Goal: Task Accomplishment & Management: Use online tool/utility

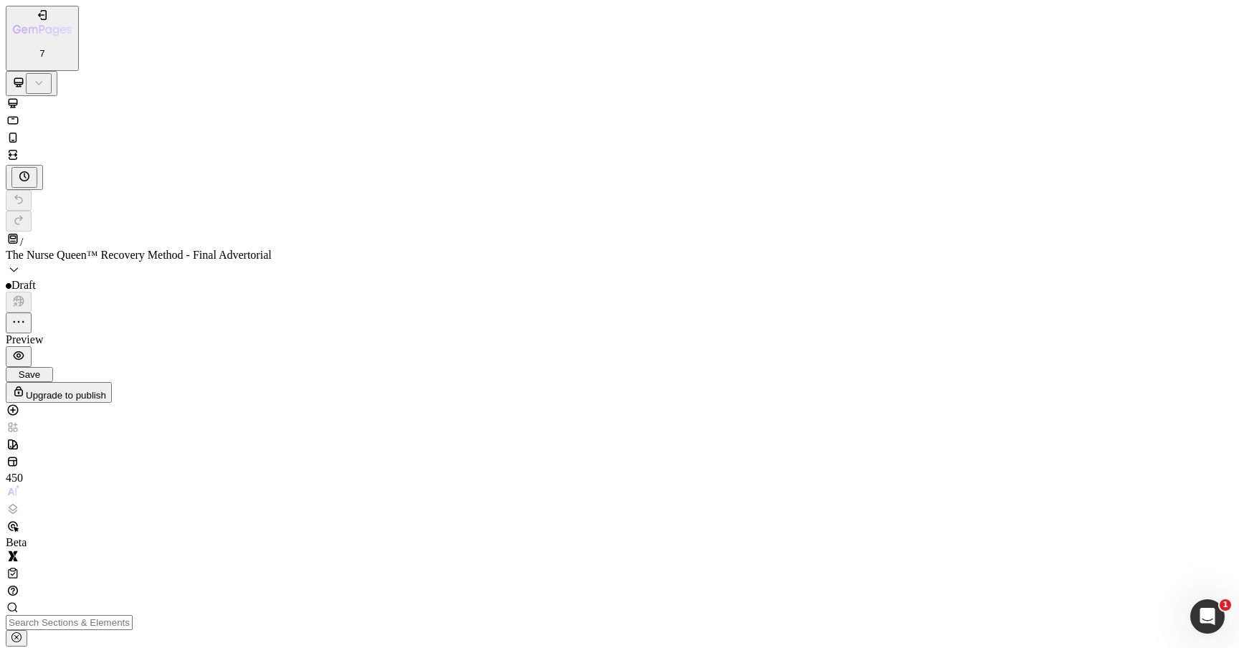
scroll to position [5875, 0]
drag, startPoint x: 100, startPoint y: 2004, endPoint x: 329, endPoint y: 2079, distance: 241.4
drag, startPoint x: 74, startPoint y: 13505, endPoint x: 366, endPoint y: 13440, distance: 298.9
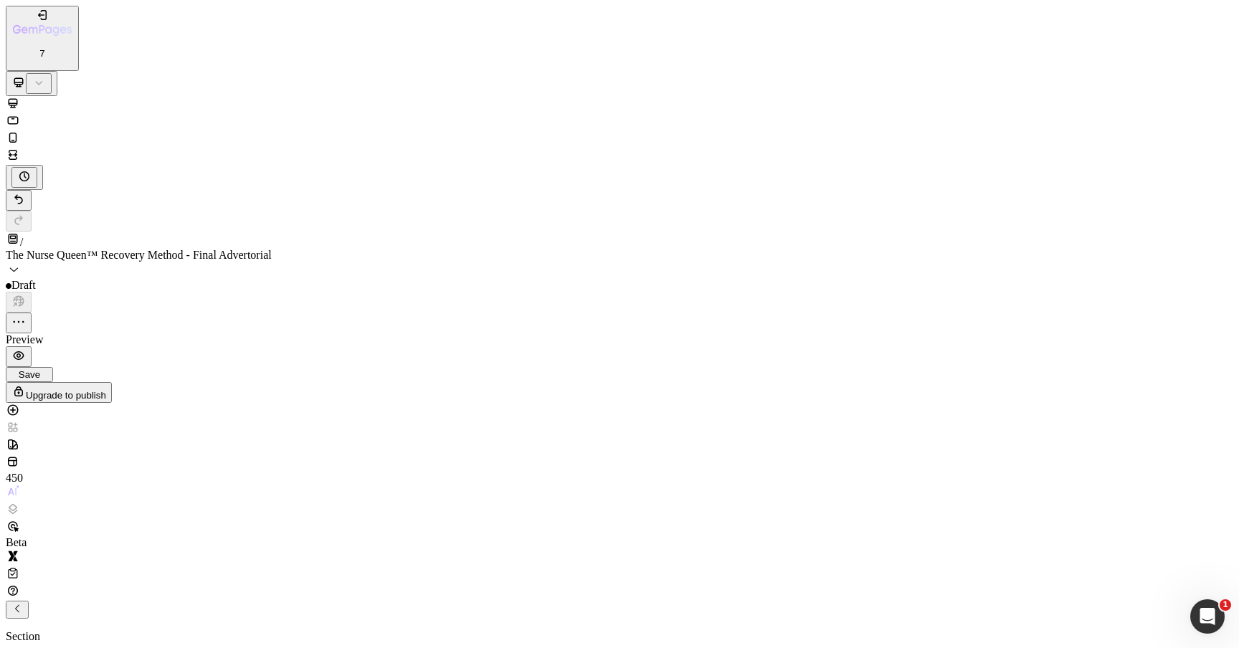
click at [81, 40] on div "7 / The Nurse Queen™ Recovery Method - Final Advertorial Draft Preview Save Upg…" at bounding box center [619, 204] width 1227 height 397
click at [79, 630] on p "Section" at bounding box center [619, 636] width 1227 height 13
drag, startPoint x: 88, startPoint y: 2012, endPoint x: 366, endPoint y: 1914, distance: 294.9
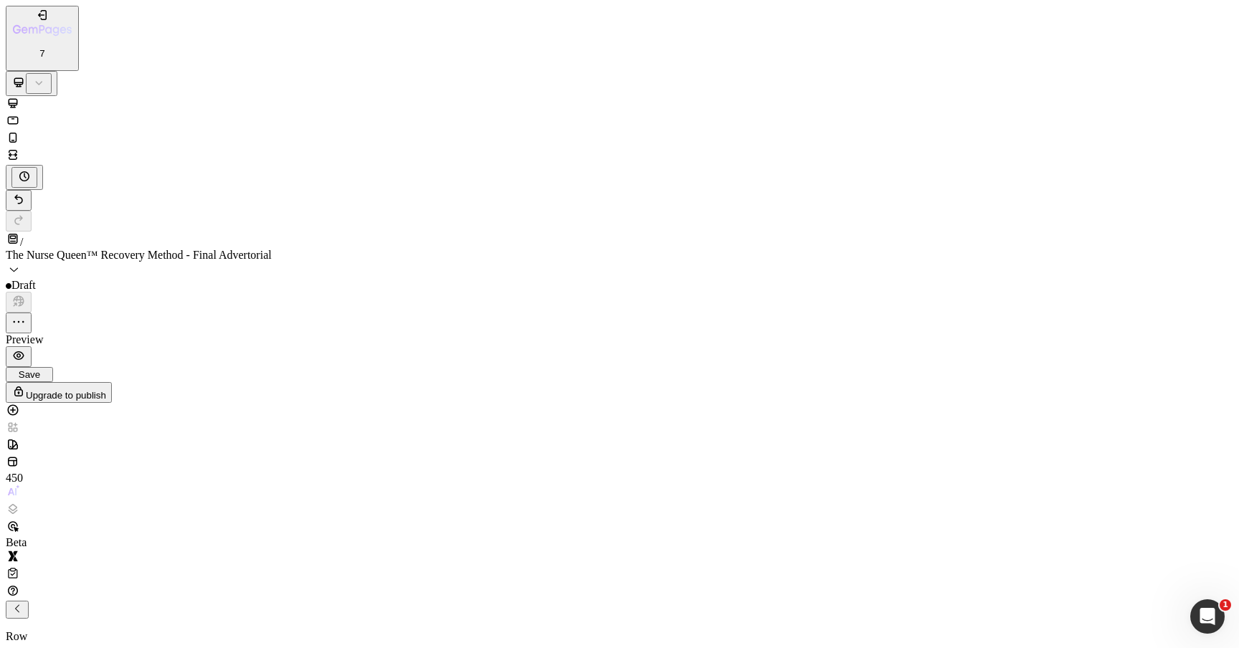
click at [26, 192] on icon "Undo/Redo" at bounding box center [18, 199] width 14 height 14
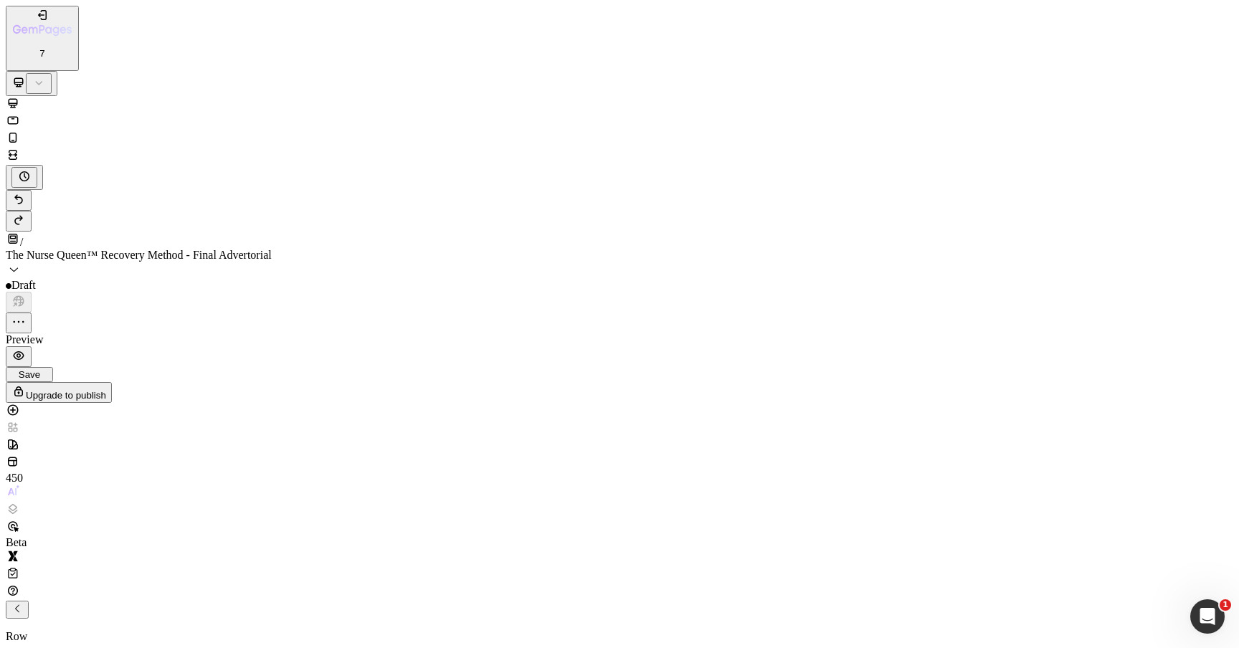
scroll to position [6128, 0]
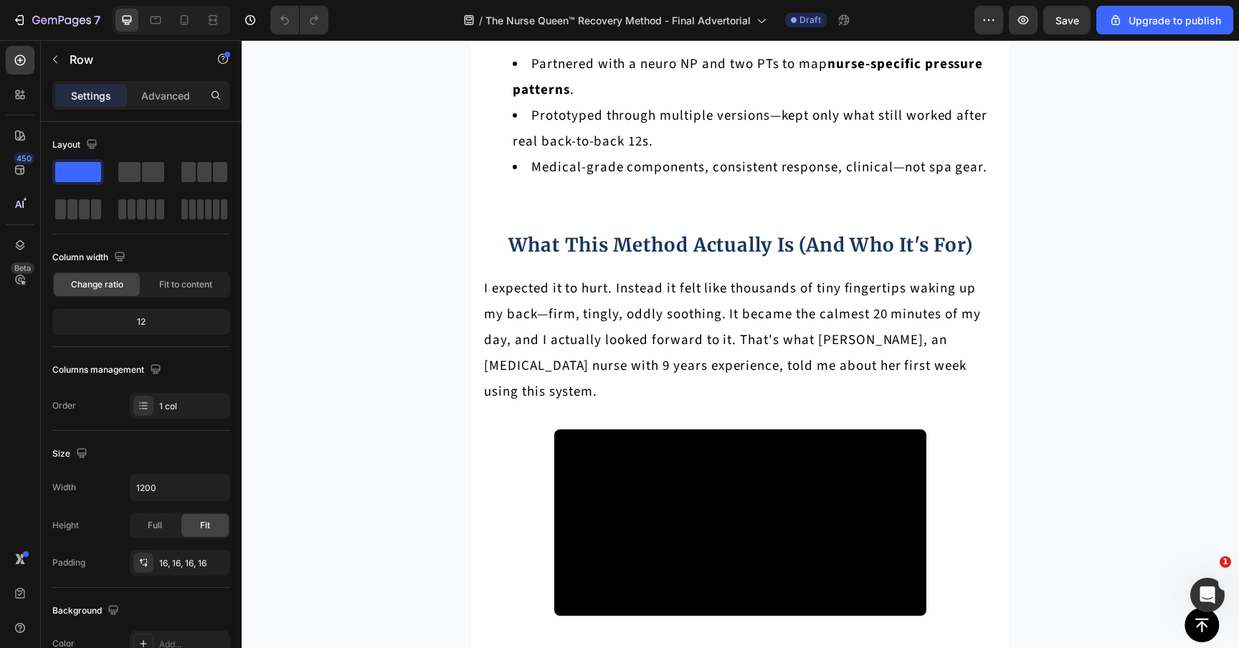
scroll to position [6018, 0]
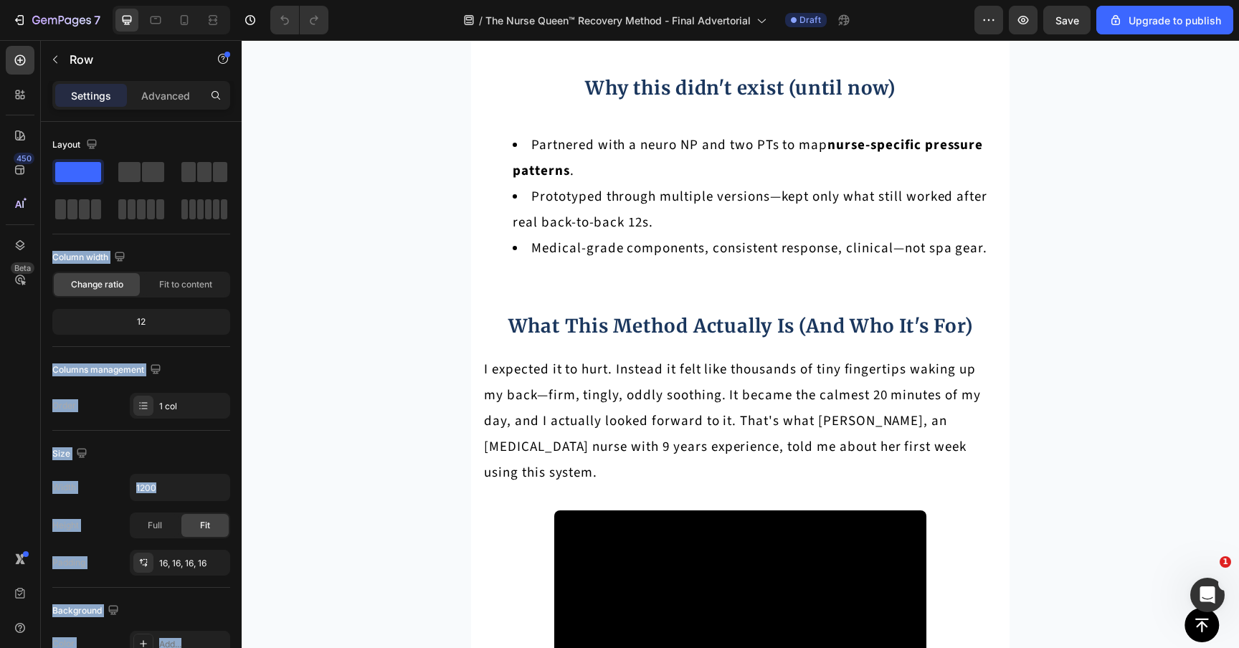
drag, startPoint x: 317, startPoint y: 219, endPoint x: 550, endPoint y: 193, distance: 234.4
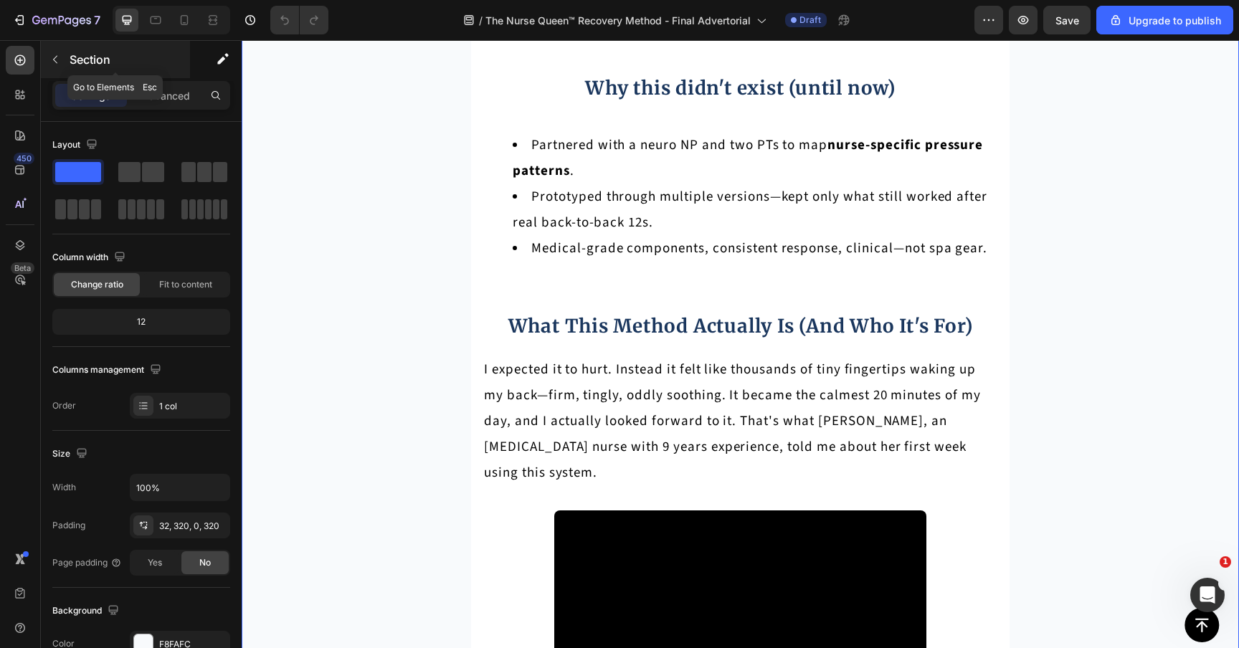
click at [85, 49] on div "Section" at bounding box center [115, 59] width 149 height 37
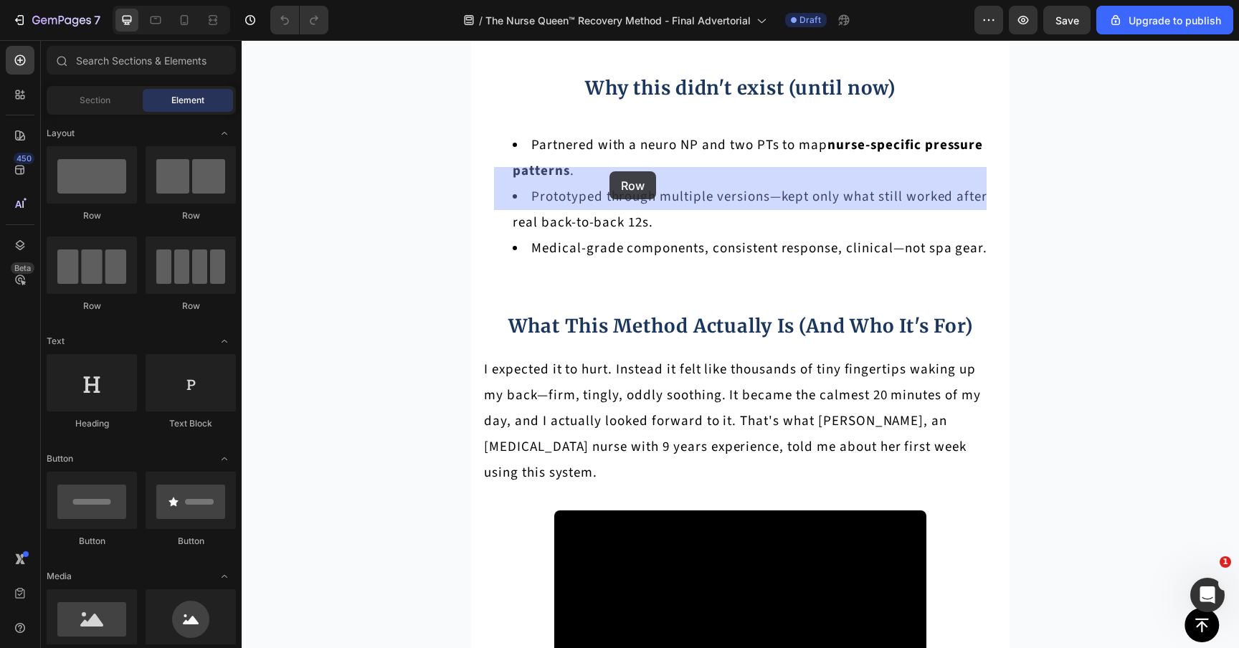
drag, startPoint x: 328, startPoint y: 205, endPoint x: 609, endPoint y: 169, distance: 282.5
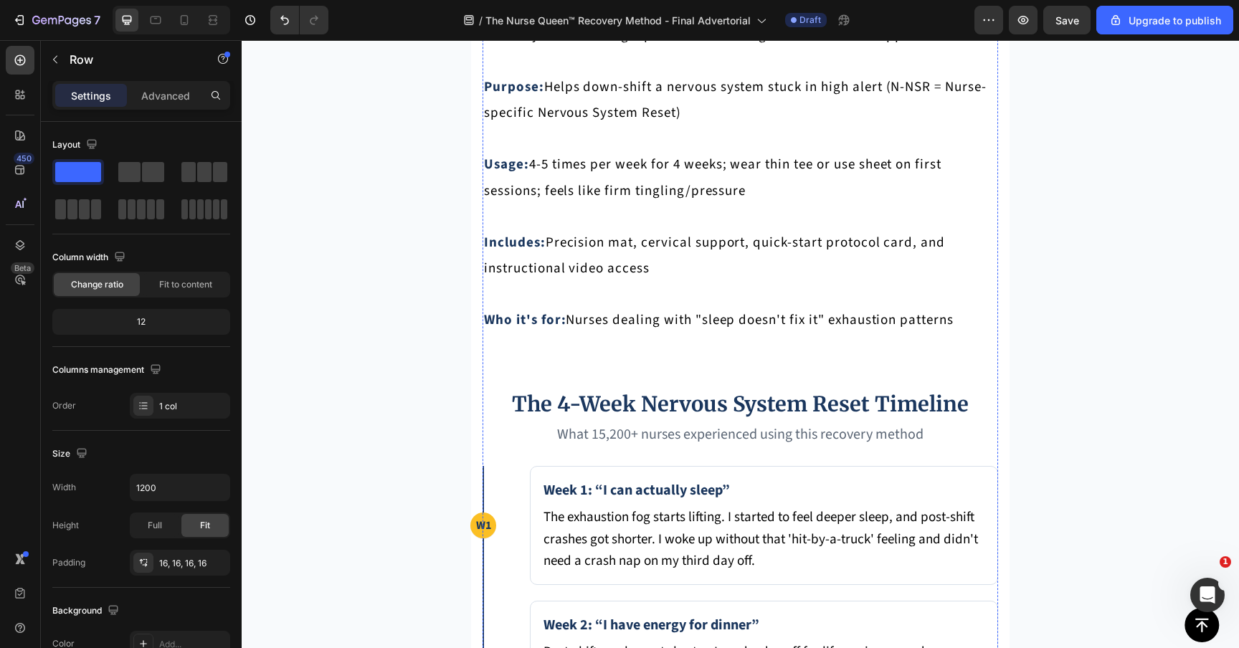
scroll to position [6886, 0]
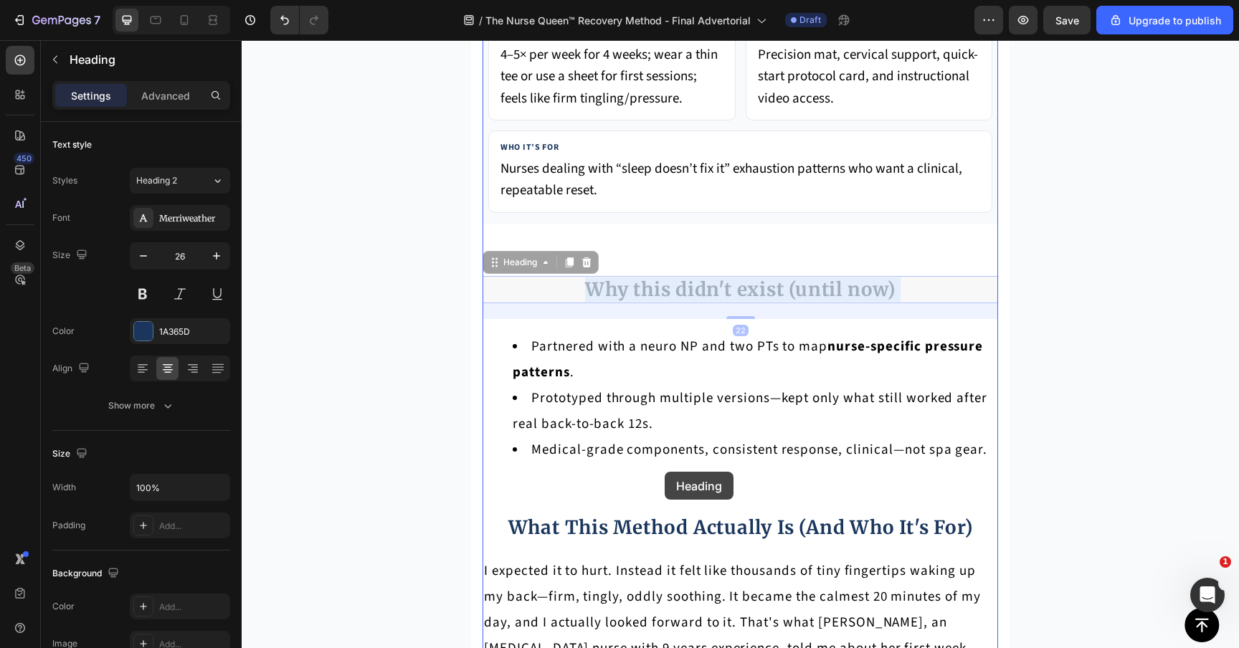
scroll to position [5837, 0]
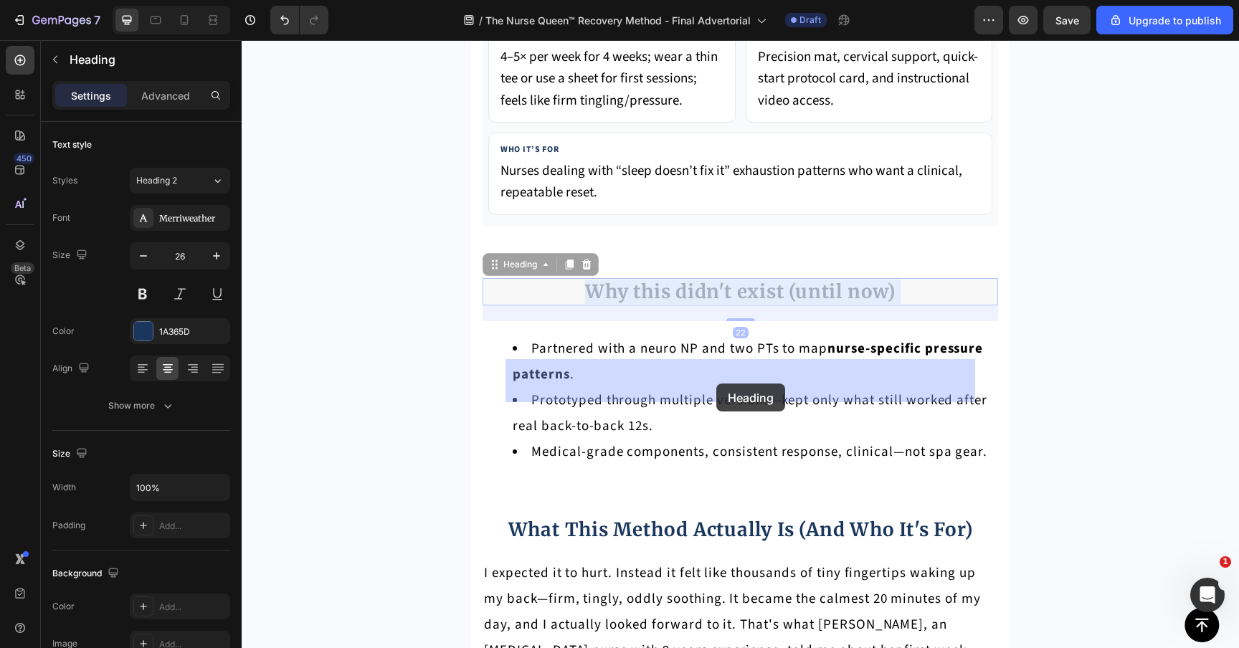
drag, startPoint x: 656, startPoint y: 280, endPoint x: 716, endPoint y: 383, distance: 119.5
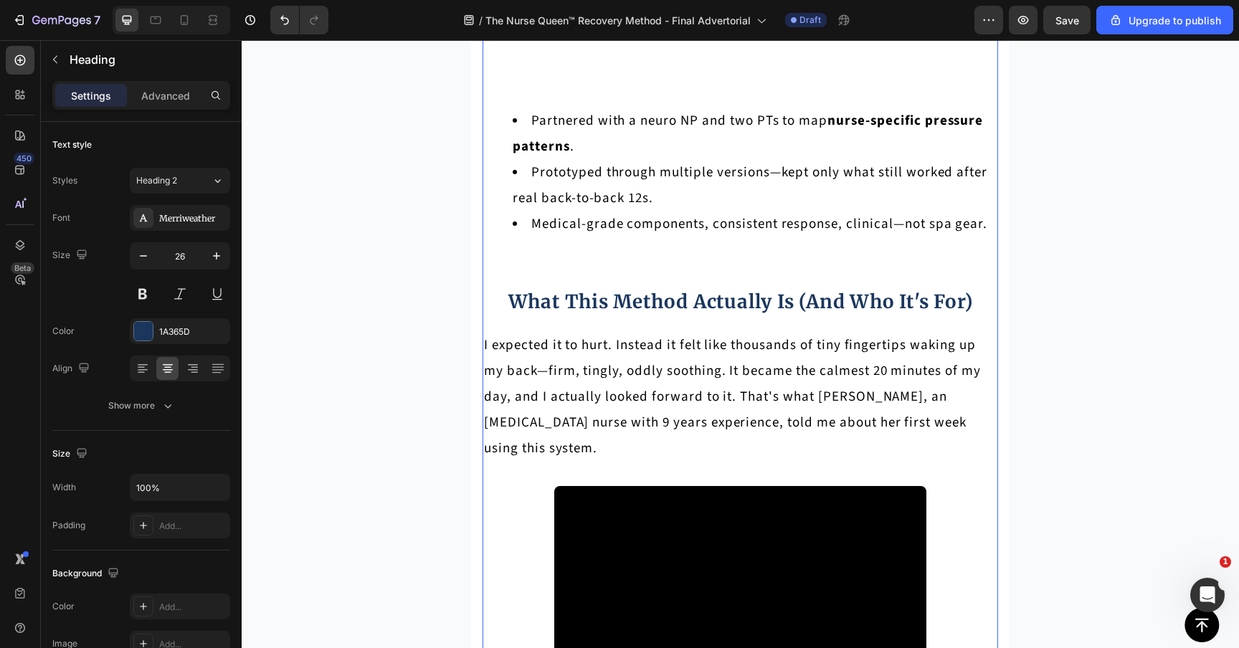
scroll to position [6033, 0]
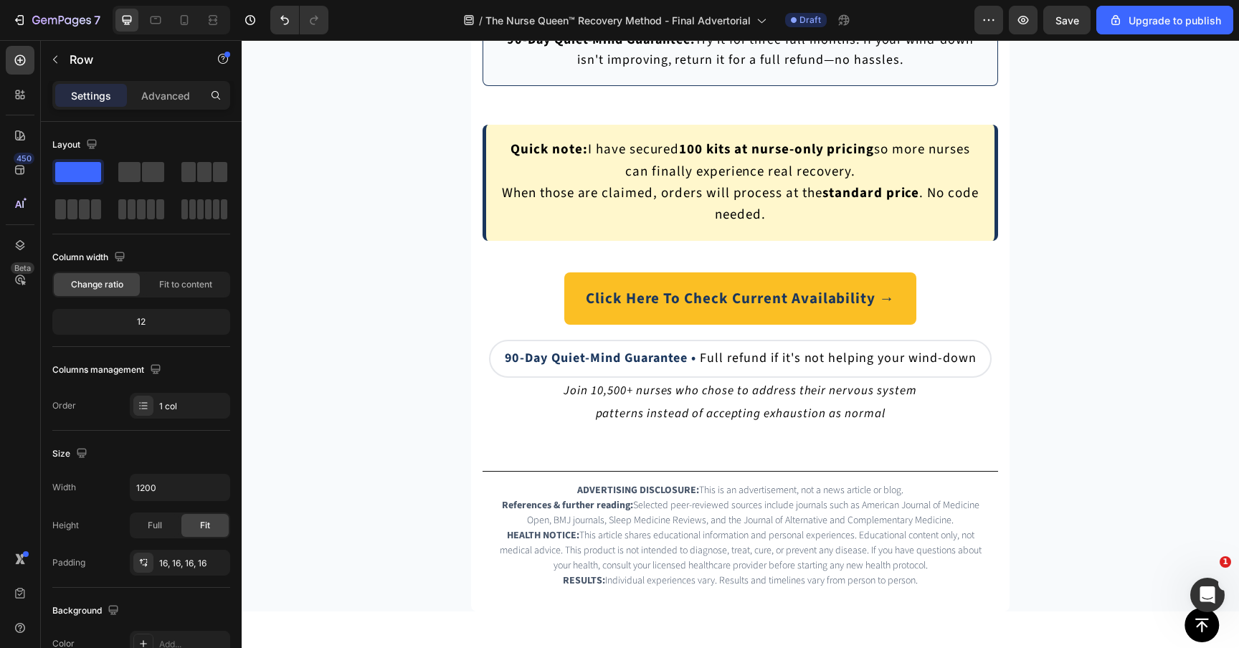
scroll to position [11485, 0]
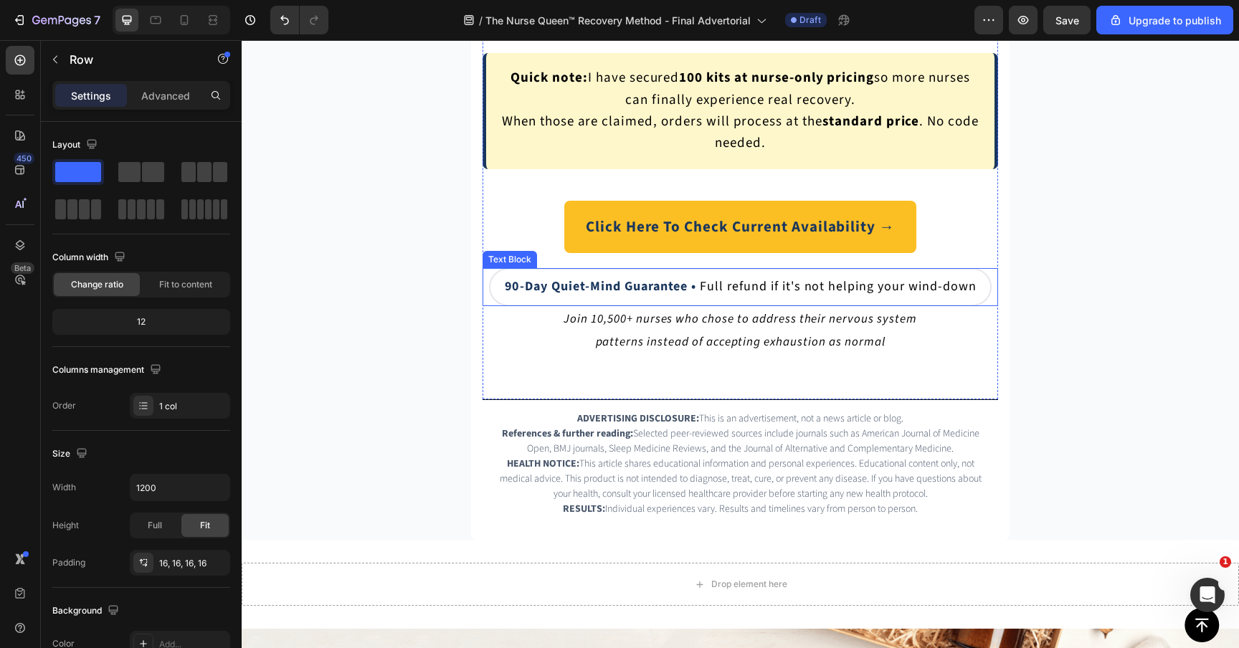
click at [702, 273] on div "90-Day Quiet-Mind Guarantee • Full refund if it's not helping your wind-down" at bounding box center [740, 287] width 503 height 38
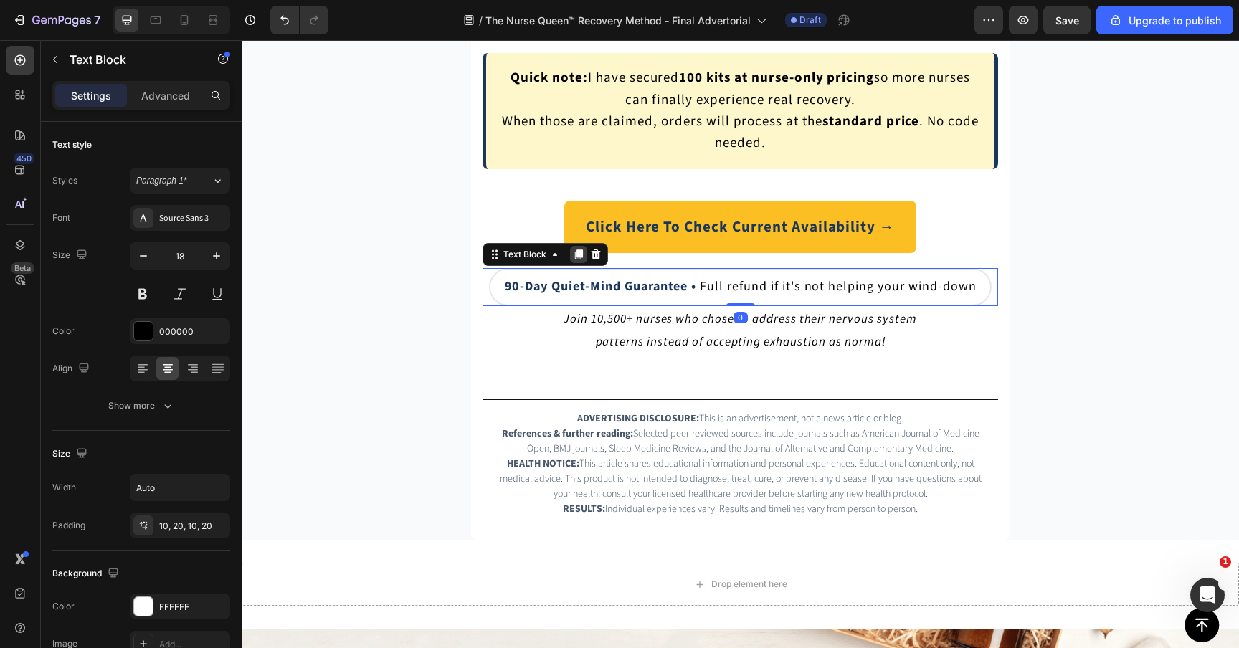
click at [578, 256] on icon at bounding box center [579, 254] width 8 height 10
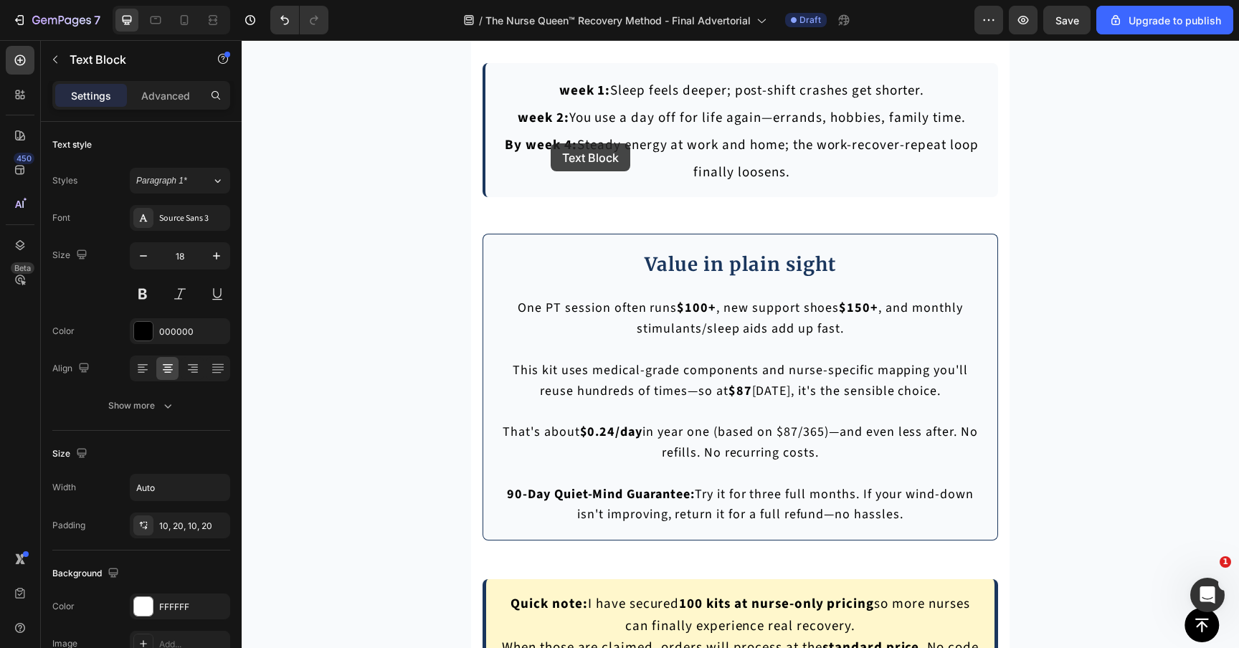
scroll to position [8951, 0]
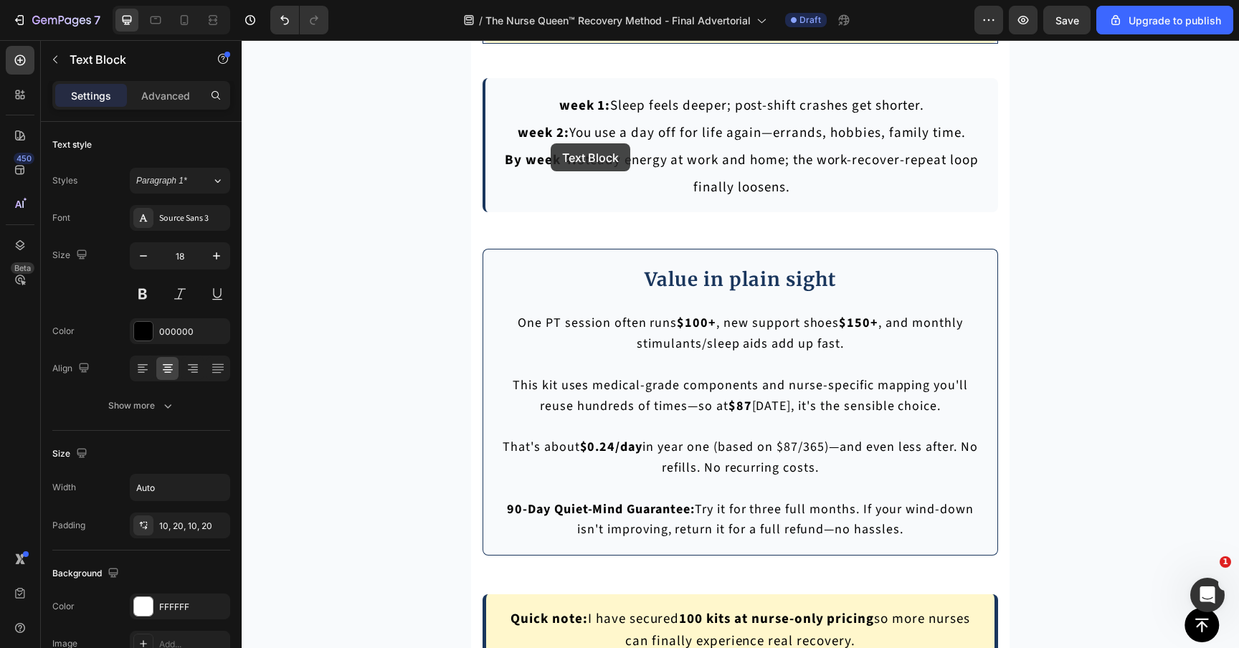
drag, startPoint x: 517, startPoint y: 330, endPoint x: 550, endPoint y: 143, distance: 190.0
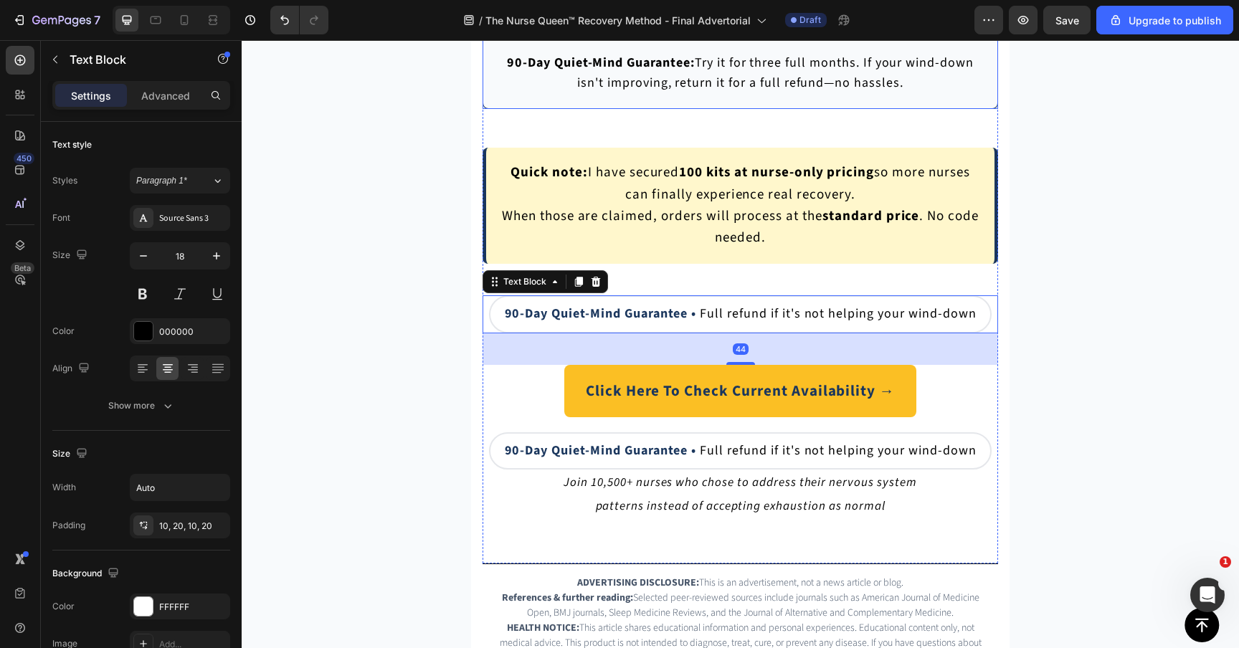
scroll to position [9369, 0]
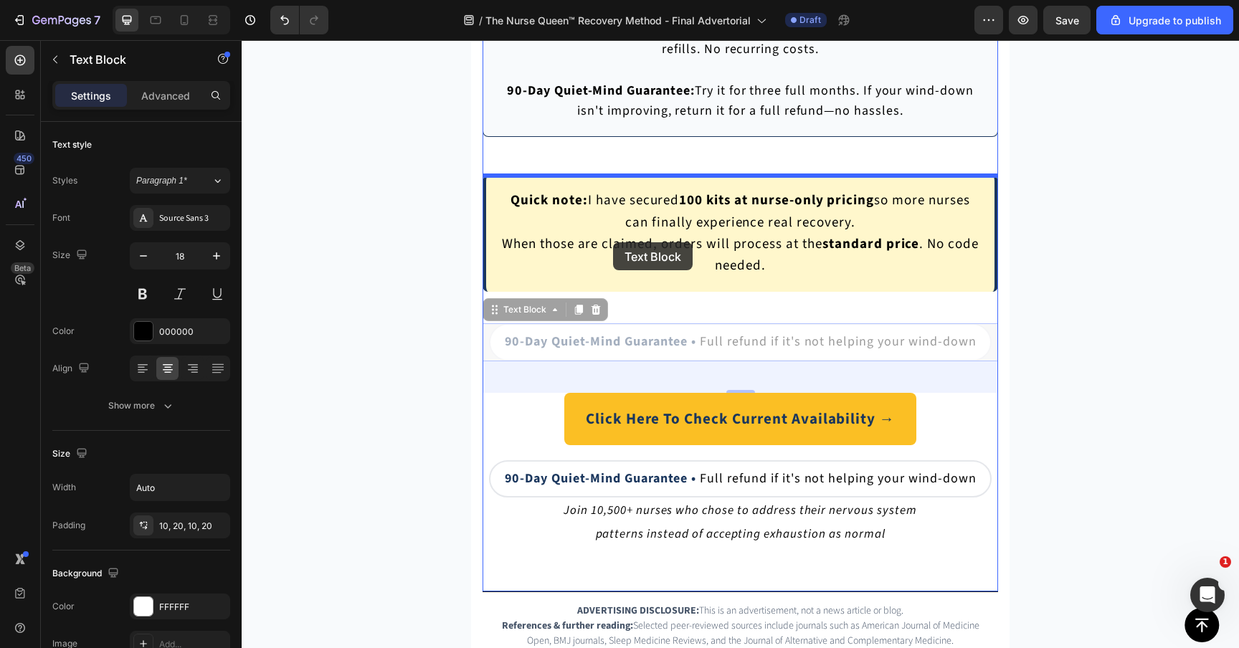
drag, startPoint x: 578, startPoint y: 332, endPoint x: 613, endPoint y: 242, distance: 96.0
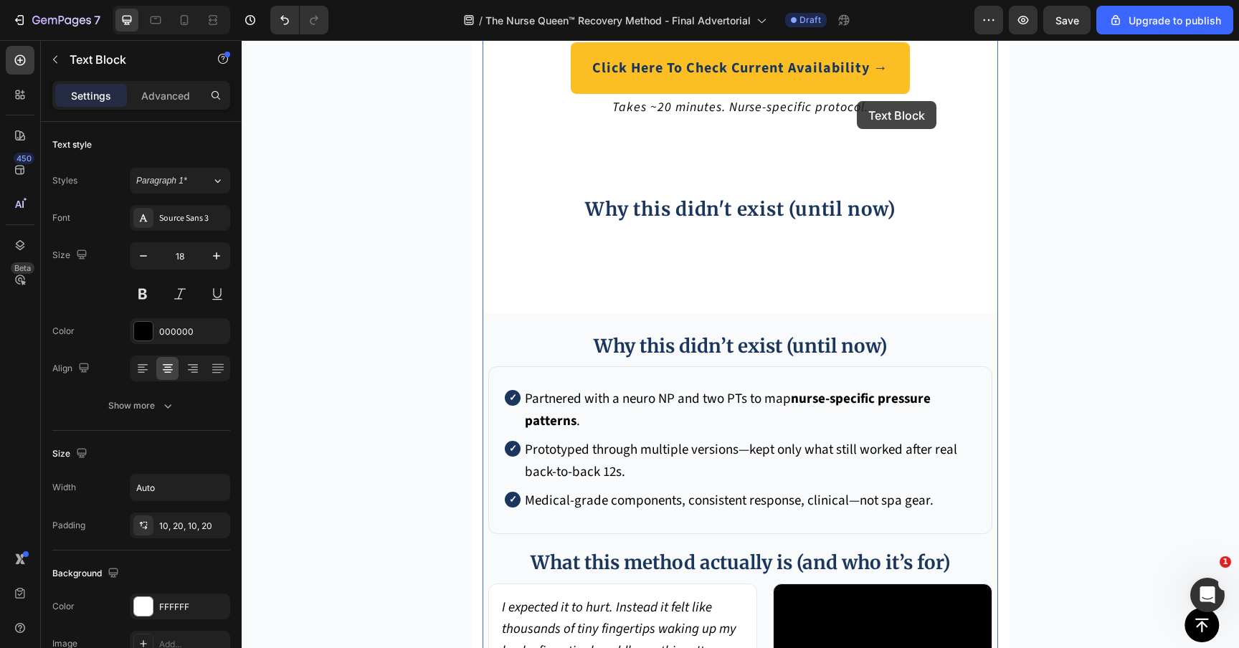
scroll to position [4953, 0]
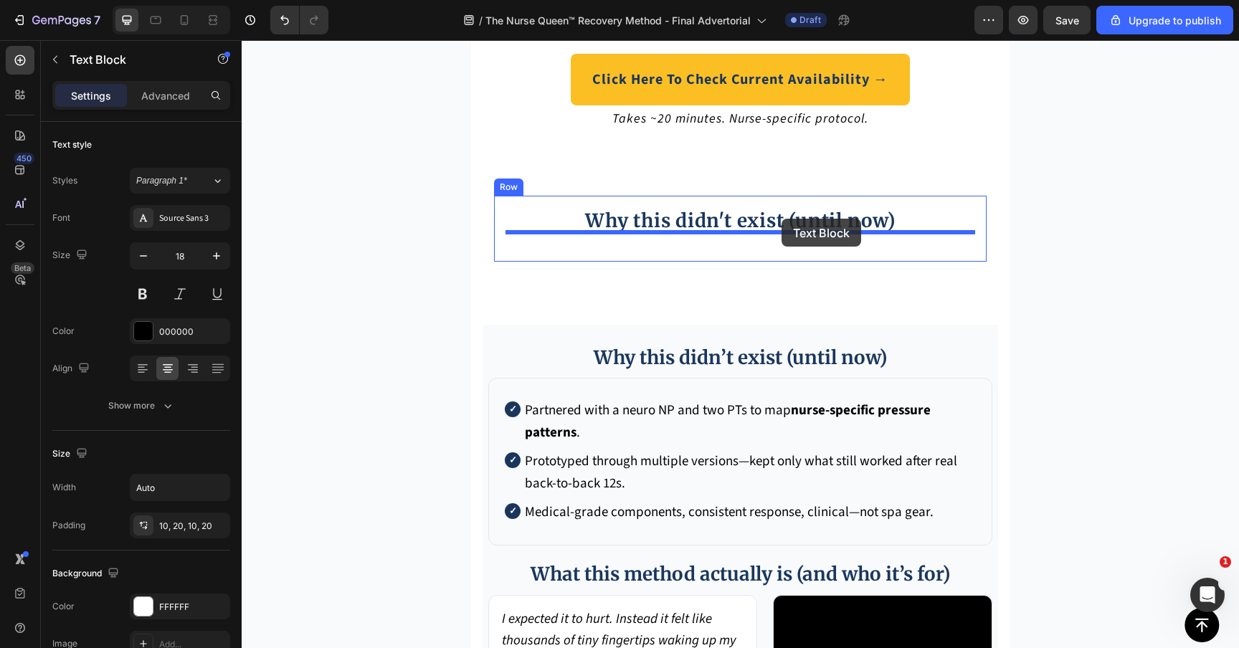
drag, startPoint x: 888, startPoint y: 202, endPoint x: 781, endPoint y: 219, distance: 108.1
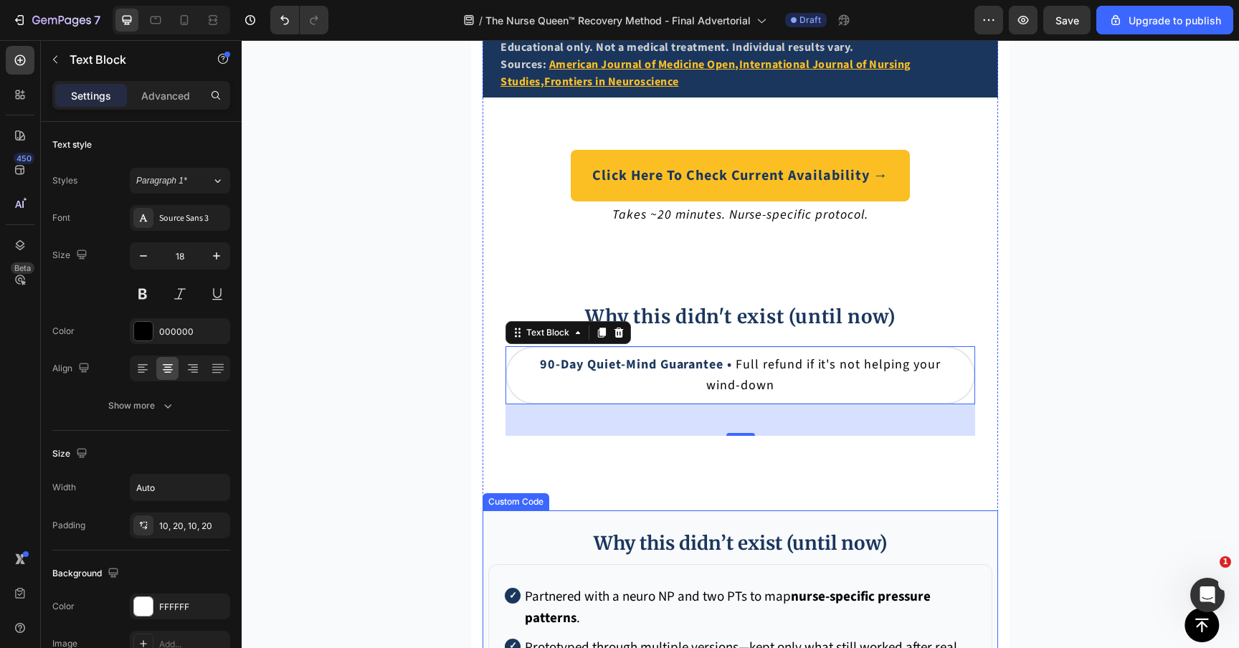
scroll to position [4855, 0]
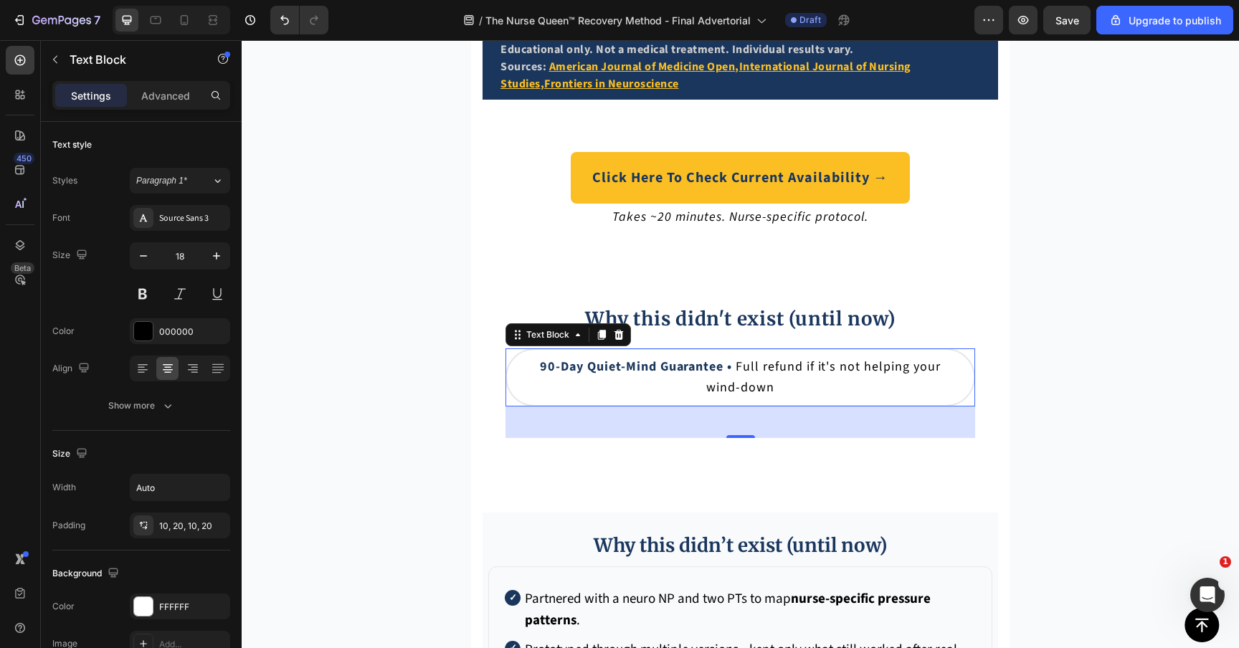
click at [644, 373] on p "90-Day Quiet-Mind Guarantee • Full refund if it's not helping your wind-down" at bounding box center [740, 378] width 438 height 42
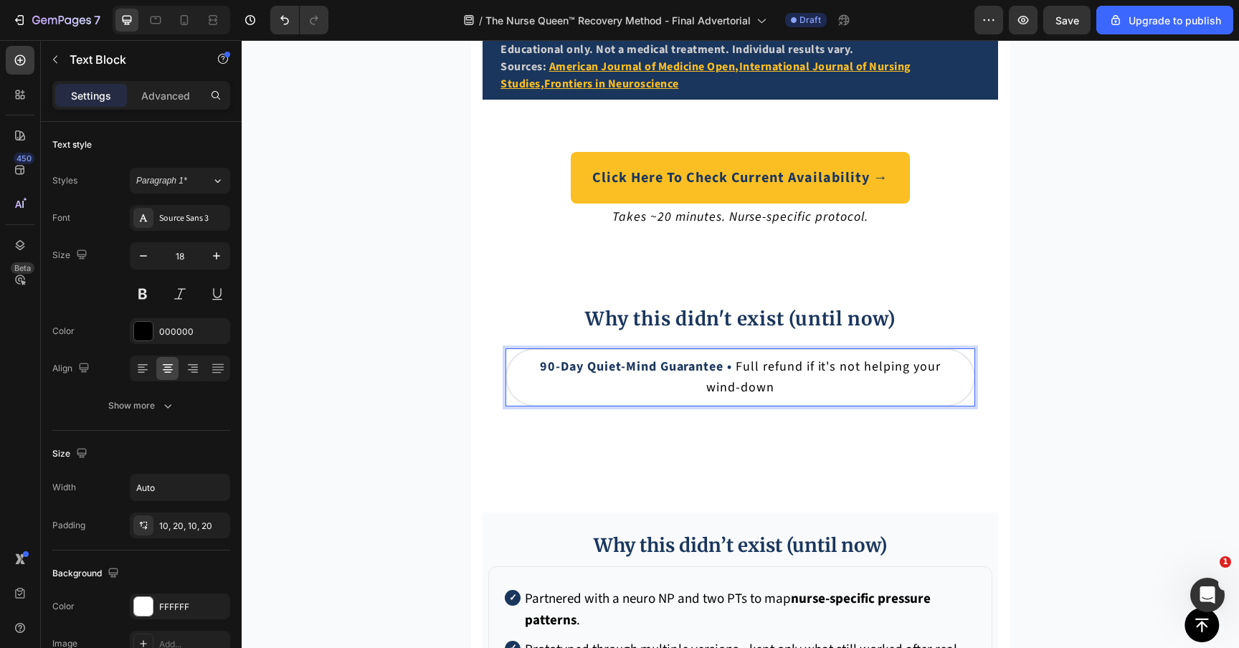
click at [629, 358] on strong "90-Day Quiet-Mind Guarantee •" at bounding box center [636, 367] width 192 height 18
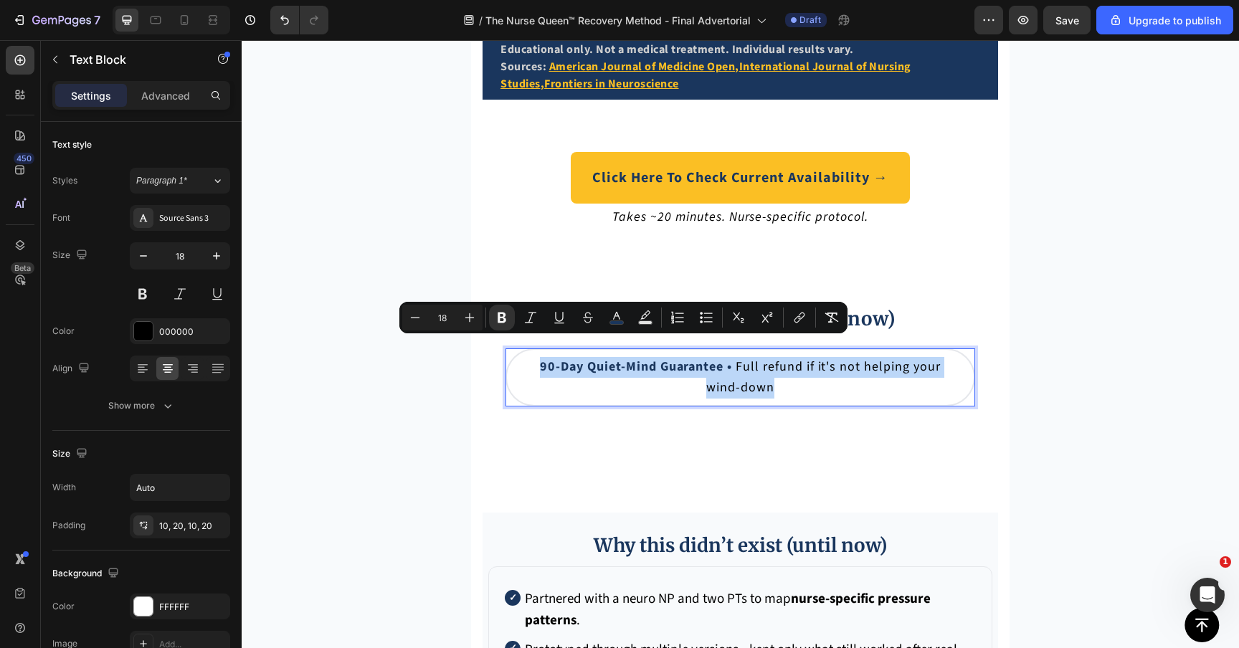
click at [629, 358] on strong "90-Day Quiet-Mind Guarantee •" at bounding box center [636, 367] width 192 height 18
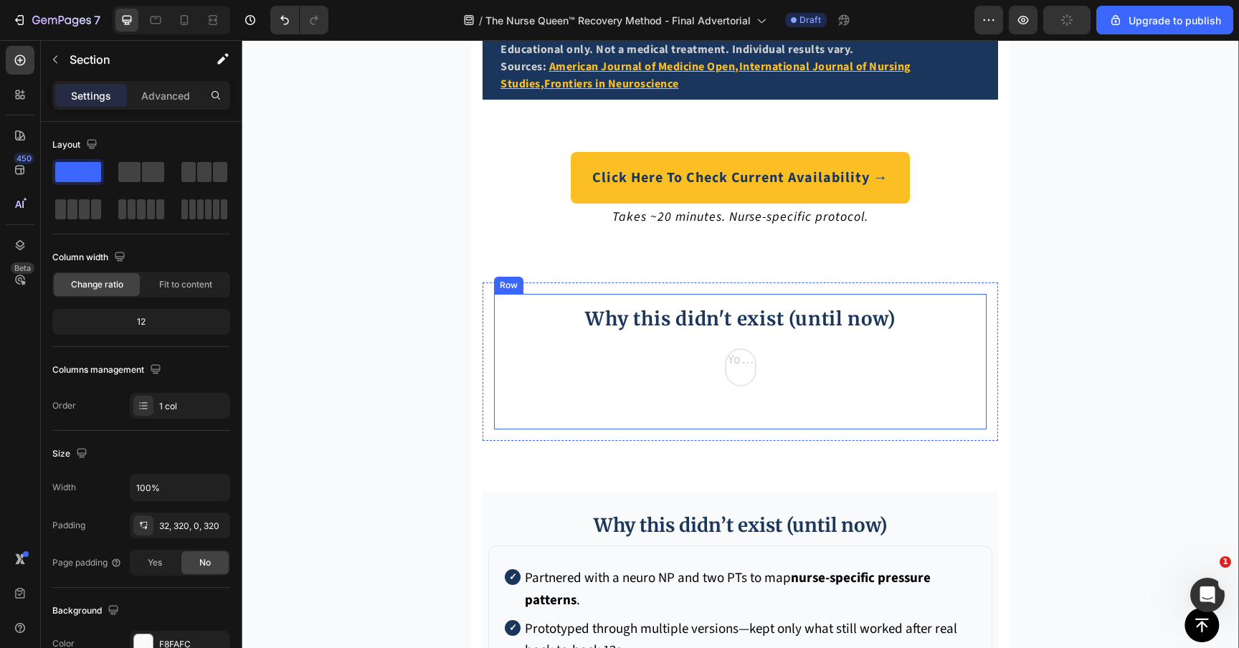
click at [735, 348] on div "Rich Text Editor. Editing area: main" at bounding box center [741, 367] width 32 height 38
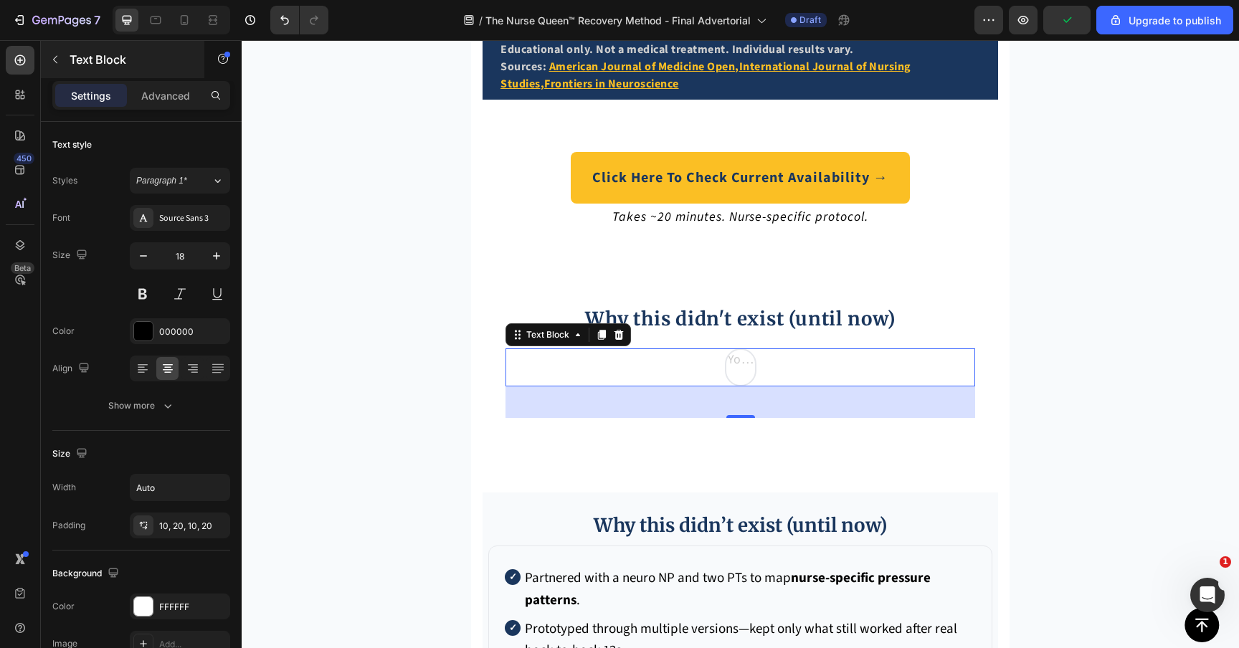
click at [97, 65] on p "Text Block" at bounding box center [131, 59] width 122 height 17
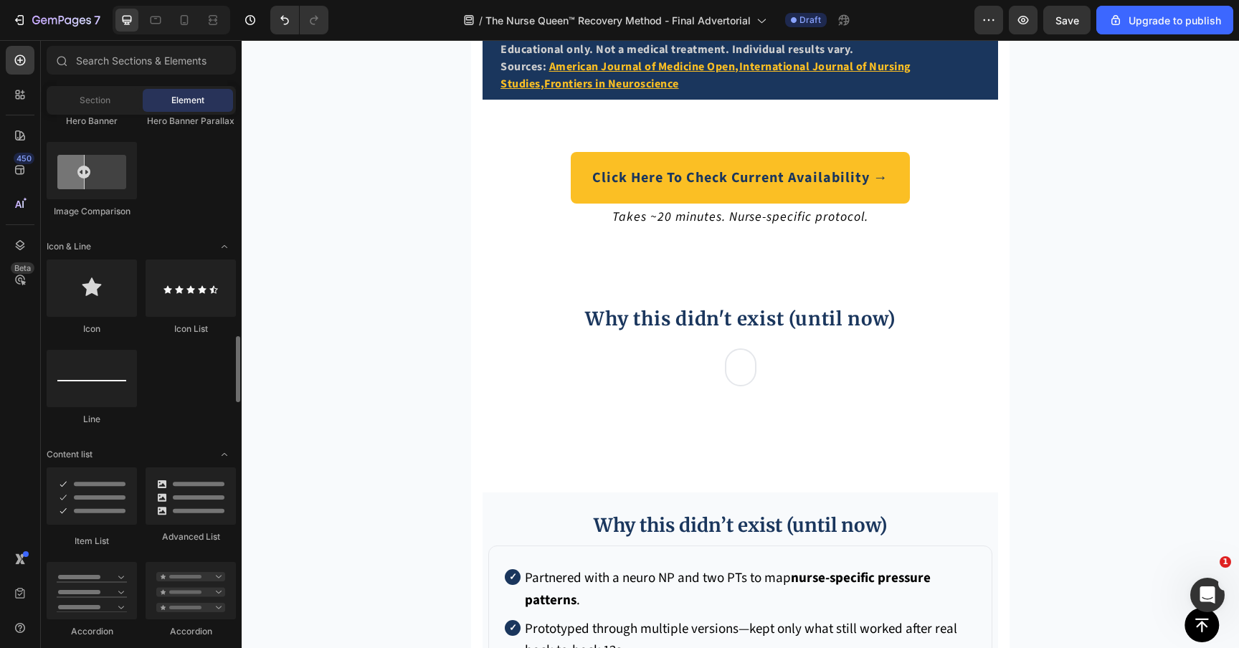
scroll to position [916, 0]
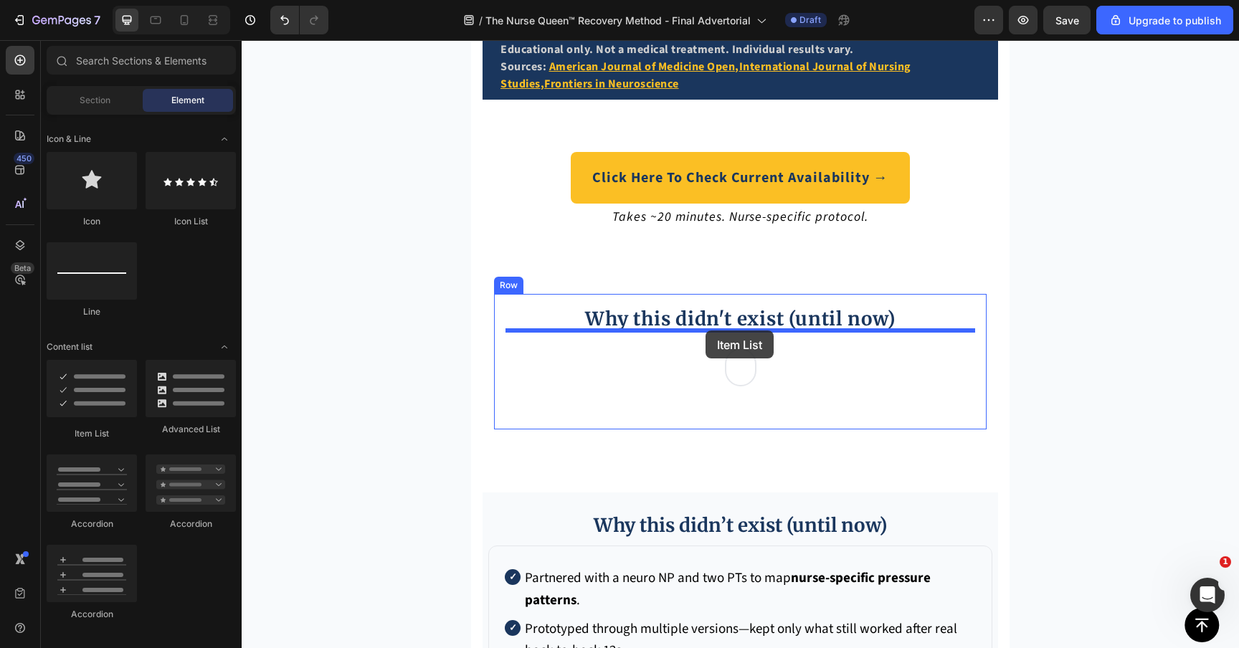
drag, startPoint x: 328, startPoint y: 444, endPoint x: 705, endPoint y: 330, distance: 394.3
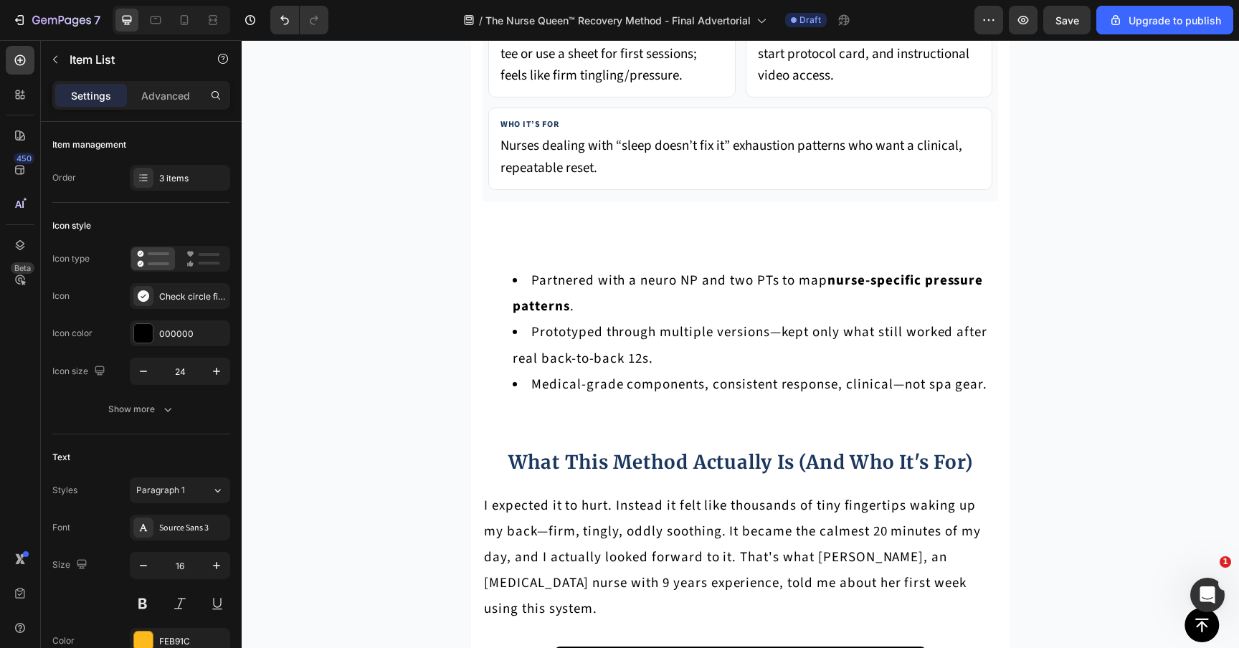
scroll to position [5979, 0]
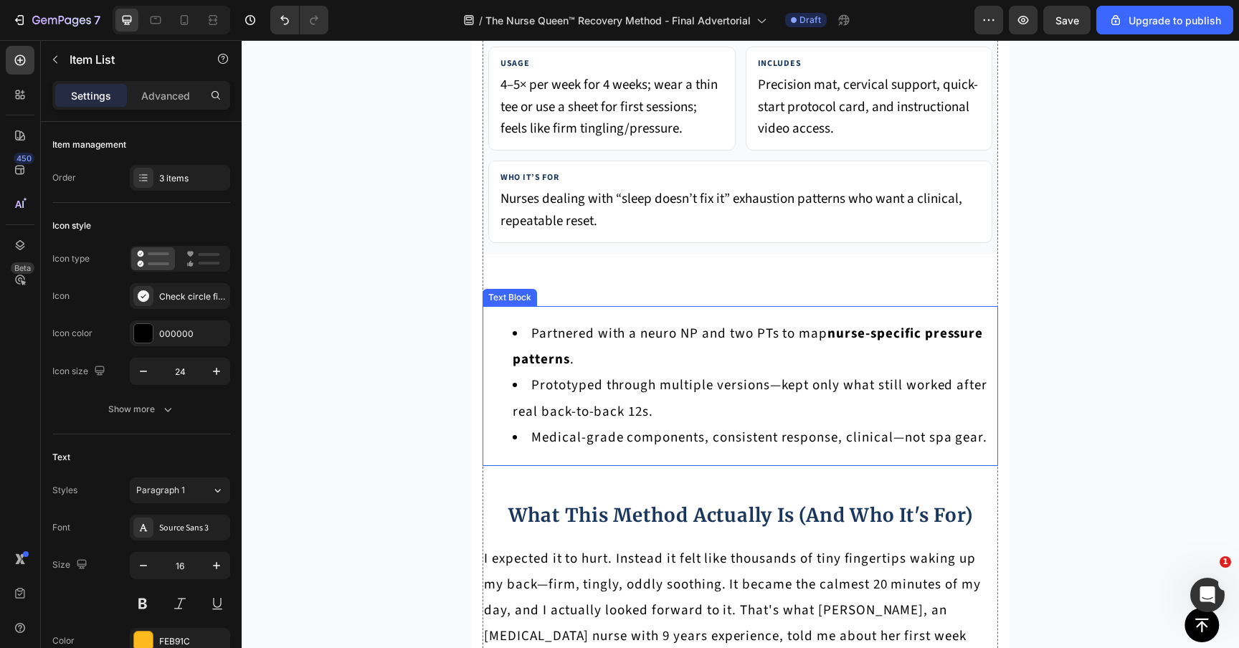
click at [680, 321] on li "Partnered with a neuro NP and two PTs to map nurse-specific pressure patterns ." at bounding box center [754, 347] width 484 height 52
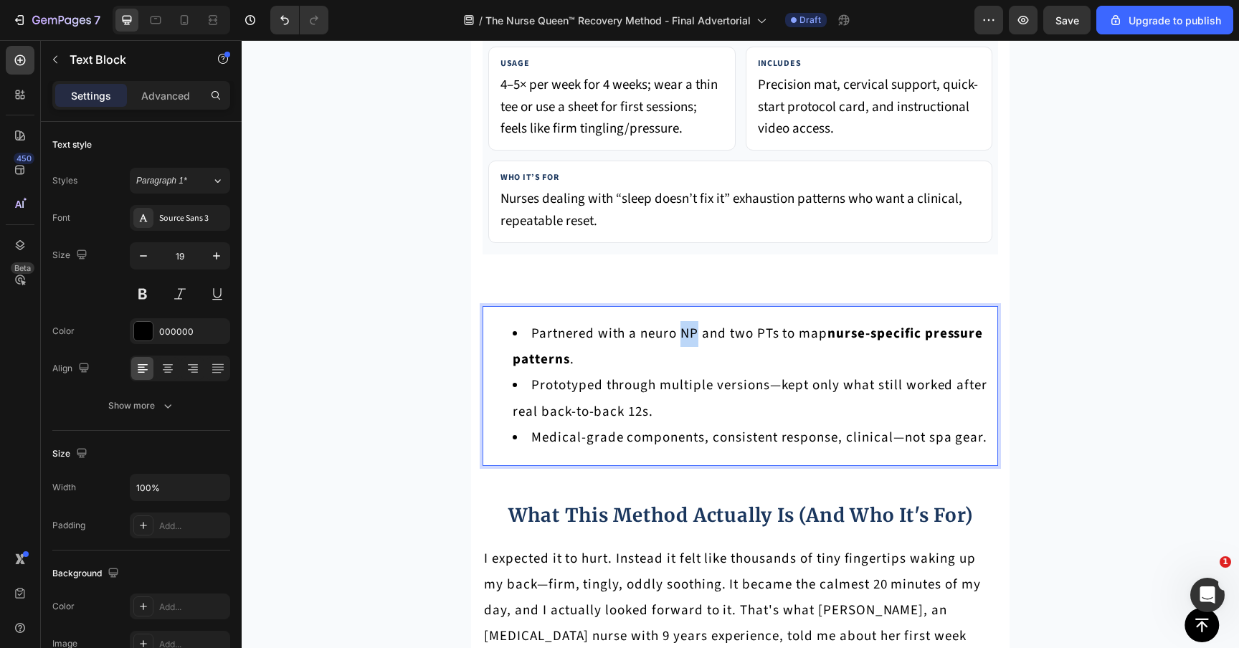
click at [680, 321] on li "Partnered with a neuro NP and two PTs to map nurse-specific pressure patterns ." at bounding box center [754, 347] width 484 height 52
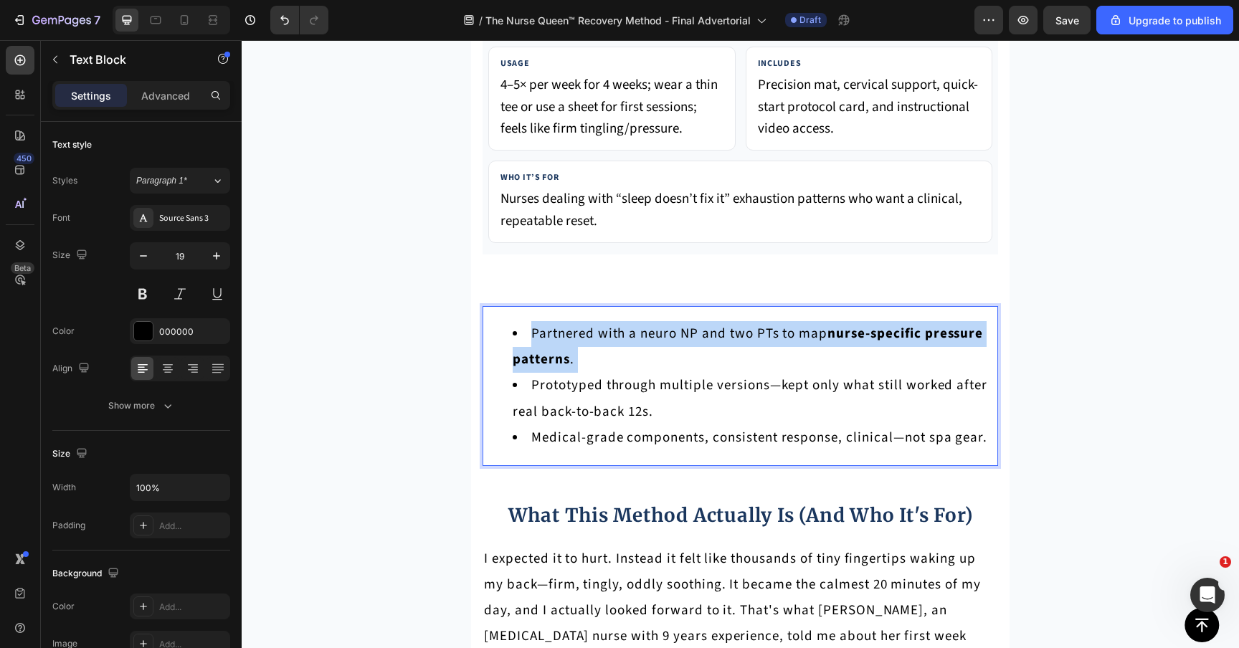
click at [680, 321] on li "Partnered with a neuro NP and two PTs to map nurse-specific pressure patterns ." at bounding box center [754, 347] width 484 height 52
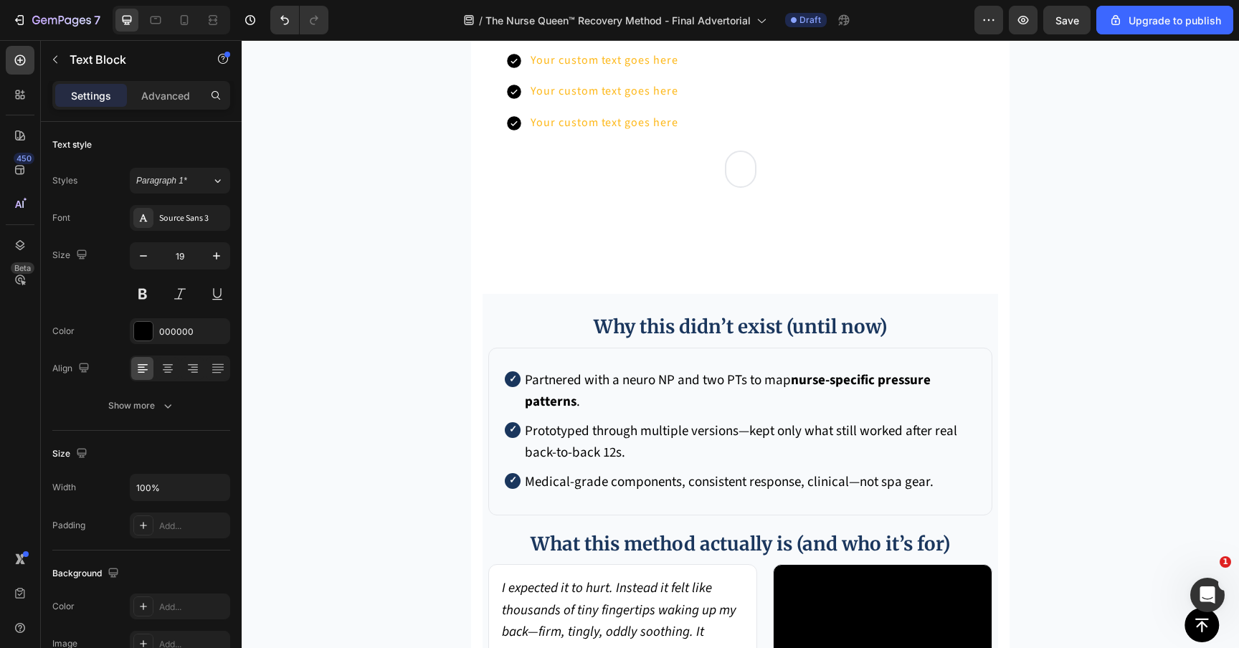
scroll to position [5254, 0]
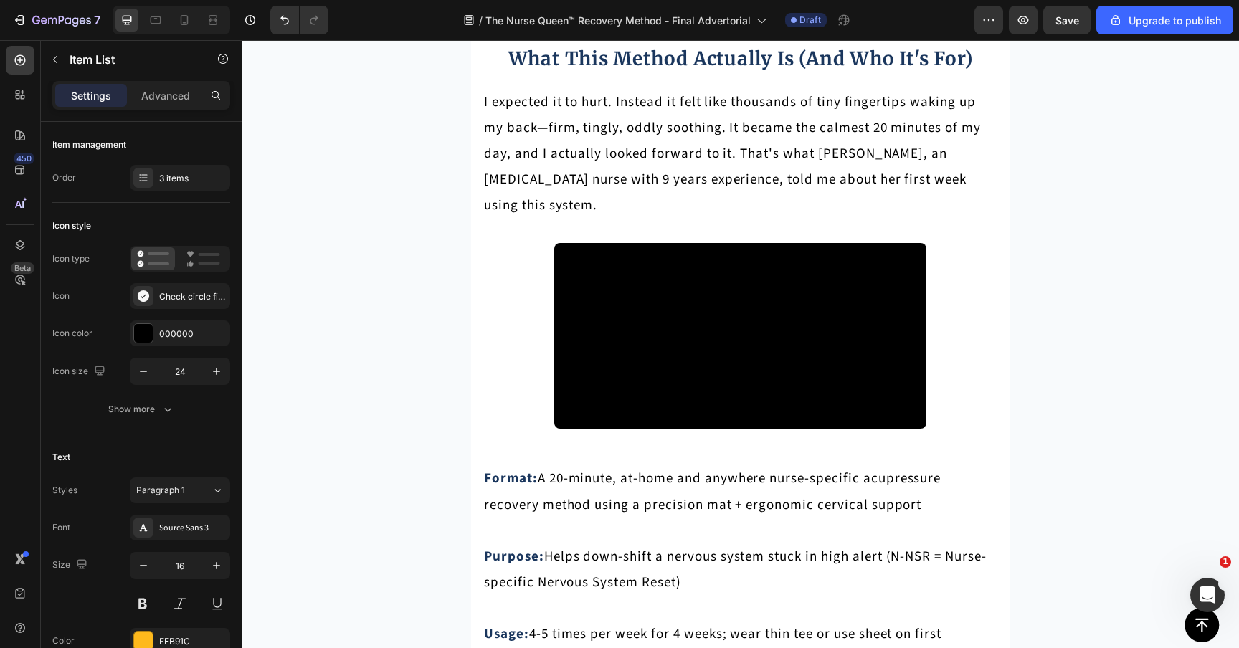
scroll to position [6463, 0]
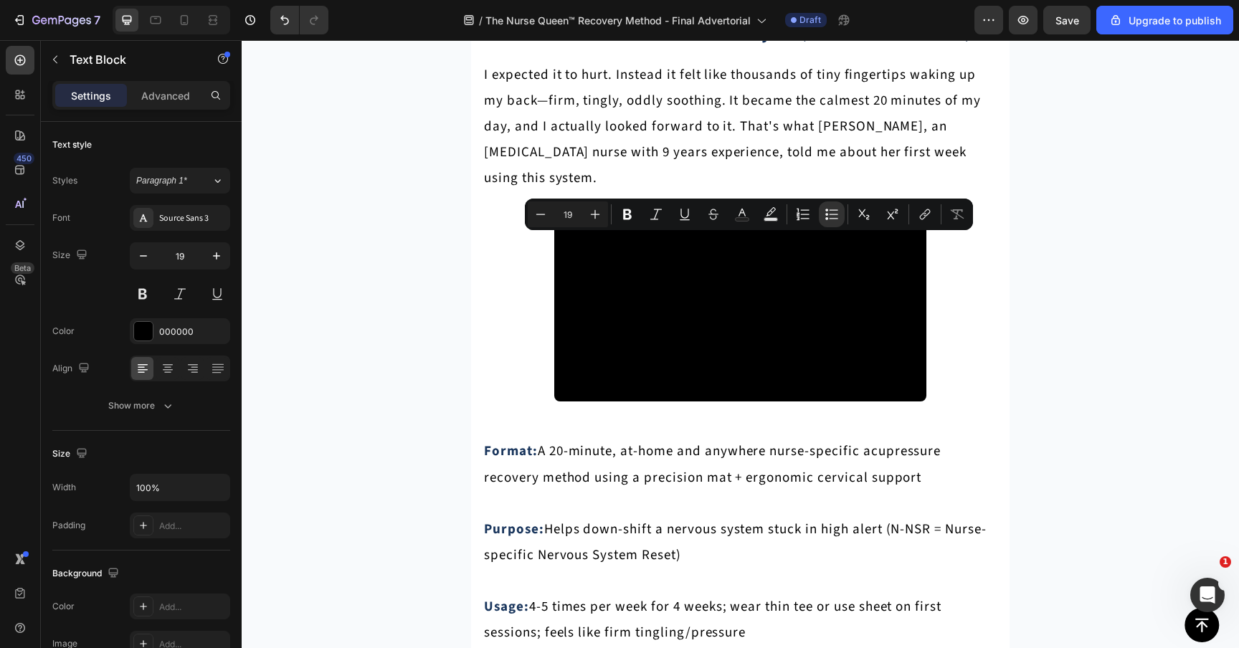
copy li "Prototyped through multiple versions—kept only what still worked after real bac…"
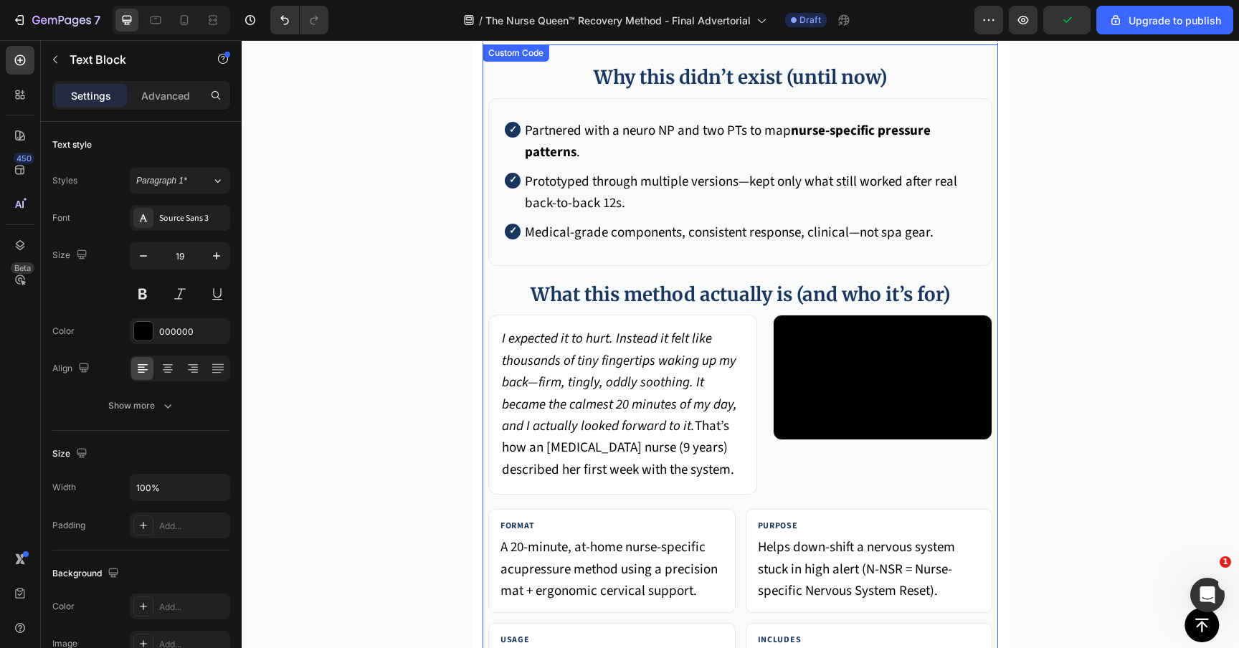
scroll to position [5387, 0]
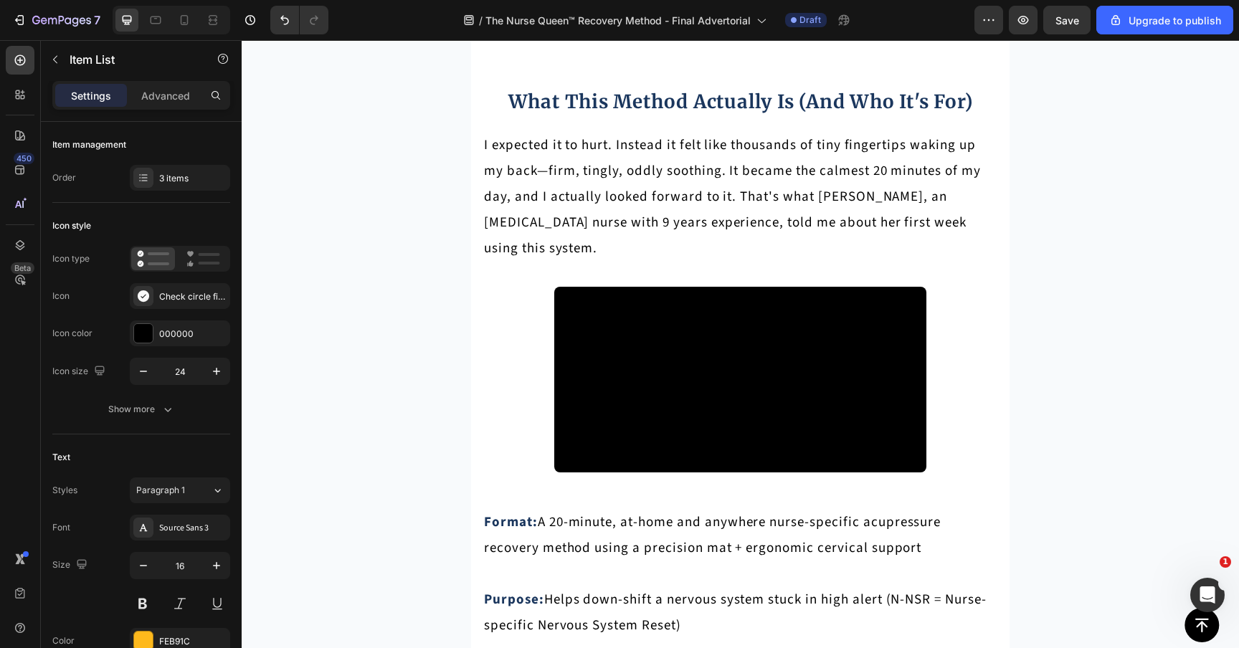
scroll to position [6413, 0]
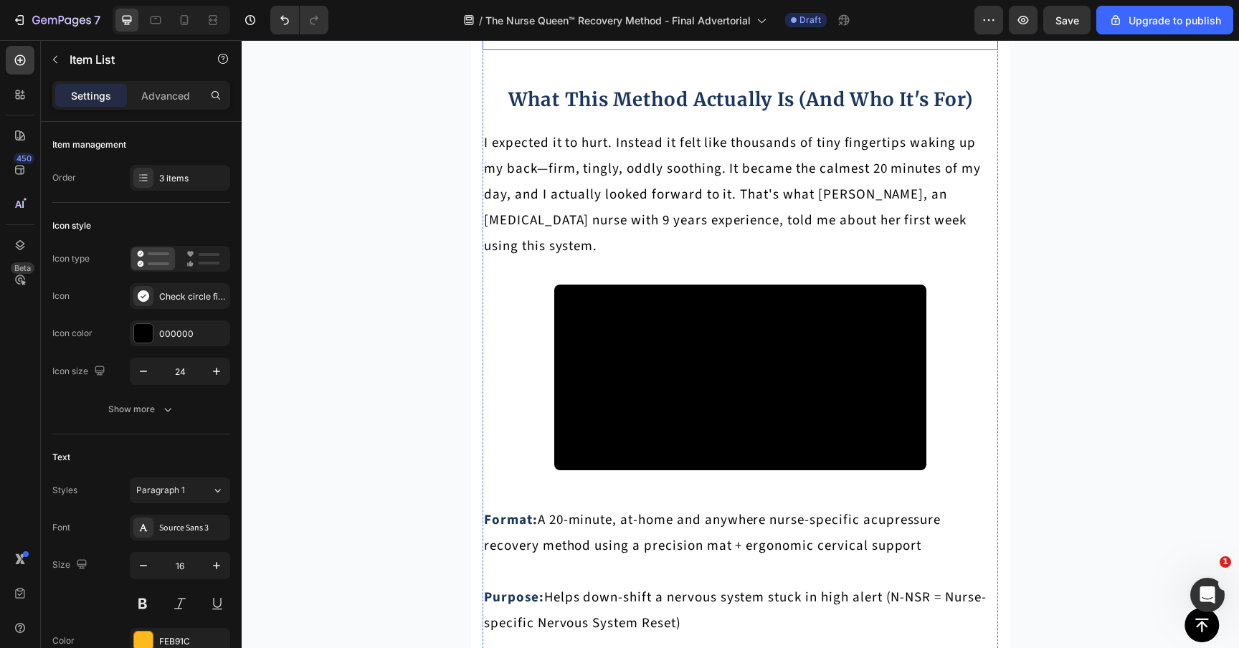
click at [590, 35] on li "Medical-grade components, consistent response, clinical—not spa gear." at bounding box center [754, 22] width 484 height 26
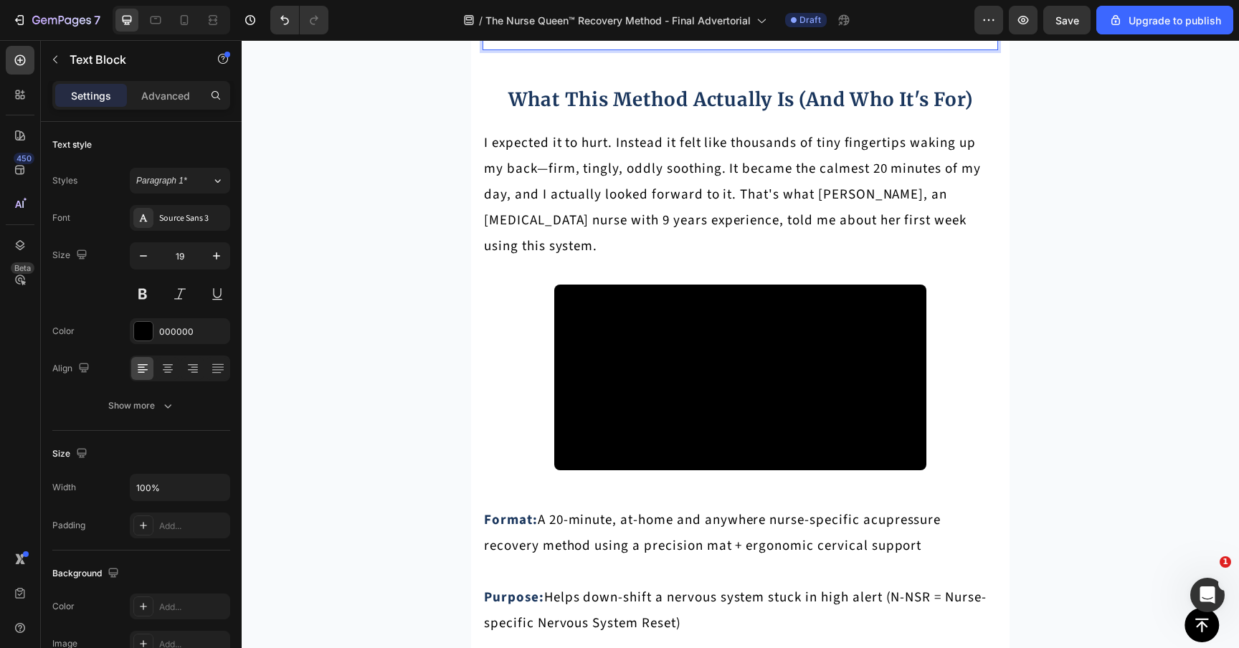
click at [590, 35] on li "Medical-grade components, consistent response, clinical—not spa gear." at bounding box center [754, 22] width 484 height 26
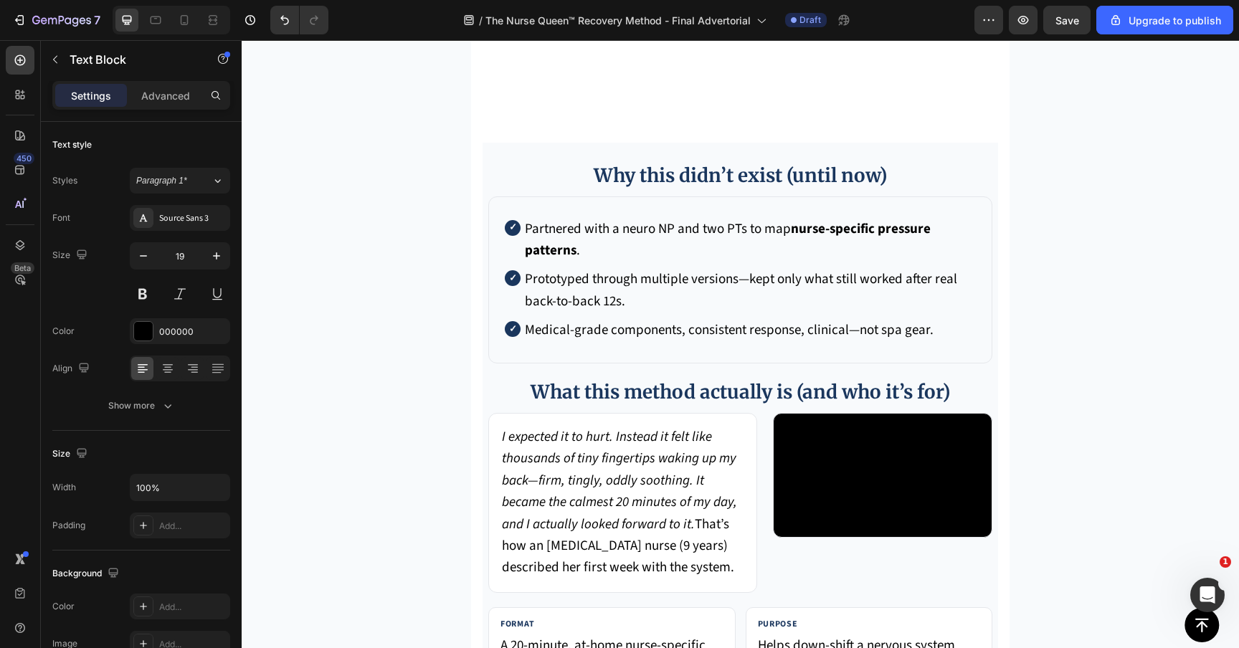
scroll to position [5321, 0]
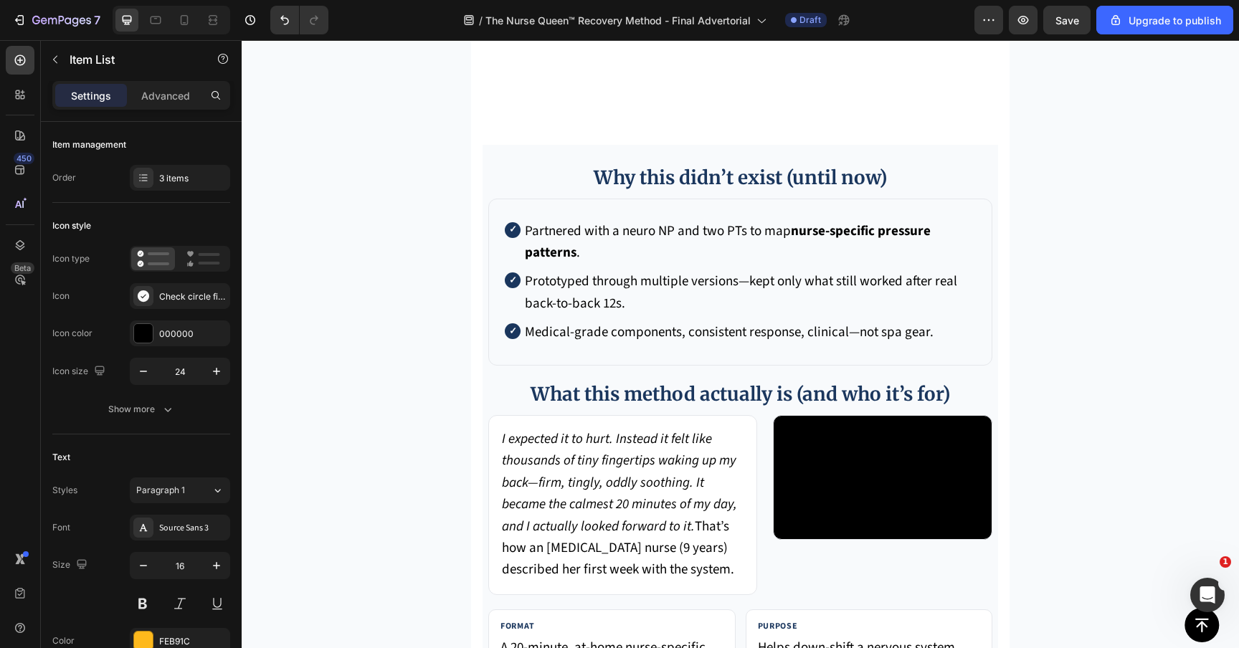
click at [156, 310] on div "Icon type Icon Check circle filled Icon color 000000 Icon size 24" at bounding box center [141, 315] width 178 height 139
click at [163, 300] on div "Check circle filled" at bounding box center [192, 296] width 67 height 13
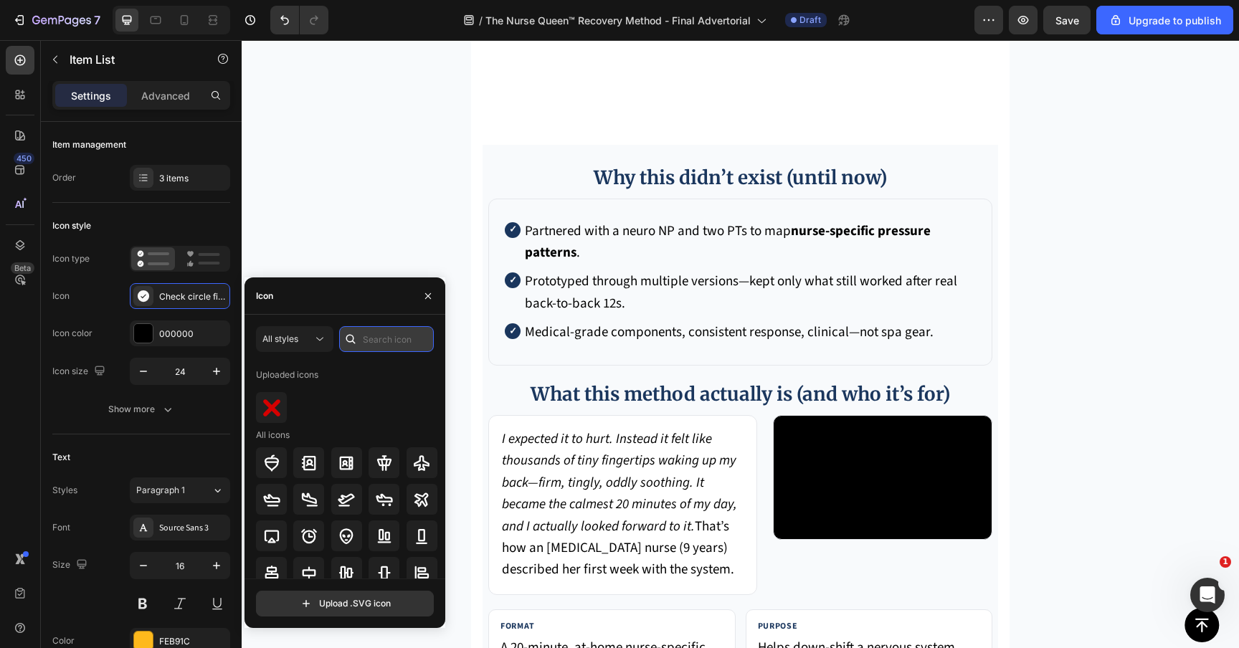
click at [404, 344] on input "text" at bounding box center [386, 339] width 95 height 26
type input "check"
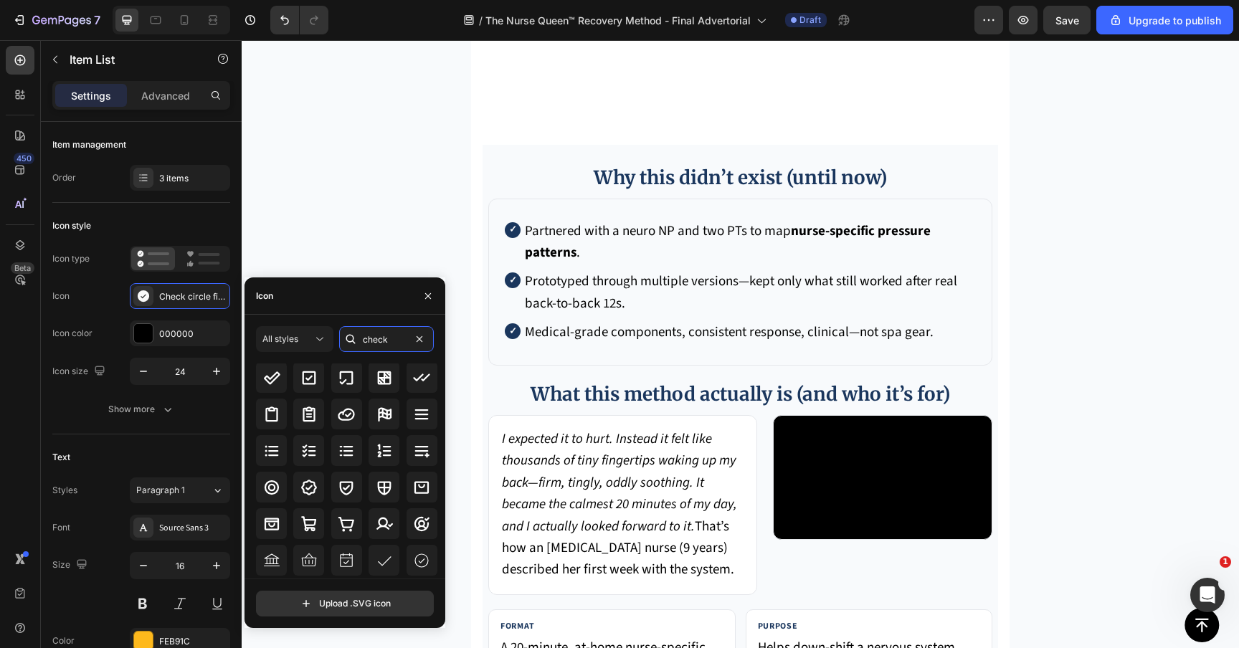
scroll to position [0, 0]
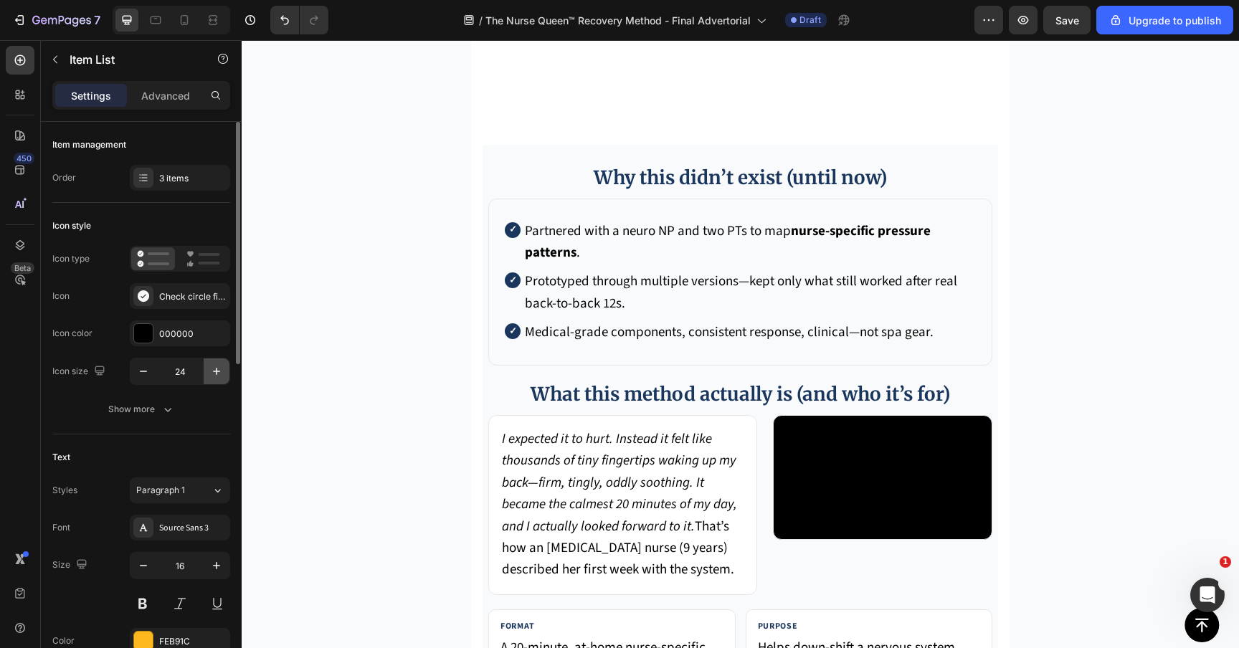
click at [221, 379] on button "button" at bounding box center [217, 371] width 26 height 26
click at [220, 378] on button "button" at bounding box center [217, 371] width 26 height 26
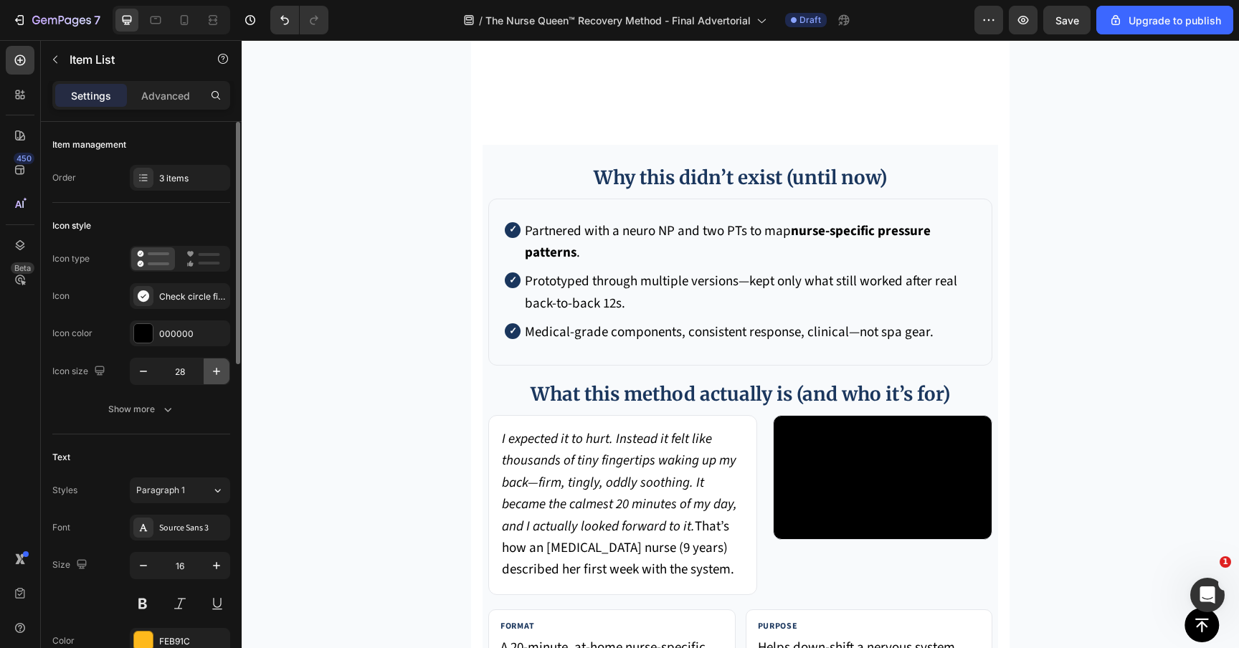
type input "29"
click at [178, 351] on div "Icon type Icon Check circle filled Icon color 000000 Icon size 29" at bounding box center [141, 315] width 178 height 139
click at [179, 338] on div "000000" at bounding box center [180, 334] width 42 height 13
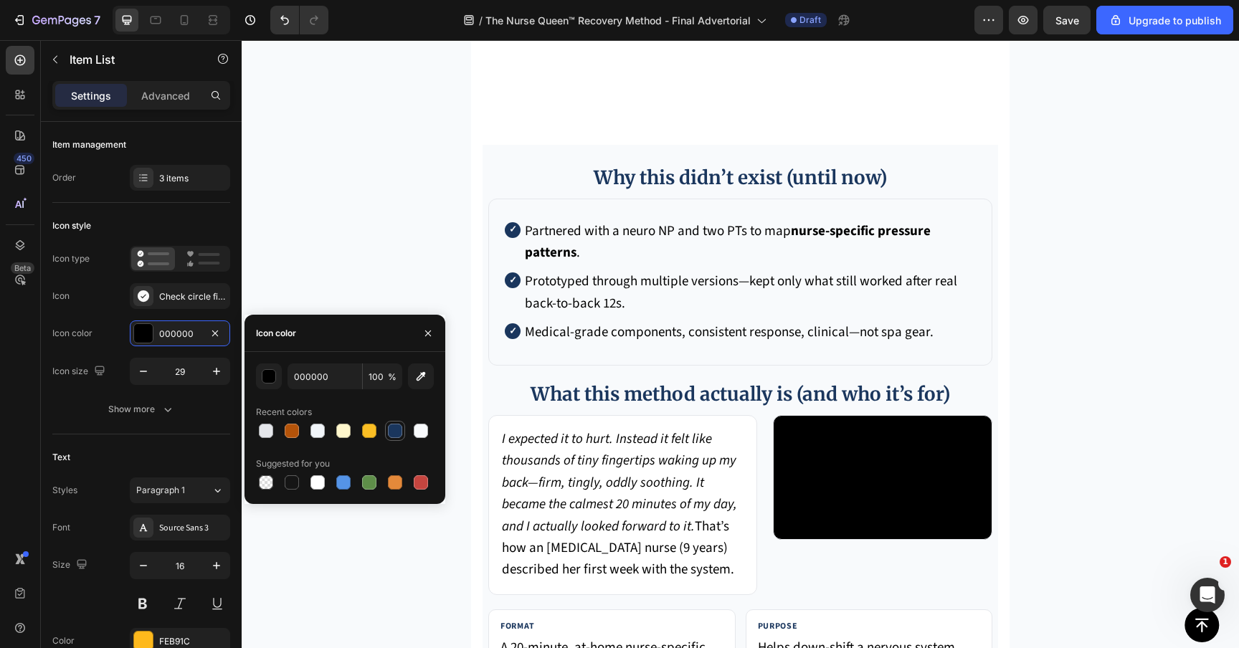
click at [394, 426] on div at bounding box center [395, 431] width 14 height 14
type input "1A365D"
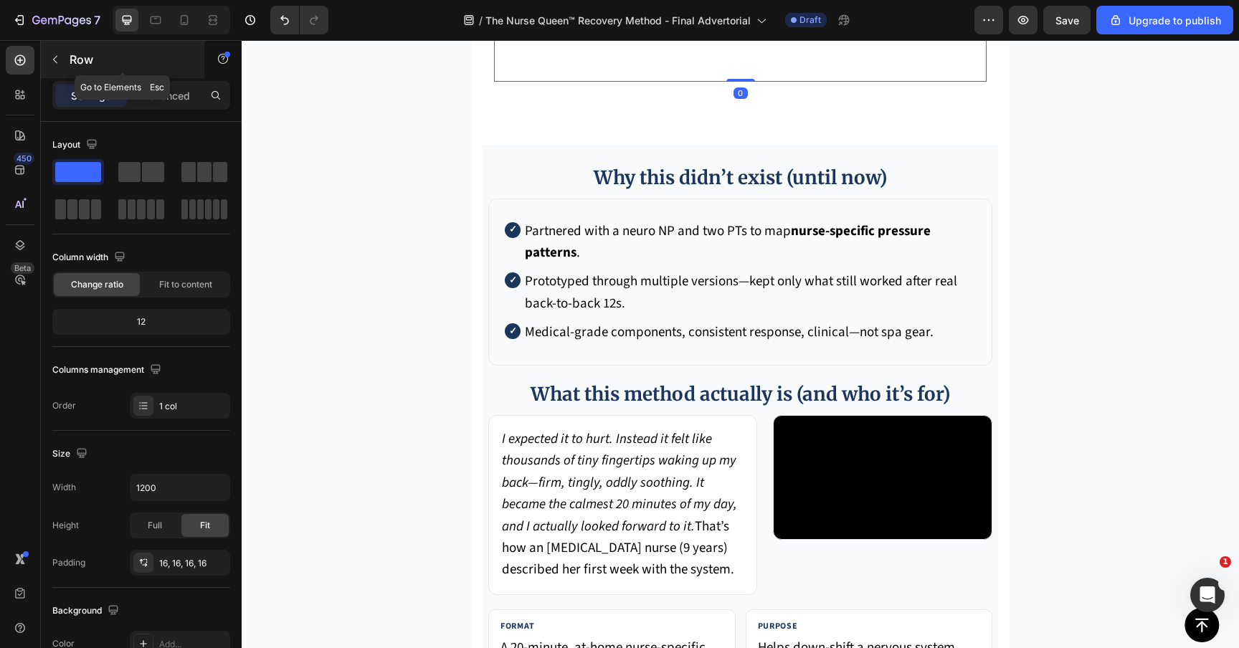
click at [85, 59] on p "Row" at bounding box center [131, 59] width 122 height 17
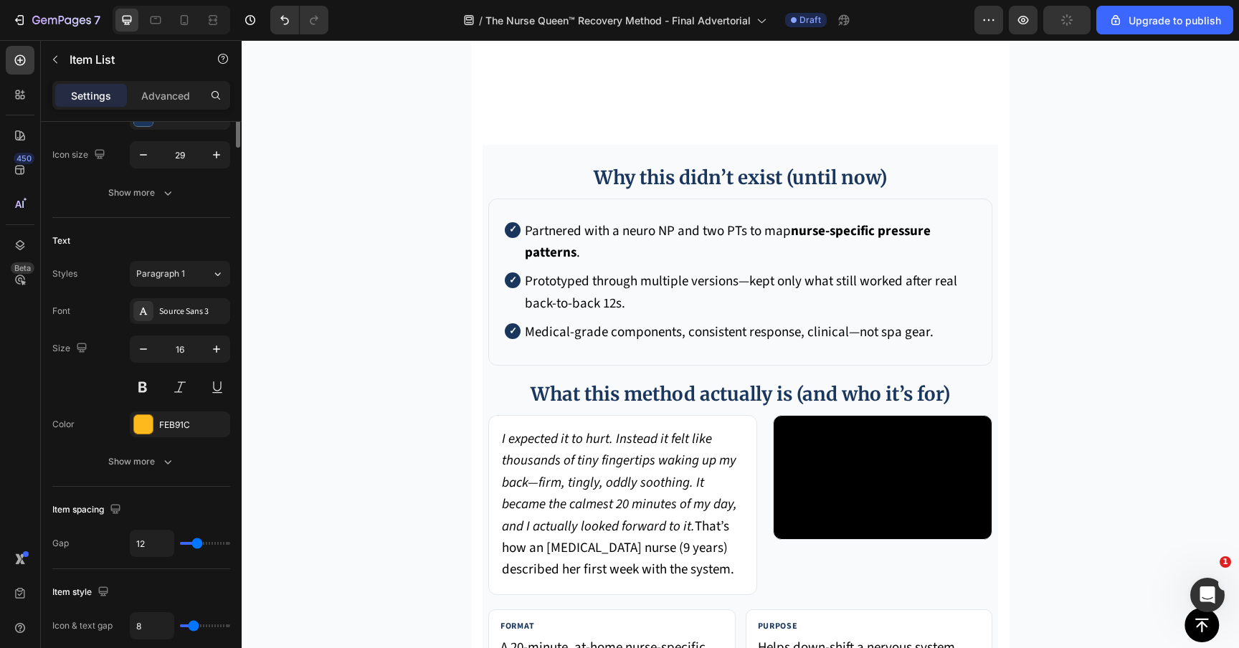
scroll to position [272, 0]
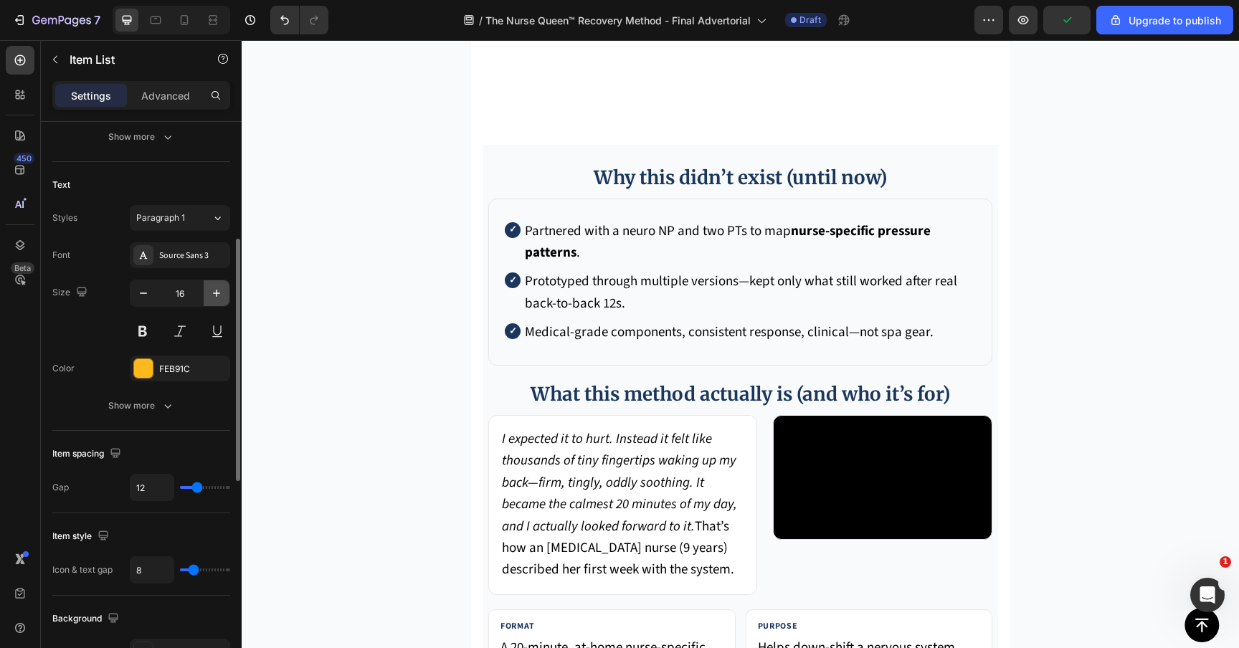
click at [225, 290] on button "button" at bounding box center [217, 293] width 26 height 26
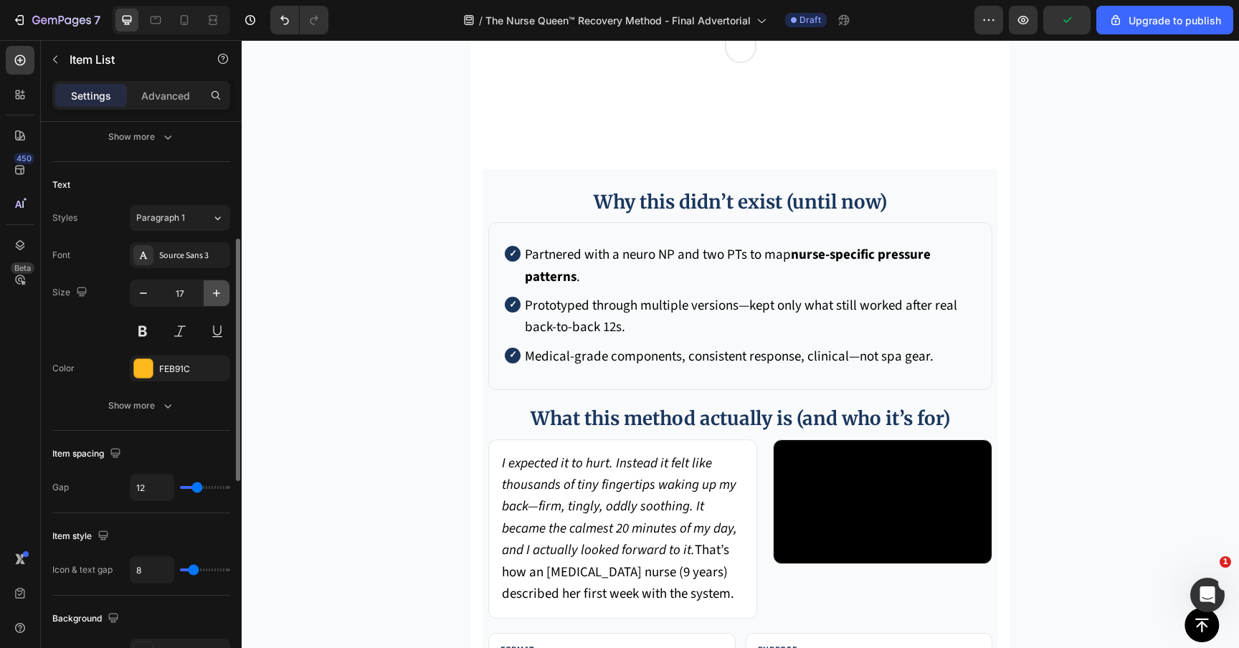
click at [225, 290] on button "button" at bounding box center [217, 293] width 26 height 26
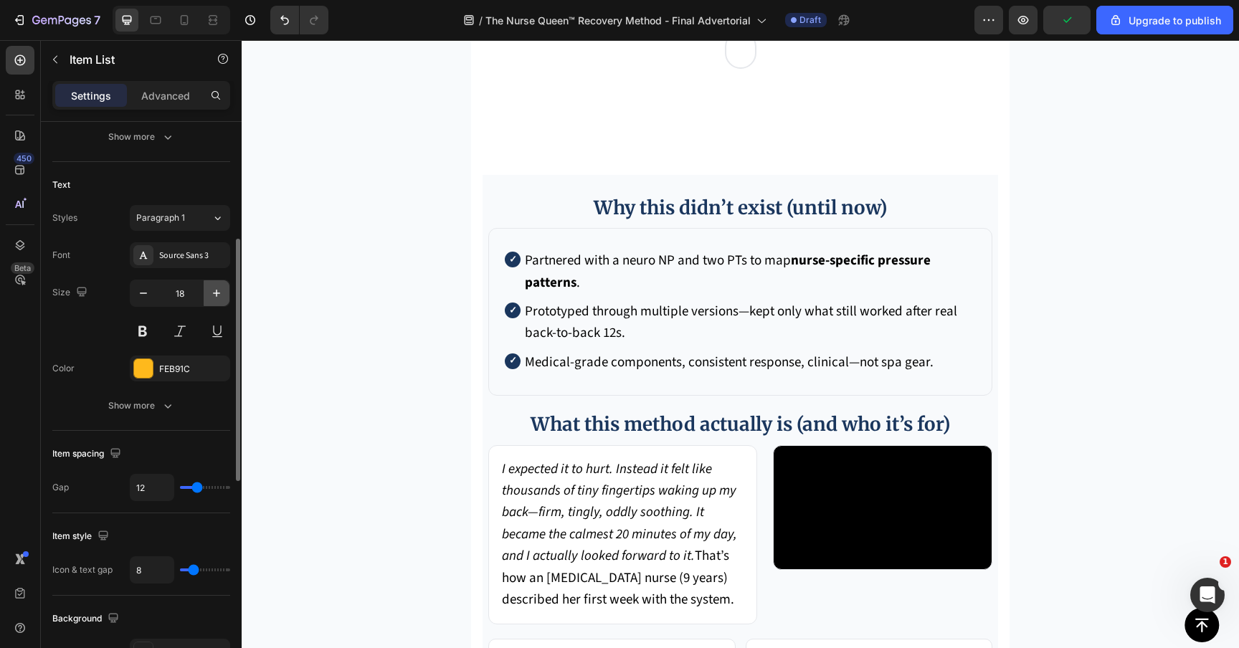
click at [225, 290] on button "button" at bounding box center [217, 293] width 26 height 26
type input "19"
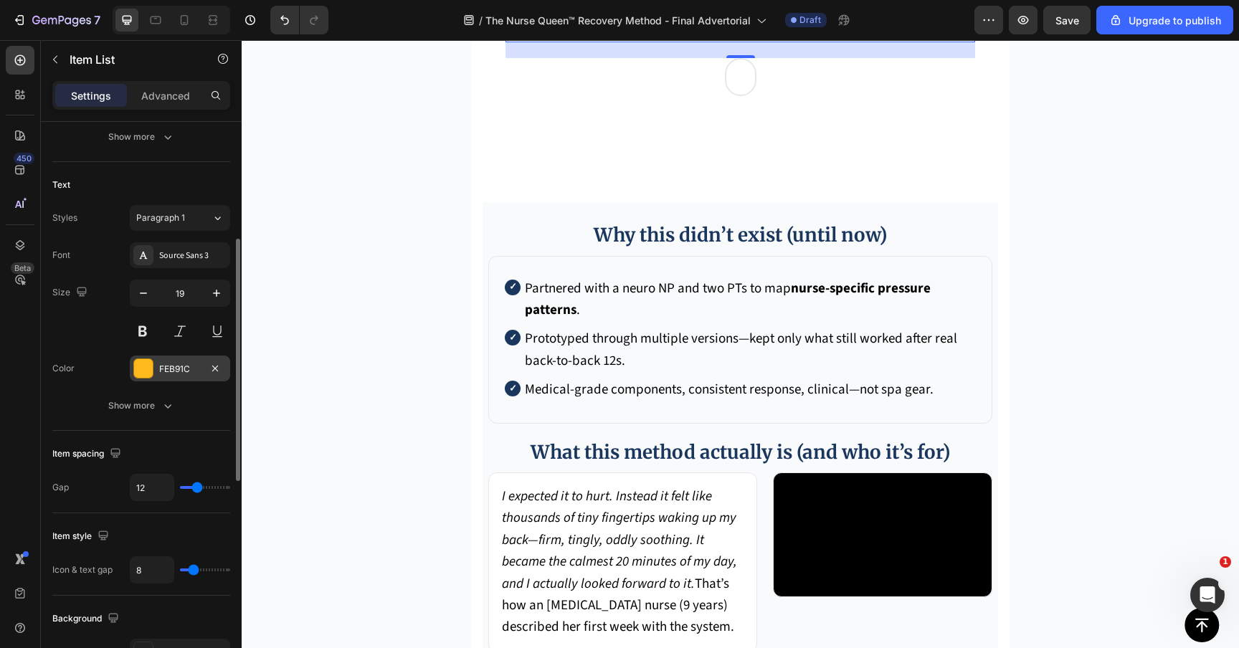
click at [159, 364] on div "FEB91C" at bounding box center [180, 369] width 42 height 13
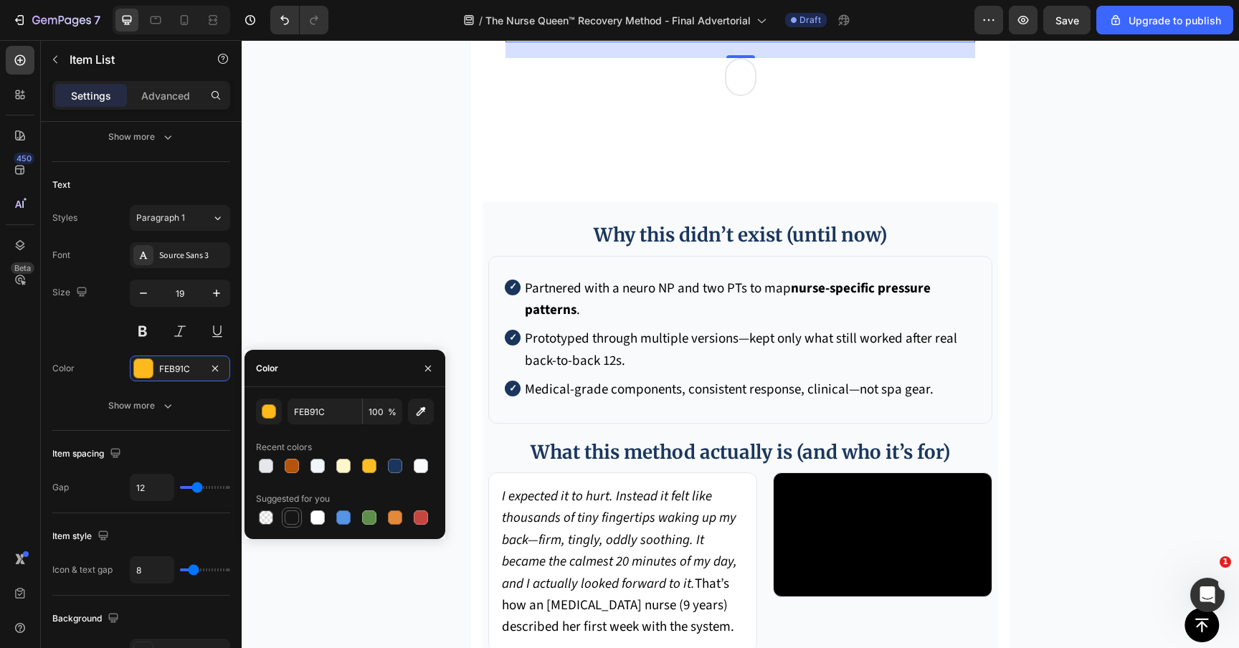
click at [285, 507] on div at bounding box center [292, 517] width 20 height 20
type input "151515"
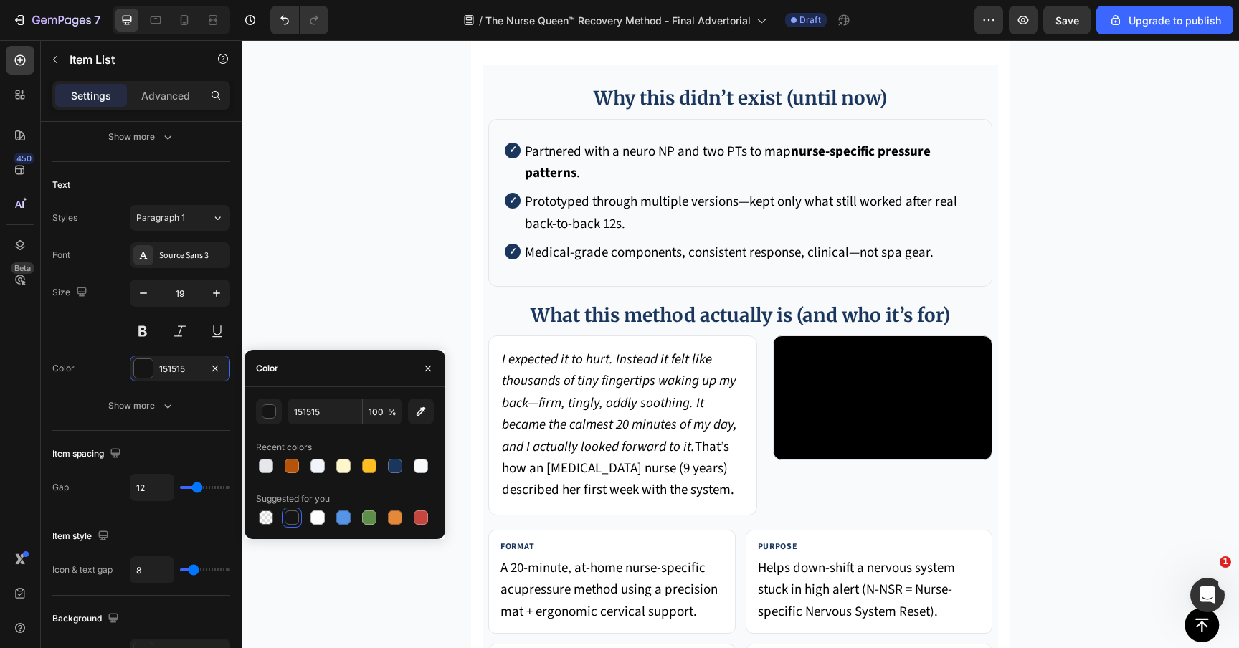
scroll to position [5463, 0]
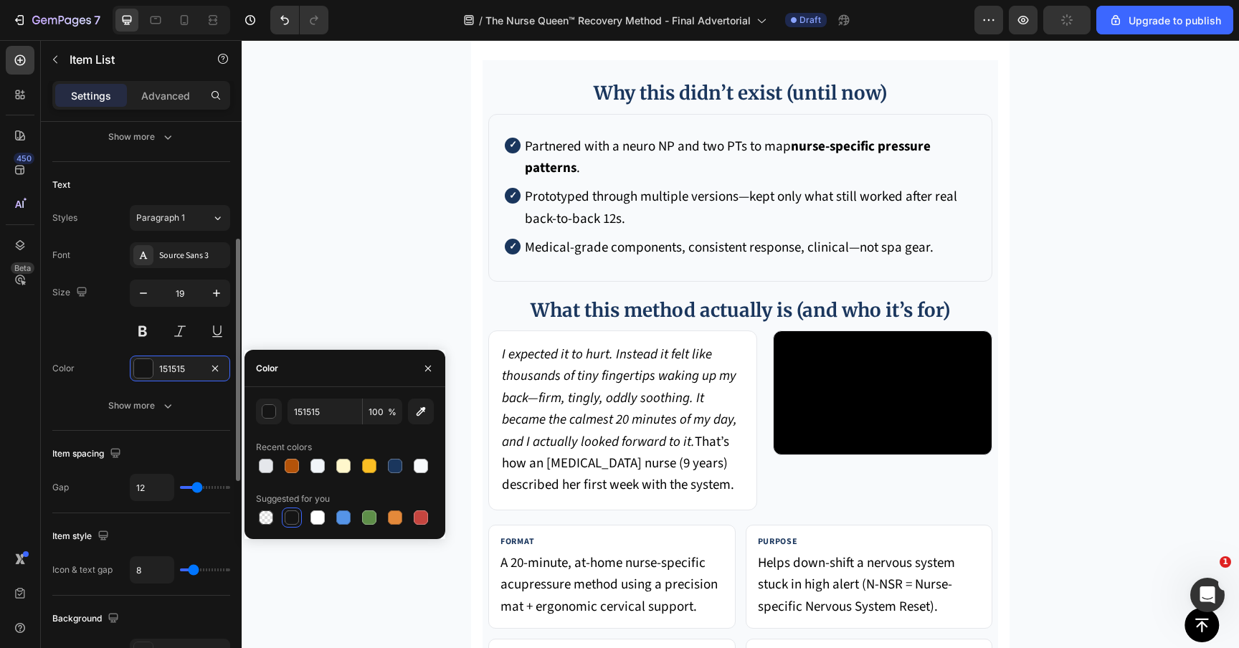
type input "4"
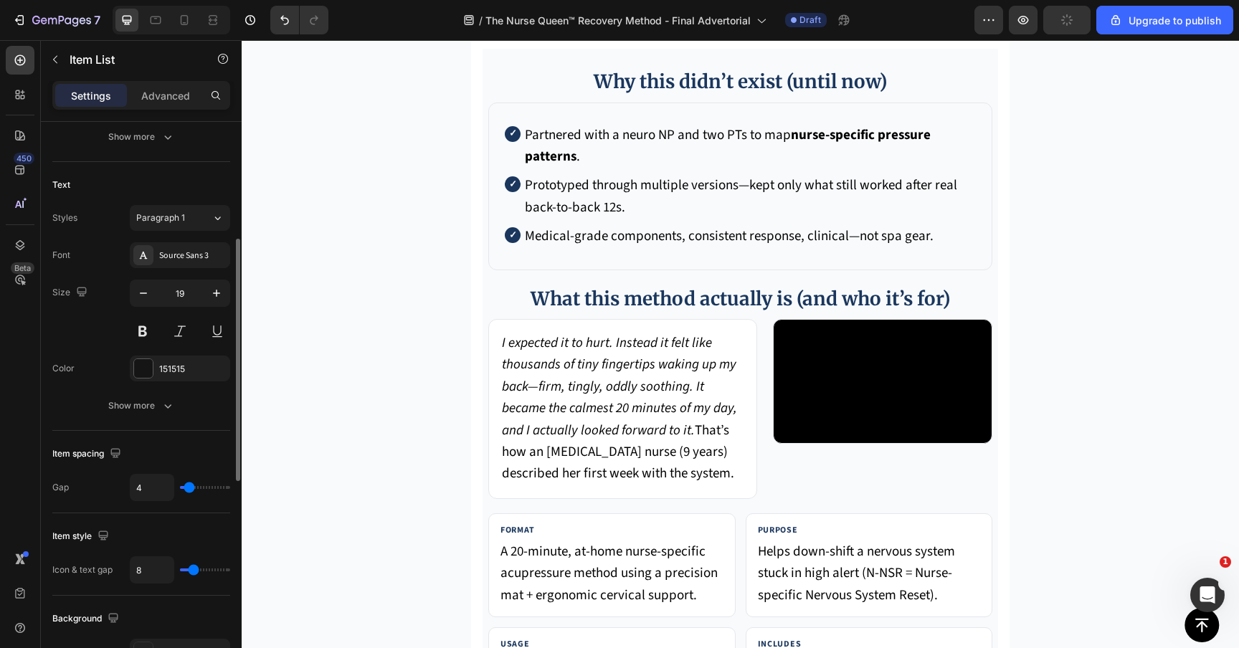
type input "5"
type input "6"
type input "7"
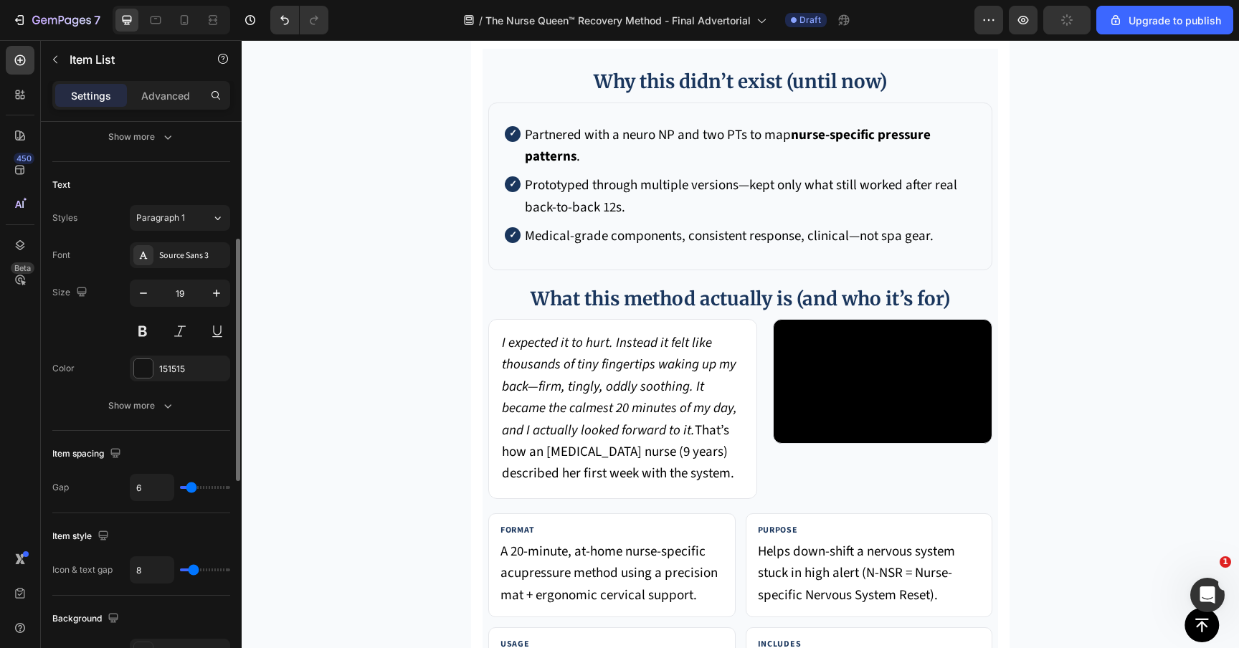
type input "7"
type input "8"
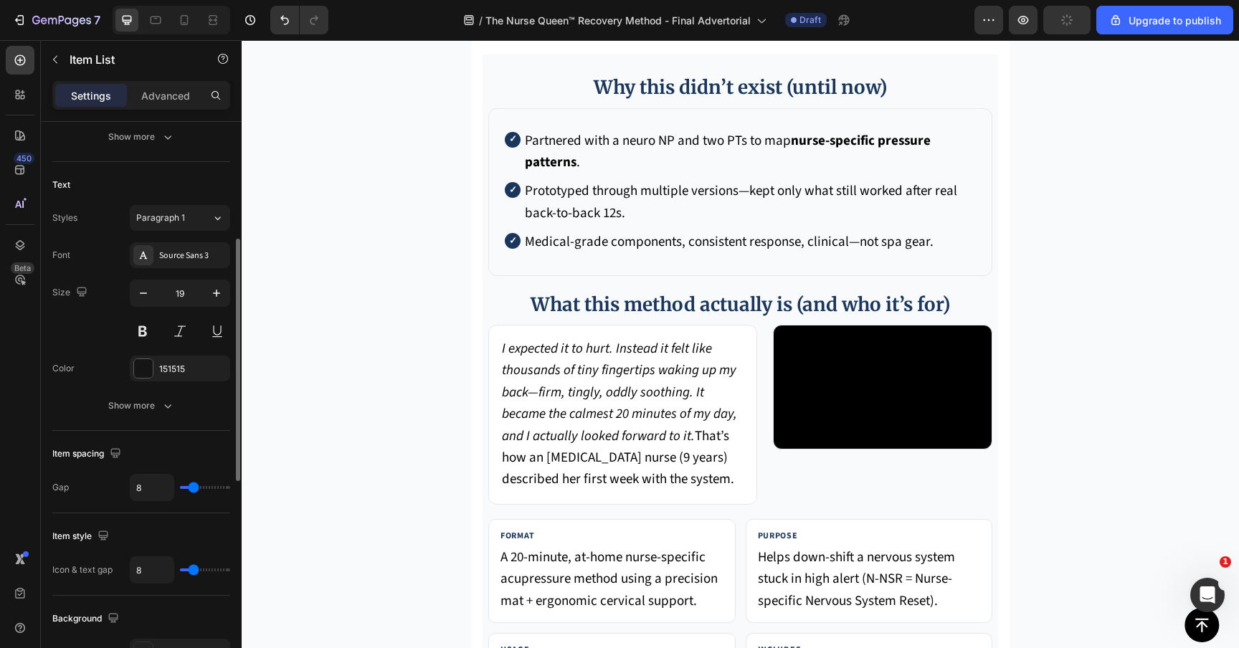
type input "9"
type input "10"
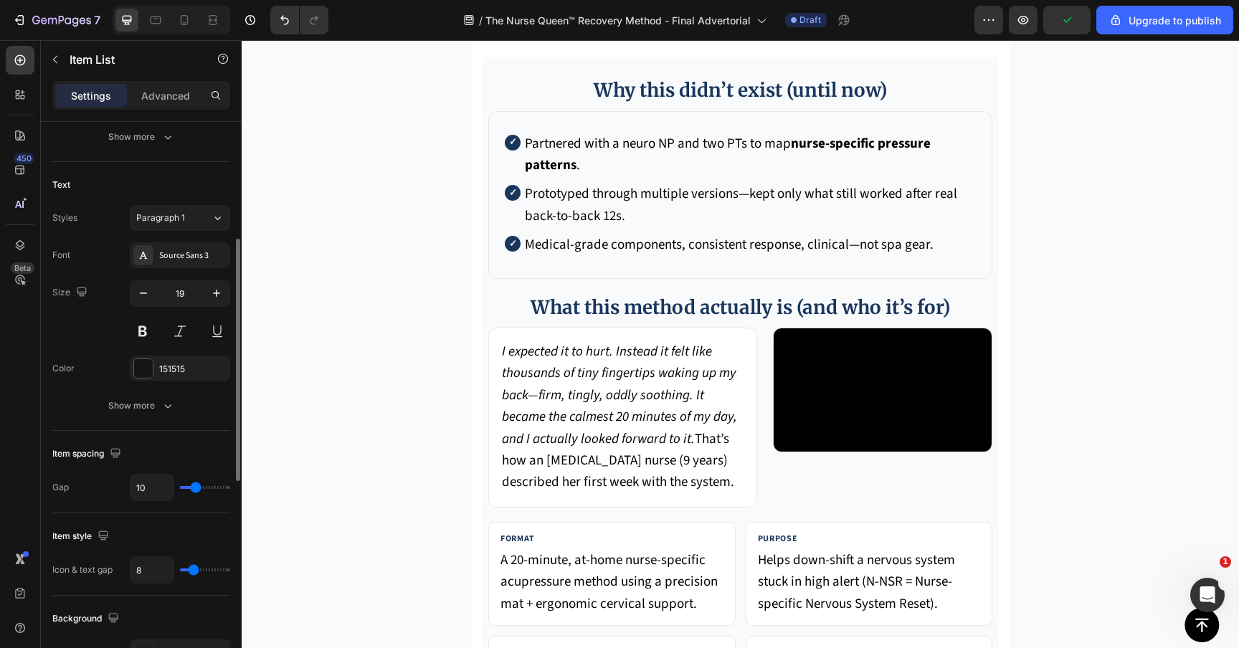
type input "9"
type input "8"
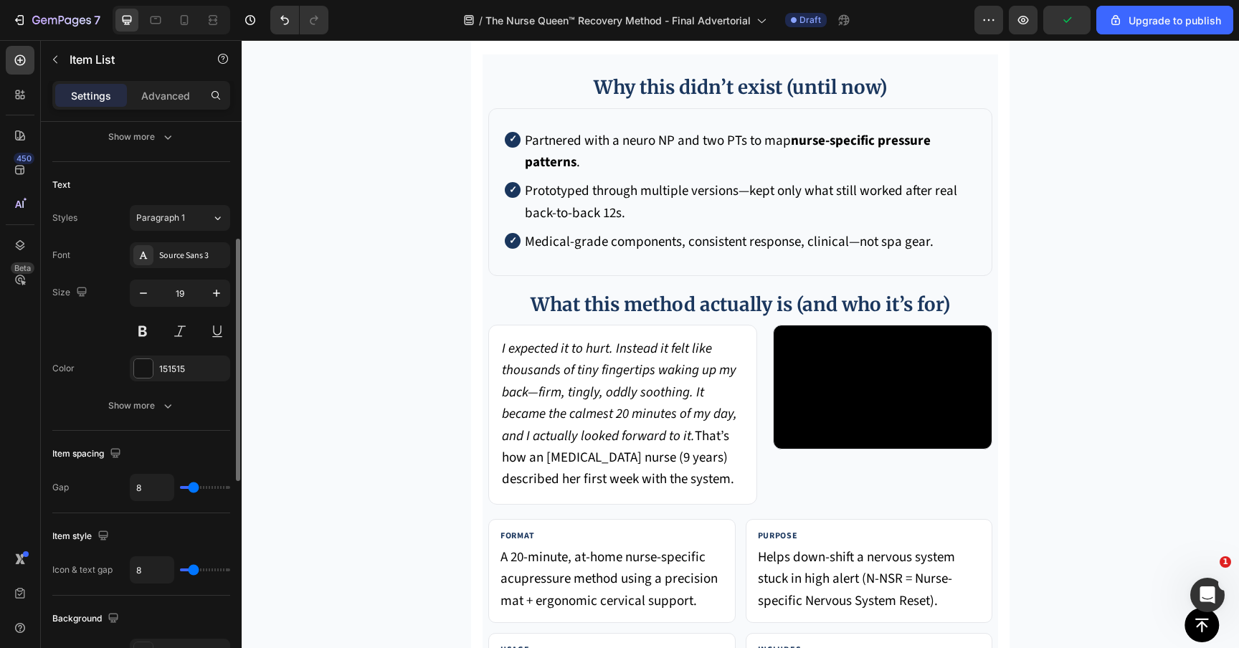
type input "7"
type input "6"
type input "5"
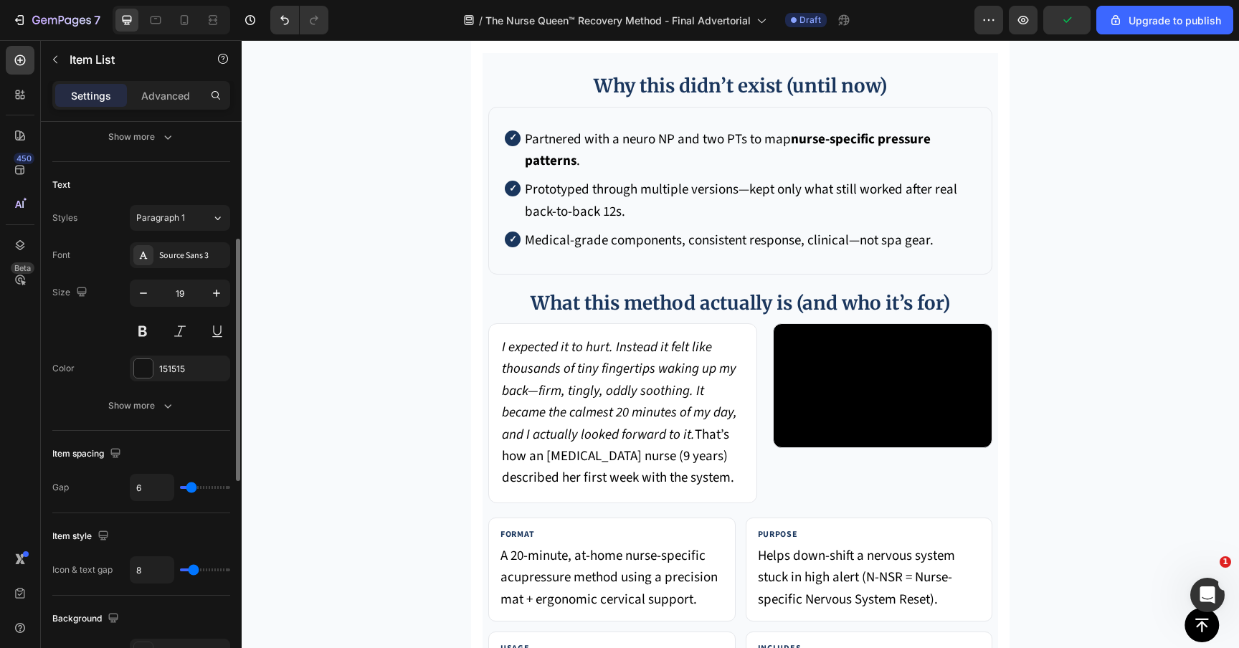
type input "5"
type input "4"
type input "3"
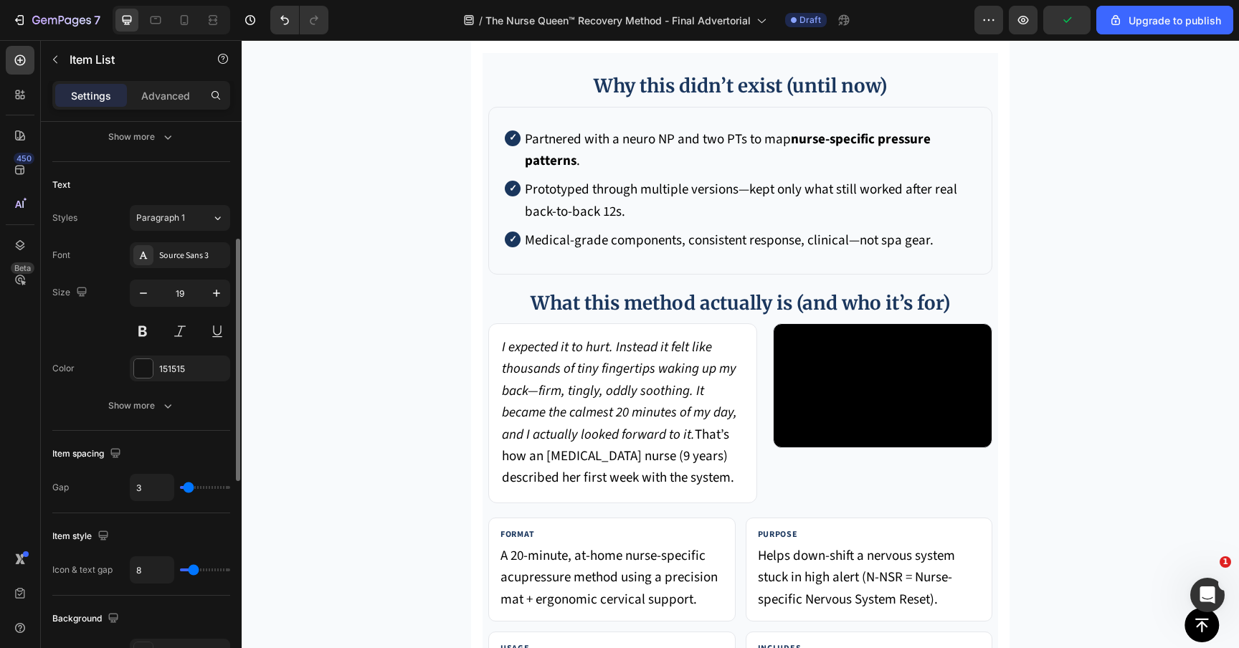
type input "2"
type input "1"
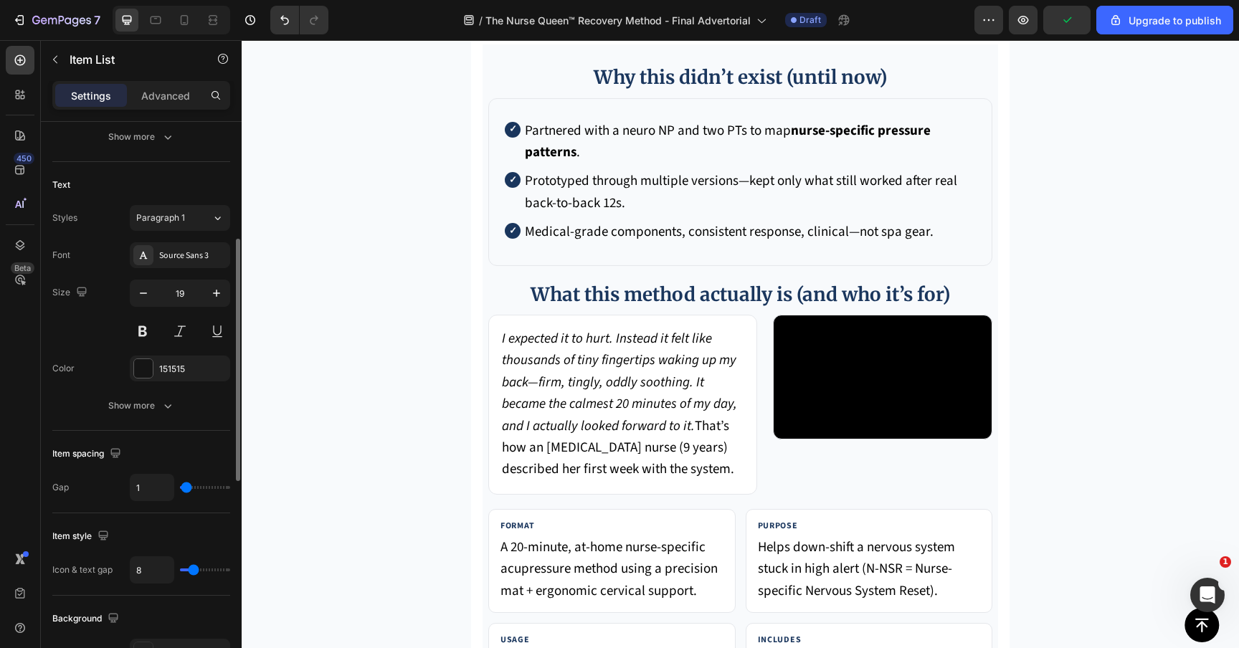
type input "2"
type input "3"
type input "4"
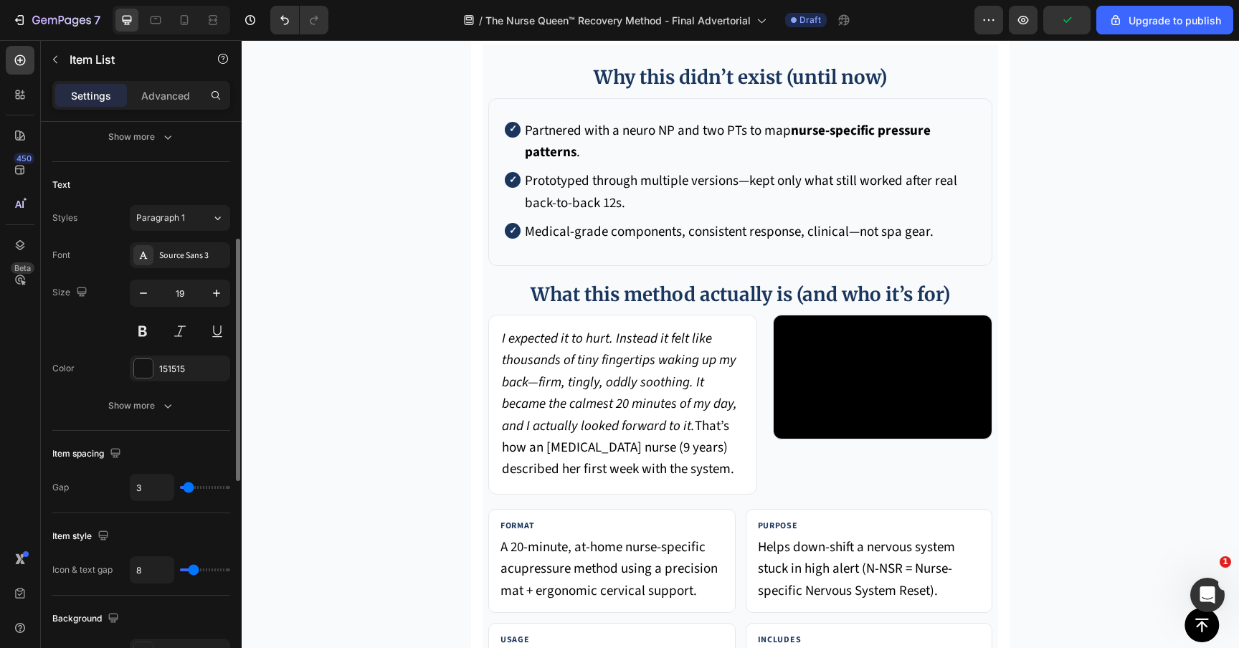
type input "4"
type input "5"
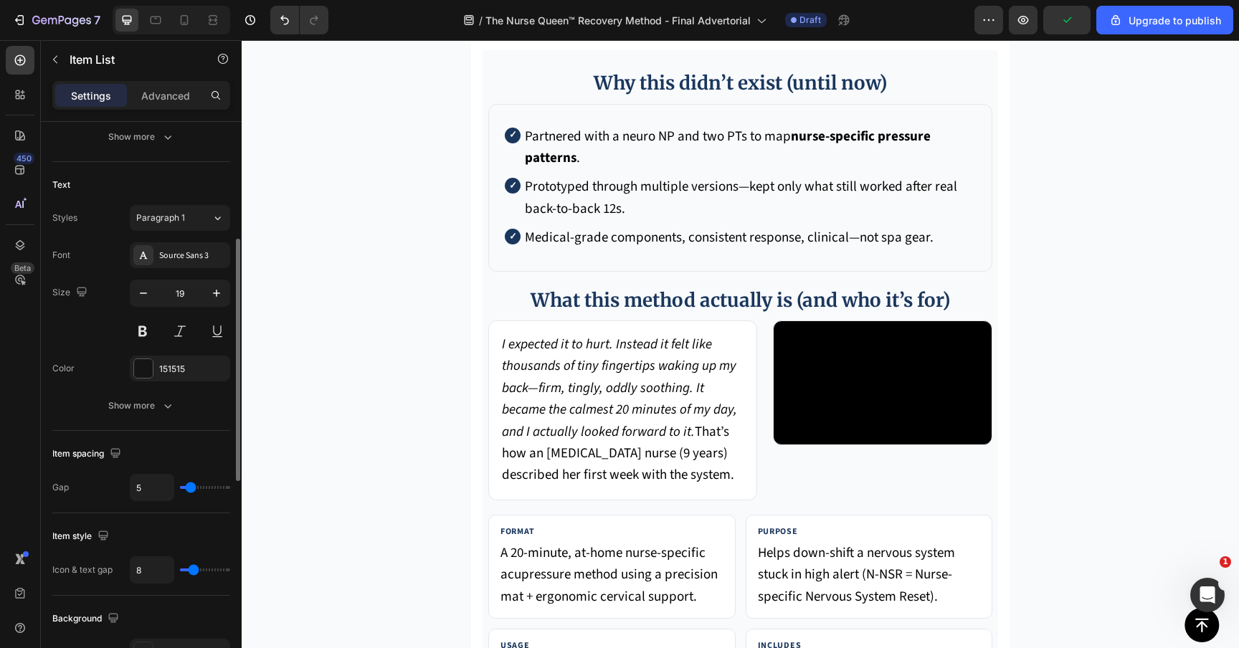
type input "6"
type input "7"
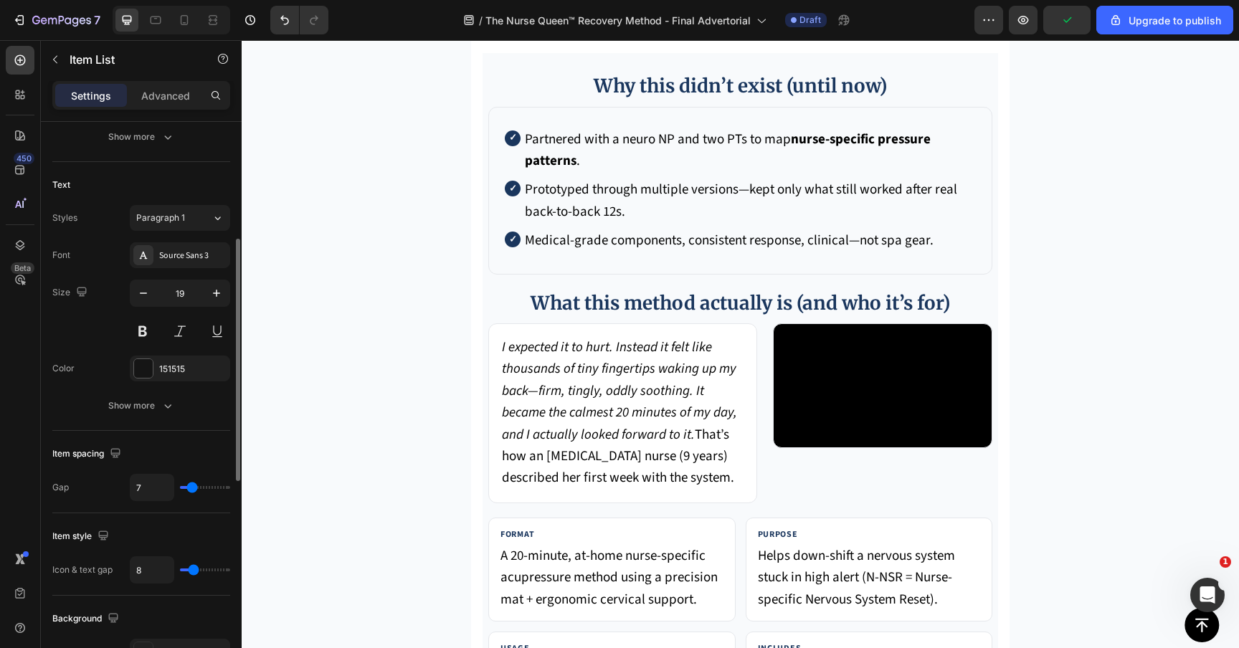
type input "8"
type input "9"
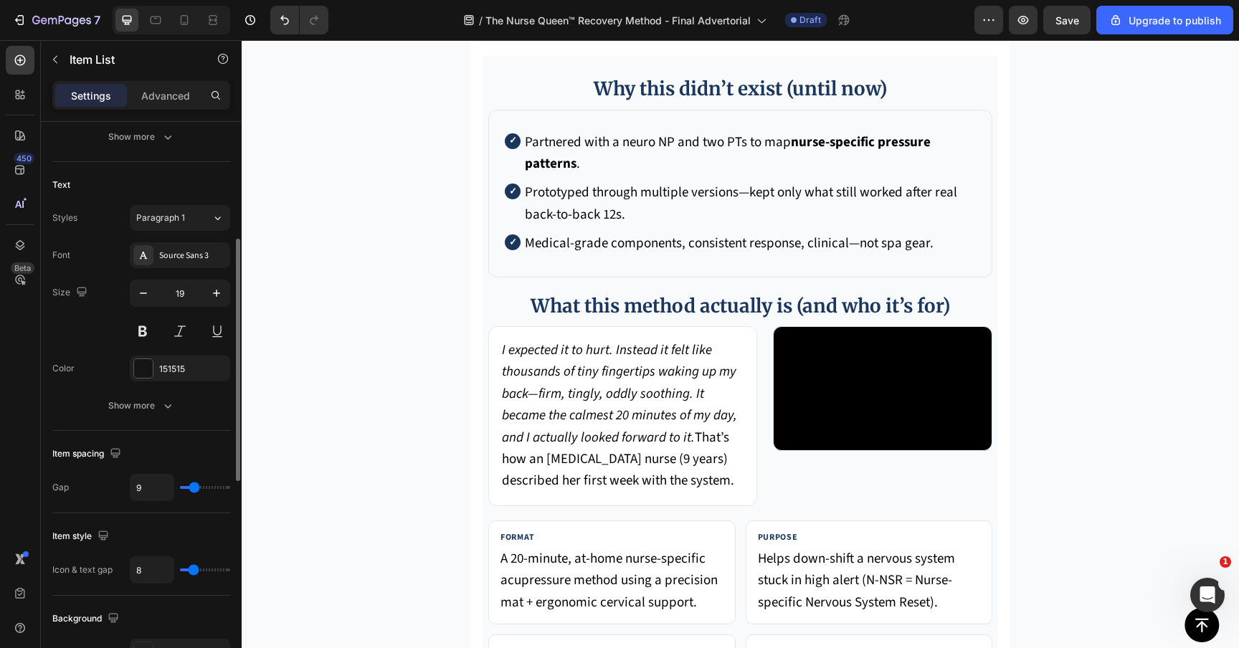
type input "9"
click at [194, 487] on input "range" at bounding box center [205, 487] width 50 height 3
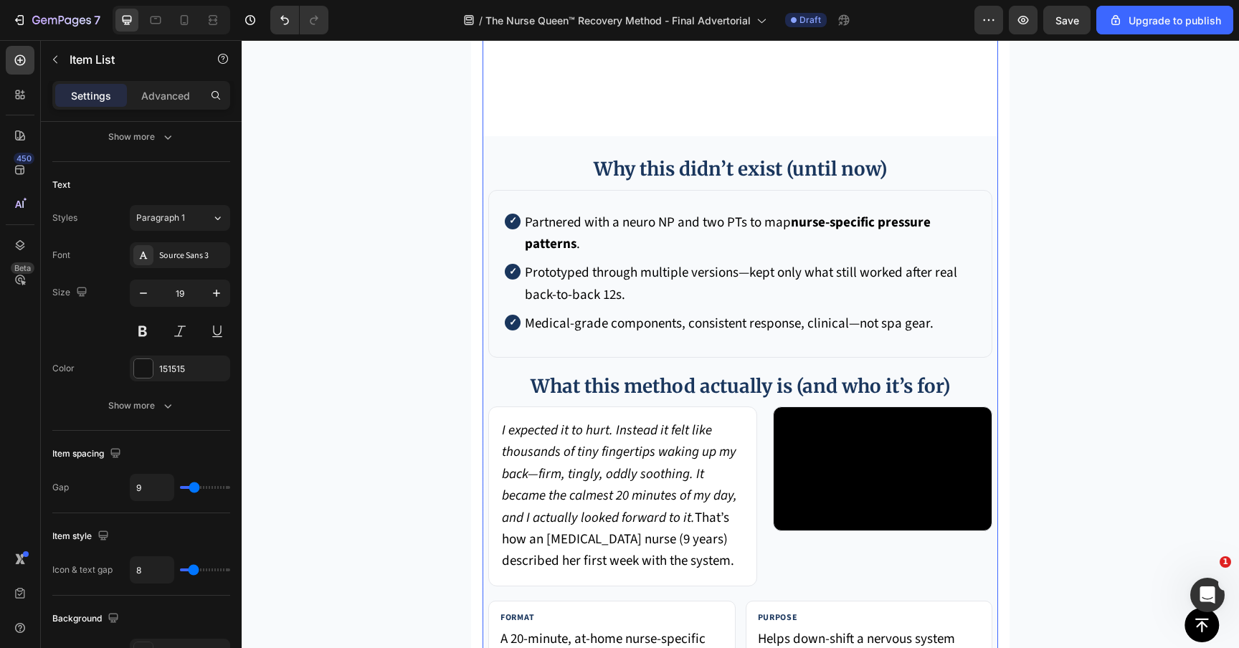
scroll to position [5381, 0]
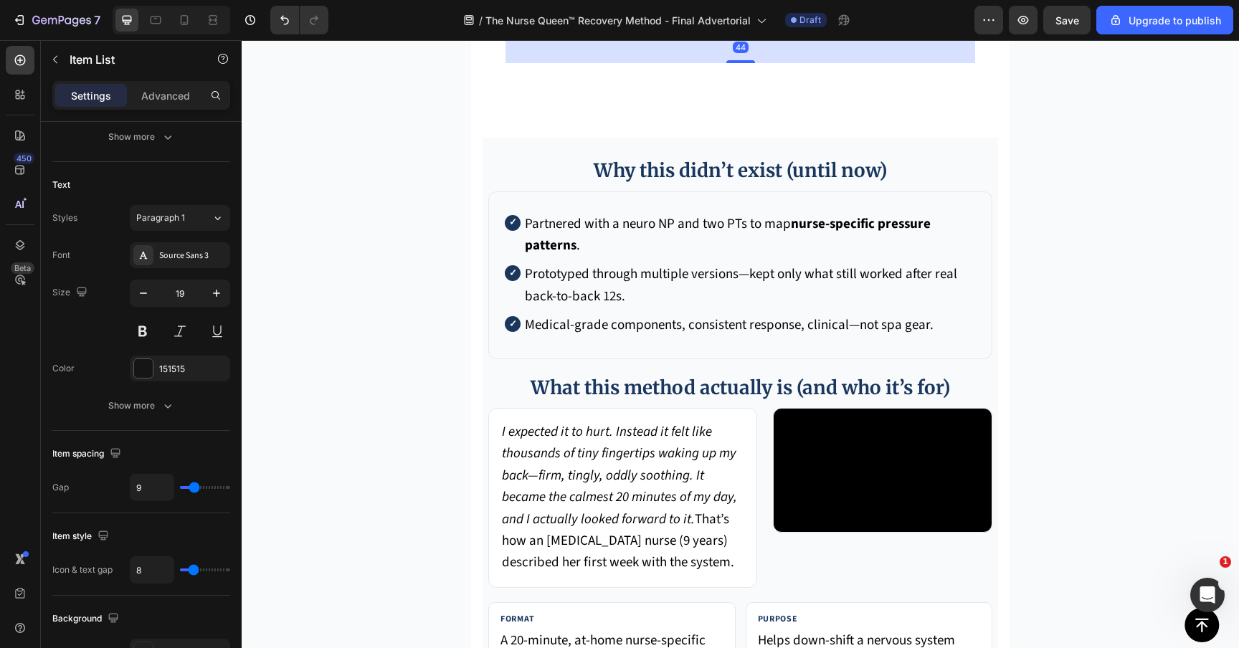
click at [729, 32] on div "Rich Text Editor. Editing area: main" at bounding box center [741, 13] width 32 height 38
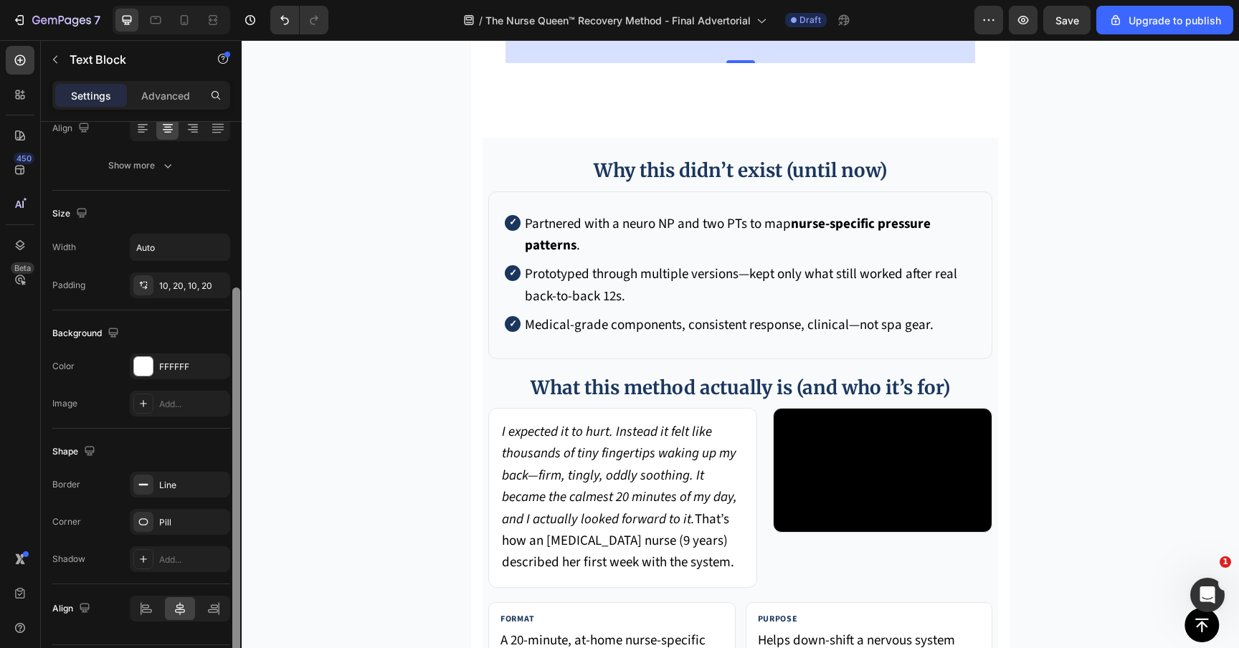
scroll to position [275, 0]
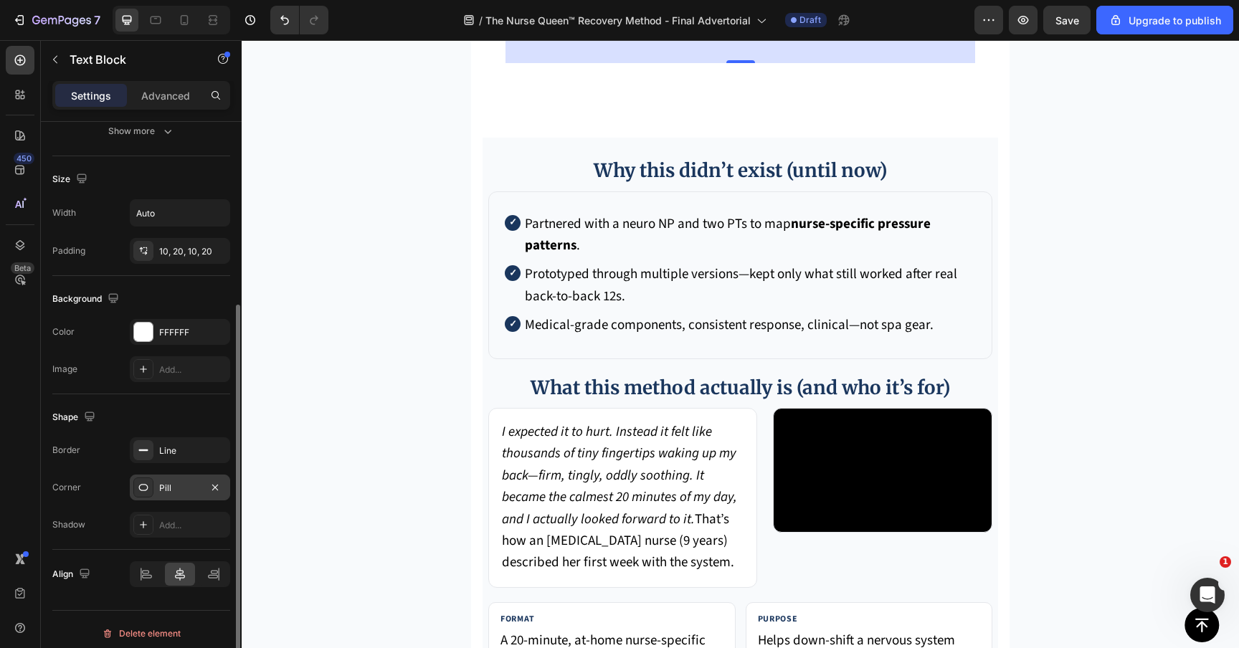
click at [183, 482] on div "Pill" at bounding box center [180, 488] width 42 height 13
click at [175, 416] on div "Shape" at bounding box center [141, 417] width 178 height 23
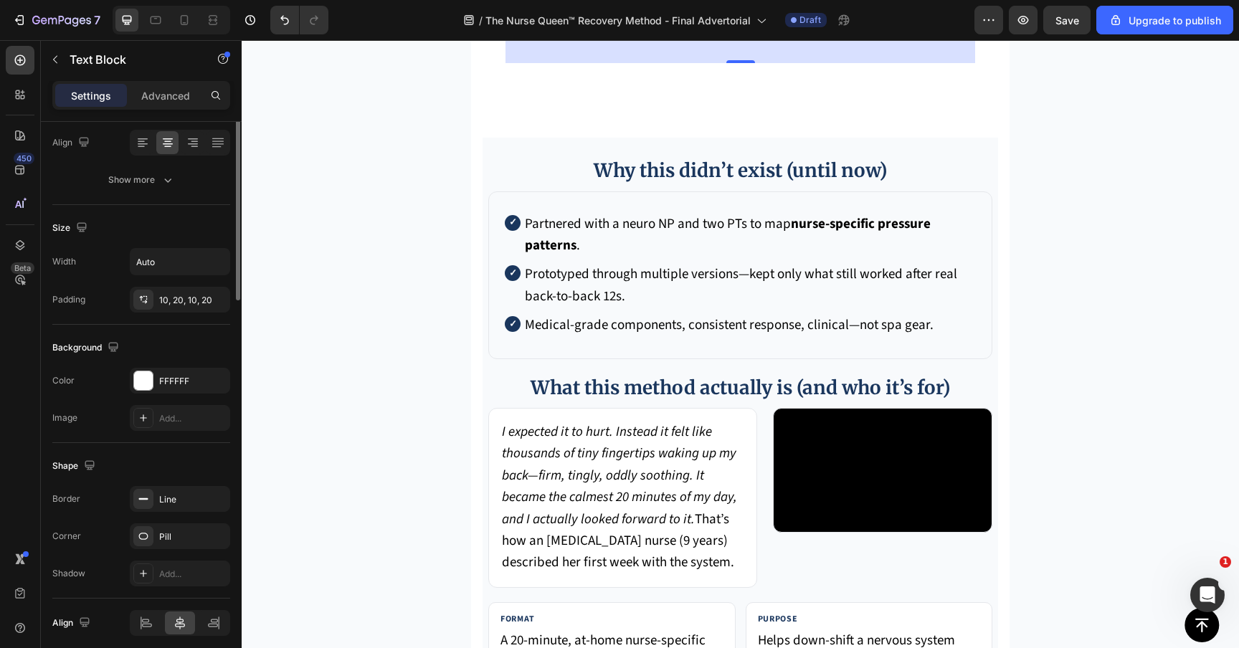
scroll to position [282, 0]
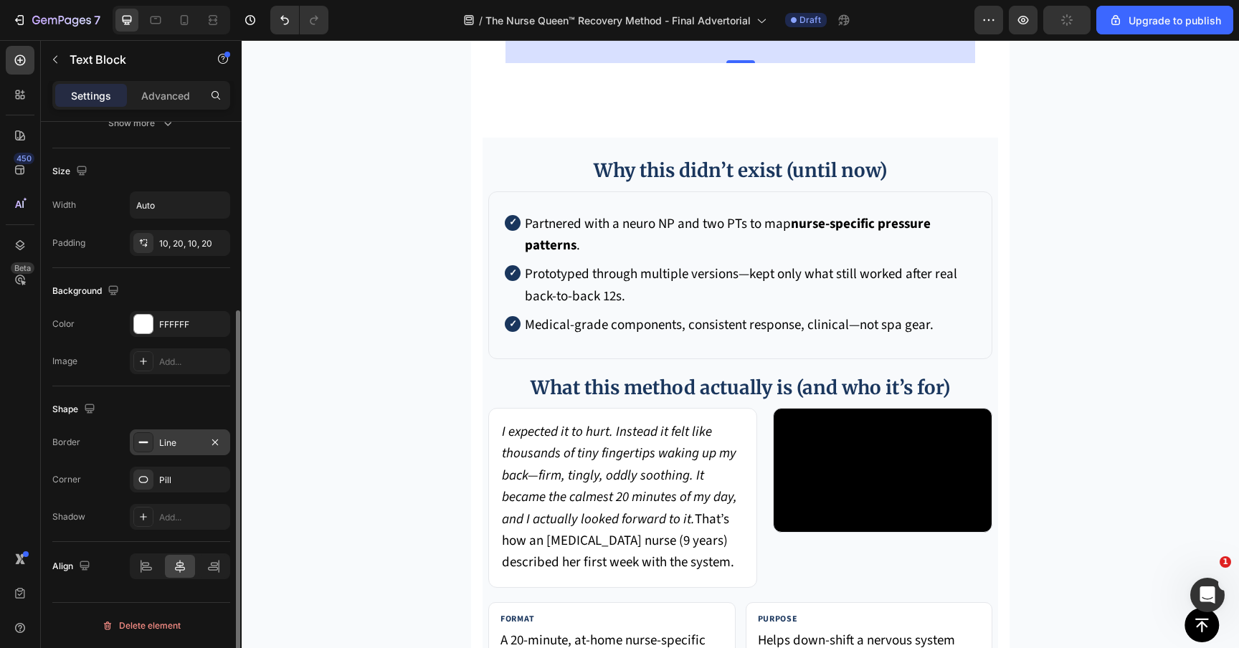
click at [175, 431] on div "Line" at bounding box center [180, 442] width 100 height 26
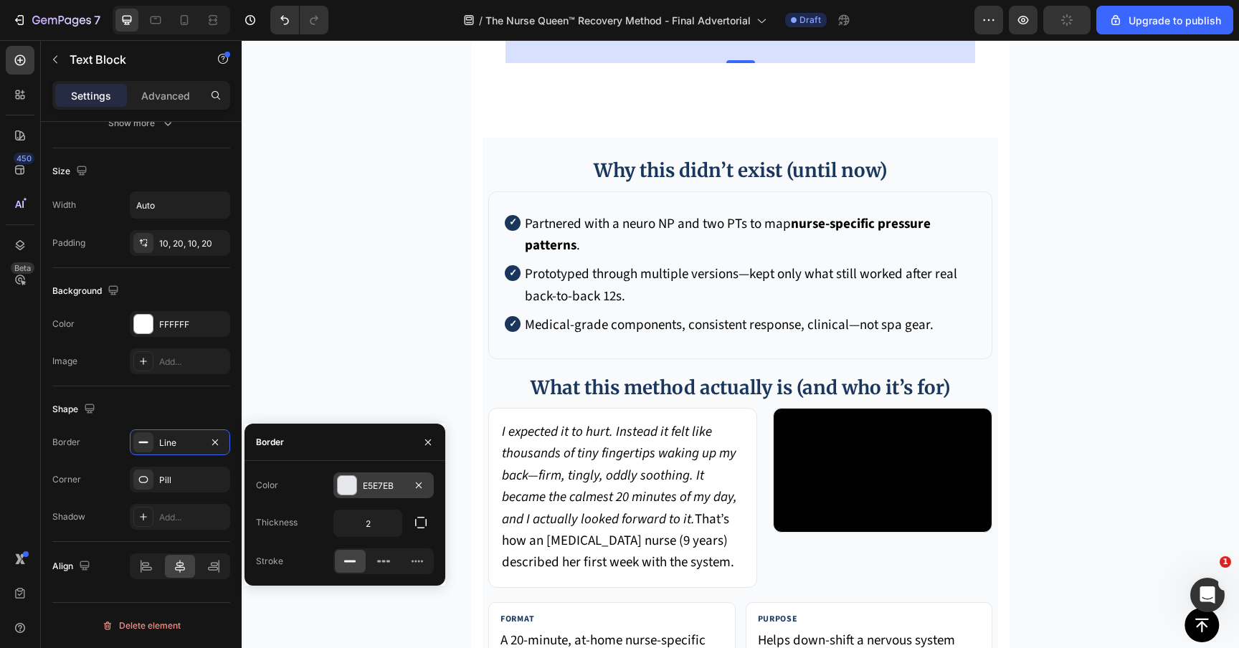
click at [358, 478] on div "E5E7EB" at bounding box center [383, 485] width 100 height 26
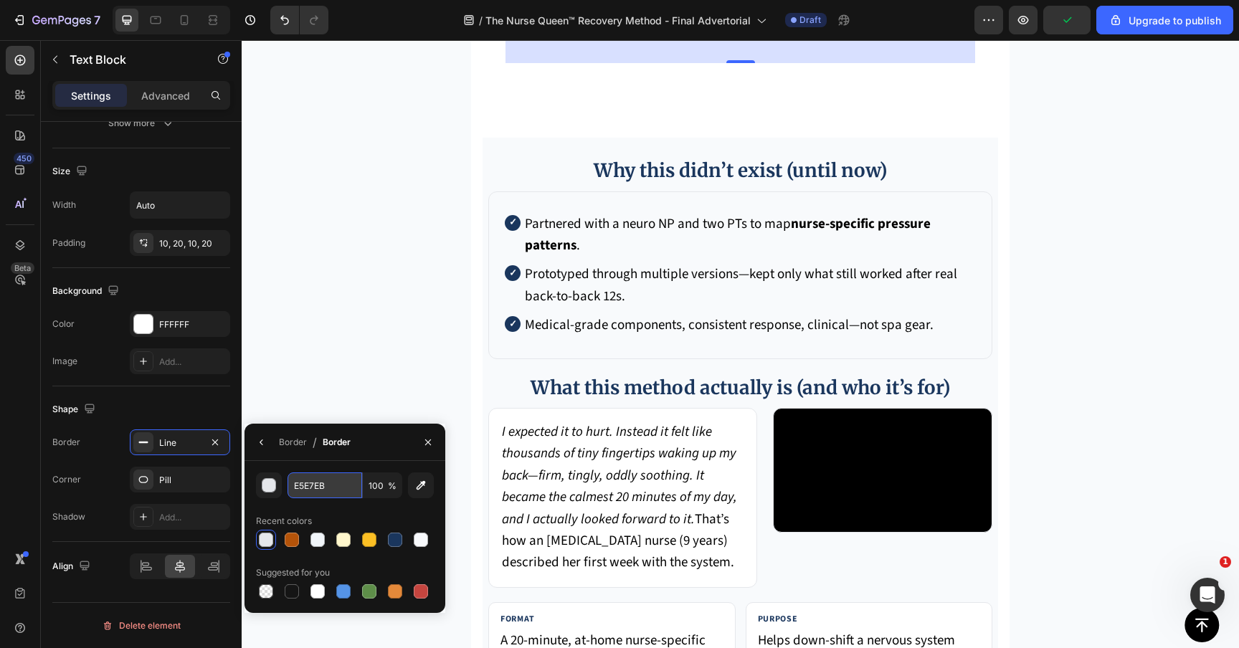
click at [320, 490] on input "E5E7EB" at bounding box center [324, 485] width 75 height 26
click at [280, 436] on div "Border" at bounding box center [293, 442] width 28 height 13
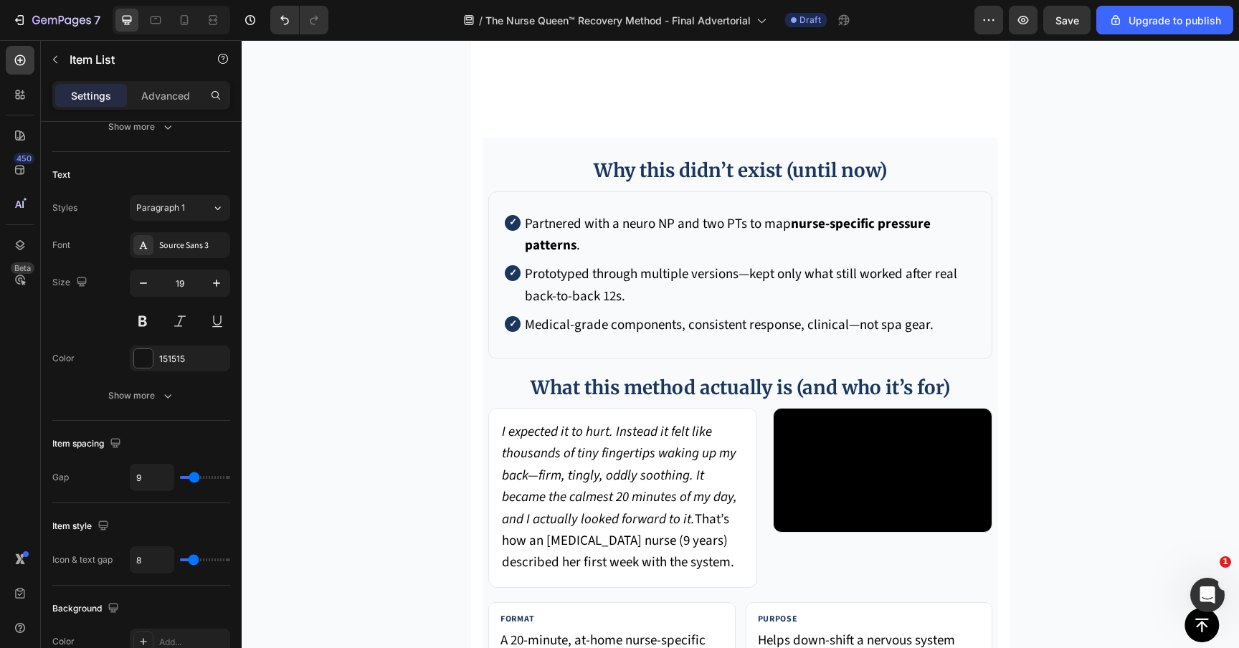
scroll to position [0, 0]
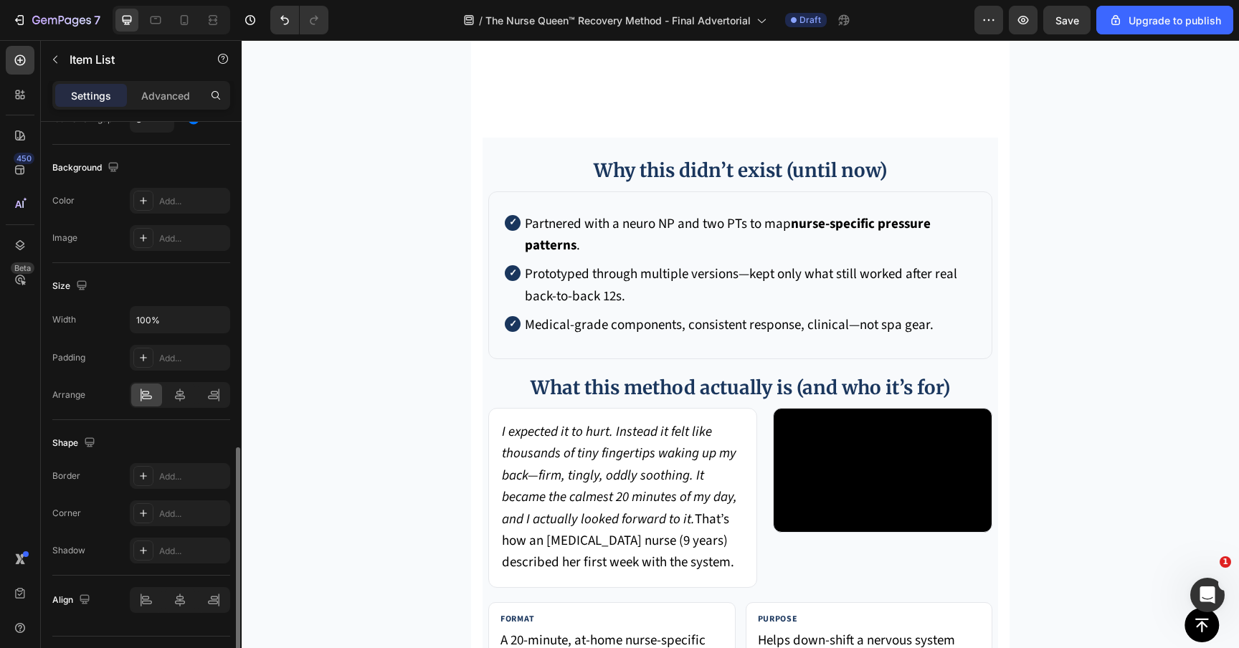
scroll to position [757, 0]
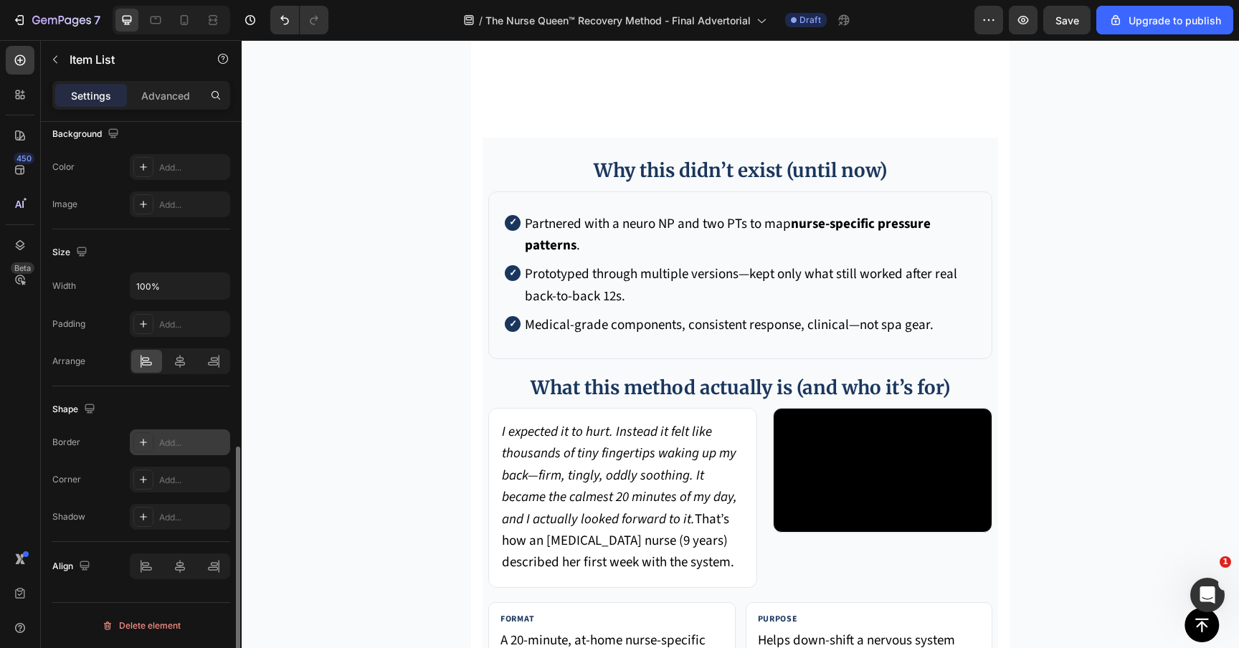
click at [171, 434] on div "Add..." at bounding box center [180, 442] width 100 height 26
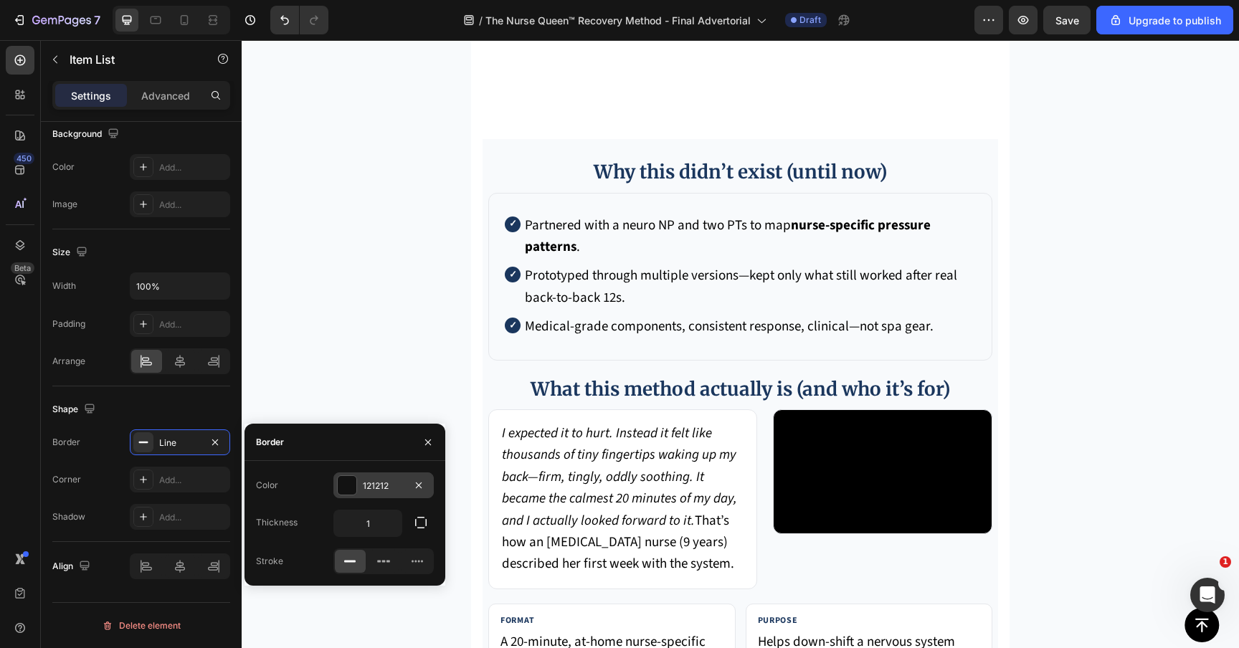
click at [358, 484] on div "121212" at bounding box center [383, 485] width 100 height 26
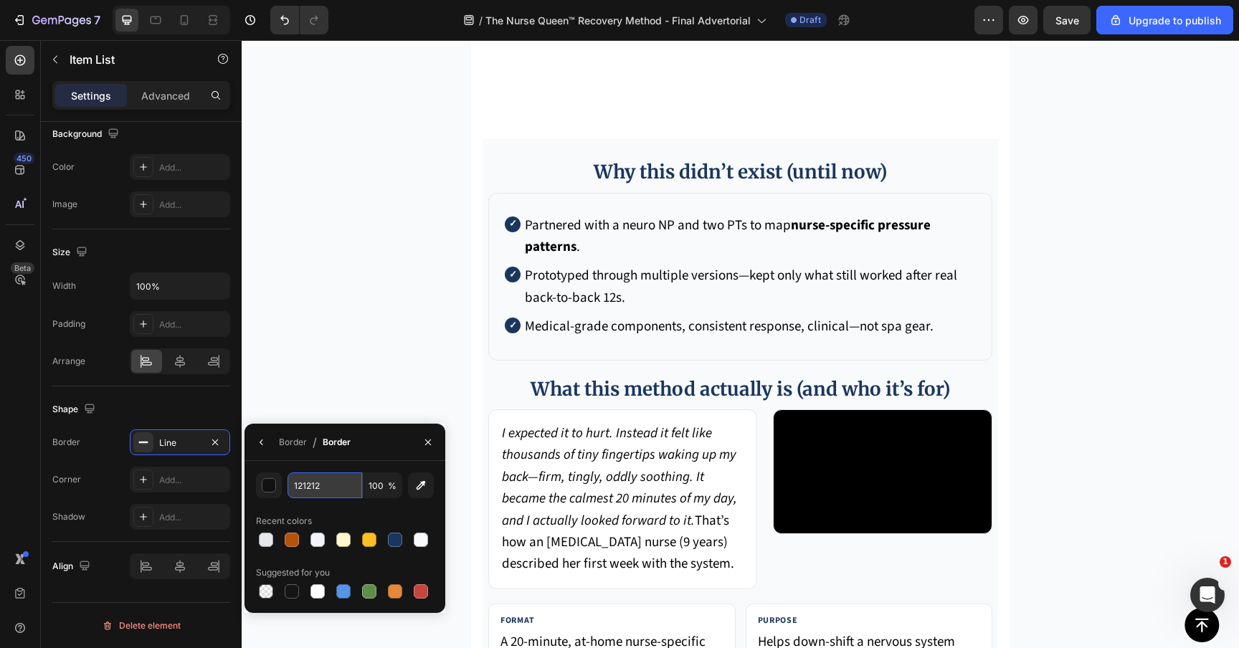
click at [347, 495] on input "121212" at bounding box center [324, 485] width 75 height 26
paste input "E5E7EB"
type input "E5E7EB"
click at [290, 445] on div "Border" at bounding box center [293, 442] width 28 height 13
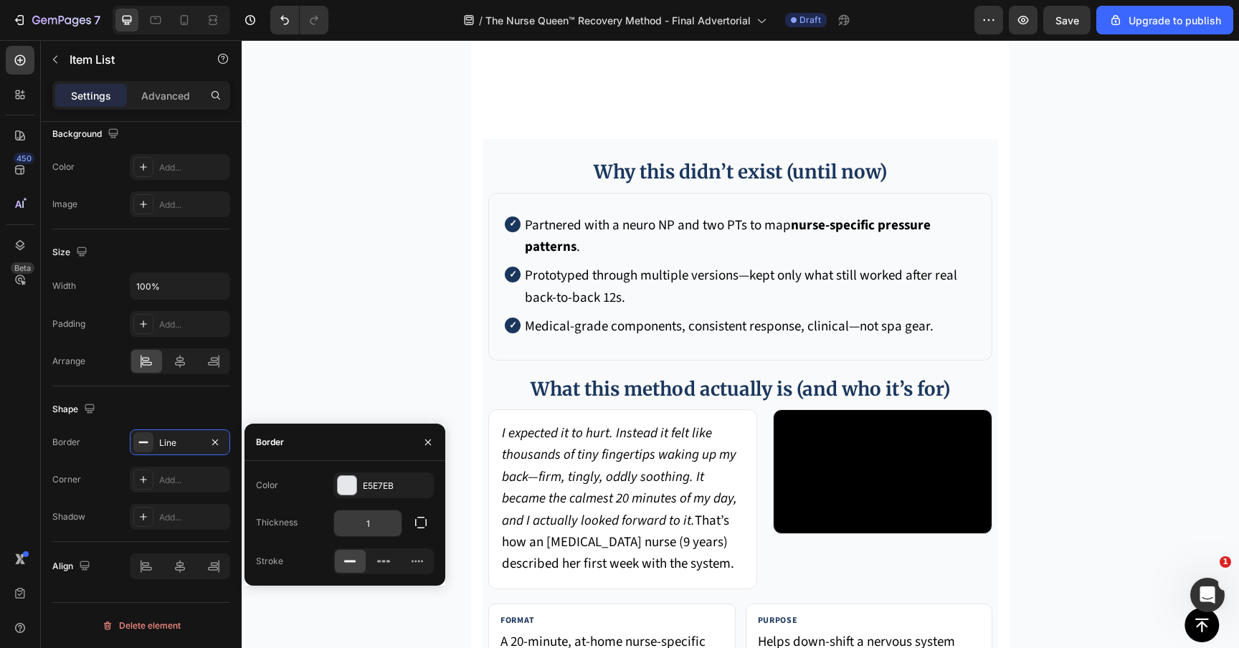
click at [366, 523] on input "1" at bounding box center [367, 523] width 67 height 26
type input "2"
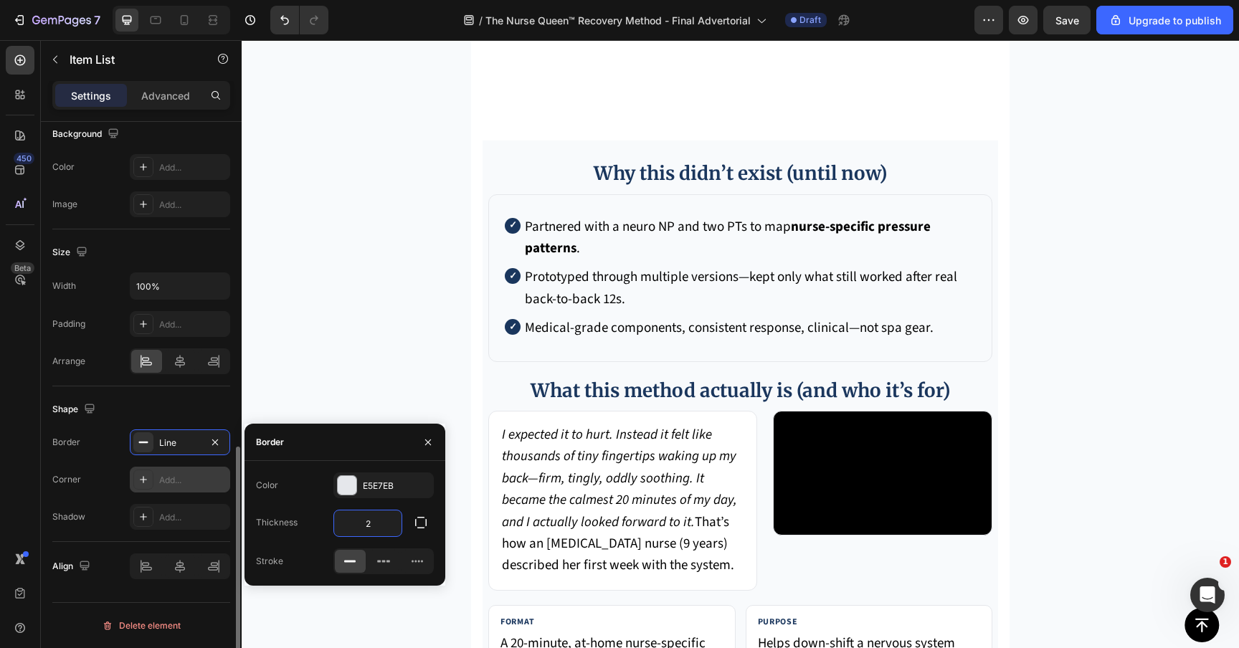
click at [159, 469] on div "Add..." at bounding box center [180, 480] width 100 height 26
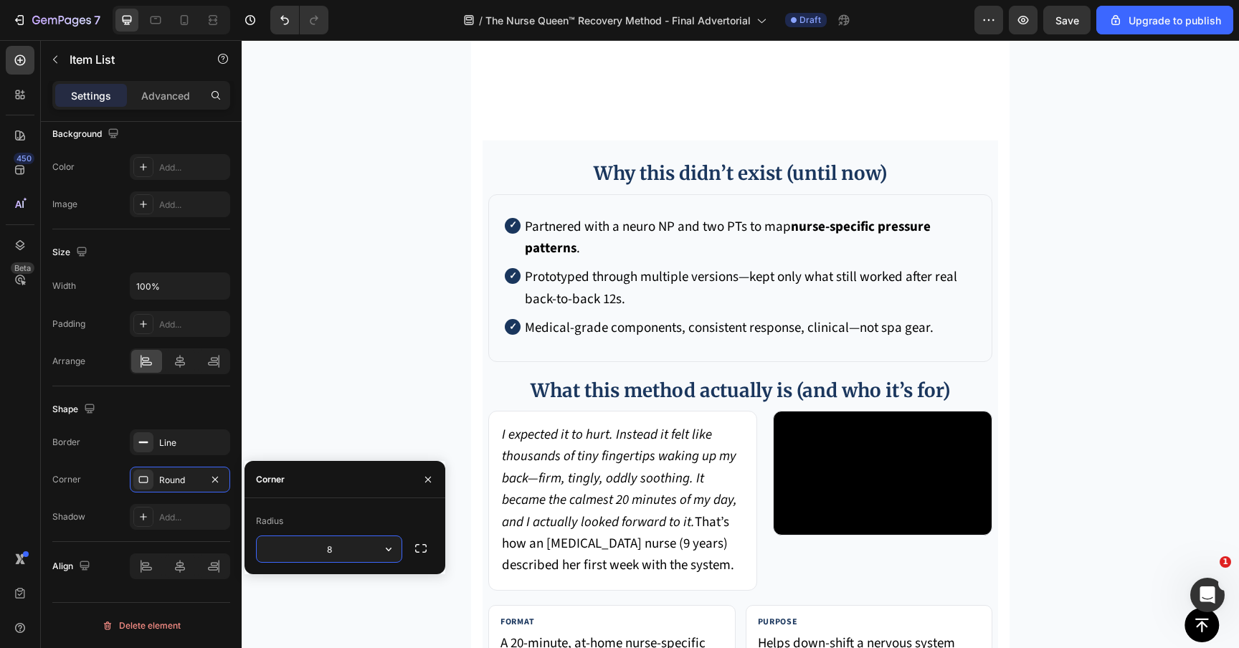
click at [338, 545] on input "8" at bounding box center [329, 549] width 145 height 26
click at [391, 555] on icon "button" at bounding box center [388, 549] width 14 height 14
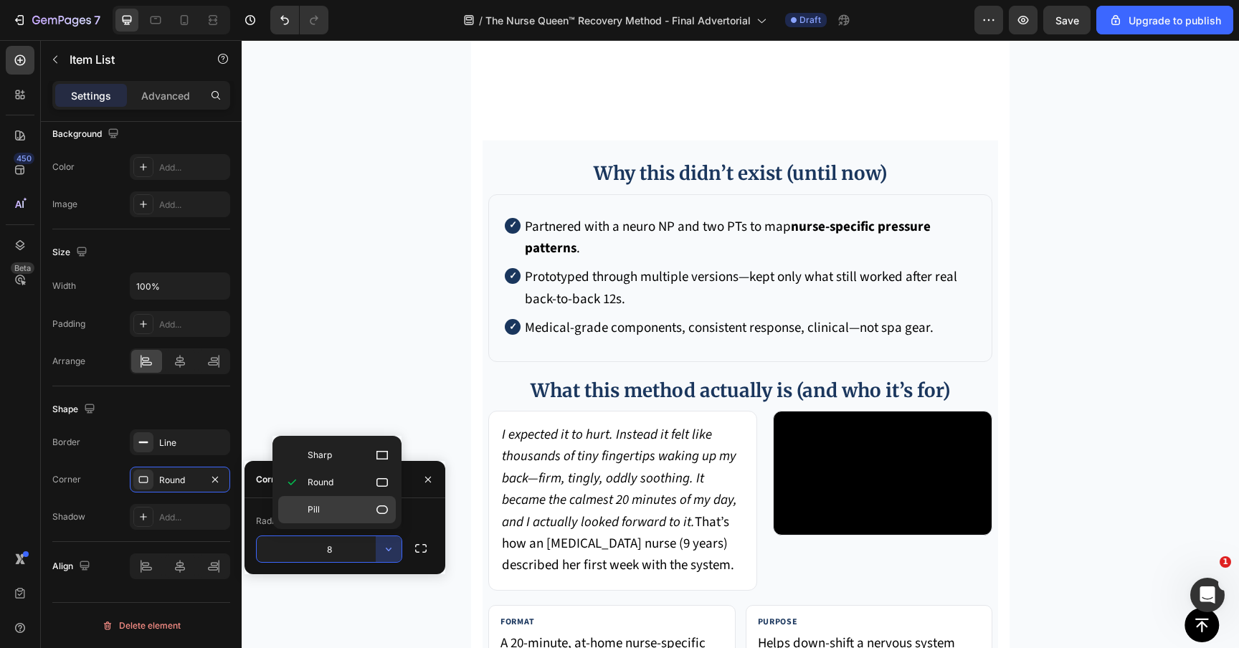
click at [365, 505] on p "Pill" at bounding box center [348, 509] width 82 height 14
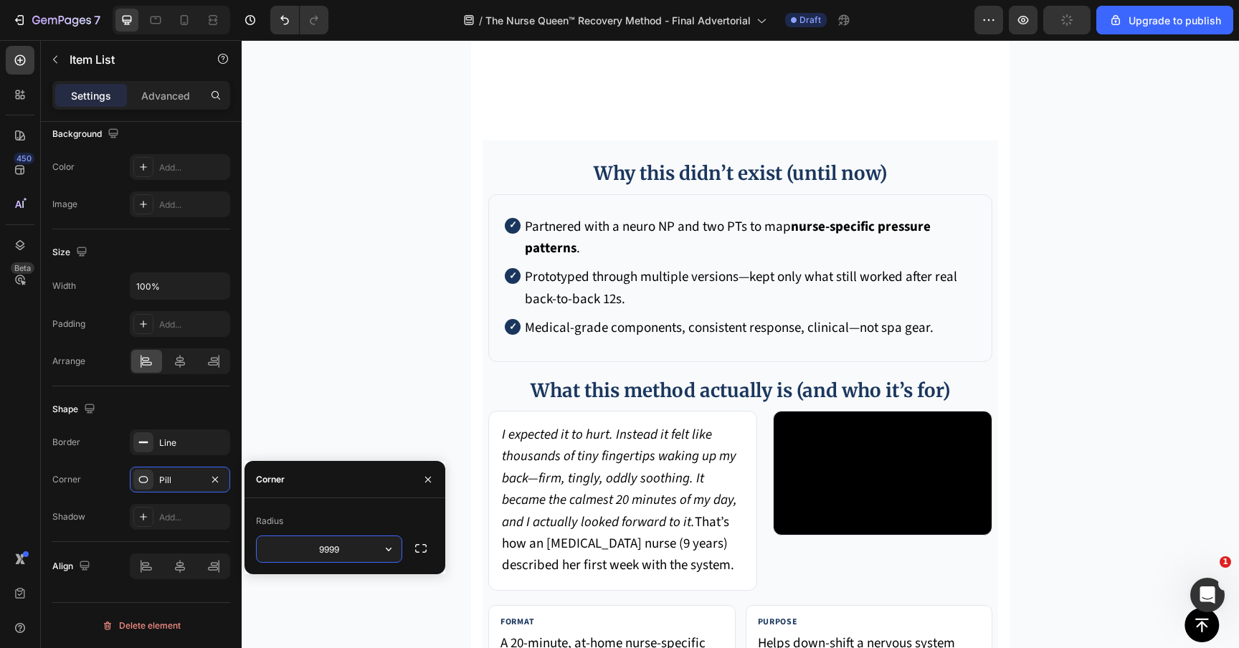
click at [360, 545] on input "9999" at bounding box center [329, 549] width 145 height 26
click at [383, 548] on icon "button" at bounding box center [388, 549] width 14 height 14
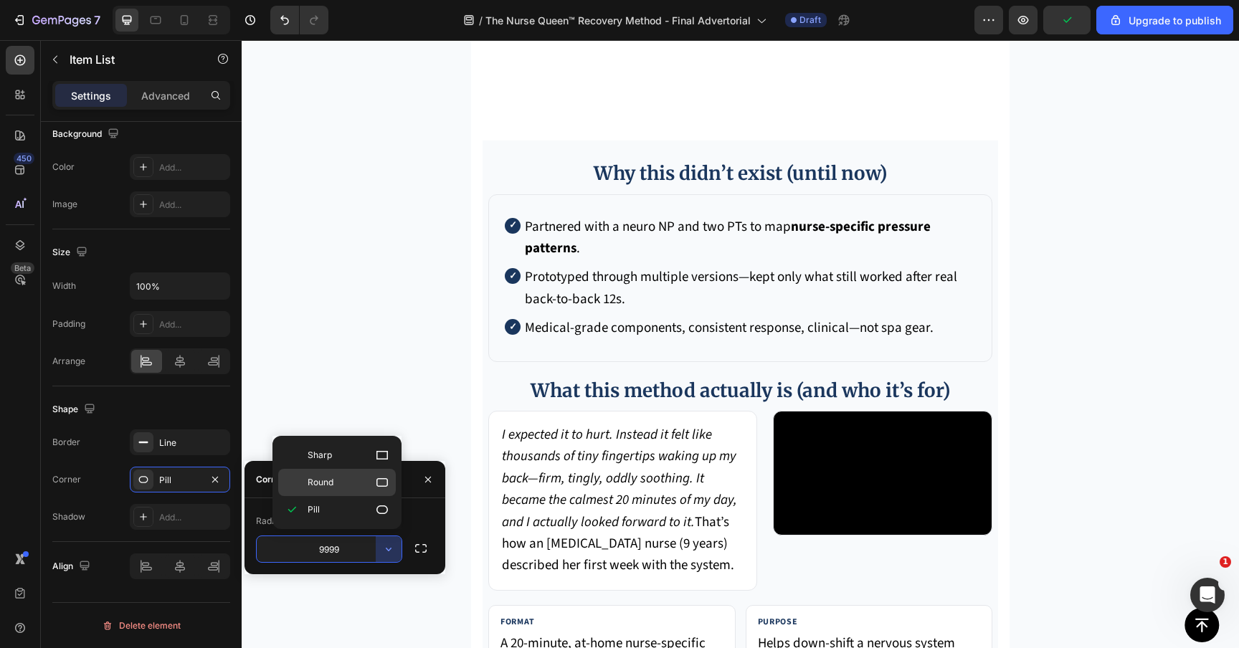
click at [370, 488] on p "Round" at bounding box center [348, 482] width 82 height 14
type input "8"
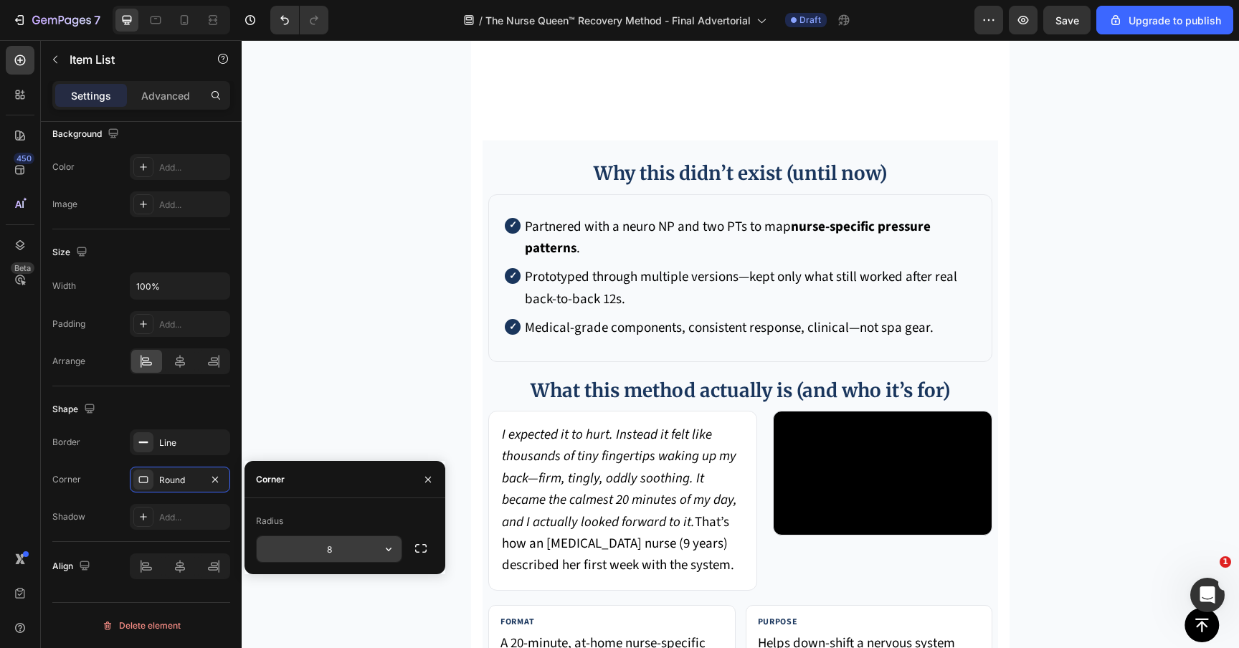
click at [358, 549] on input "8" at bounding box center [329, 549] width 145 height 26
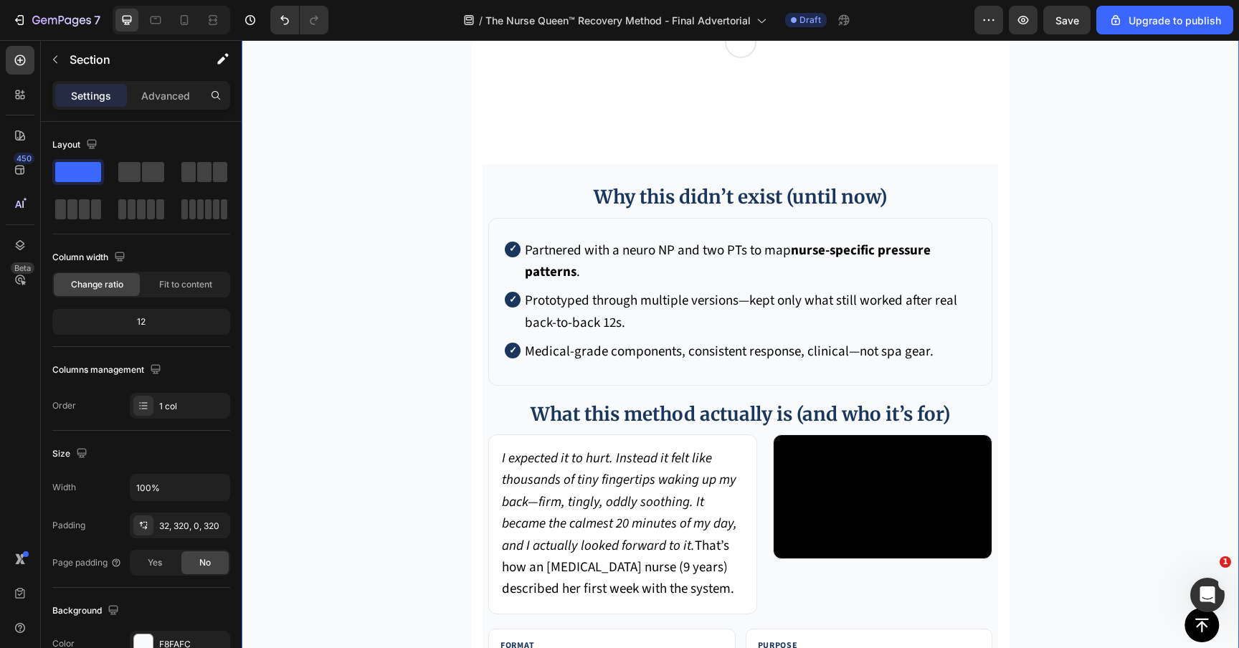
scroll to position [5309, 0]
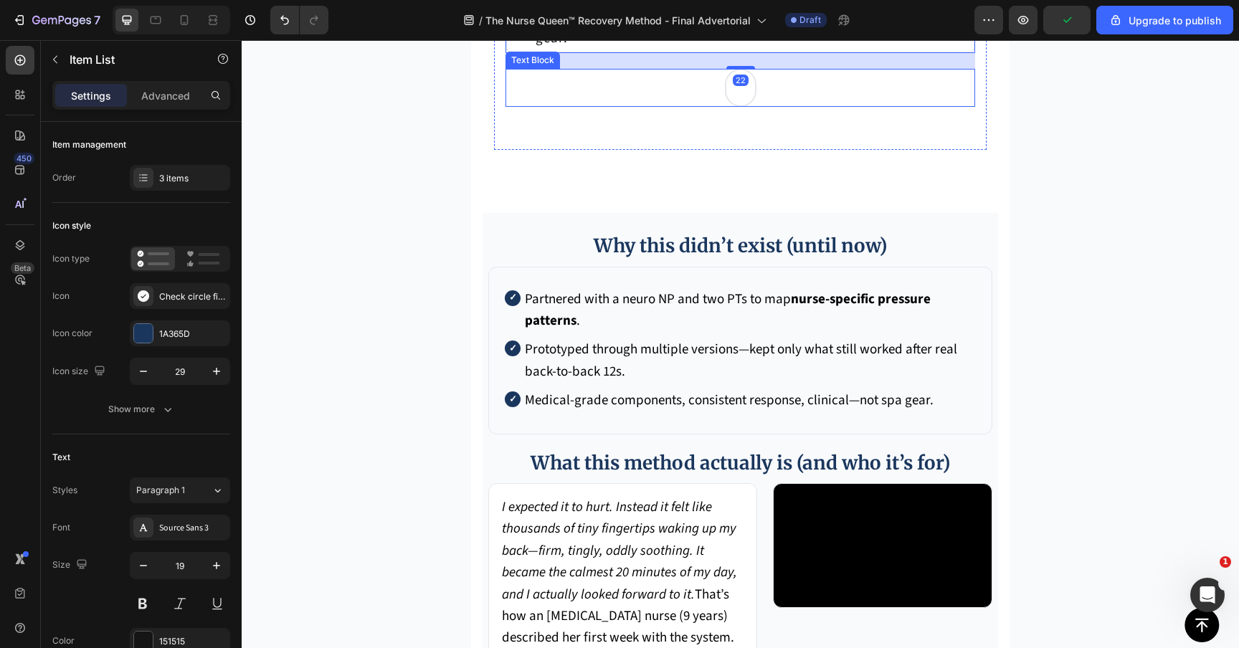
click at [735, 107] on div "Rich Text Editor. Editing area: main" at bounding box center [741, 88] width 32 height 38
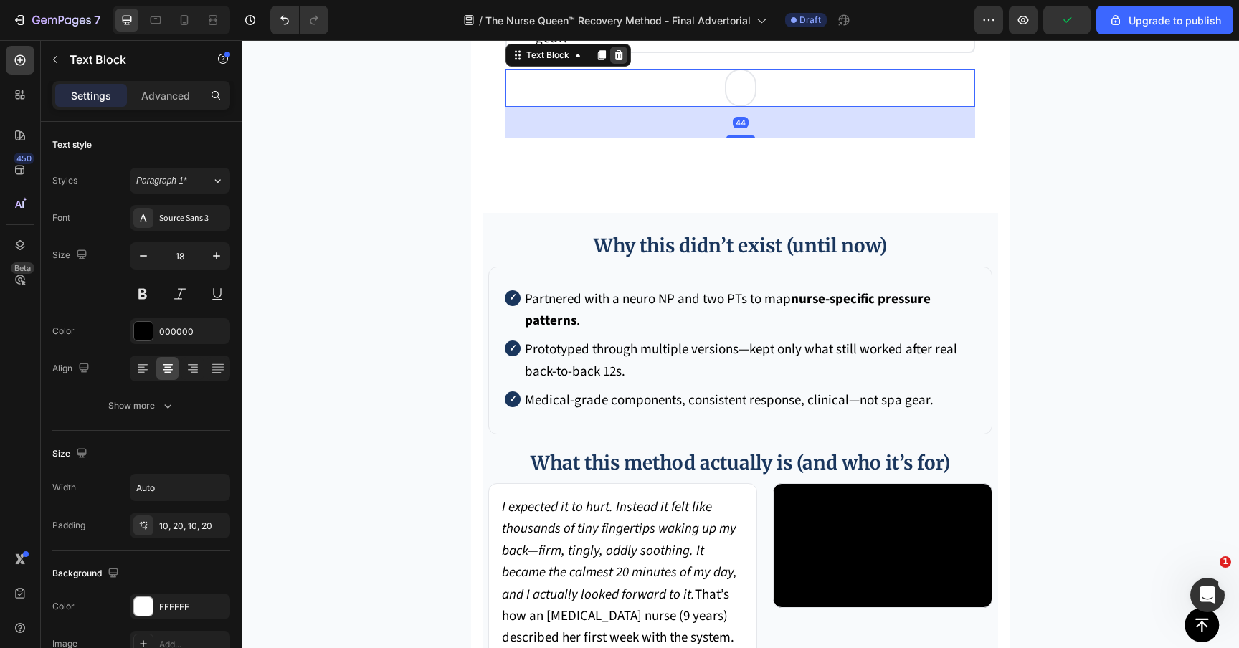
click at [613, 61] on icon at bounding box center [618, 54] width 11 height 11
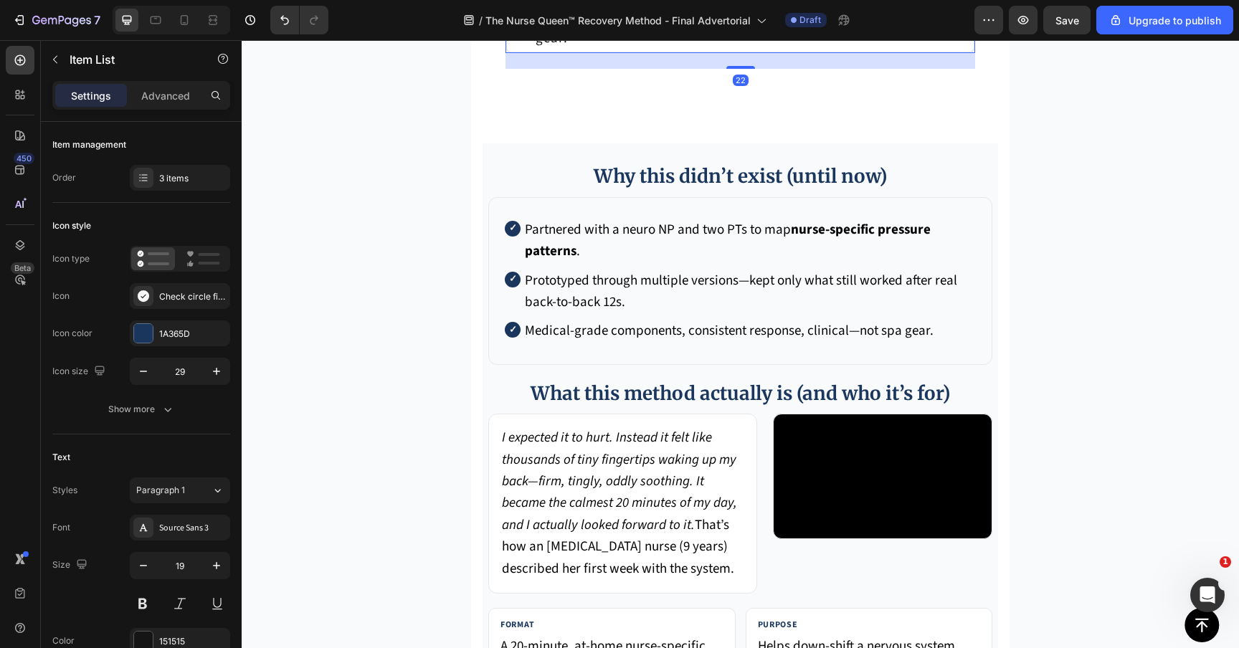
click at [523, 69] on div "22" at bounding box center [739, 61] width 469 height 16
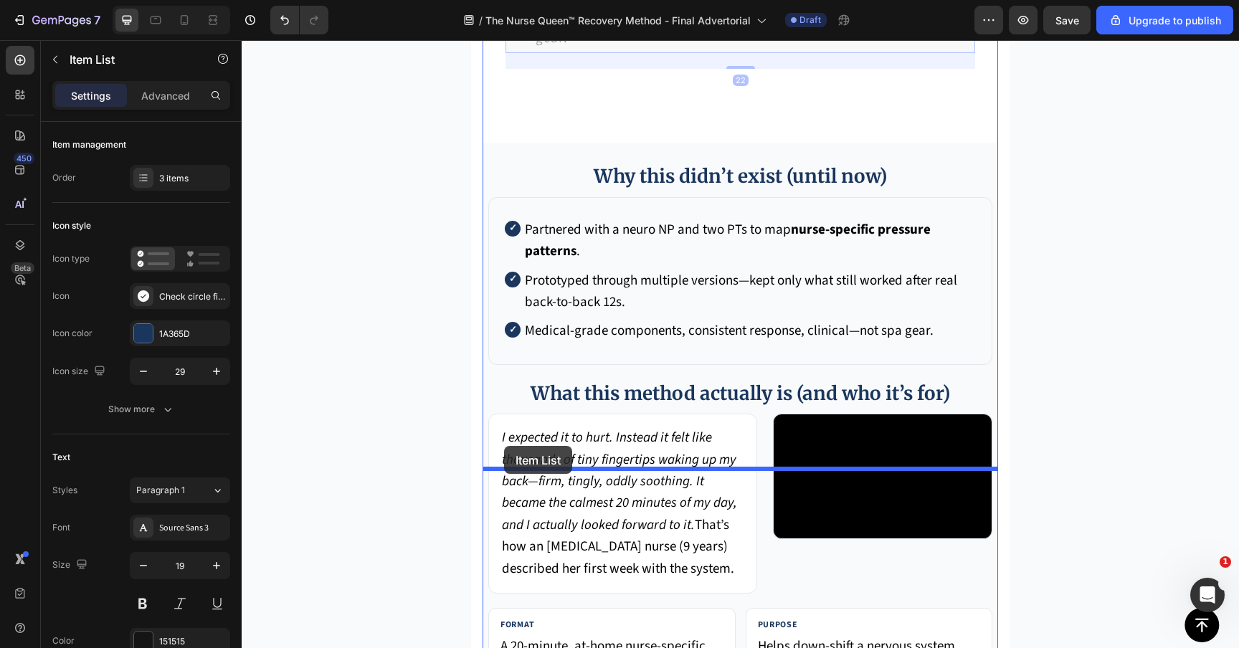
drag, startPoint x: 515, startPoint y: 374, endPoint x: 502, endPoint y: 444, distance: 70.6
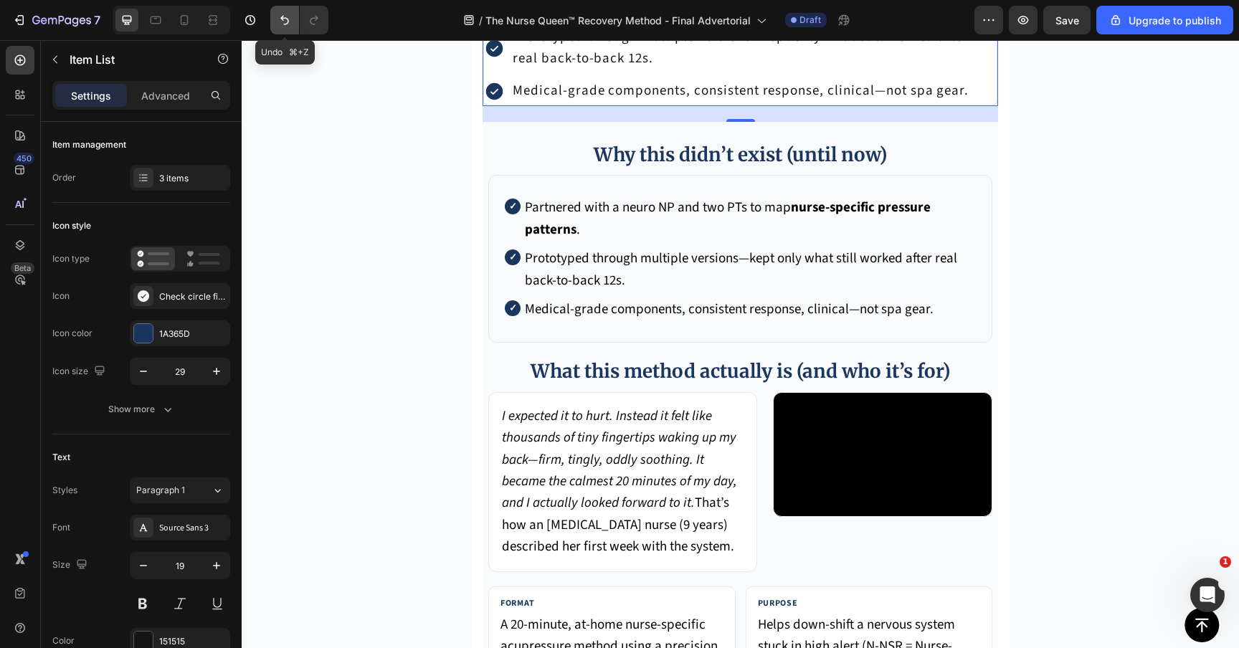
click at [280, 20] on icon "Undo/Redo" at bounding box center [284, 20] width 14 height 14
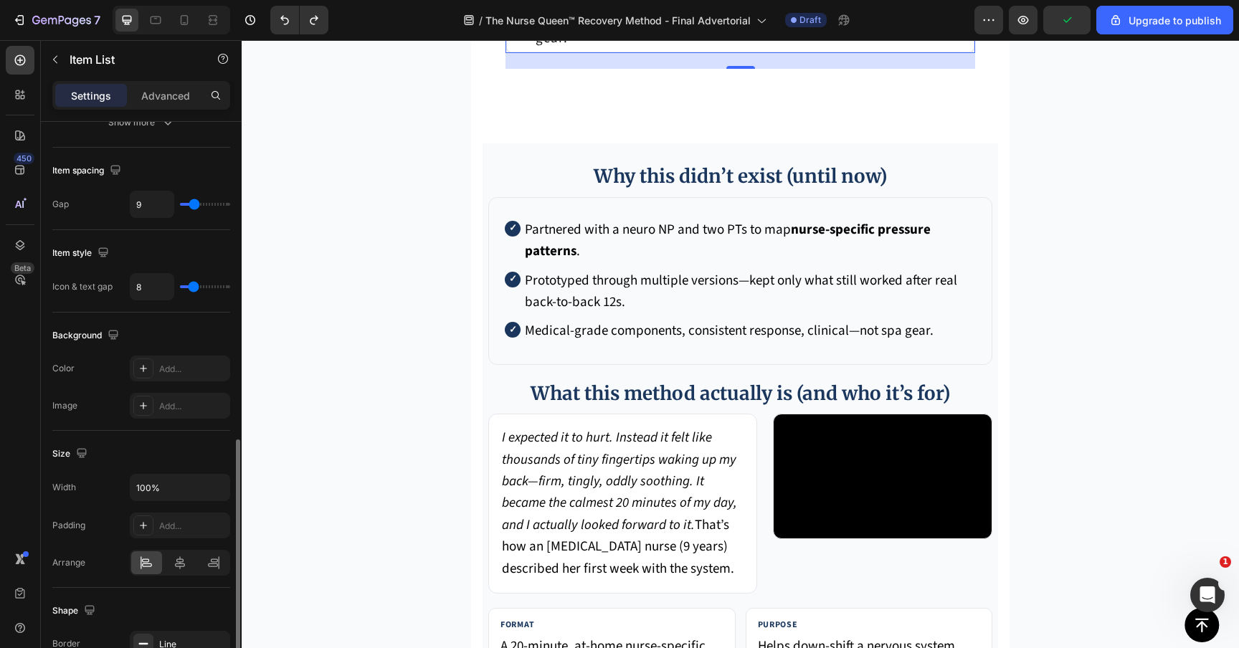
scroll to position [611, 0]
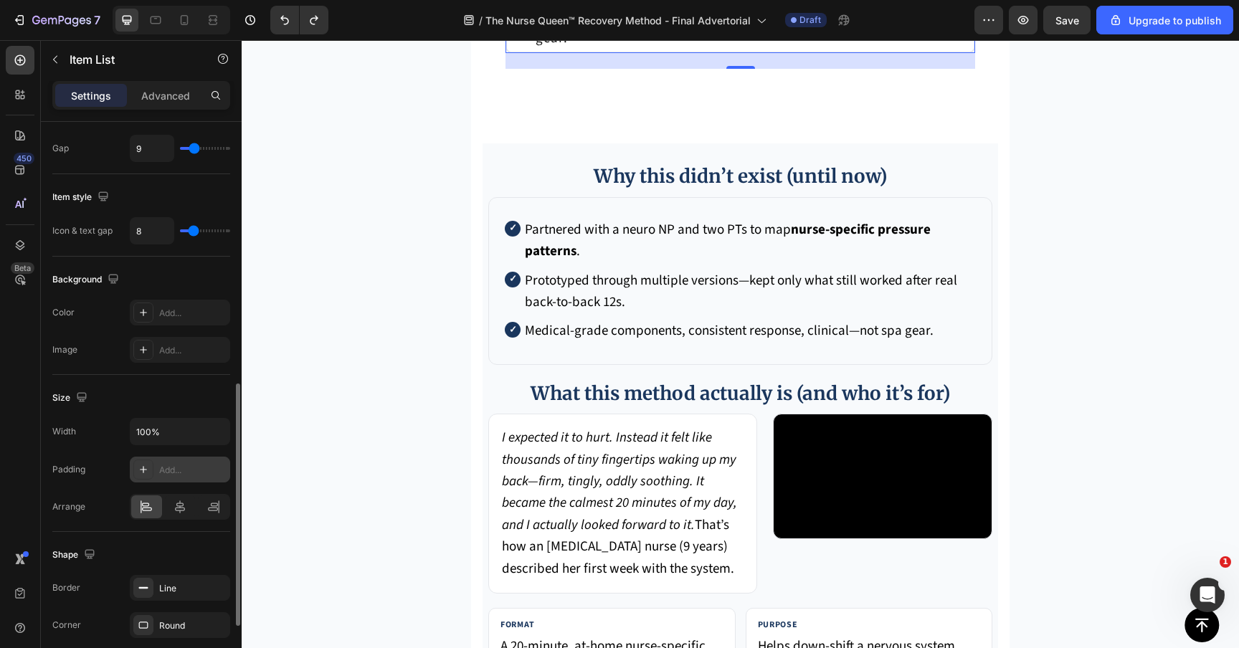
click at [163, 473] on div "Add..." at bounding box center [192, 470] width 67 height 13
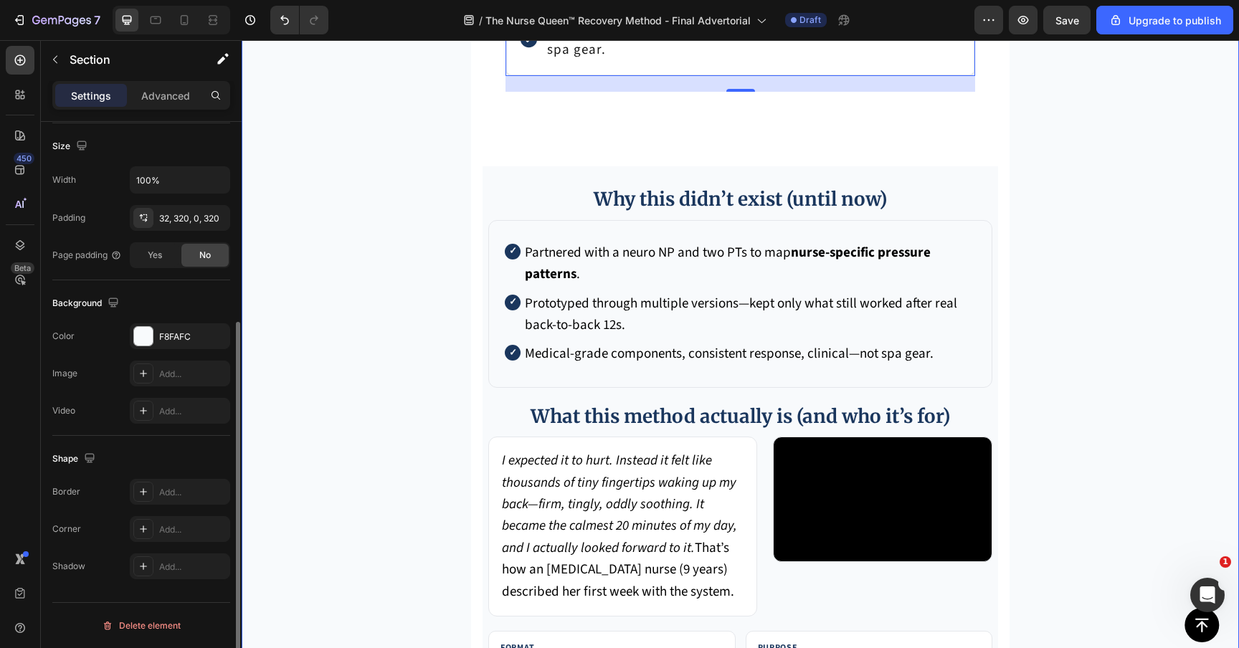
scroll to position [0, 0]
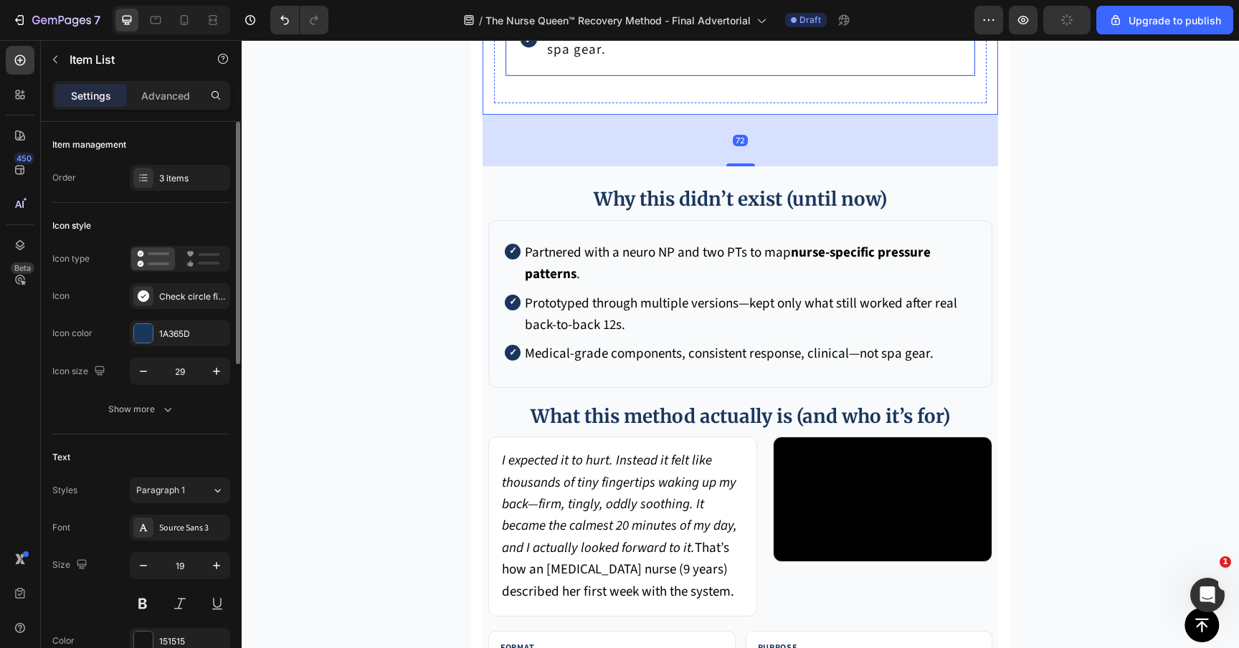
click at [522, 63] on div "Medical-grade components, consistent response, clinical—not spa gear." at bounding box center [740, 39] width 444 height 48
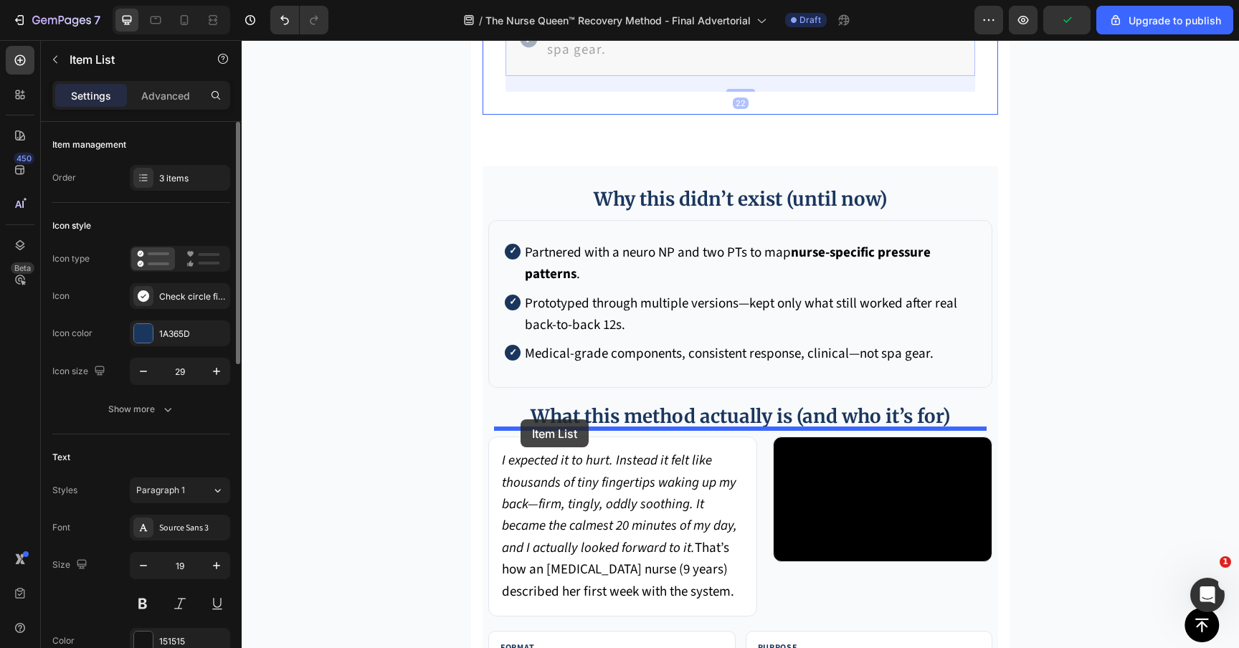
drag, startPoint x: 522, startPoint y: 387, endPoint x: 519, endPoint y: 416, distance: 28.8
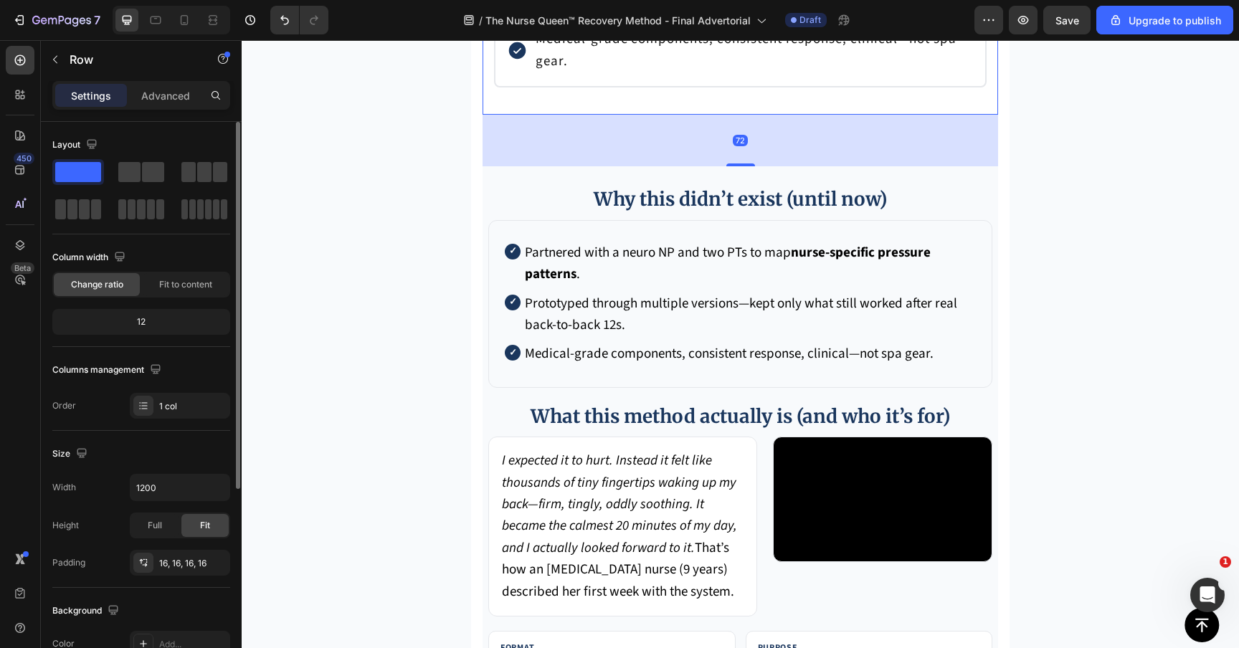
click at [514, 75] on div "Medical-grade components, consistent response, clinical—not spa gear." at bounding box center [740, 51] width 467 height 48
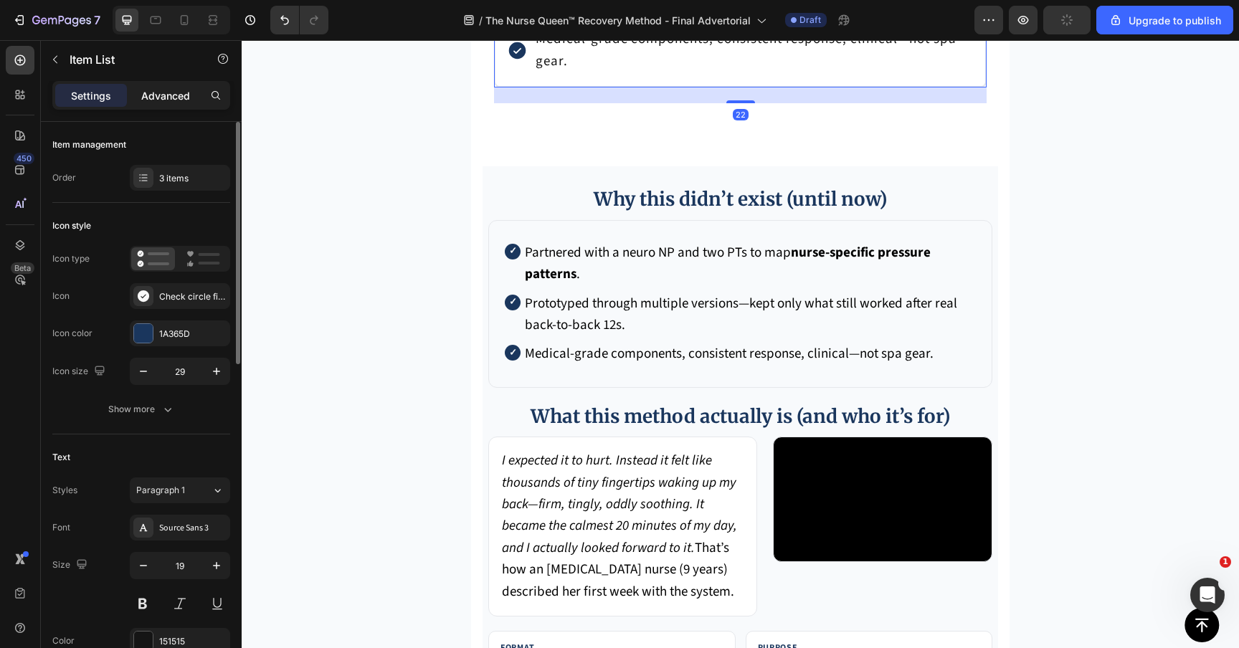
click at [186, 98] on p "Advanced" at bounding box center [165, 95] width 49 height 15
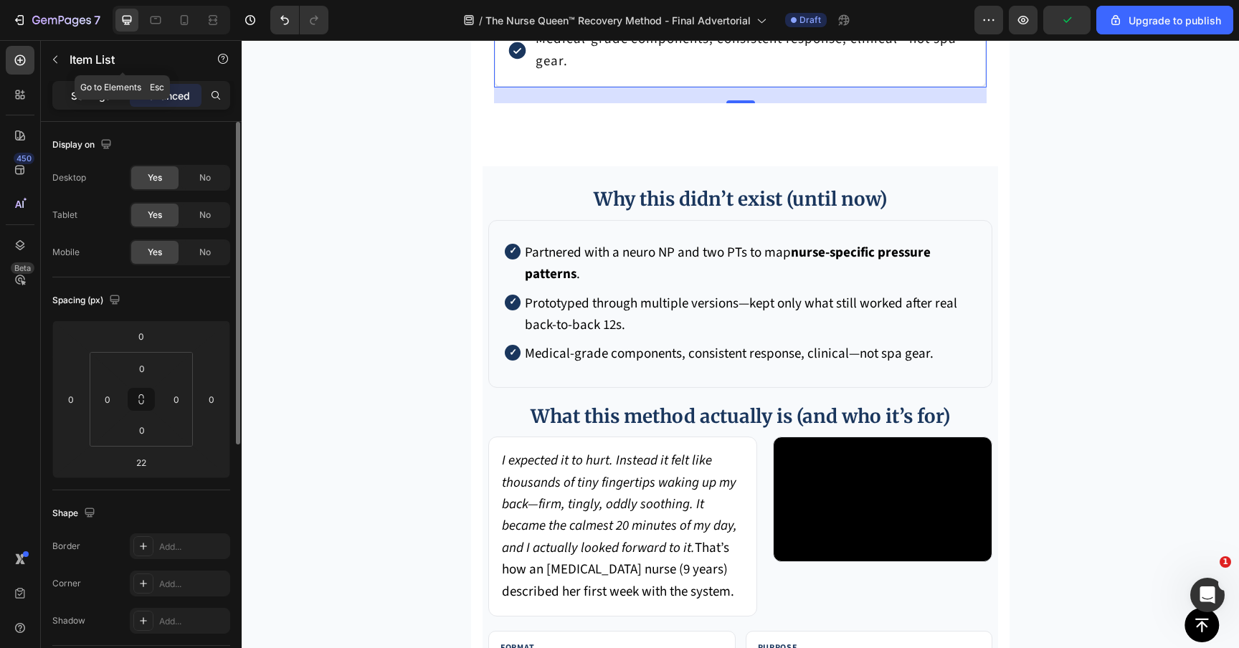
click at [88, 90] on p "Settings" at bounding box center [91, 95] width 40 height 15
type input "8"
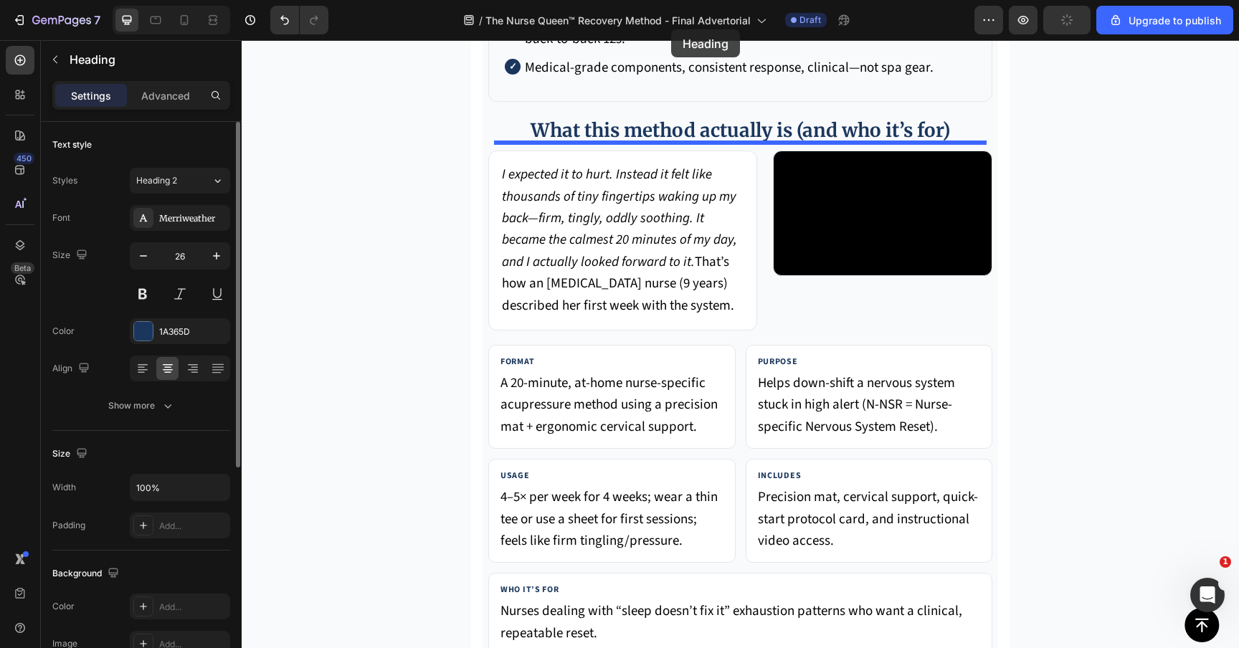
scroll to position [5509, 0]
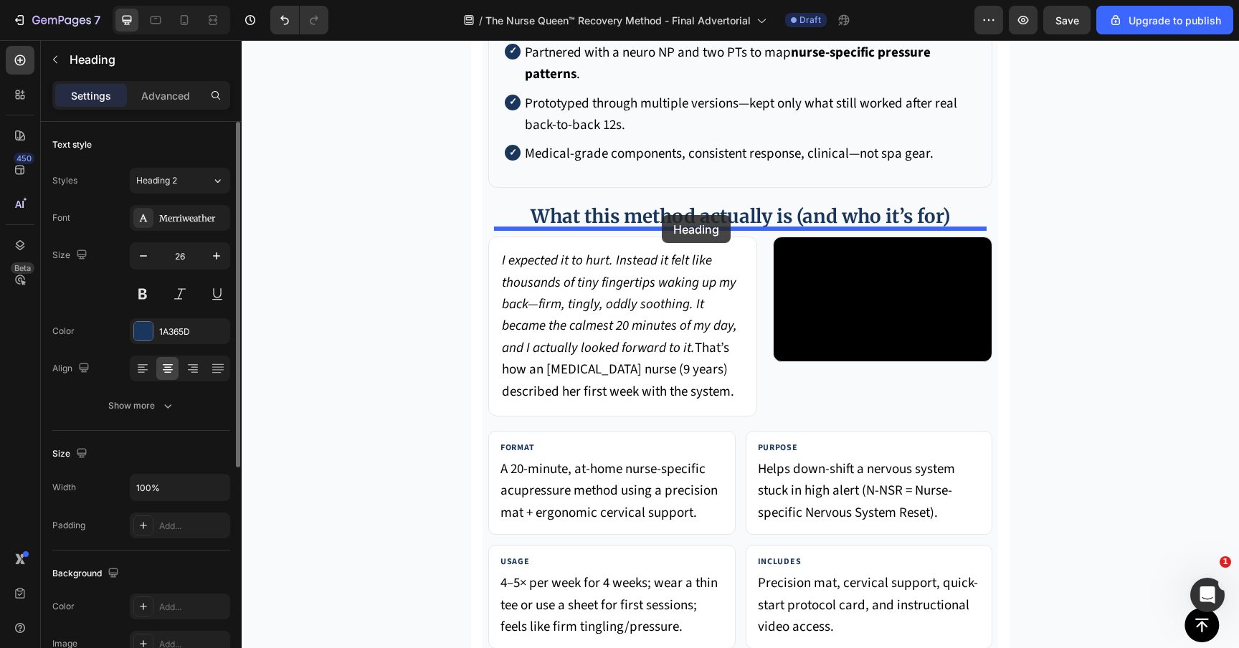
drag, startPoint x: 576, startPoint y: 500, endPoint x: 662, endPoint y: 215, distance: 297.7
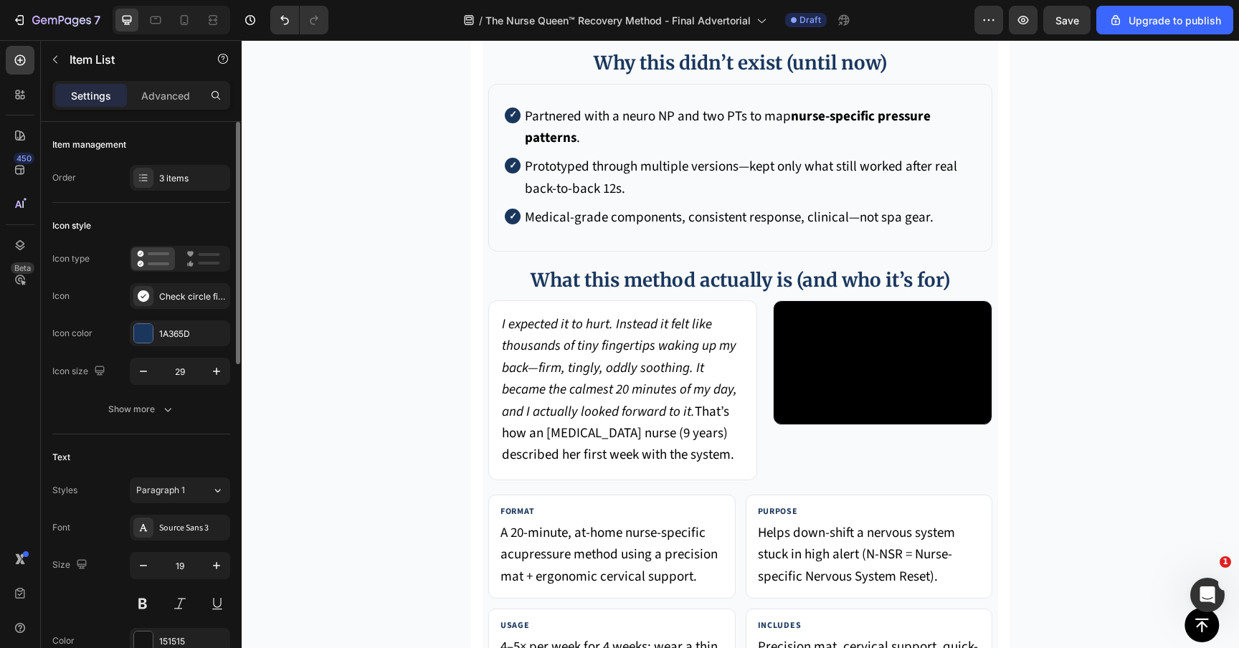
drag, startPoint x: 735, startPoint y: 226, endPoint x: 732, endPoint y: 247, distance: 21.1
type input "100%"
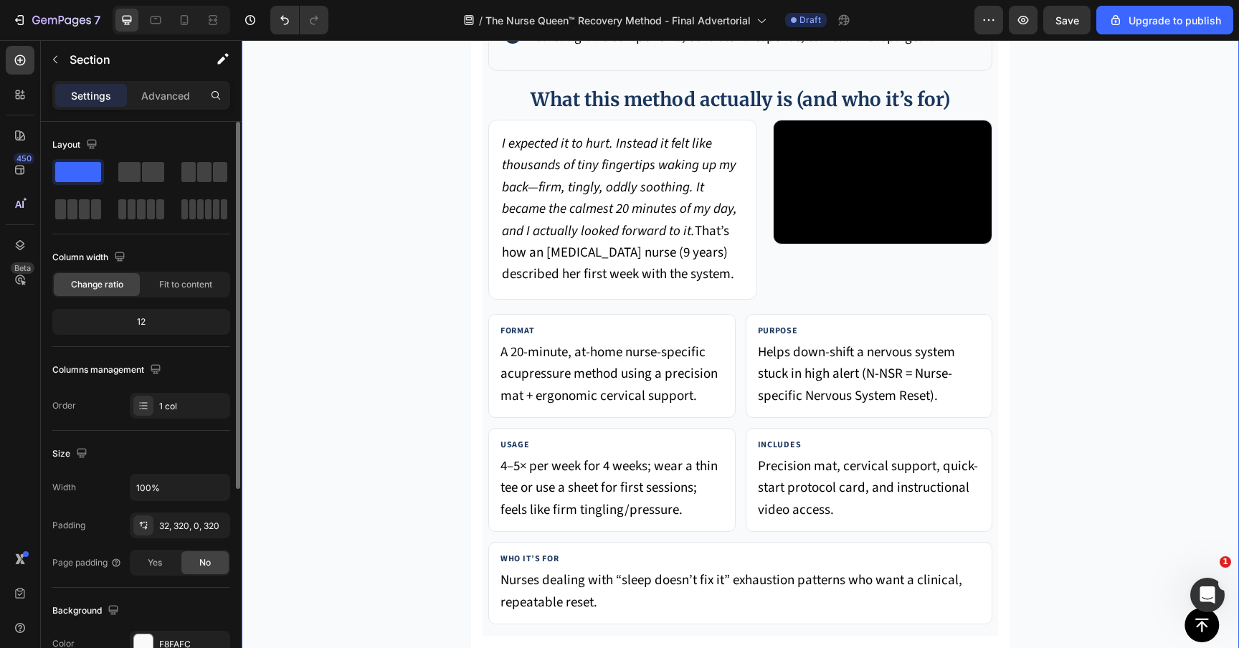
scroll to position [5602, 0]
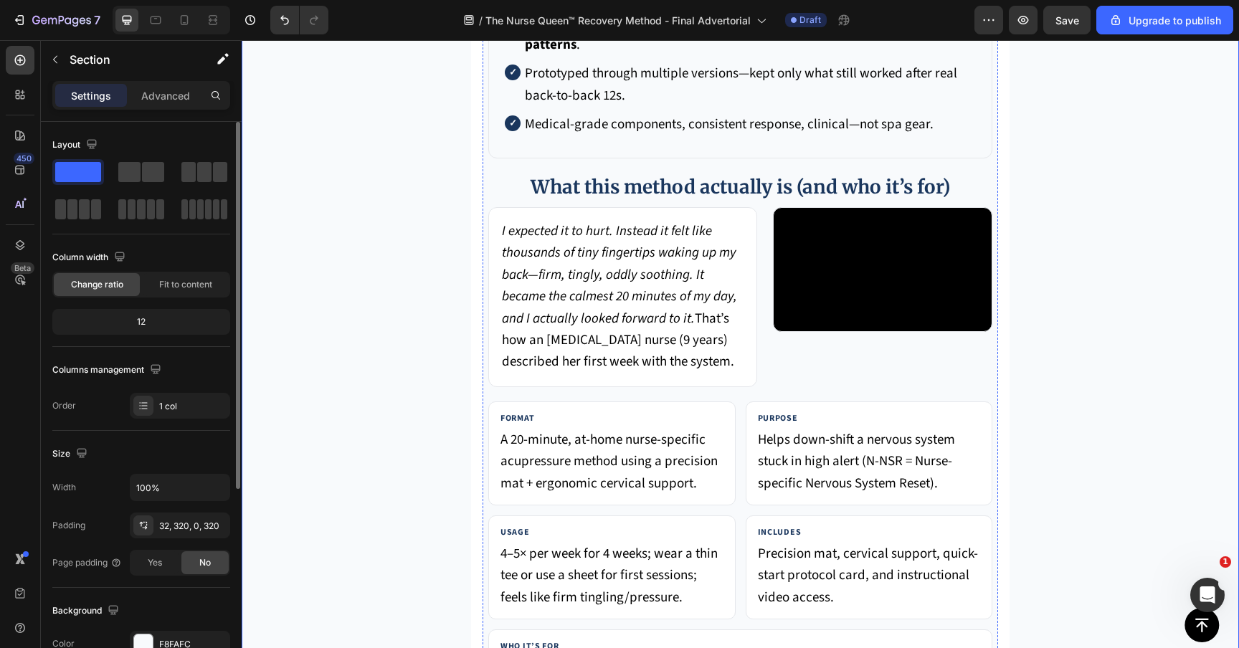
drag, startPoint x: 383, startPoint y: 209, endPoint x: 605, endPoint y: 201, distance: 222.4
click at [136, 63] on p "Section" at bounding box center [129, 59] width 118 height 17
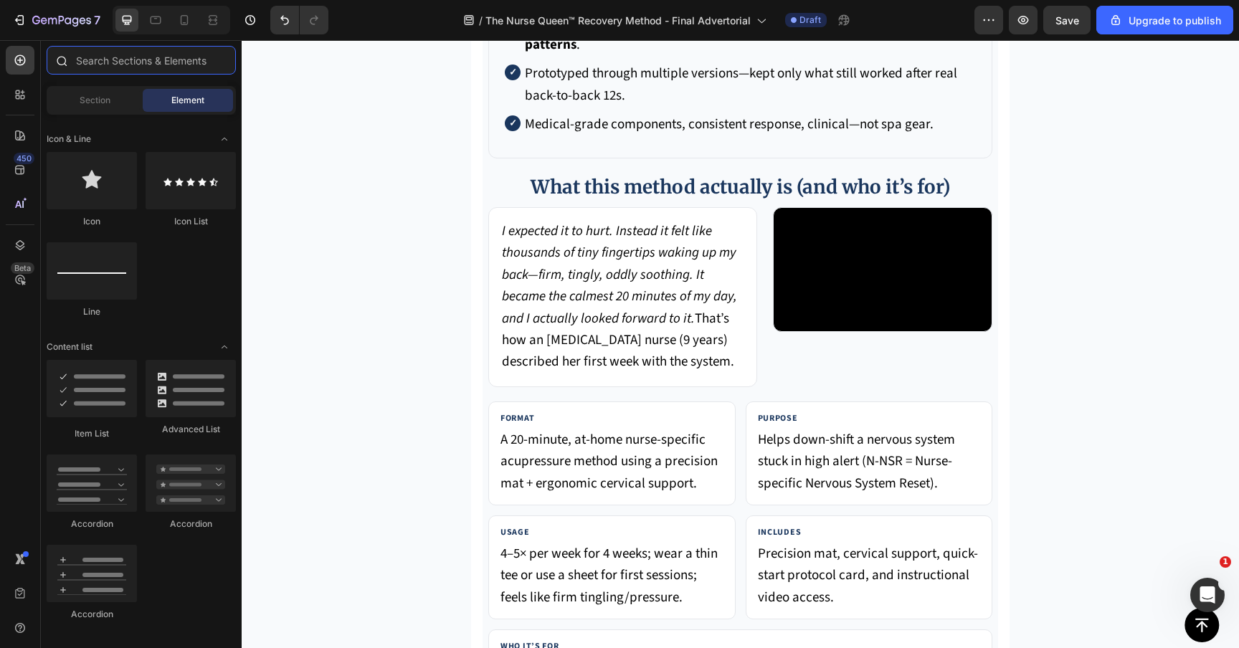
click at [90, 71] on input "text" at bounding box center [141, 60] width 189 height 29
click at [92, 98] on span "Section" at bounding box center [95, 100] width 31 height 13
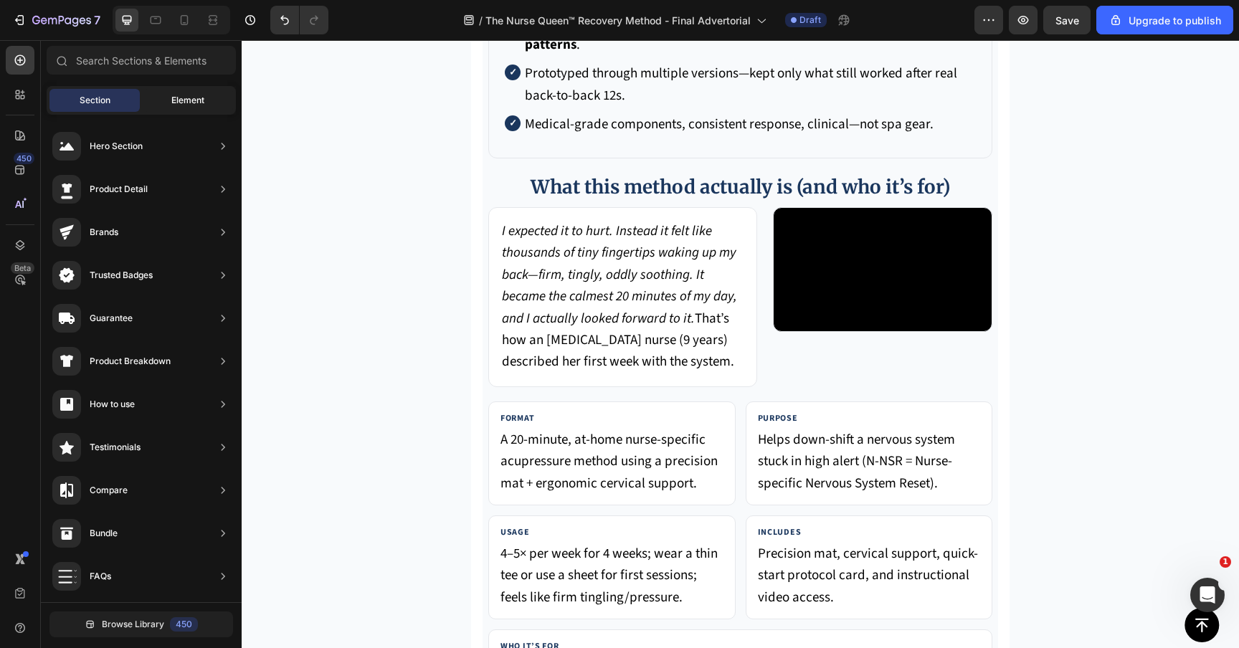
click at [191, 95] on span "Element" at bounding box center [187, 100] width 33 height 13
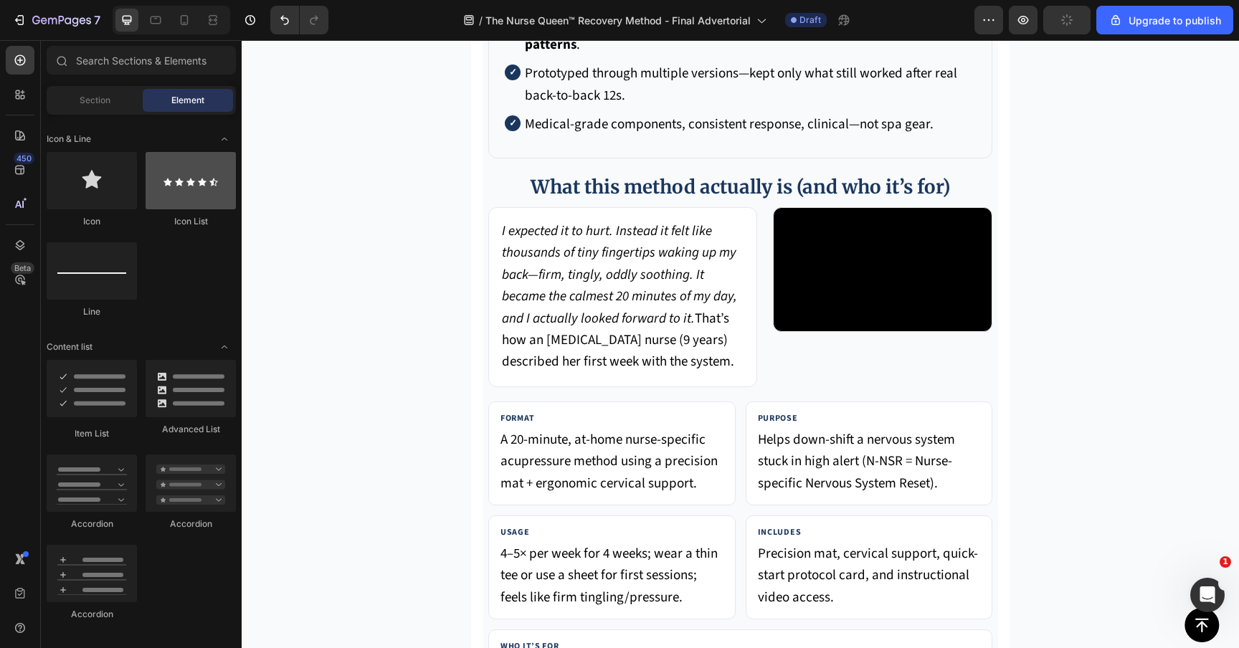
scroll to position [0, 0]
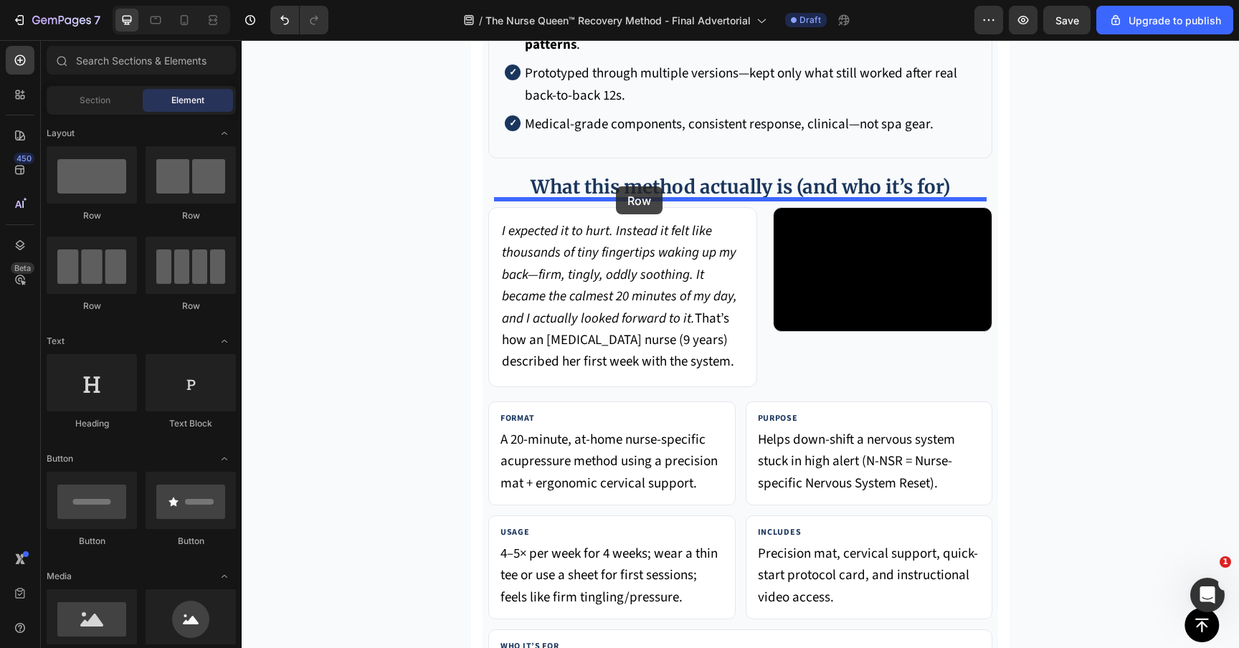
drag, startPoint x: 437, startPoint y: 223, endPoint x: 615, endPoint y: 186, distance: 182.3
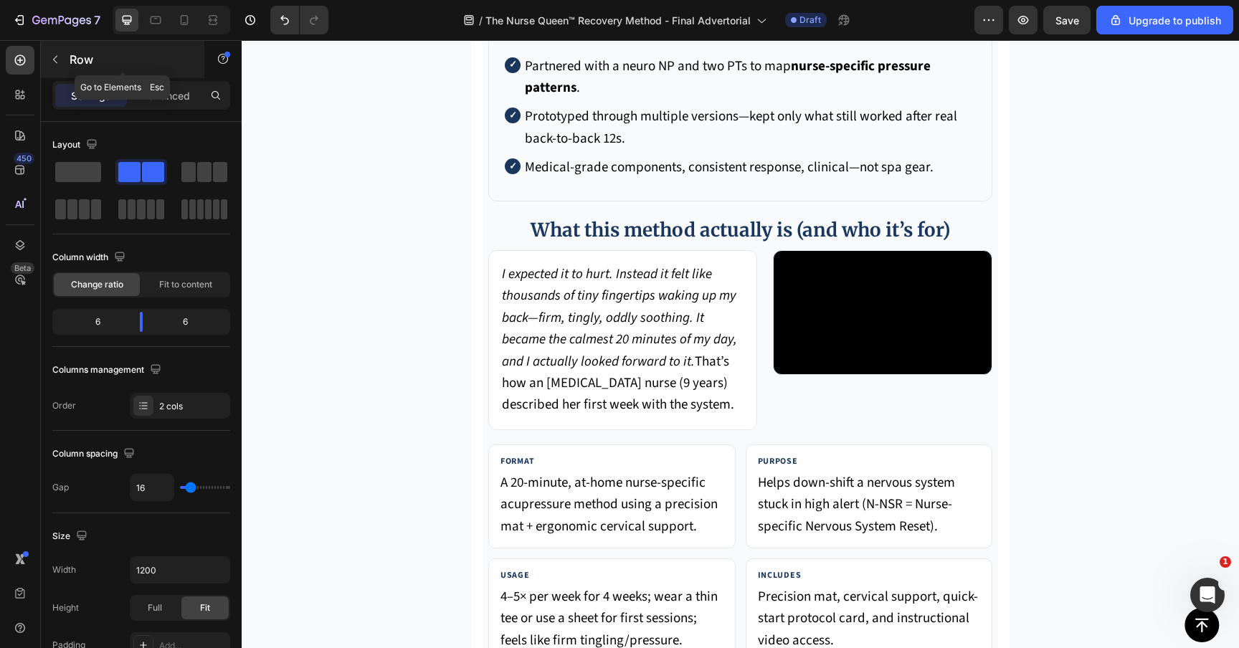
click at [57, 66] on button "button" at bounding box center [55, 59] width 23 height 23
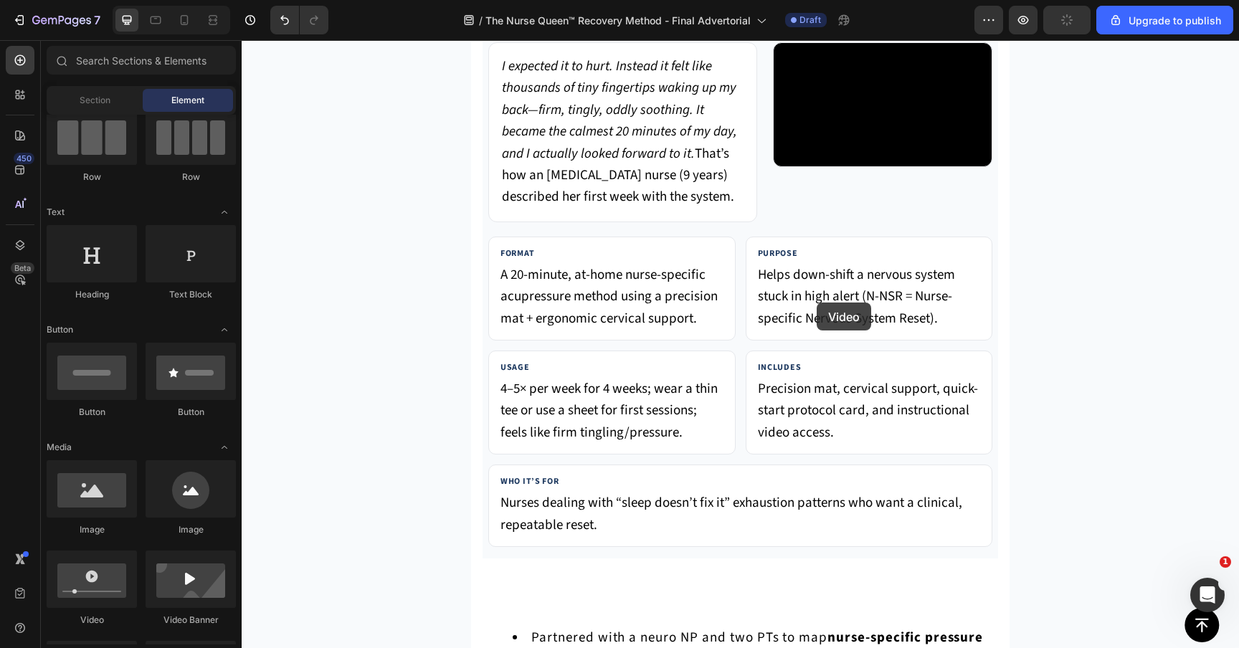
scroll to position [5910, 0]
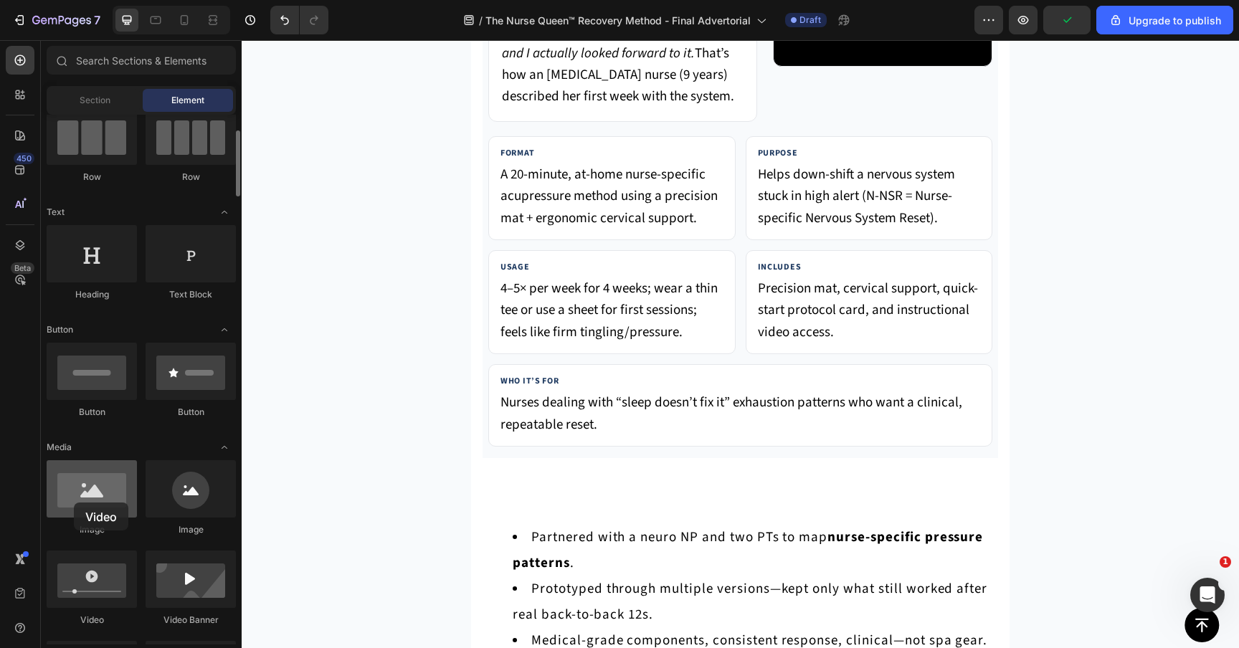
drag, startPoint x: 97, startPoint y: 589, endPoint x: 57, endPoint y: 514, distance: 85.3
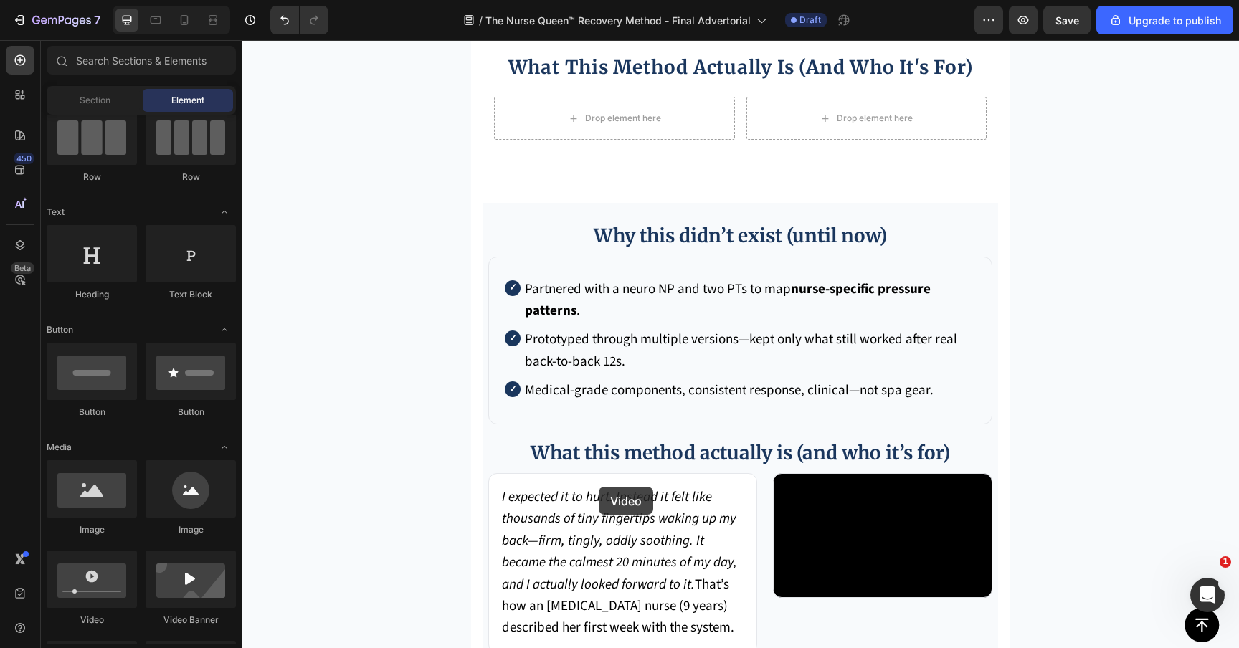
scroll to position [5388, 0]
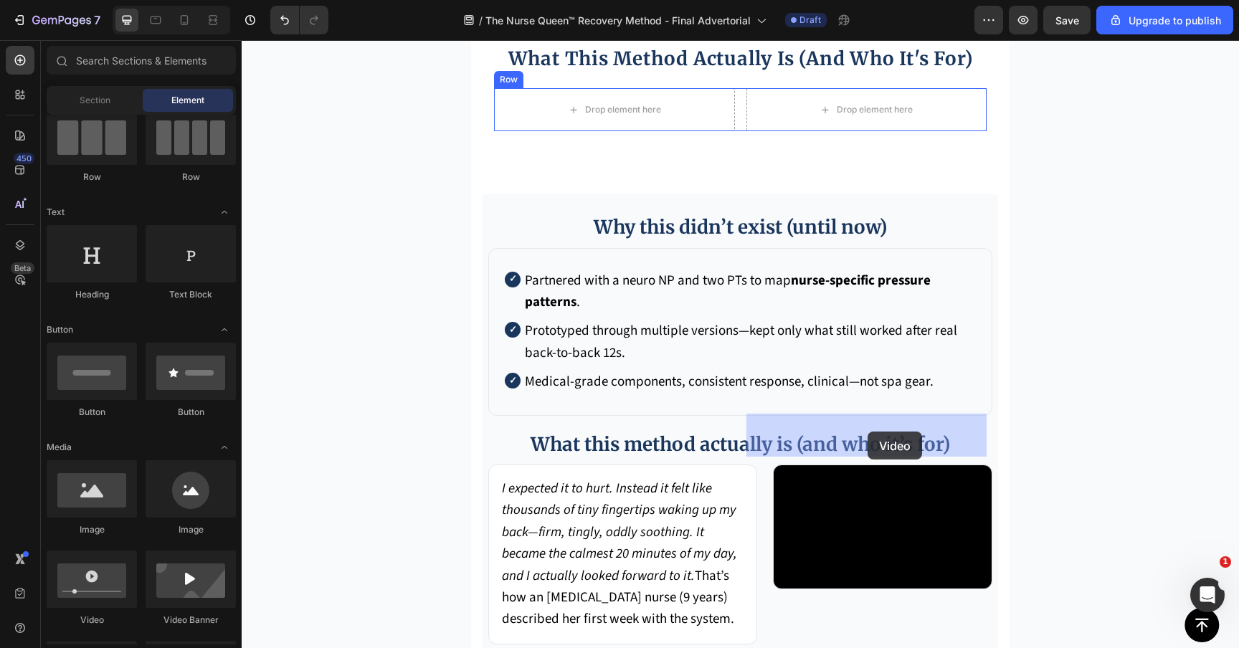
drag, startPoint x: 331, startPoint y: 603, endPoint x: 867, endPoint y: 431, distance: 562.8
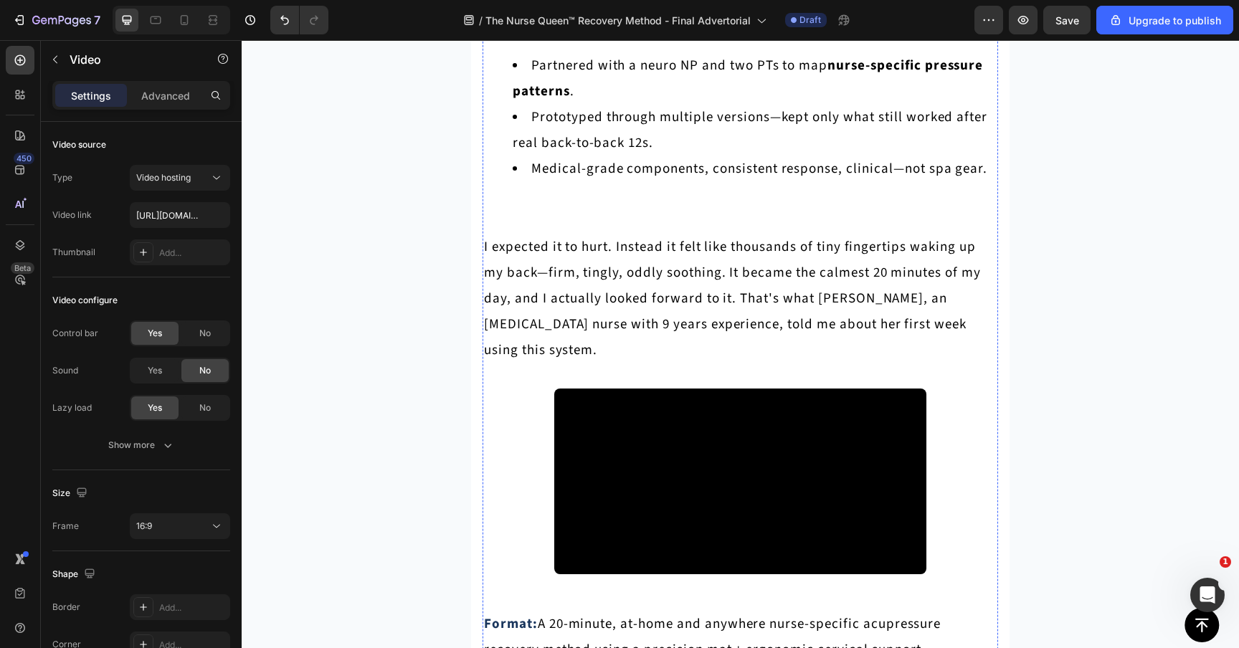
scroll to position [6619, 0]
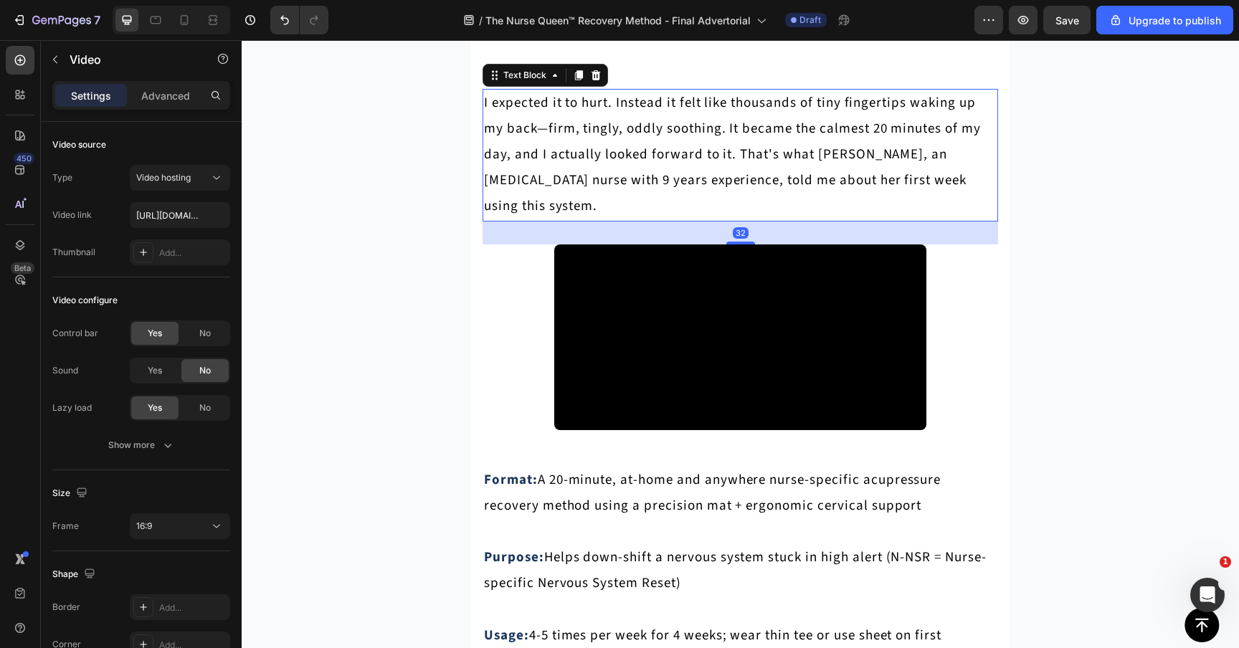
click at [556, 219] on p "I expected it to hurt. Instead it felt like thousands of tiny fingertips waking…" at bounding box center [740, 154] width 512 height 129
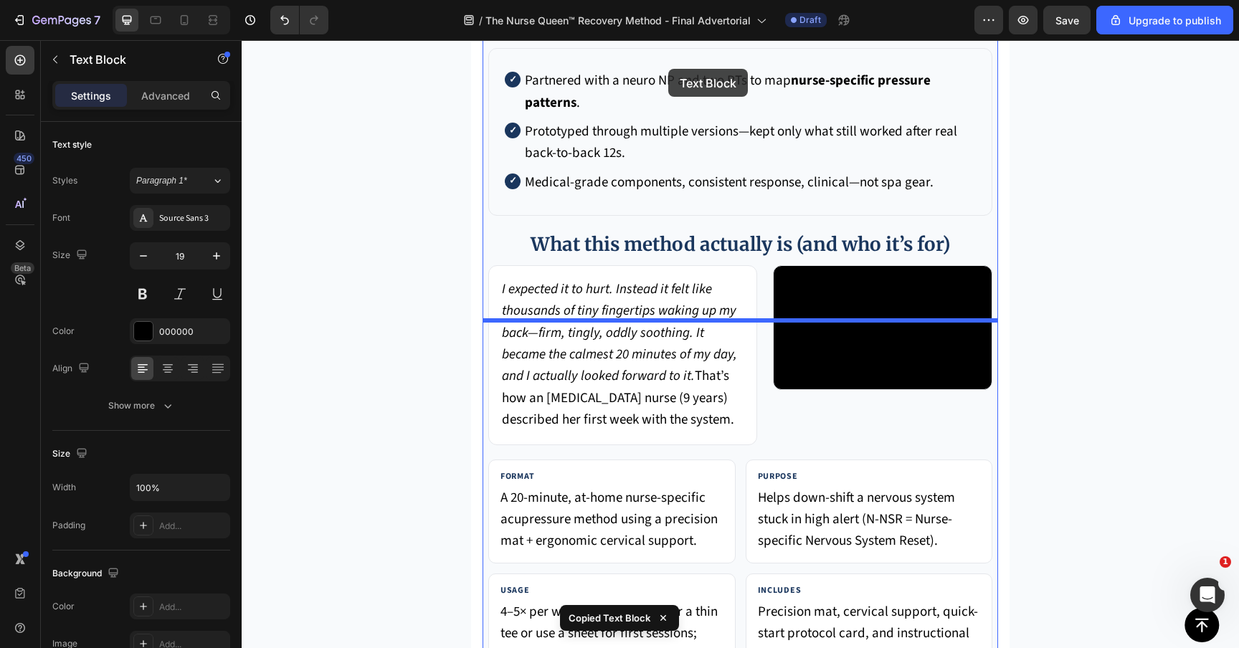
scroll to position [5520, 0]
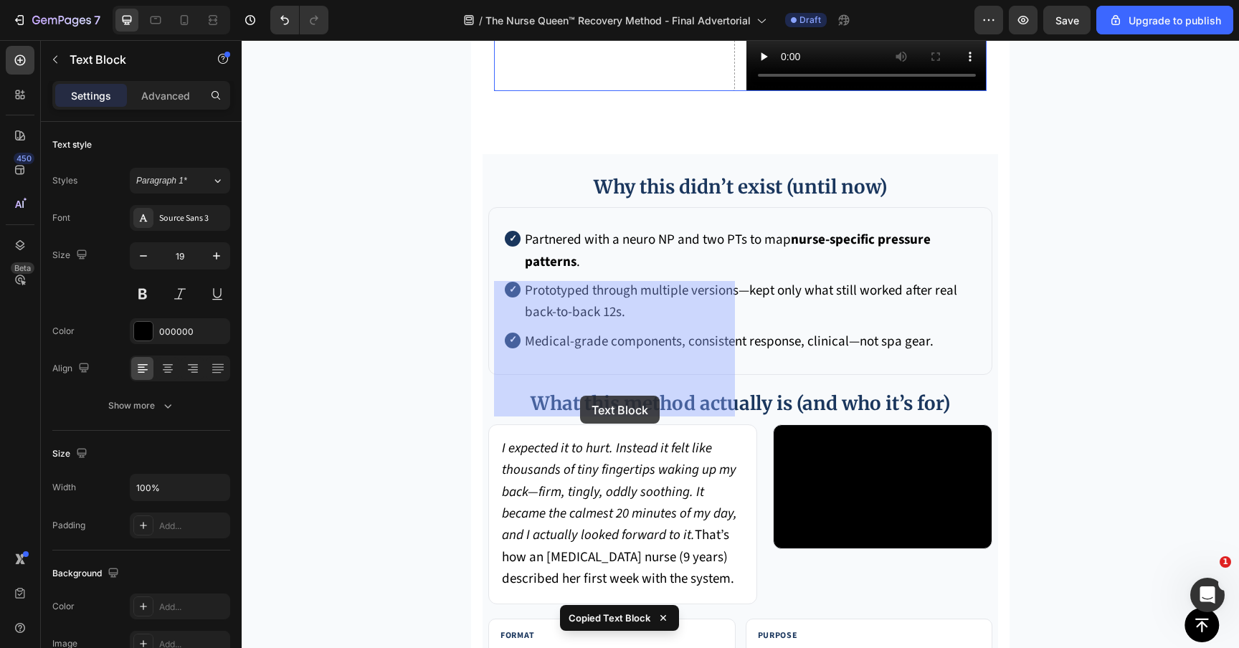
drag, startPoint x: 576, startPoint y: 486, endPoint x: 580, endPoint y: 396, distance: 90.4
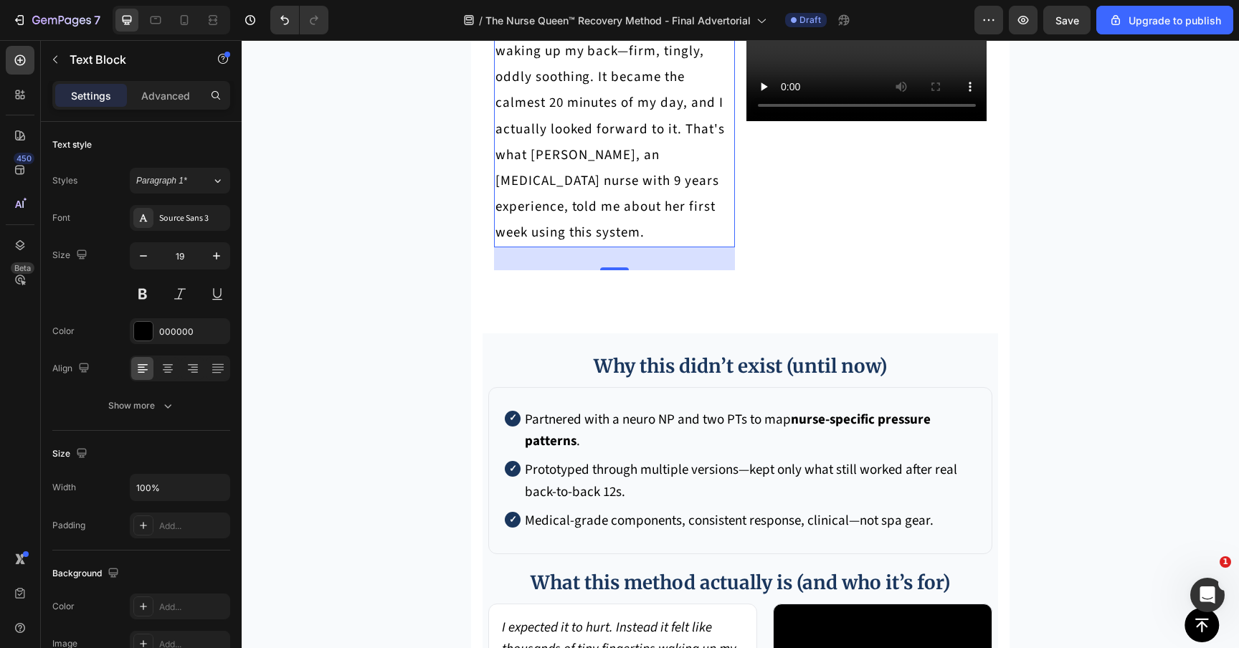
scroll to position [5422, 0]
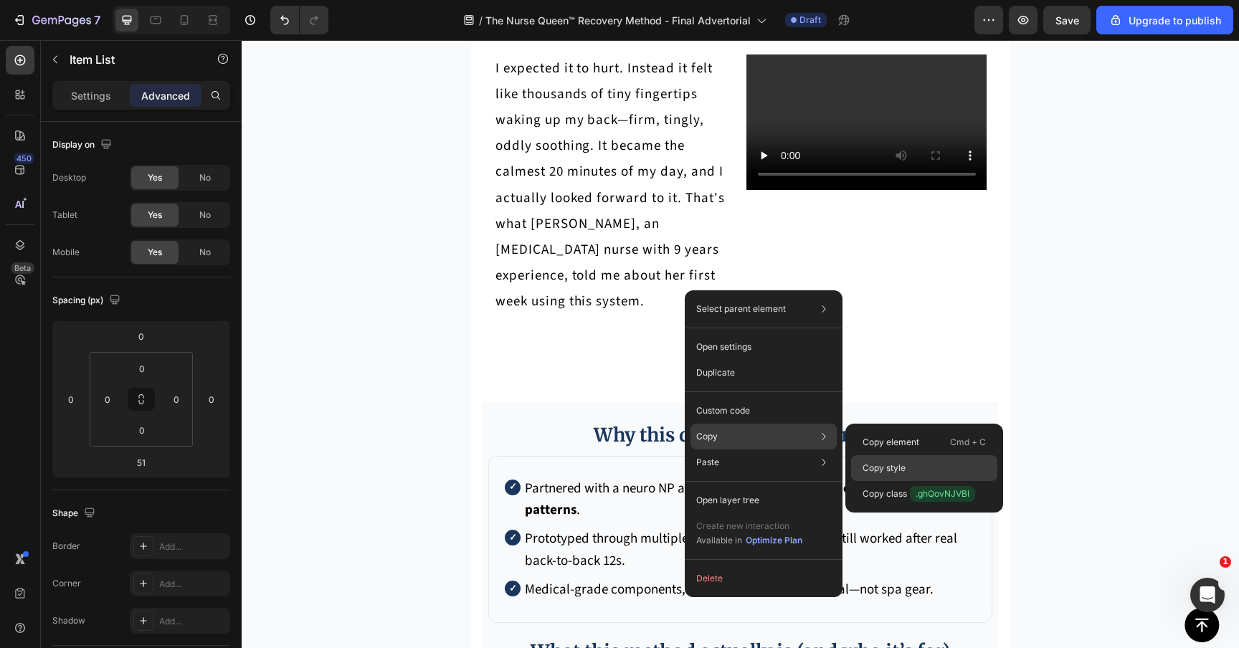
click at [886, 462] on p "Copy style" at bounding box center [883, 468] width 43 height 13
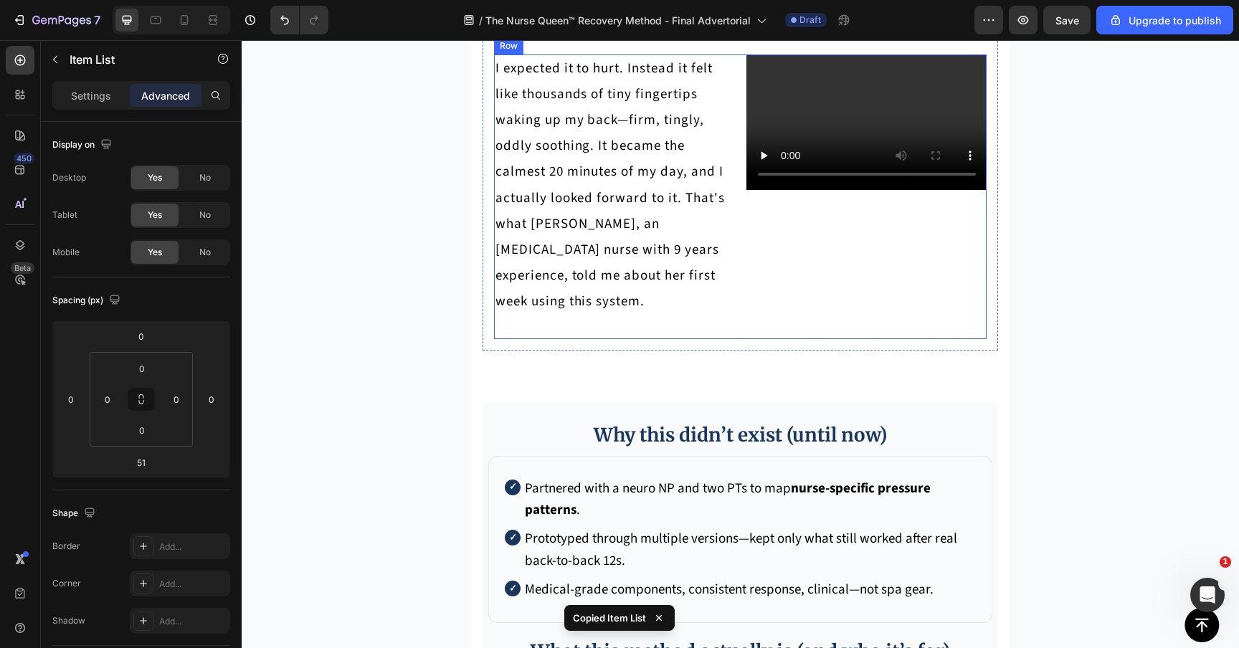
click at [682, 315] on p "I expected it to hurt. Instead it felt like thousands of tiny fingertips waking…" at bounding box center [614, 185] width 238 height 259
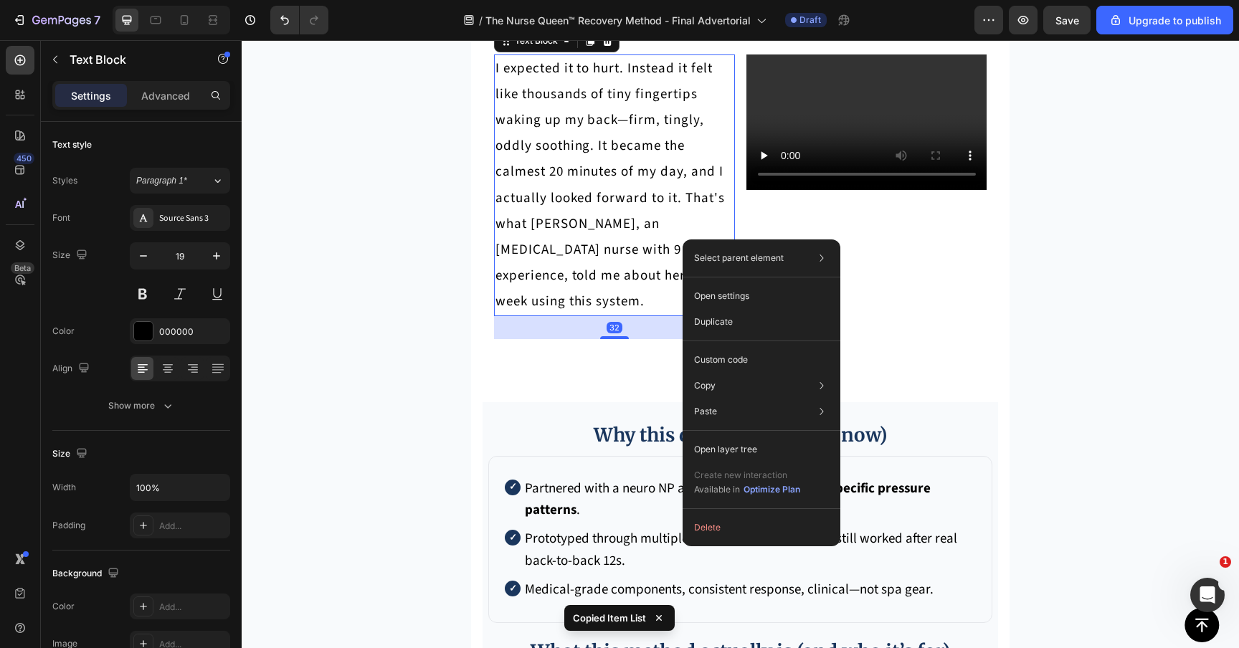
click at [593, 315] on p "I expected it to hurt. Instead it felt like thousands of tiny fingertips waking…" at bounding box center [614, 185] width 238 height 259
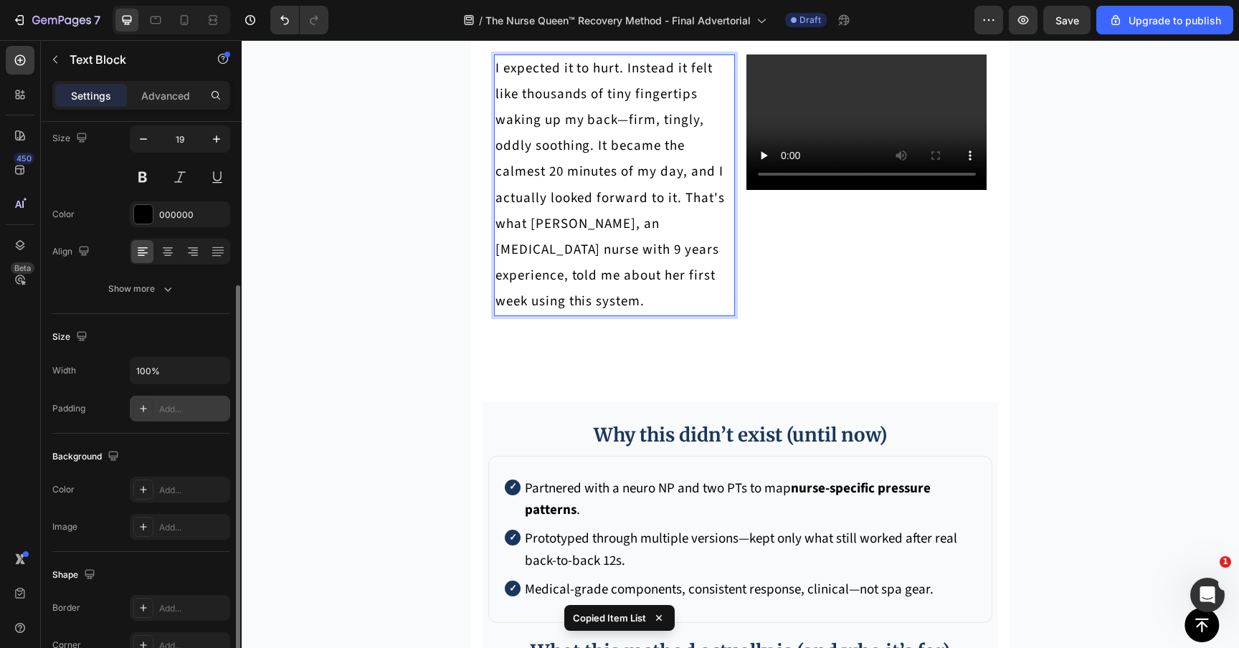
scroll to position [282, 0]
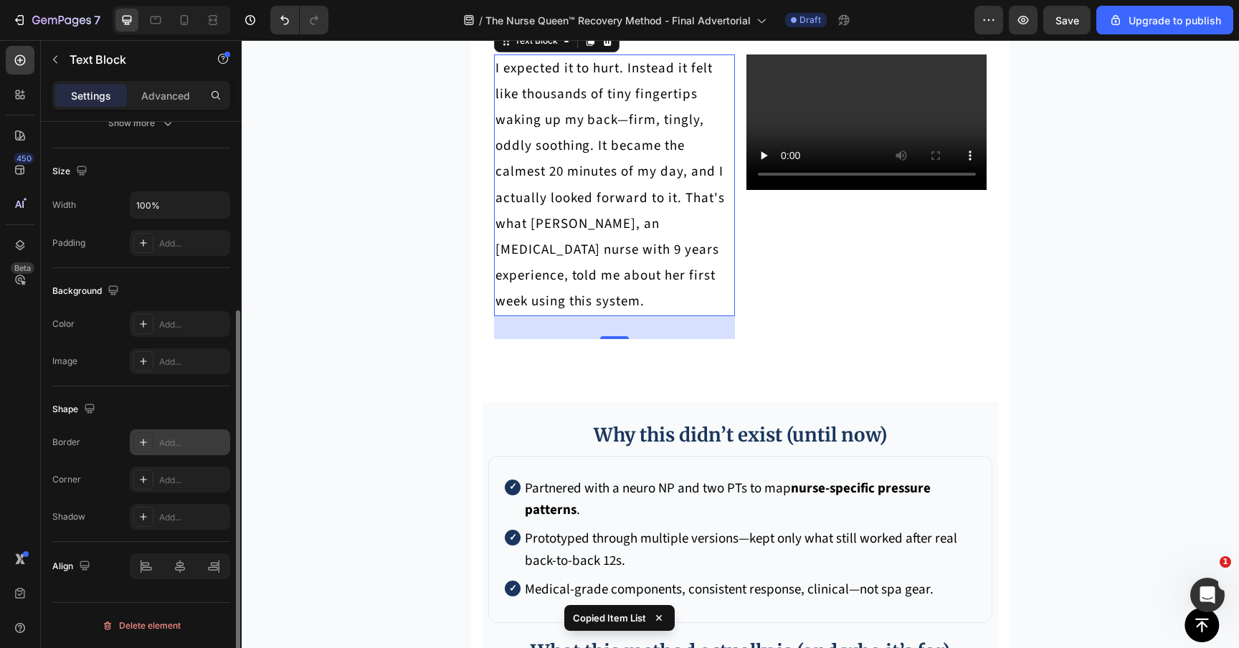
click at [174, 444] on div "Add..." at bounding box center [192, 443] width 67 height 13
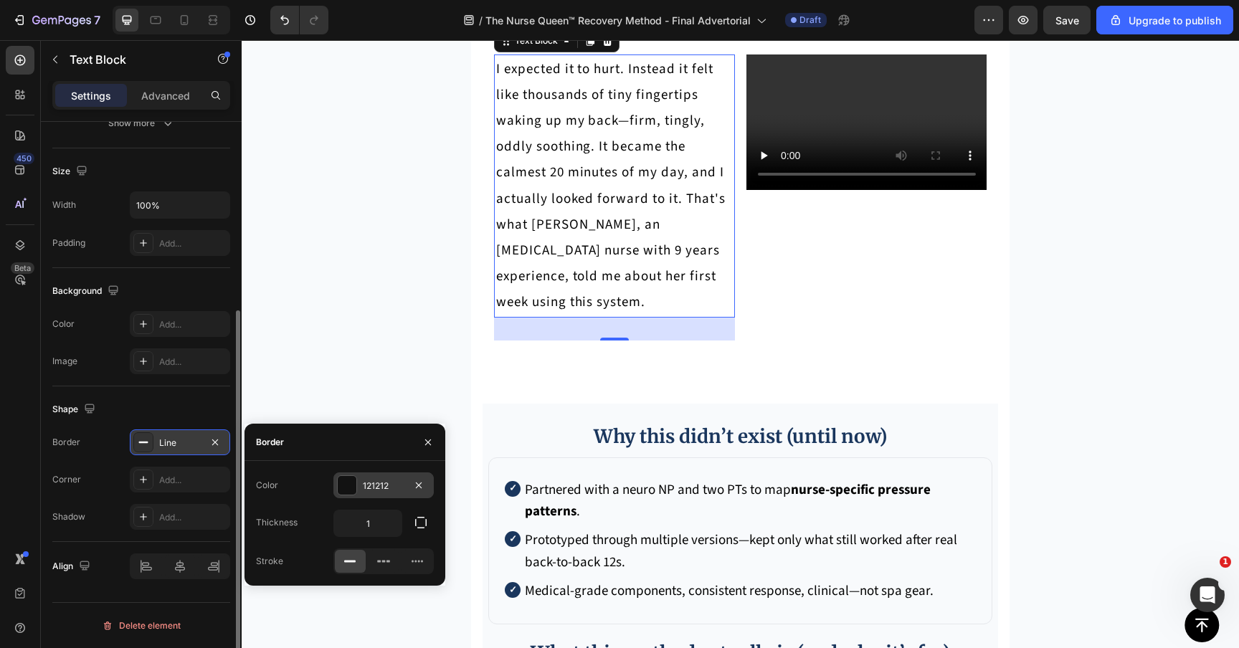
click at [352, 482] on div at bounding box center [347, 485] width 19 height 19
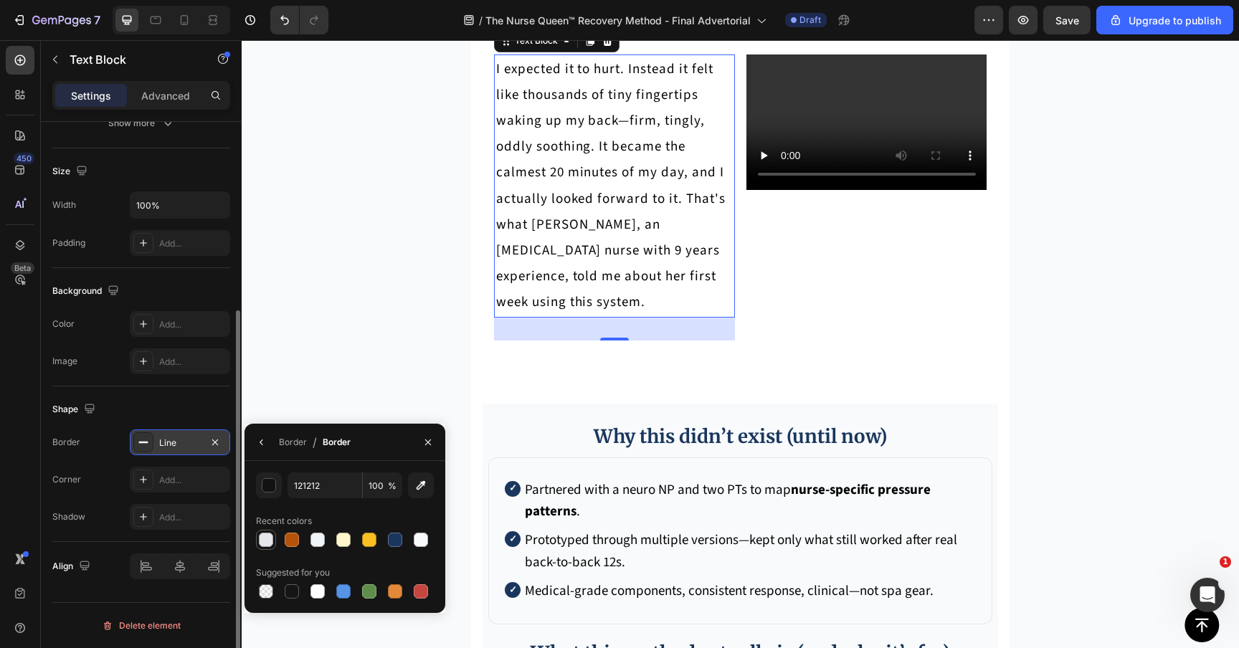
click at [259, 538] on div at bounding box center [266, 540] width 14 height 14
type input "E5E7EB"
click at [300, 453] on div "Border" at bounding box center [293, 442] width 28 height 23
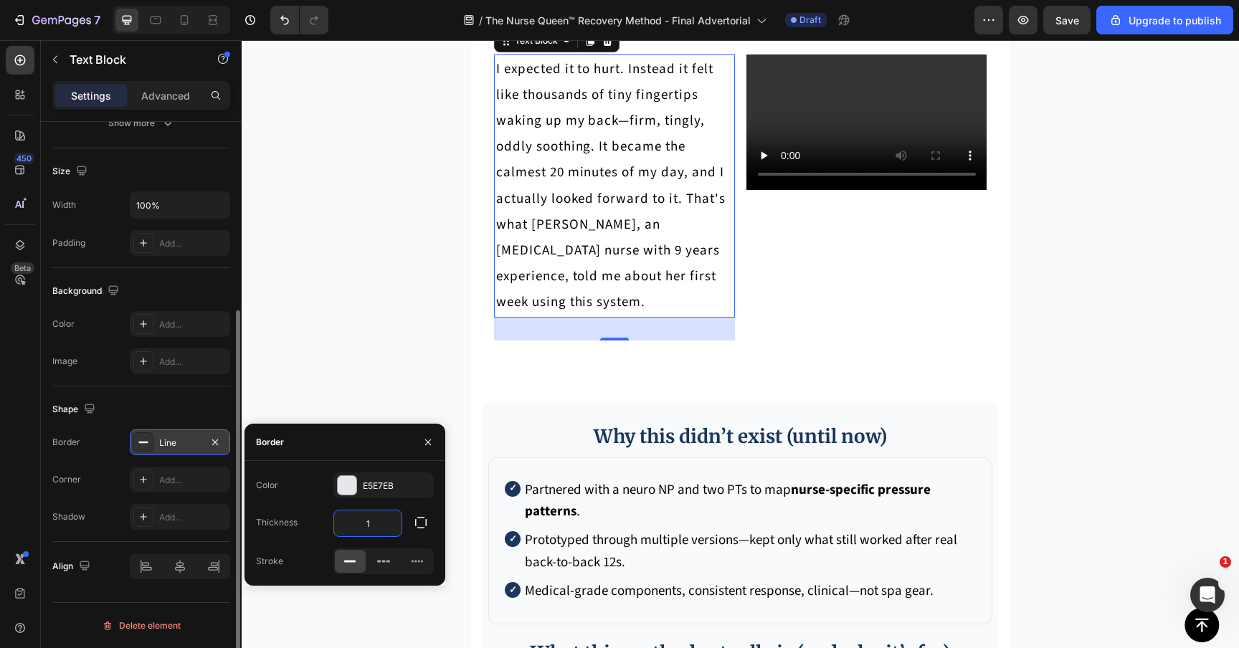
click at [366, 512] on input "1" at bounding box center [367, 523] width 67 height 26
type input "2"
click at [196, 402] on div "Shape" at bounding box center [141, 409] width 178 height 23
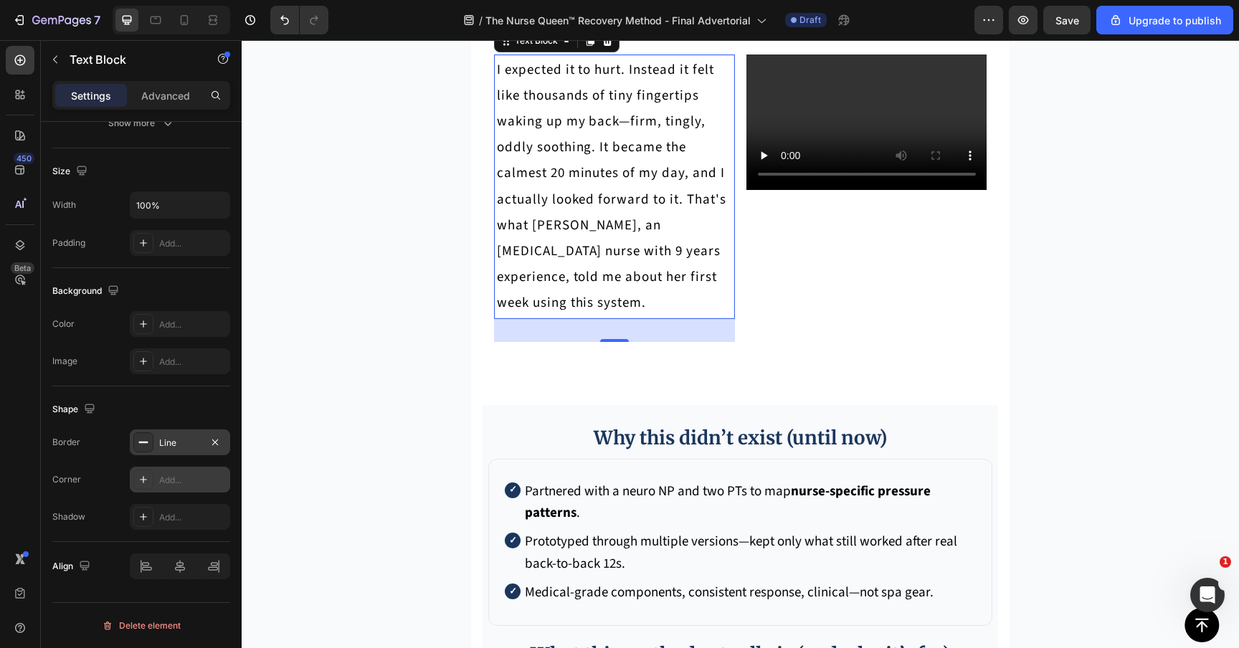
click at [166, 474] on div "Add..." at bounding box center [192, 480] width 67 height 13
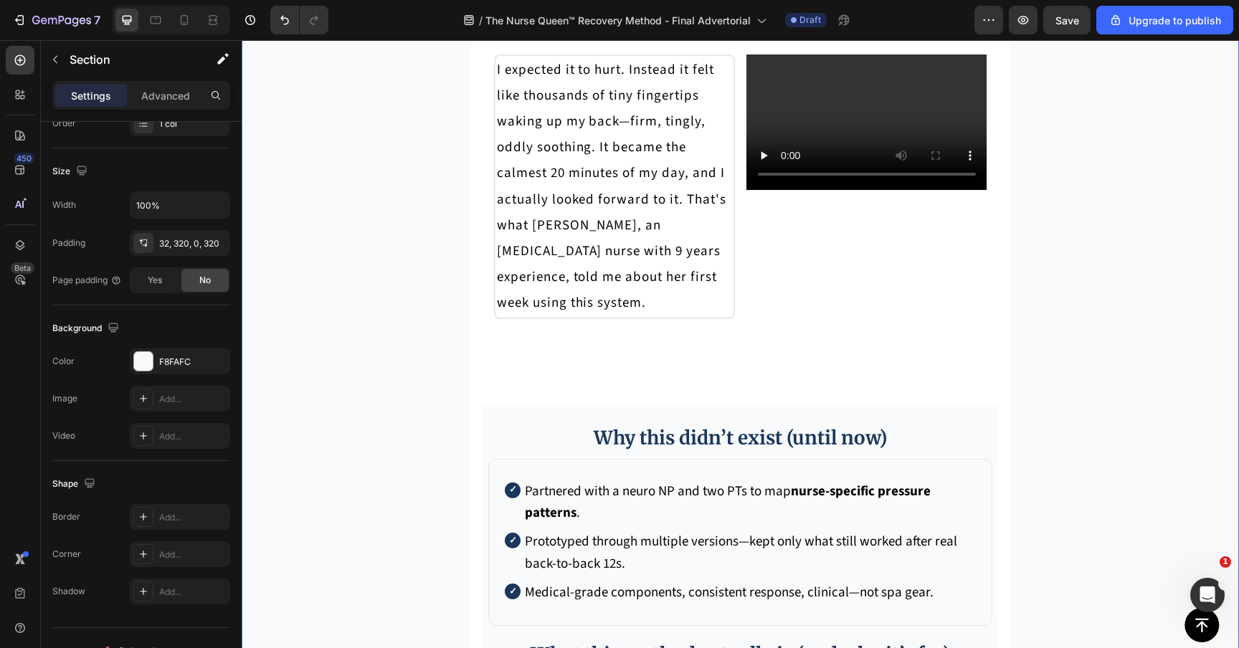
scroll to position [0, 0]
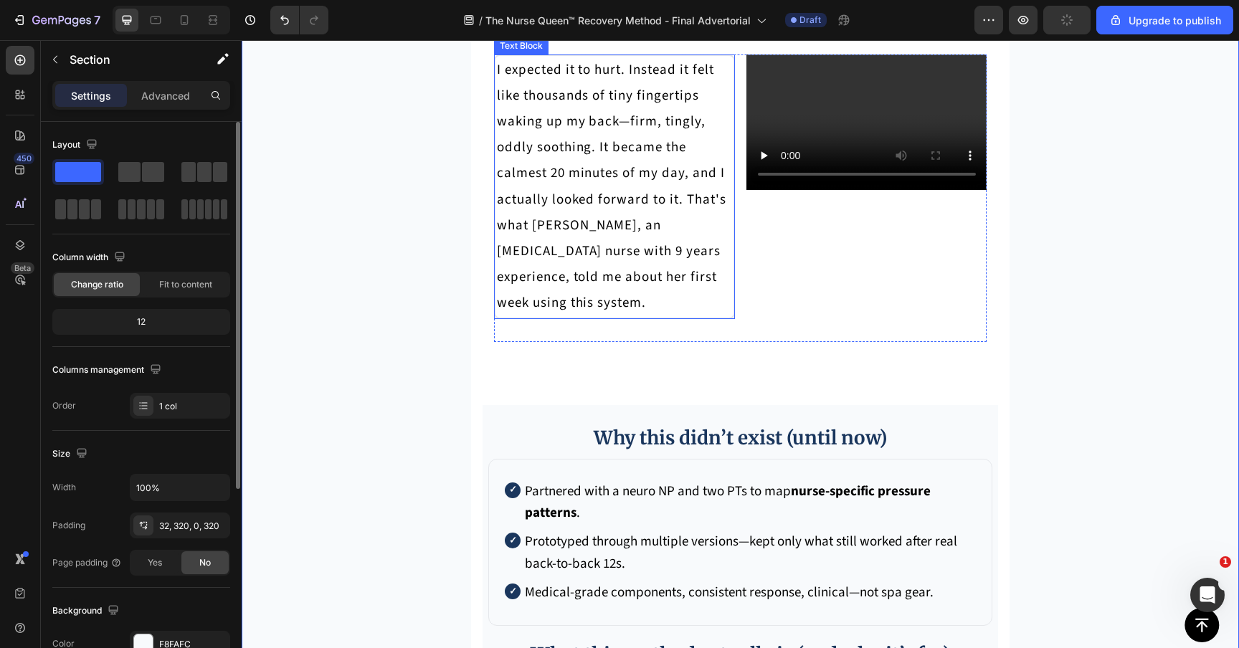
click at [550, 316] on p "I expected it to hurt. Instead it felt like thousands of tiny fingertips waking…" at bounding box center [614, 186] width 235 height 259
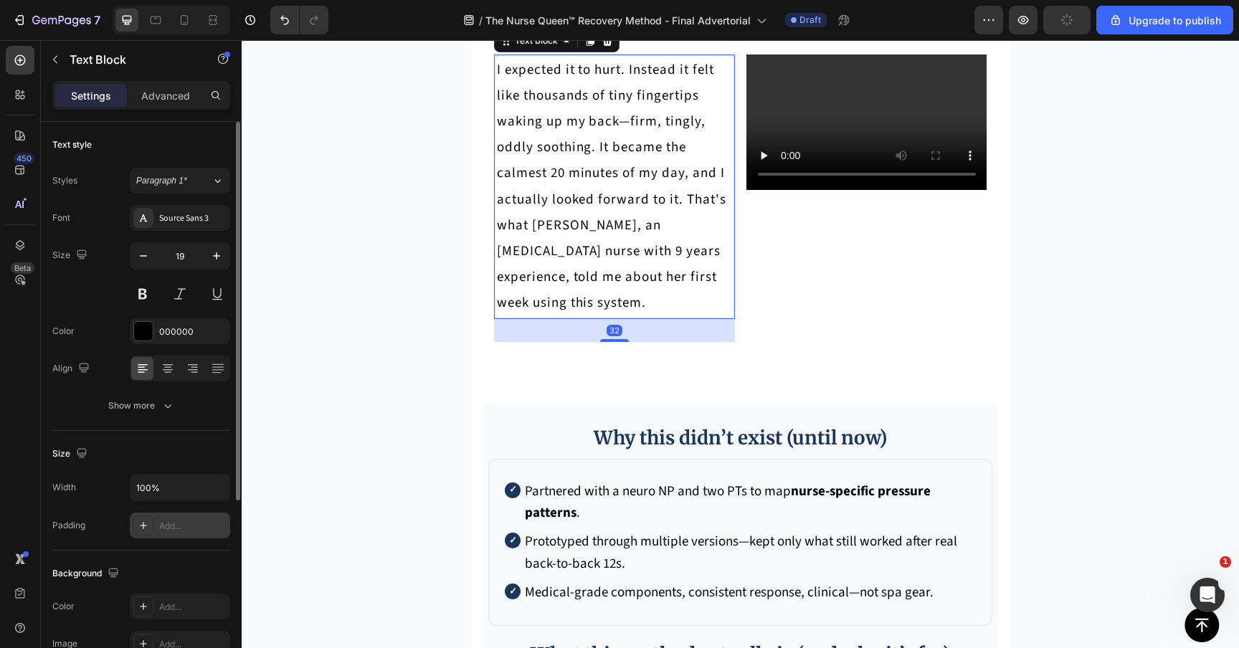
click at [161, 520] on div "Add..." at bounding box center [192, 526] width 67 height 13
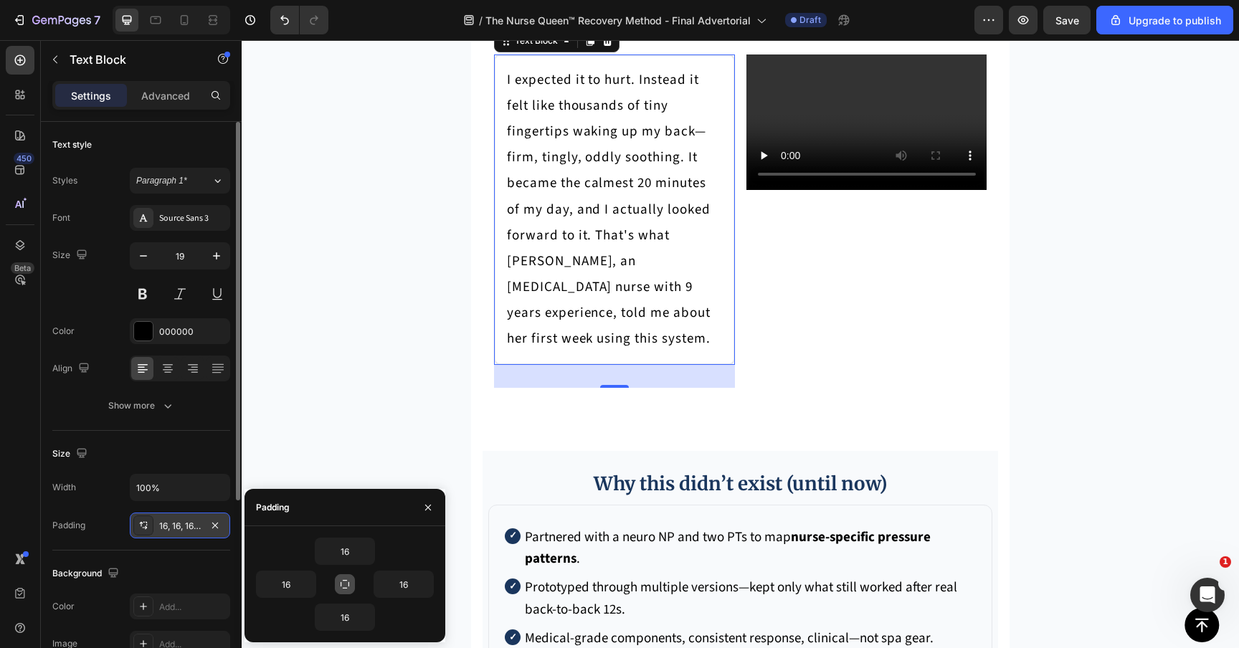
click at [343, 578] on icon "button" at bounding box center [344, 583] width 11 height 11
click at [350, 561] on input "16" at bounding box center [344, 551] width 59 height 26
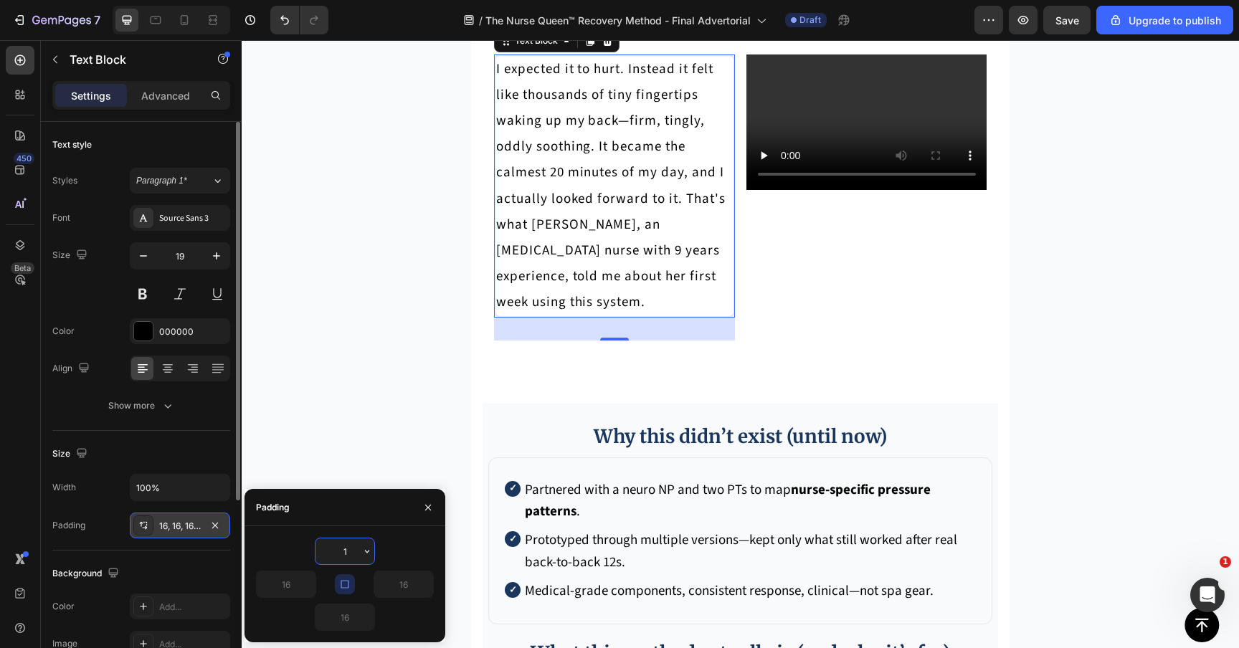
type input "10"
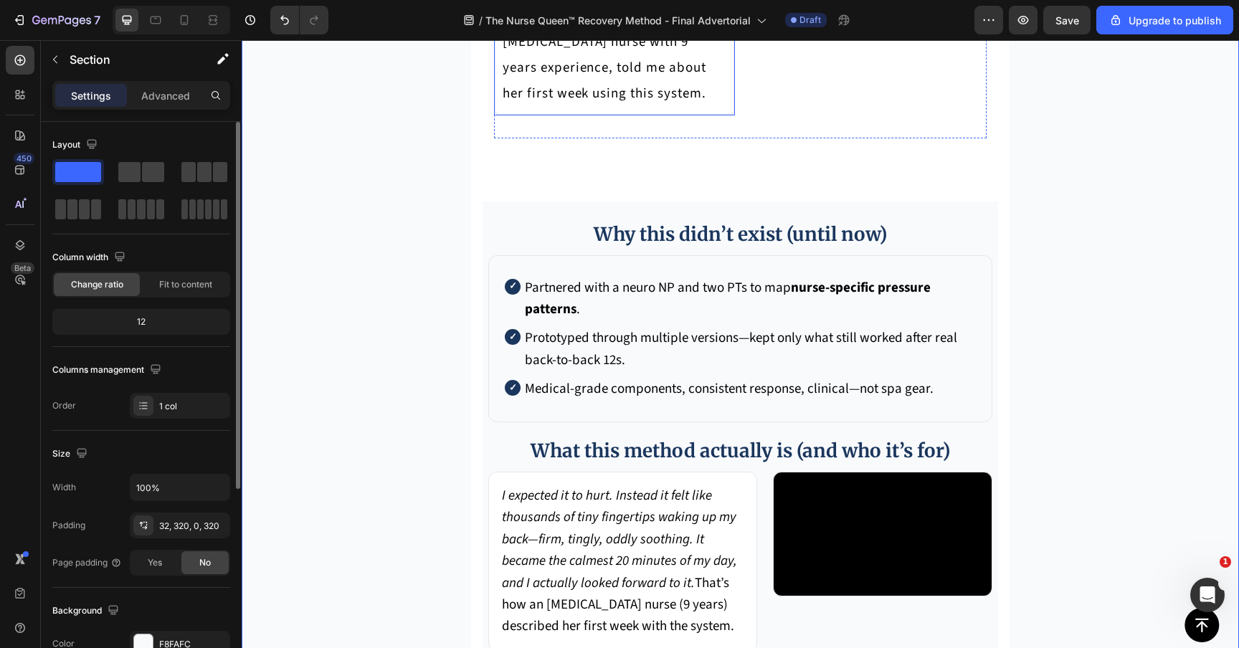
scroll to position [5647, 0]
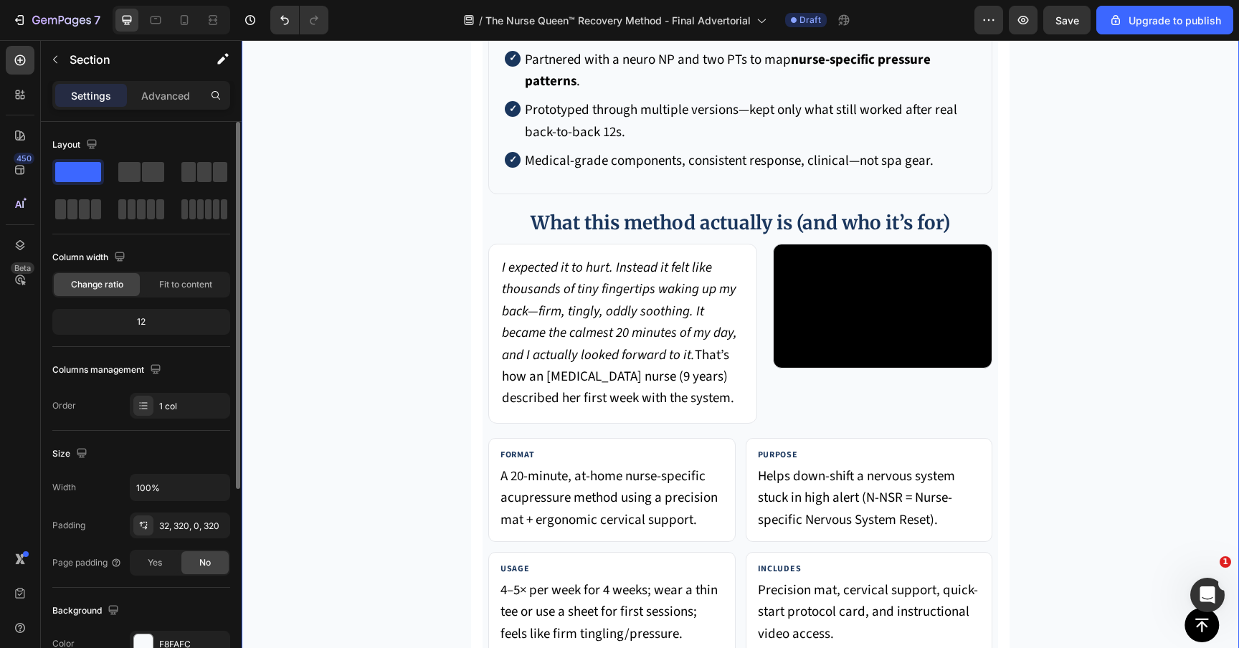
scroll to position [5797, 0]
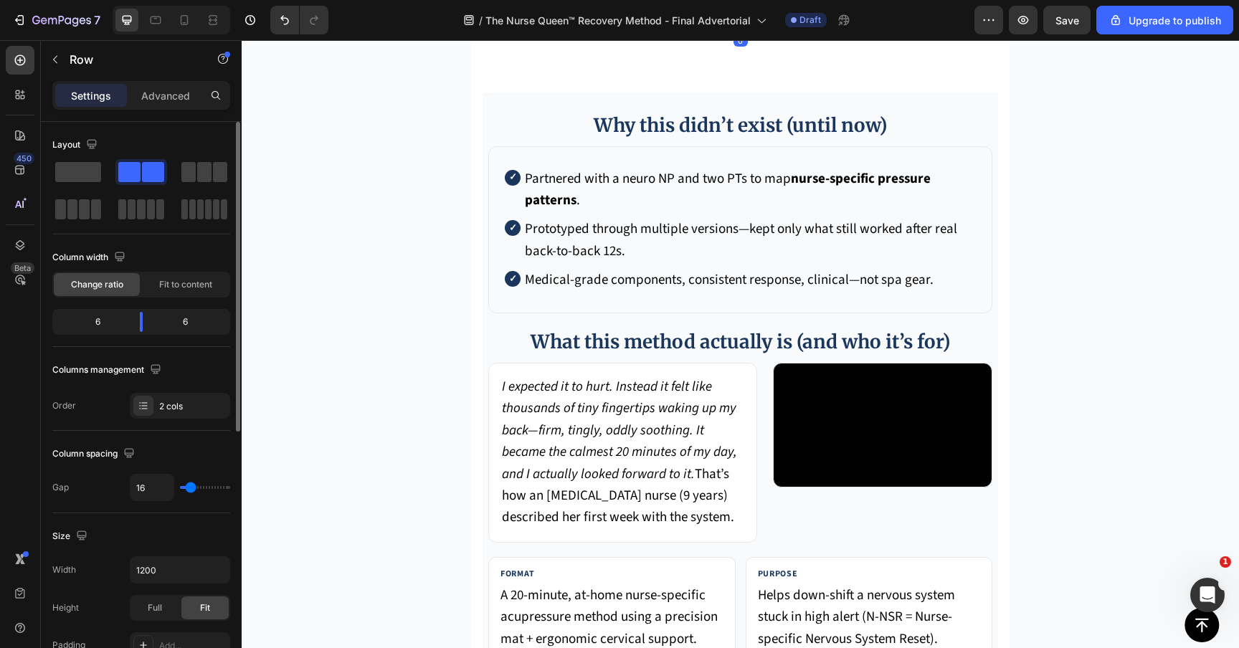
scroll to position [5661, 0]
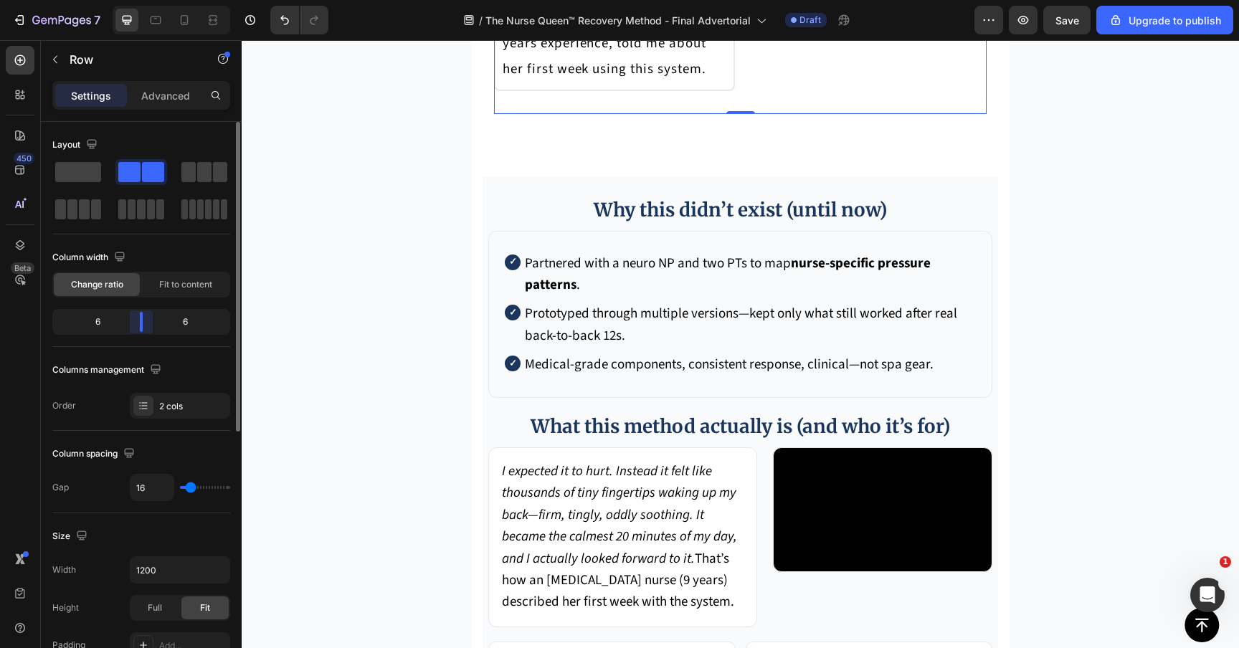
drag, startPoint x: 143, startPoint y: 318, endPoint x: 140, endPoint y: 328, distance: 11.1
click at [140, 0] on body "7 / The Nurse Queen™ Recovery Method - Final Advertorial Draft Preview Save Upg…" at bounding box center [619, 0] width 1239 height 0
click at [168, 297] on div "Change ratio Fit to content" at bounding box center [141, 285] width 178 height 26
click at [178, 277] on div "Fit to content" at bounding box center [186, 284] width 86 height 23
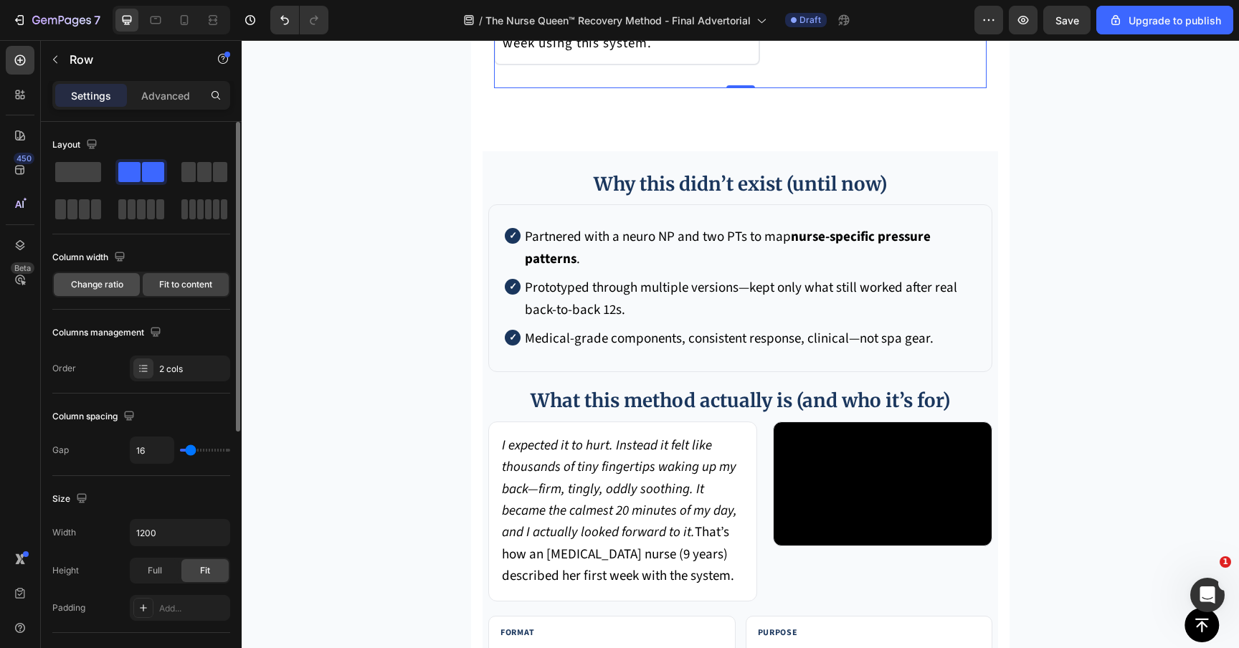
click at [119, 284] on span "Change ratio" at bounding box center [97, 284] width 52 height 13
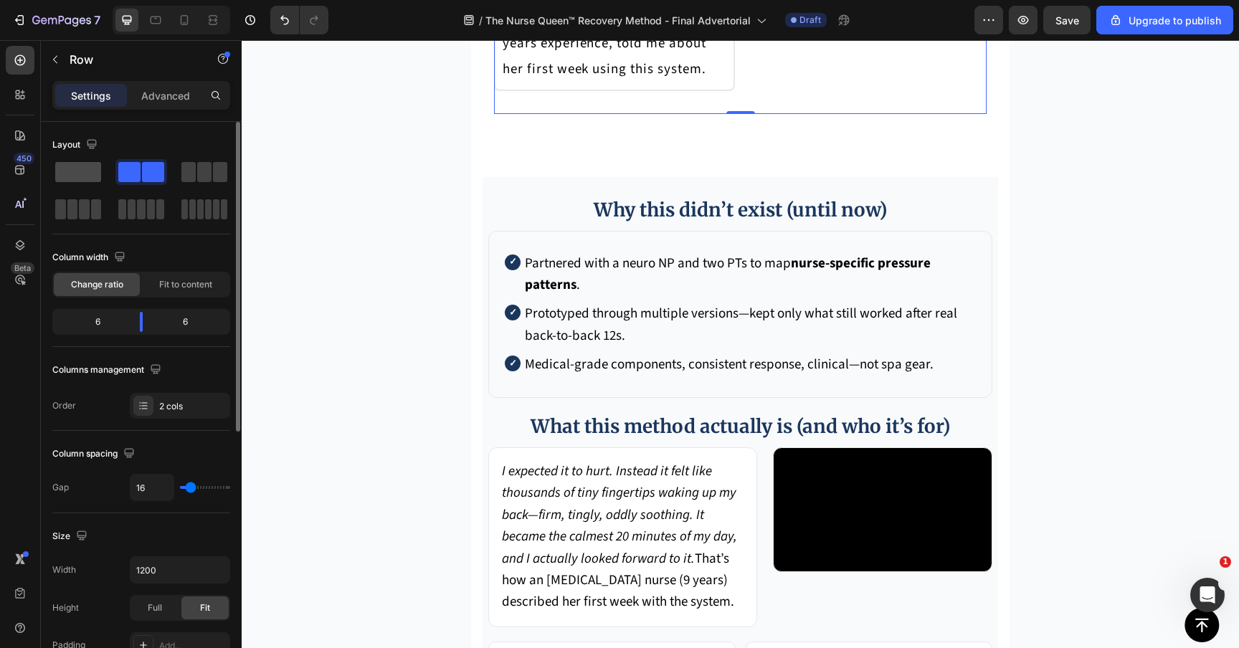
click at [87, 171] on span at bounding box center [78, 172] width 46 height 20
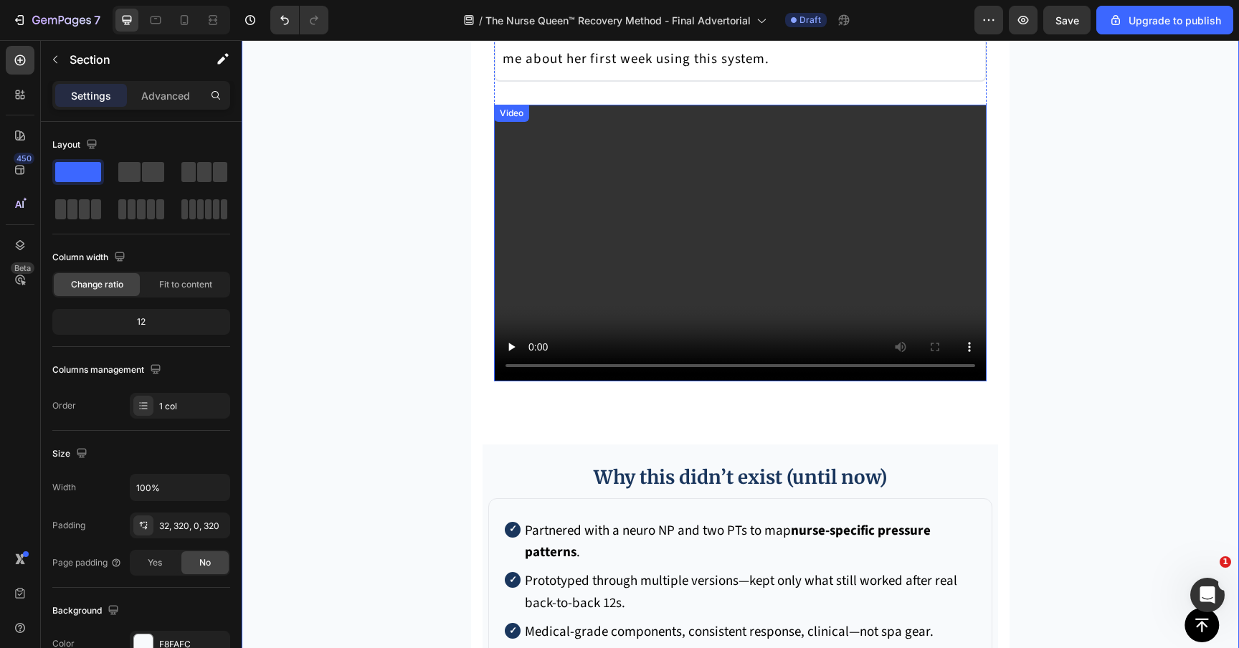
scroll to position [5514, 0]
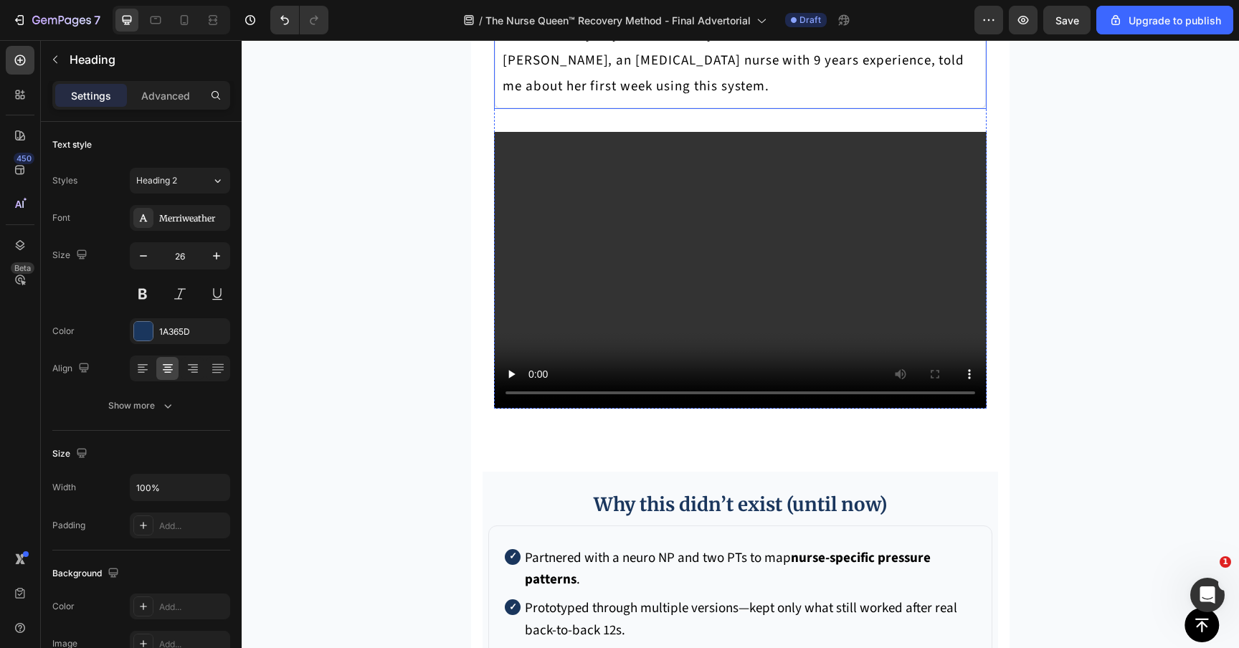
click at [582, 100] on p "I expected it to hurt. Instead it felt like thousands of tiny fingertips waking…" at bounding box center [739, 35] width 475 height 129
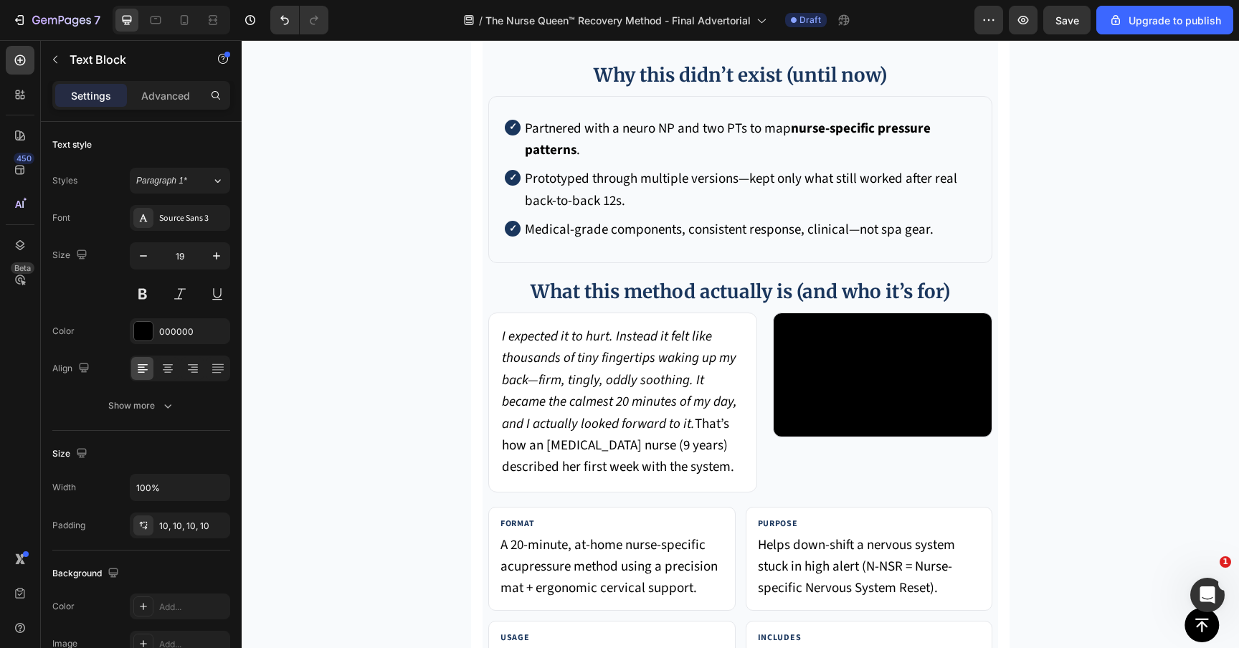
scroll to position [6034, 0]
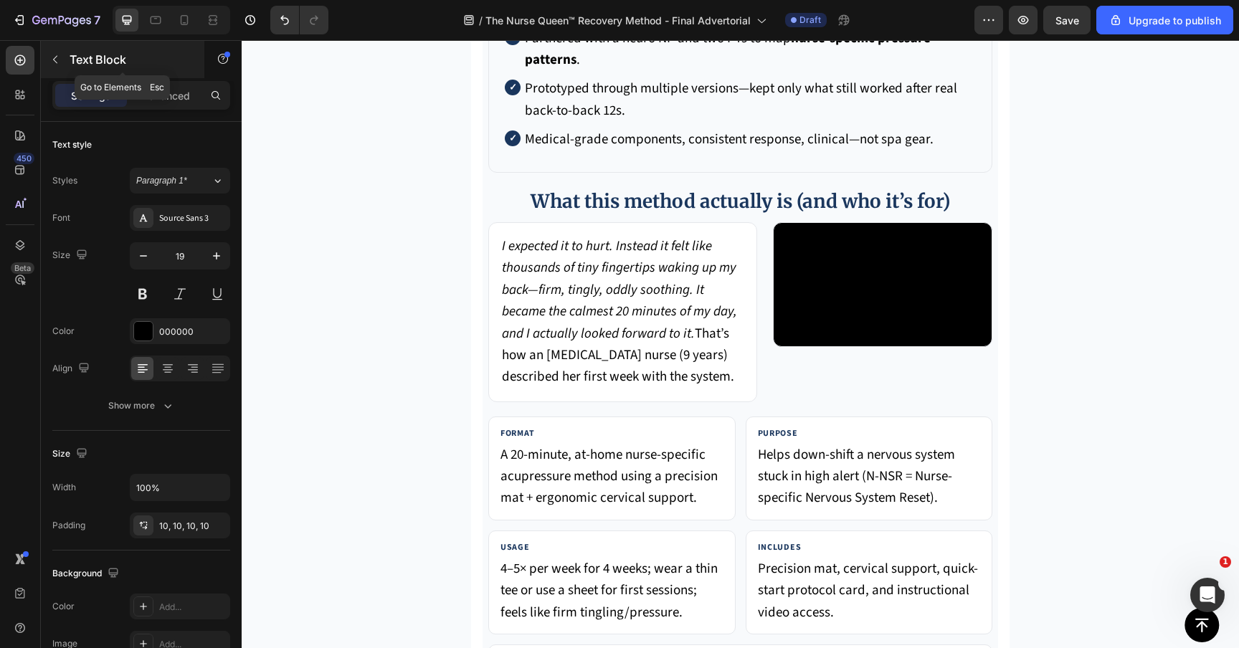
click at [84, 67] on p "Text Block" at bounding box center [131, 59] width 122 height 17
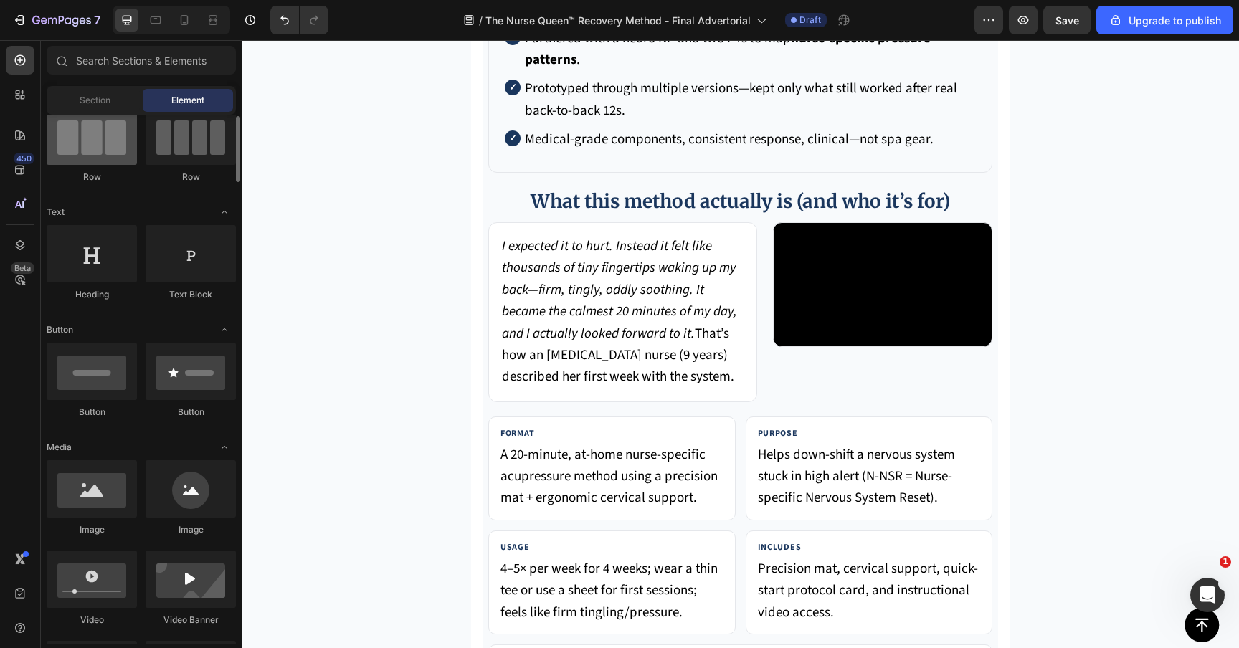
scroll to position [0, 0]
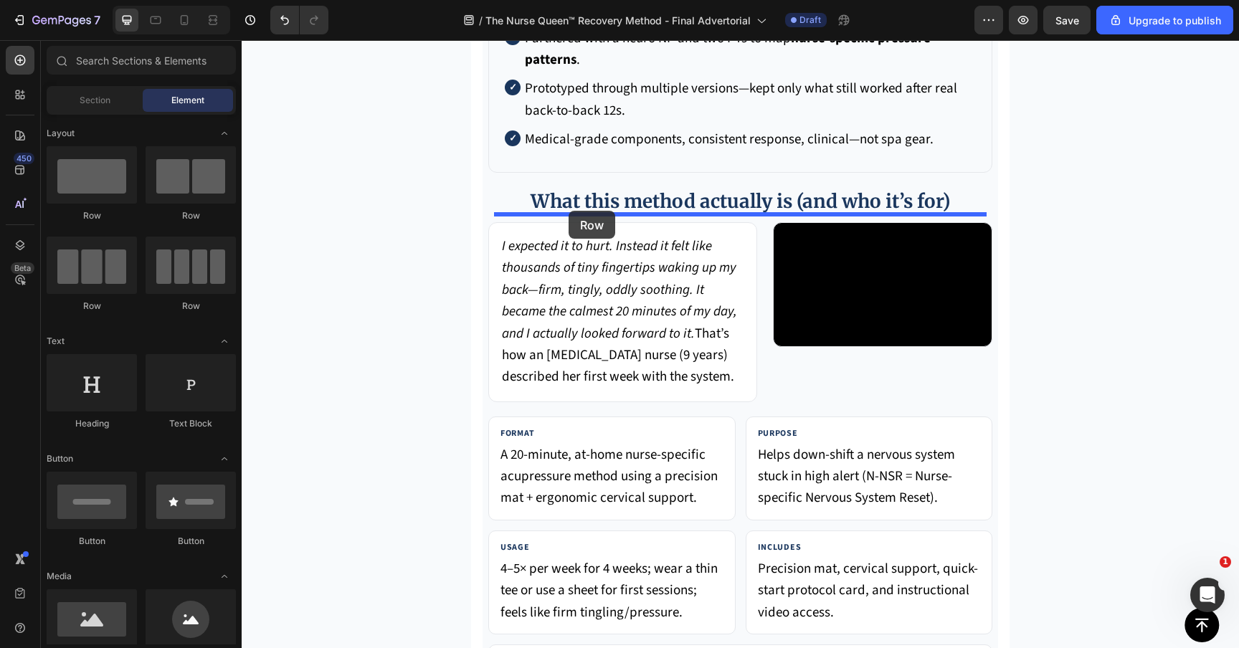
drag, startPoint x: 419, startPoint y: 213, endPoint x: 568, endPoint y: 211, distance: 149.8
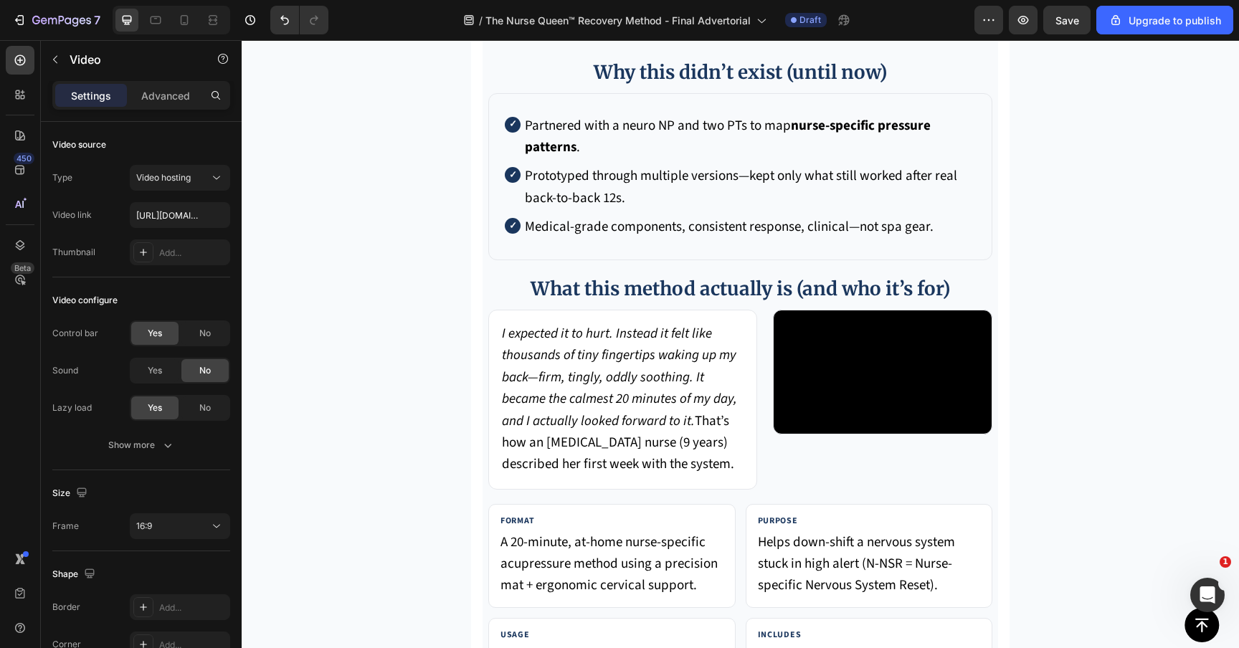
drag, startPoint x: 740, startPoint y: 214, endPoint x: 737, endPoint y: 257, distance: 43.9
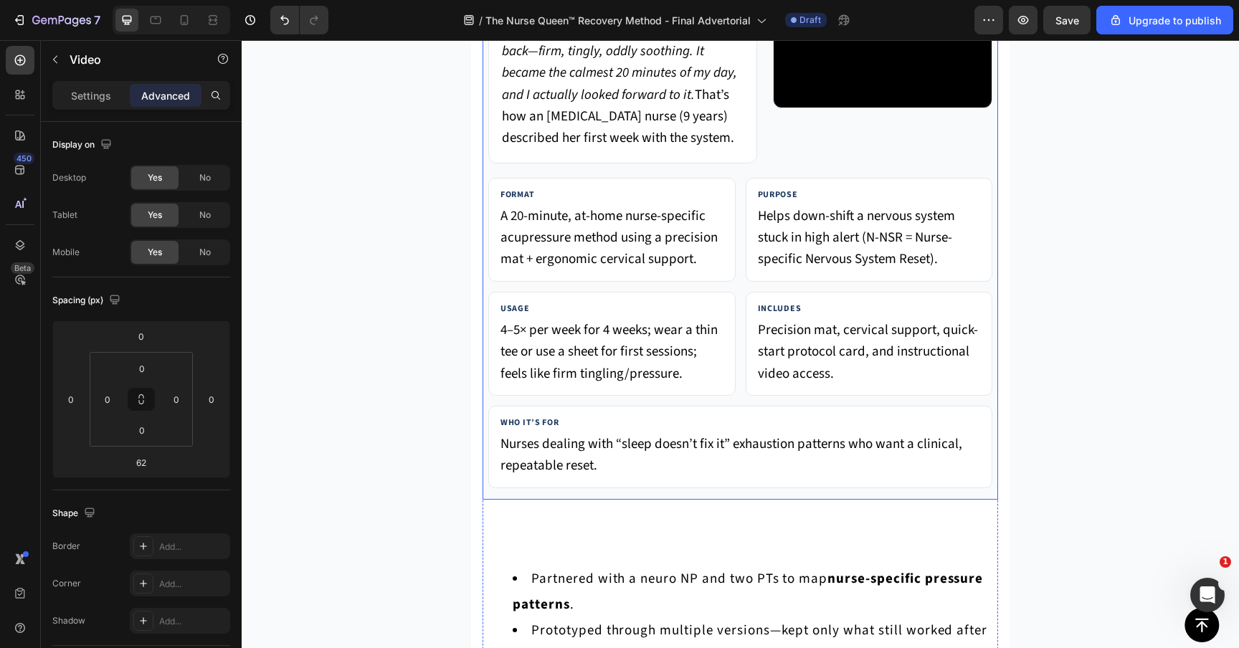
scroll to position [6027, 0]
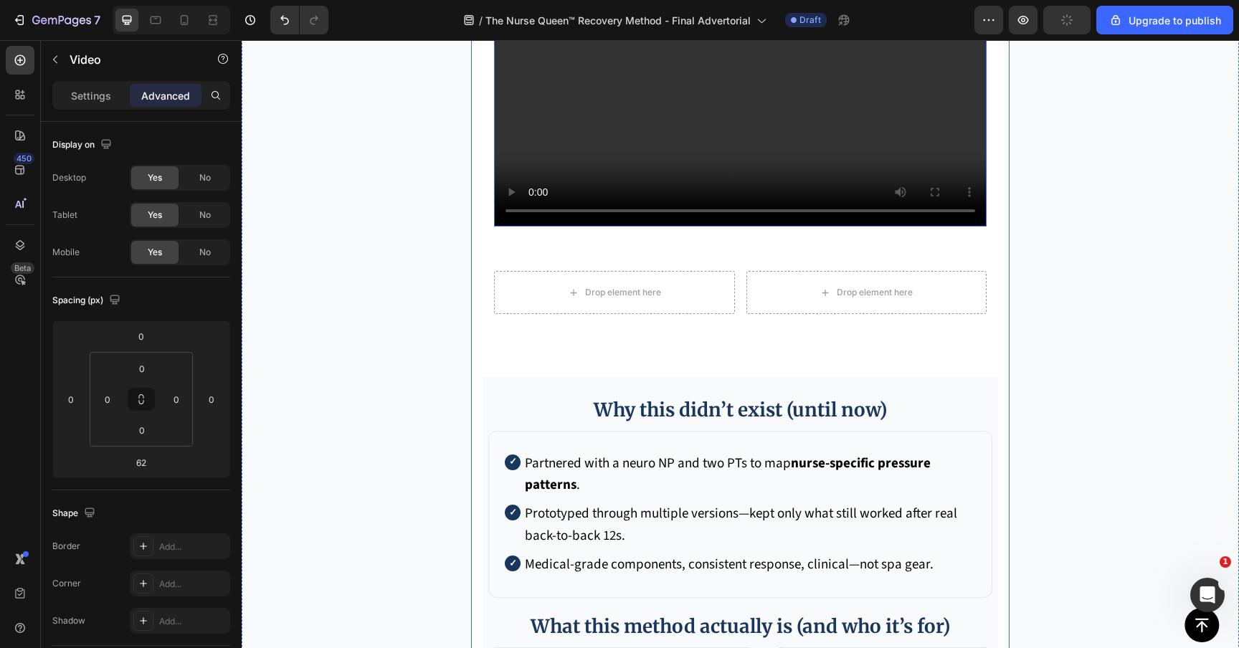
scroll to position [5637, 0]
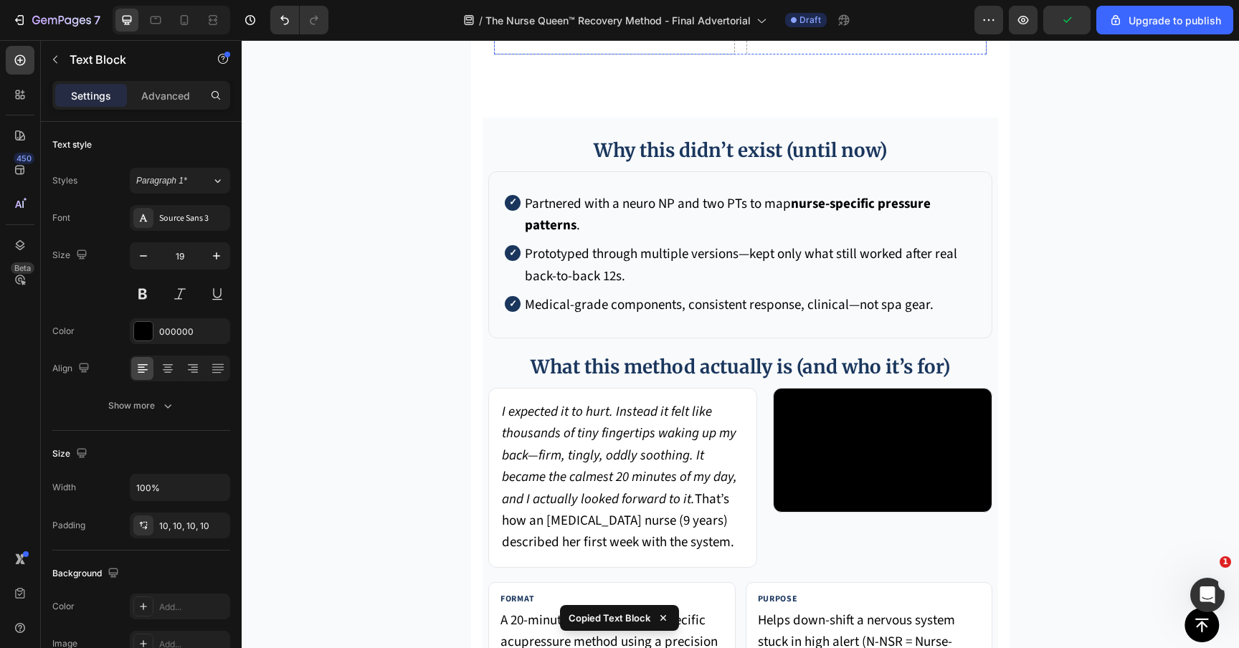
scroll to position [6064, 0]
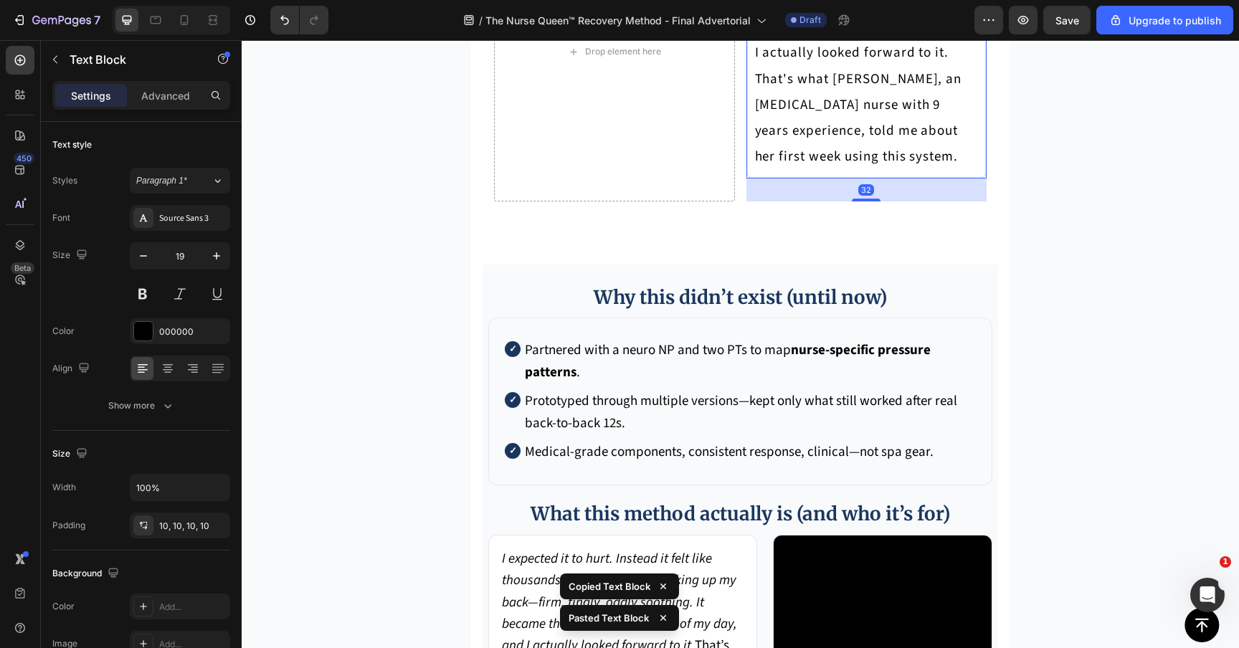
click at [849, 170] on p "I expected it to hurt. Instead it felt like thousands of tiny fingertips waking…" at bounding box center [867, 40] width 224 height 259
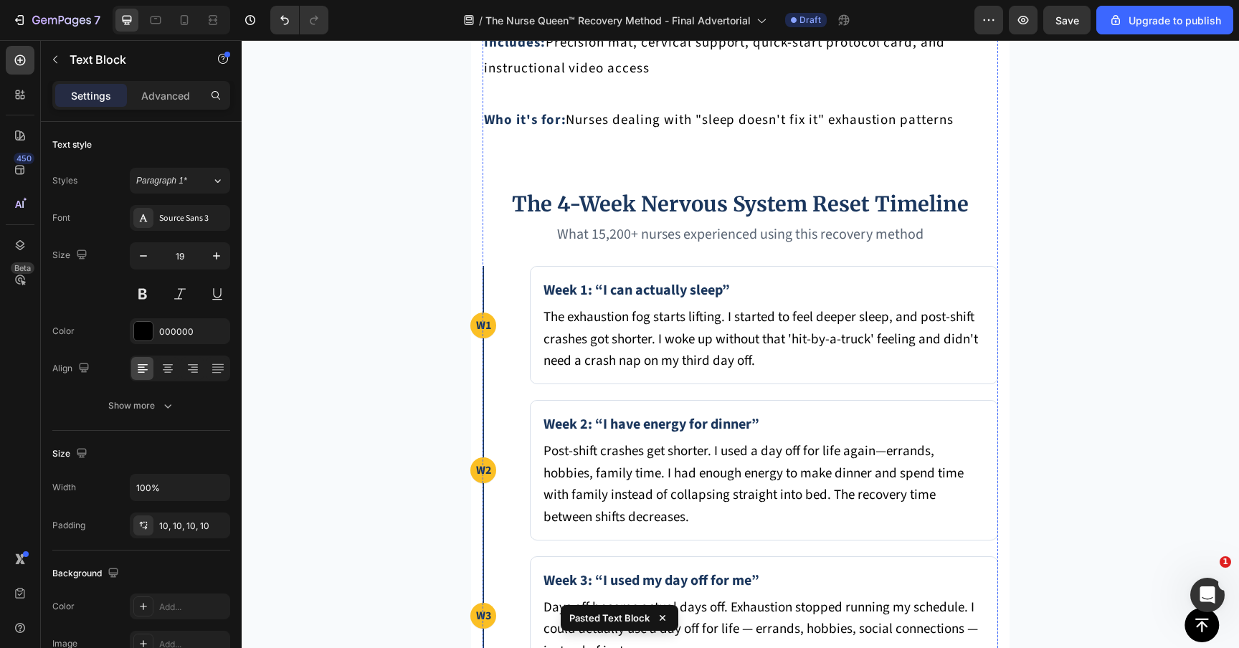
scroll to position [7756, 0]
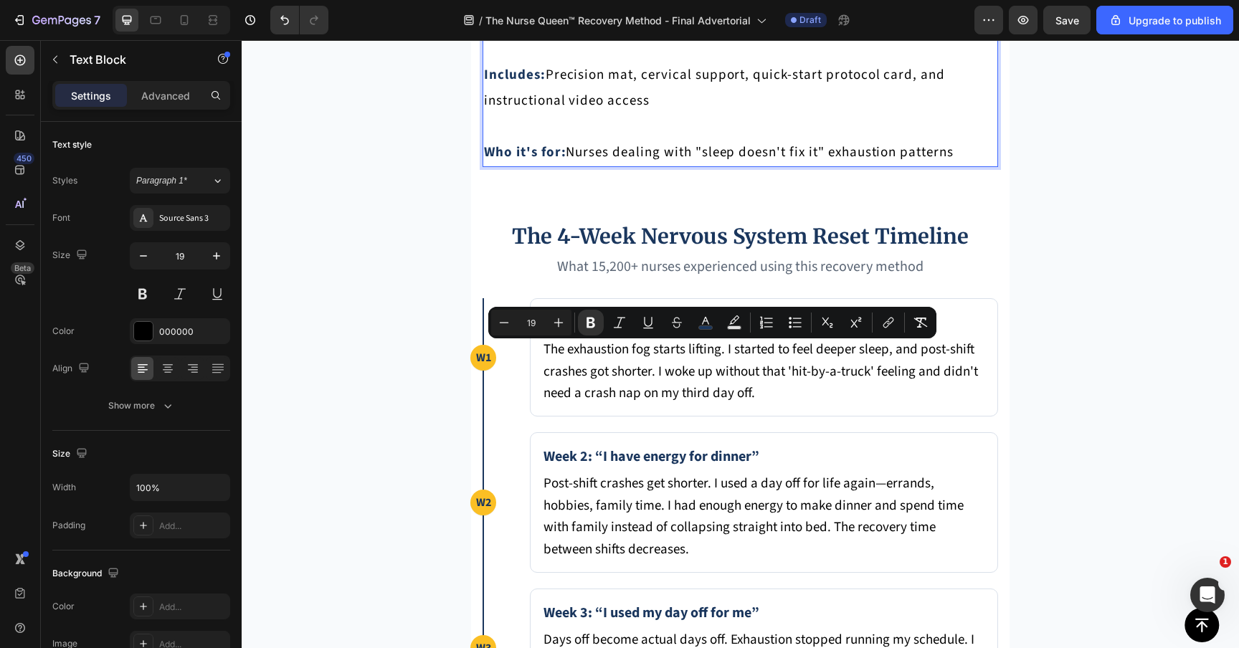
copy p "Format: A 20-minute, at-home and anywhere nurse-specific acupressure recovery m…"
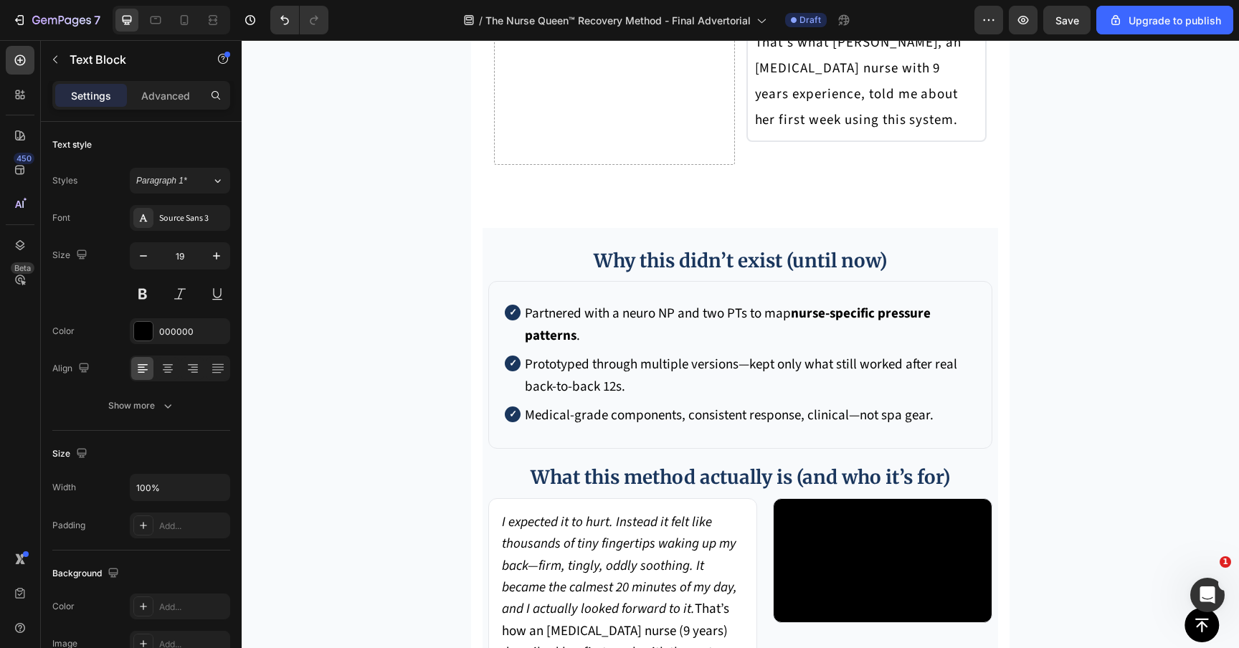
scroll to position [5961, 0]
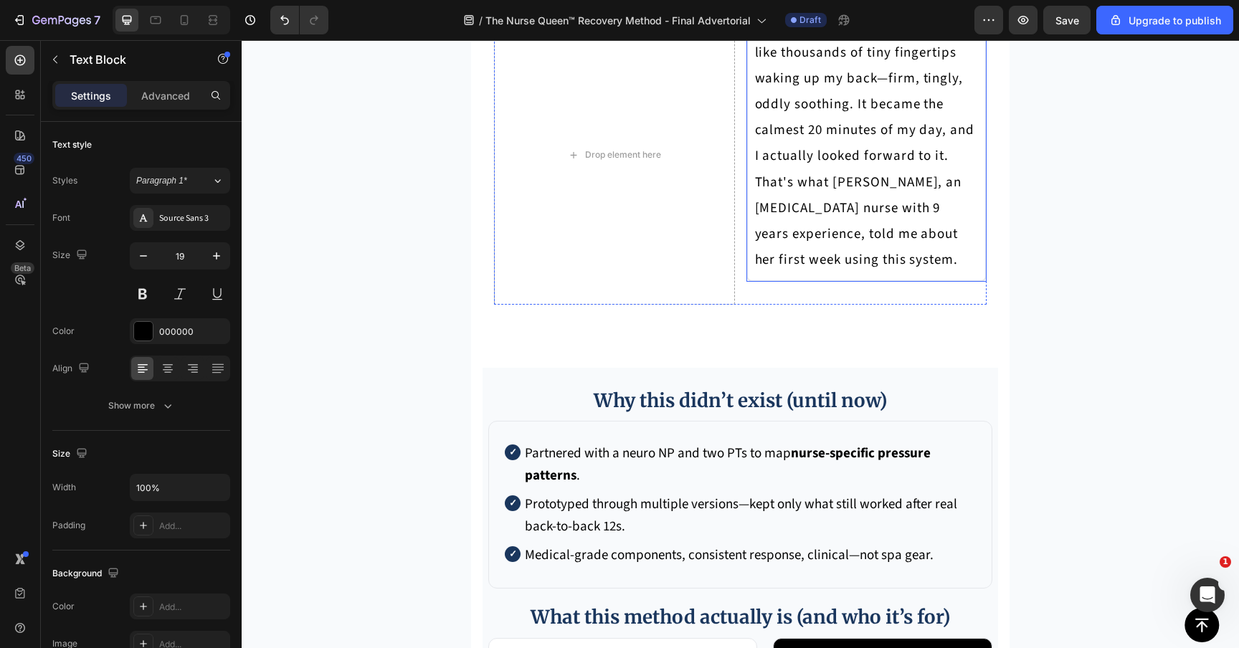
click at [830, 273] on p "I expected it to hurt. Instead it felt like thousands of tiny fingertips waking…" at bounding box center [867, 143] width 224 height 259
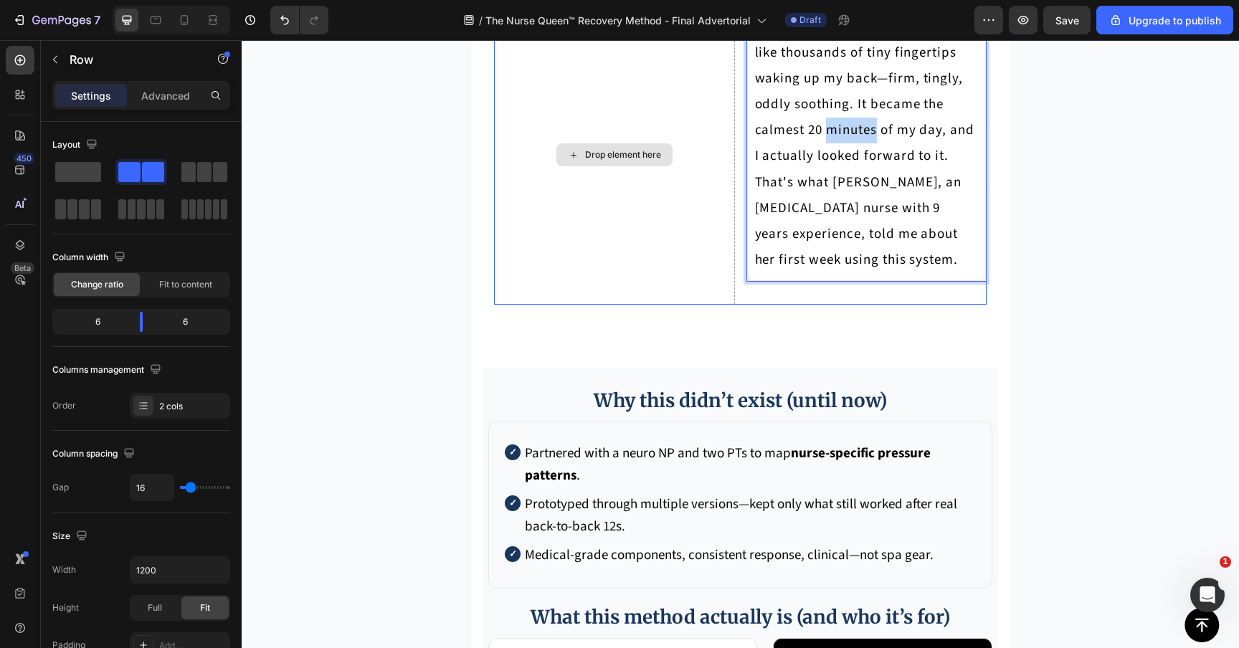
click at [633, 305] on div "Drop element here" at bounding box center [614, 155] width 241 height 299
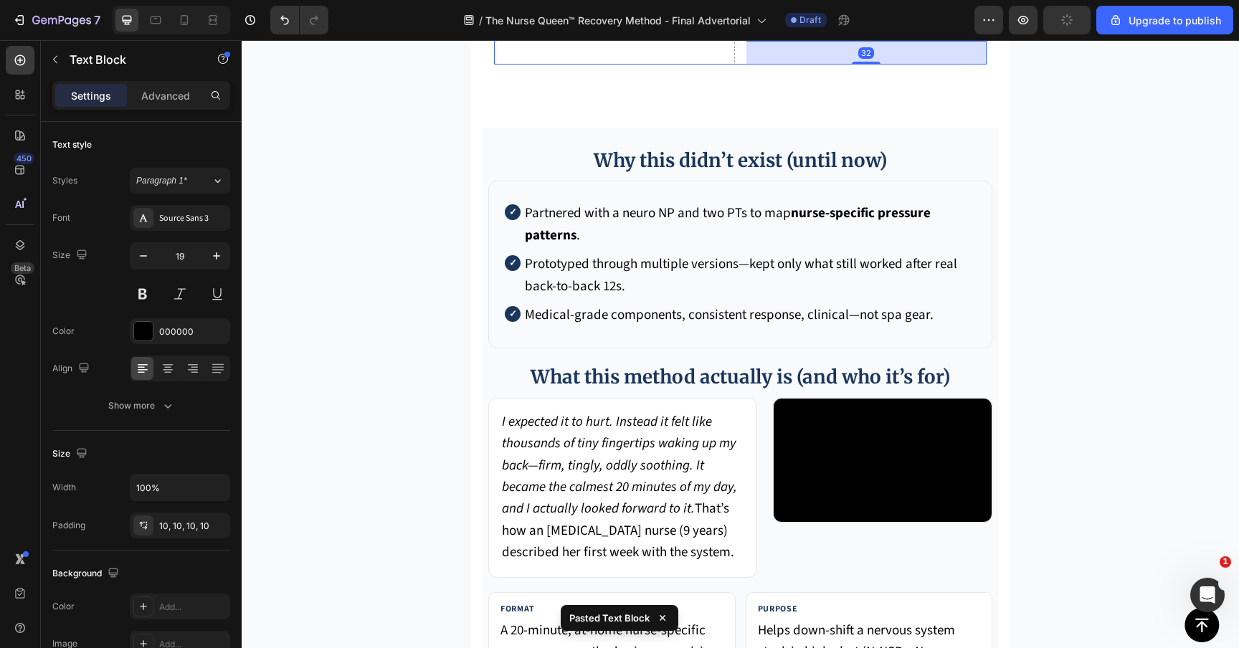
scroll to position [6501, 0]
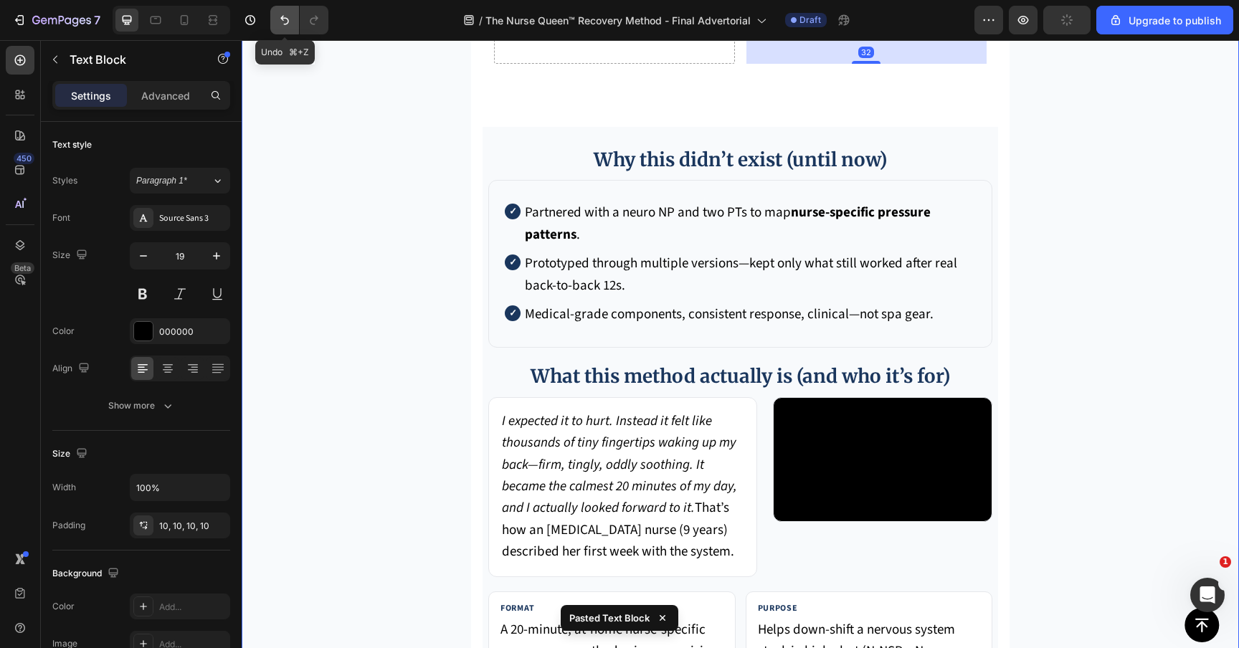
click at [288, 22] on icon "Undo/Redo" at bounding box center [284, 20] width 9 height 9
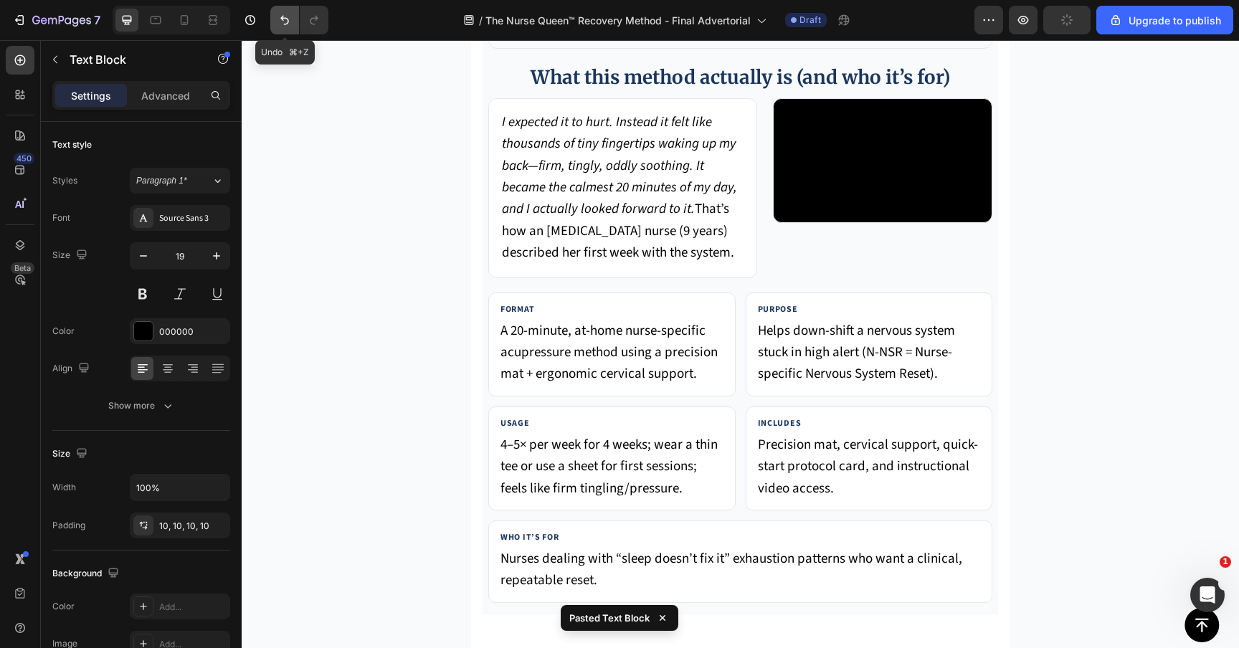
scroll to position [6351, 0]
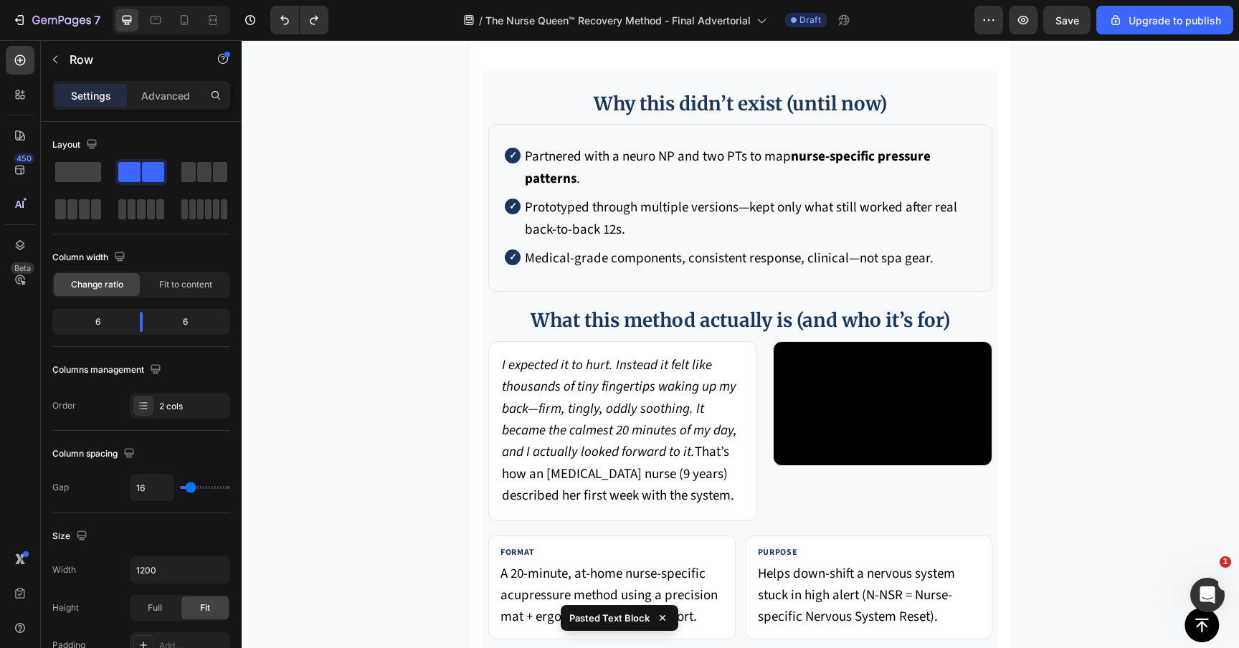
scroll to position [6075, 0]
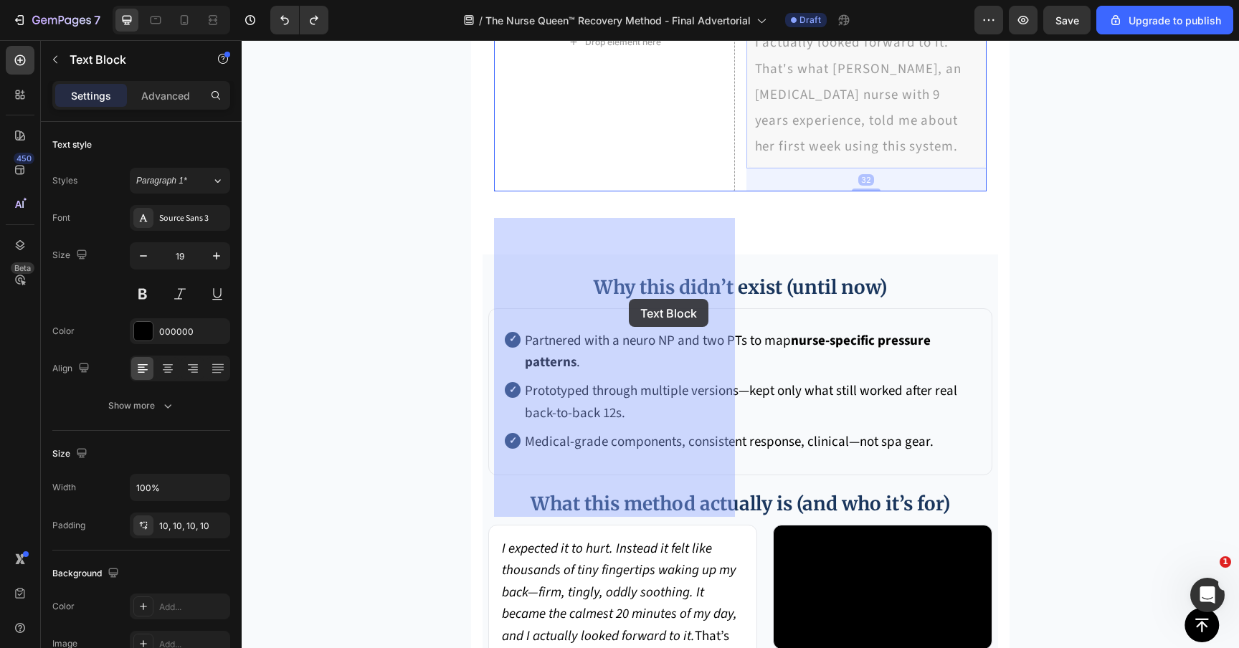
drag, startPoint x: 842, startPoint y: 307, endPoint x: 629, endPoint y: 299, distance: 213.0
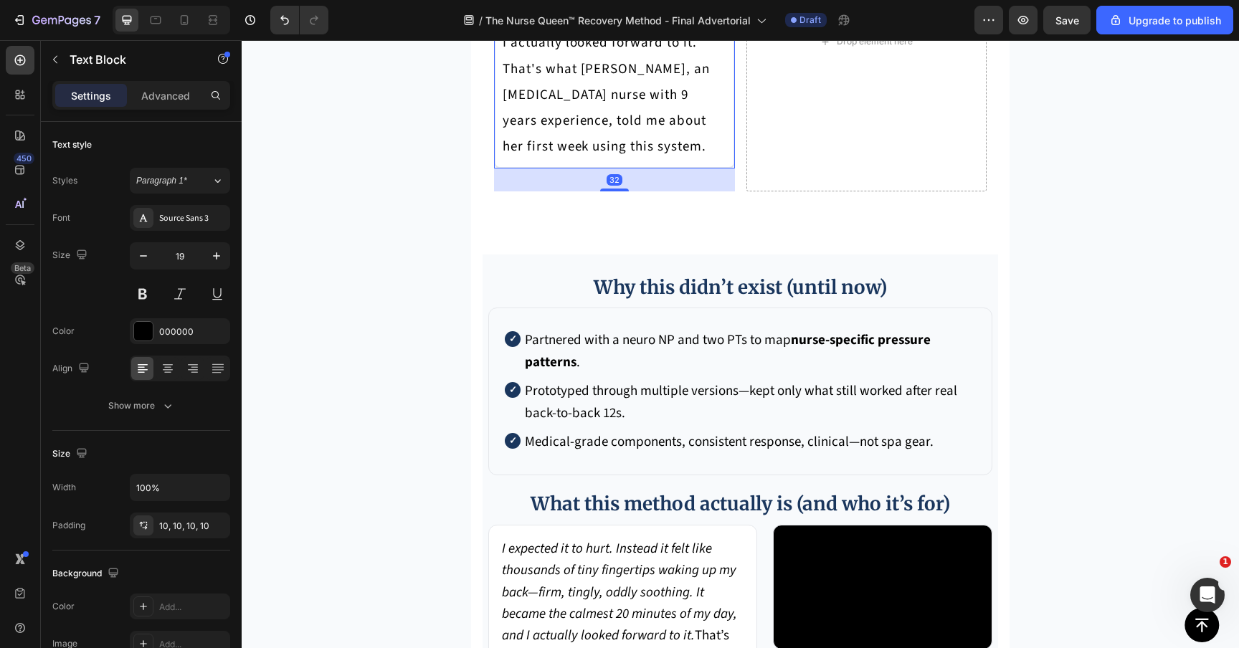
click at [629, 160] on p "I expected it to hurt. Instead it felt like thousands of tiny fingertips waking…" at bounding box center [614, 30] width 224 height 259
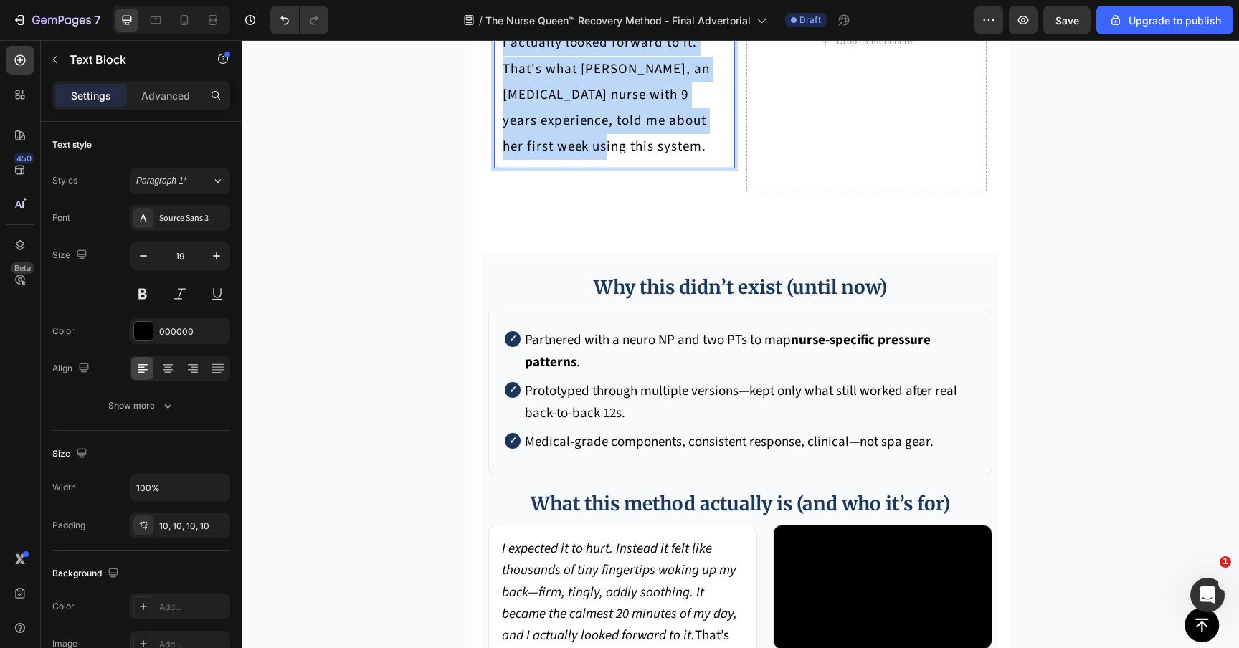
click at [629, 160] on p "I expected it to hurt. Instead it felt like thousands of tiny fingertips waking…" at bounding box center [614, 30] width 224 height 259
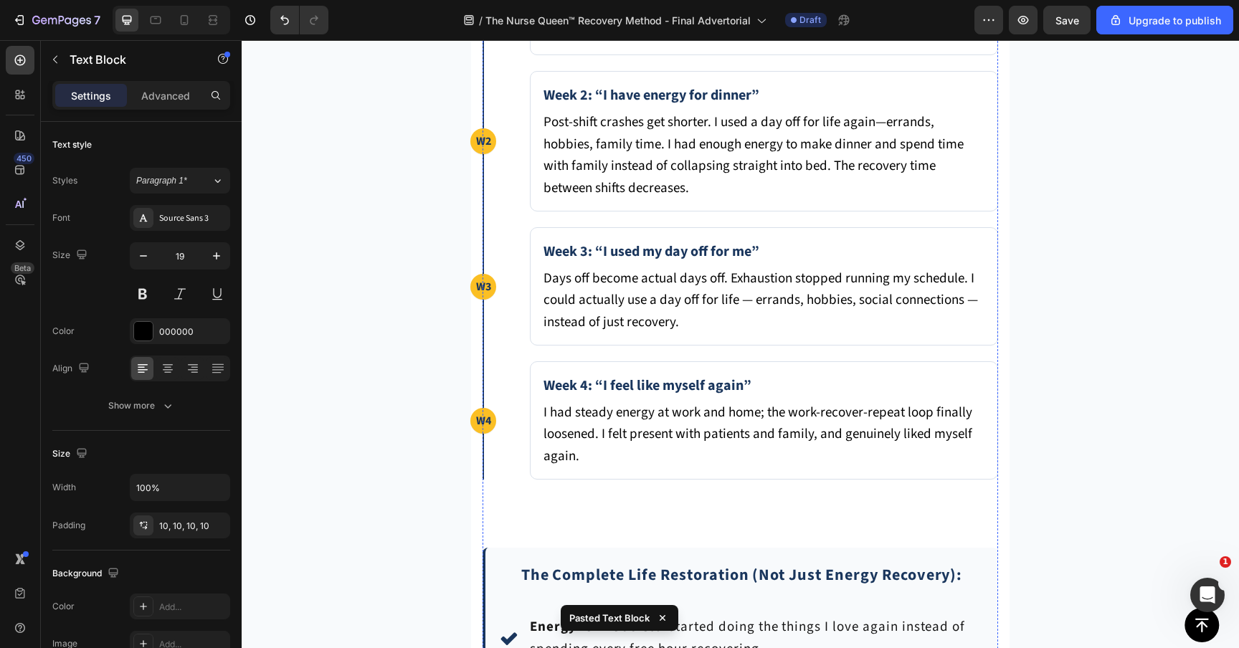
scroll to position [7968, 0]
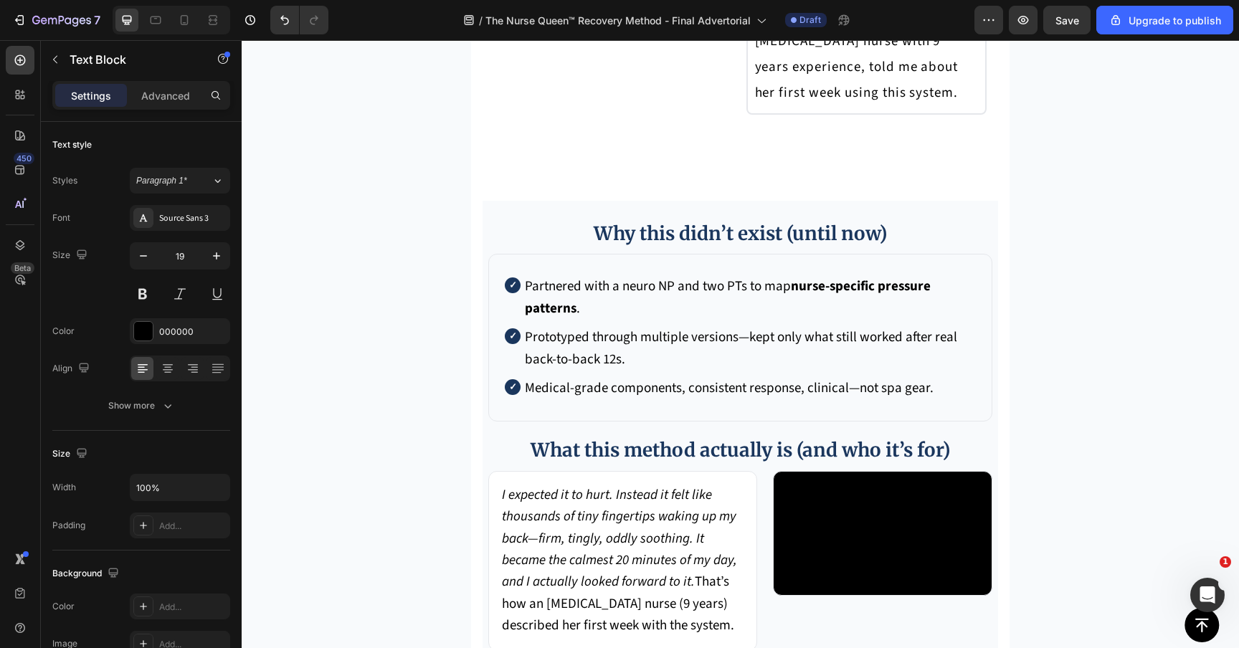
scroll to position [5997, 0]
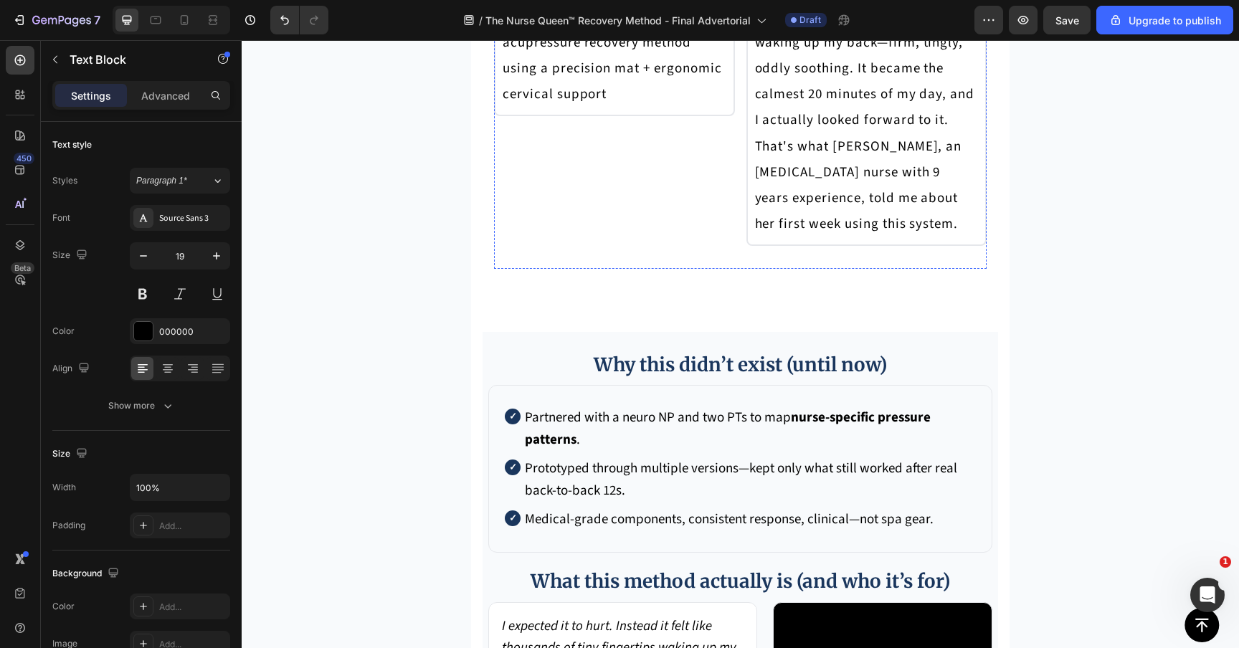
click at [795, 237] on p "I expected it to hurt. Instead it felt like thousands of tiny fingertips waking…" at bounding box center [867, 107] width 224 height 259
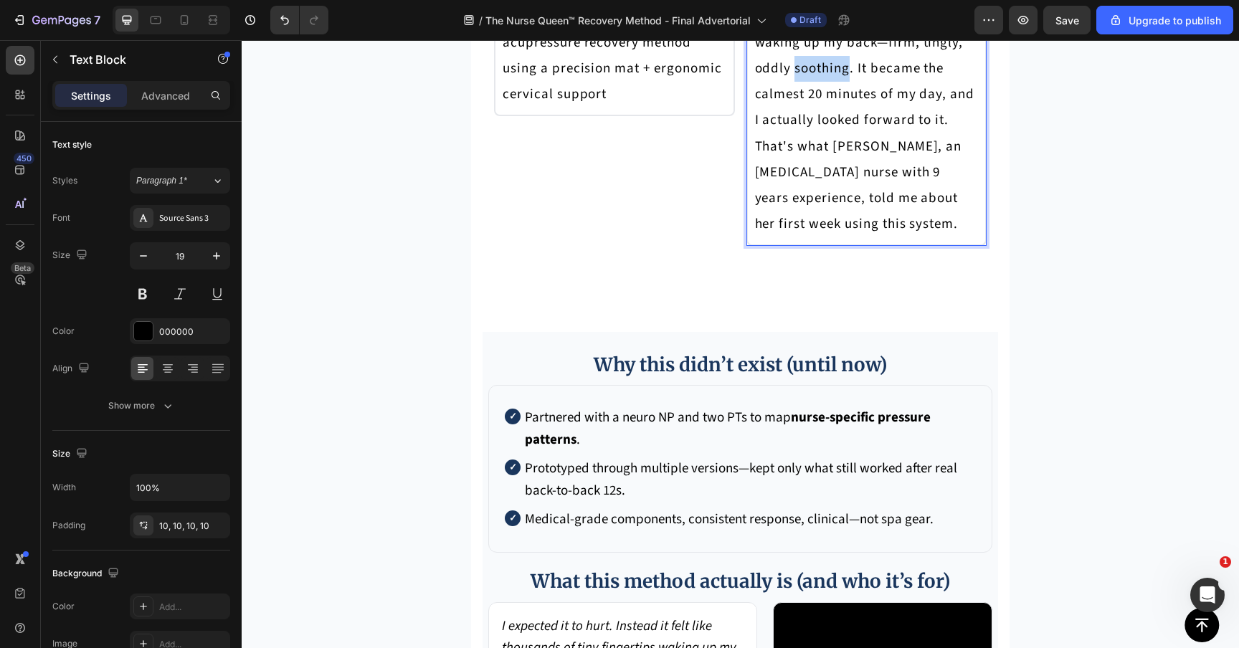
click at [795, 237] on p "I expected it to hurt. Instead it felt like thousands of tiny fingertips waking…" at bounding box center [867, 107] width 224 height 259
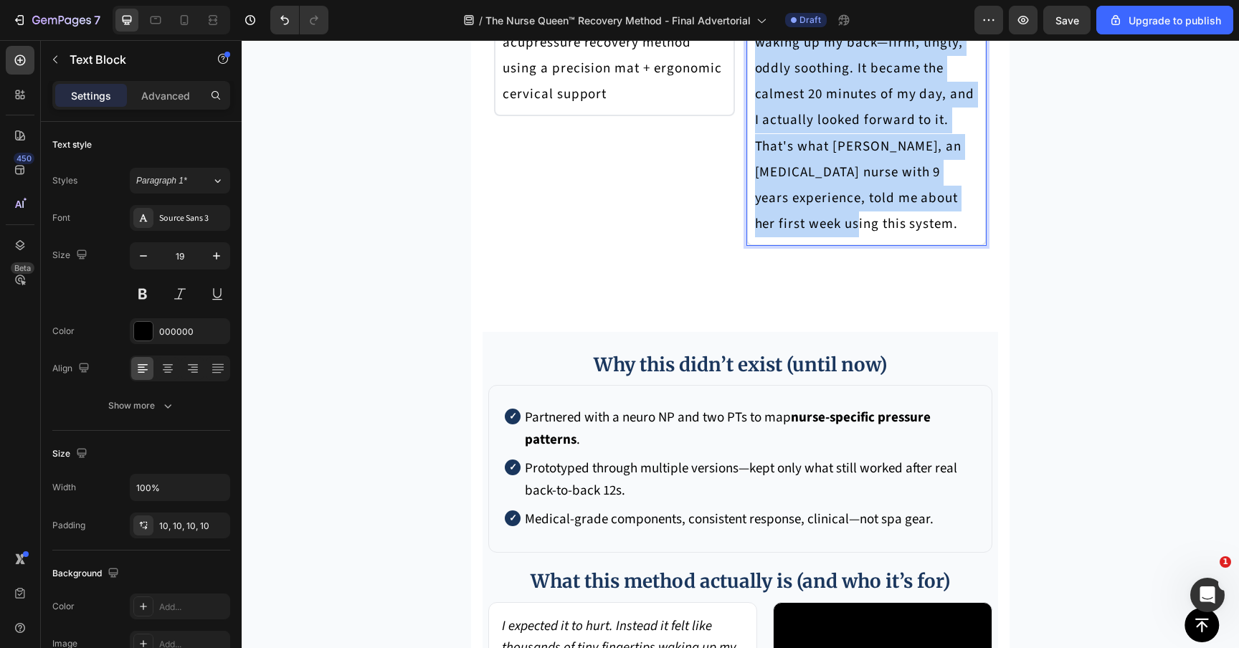
click at [795, 237] on p "I expected it to hurt. Instead it felt like thousands of tiny fingertips waking…" at bounding box center [867, 107] width 224 height 259
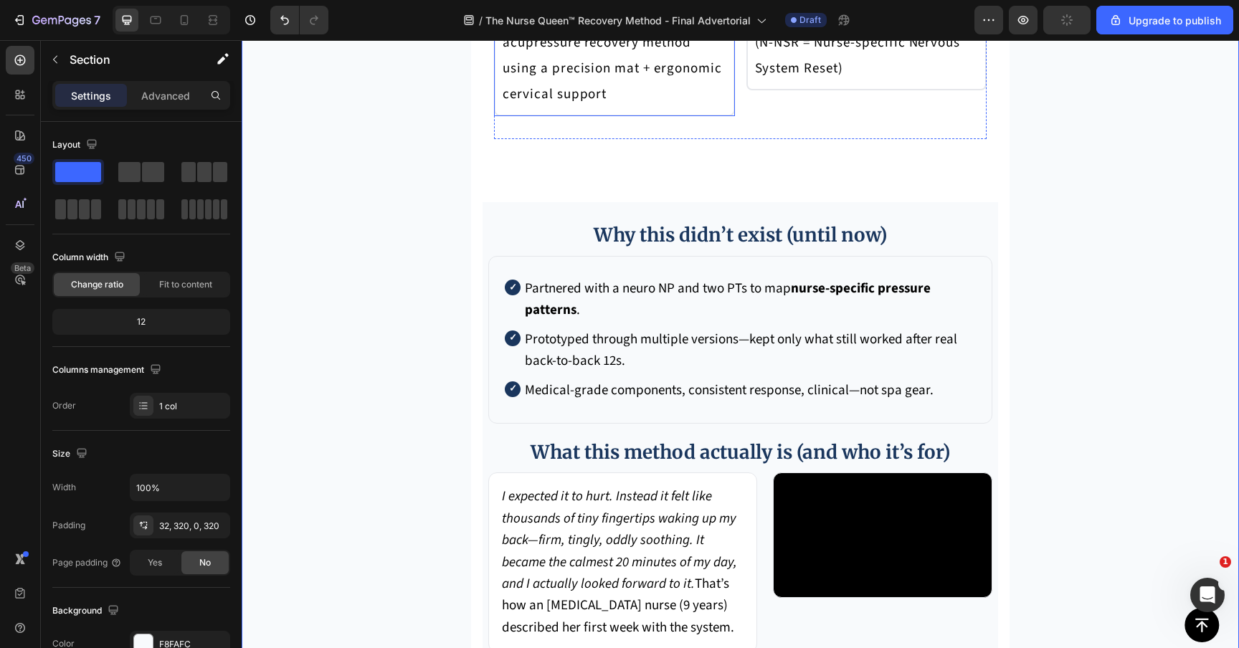
click at [674, 108] on p "Format: A 20-minute, at-home and anywhere nurse-specific acupressure recovery m…" at bounding box center [614, 42] width 224 height 129
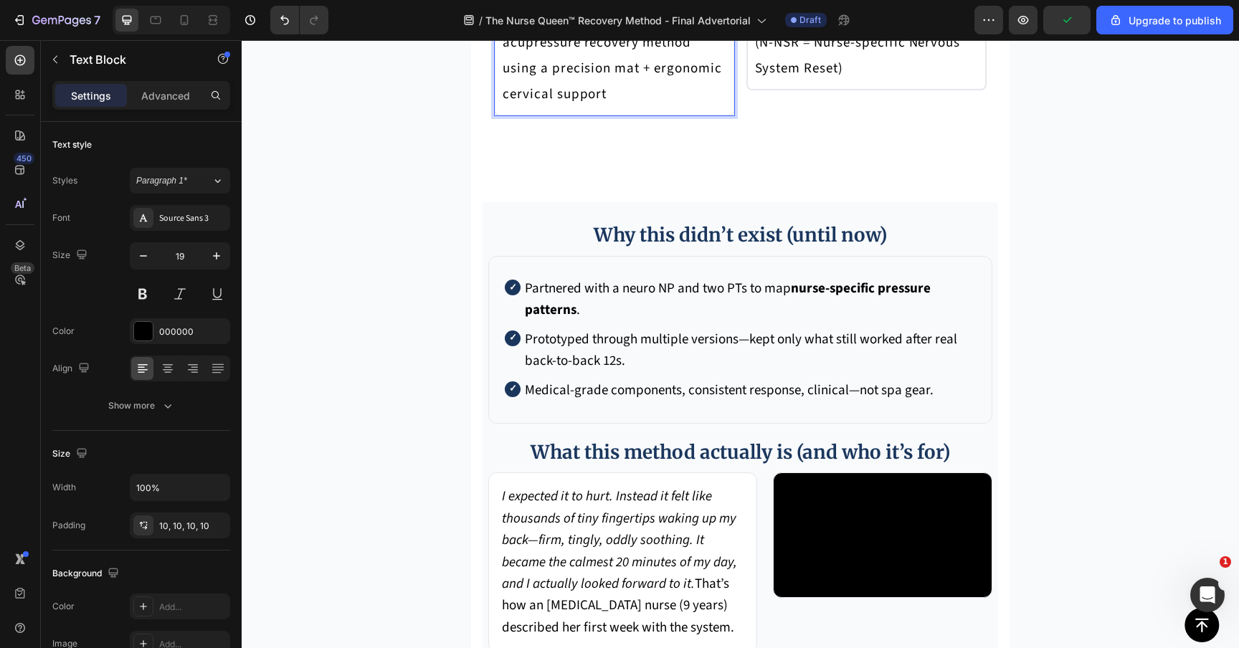
click at [558, 108] on p "Format: A 20-minute, at-home and anywhere nurse-specific acupressure recovery m…" at bounding box center [614, 42] width 224 height 129
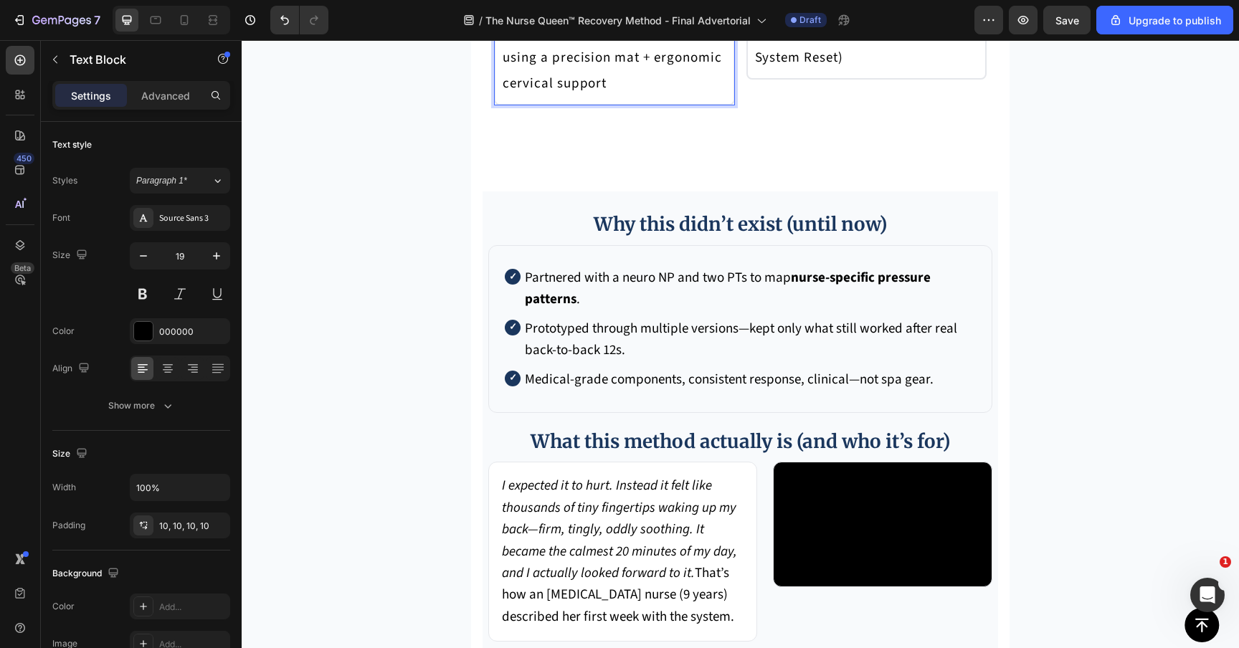
scroll to position [6010, 0]
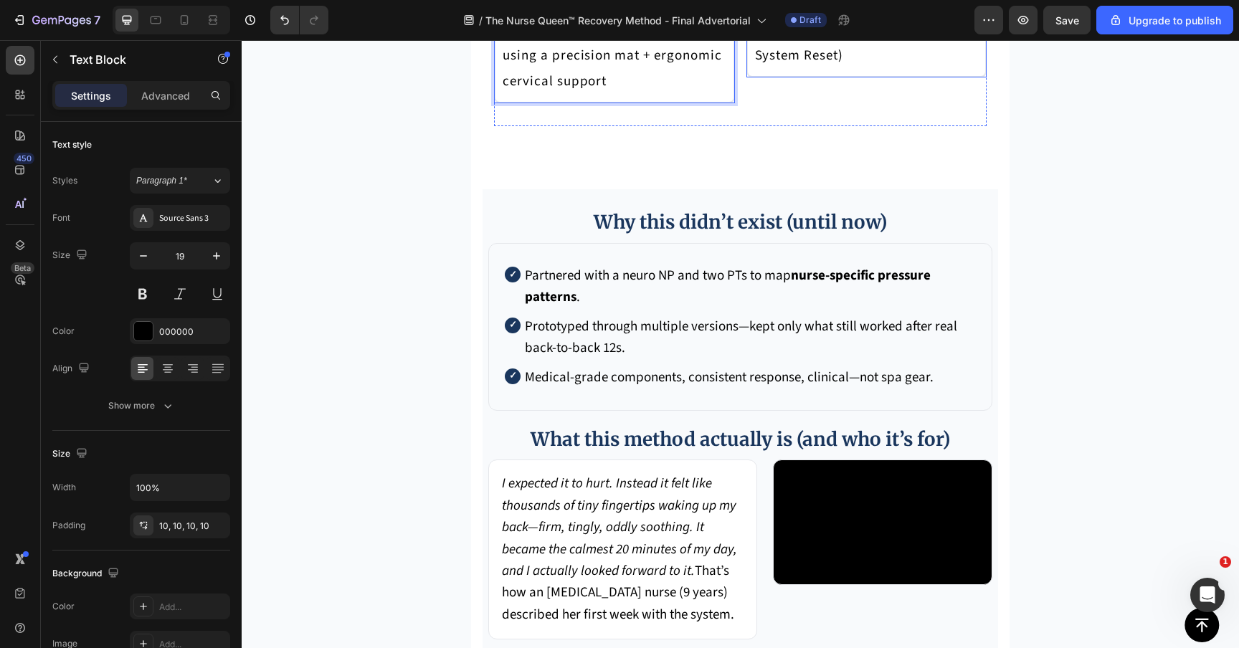
click at [807, 77] on div "Purpose: Helps down-shift a nervous system stuck in high alert (N-NSR = Nurse-s…" at bounding box center [866, 17] width 241 height 120
click at [671, 95] on p "Format: A 20-minute, at-home and anywhere nurse-specific acupressure recovery m…" at bounding box center [614, 30] width 224 height 129
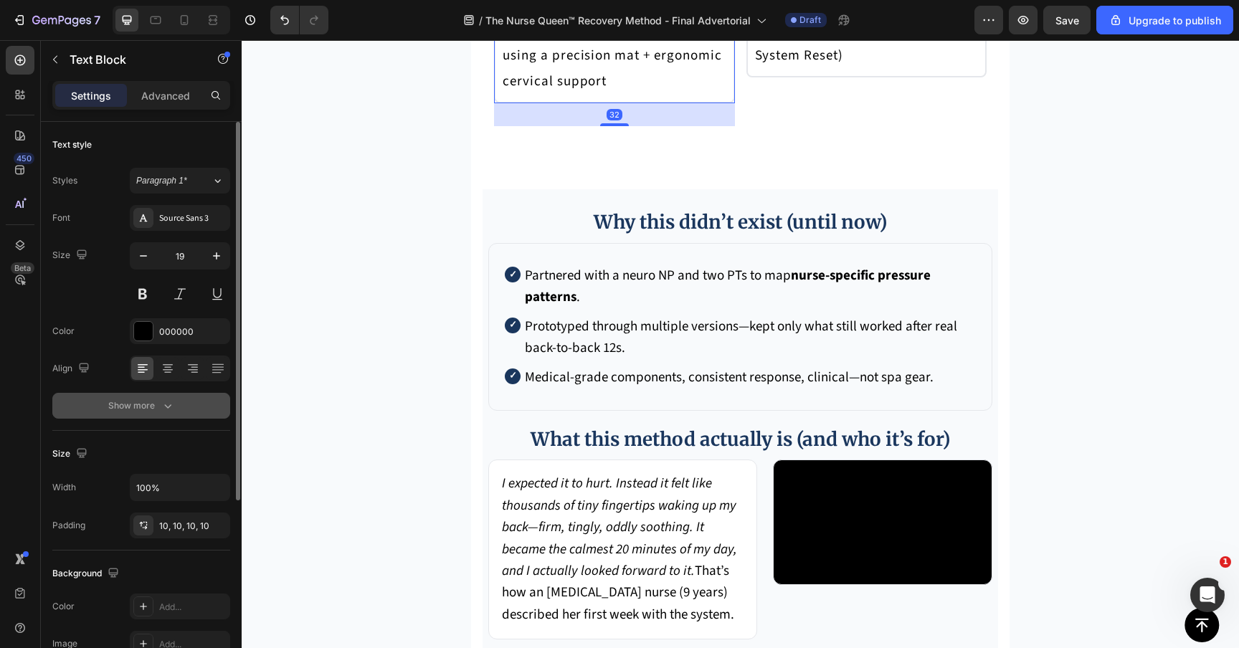
click at [153, 416] on button "Show more" at bounding box center [141, 406] width 178 height 26
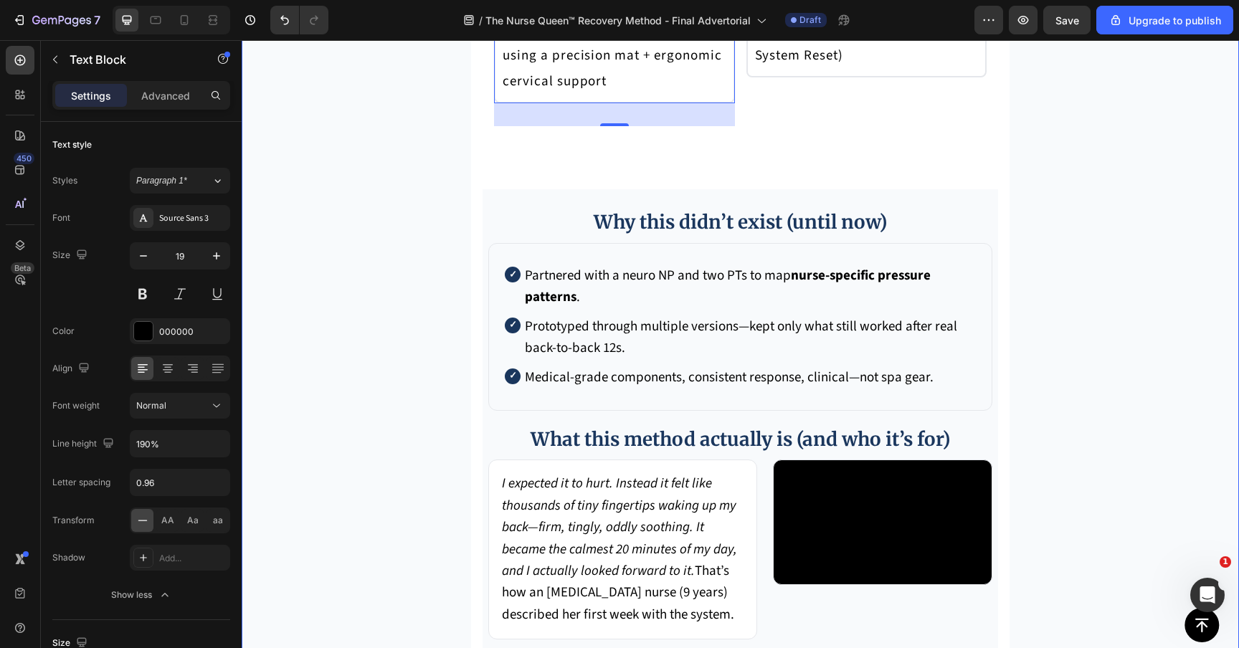
scroll to position [6231, 0]
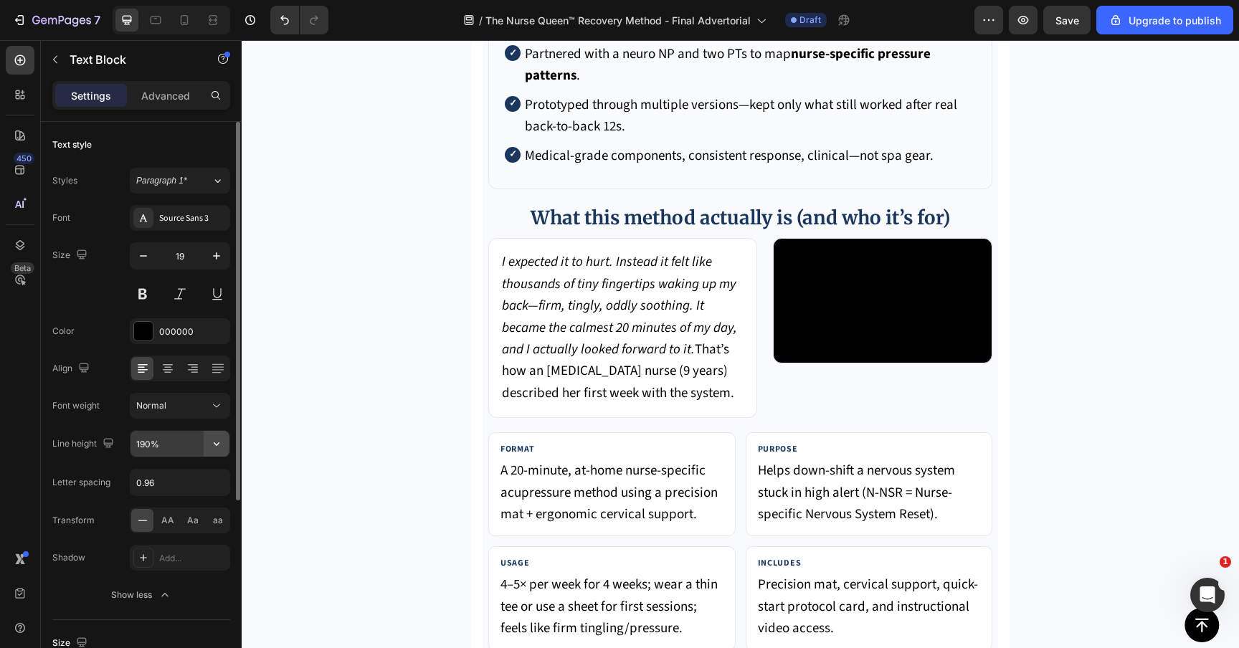
click at [227, 434] on button "button" at bounding box center [217, 444] width 26 height 26
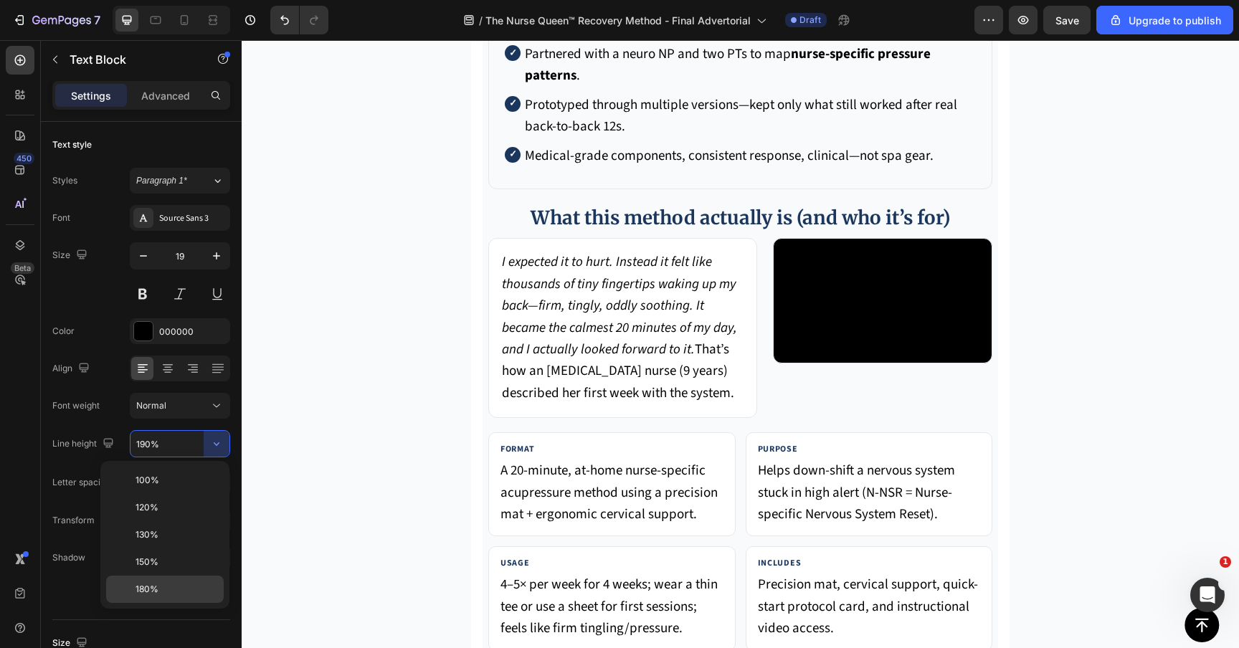
click at [163, 592] on p "180%" at bounding box center [176, 589] width 82 height 13
type input "180%"
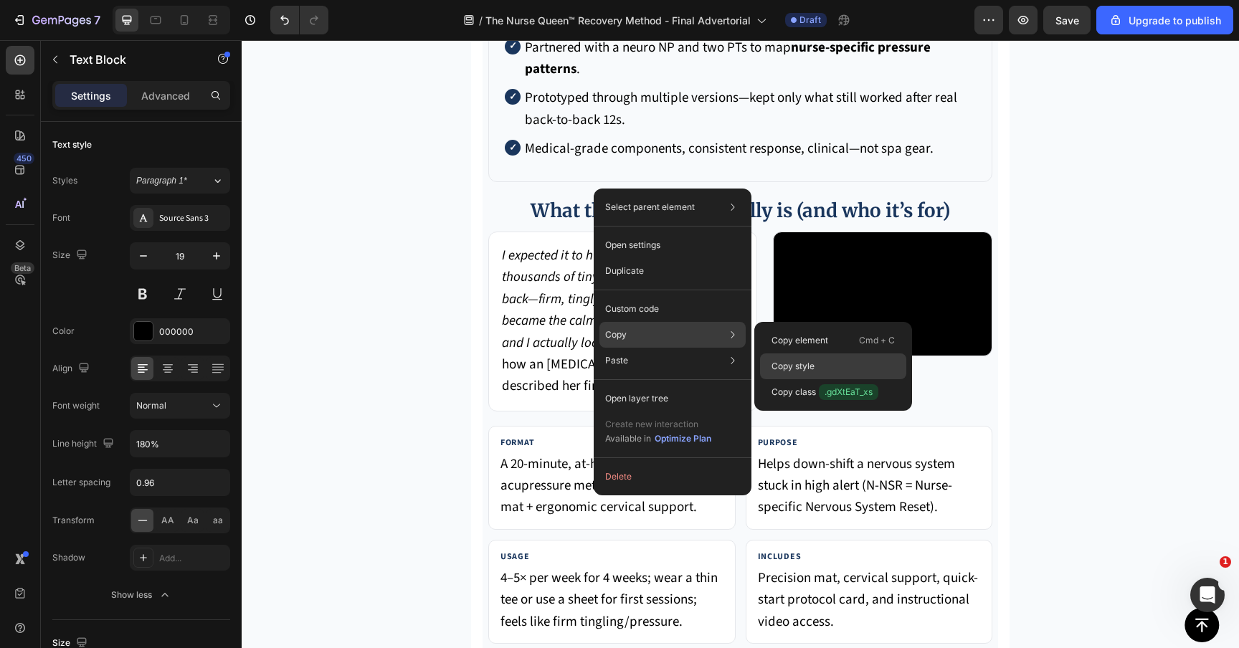
click at [786, 361] on p "Copy style" at bounding box center [792, 366] width 43 height 13
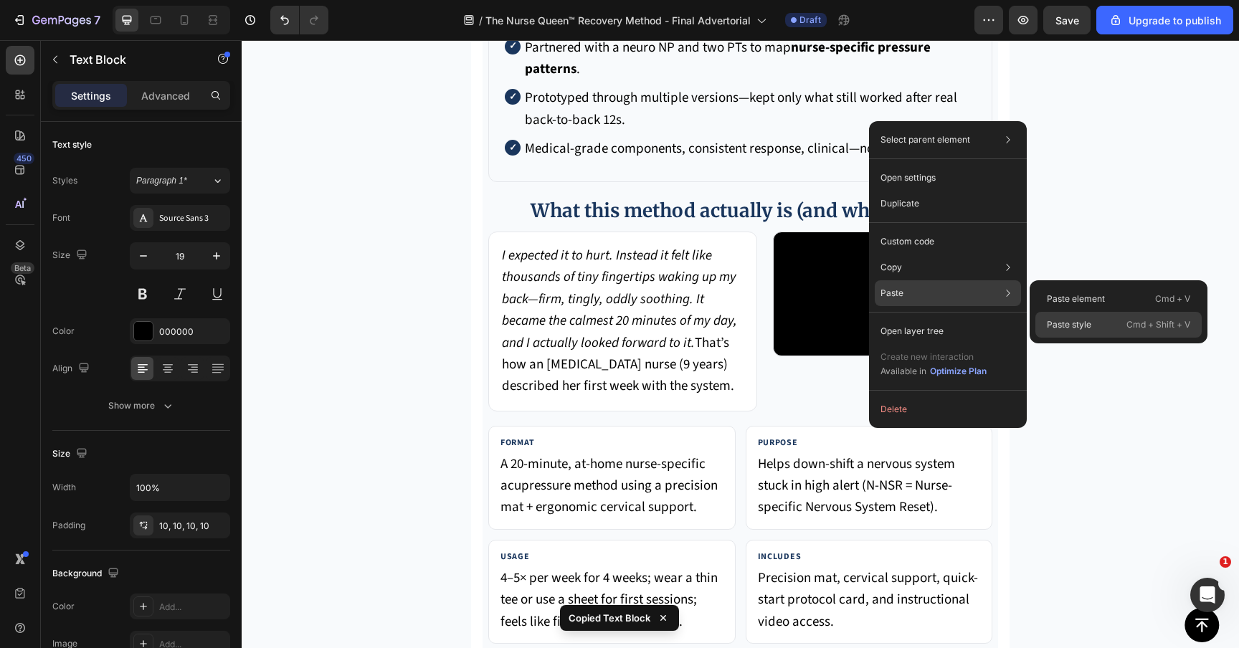
click at [1072, 325] on p "Paste style" at bounding box center [1068, 324] width 44 height 13
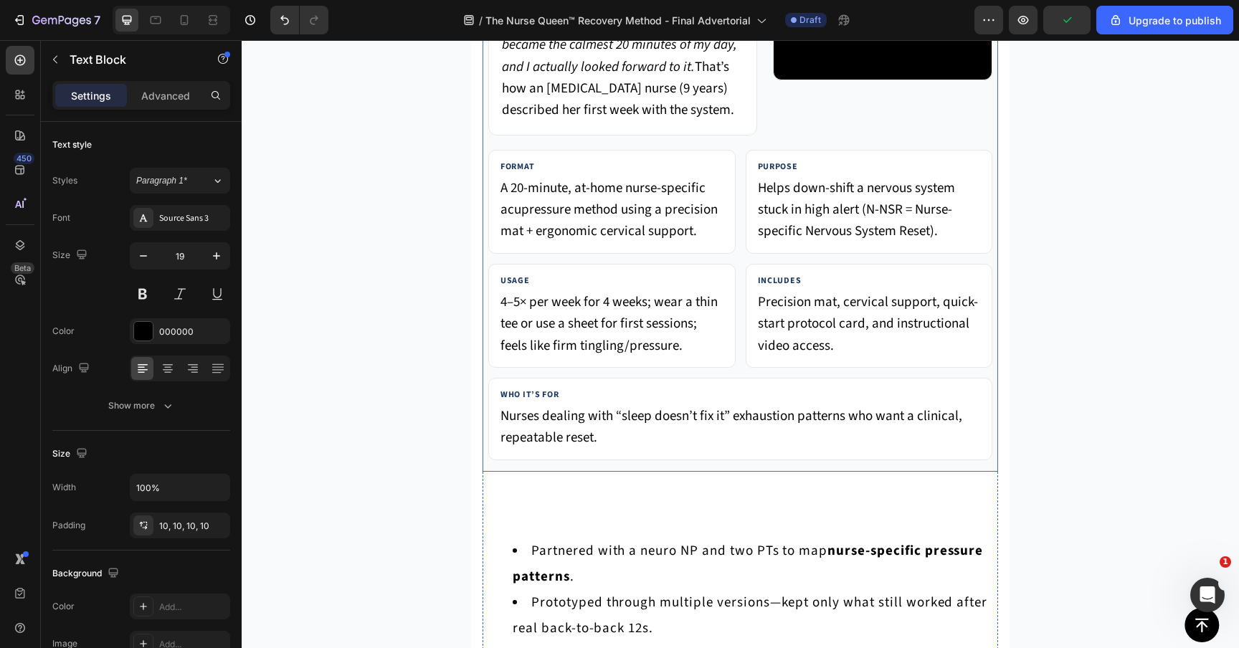
scroll to position [6557, 0]
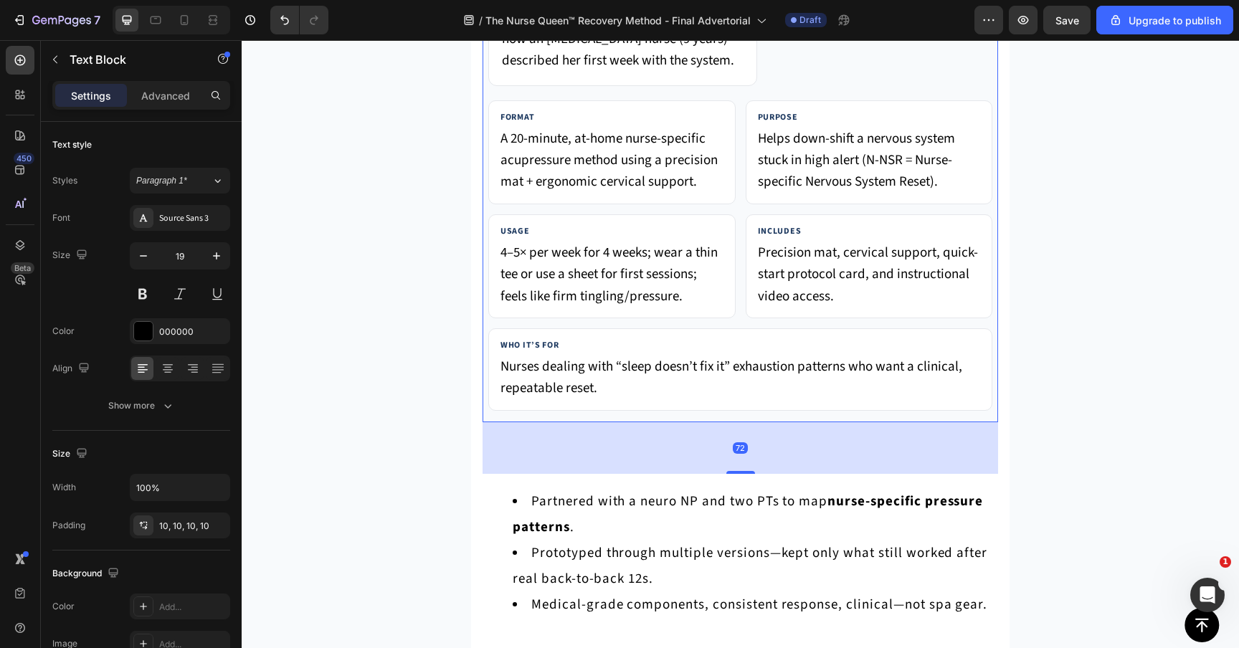
click at [560, 194] on dd "A 20-minute, at-home nurse-specific acupressure method using a precision mat + …" at bounding box center [611, 160] width 223 height 65
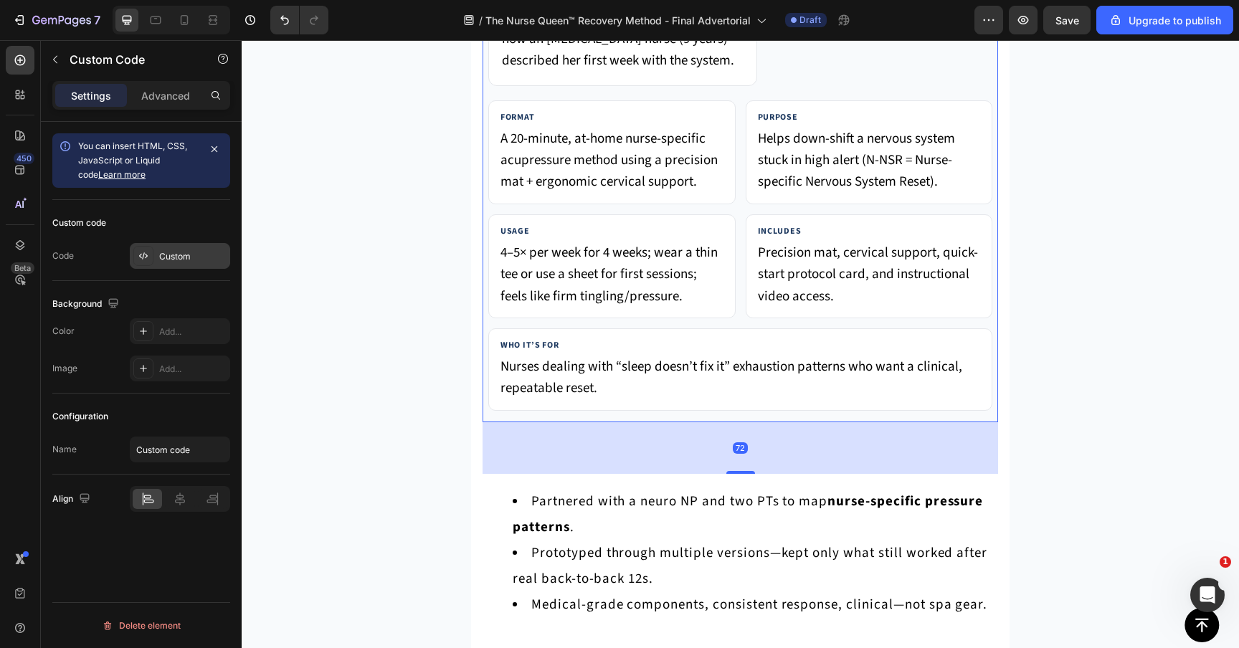
click at [164, 249] on div "Custom" at bounding box center [180, 256] width 100 height 26
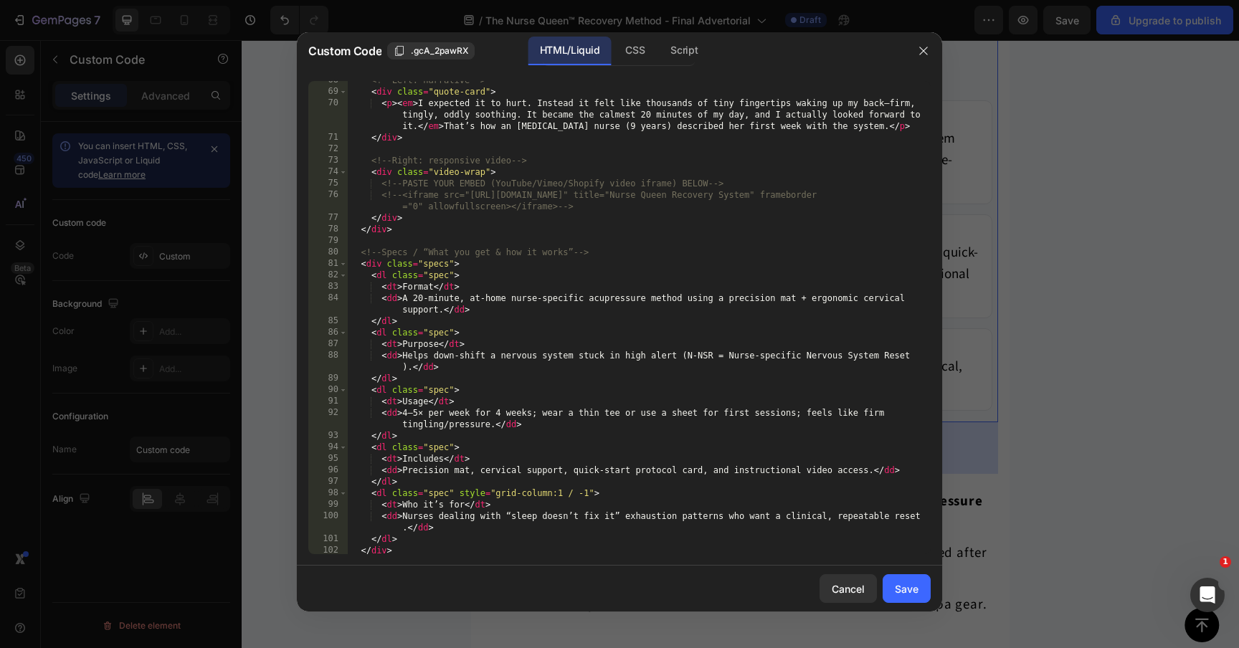
scroll to position [819, 0]
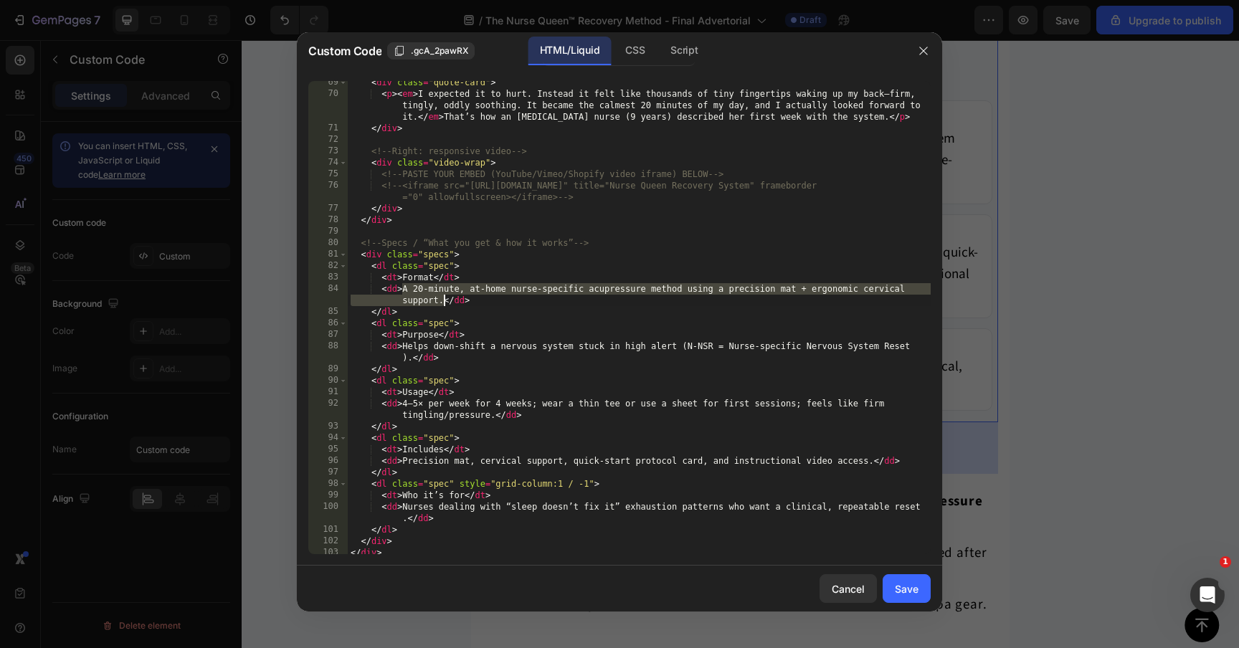
drag, startPoint x: 401, startPoint y: 287, endPoint x: 442, endPoint y: 301, distance: 43.1
click at [442, 301] on div "< div class = "quote-card" > < p > < em > I expected it to hurt. Instead it fel…" at bounding box center [639, 325] width 583 height 496
click at [899, 362] on div "< div class = "quote-card" > < p > < em > I expected it to hurt. Instead it fel…" at bounding box center [639, 325] width 583 height 496
type textarea "<dd>Helps down-shift a nervous system stuck in high alert (N-NSR = Nurse-specif…"
click at [1050, 378] on div at bounding box center [619, 324] width 1239 height 648
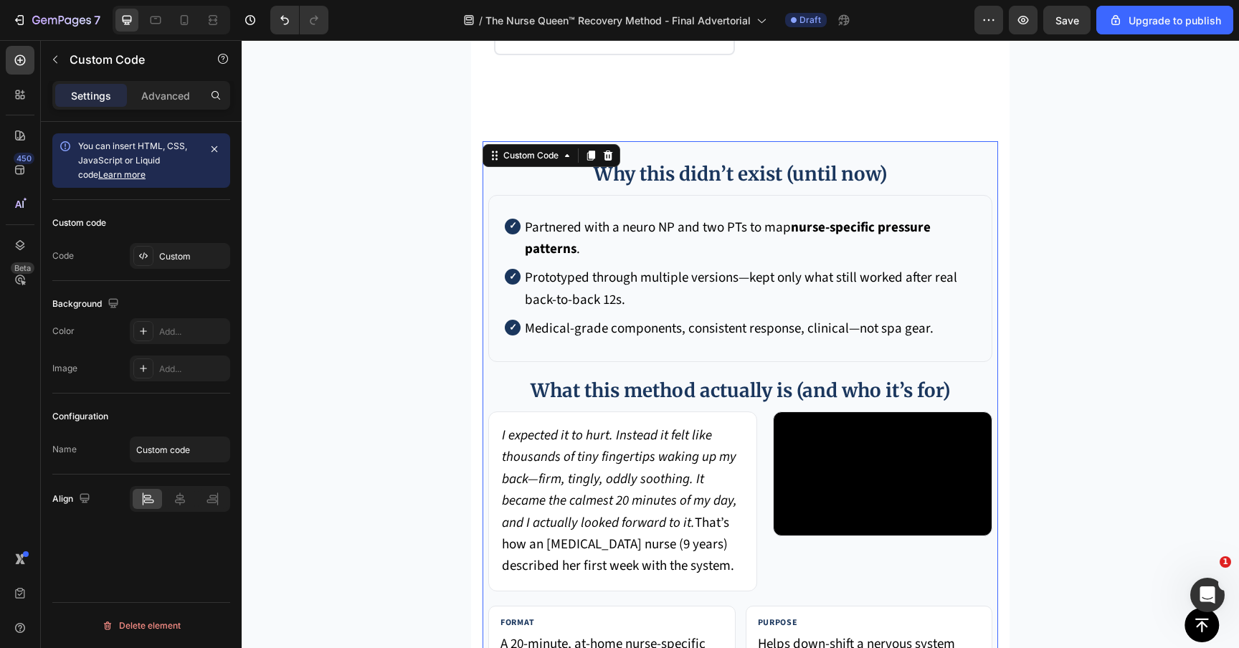
scroll to position [5904, 0]
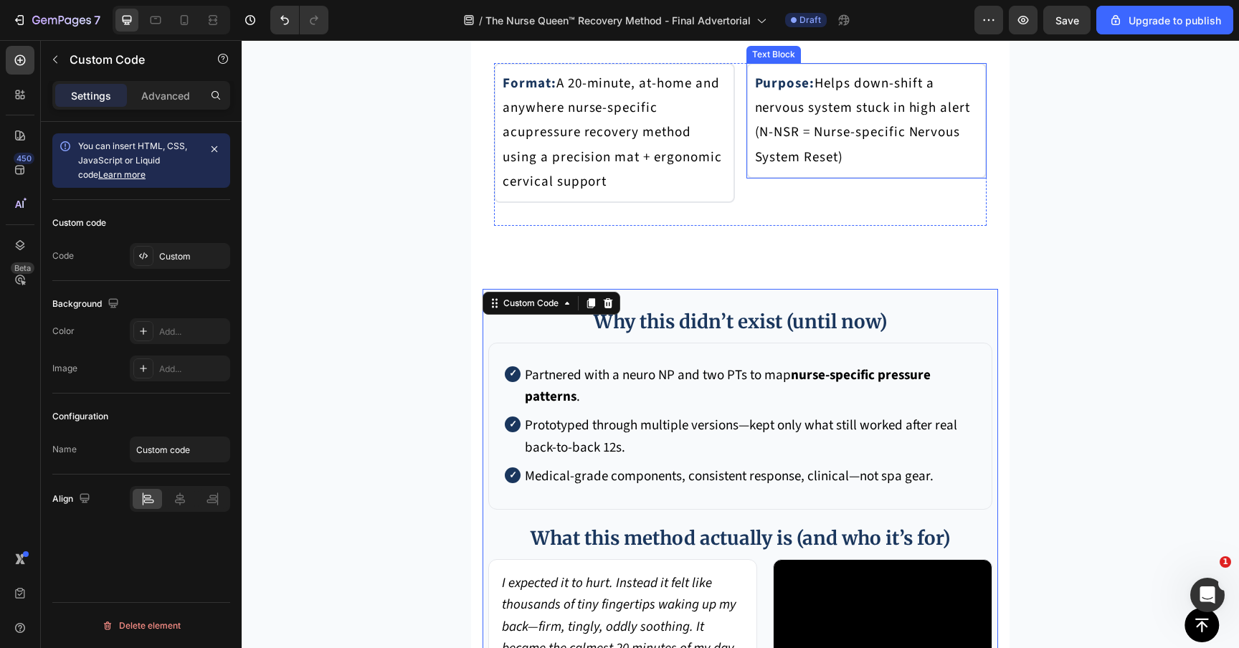
click at [632, 194] on p "Format: A 20-minute, at-home and anywhere nurse-specific acupressure recovery m…" at bounding box center [614, 133] width 224 height 123
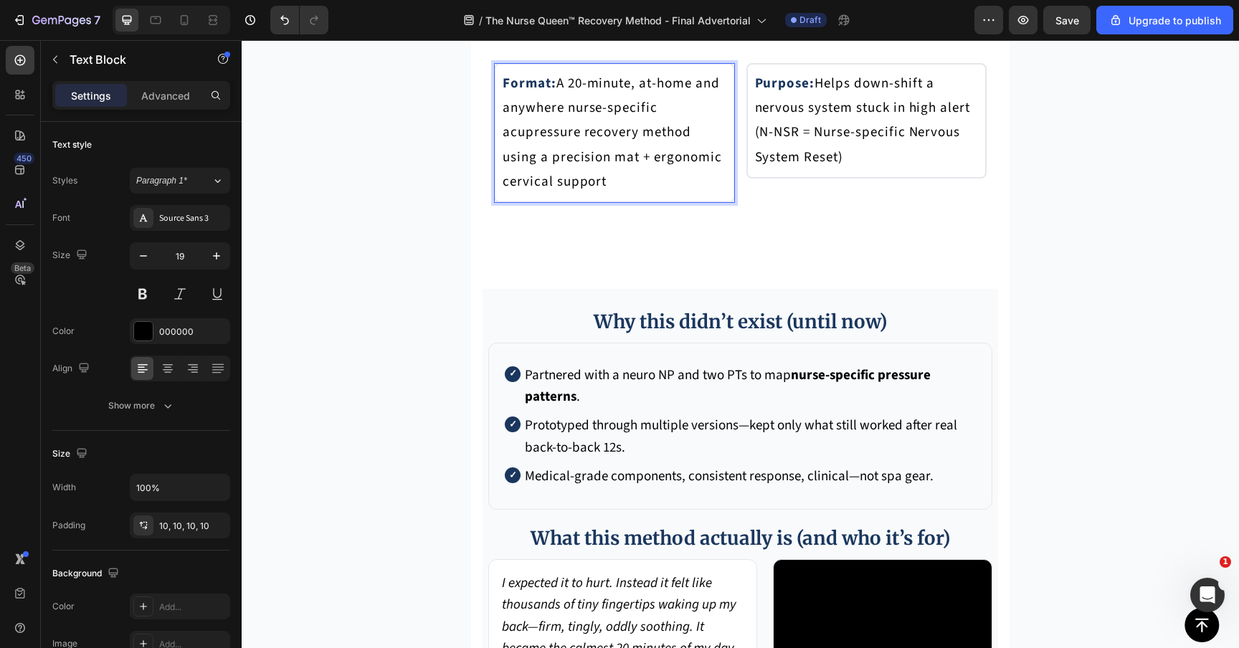
click at [632, 194] on p "Format: A 20-minute, at-home and anywhere nurse-specific acupressure recovery m…" at bounding box center [614, 133] width 224 height 123
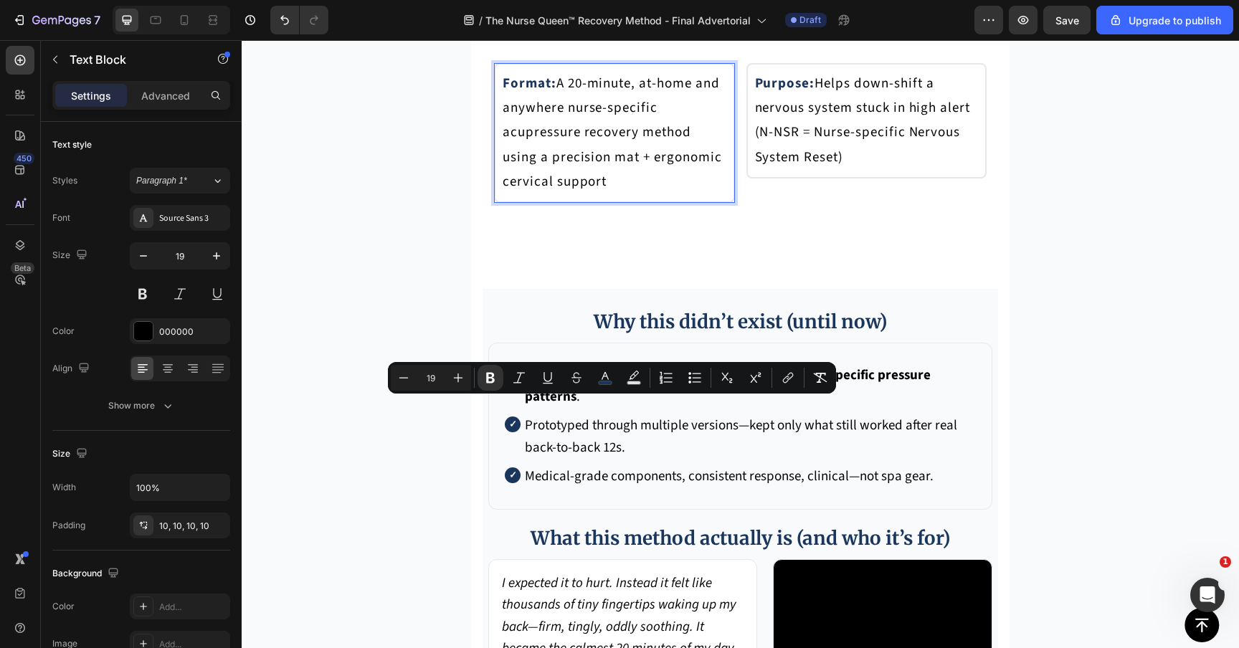
click at [576, 194] on p "Format: A 20-minute, at-home and anywhere nurse-specific acupressure recovery m…" at bounding box center [614, 133] width 224 height 123
click at [558, 194] on p "Format: A 20-minute, at-home and anywhere nurse-specific acupressure recovery m…" at bounding box center [614, 133] width 224 height 123
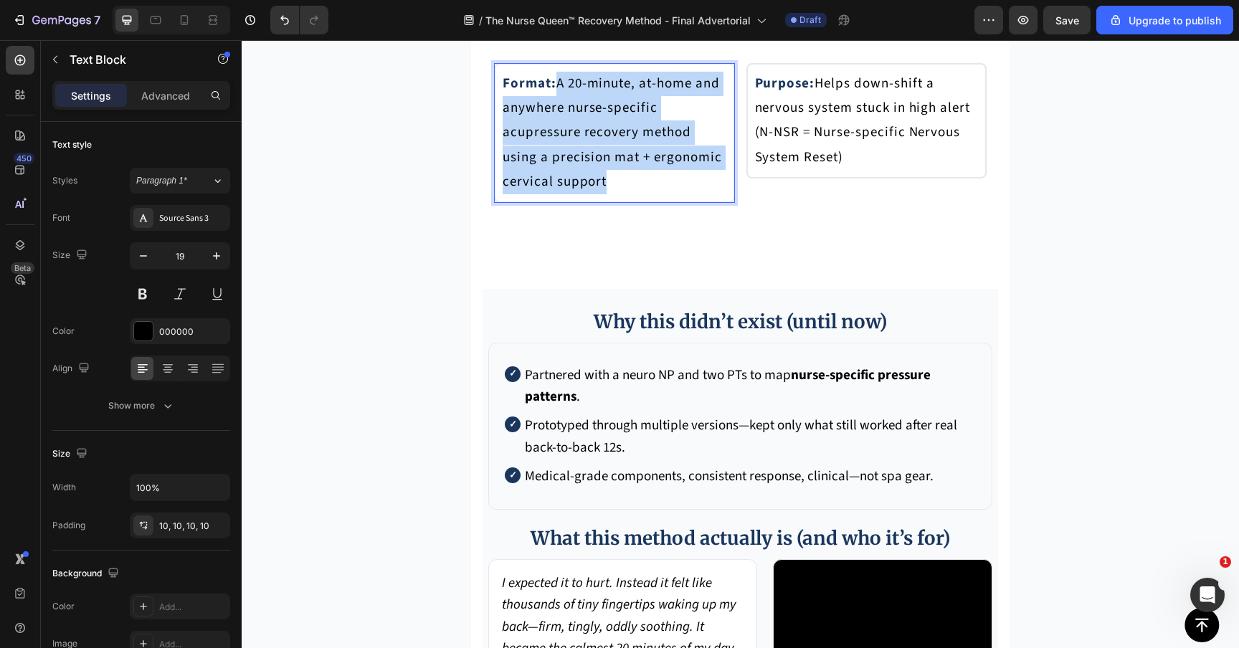
drag, startPoint x: 561, startPoint y: 406, endPoint x: 633, endPoint y: 497, distance: 116.3
click at [634, 194] on p "Format: A 20-minute, at-home and anywhere nurse-specific acupressure recovery m…" at bounding box center [614, 133] width 224 height 123
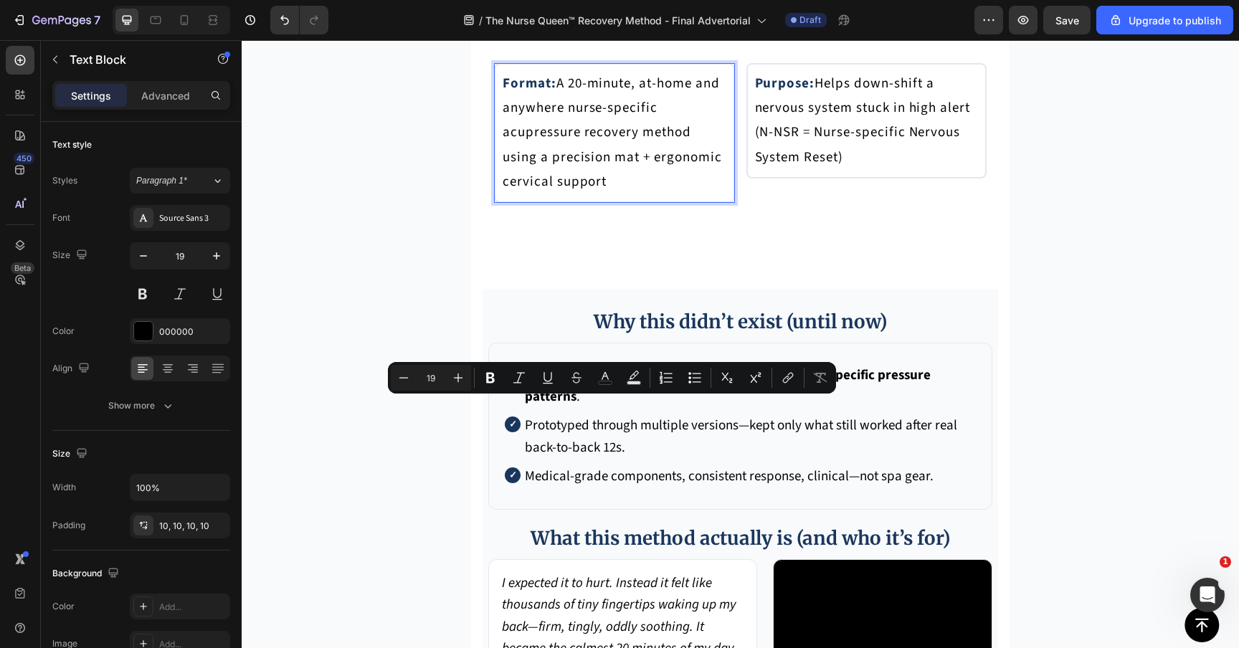
click at [589, 194] on p "Format: A 20-minute, at-home and anywhere nurse-specific acupressure recovery m…" at bounding box center [614, 133] width 224 height 123
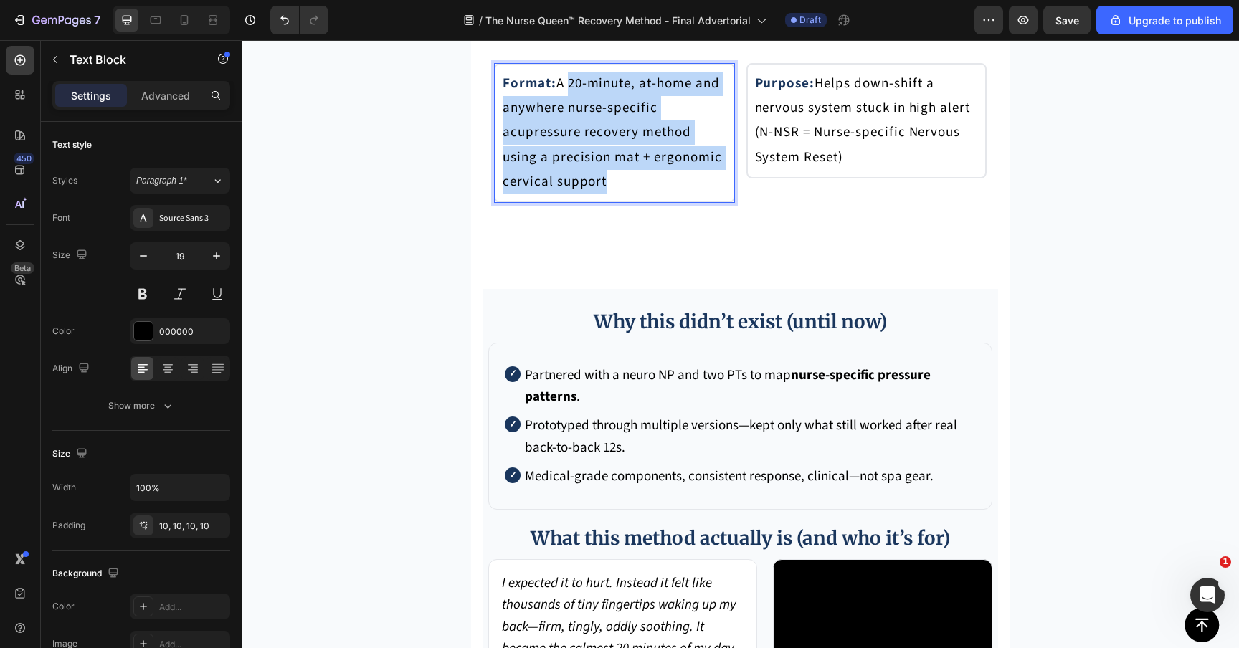
drag, startPoint x: 570, startPoint y: 407, endPoint x: 629, endPoint y: 508, distance: 116.9
click at [629, 194] on p "Format: A 20-minute, at-home and anywhere nurse-specific acupressure recovery m…" at bounding box center [614, 133] width 224 height 123
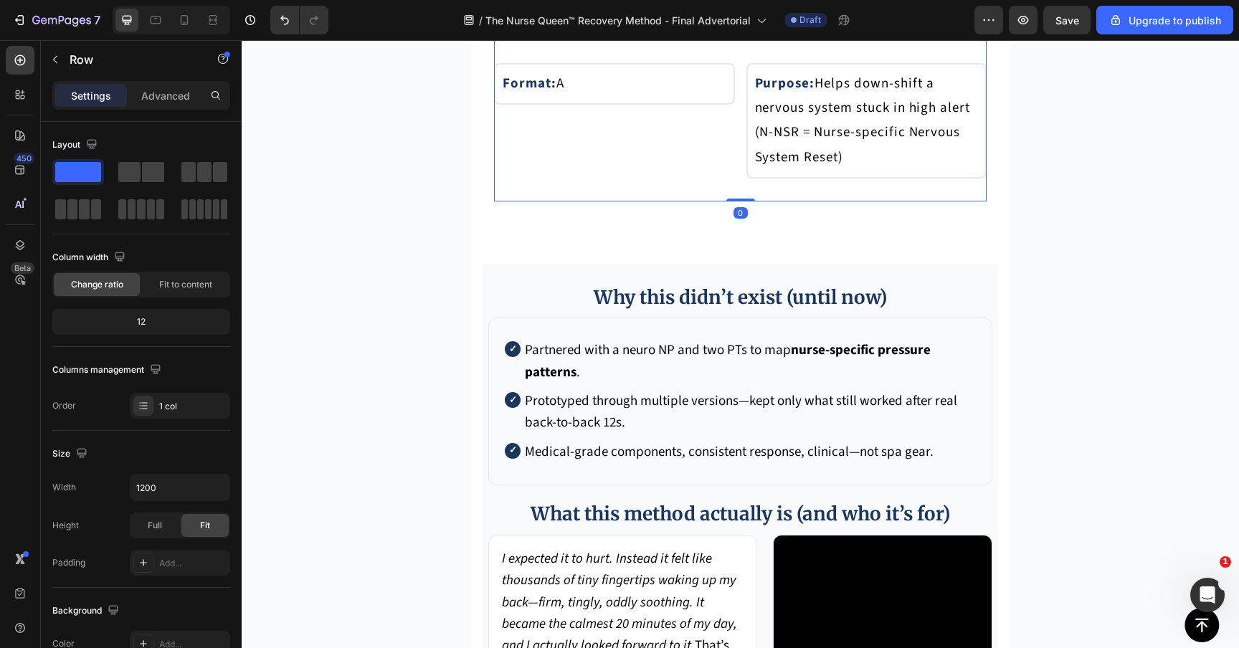
click at [604, 96] on p "Format: A" at bounding box center [614, 84] width 224 height 24
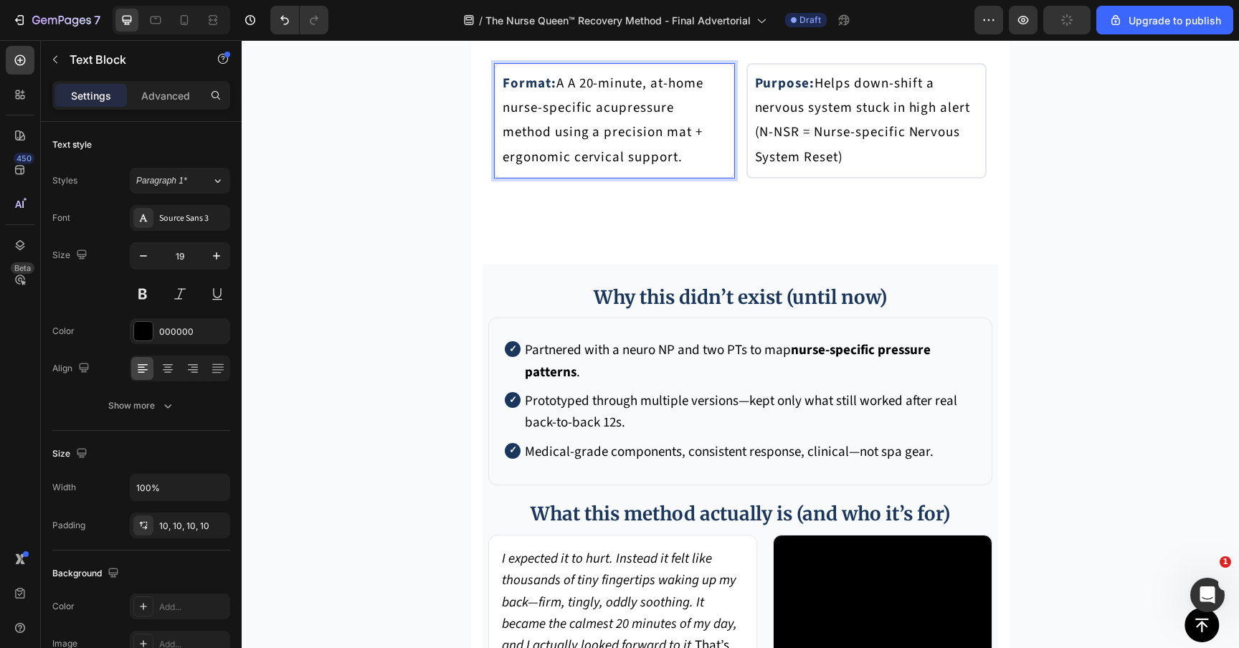
click at [569, 170] on p "Format: A A 20-minute, at-home nurse-specific acupressure method using a precis…" at bounding box center [614, 121] width 224 height 98
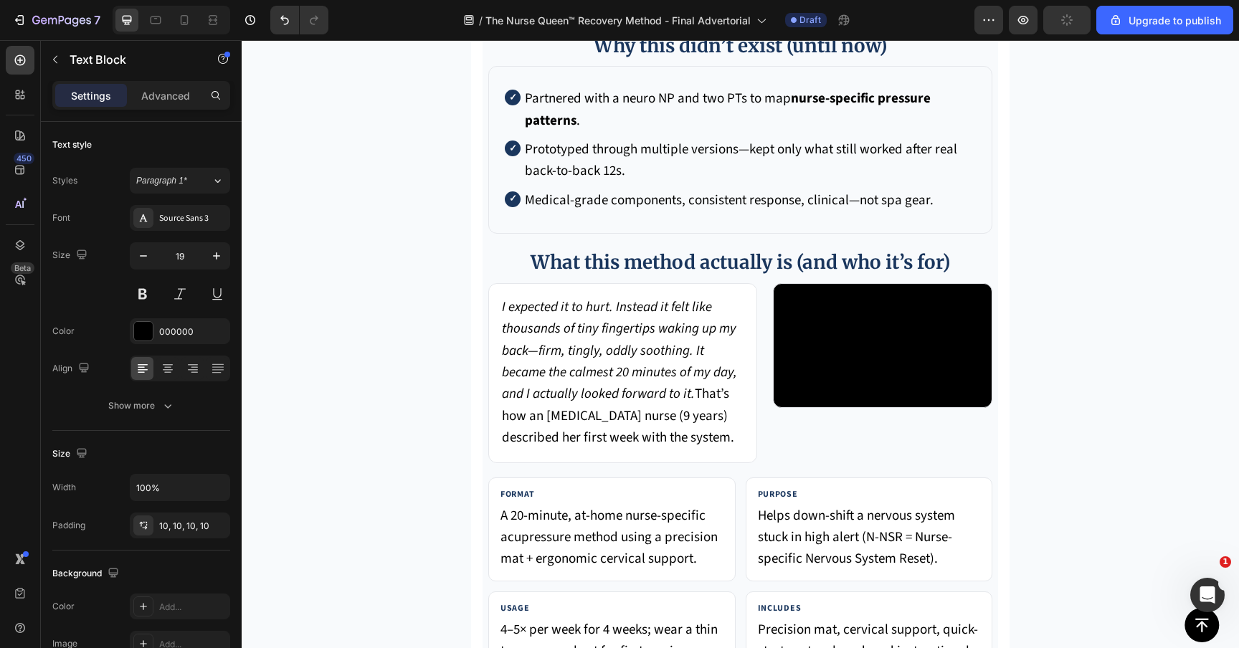
scroll to position [6191, 0]
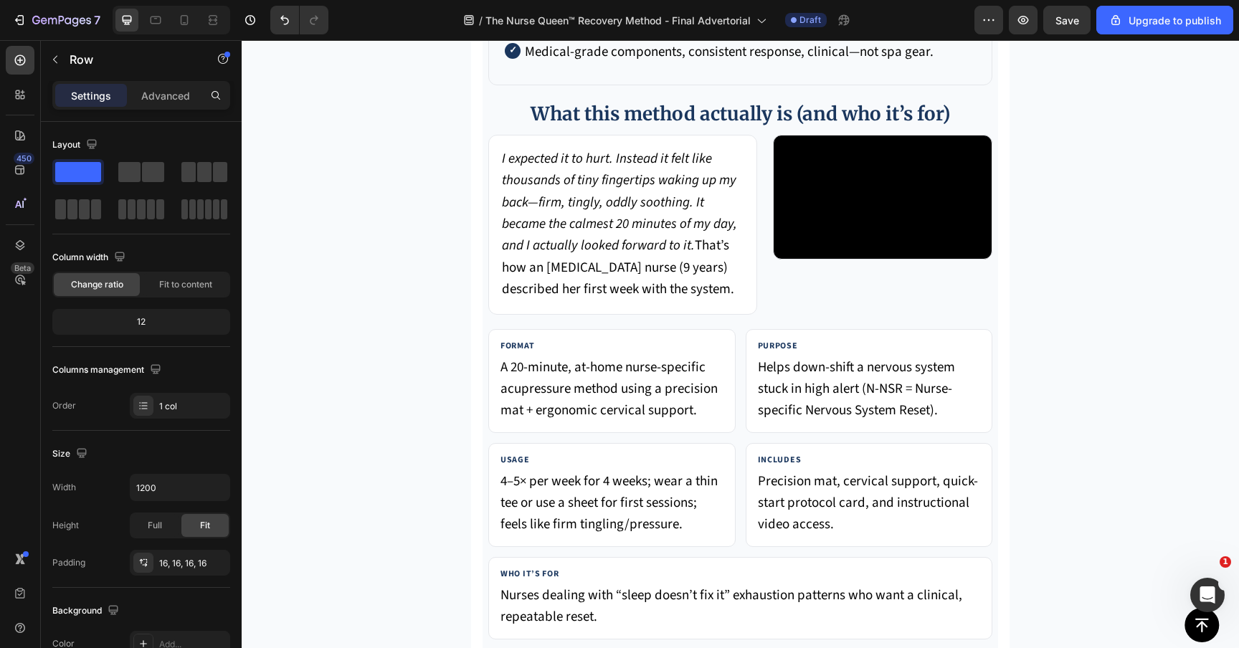
scroll to position [6272, 0]
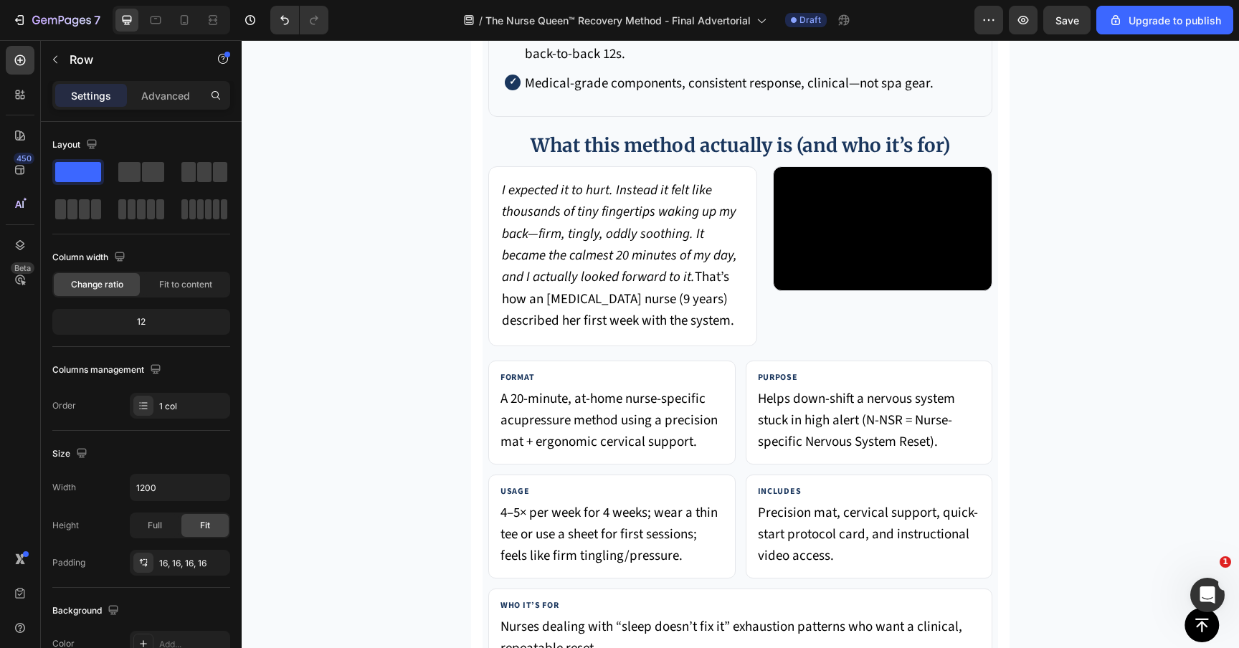
click at [555, 66] on li "Prototyped through multiple versions—kept only what still worked after real bac…" at bounding box center [740, 44] width 471 height 44
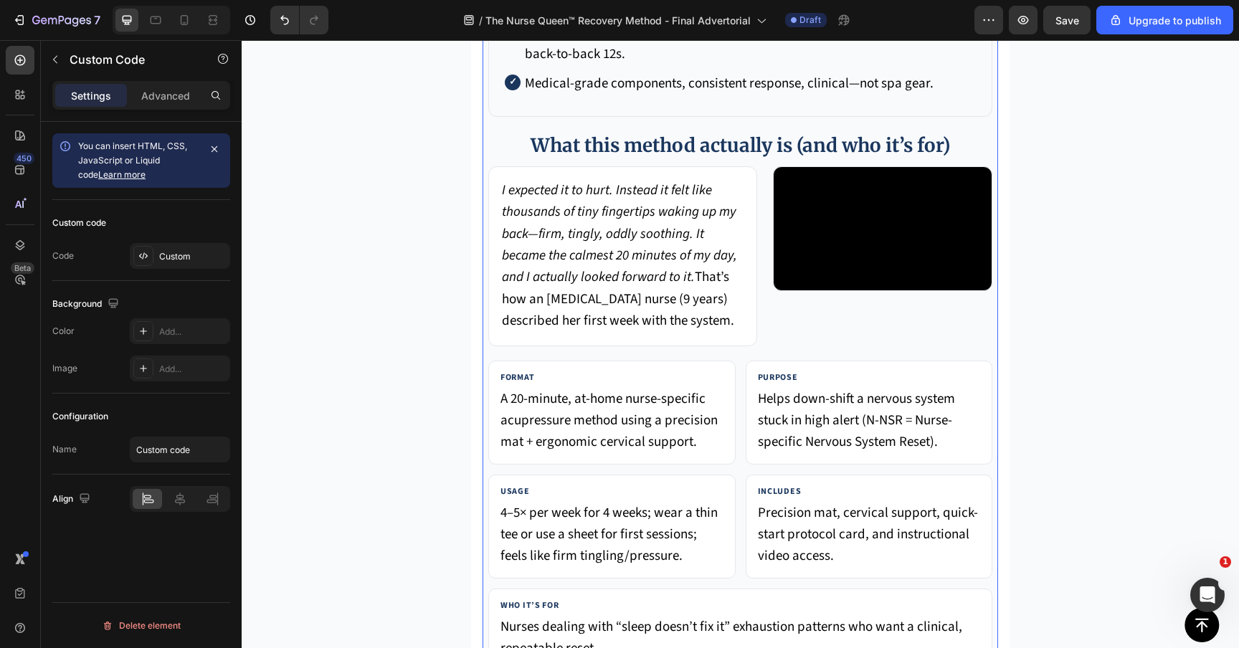
click at [168, 237] on div "Custom code Code Custom" at bounding box center [141, 240] width 178 height 81
click at [168, 248] on div "Custom" at bounding box center [180, 256] width 100 height 26
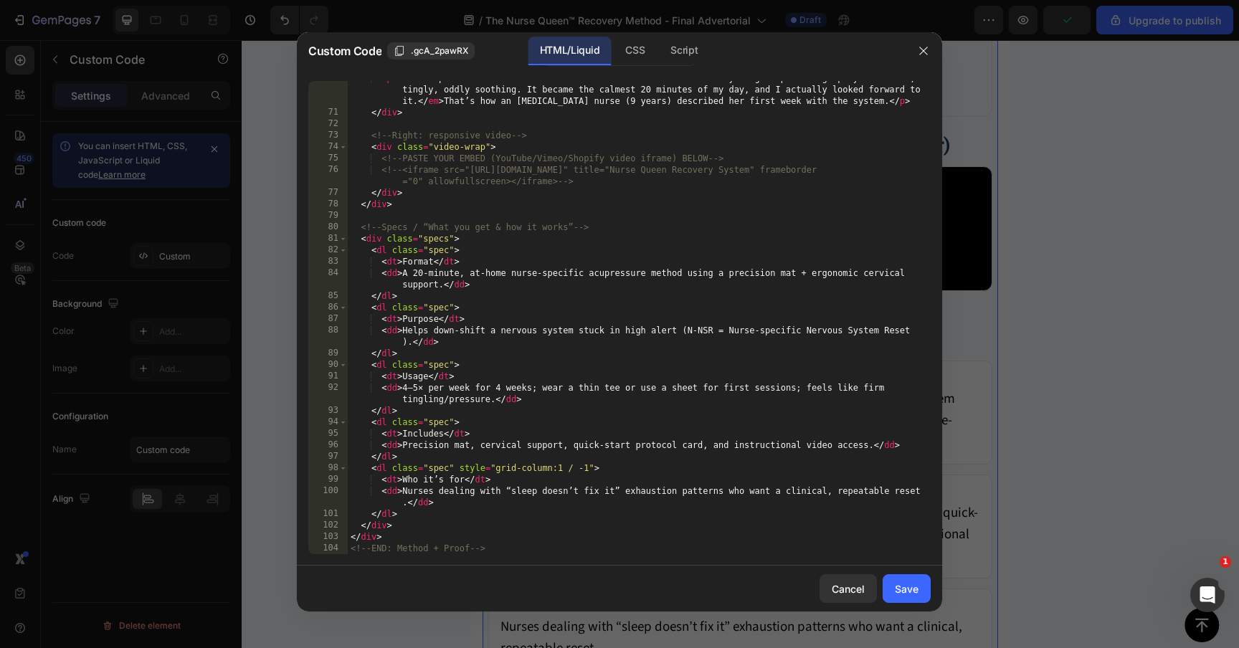
scroll to position [834, 0]
type textarea "<dd>4–5× per week for 4 weeks; wear a thin tee or use a sheet for first session…"
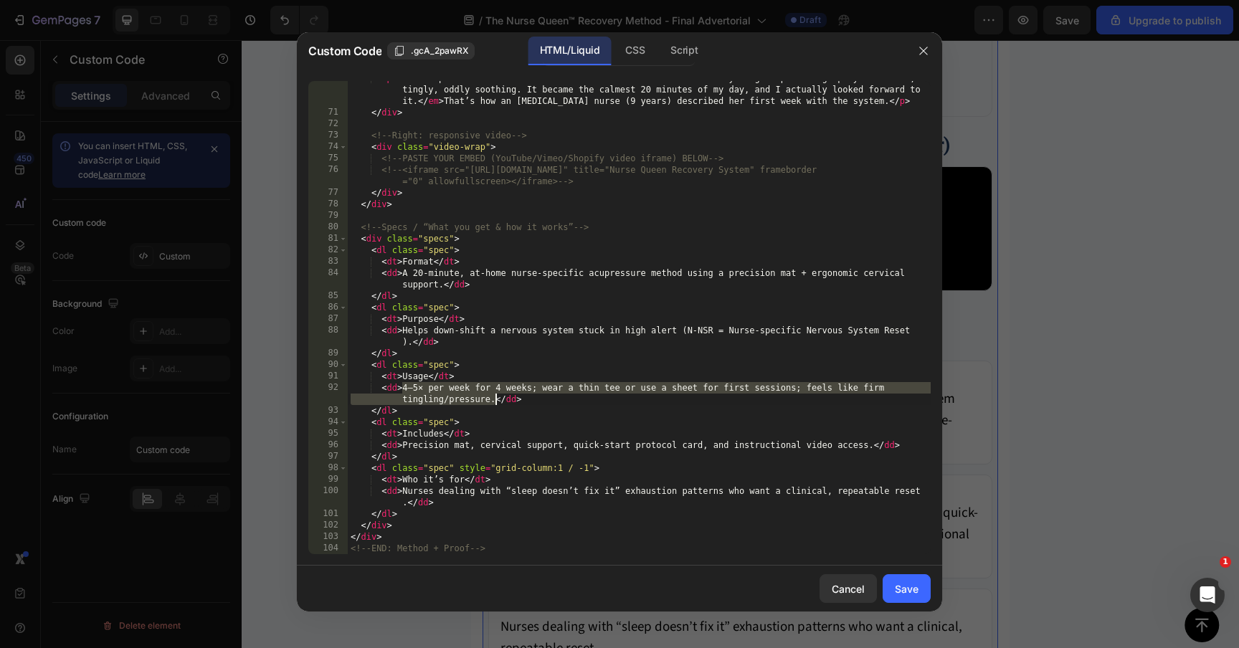
drag, startPoint x: 402, startPoint y: 390, endPoint x: 493, endPoint y: 396, distance: 91.3
click at [493, 397] on div "< p > < em > I expected it to hurt. Instead it felt like thousands of tiny fing…" at bounding box center [639, 331] width 583 height 519
click at [1024, 356] on div at bounding box center [619, 324] width 1239 height 648
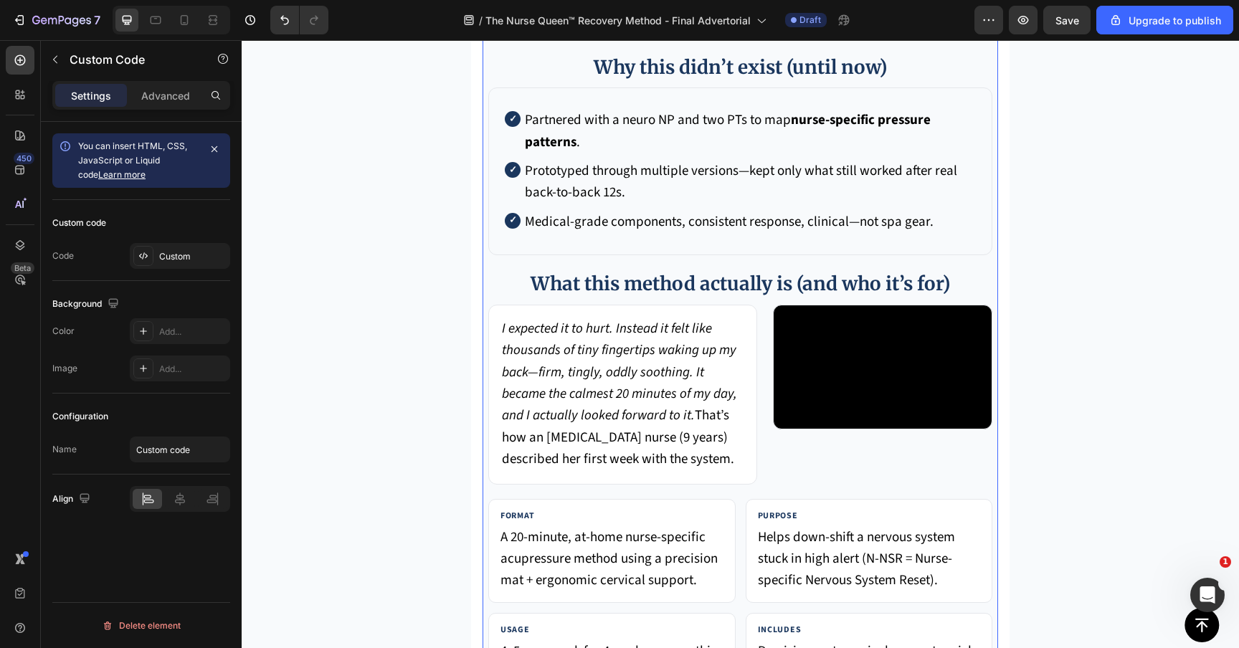
scroll to position [6038, 0]
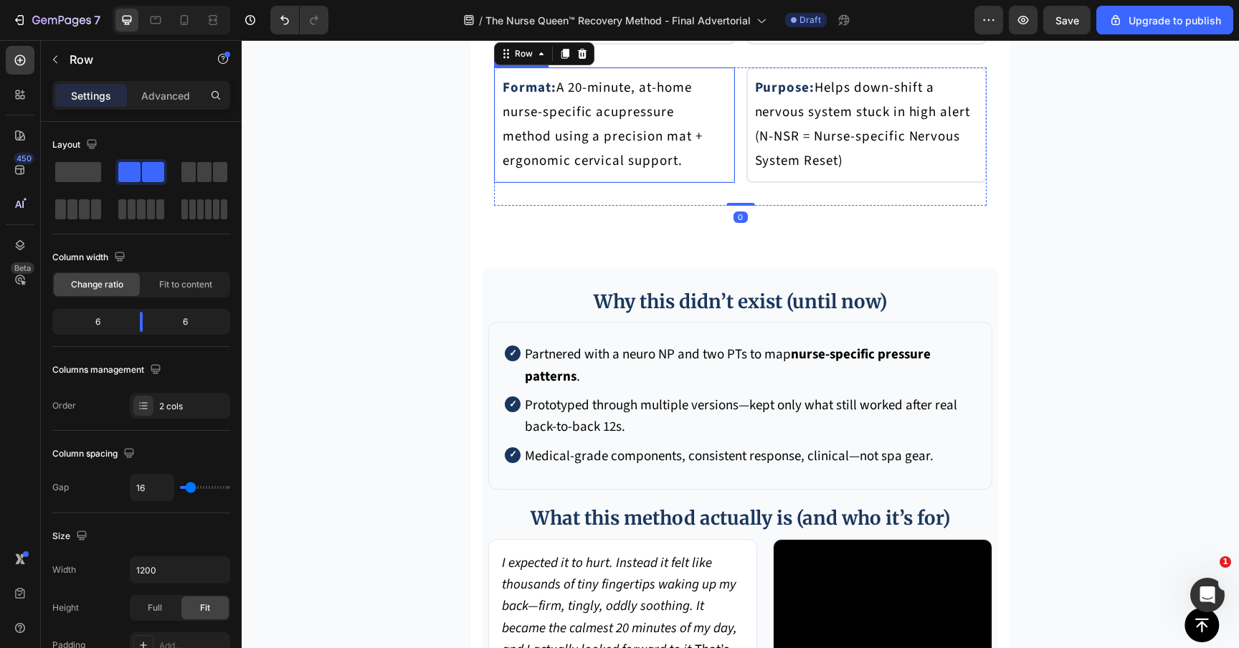
click at [634, 174] on p "Format: A 20-minute, at-home nurse-specific acupressure method using a precisio…" at bounding box center [614, 125] width 224 height 98
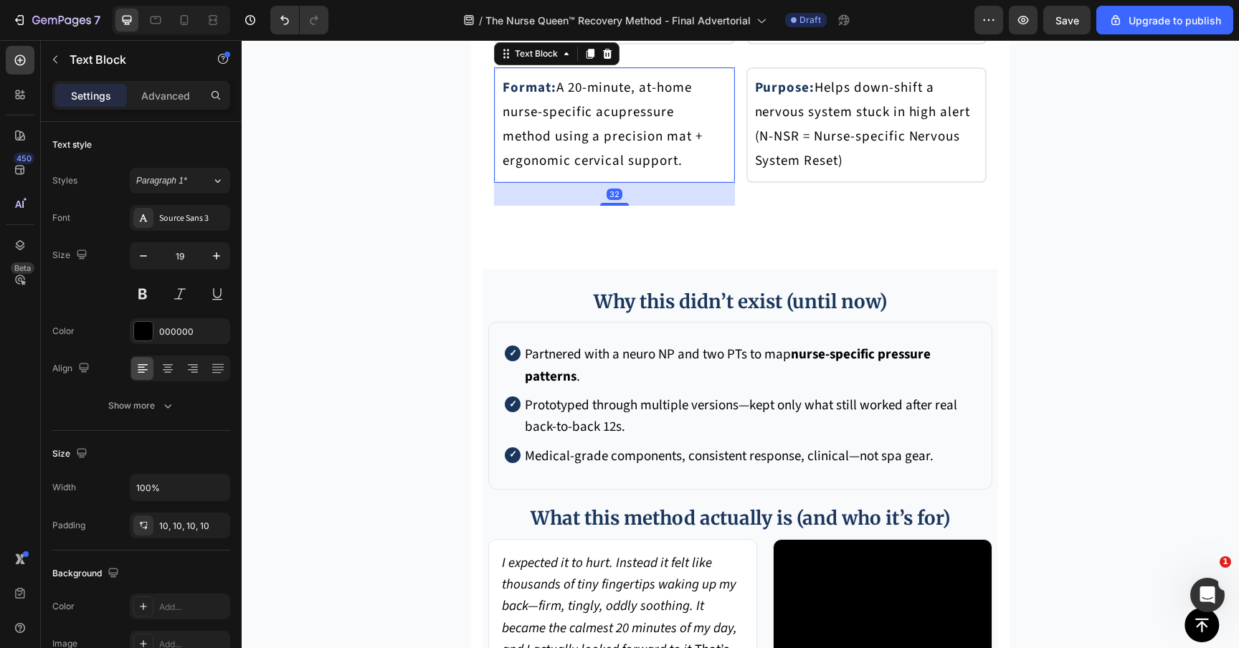
click at [634, 174] on p "Format: A 20-minute, at-home nurse-specific acupressure method using a precisio…" at bounding box center [614, 125] width 224 height 98
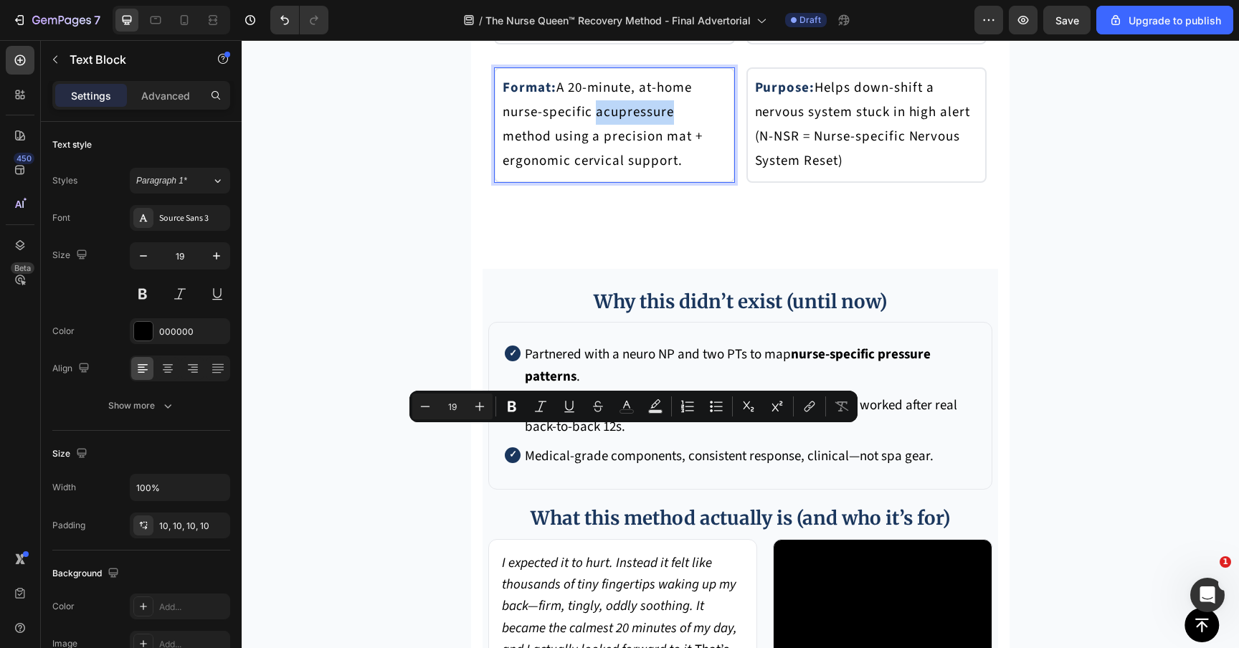
click at [634, 174] on p "Format: A 20-minute, at-home nurse-specific acupressure method using a precisio…" at bounding box center [614, 125] width 224 height 98
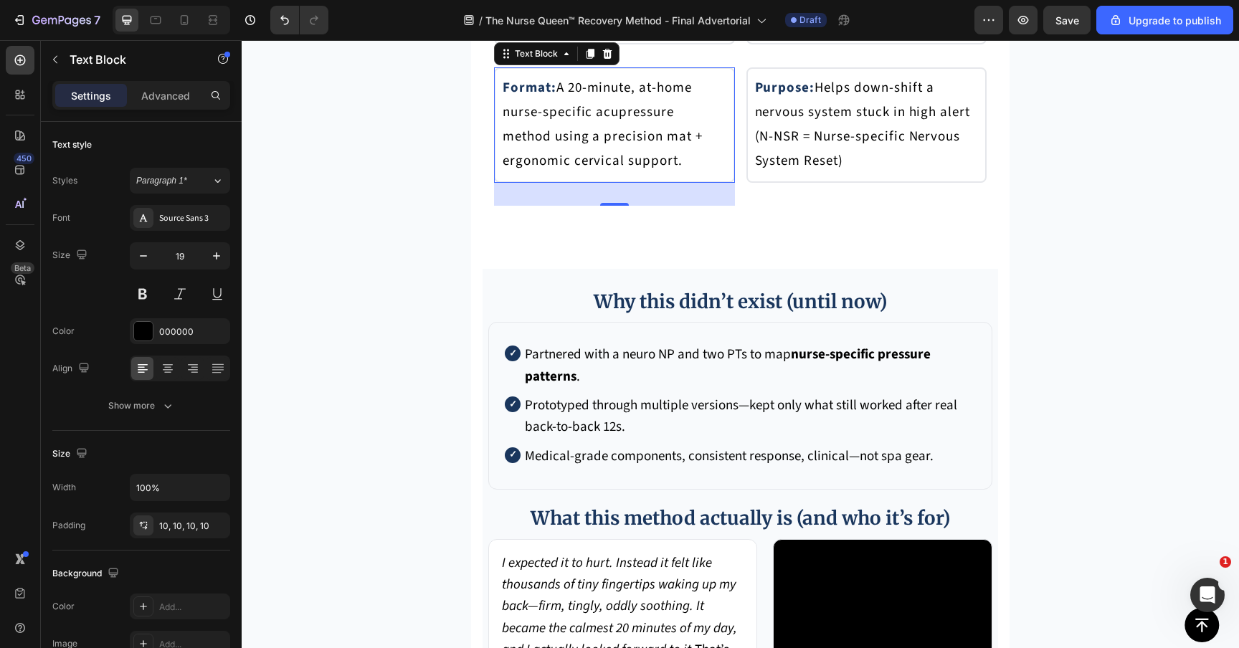
click at [612, 174] on p "Format: A 20-minute, at-home nurse-specific acupressure method using a precisio…" at bounding box center [614, 125] width 224 height 98
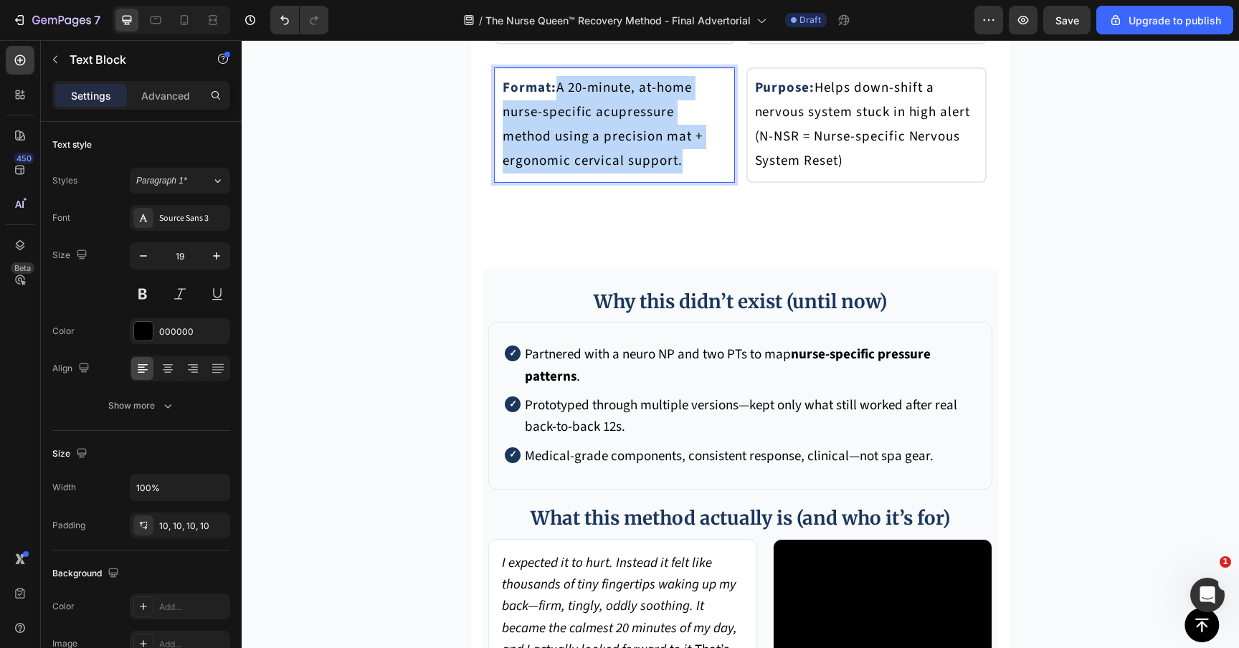
drag, startPoint x: 624, startPoint y: 500, endPoint x: 559, endPoint y: 409, distance: 112.0
click at [559, 183] on div "Format: A 20-minute, at-home nurse-specific acupressure method using a precisio…" at bounding box center [614, 124] width 241 height 115
click at [629, 174] on p "Format: A 20-minute, at-home nurse-specific acupressure method using a precisio…" at bounding box center [614, 125] width 224 height 98
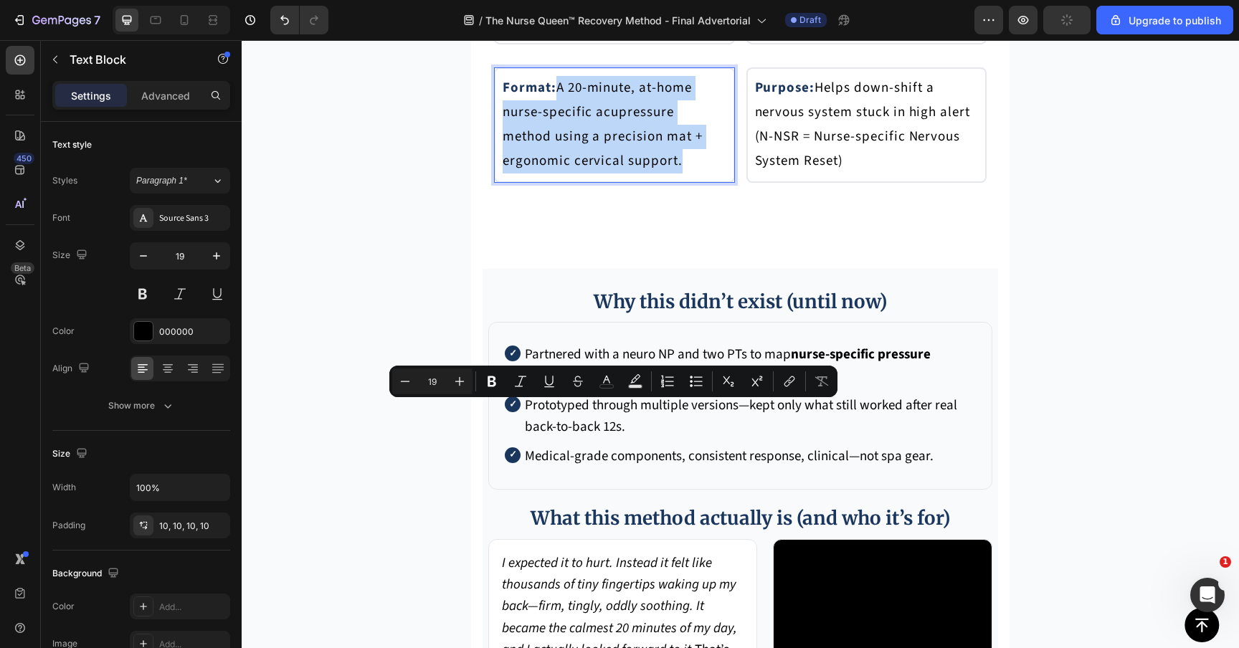
click at [613, 174] on p "Format: A 20-minute, at-home nurse-specific acupressure method using a precisio…" at bounding box center [614, 125] width 224 height 98
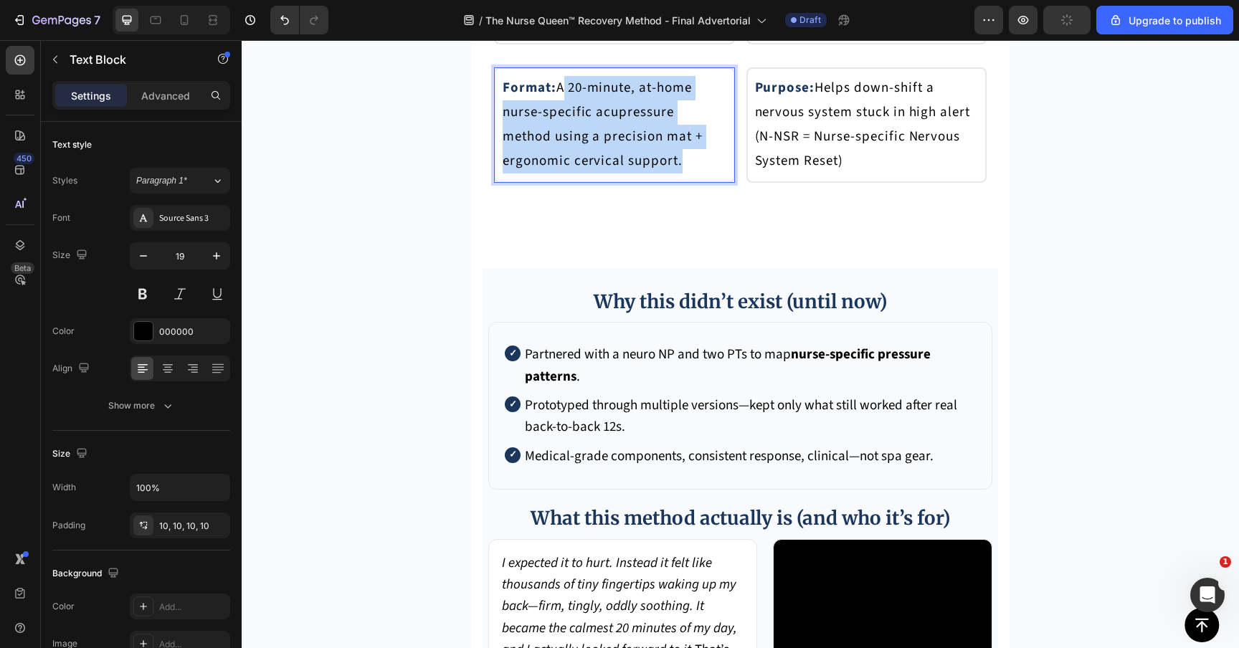
drag, startPoint x: 615, startPoint y: 487, endPoint x: 566, endPoint y: 416, distance: 86.7
click at [566, 174] on p "Format: A 20-minute, at-home nurse-specific acupressure method using a precisio…" at bounding box center [614, 125] width 224 height 98
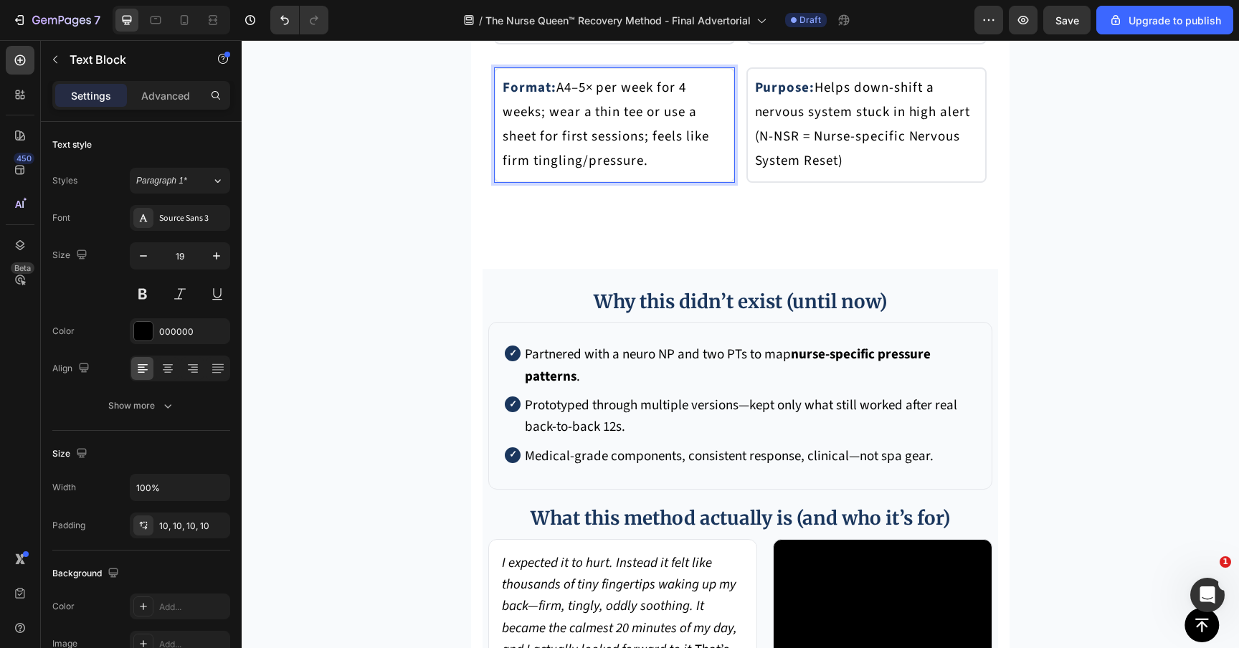
click at [570, 174] on p "Format: A4–5× per week for 4 weeks; wear a thin tee or use a sheet for first se…" at bounding box center [614, 125] width 224 height 98
click at [562, 174] on p "Format: A4–5× per week for 4 weeks; wear a thin tee or use a sheet for first se…" at bounding box center [614, 125] width 224 height 98
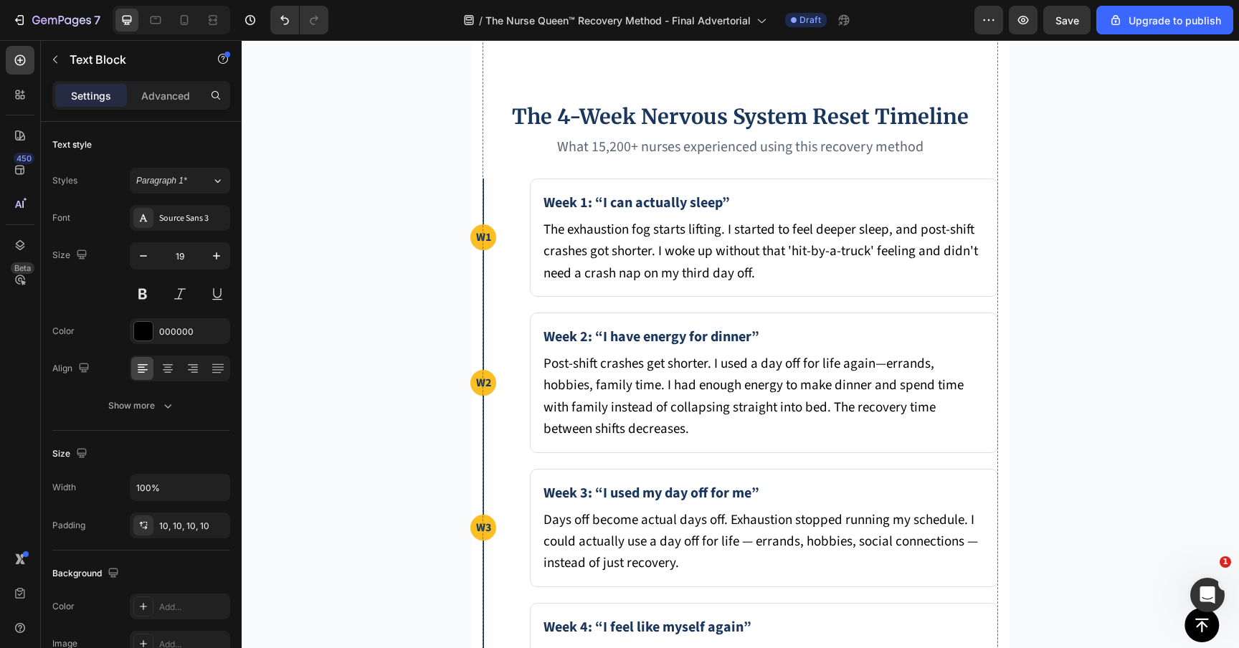
scroll to position [8027, 0]
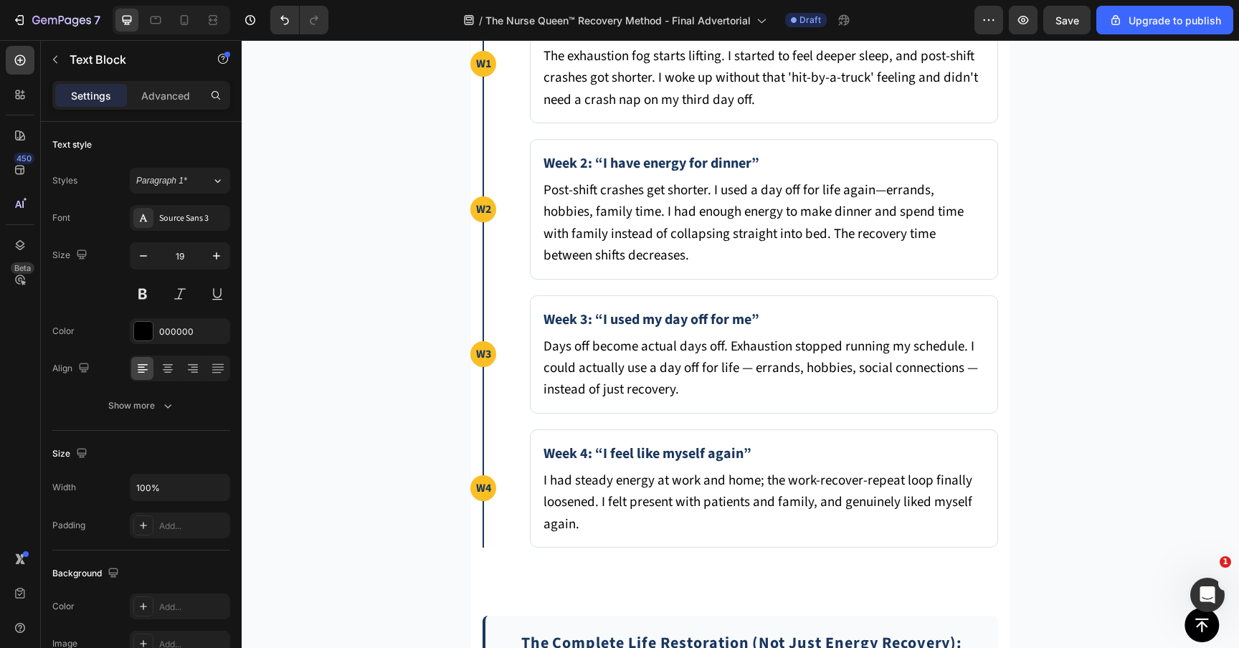
copy strong "Usage"
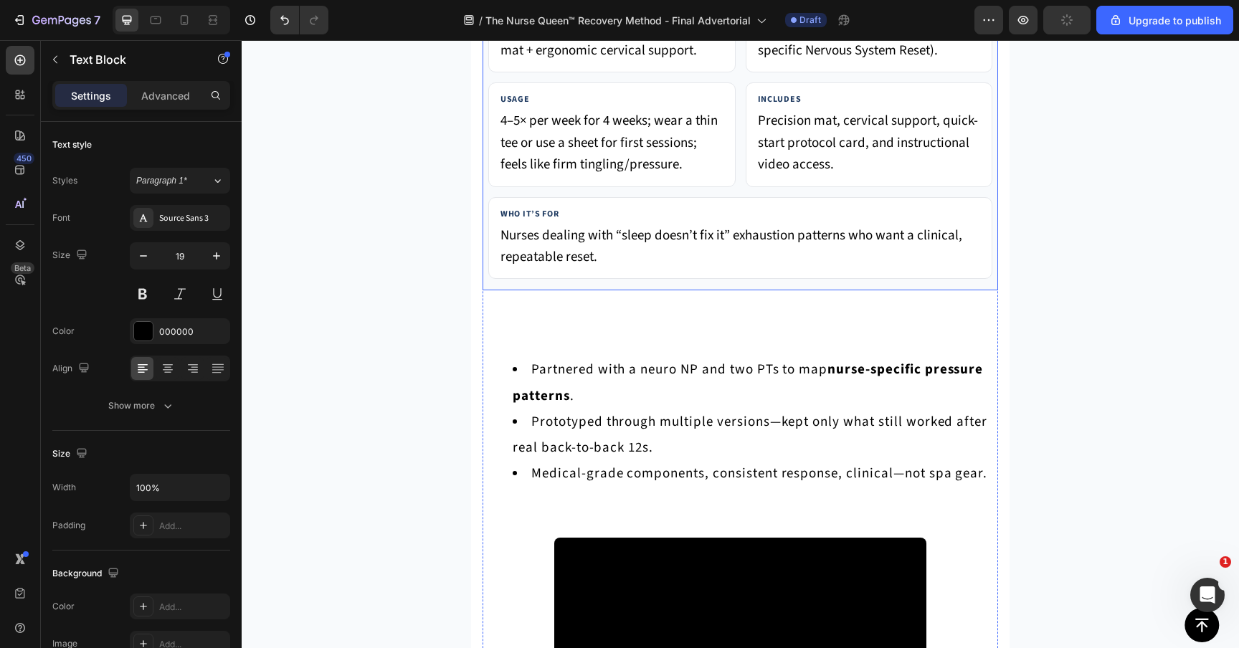
scroll to position [6852, 0]
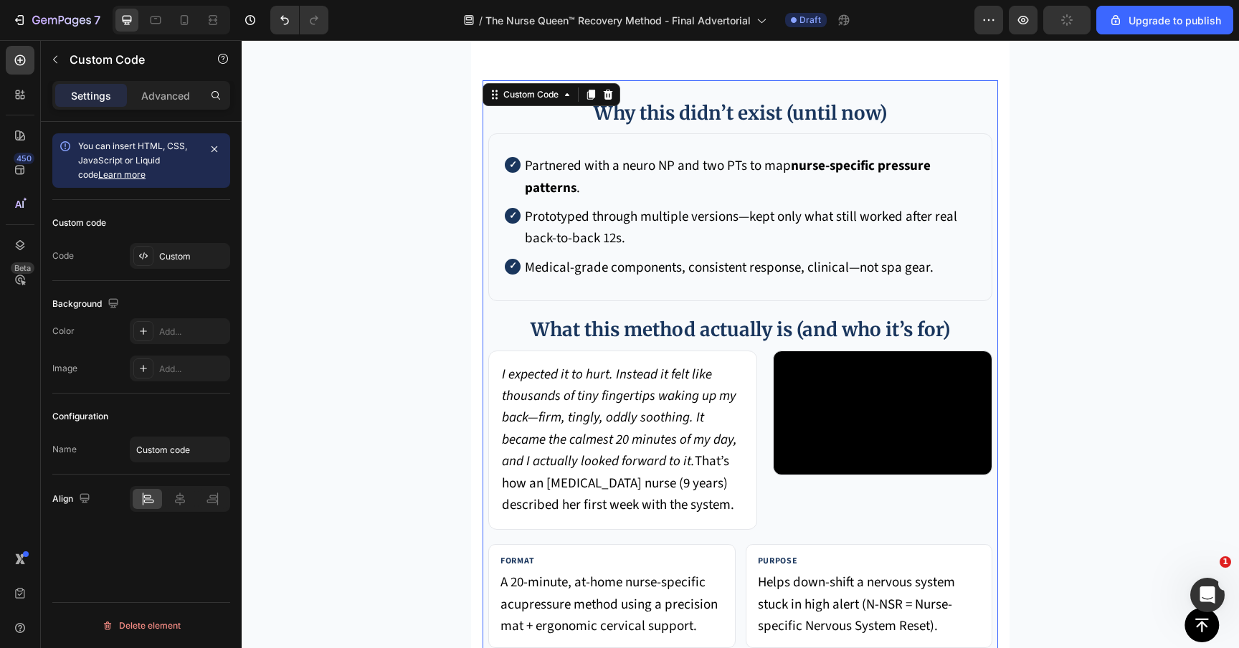
scroll to position [5990, 0]
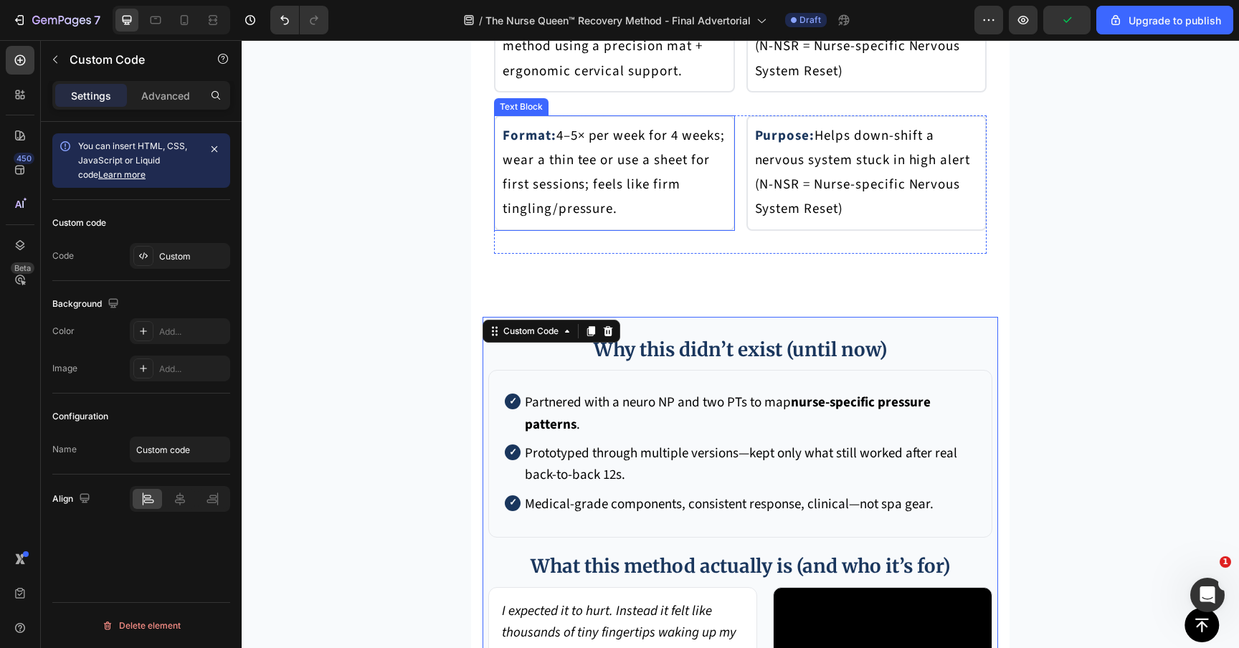
click at [517, 146] on strong "Format:" at bounding box center [529, 135] width 54 height 19
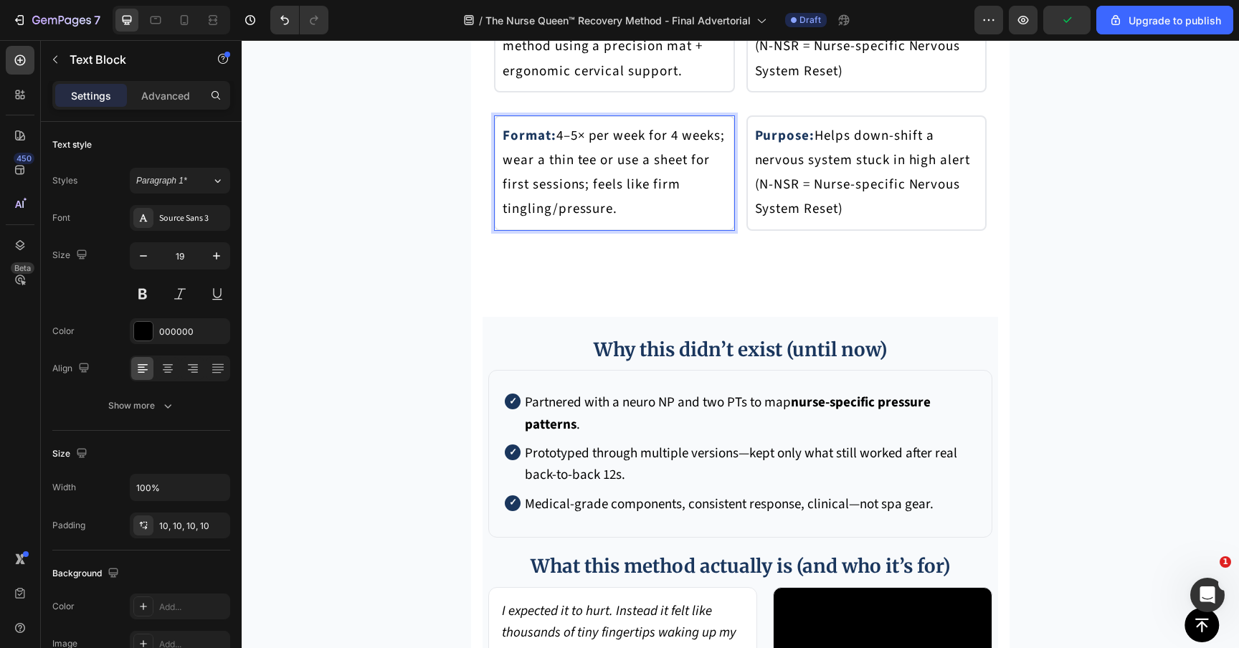
click at [543, 146] on strong "Format:" at bounding box center [529, 135] width 54 height 19
click at [548, 146] on strong "Format:" at bounding box center [529, 135] width 54 height 19
click at [510, 146] on strong "FUsage:" at bounding box center [528, 135] width 53 height 19
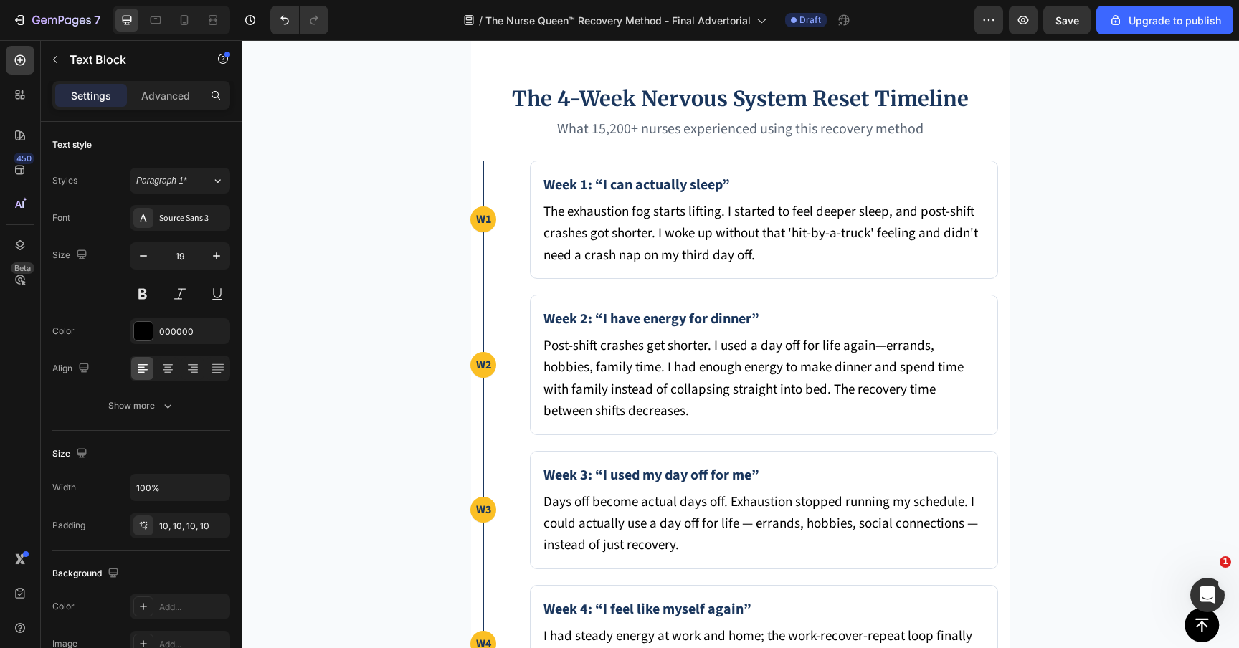
scroll to position [7916, 0]
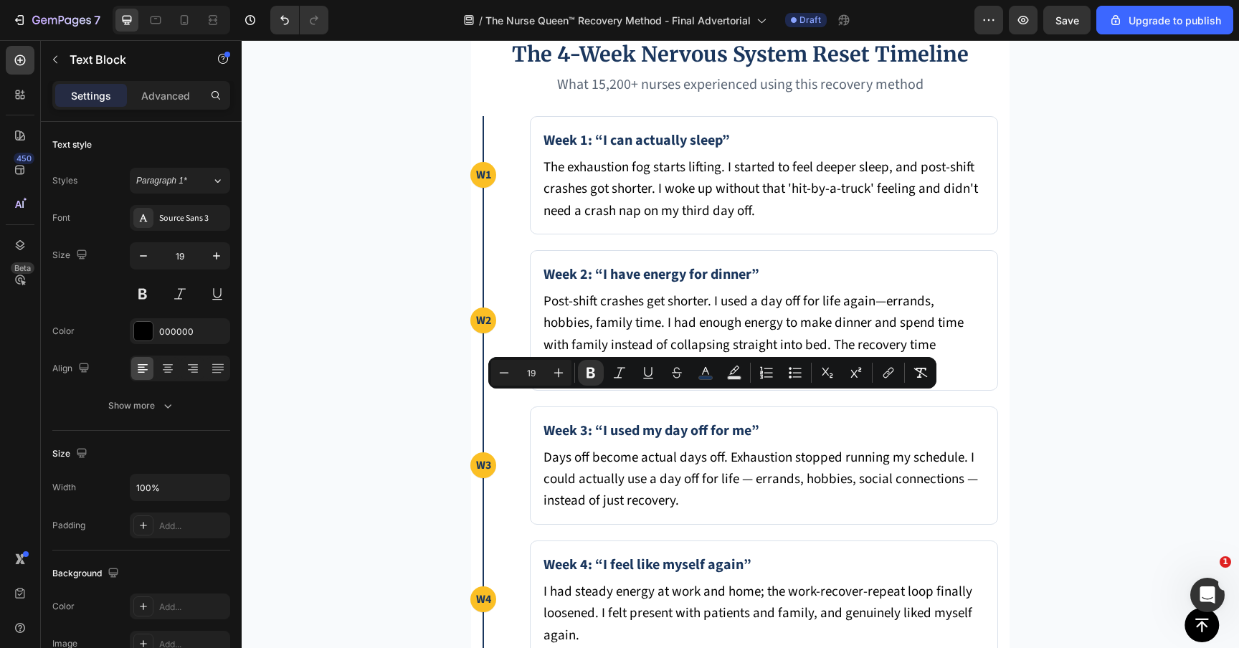
copy p "Includes: Precision mat, cervical support, quick-start protocol card, and instr…"
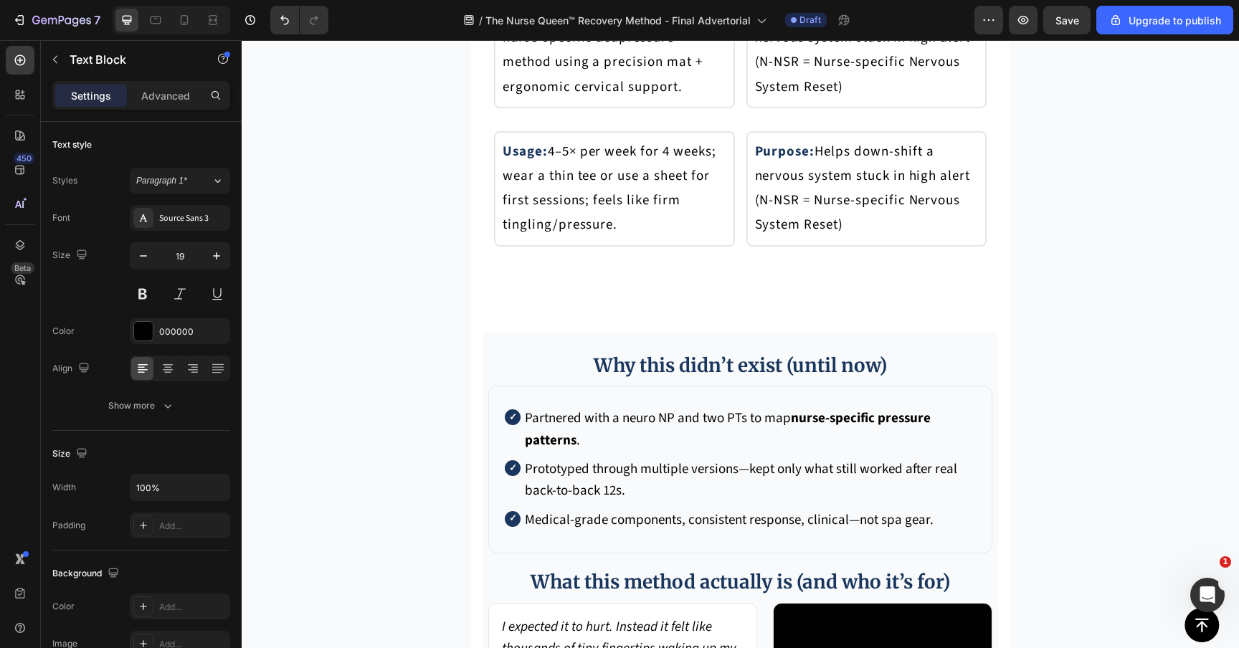
scroll to position [5968, 0]
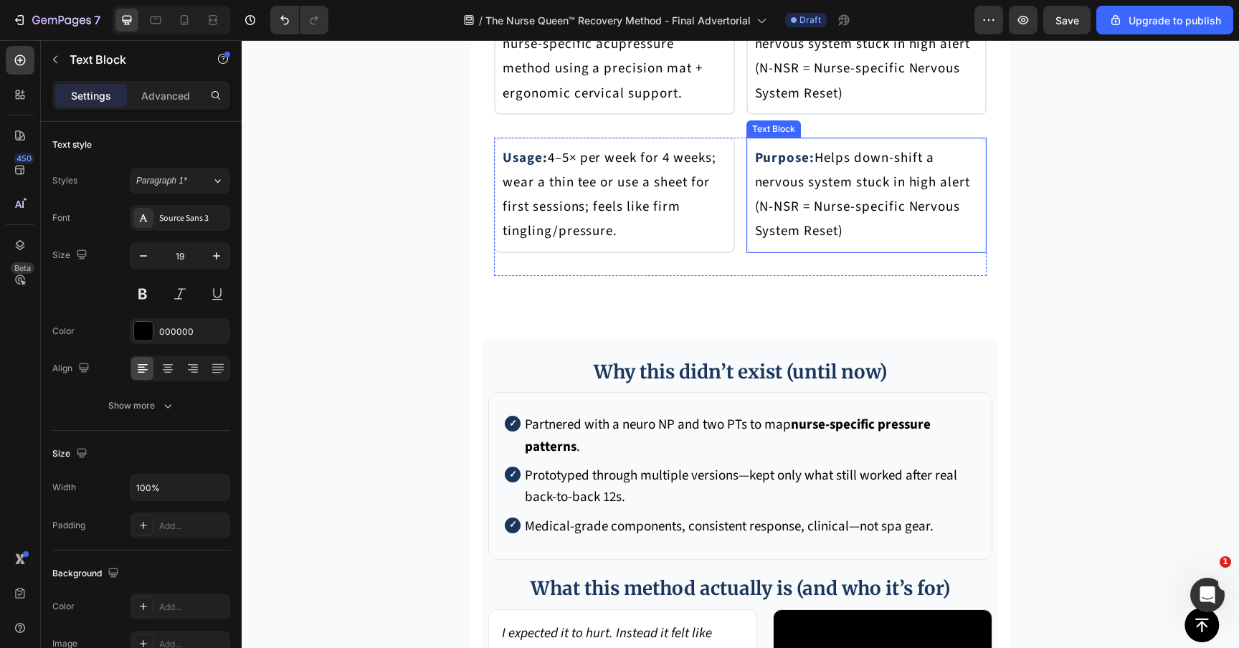
click at [822, 244] on p "Purpose: Helps down-shift a nervous system stuck in high alert (N-NSR = Nurse-s…" at bounding box center [867, 195] width 224 height 98
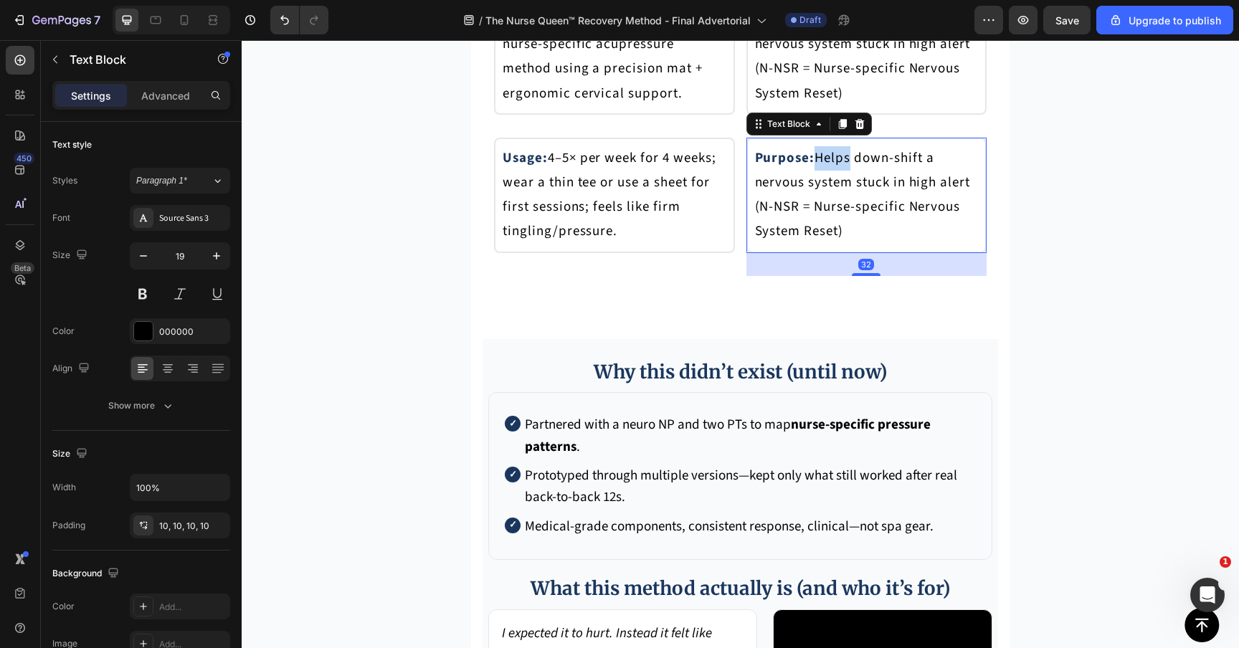
click at [822, 244] on p "Purpose: Helps down-shift a nervous system stuck in high alert (N-NSR = Nurse-s…" at bounding box center [867, 195] width 224 height 98
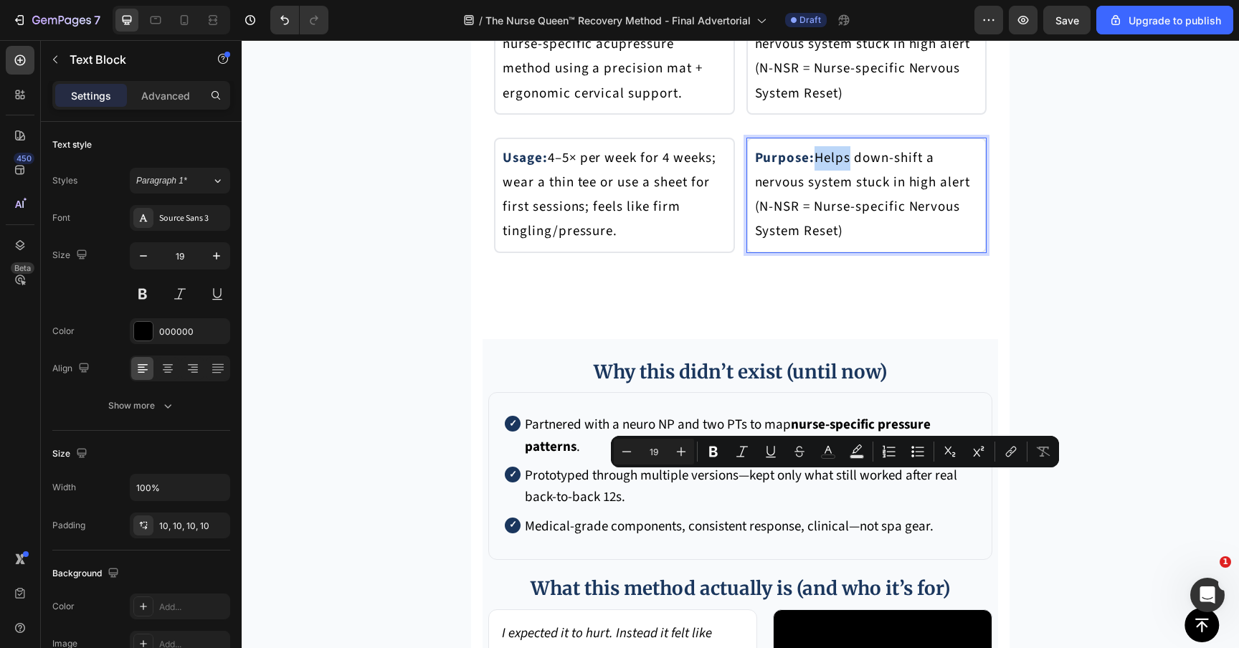
click at [821, 244] on p "Purpose: Helps down-shift a nervous system stuck in high alert (N-NSR = Nurse-s…" at bounding box center [867, 195] width 224 height 98
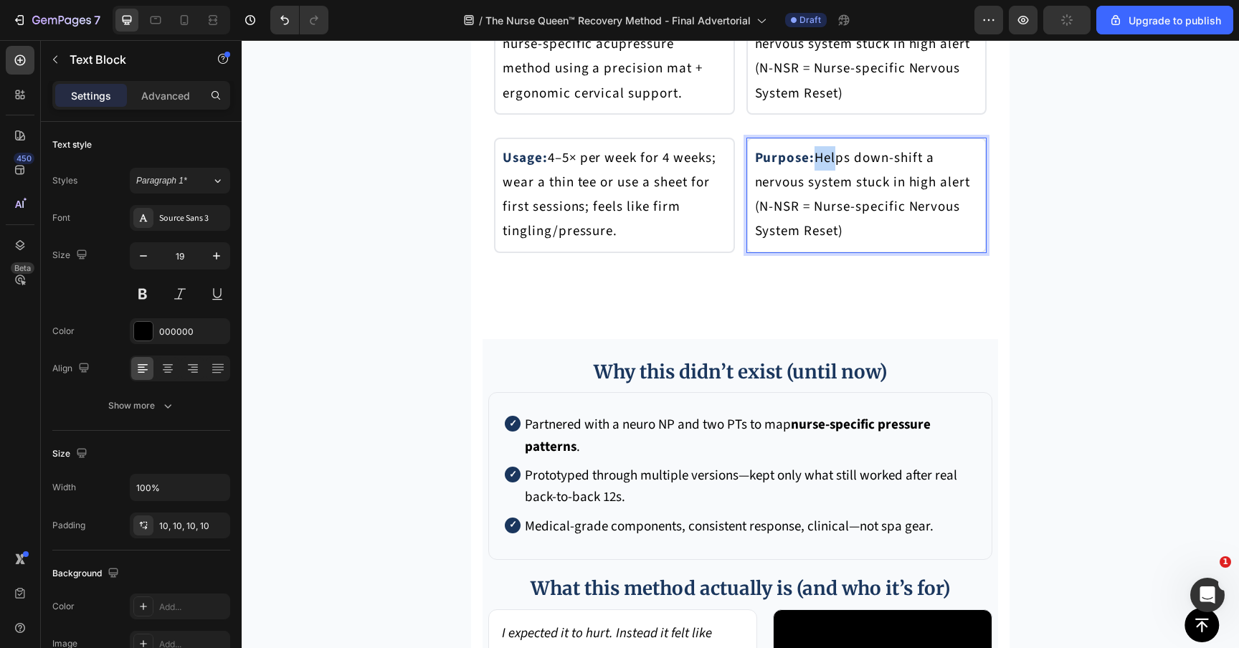
drag, startPoint x: 820, startPoint y: 485, endPoint x: 842, endPoint y: 488, distance: 22.5
click at [842, 244] on p "Purpose: Helps down-shift a nervous system stuck in high alert (N-NSR = Nurse-s…" at bounding box center [867, 195] width 224 height 98
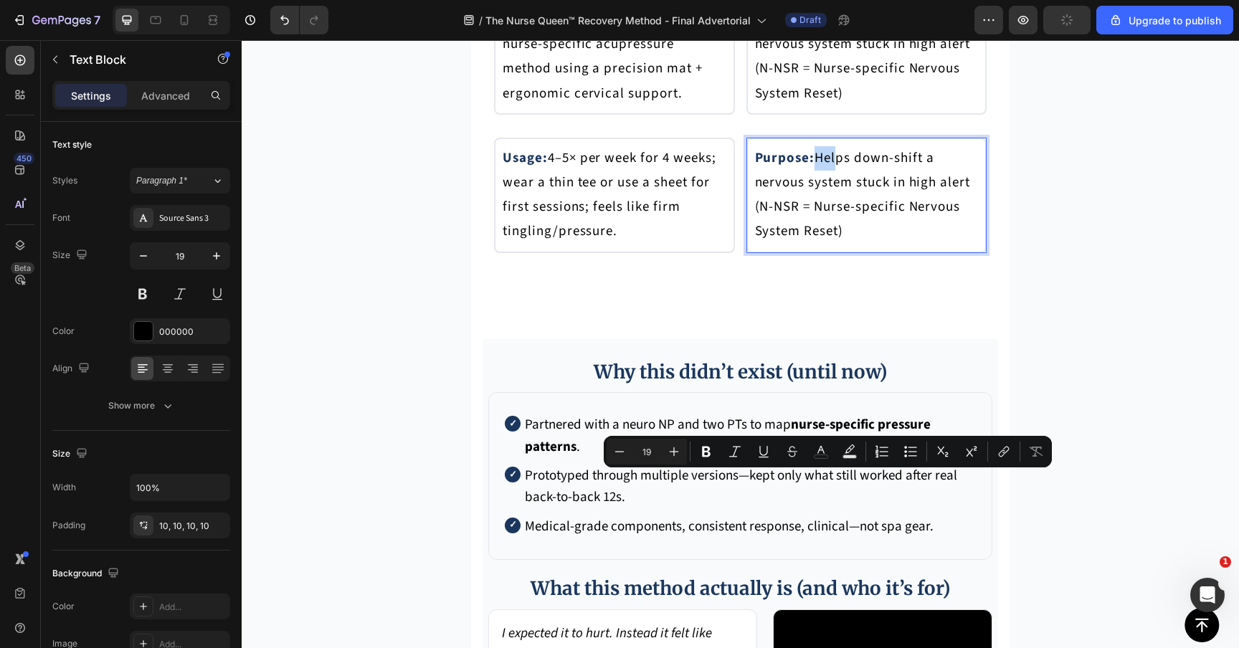
click at [842, 244] on p "Purpose: Helps down-shift a nervous system stuck in high alert (N-NSR = Nurse-s…" at bounding box center [867, 195] width 224 height 98
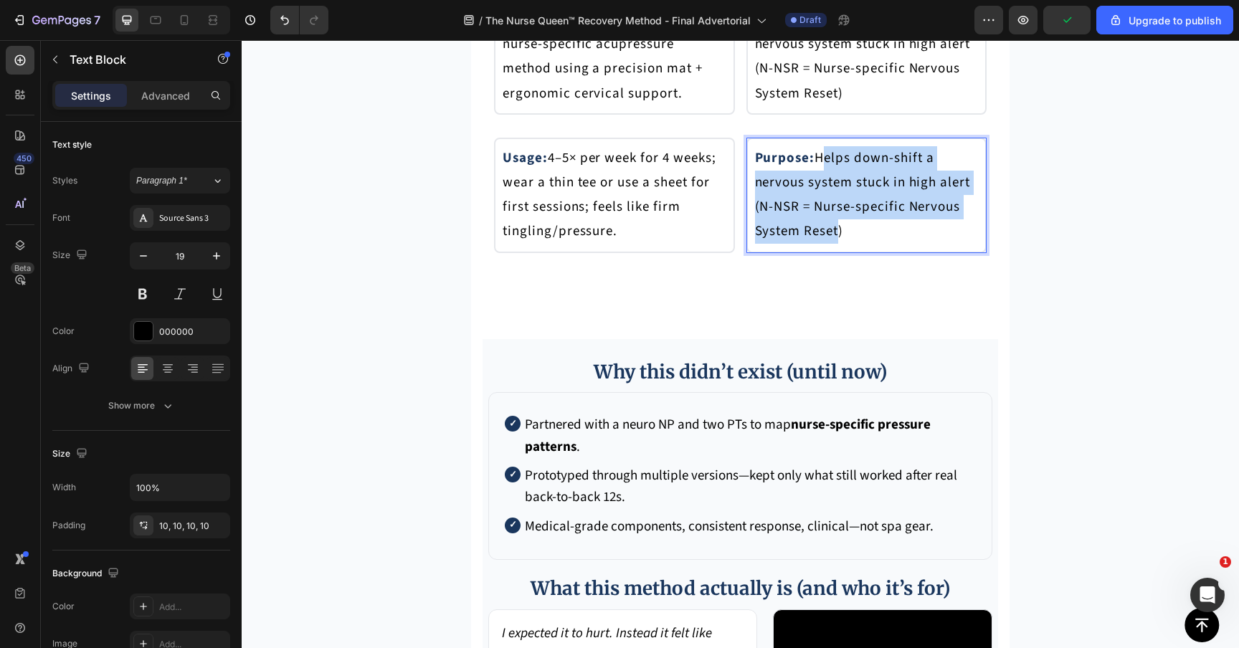
drag, startPoint x: 828, startPoint y: 485, endPoint x: 838, endPoint y: 567, distance: 83.0
click at [838, 244] on p "Purpose: Helps down-shift a nervous system stuck in high alert (N-NSR = Nurse-s…" at bounding box center [867, 195] width 224 height 98
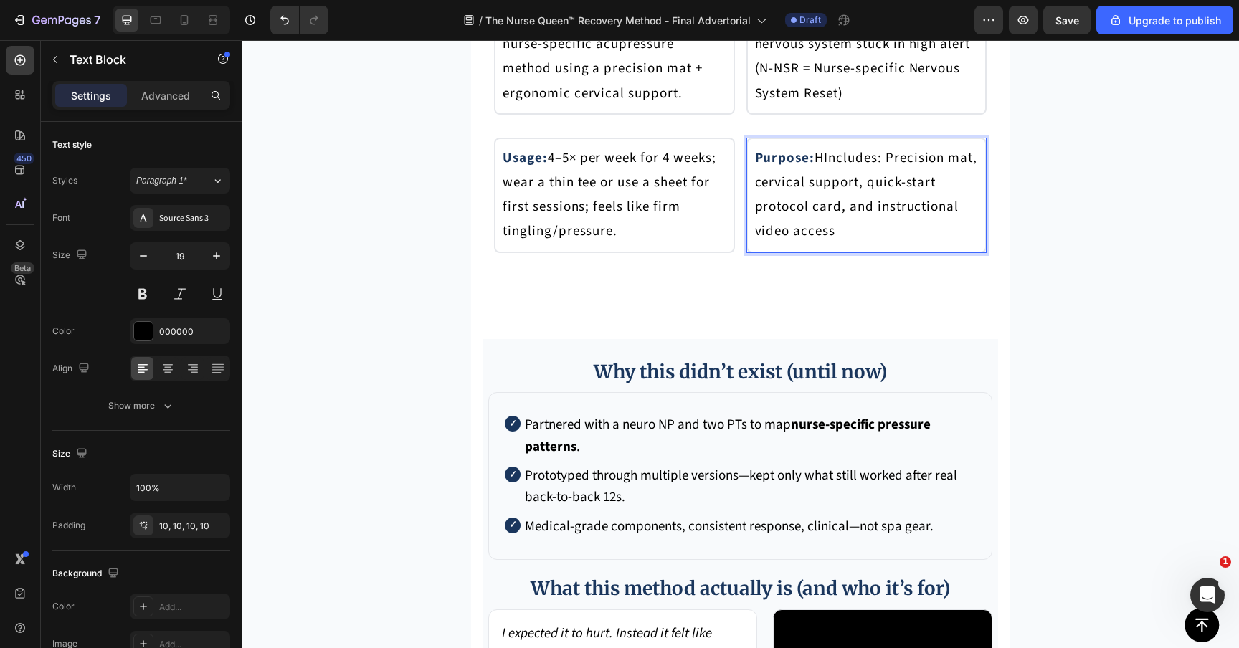
click at [829, 244] on p "Purpose: HIncludes: Precision mat, cervical support, quick-start protocol card,…" at bounding box center [867, 195] width 224 height 98
click at [826, 244] on p "Purpose: HIncludes: Precision mat, cervical support, quick-start protocol card,…" at bounding box center [867, 195] width 224 height 98
click at [802, 168] on strong "Purpose:" at bounding box center [785, 157] width 60 height 19
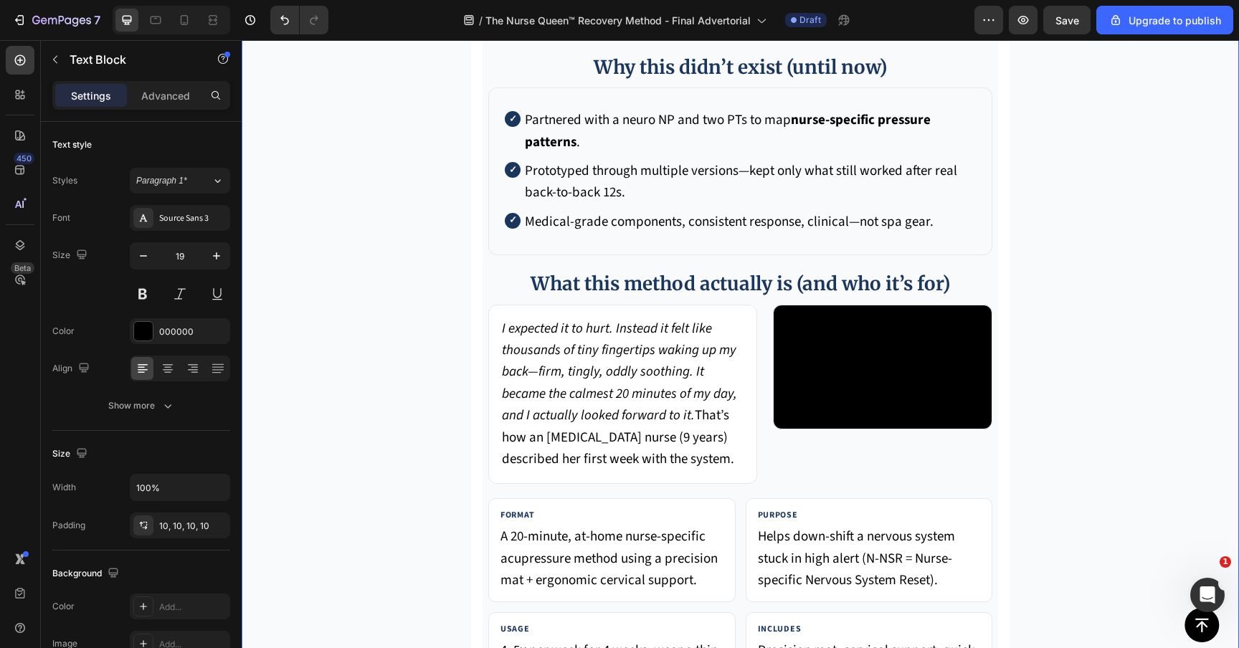
scroll to position [6278, 0]
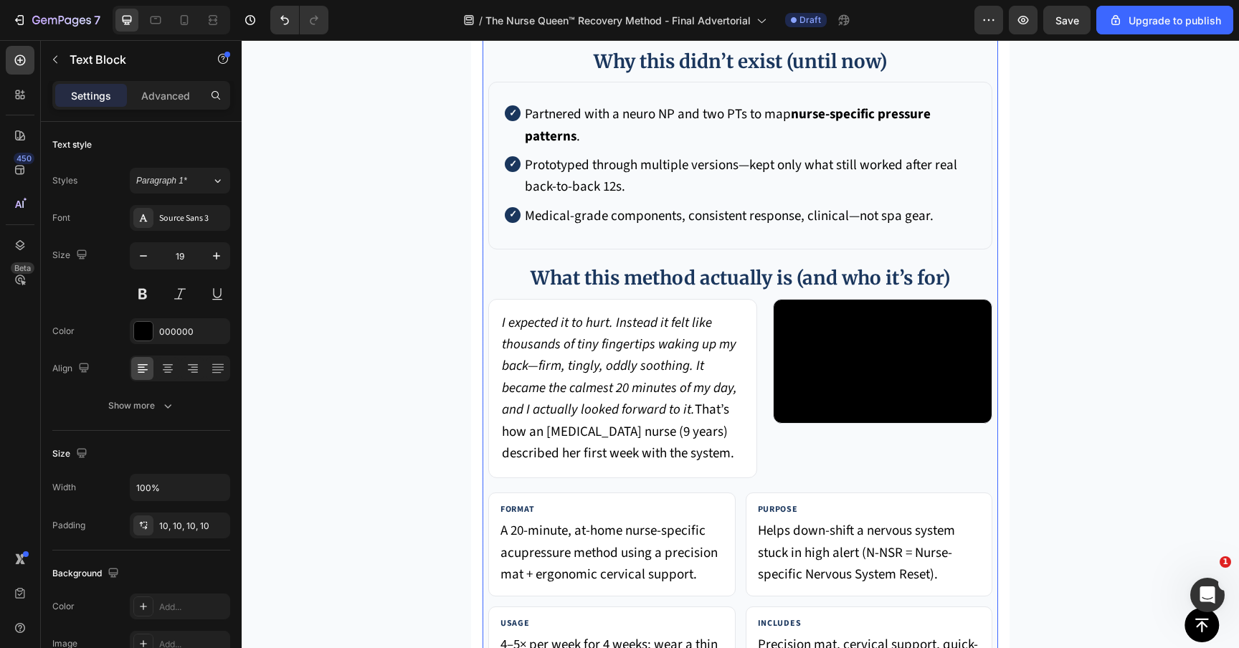
click at [573, 148] on li "Partnered with a neuro NP and two PTs to map nurse-specific pressure patterns ." at bounding box center [740, 126] width 471 height 44
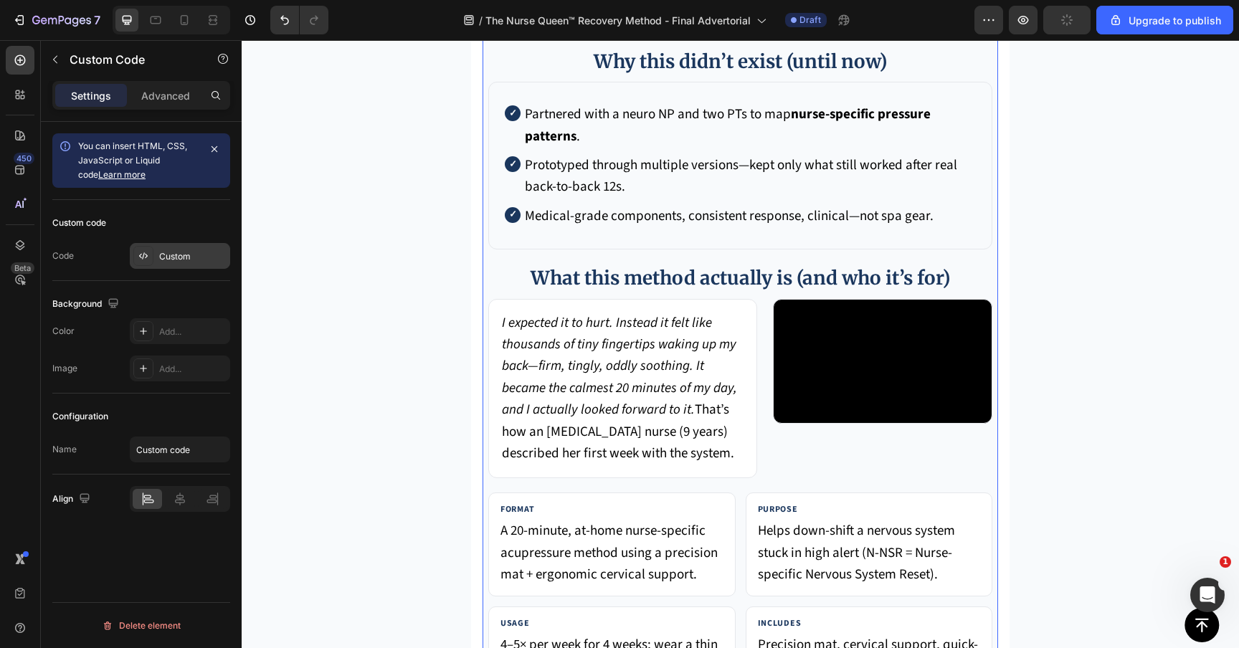
click at [181, 248] on div "Custom" at bounding box center [180, 256] width 100 height 26
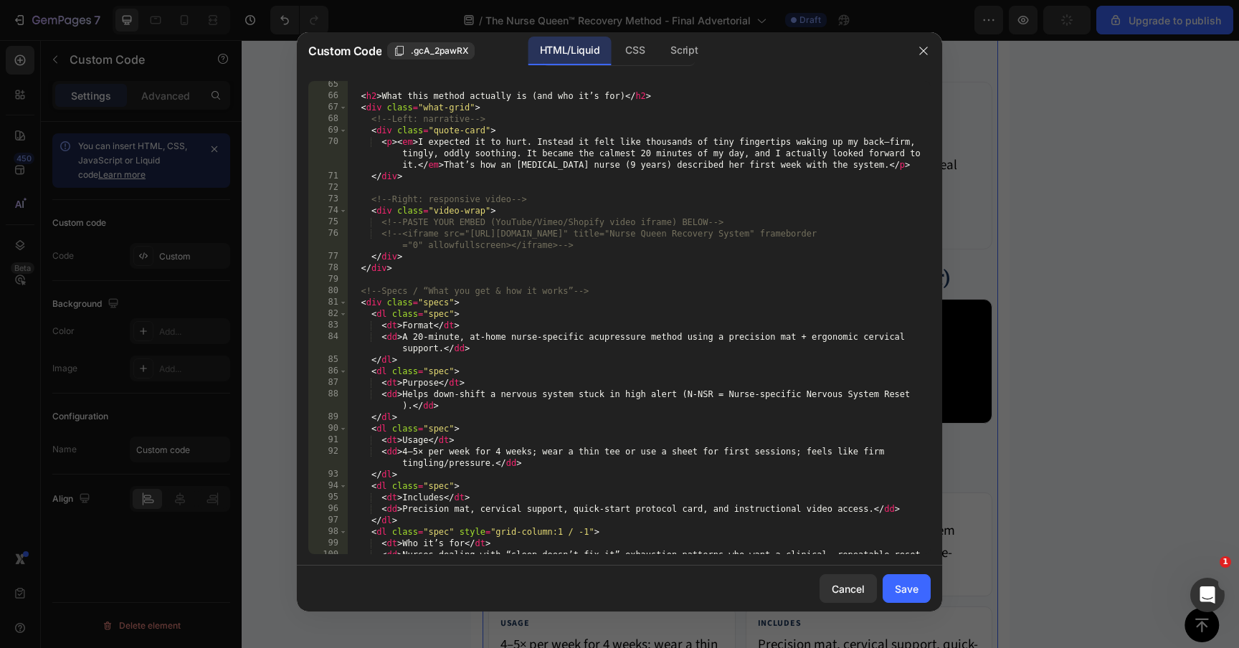
scroll to position [834, 0]
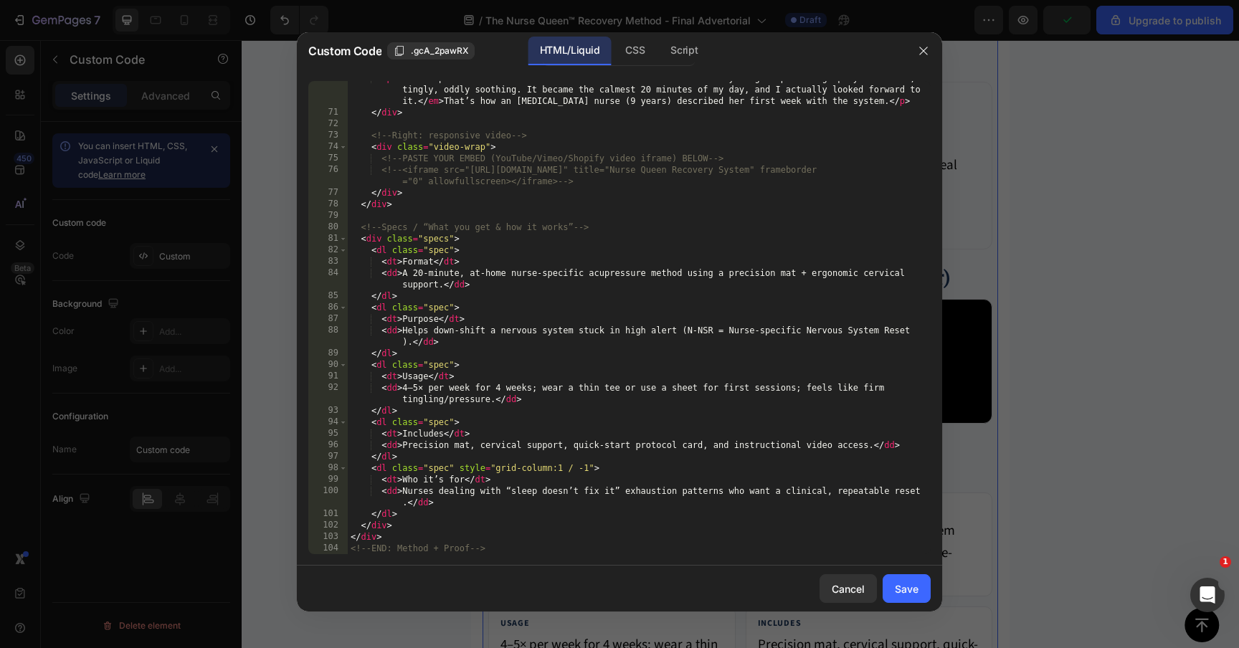
type textarea "<dt>Includes</dt>"
click at [409, 433] on div "< p > < em > I expected it to hurt. Instead it felt like thousands of tiny fing…" at bounding box center [639, 331] width 583 height 519
click at [948, 394] on div at bounding box center [619, 324] width 1239 height 648
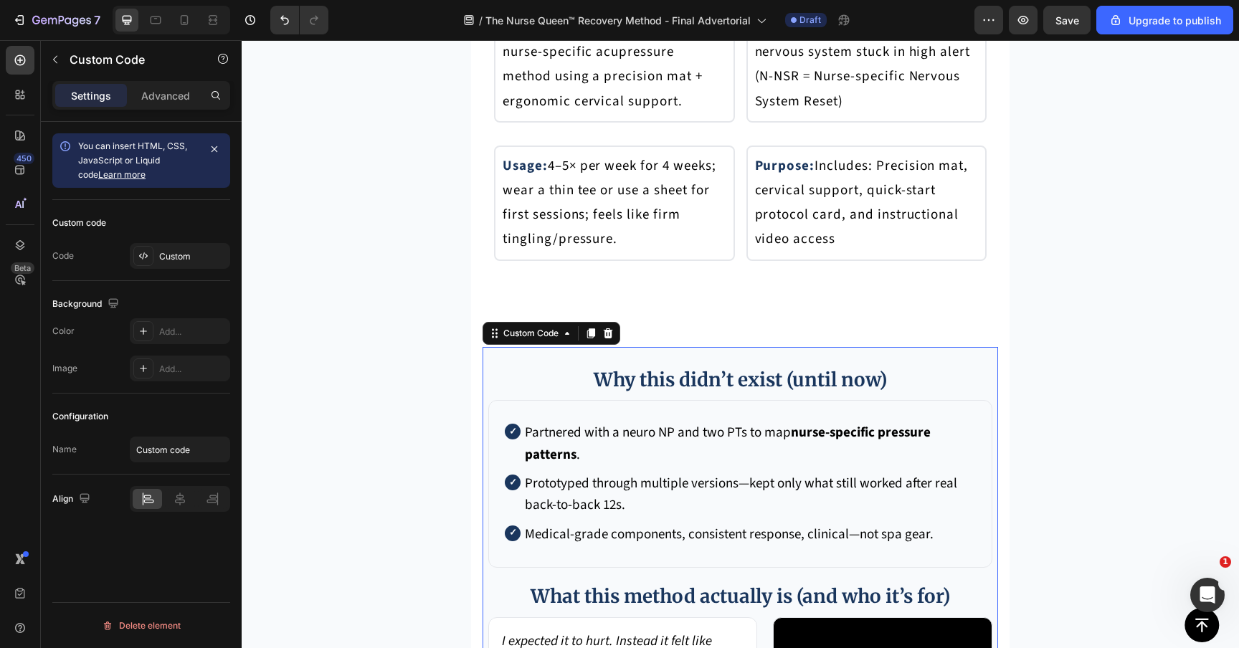
scroll to position [6100, 0]
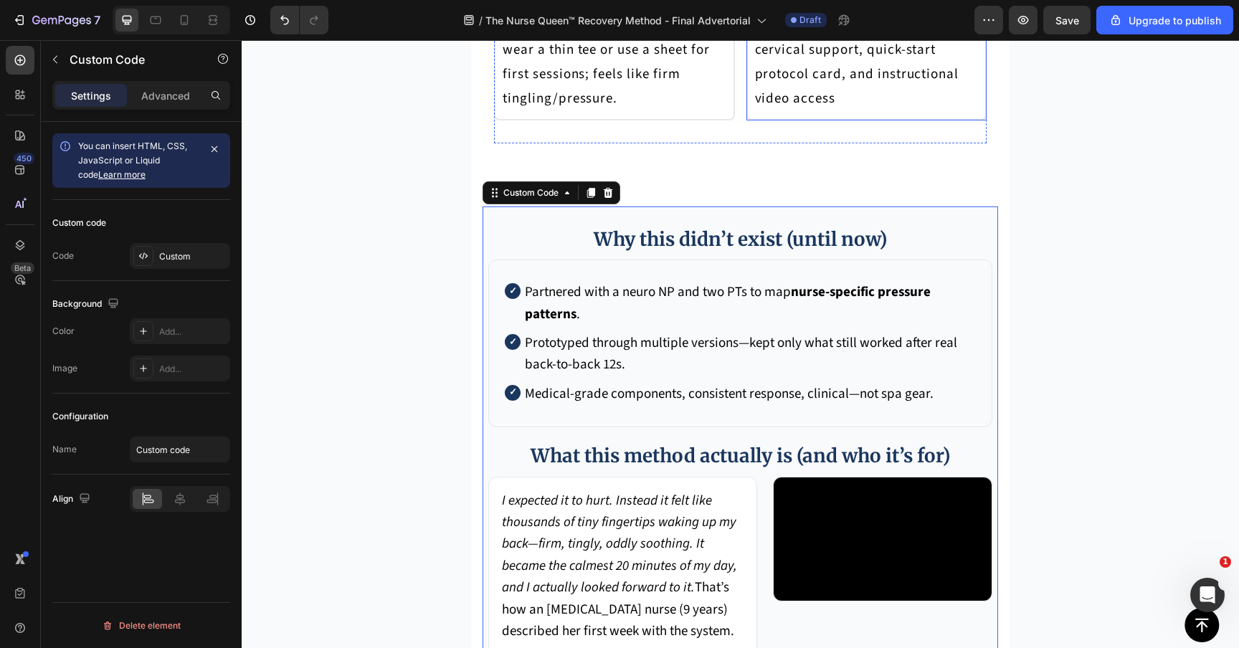
click at [813, 35] on strong "Purpose:" at bounding box center [785, 25] width 60 height 19
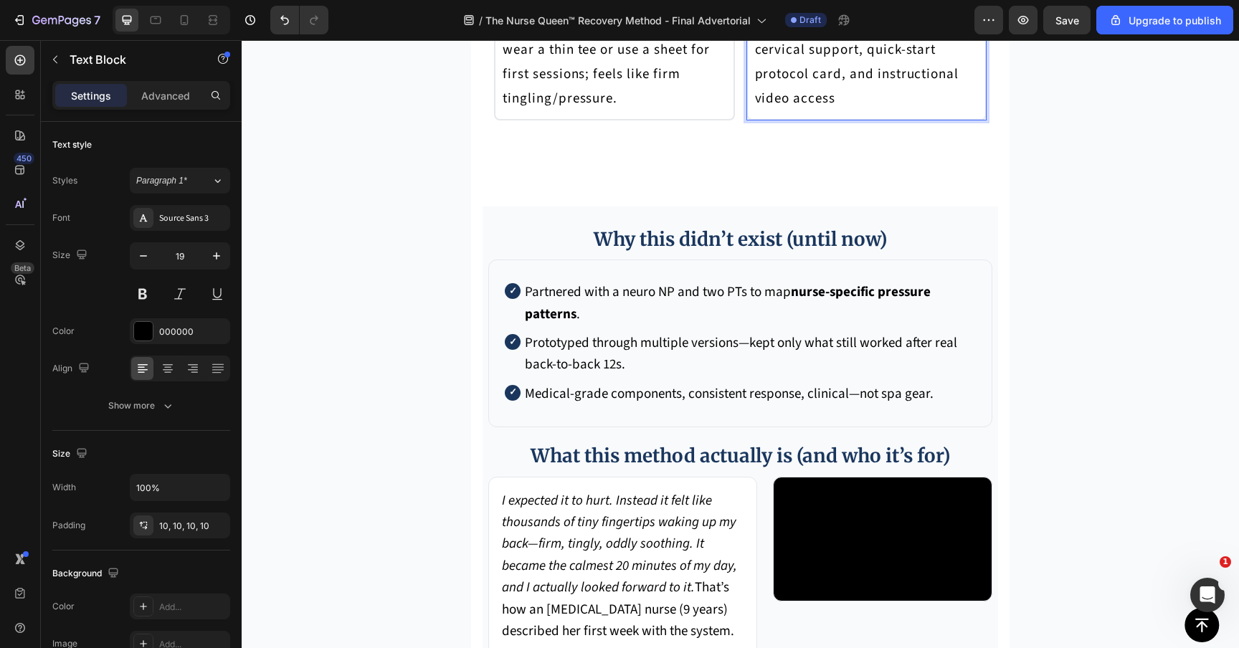
click at [793, 35] on strong "Purpose:" at bounding box center [785, 25] width 60 height 19
click at [805, 35] on strong "Purpose:" at bounding box center [785, 25] width 60 height 19
click at [760, 35] on strong "PIncludes:" at bounding box center [790, 25] width 70 height 19
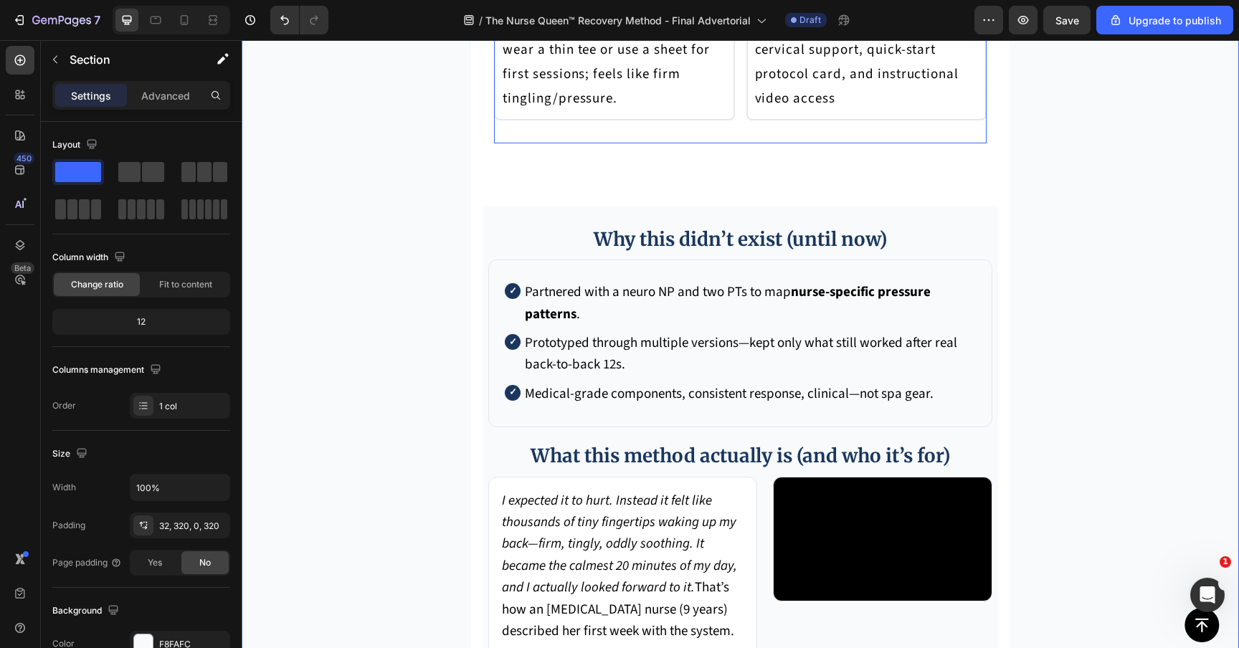
click at [736, 143] on div "Usage: 4–5× per week for 4 weeks; wear a thin tee or use a sheet for first sess…" at bounding box center [740, 74] width 492 height 138
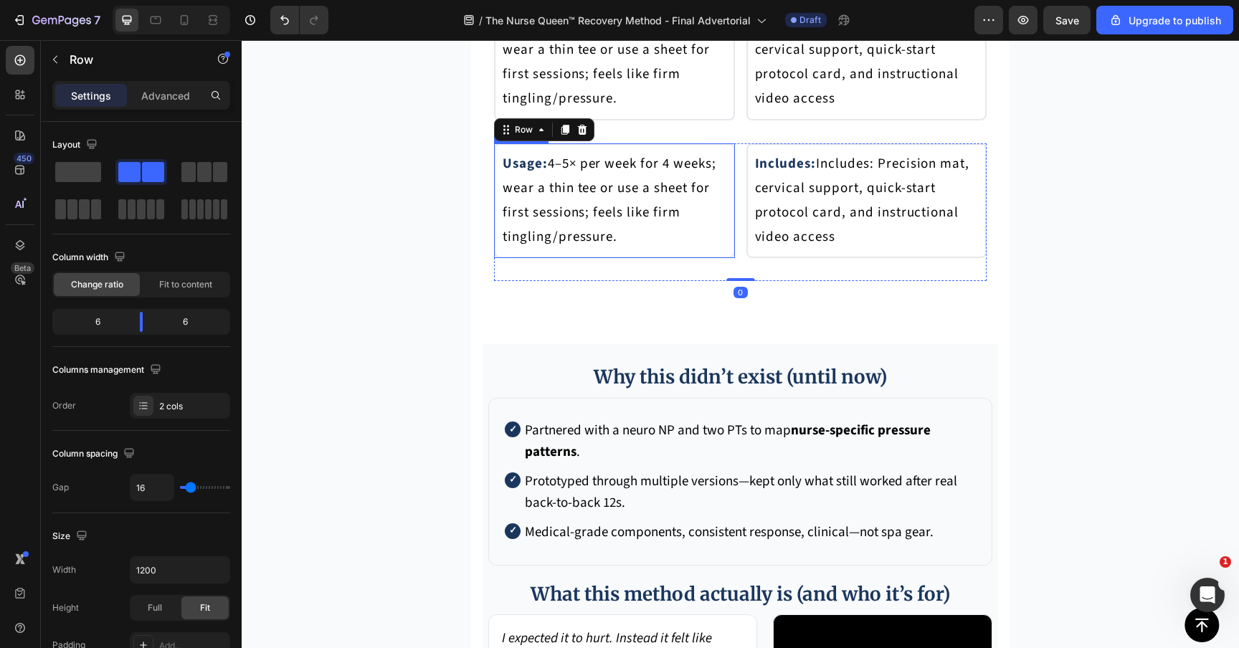
click at [652, 250] on p "Usage: 4–5× per week for 4 weeks; wear a thin tee or use a sheet for first sess…" at bounding box center [614, 201] width 224 height 98
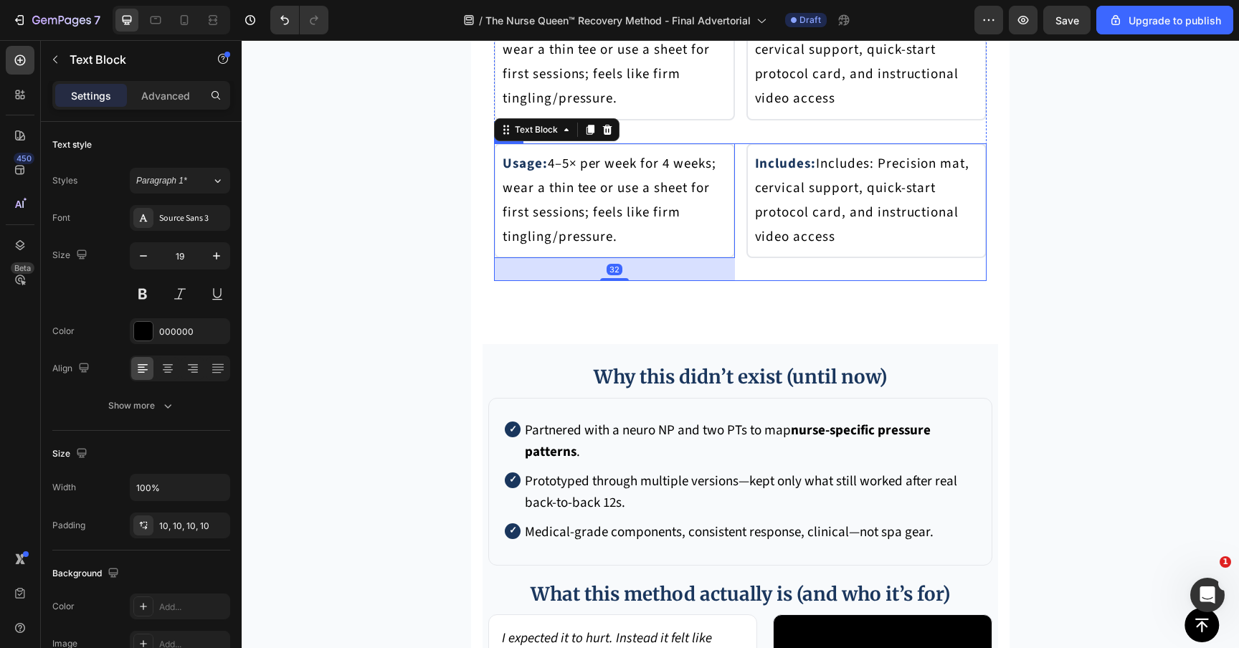
click at [744, 282] on div "Usage: 4–5× per week for 4 weeks; wear a thin tee or use a sheet for first sess…" at bounding box center [740, 212] width 492 height 138
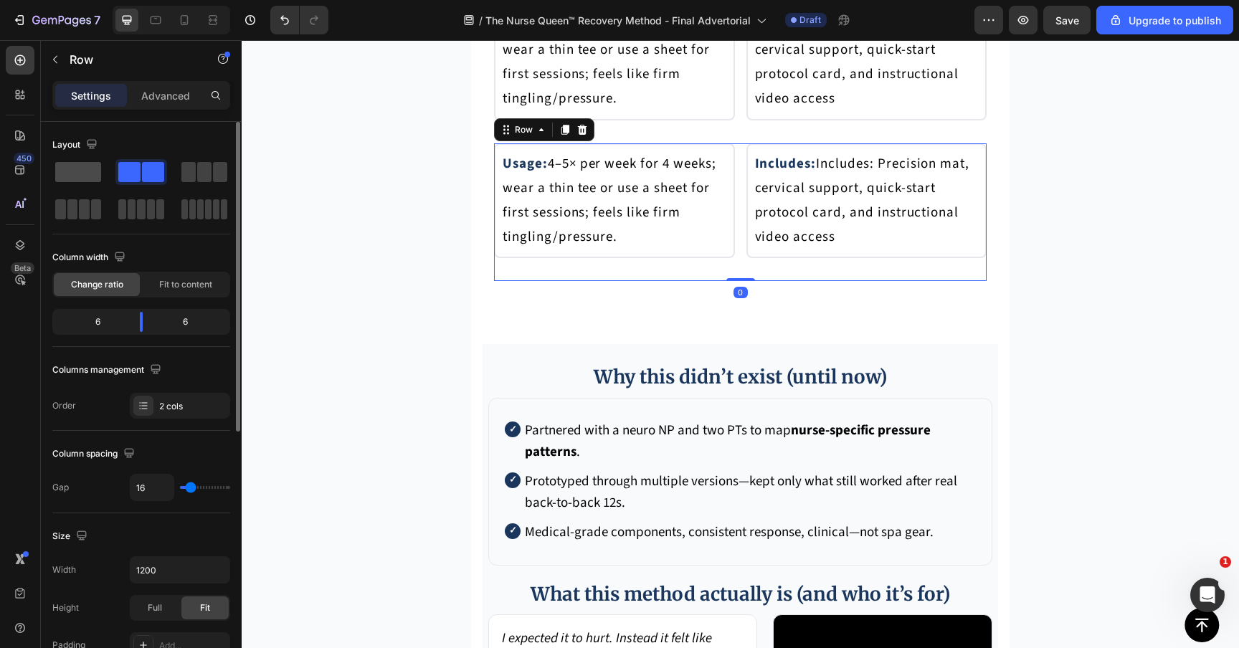
click at [89, 175] on span at bounding box center [78, 172] width 46 height 20
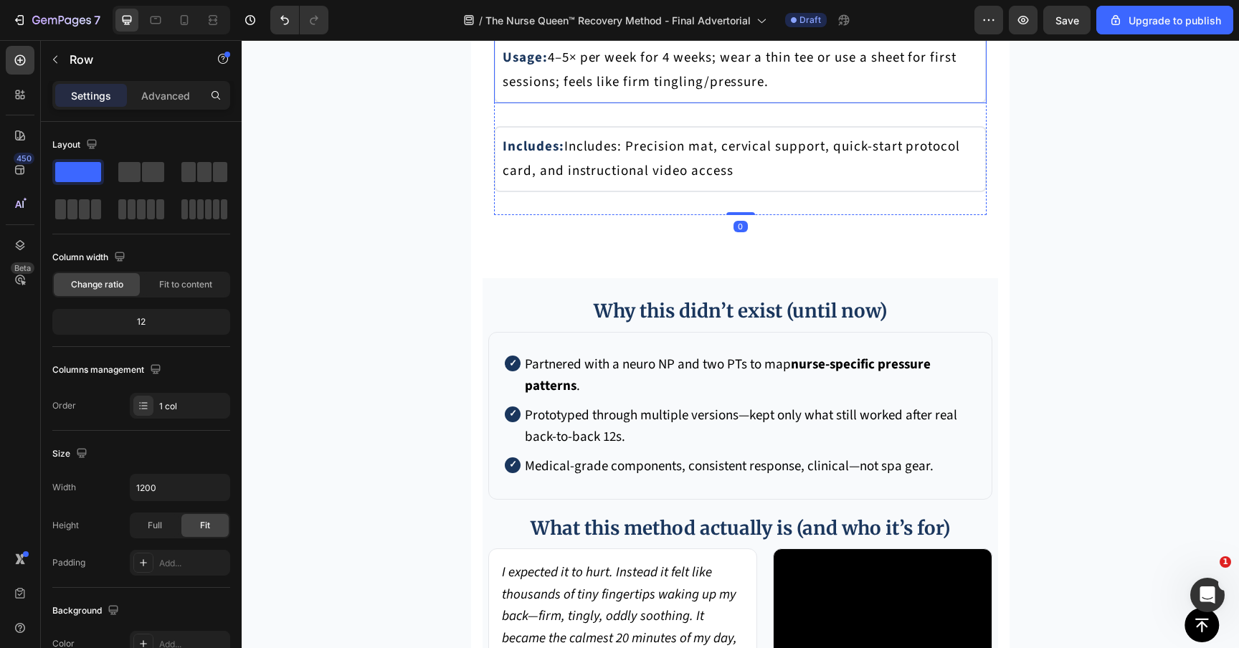
scroll to position [6235, 0]
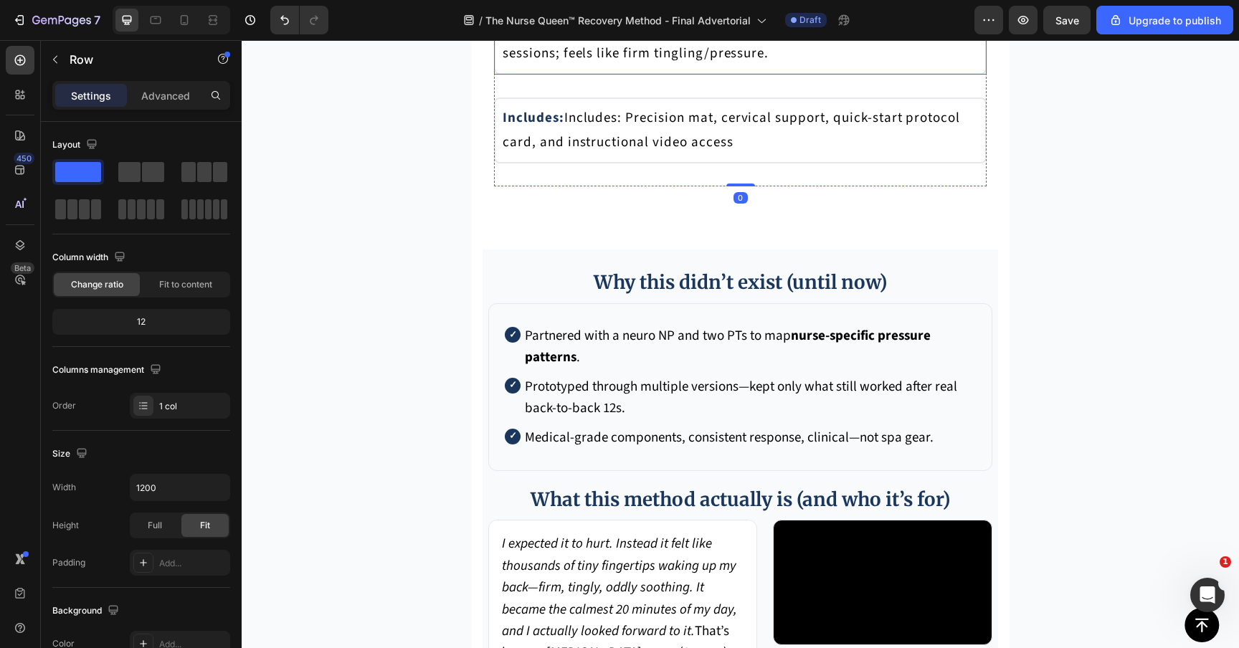
click at [639, 155] on p "Includes: Includes: Precision mat, cervical support, quick-start protocol card,…" at bounding box center [739, 130] width 475 height 49
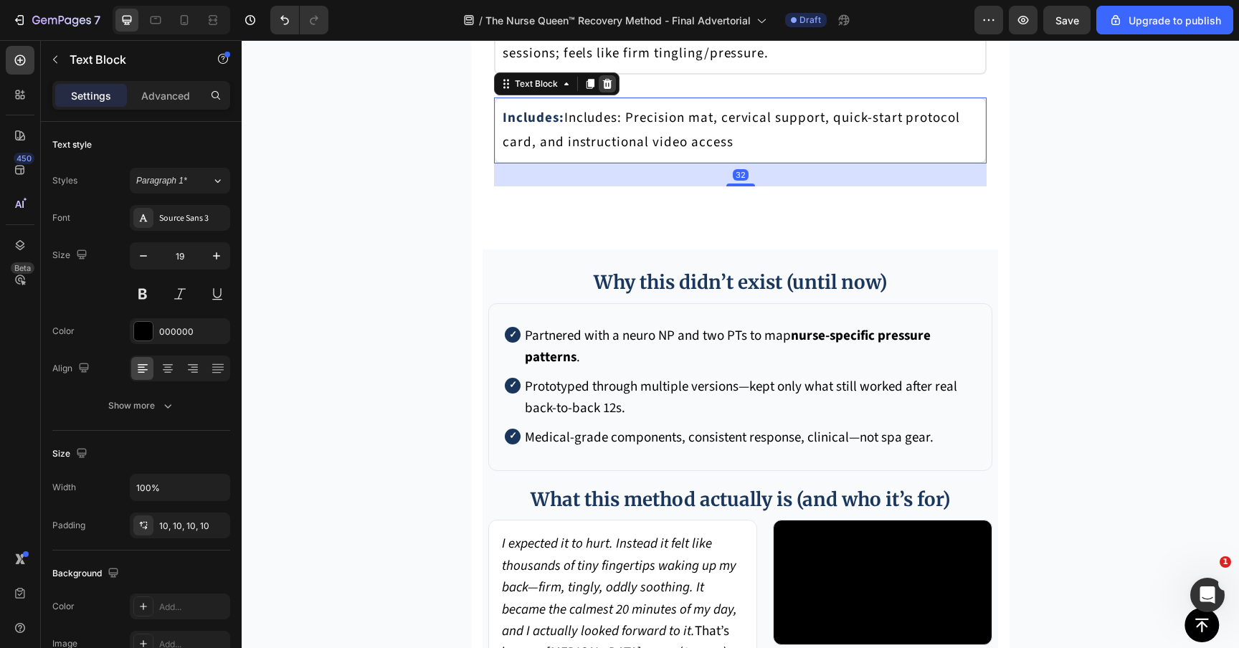
click at [604, 89] on icon at bounding box center [607, 84] width 9 height 10
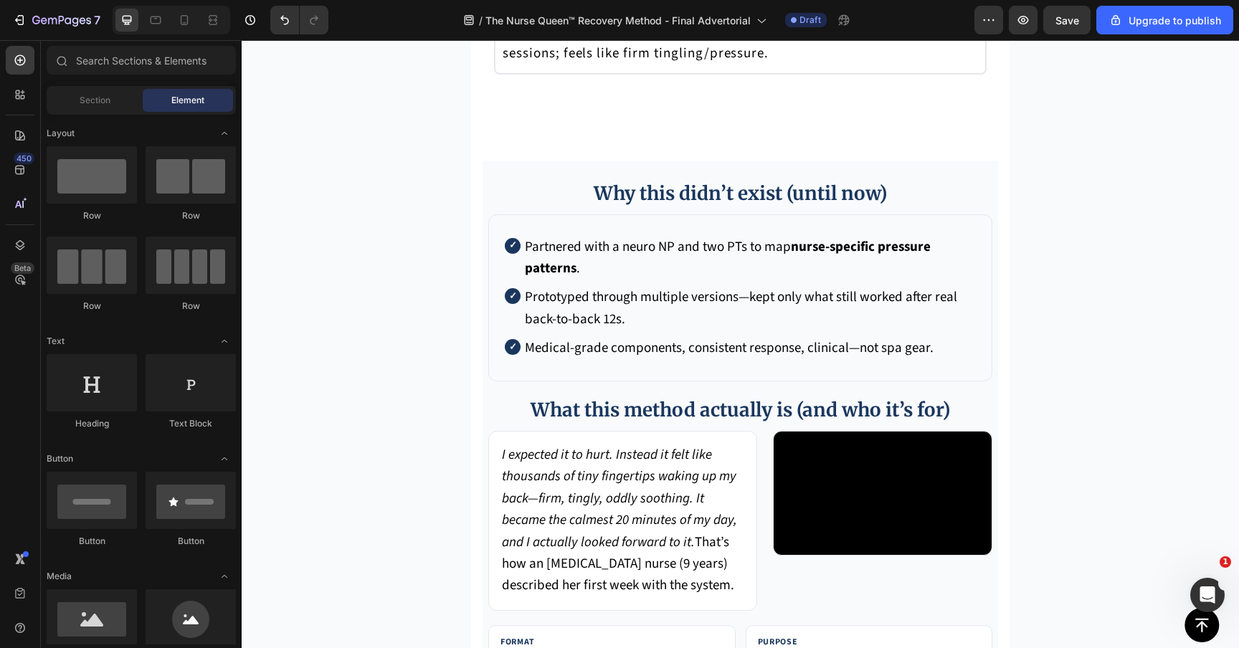
click at [659, 66] on p "Usage: 4–5× per week for 4 weeks; wear a thin tee or use a sheet for first sess…" at bounding box center [739, 41] width 475 height 49
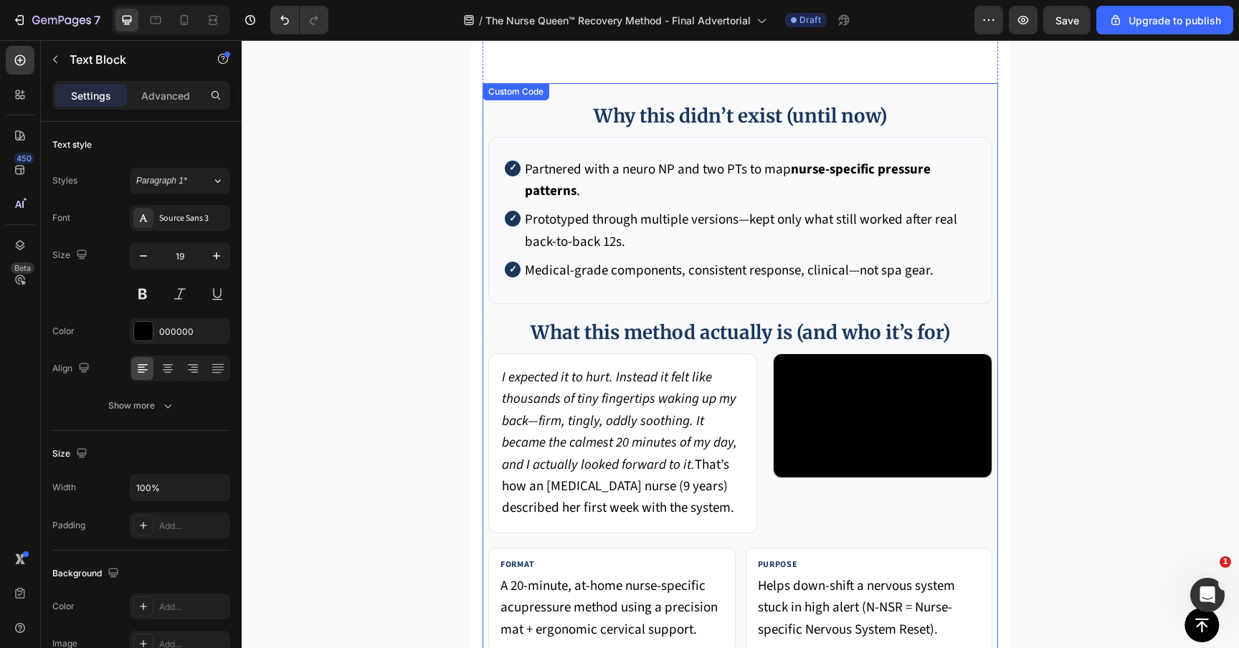
scroll to position [6250, 0]
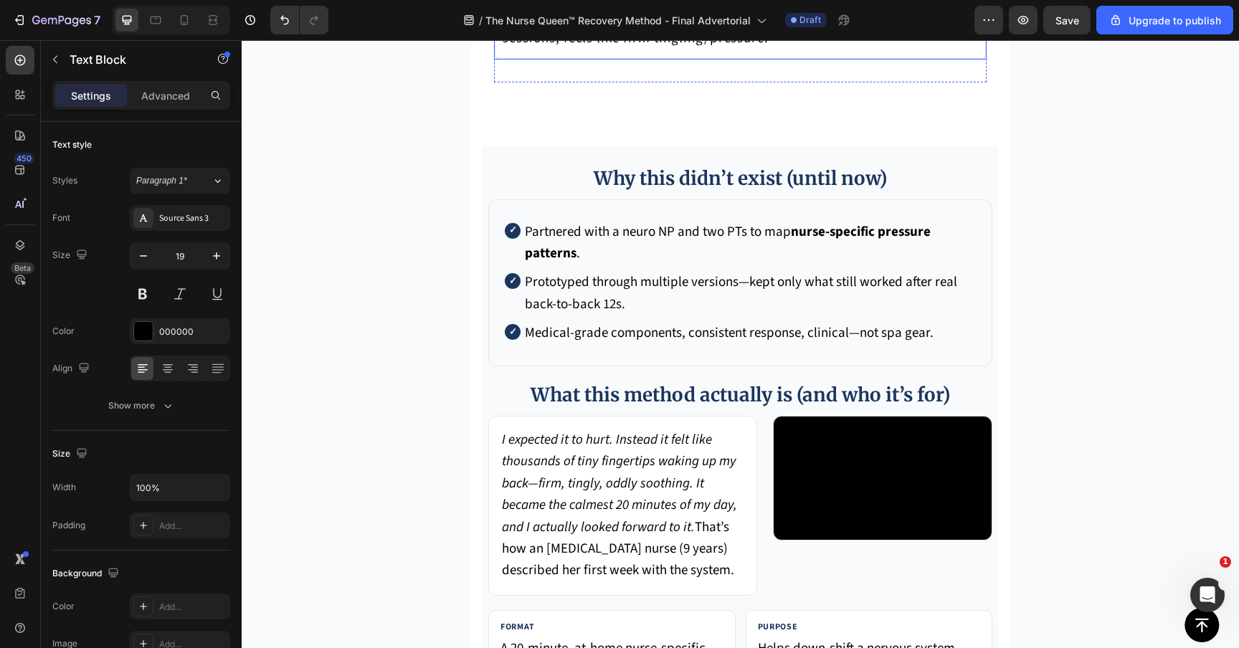
click at [593, 51] on p "Usage: 4–5× per week for 4 weeks; wear a thin tee or use a sheet for first sess…" at bounding box center [739, 26] width 475 height 49
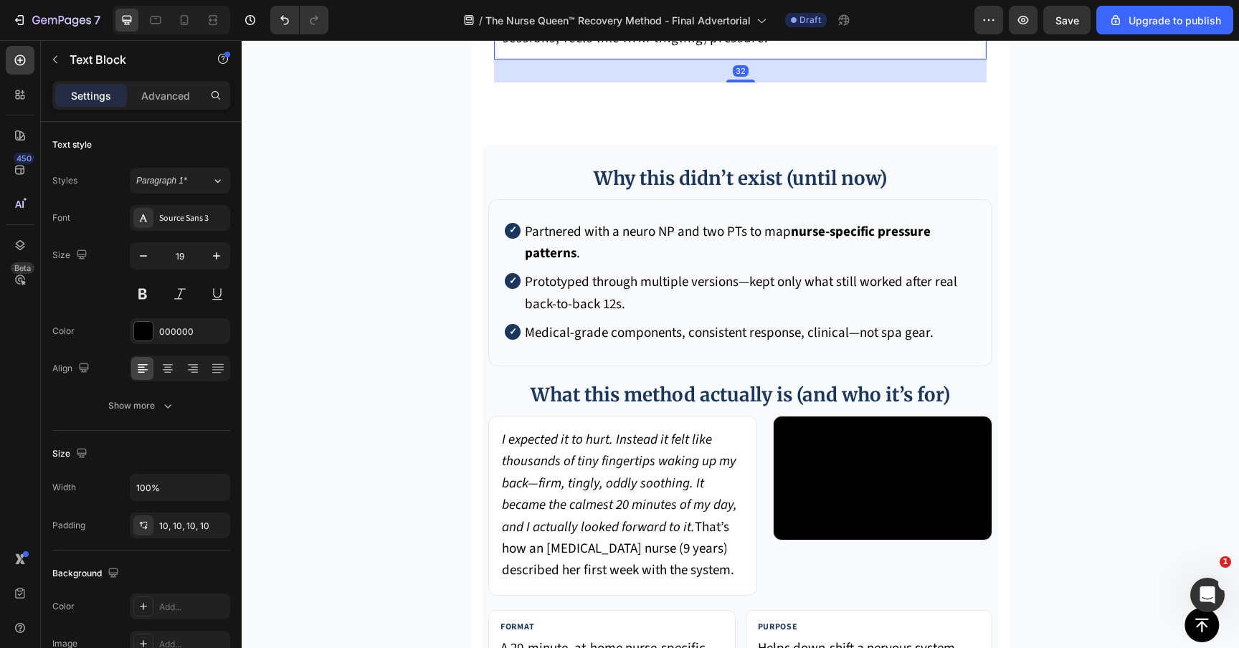
click at [593, 51] on p "Usage: 4–5× per week for 4 weeks; wear a thin tee or use a sheet for first sess…" at bounding box center [739, 26] width 475 height 49
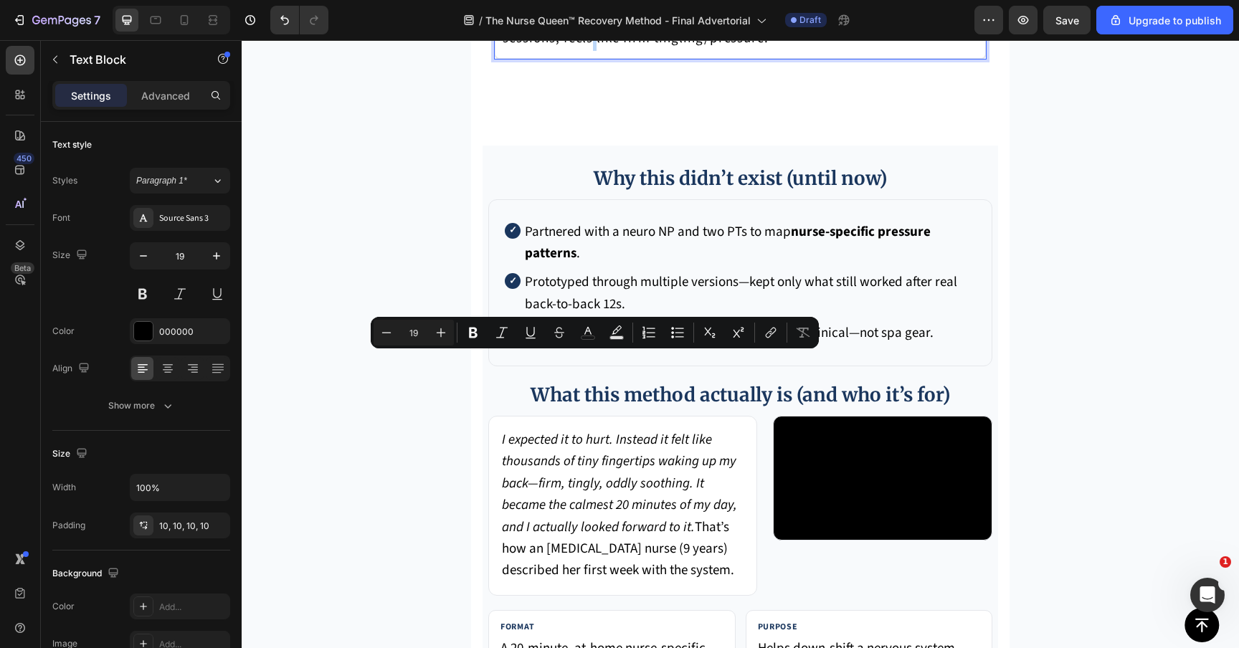
click at [593, 51] on p "Usage: 4–5× per week for 4 weeks; wear a thin tee or use a sheet for first sess…" at bounding box center [739, 26] width 475 height 49
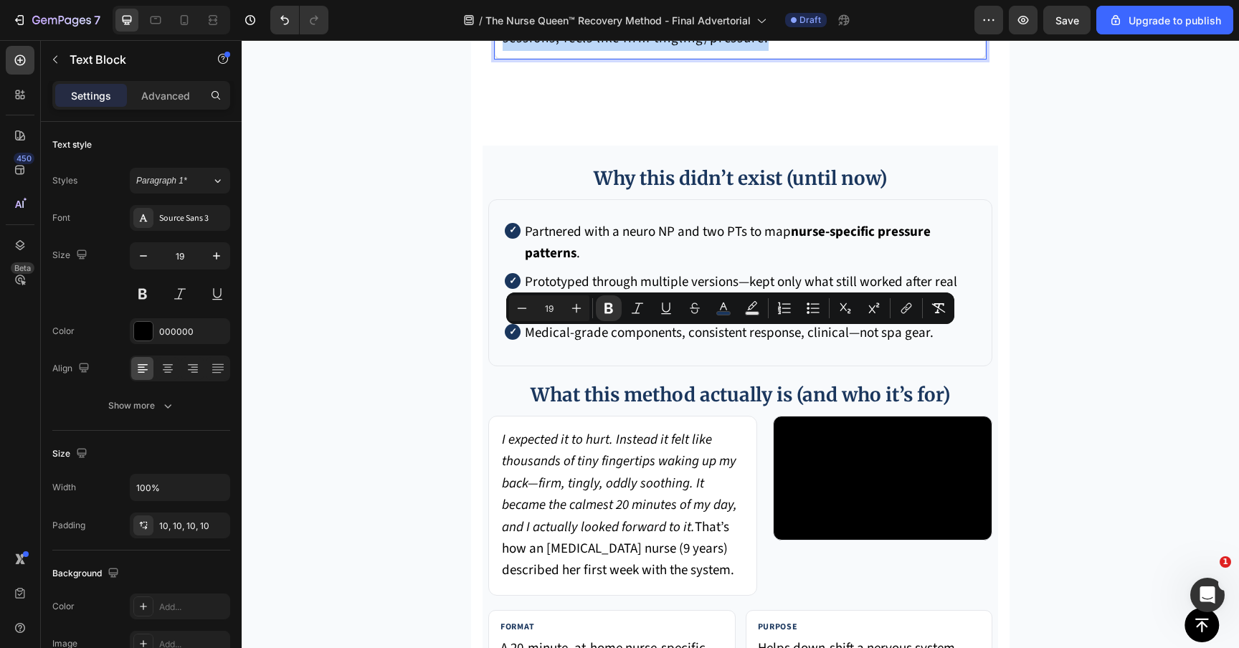
click at [776, 51] on p "Usage: 4–5× per week for 4 weeks; wear a thin tee or use a sheet for first sess…" at bounding box center [739, 26] width 475 height 49
click at [750, 51] on p "Usage: 4–5× per week for 4 weeks; wear a thin tee or use a sheet for first sess…" at bounding box center [739, 26] width 475 height 49
click at [761, 51] on p "Usage: 4–5× per week for 4 weeks; wear a thin tee or use a sheet for first sess…" at bounding box center [739, 26] width 475 height 49
drag, startPoint x: 774, startPoint y: 368, endPoint x: 560, endPoint y: 337, distance: 216.5
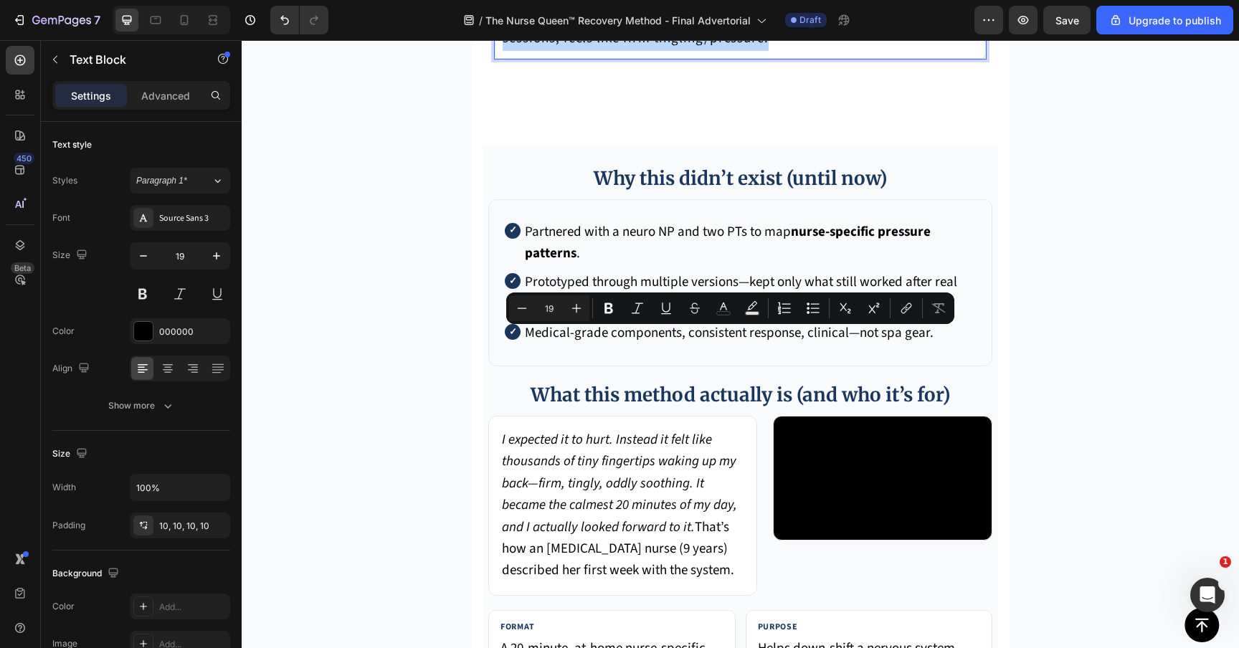
click at [560, 51] on p "Usage: 4–5× per week for 4 weeks; wear a thin tee or use a sheet for first sess…" at bounding box center [739, 26] width 475 height 49
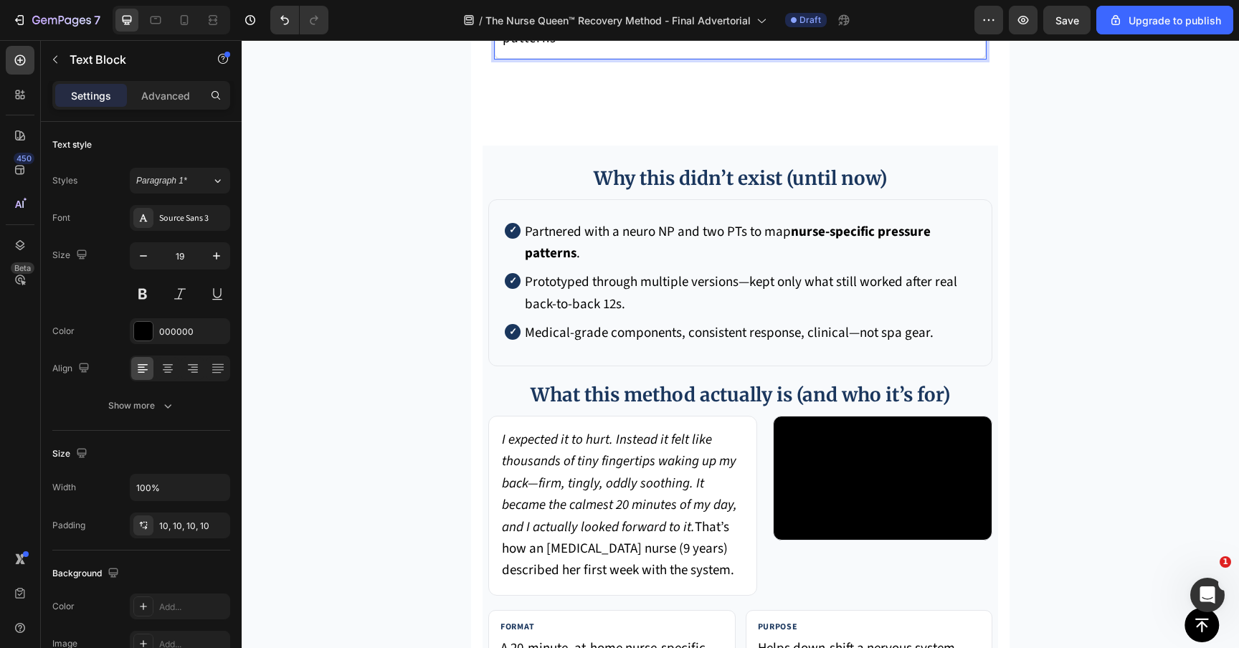
drag, startPoint x: 560, startPoint y: 337, endPoint x: 407, endPoint y: 320, distance: 153.6
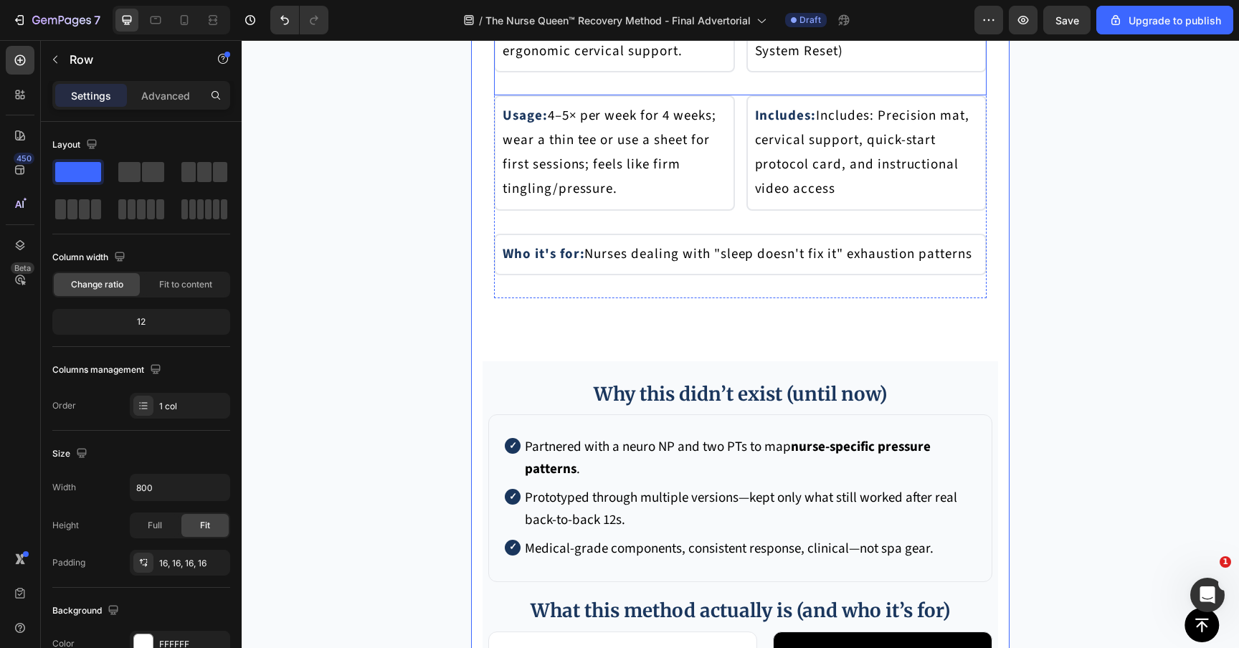
scroll to position [5853, 0]
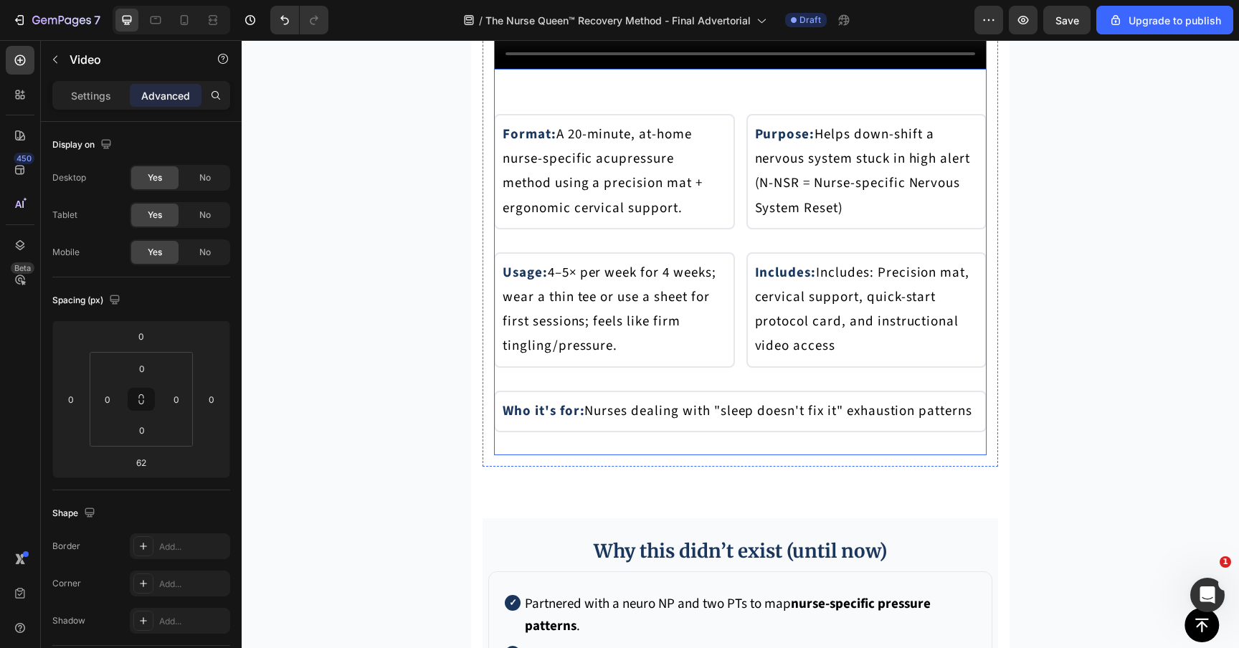
click at [733, 419] on div "I expected it to hurt. Instead it felt like thousands of tiny fingertips waking…" at bounding box center [740, 39] width 492 height 832
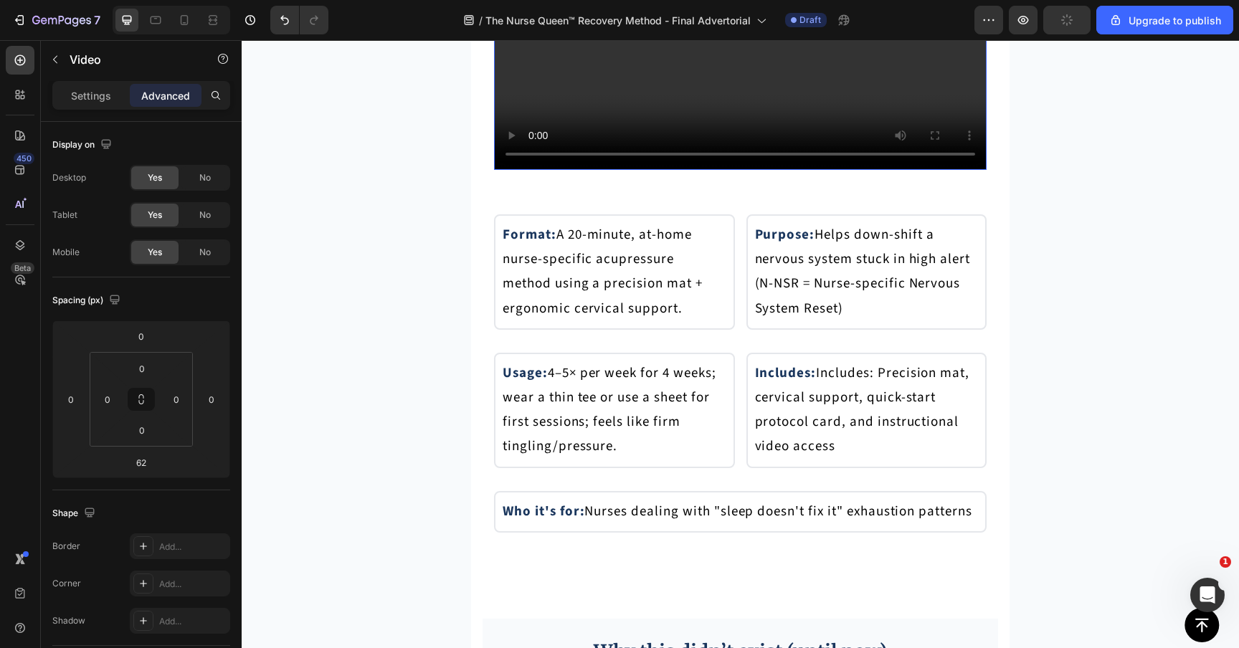
scroll to position [5623, 0]
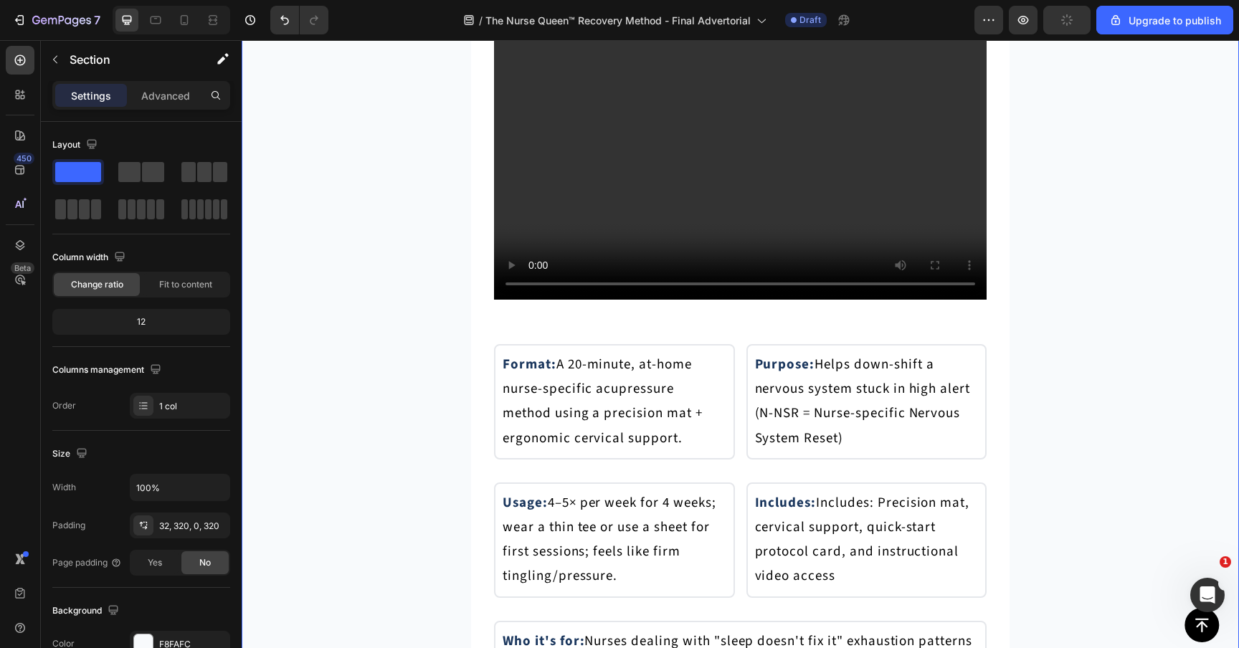
scroll to position [5782, 0]
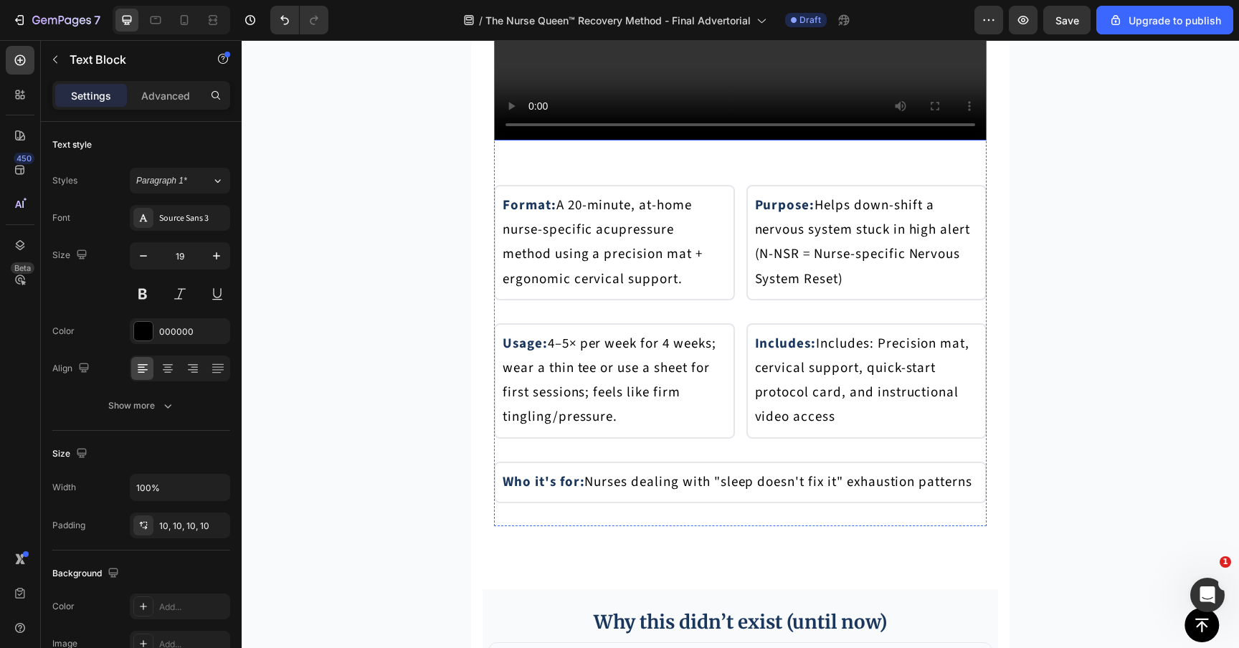
click at [749, 140] on video at bounding box center [740, 2] width 492 height 277
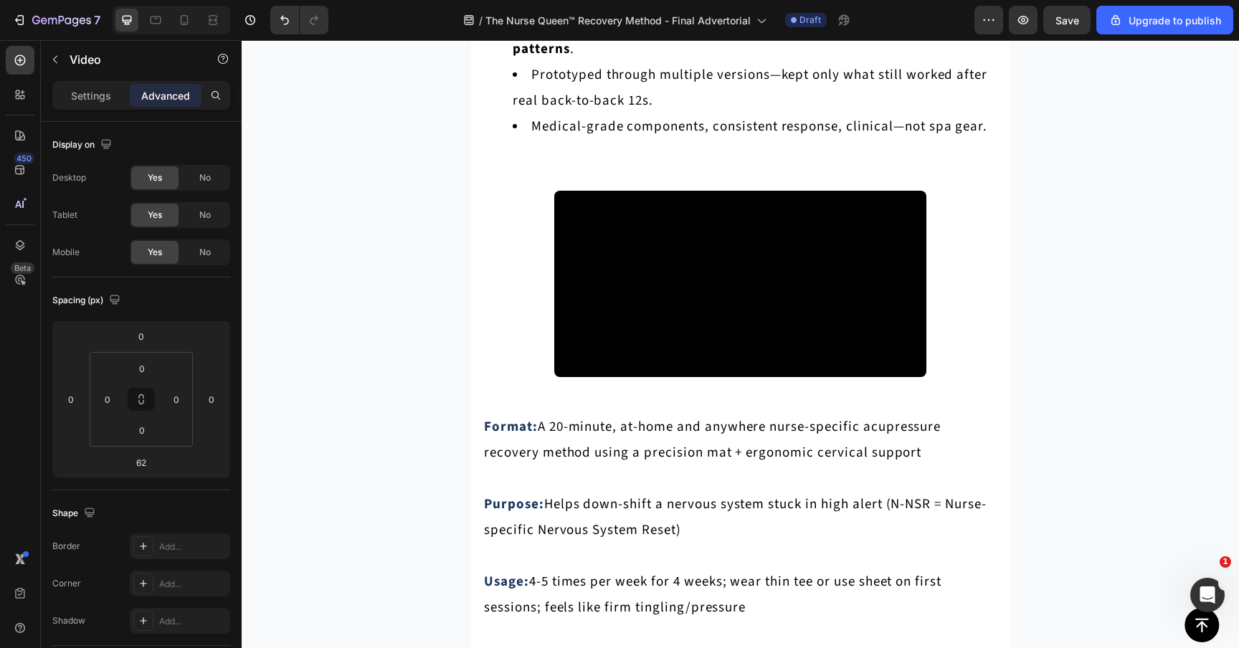
scroll to position [7269, 0]
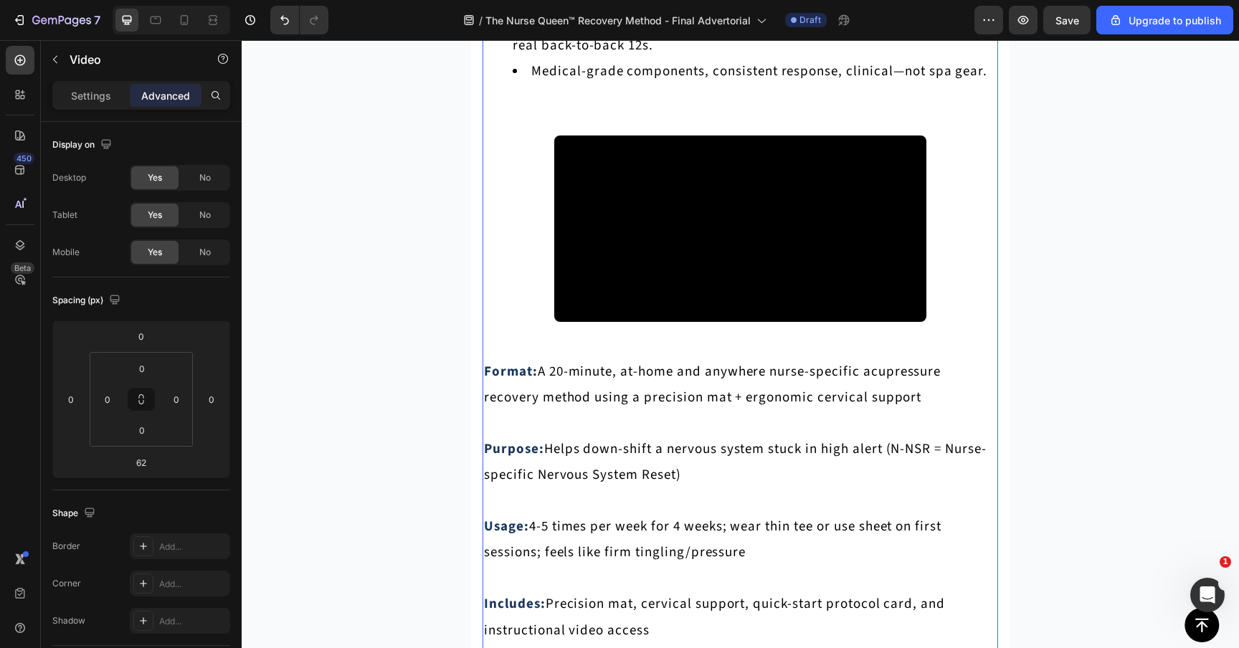
click at [676, 322] on video at bounding box center [740, 228] width 372 height 186
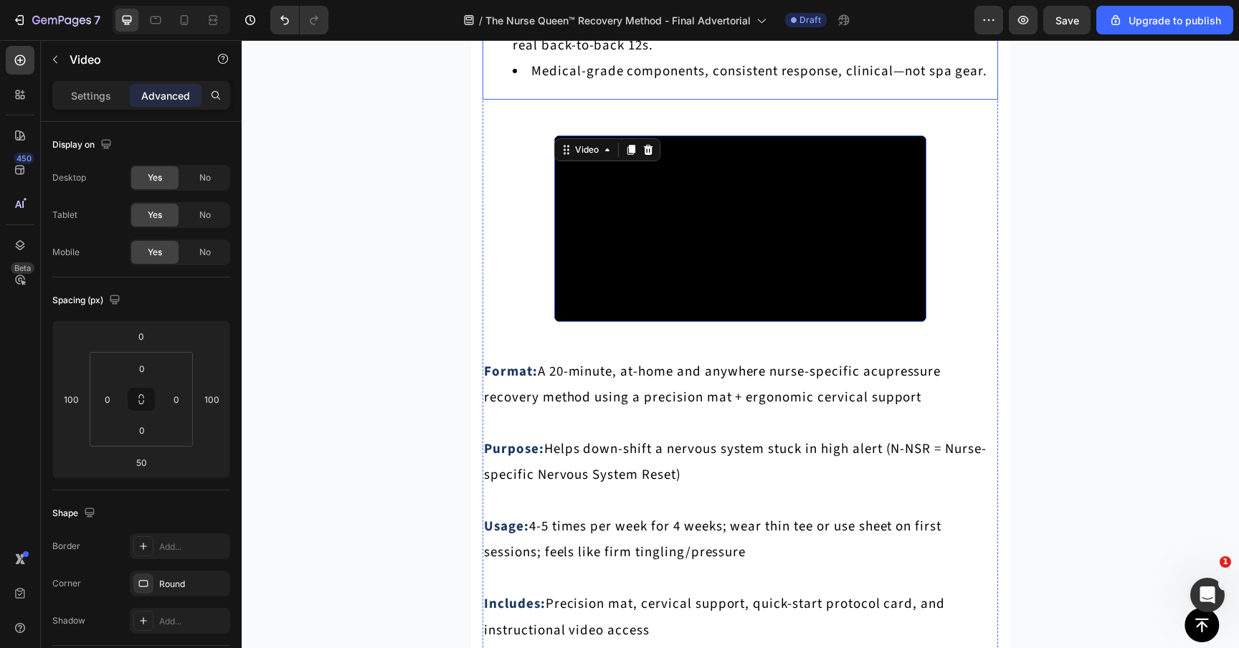
scroll to position [7049, 0]
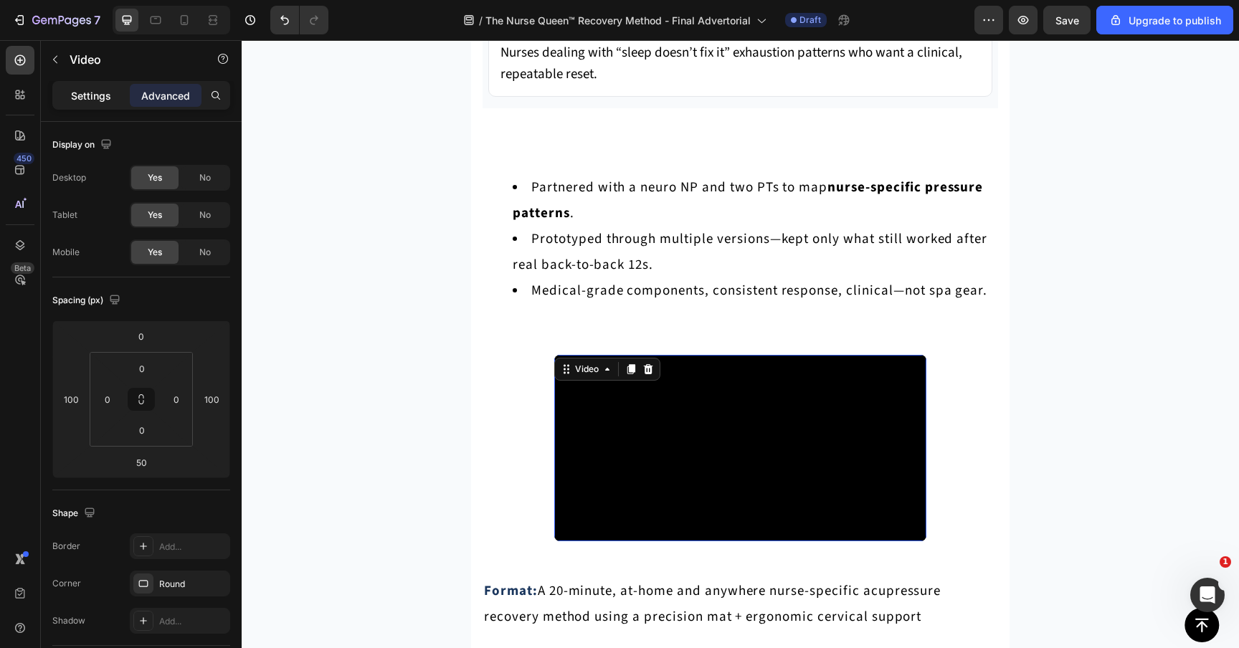
click at [95, 90] on p "Settings" at bounding box center [91, 95] width 40 height 15
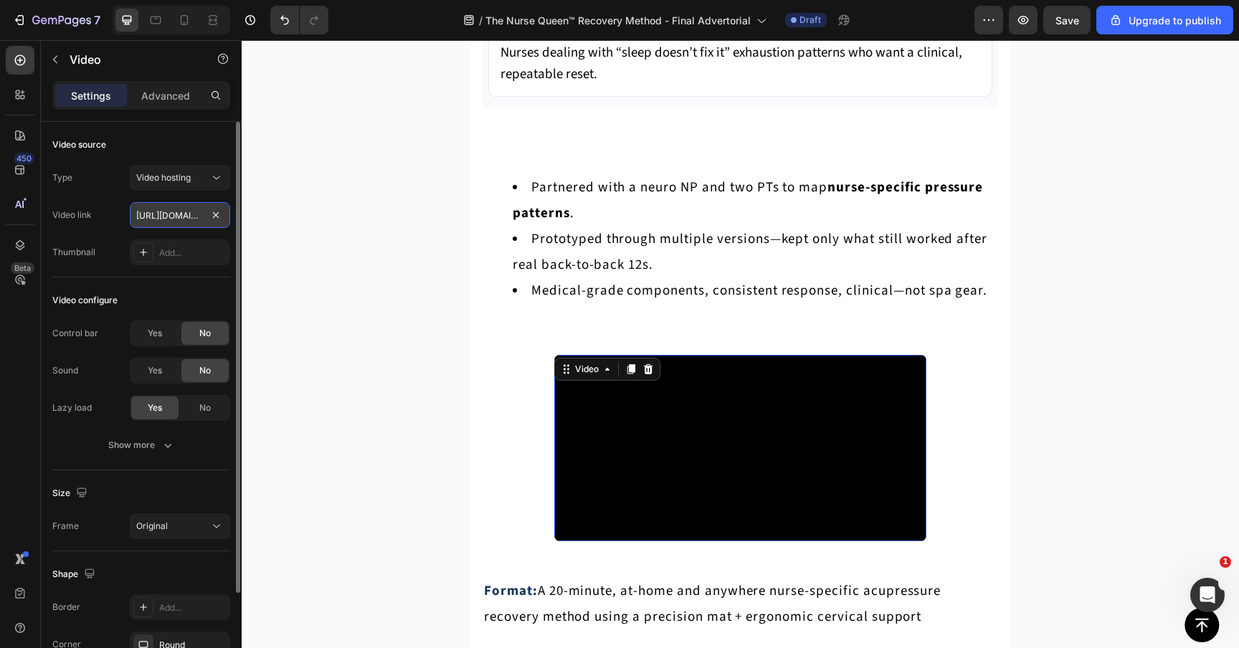
click at [153, 221] on input "https://cdn.shopify.com/videos/c/o/v/a665a775aca543d3bdc71a69428dd8d2.mp4" at bounding box center [180, 215] width 100 height 26
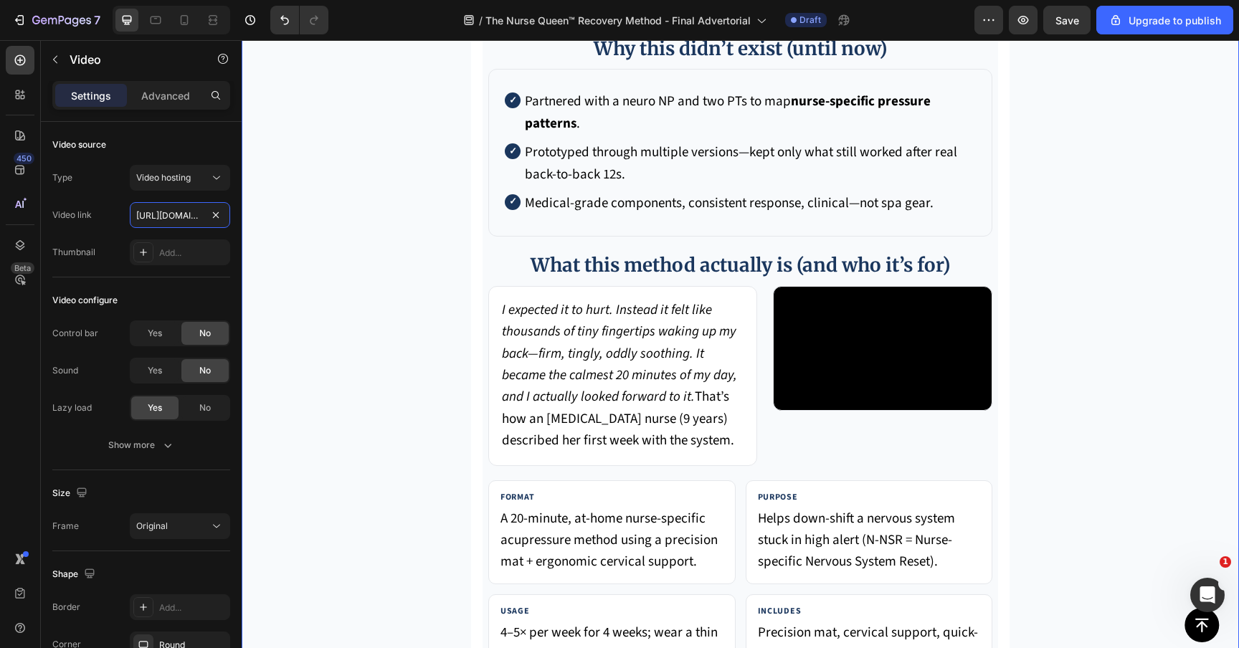
scroll to position [6426, 0]
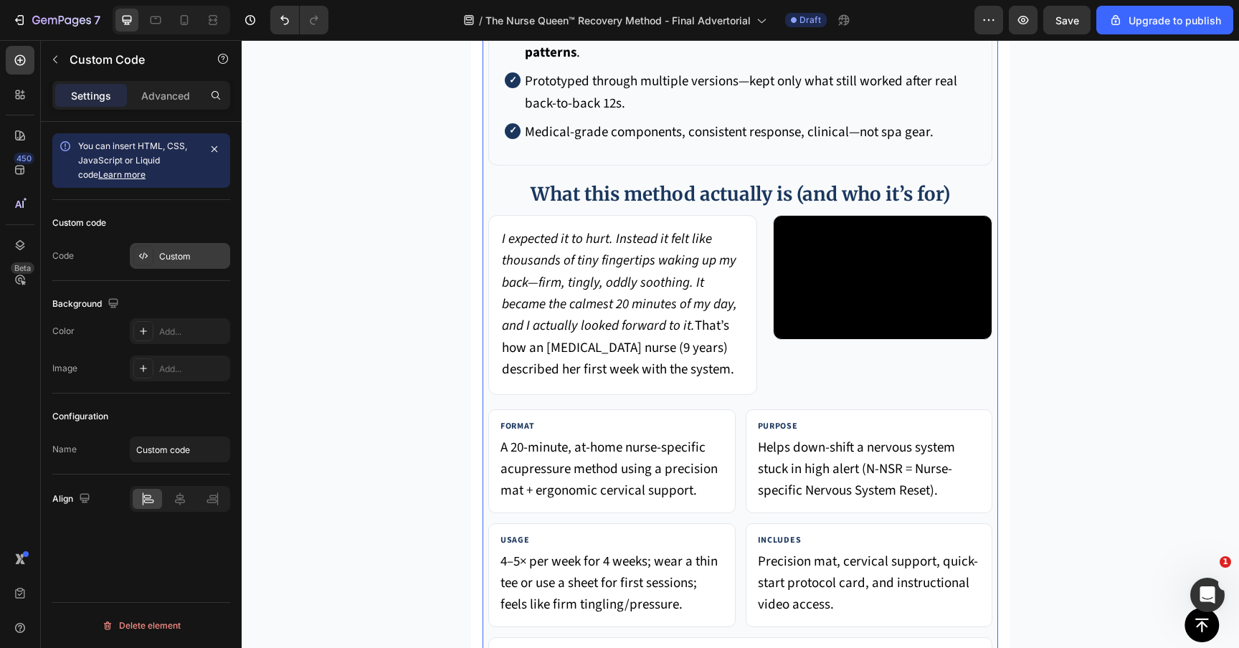
click at [179, 264] on div "Custom" at bounding box center [180, 256] width 100 height 26
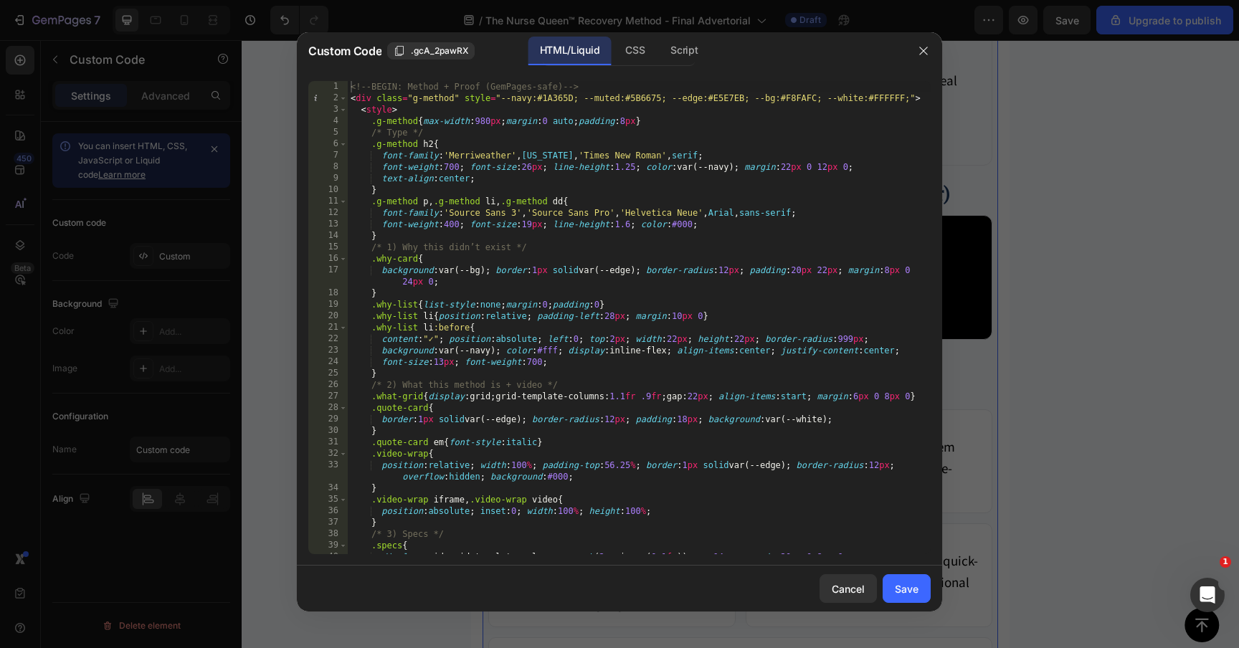
type textarea "<div class="g-method" style="--navy:#1A365D; --muted:#5B6675; --edge:#E5E7EB; -…"
click at [800, 98] on div "<!-- BEGIN: Method + Proof (GemPages-safe) --> < div class = "g-method" style =…" at bounding box center [639, 329] width 583 height 496
click at [1013, 386] on div at bounding box center [619, 324] width 1239 height 648
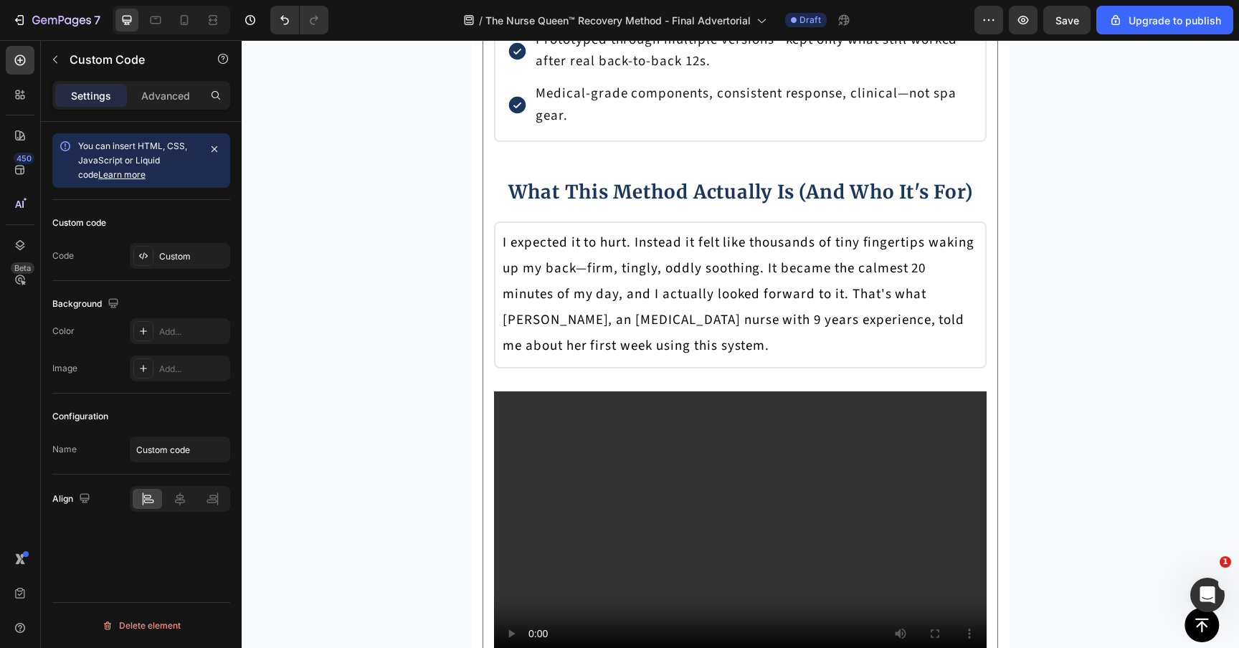
scroll to position [5238, 0]
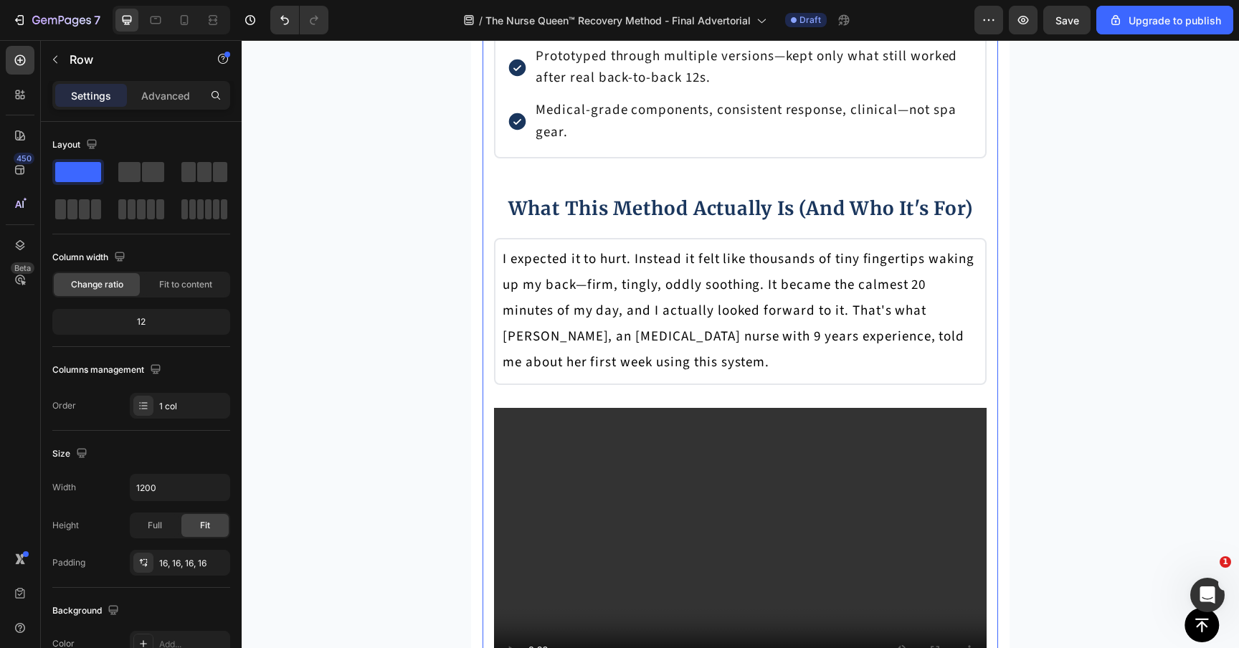
click at [616, 229] on div "Why this didn't exist (until now) Heading Row 0 Partnered with a neuro NP and t…" at bounding box center [739, 490] width 515 height 1183
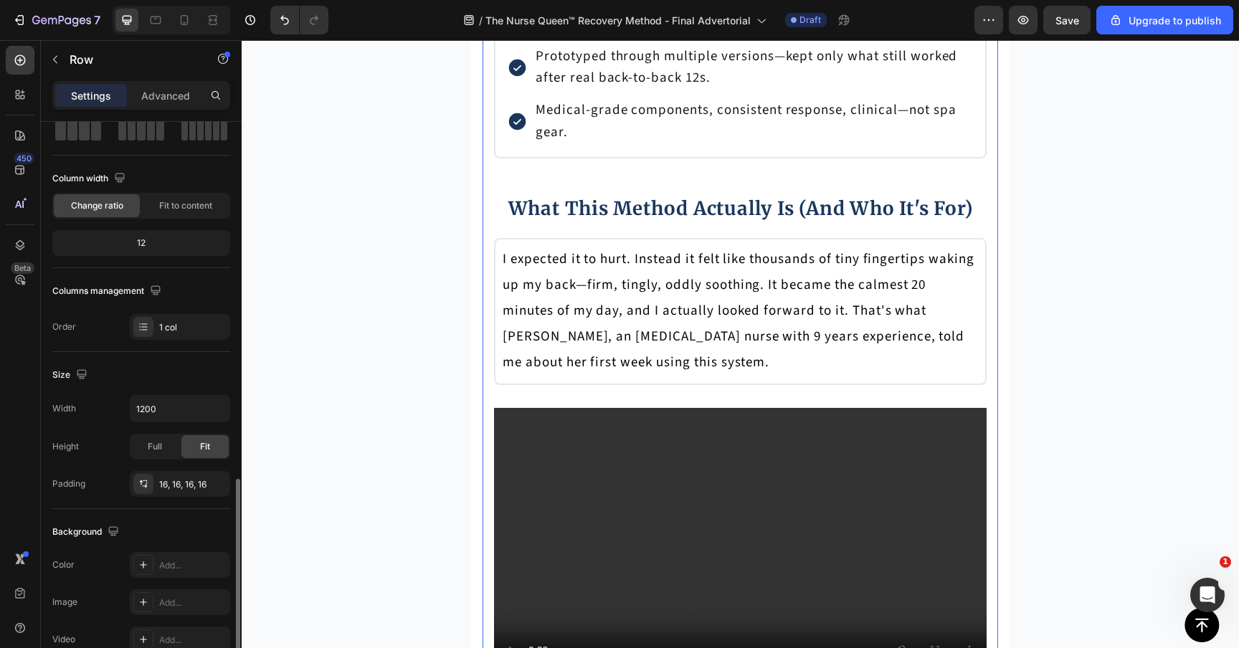
scroll to position [307, 0]
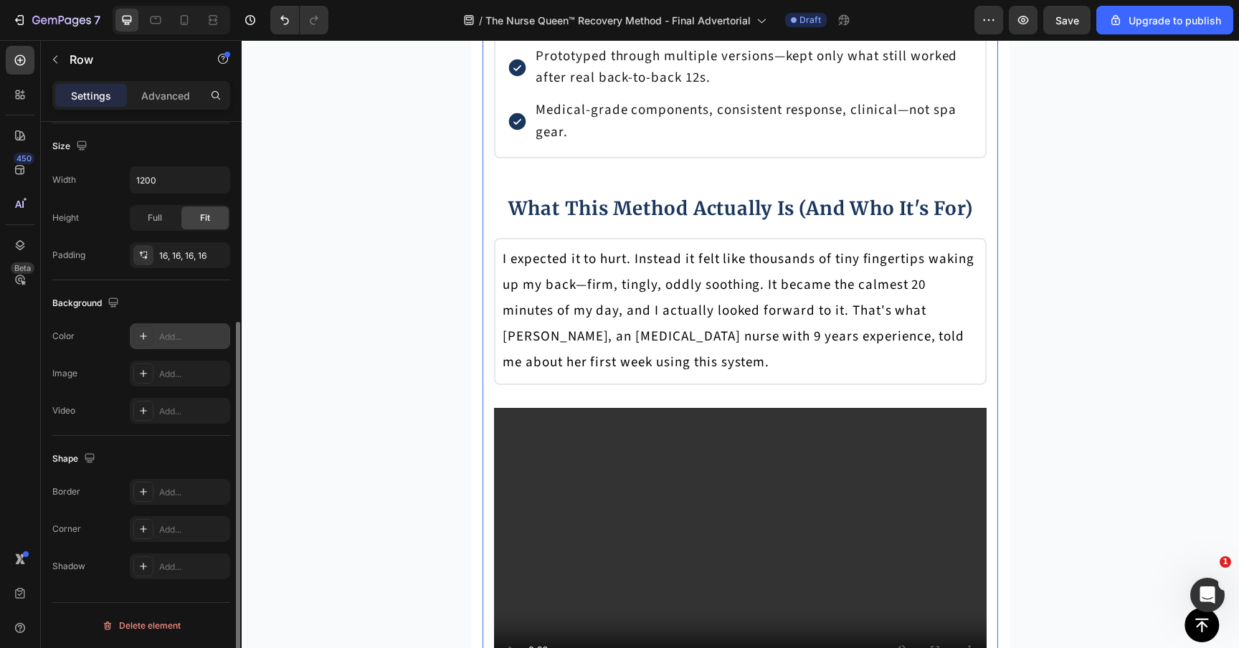
click at [175, 336] on div "Add..." at bounding box center [192, 336] width 67 height 13
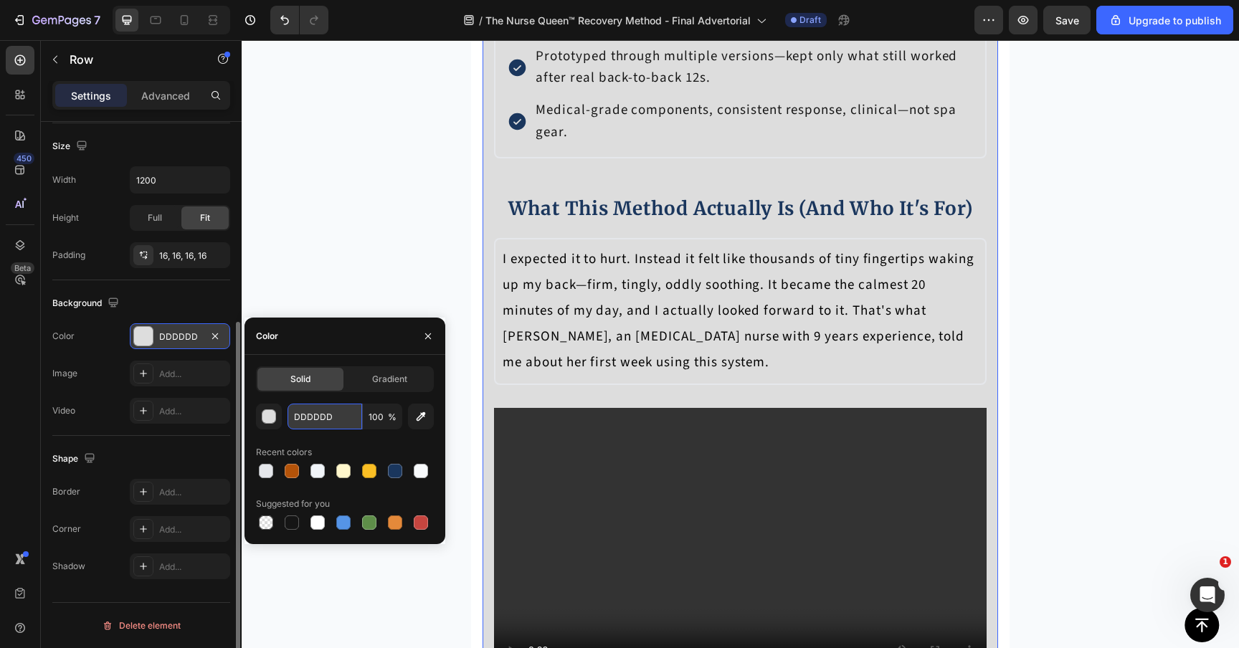
click at [308, 415] on input "DDDDDD" at bounding box center [324, 417] width 75 height 26
click at [266, 467] on div at bounding box center [266, 471] width 14 height 14
type input "E5E7EB"
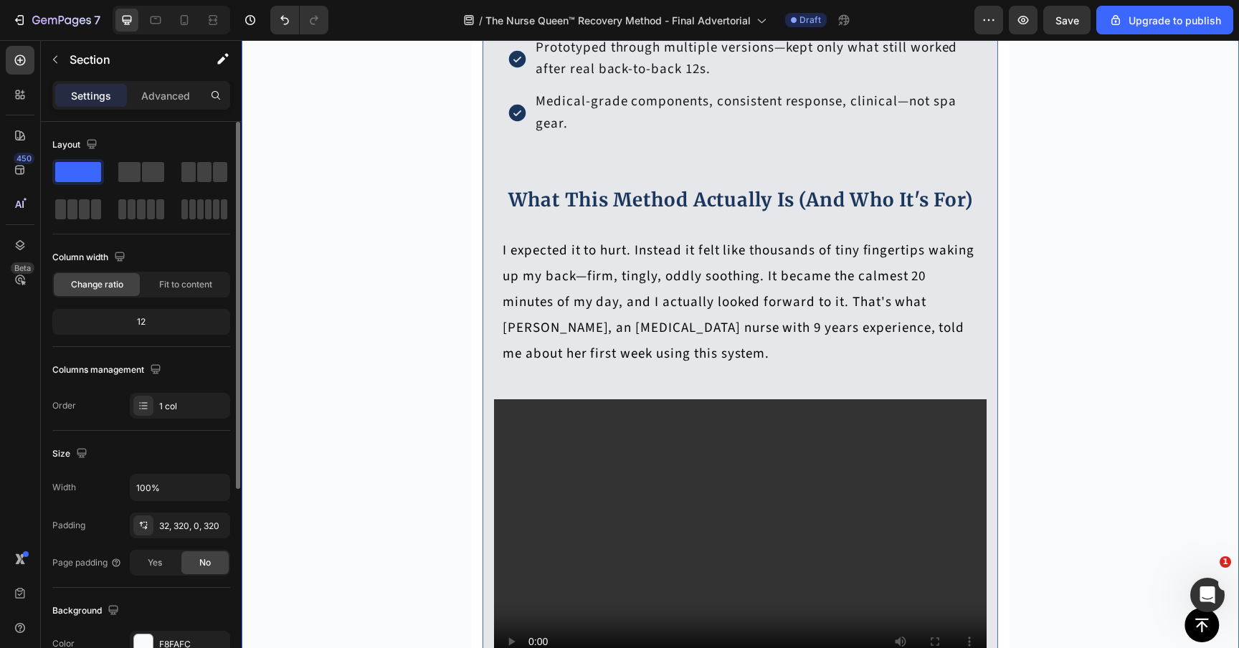
scroll to position [5225, 0]
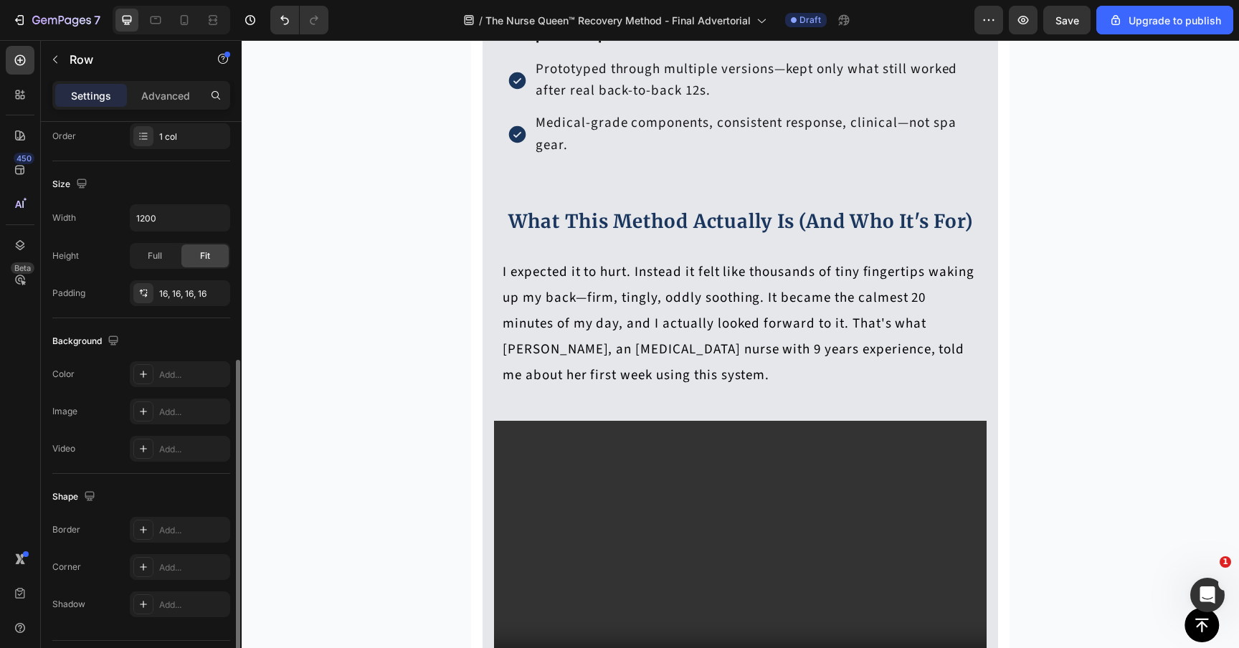
scroll to position [307, 0]
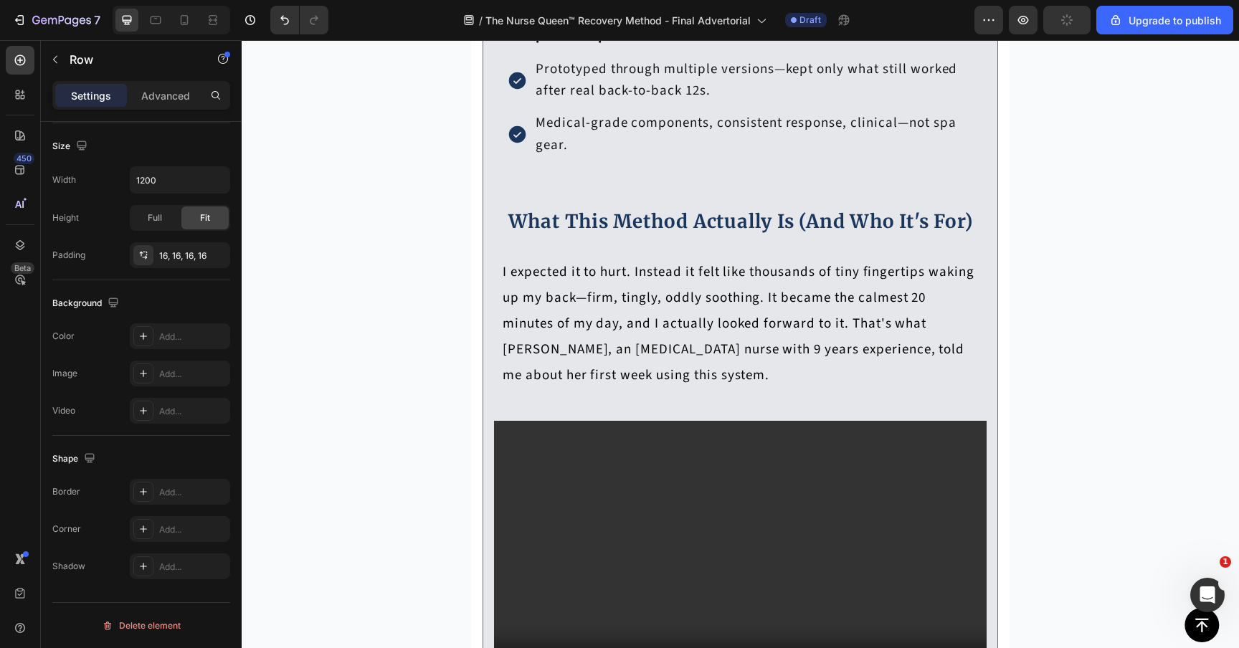
click at [482, 277] on div "Why this didn't exist (until now) Heading Row 0 Partnered with a neuro NP and t…" at bounding box center [739, 503] width 515 height 1183
click at [165, 338] on div "E5E7EB" at bounding box center [180, 336] width 42 height 13
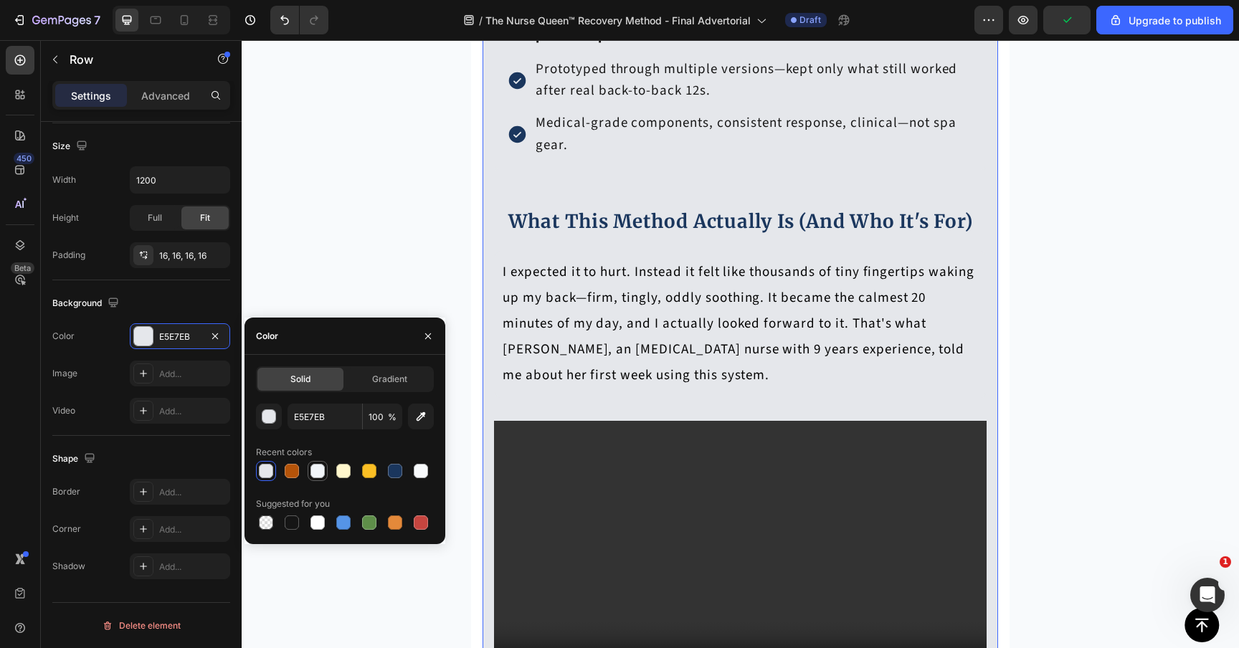
click at [312, 469] on div at bounding box center [317, 471] width 14 height 14
type input "F1F5F9"
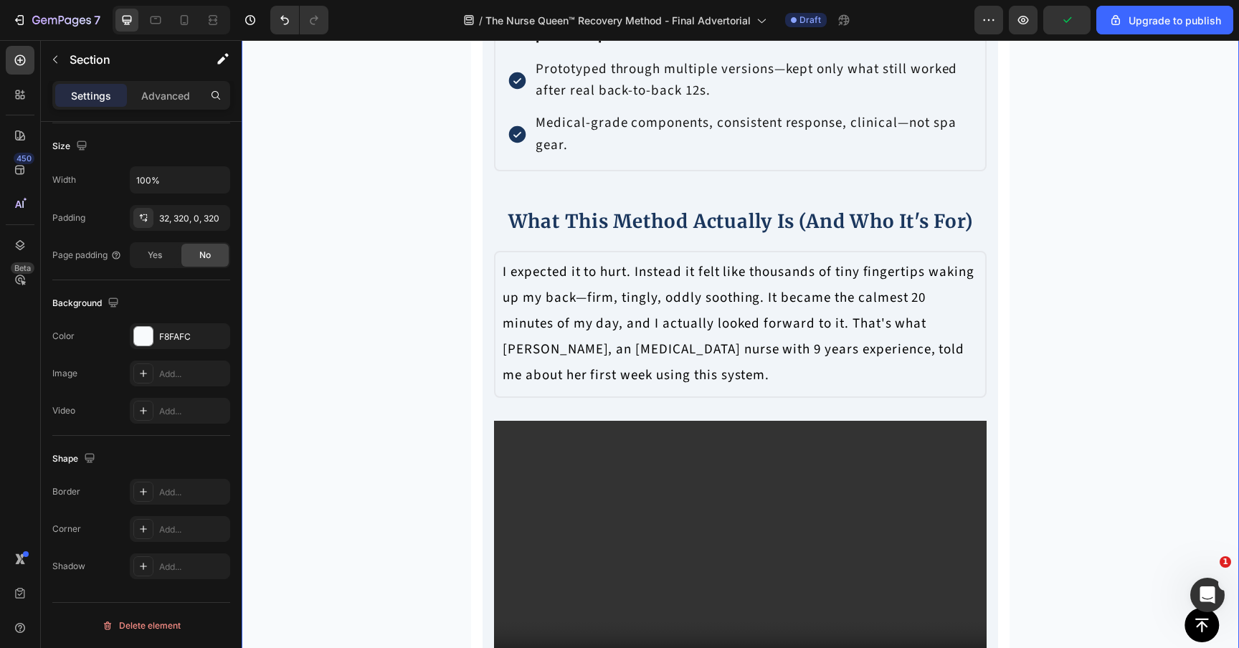
scroll to position [0, 0]
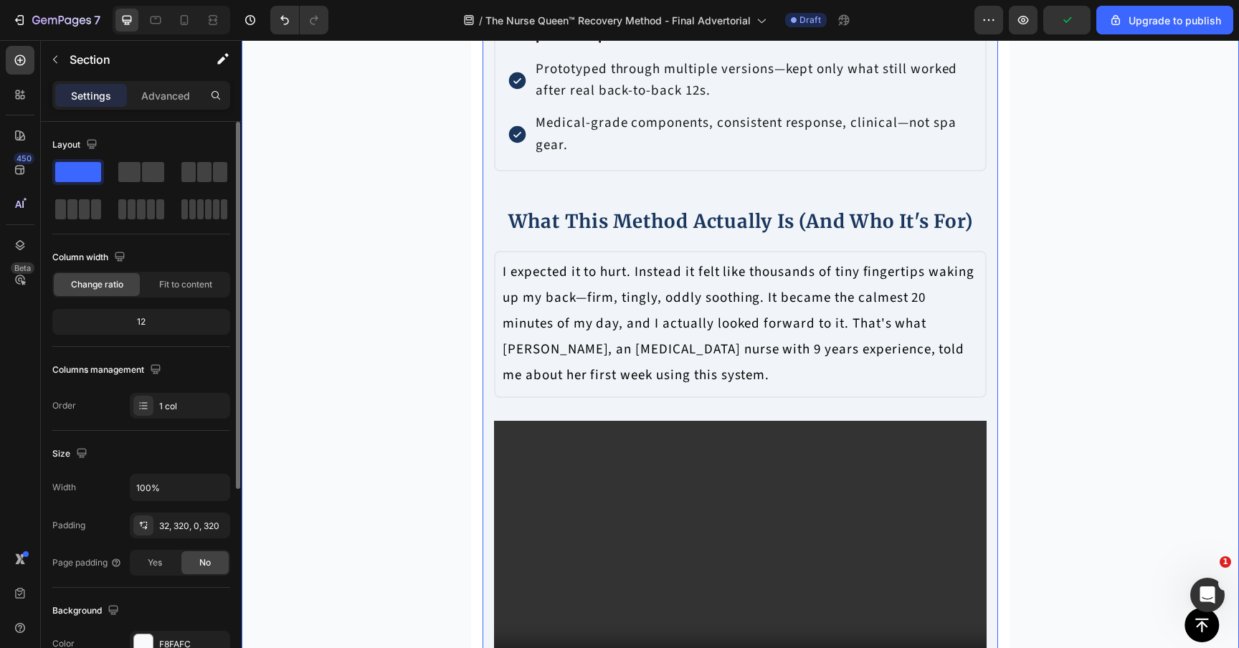
click at [496, 244] on div "Why this didn't exist (until now) Heading Row Partnered with a neuro NP and two…" at bounding box center [739, 503] width 515 height 1183
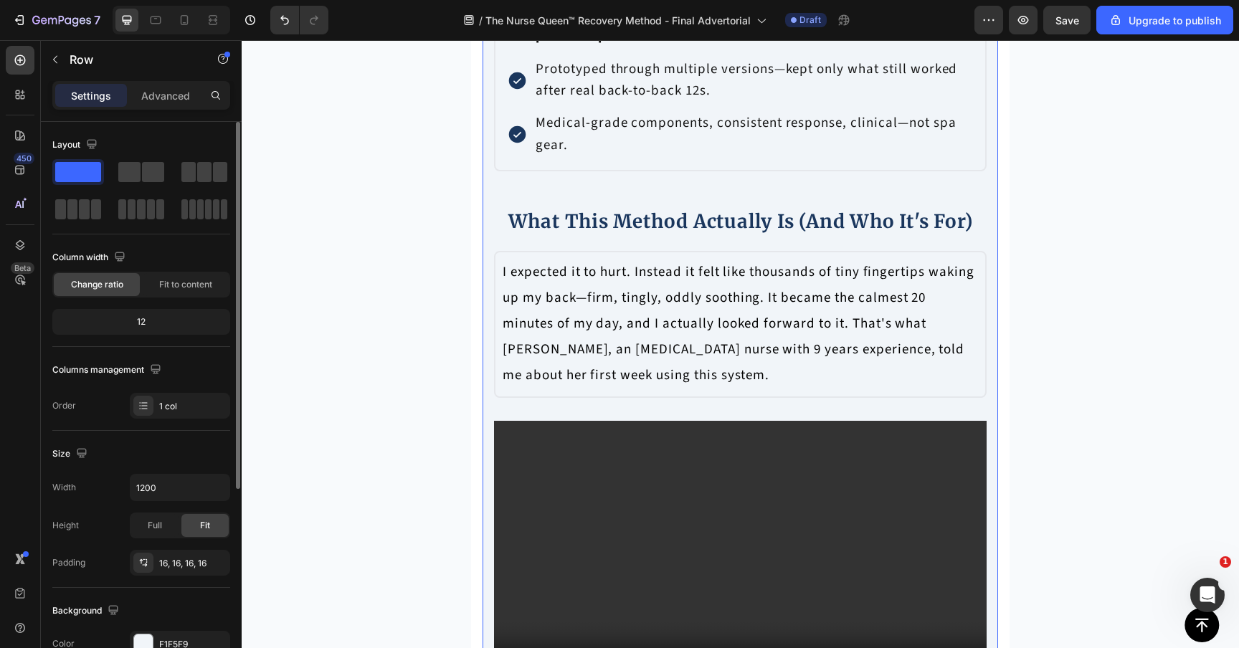
click at [496, 244] on div "Why this didn't exist (until now) Heading Row Partnered with a neuro NP and two…" at bounding box center [739, 503] width 515 height 1183
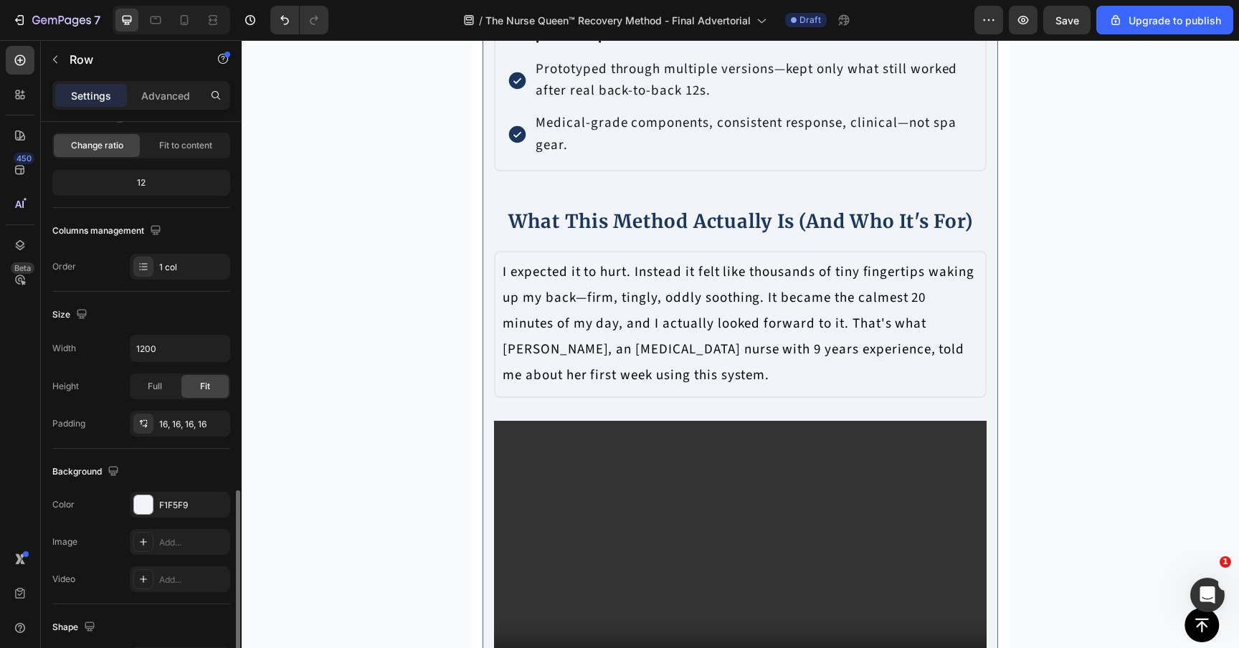
scroll to position [307, 0]
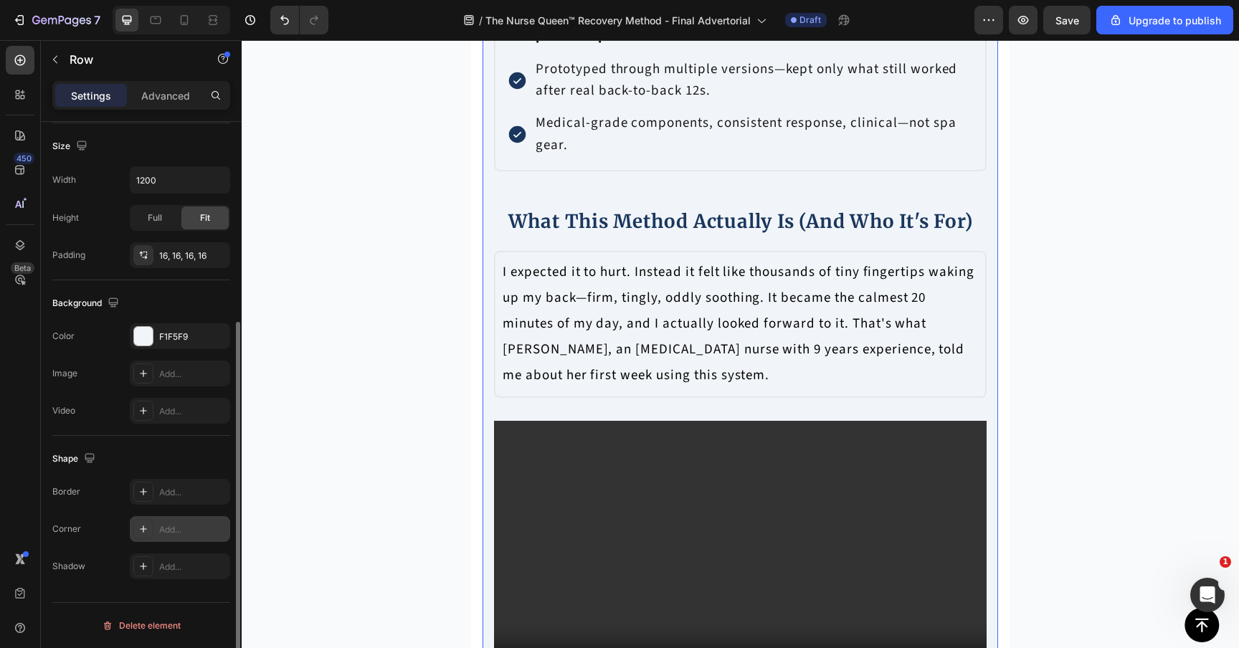
click at [154, 528] on div "Add..." at bounding box center [180, 529] width 100 height 26
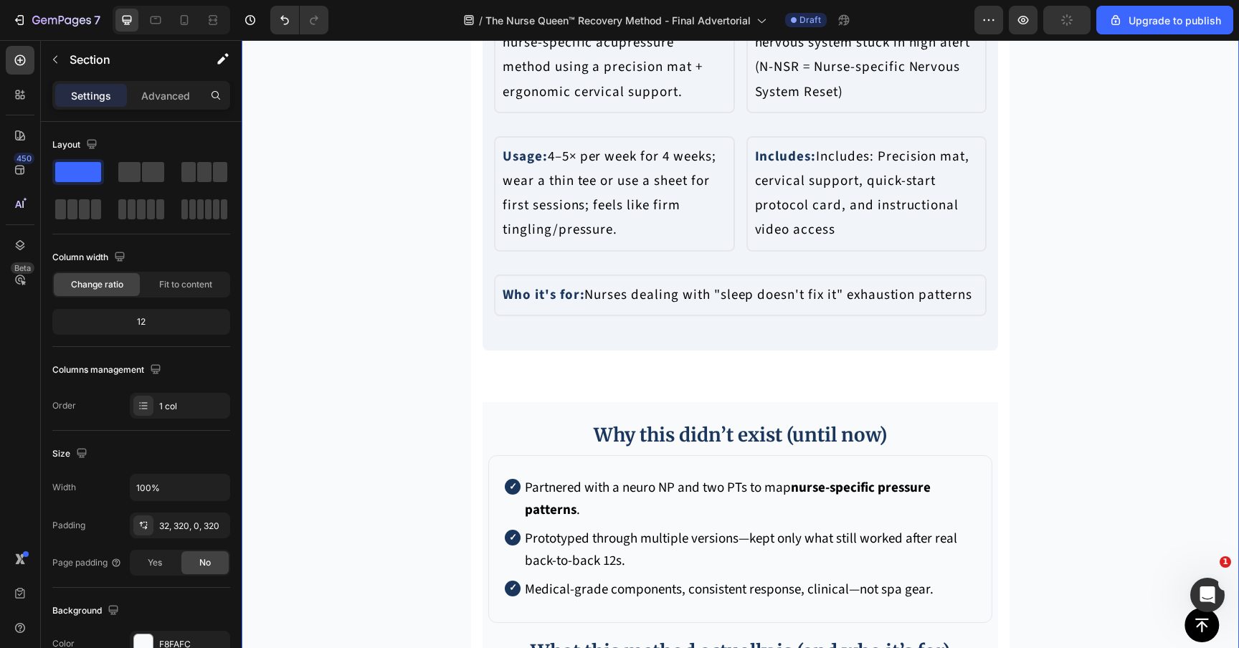
scroll to position [6078, 0]
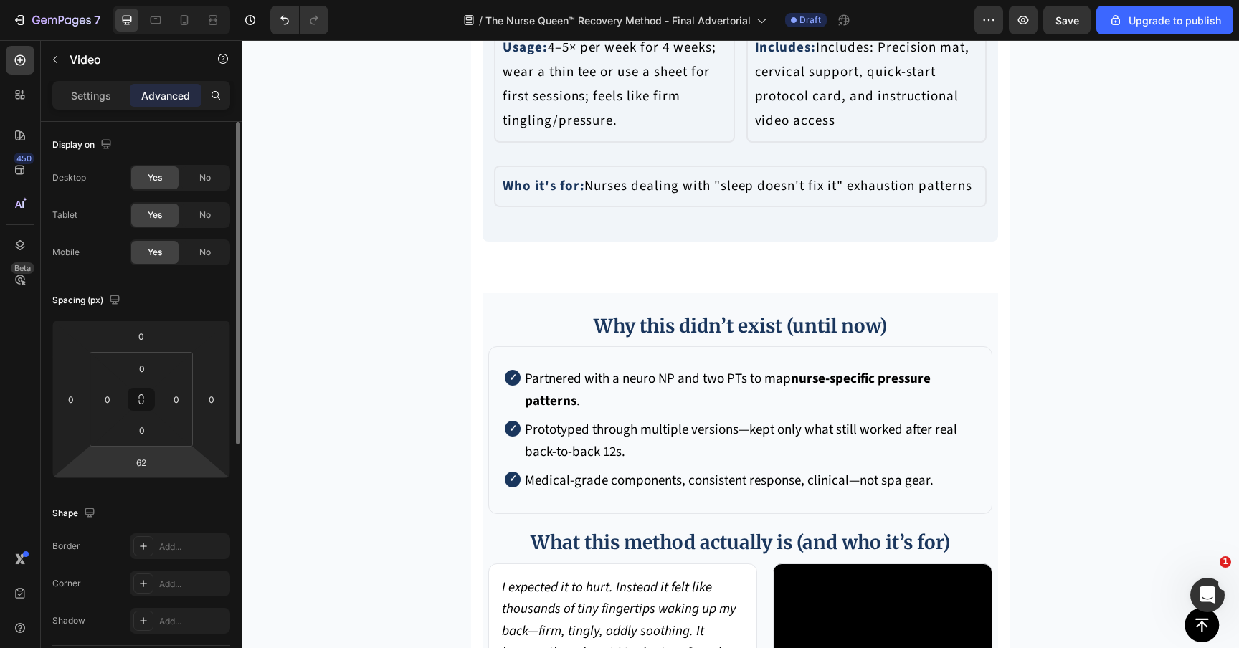
click at [137, 0] on html "7 / The Nurse Queen™ Recovery Method - Final Advertorial Draft Preview Save Upg…" at bounding box center [619, 0] width 1239 height 0
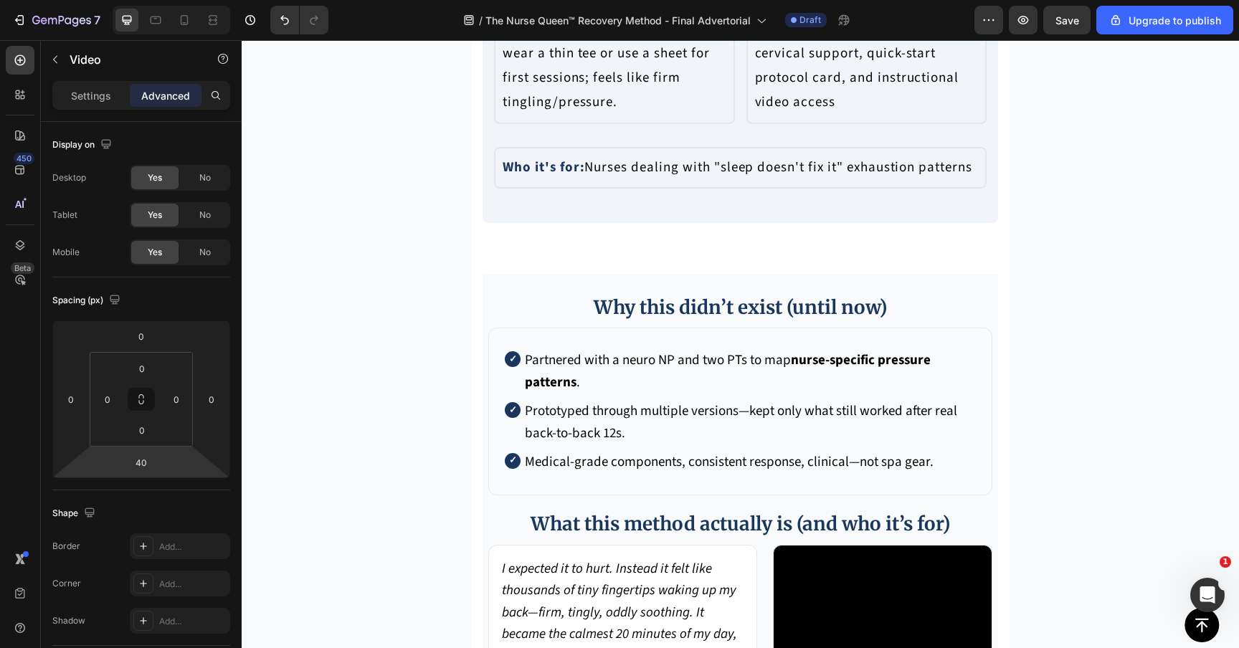
type input "42"
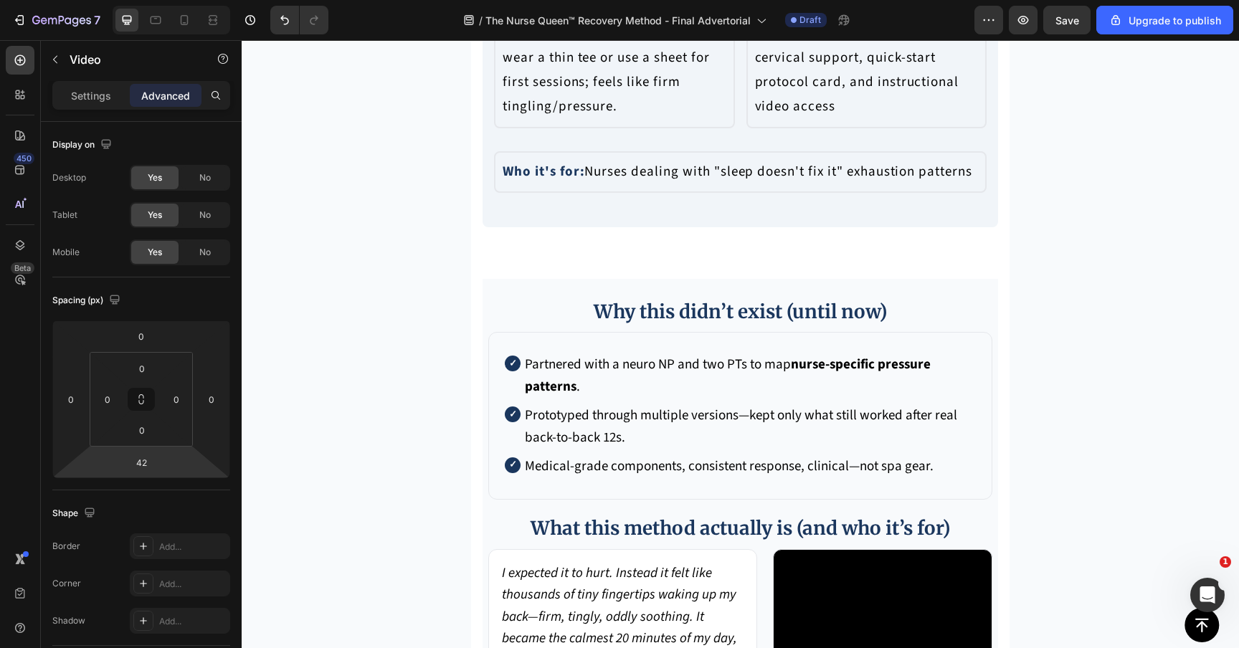
drag, startPoint x: 143, startPoint y: 447, endPoint x: 142, endPoint y: 454, distance: 7.3
click at [142, 0] on html "7 / The Nurse Queen™ Recovery Method - Final Advertorial Draft Preview Save Upg…" at bounding box center [619, 0] width 1239 height 0
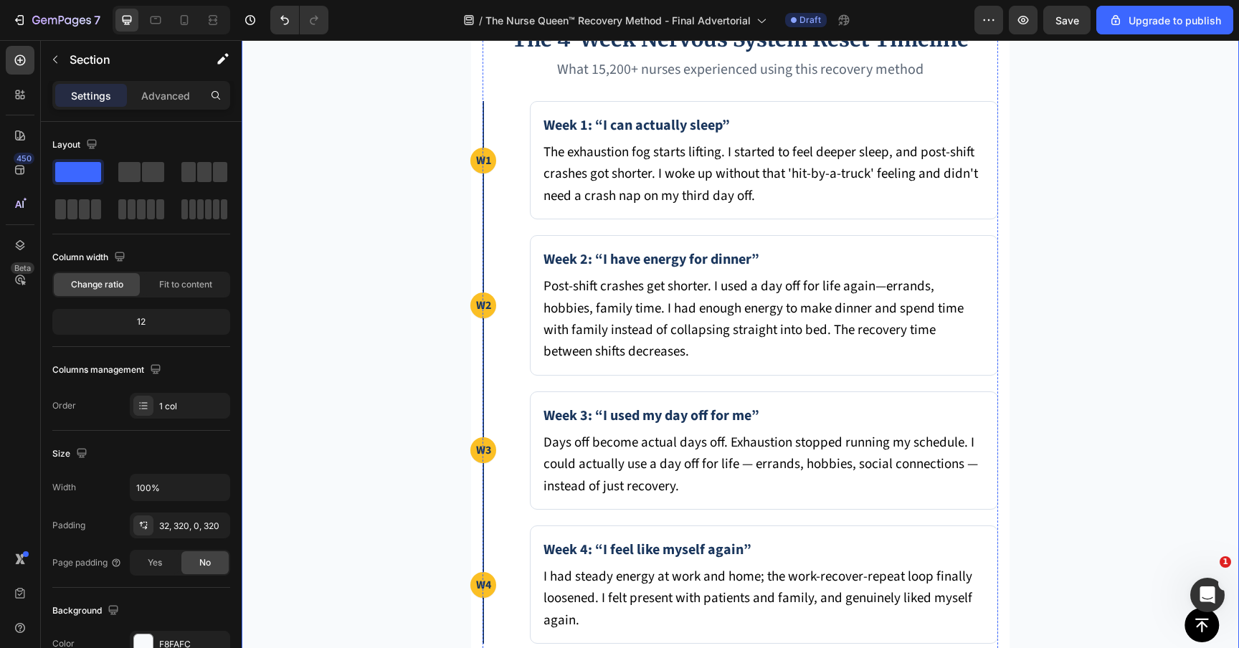
scroll to position [8096, 0]
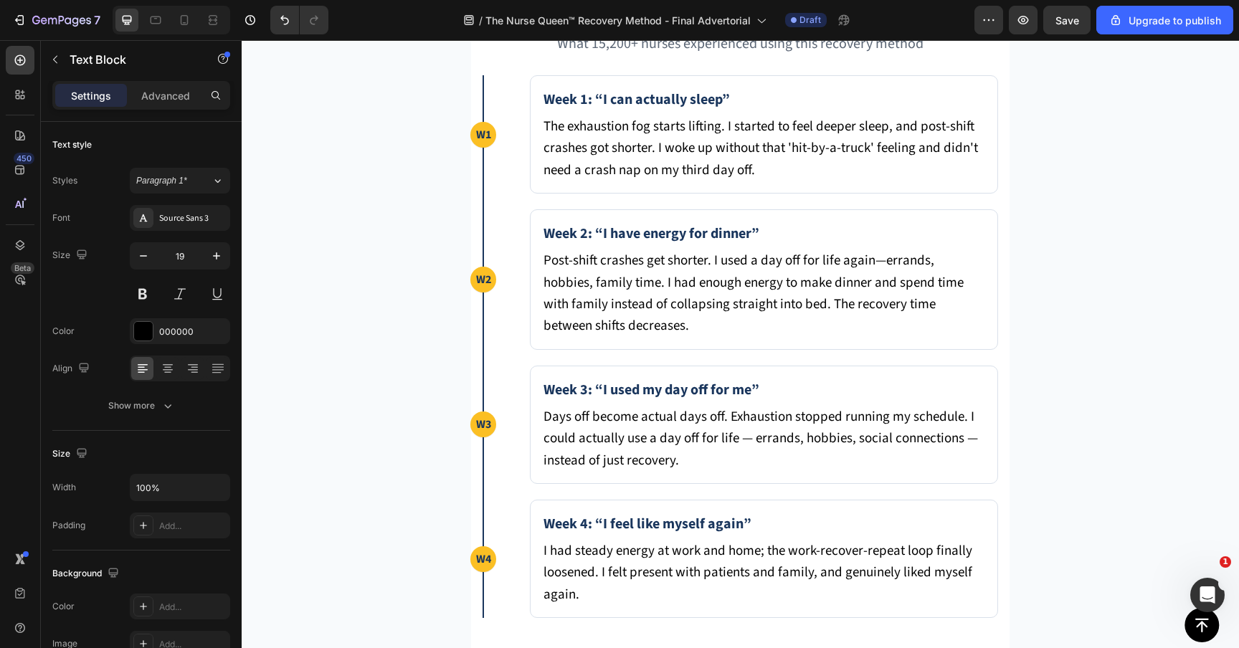
scroll to position [8001, 0]
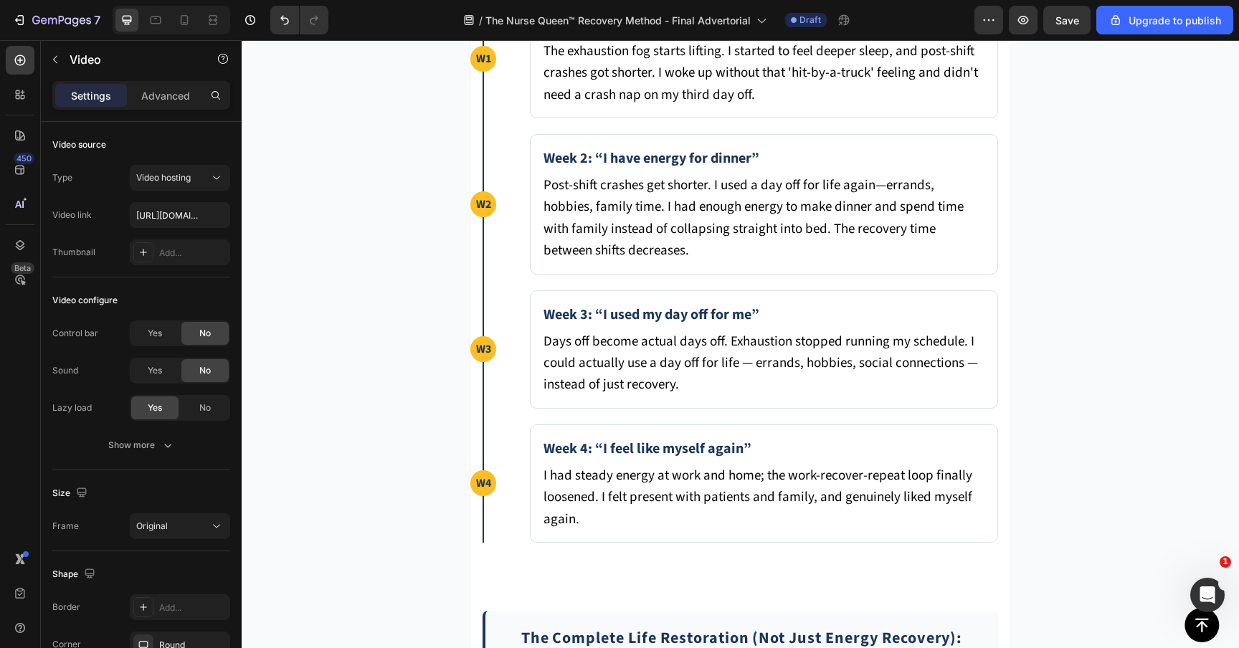
scroll to position [7584, 0]
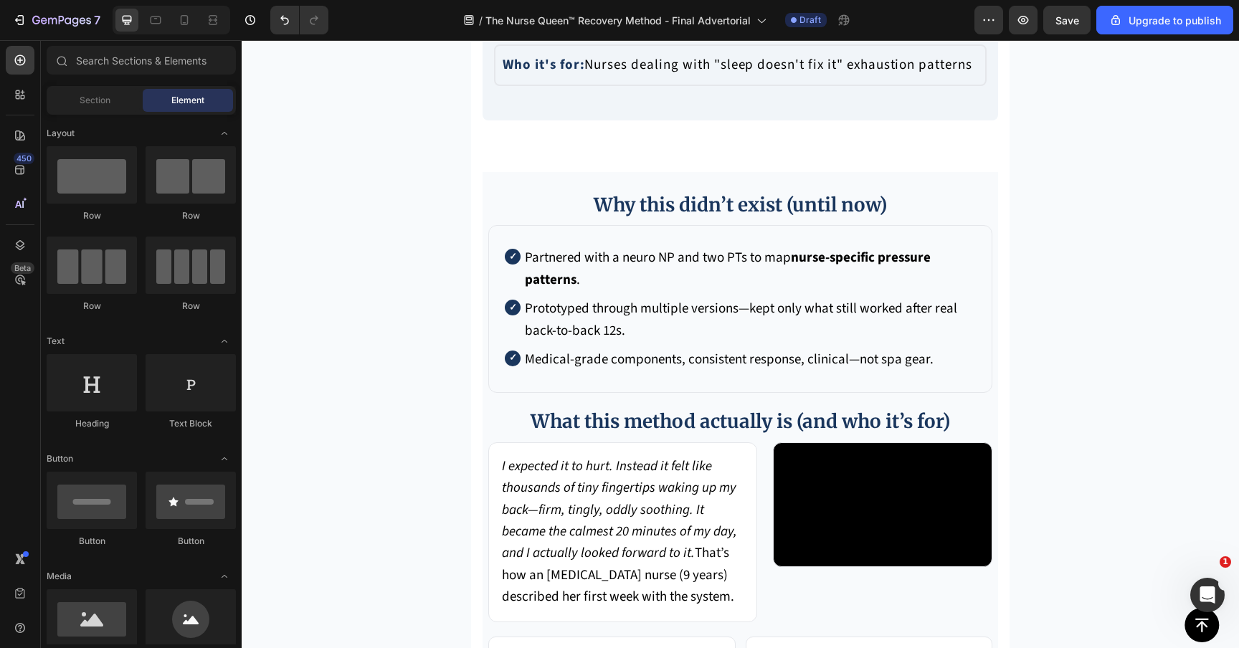
scroll to position [5878, 0]
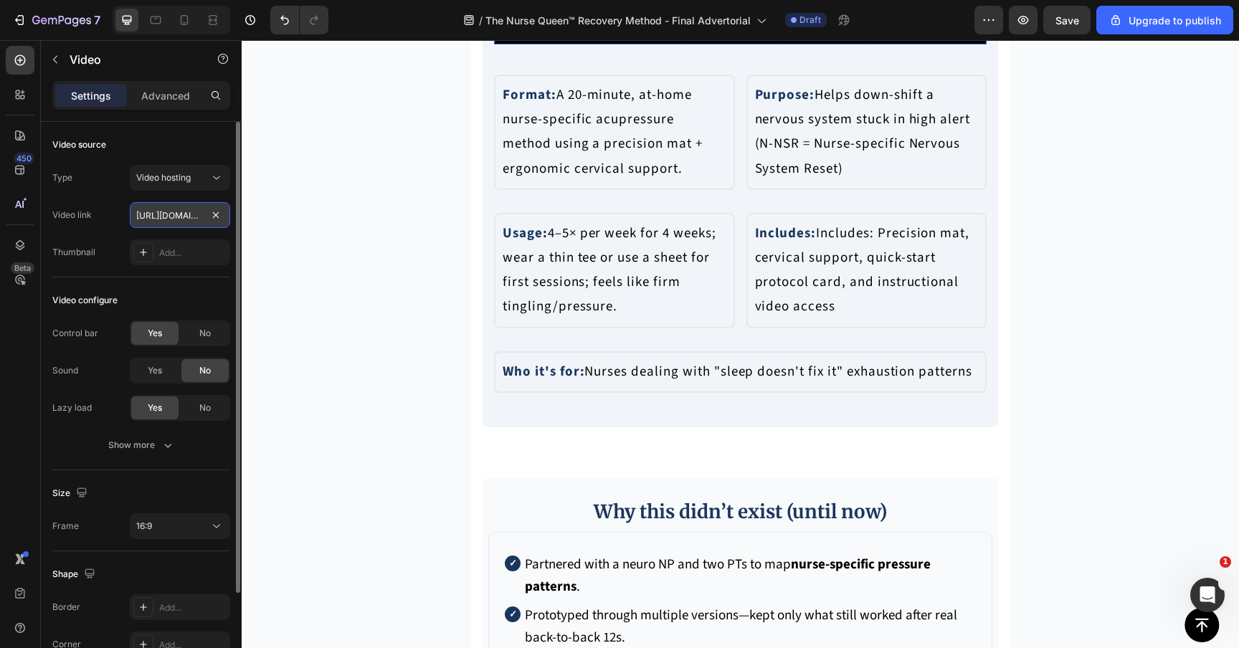
click at [181, 207] on input "[URL][DOMAIN_NAME]" at bounding box center [180, 215] width 100 height 26
paste input "F8FAFC"
click at [181, 207] on input "F8FAFC" at bounding box center [180, 215] width 100 height 26
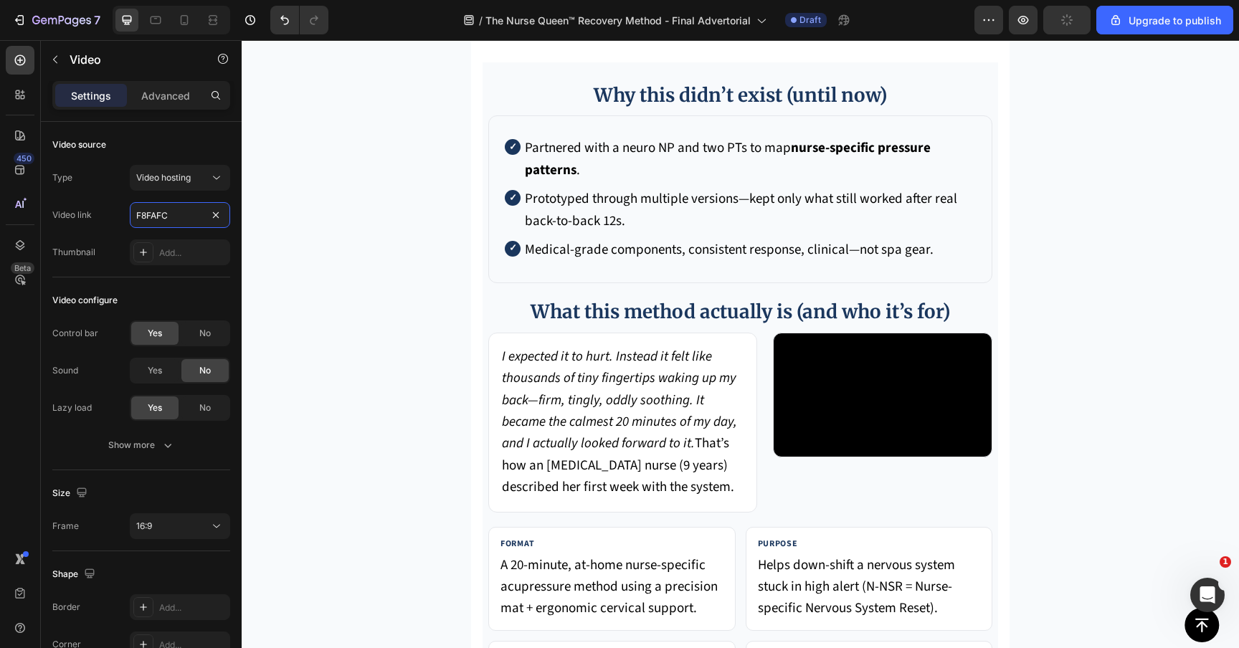
scroll to position [6469, 0]
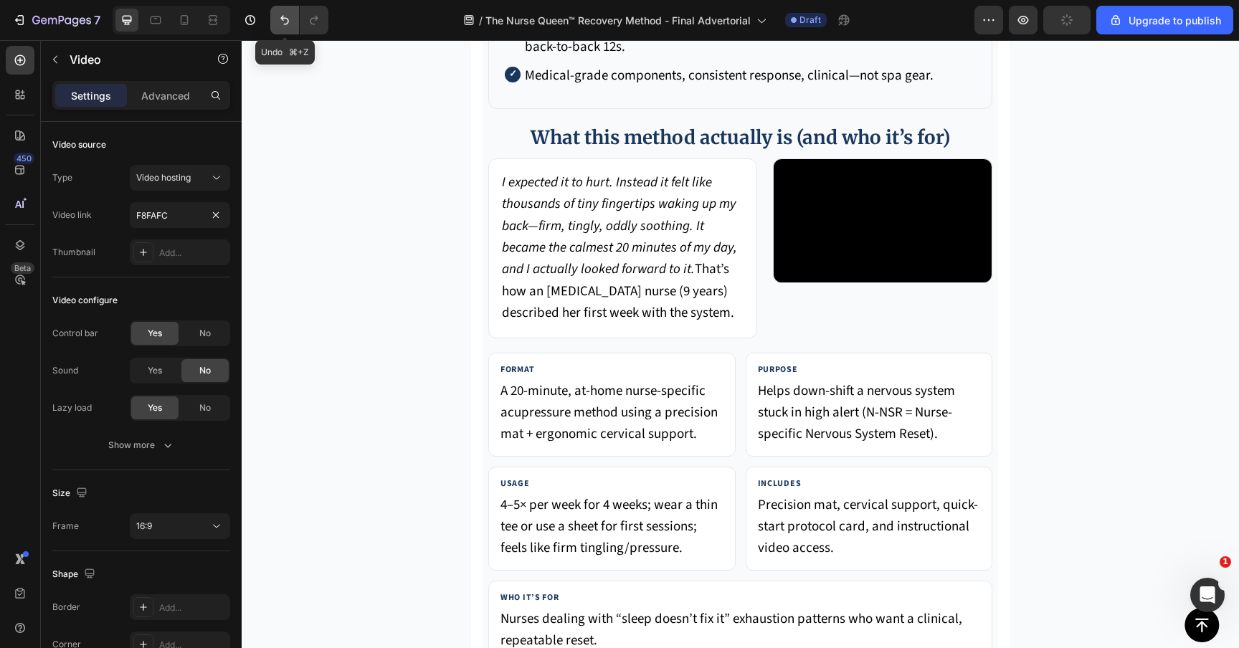
click at [283, 15] on icon "Undo/Redo" at bounding box center [284, 20] width 14 height 14
type input "[URL][DOMAIN_NAME]"
click at [283, 15] on icon "Undo/Redo" at bounding box center [284, 20] width 14 height 14
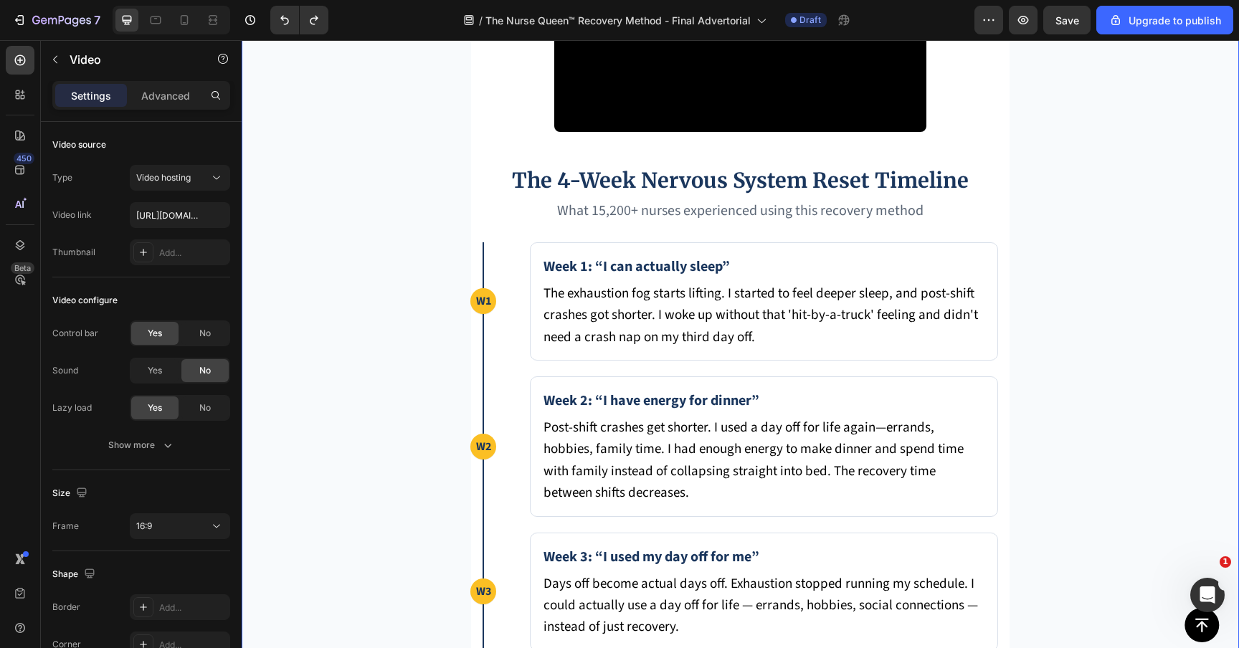
scroll to position [7439, 0]
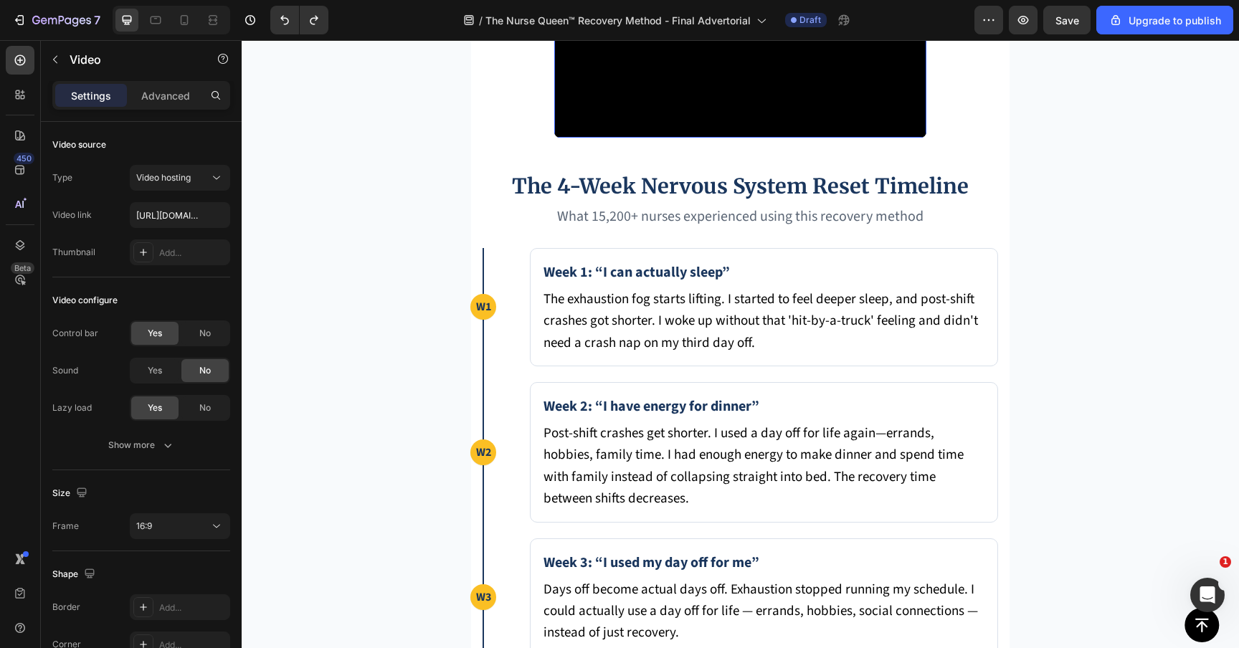
click at [664, 138] on video at bounding box center [740, 44] width 372 height 186
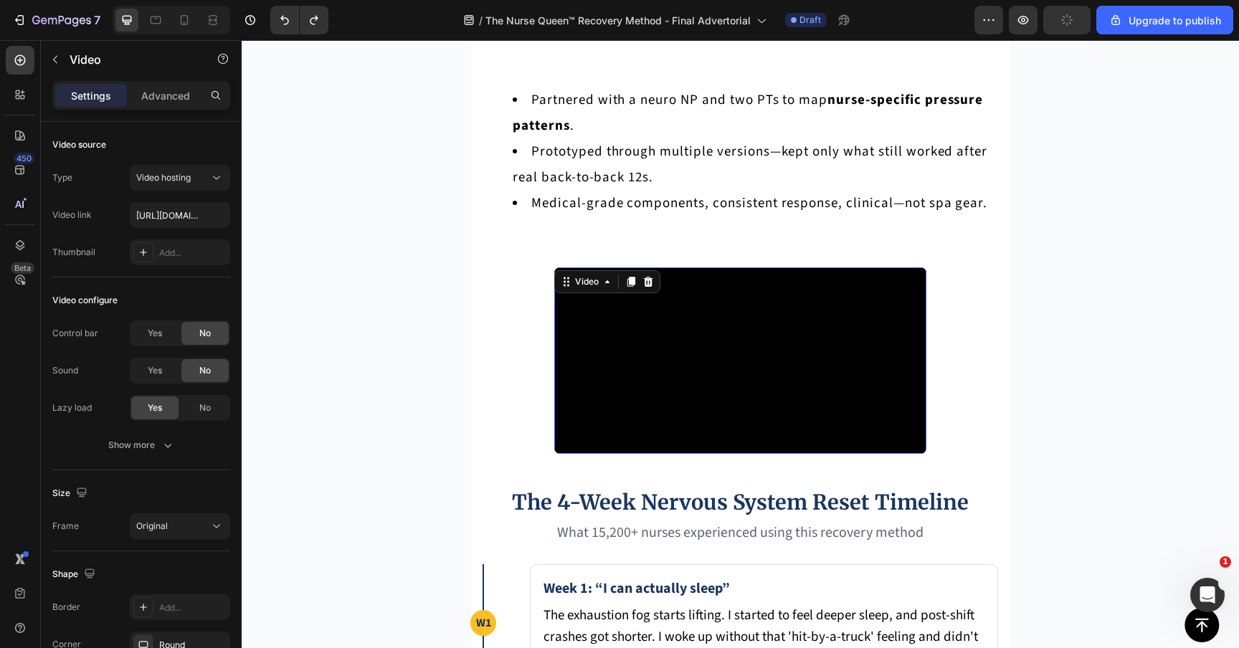
scroll to position [7078, 0]
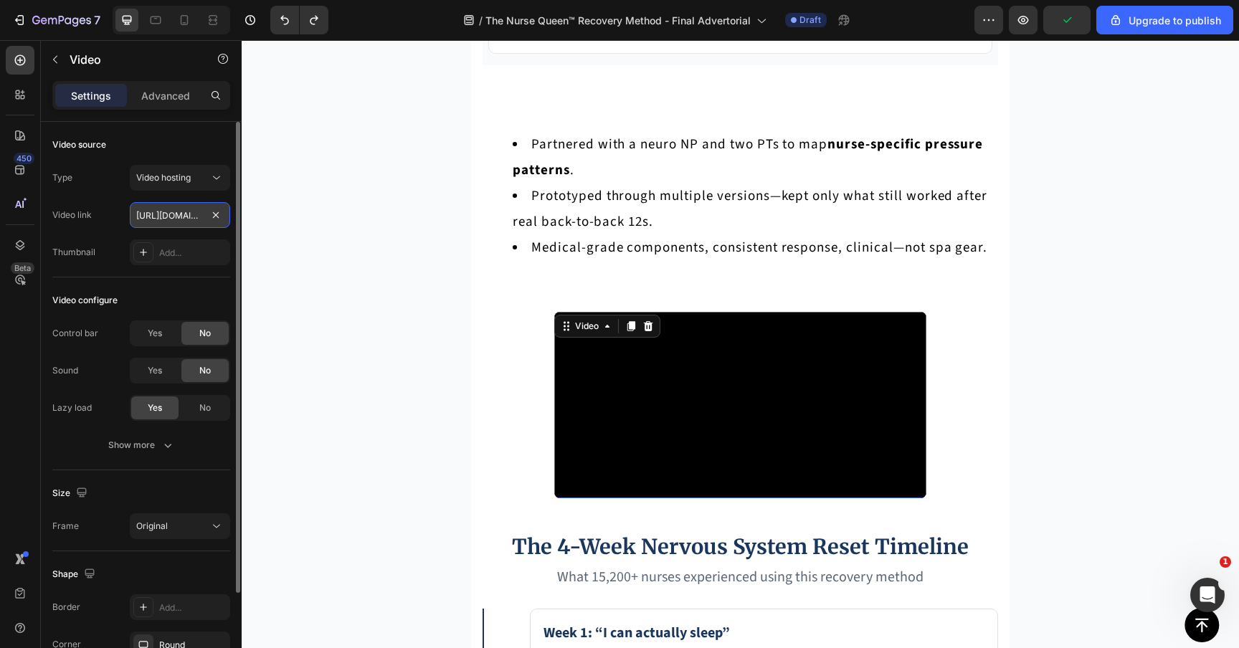
click at [176, 218] on input "https://cdn.shopify.com/videos/c/o/v/a665a775aca543d3bdc71a69428dd8d2.mp4" at bounding box center [180, 215] width 100 height 26
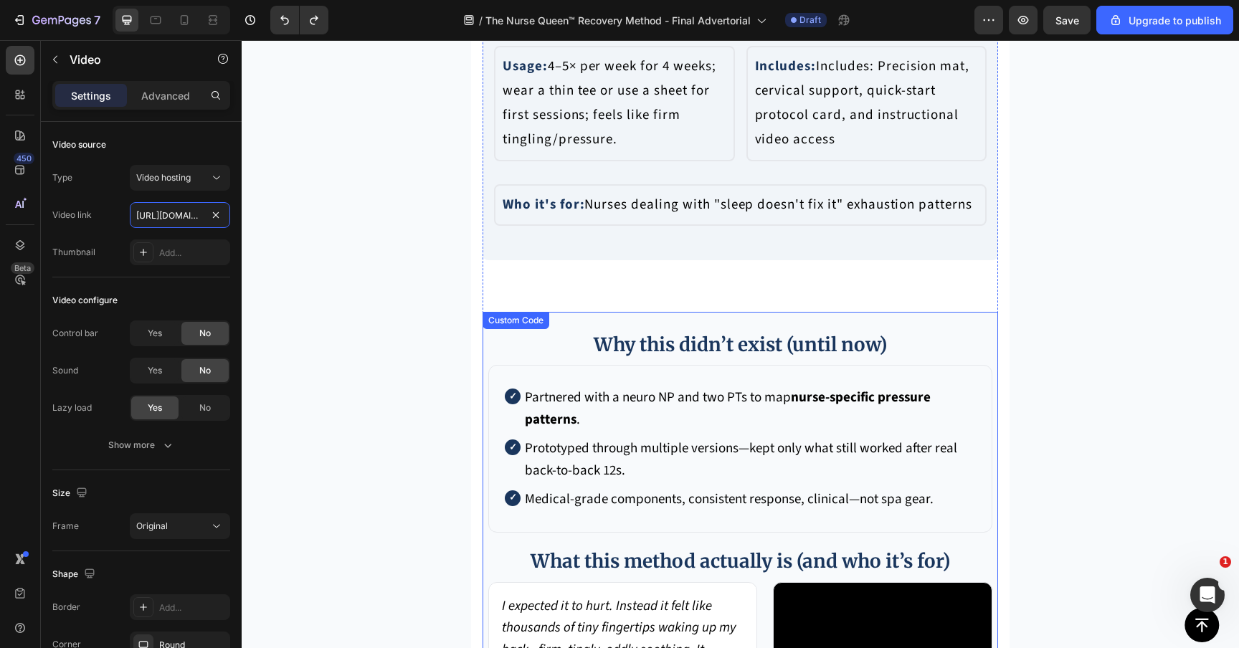
scroll to position [5893, 0]
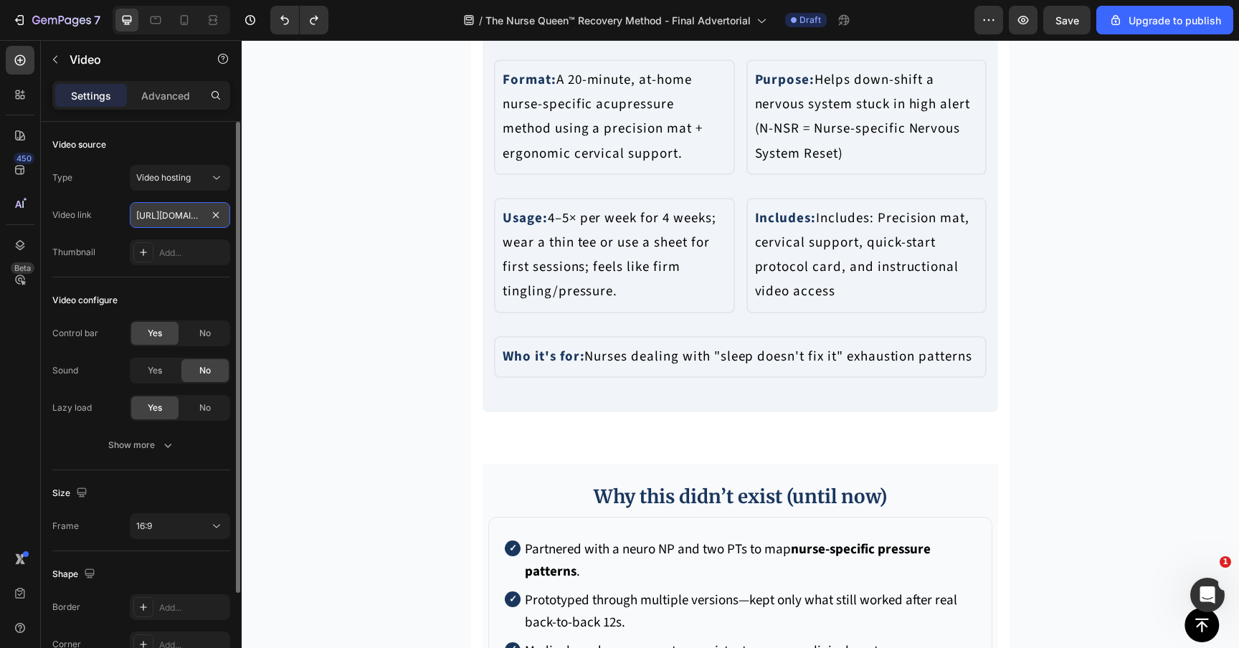
scroll to position [0, 13]
click at [194, 219] on input "[URL][DOMAIN_NAME]" at bounding box center [180, 215] width 100 height 26
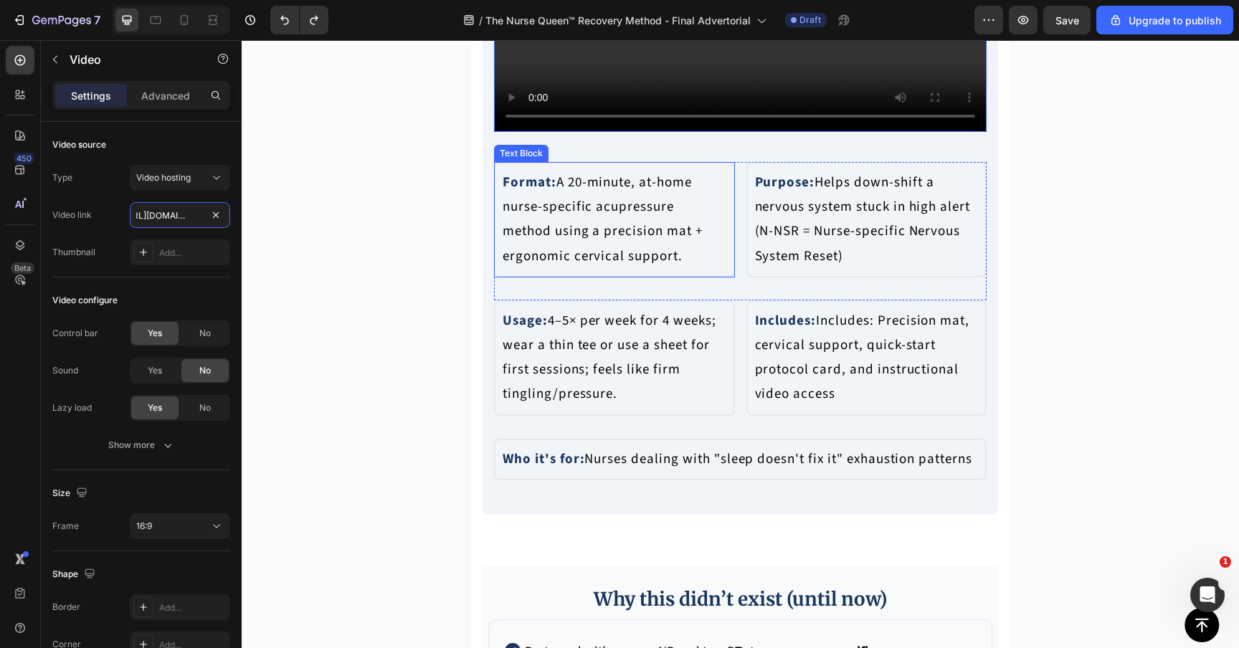
scroll to position [5767, 0]
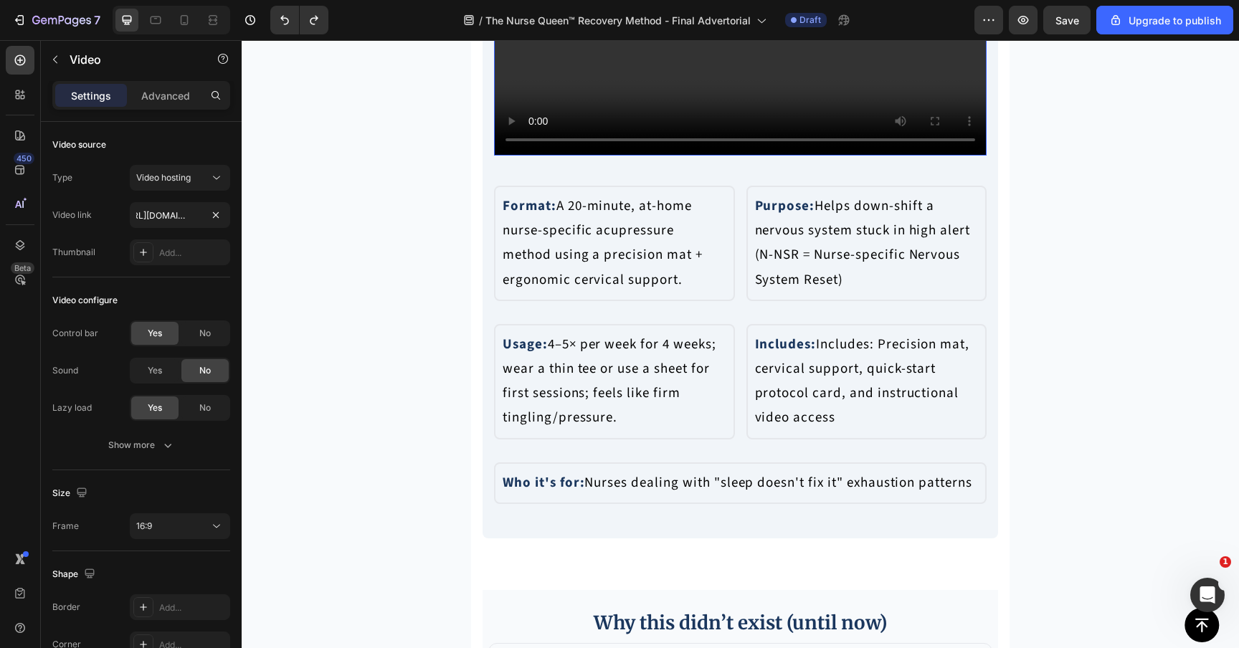
click at [641, 156] on video at bounding box center [740, 17] width 492 height 277
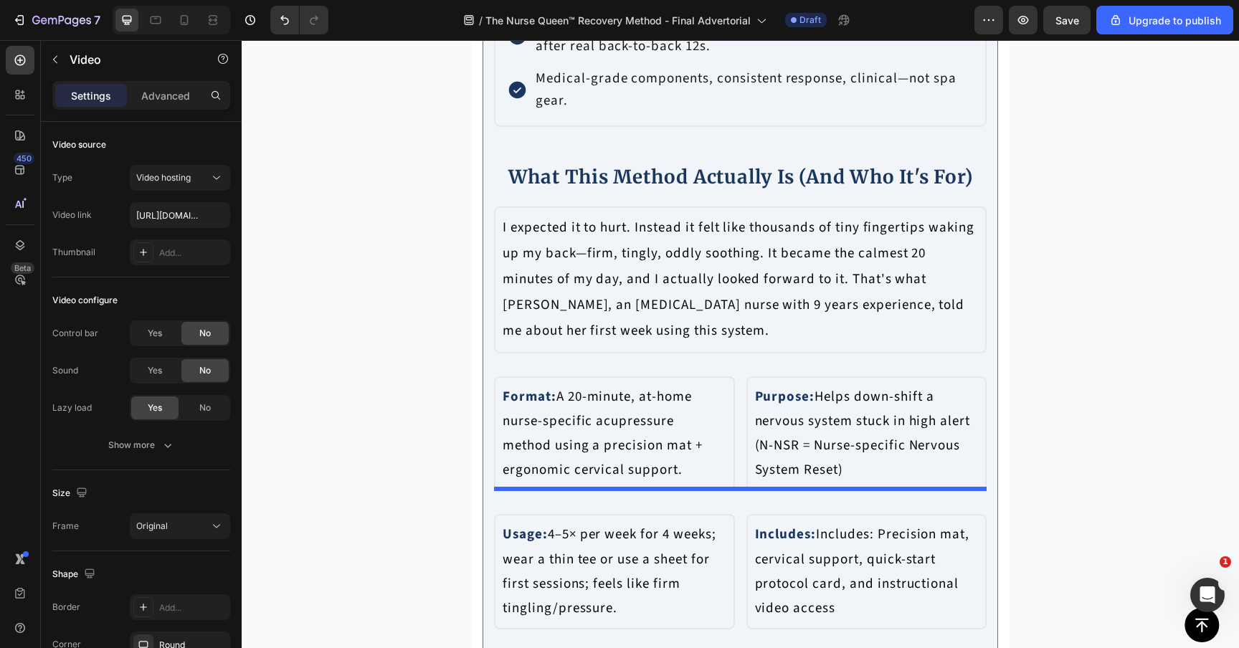
scroll to position [5682, 0]
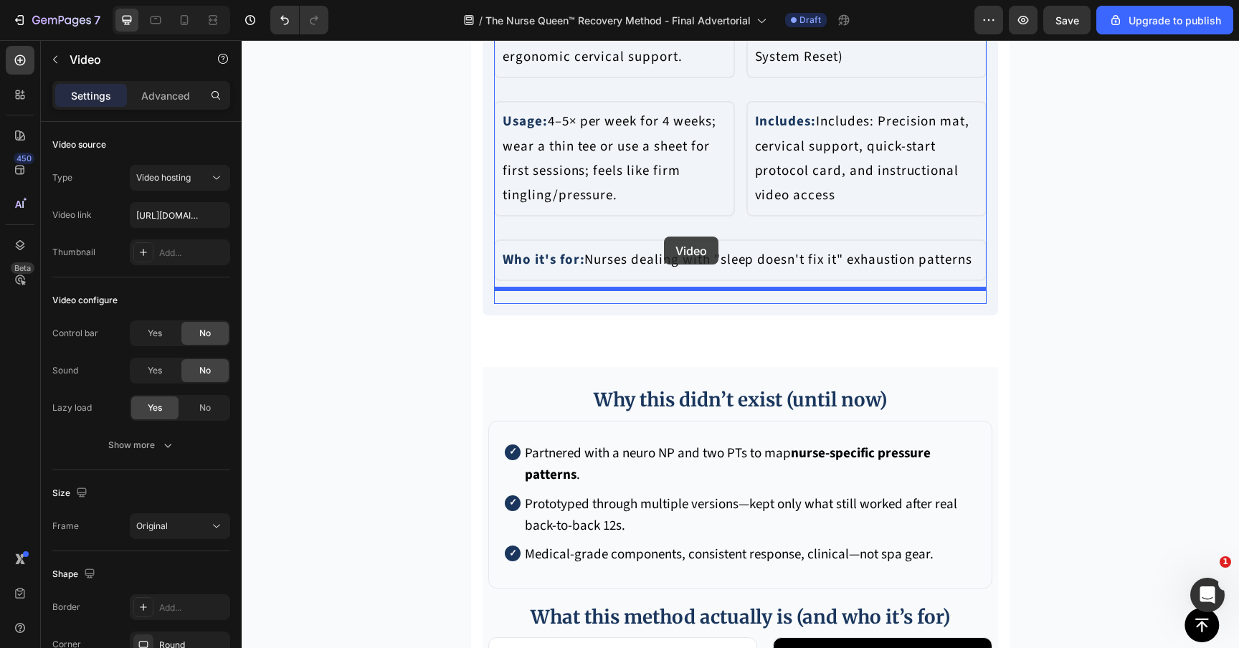
drag, startPoint x: 652, startPoint y: 460, endPoint x: 664, endPoint y: 237, distance: 224.0
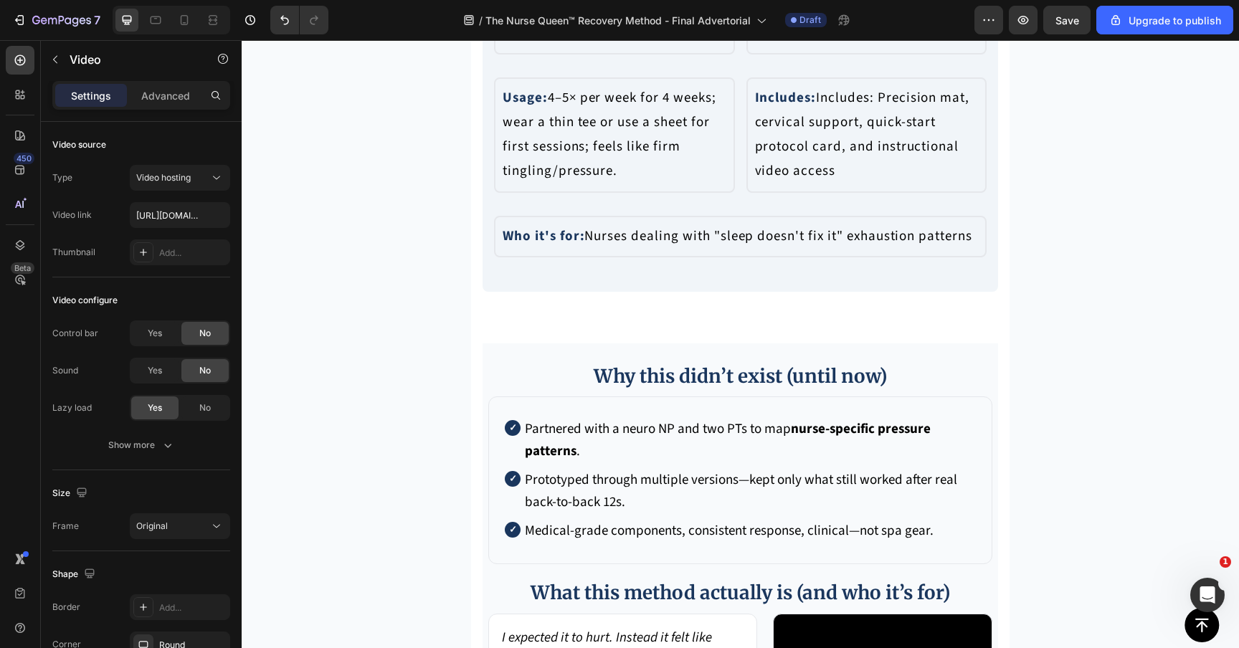
scroll to position [6081, 0]
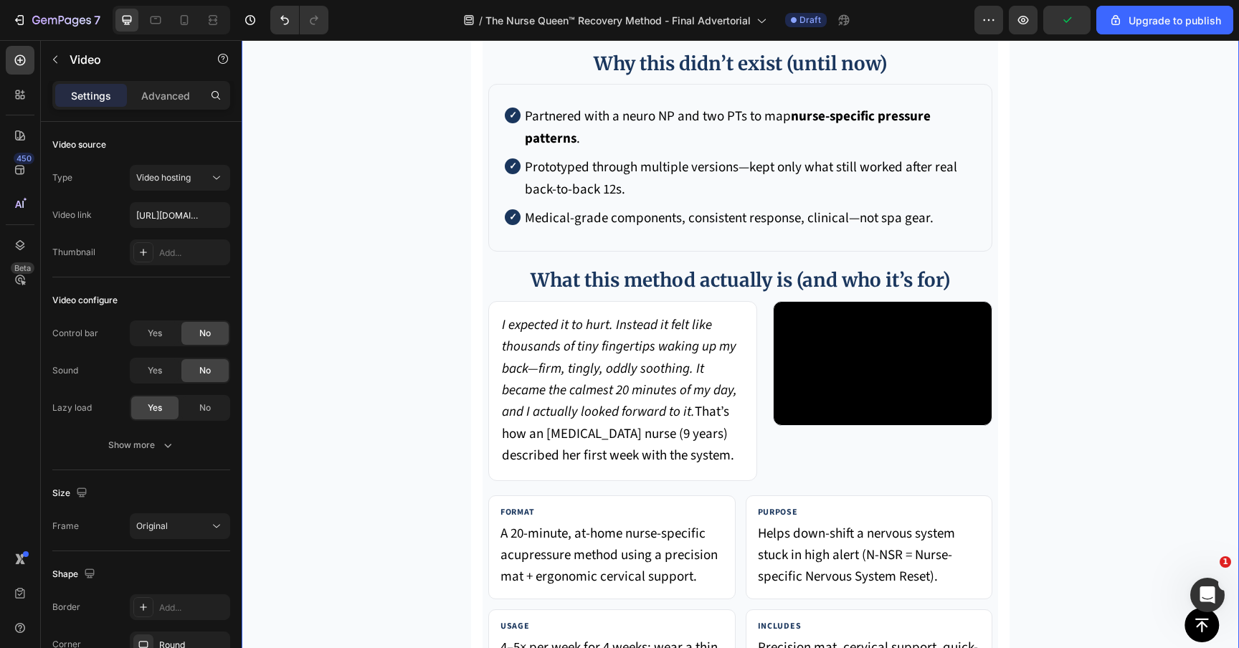
scroll to position [6354, 0]
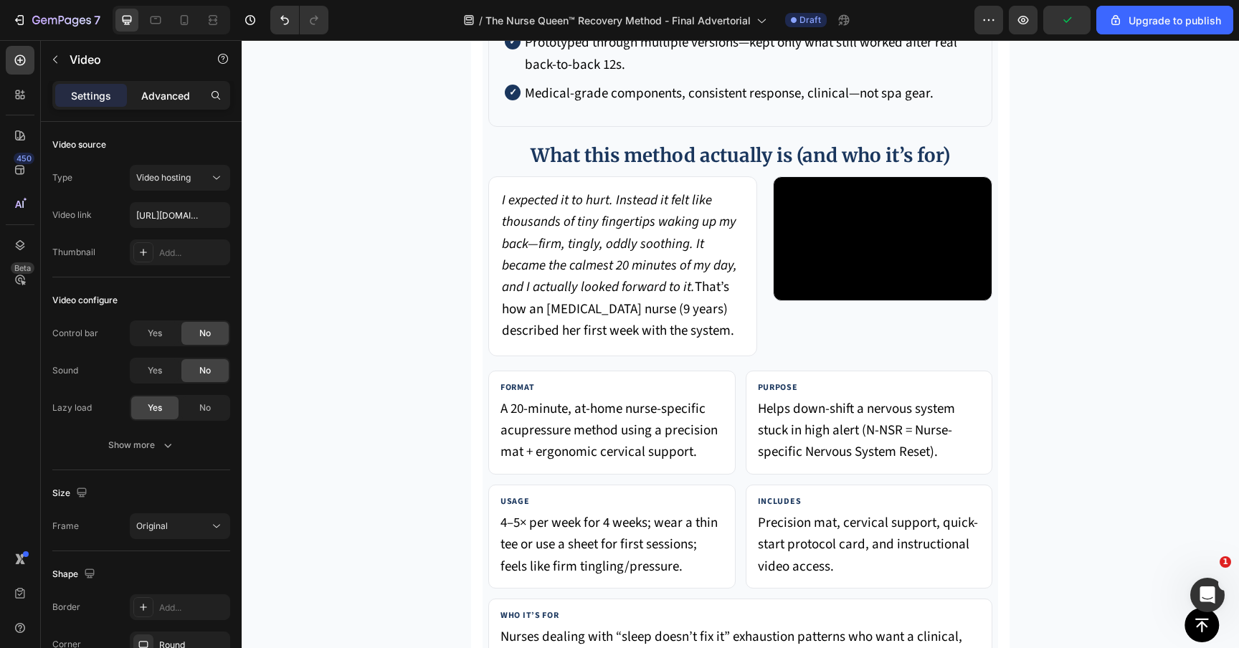
click at [173, 101] on p "Advanced" at bounding box center [165, 95] width 49 height 15
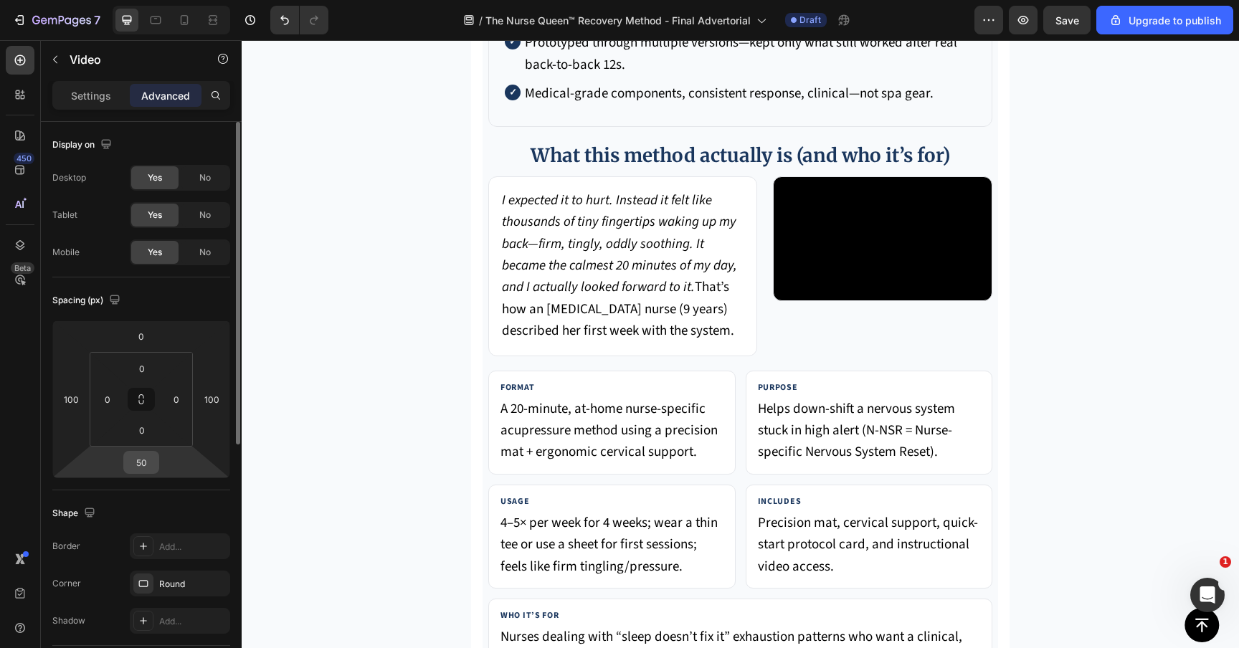
click at [157, 452] on div "50" at bounding box center [141, 462] width 36 height 23
click at [151, 452] on input "50" at bounding box center [141, 463] width 29 height 22
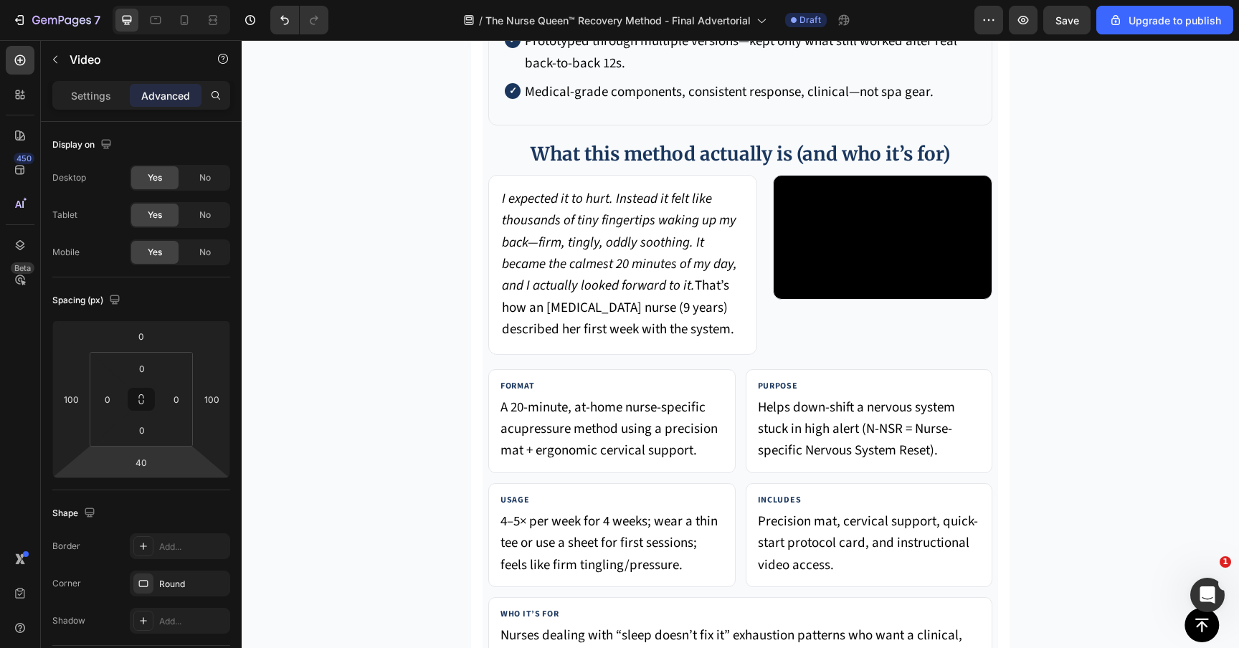
type input "38"
click at [150, 0] on html "7 / The Nurse Queen™ Recovery Method - Final Advertorial Draft Preview Save Upg…" at bounding box center [619, 0] width 1239 height 0
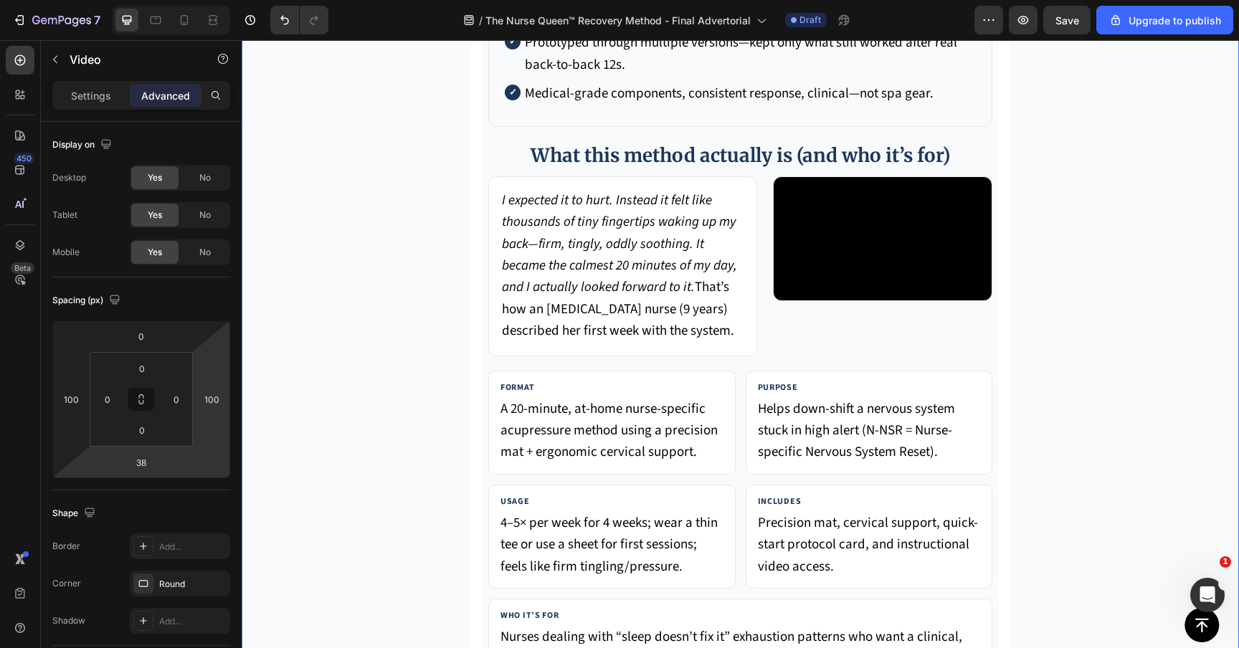
scroll to position [6123, 0]
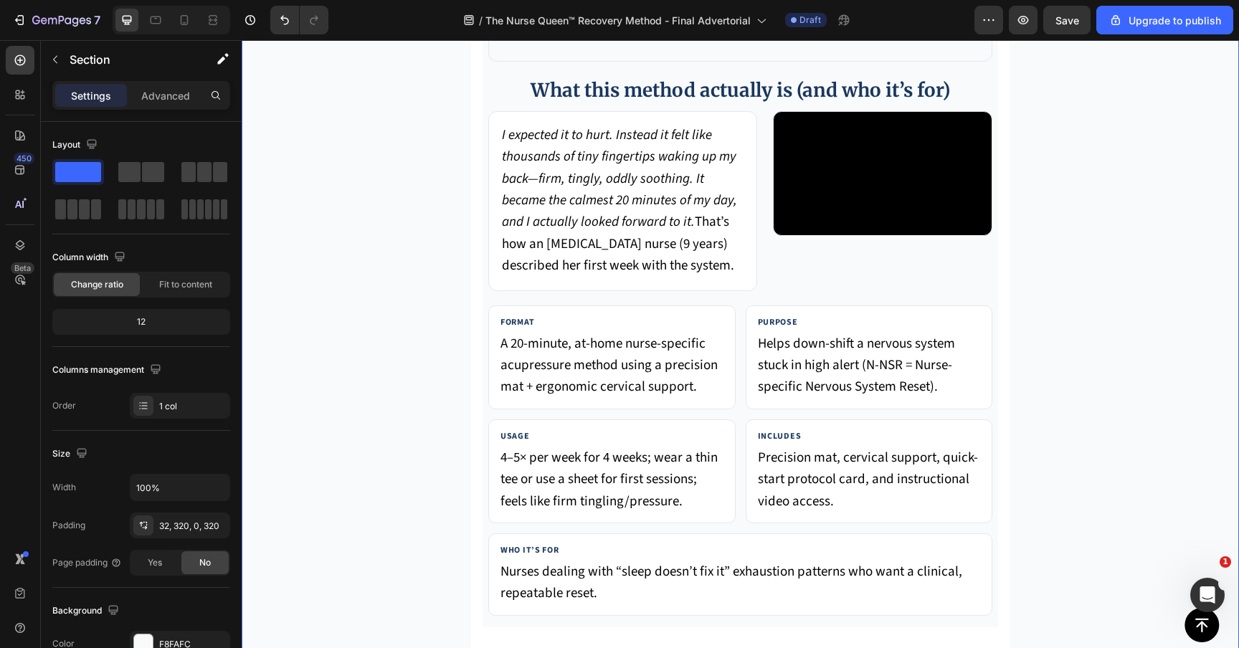
scroll to position [6359, 0]
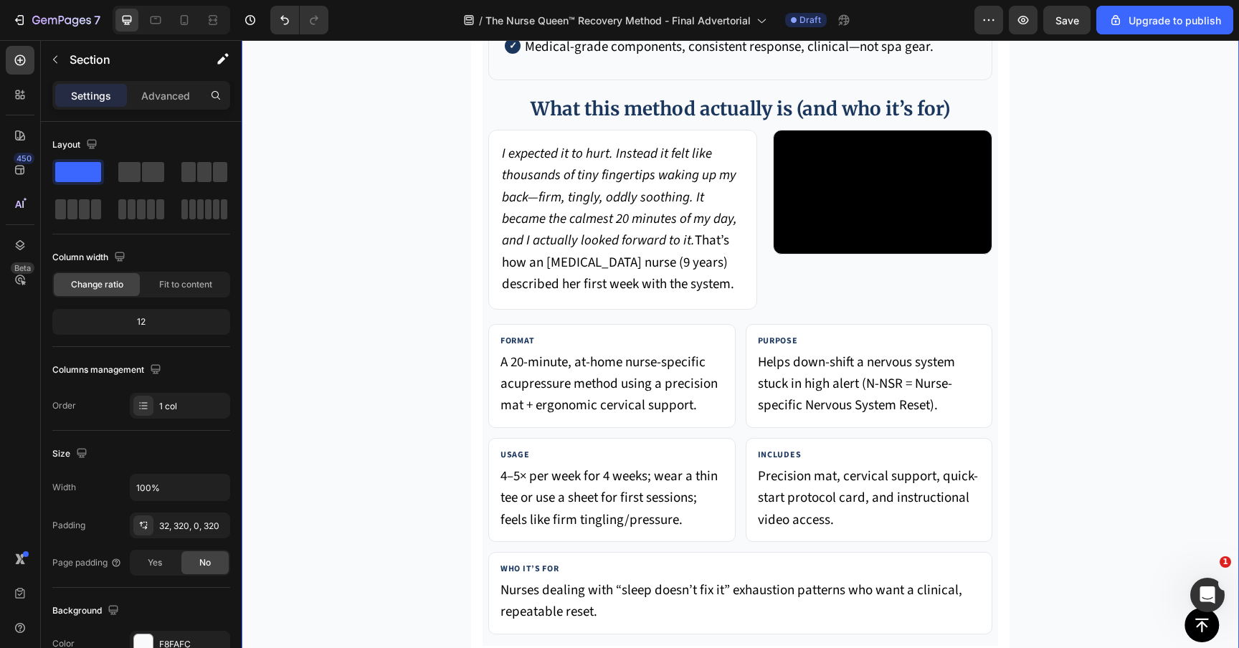
scroll to position [6435, 0]
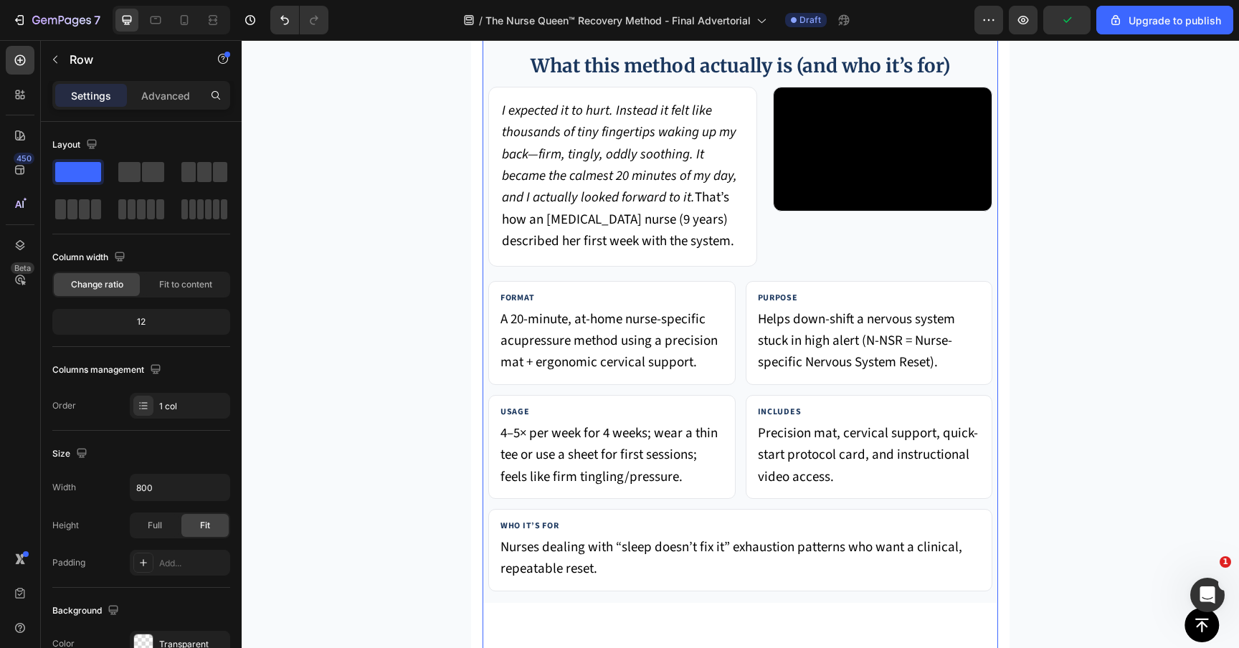
click at [624, 328] on div "Why this didn’t exist (until now) Partnered with a neuro NP and two PTs to map …" at bounding box center [739, 210] width 515 height 786
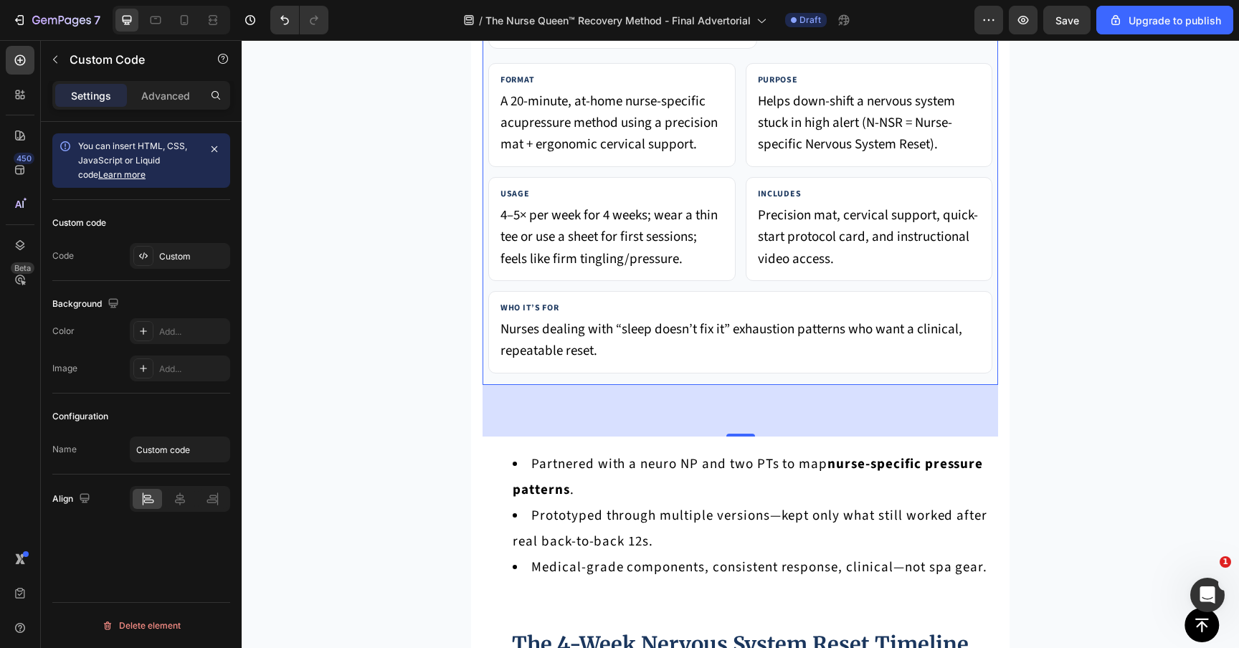
scroll to position [6637, 0]
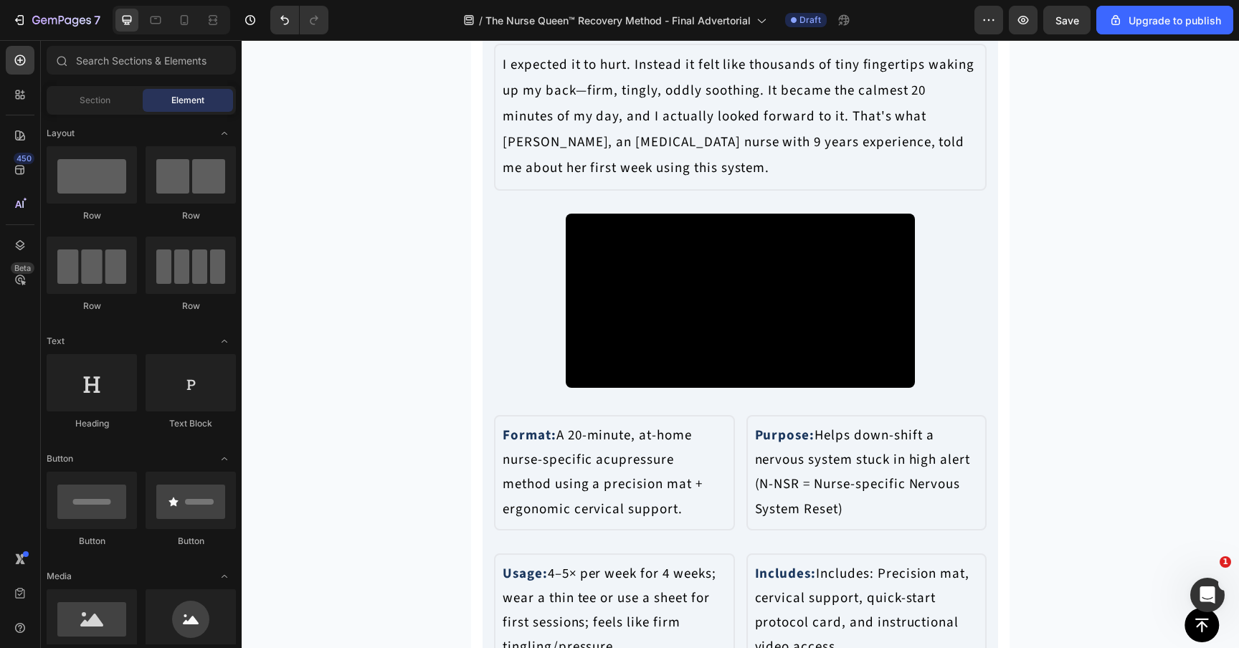
scroll to position [5392, 0]
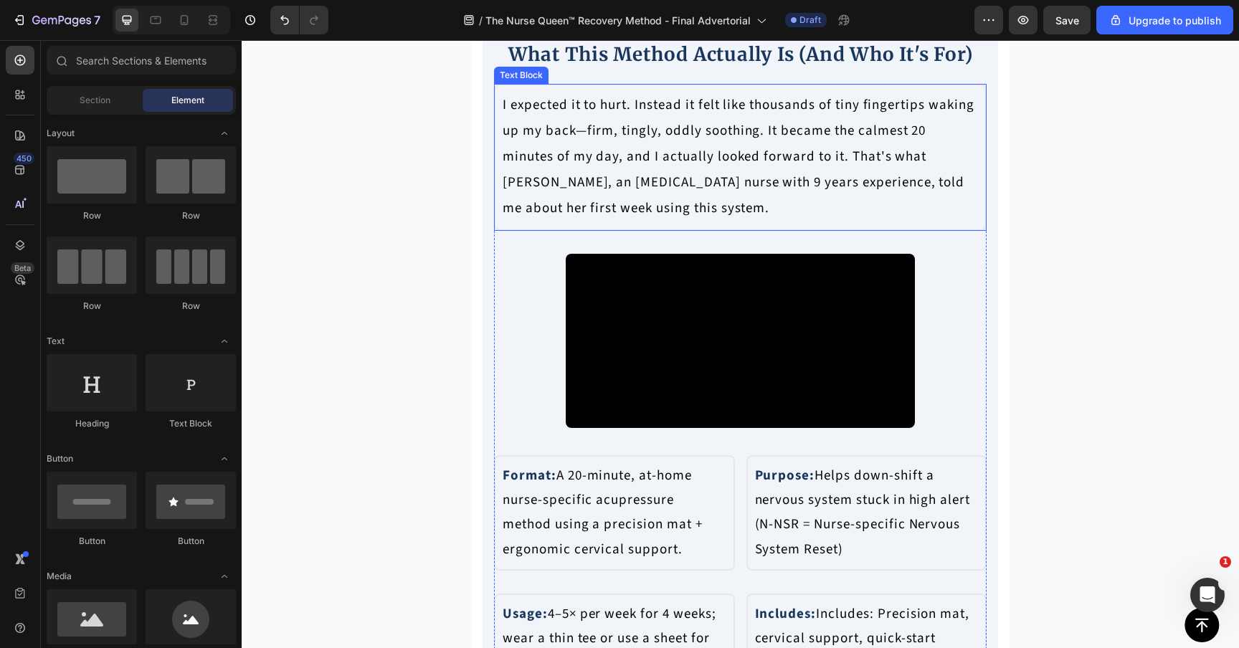
click at [606, 221] on p "I expected it to hurt. Instead it felt like thousands of tiny fingertips waking…" at bounding box center [739, 156] width 475 height 129
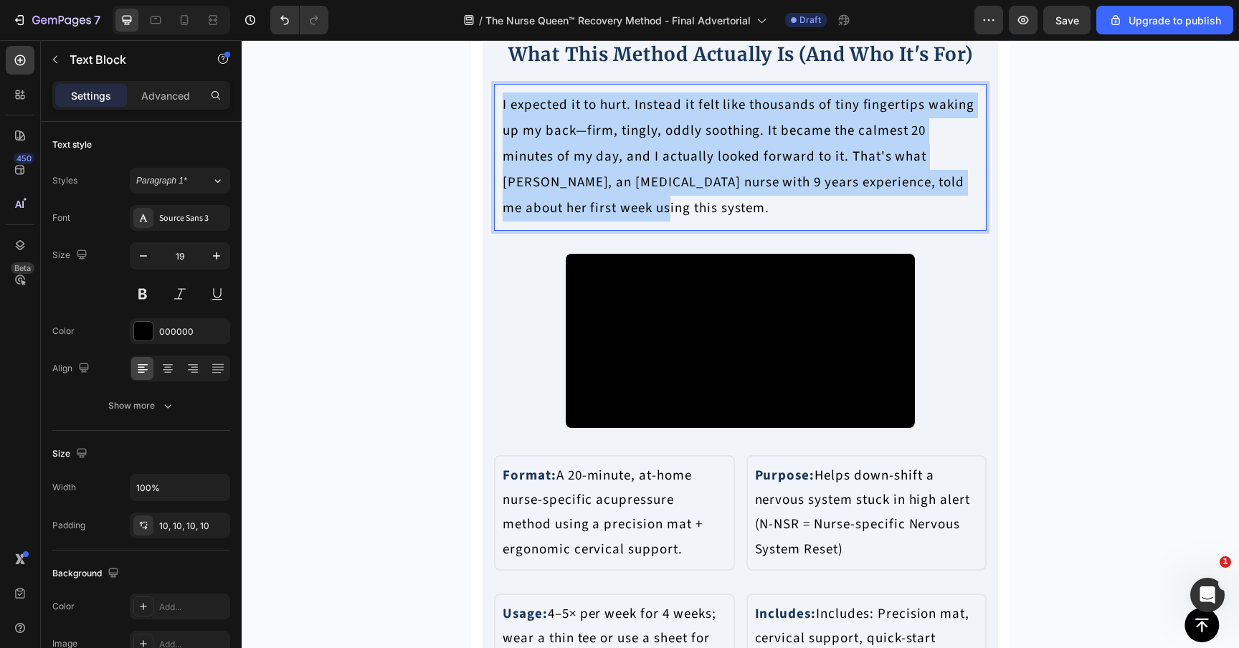
click at [606, 221] on p "I expected it to hurt. Instead it felt like thousands of tiny fingertips waking…" at bounding box center [739, 156] width 475 height 129
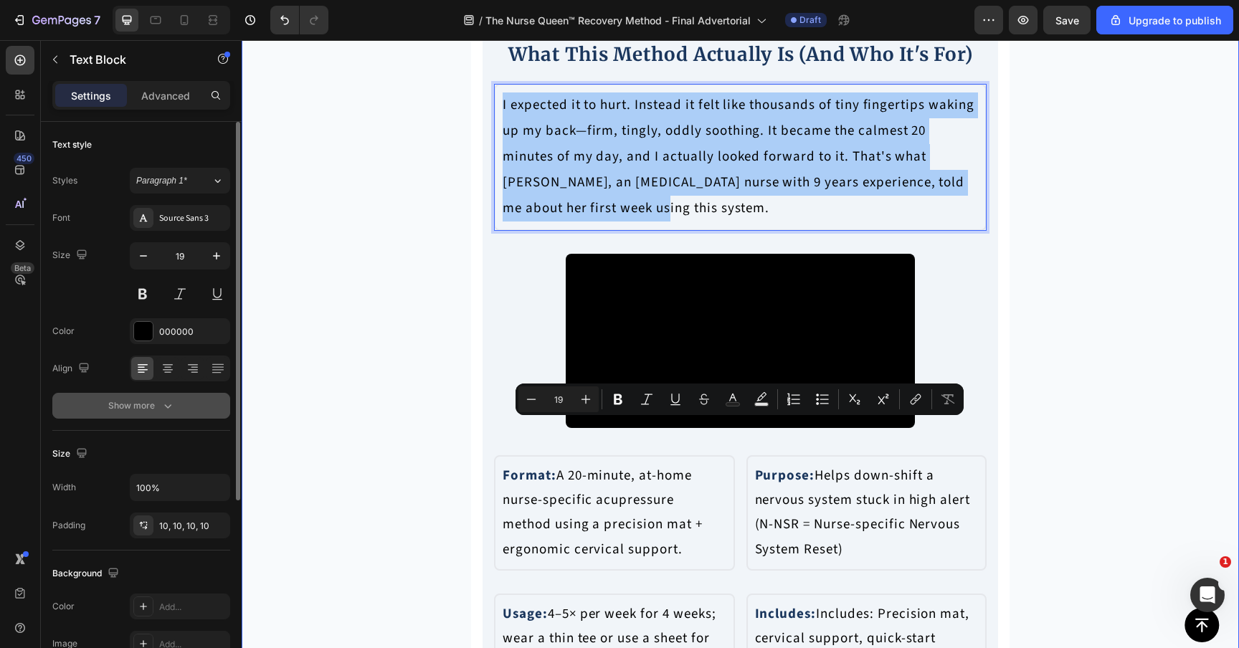
click at [189, 409] on button "Show more" at bounding box center [141, 406] width 178 height 26
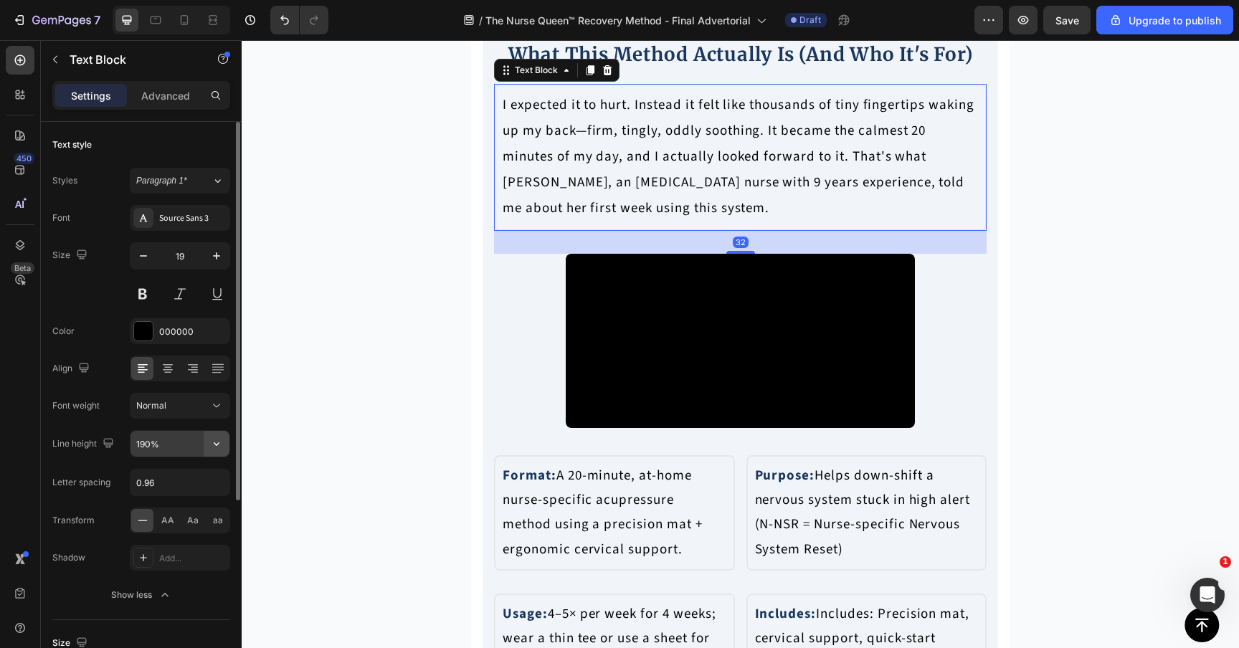
click at [218, 455] on button "button" at bounding box center [217, 444] width 26 height 26
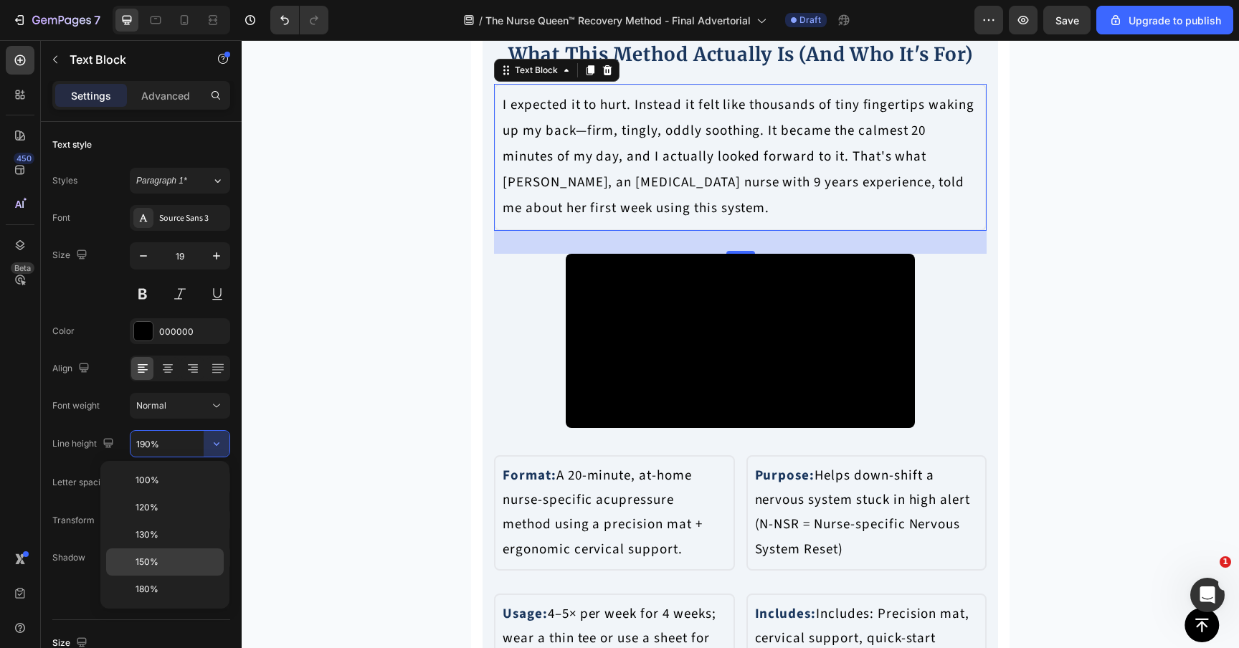
click at [163, 561] on p "150%" at bounding box center [176, 561] width 82 height 13
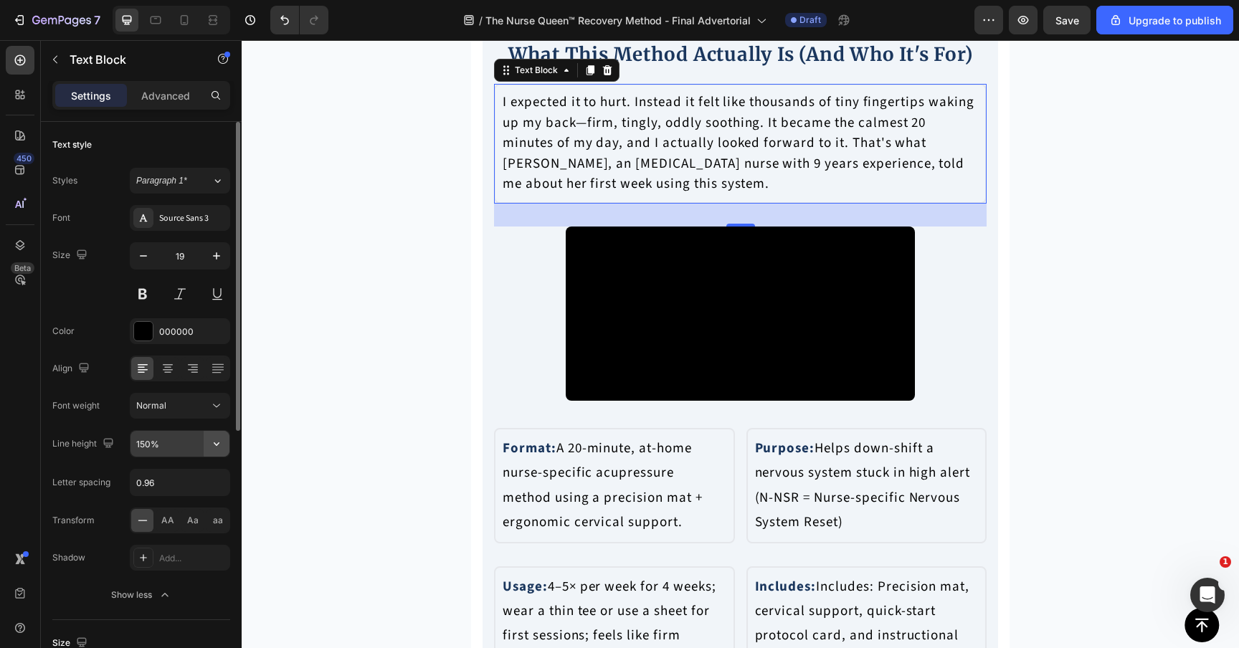
click at [219, 448] on icon "button" at bounding box center [216, 444] width 14 height 14
click at [140, 439] on input "150%" at bounding box center [179, 444] width 99 height 26
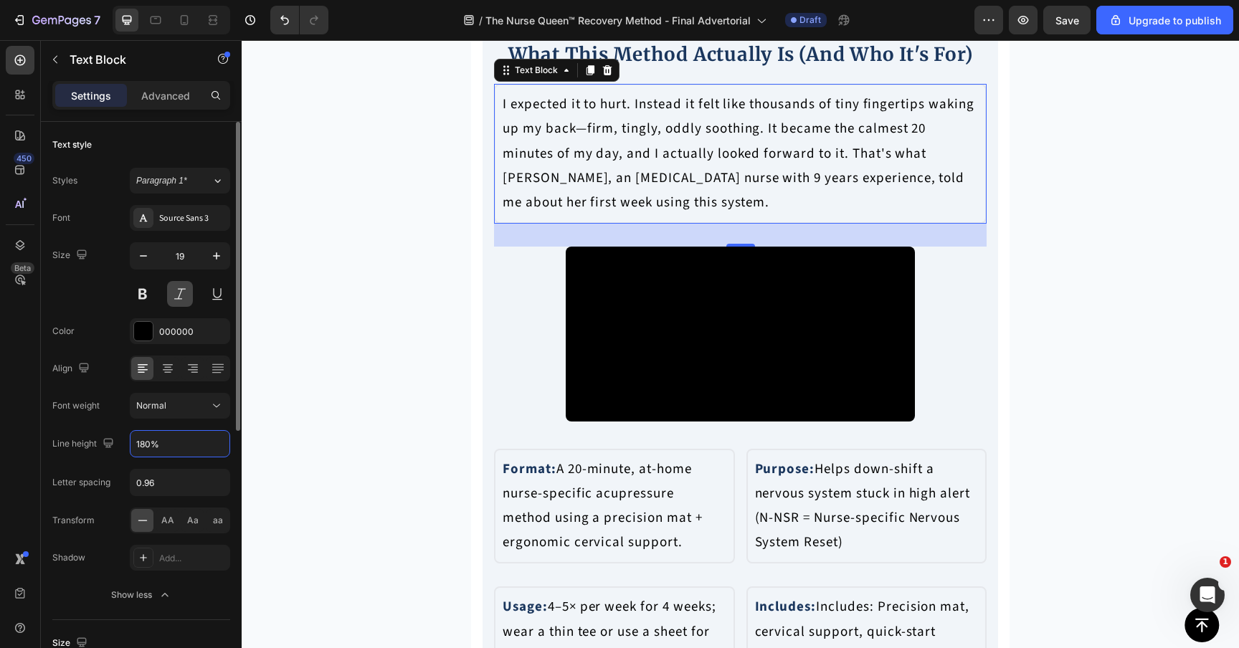
type input "180%"
click at [176, 297] on button at bounding box center [180, 294] width 26 height 26
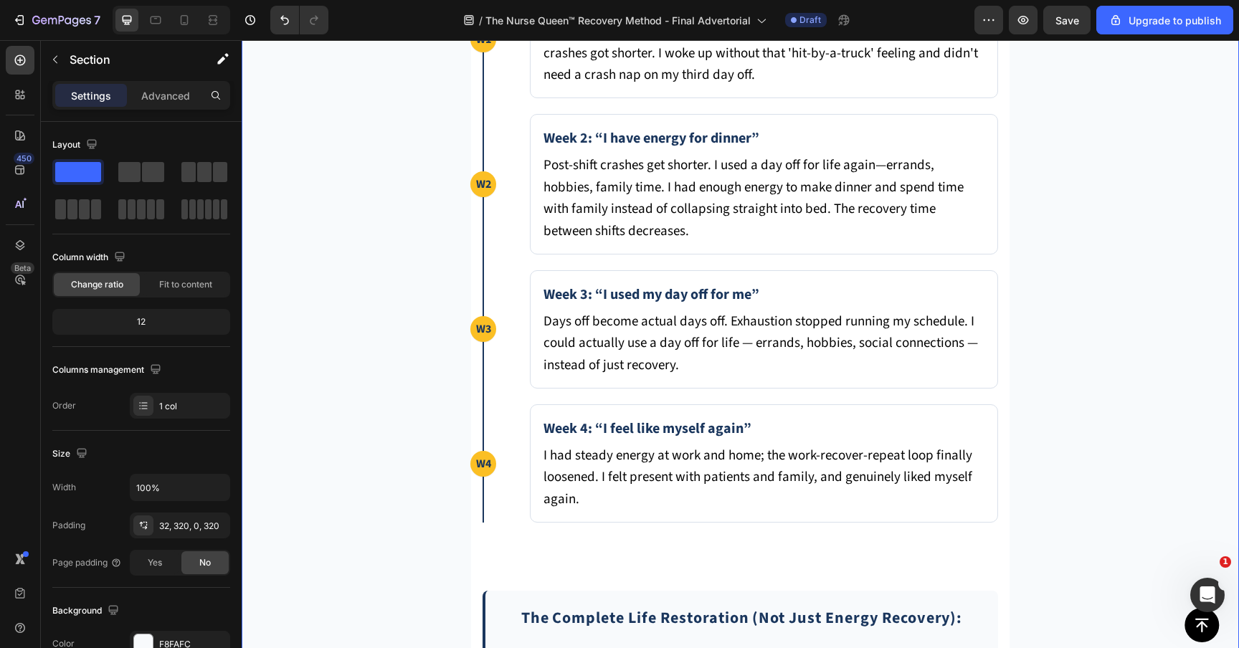
scroll to position [6532, 0]
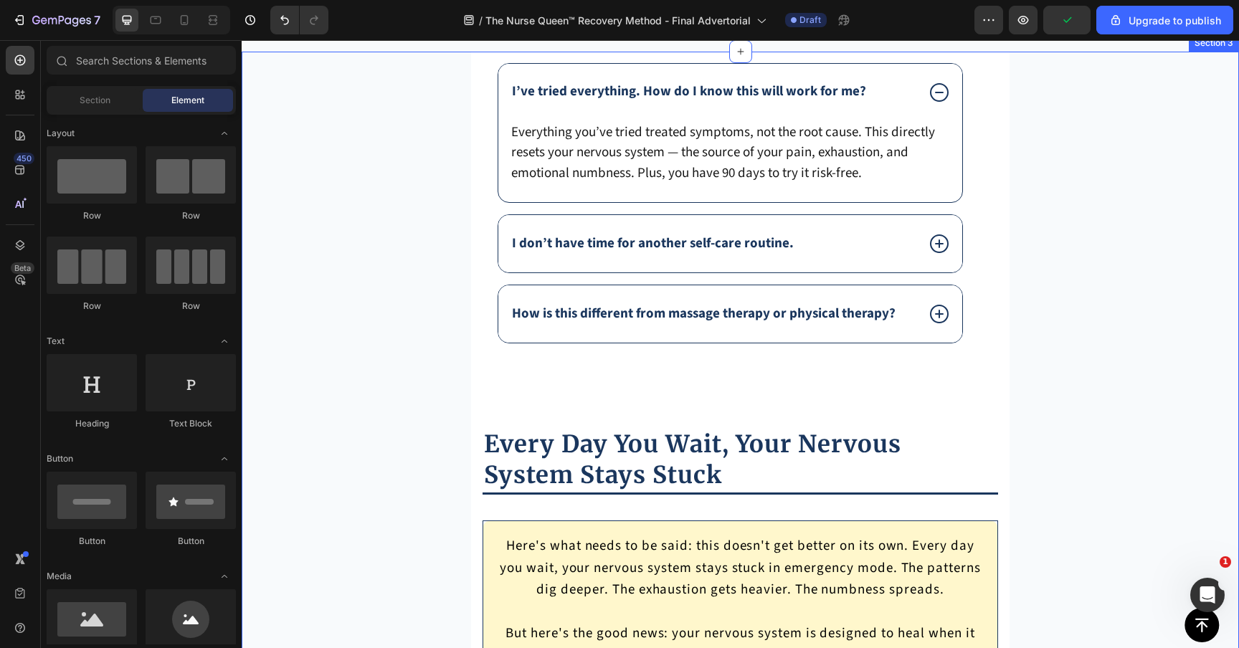
scroll to position [9347, 0]
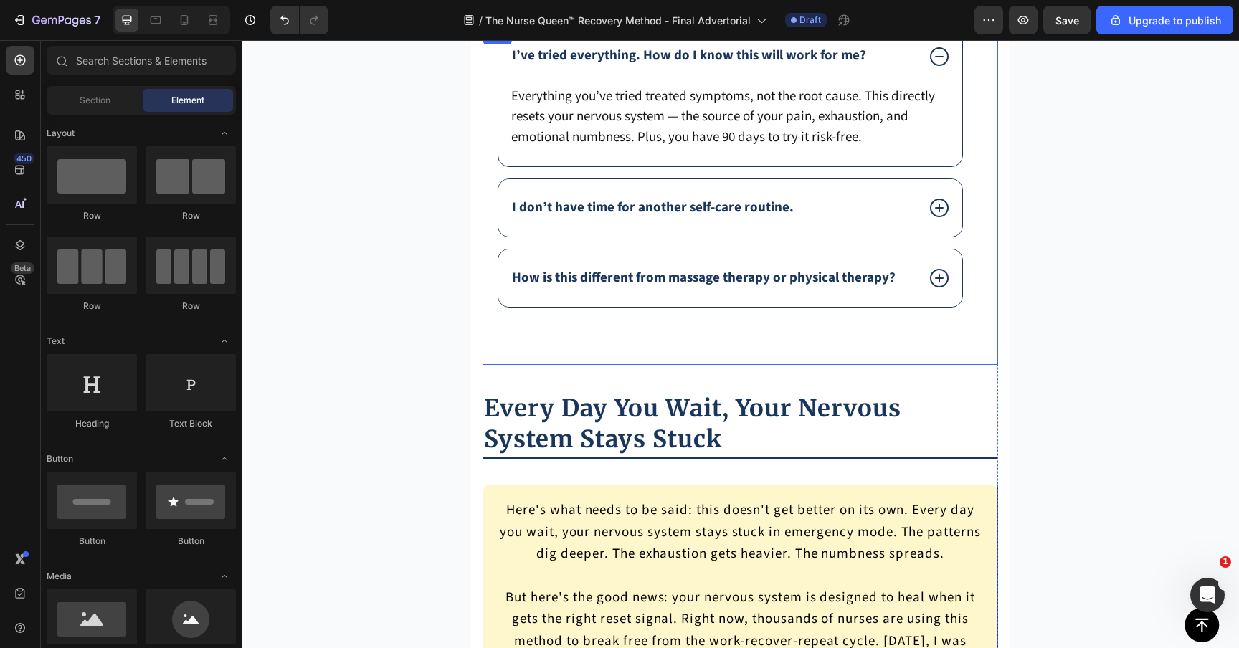
click at [854, 301] on div "How is this different from massage therapy or physical therapy?" at bounding box center [730, 277] width 464 height 57
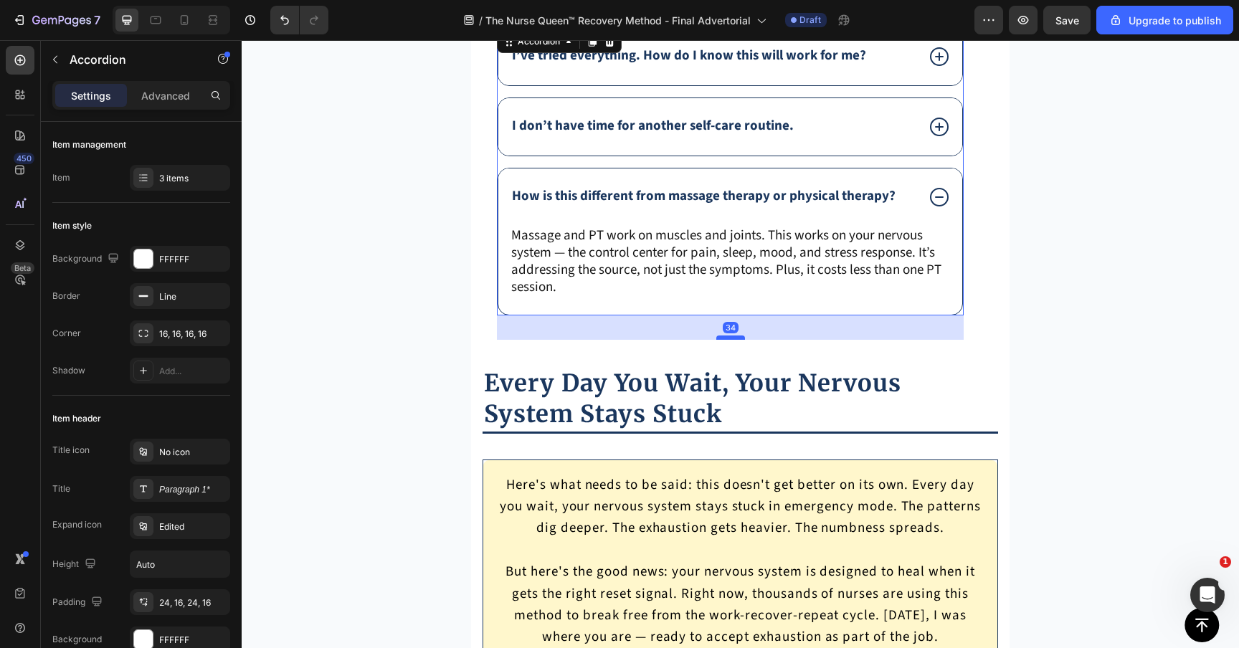
drag, startPoint x: 734, startPoint y: 375, endPoint x: 742, endPoint y: 342, distance: 33.9
click at [742, 340] on div at bounding box center [730, 337] width 29 height 4
type input "100%"
type input "100"
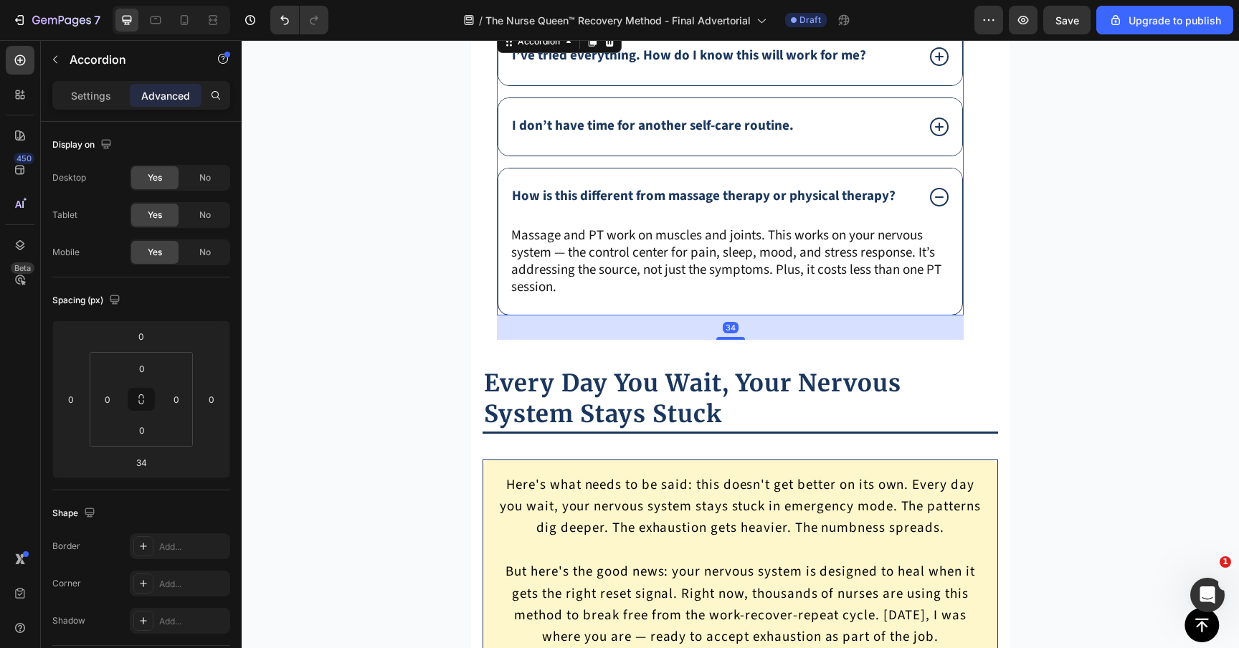
click at [940, 193] on icon at bounding box center [938, 197] width 23 height 23
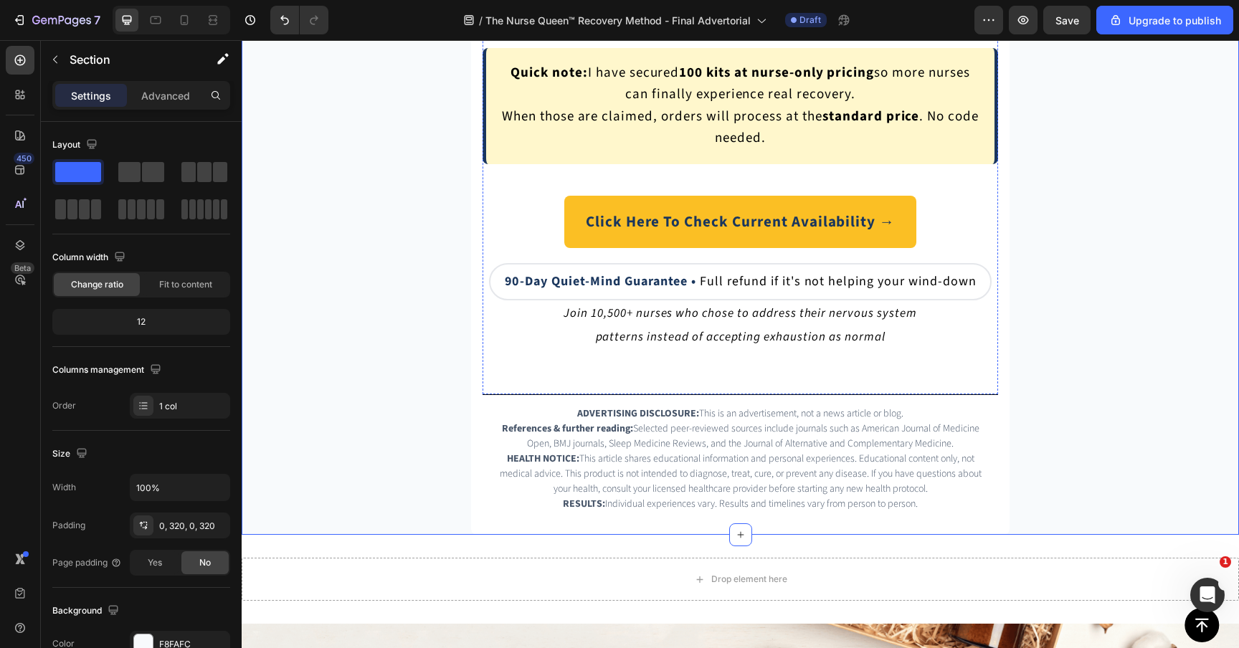
scroll to position [10521, 0]
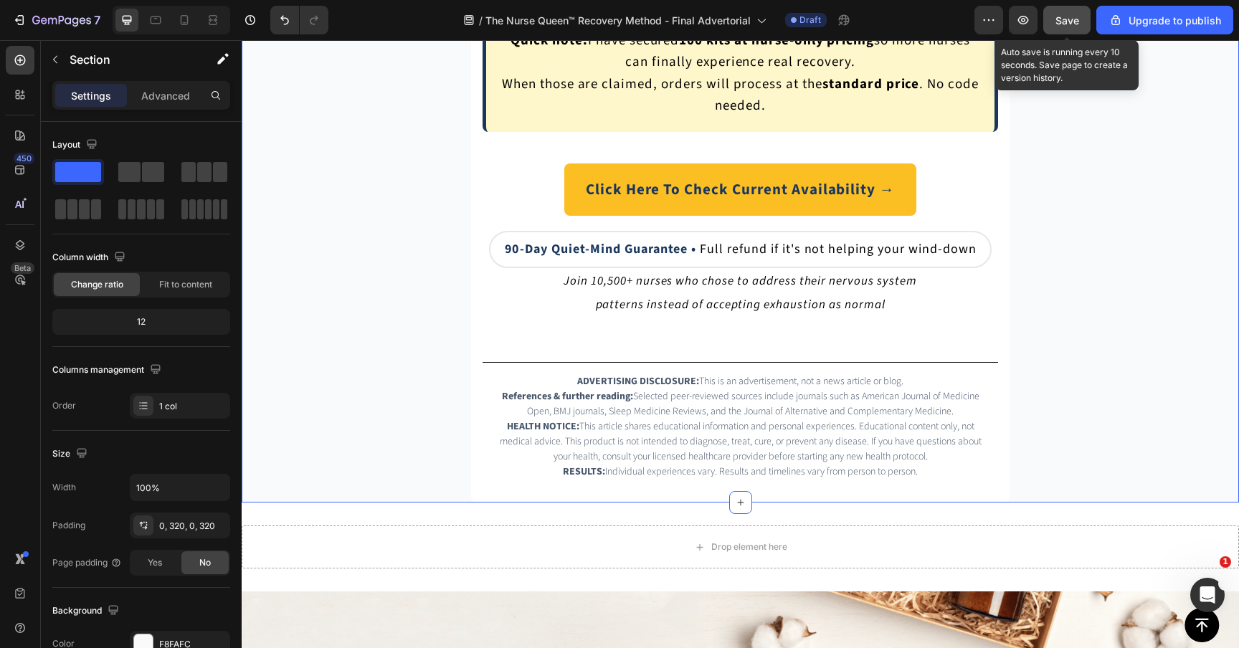
click at [1064, 24] on span "Save" at bounding box center [1067, 20] width 24 height 12
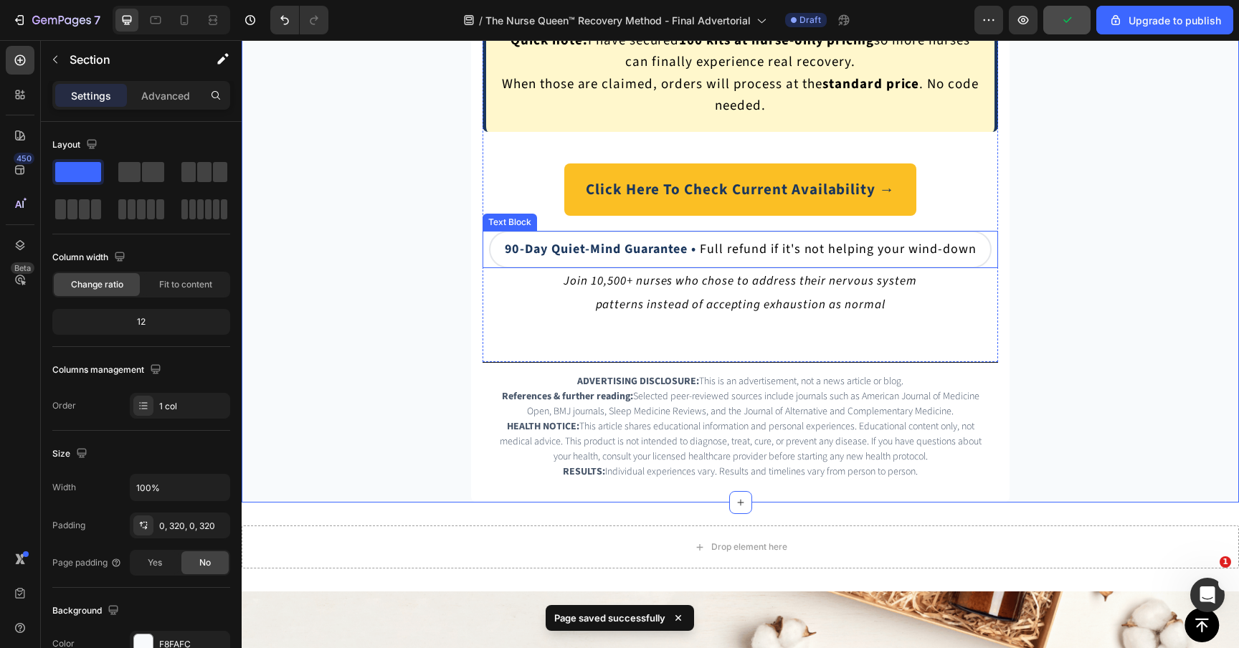
scroll to position [10624, 0]
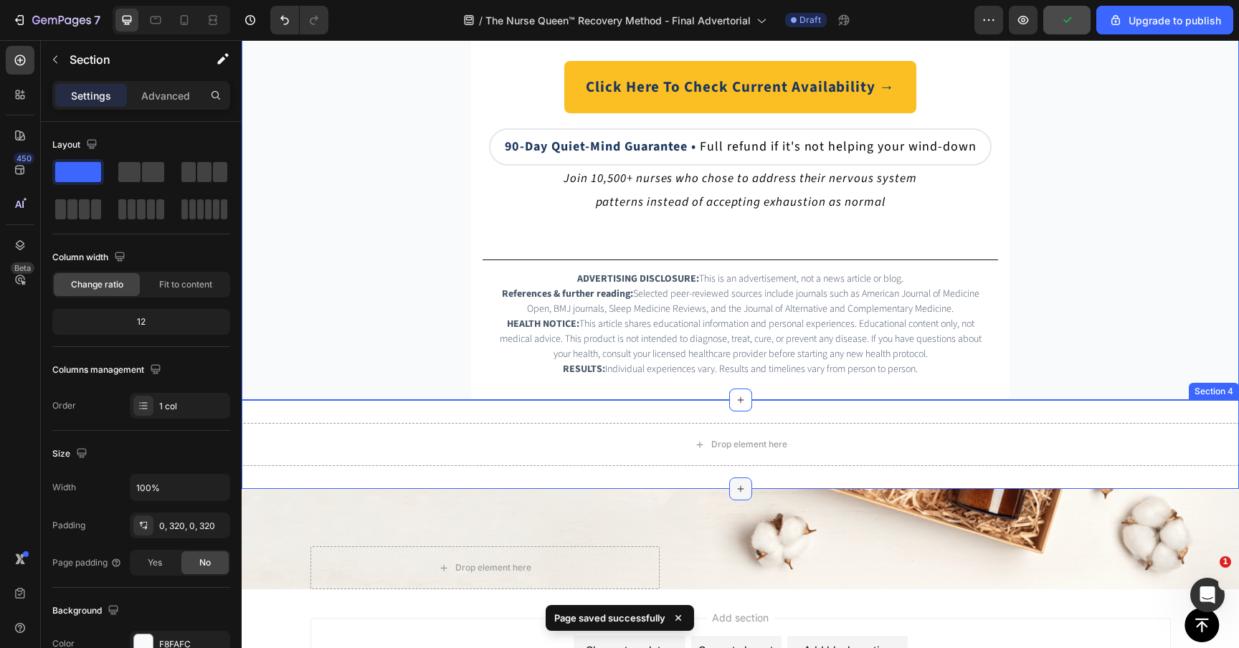
click at [749, 480] on div at bounding box center [740, 488] width 23 height 23
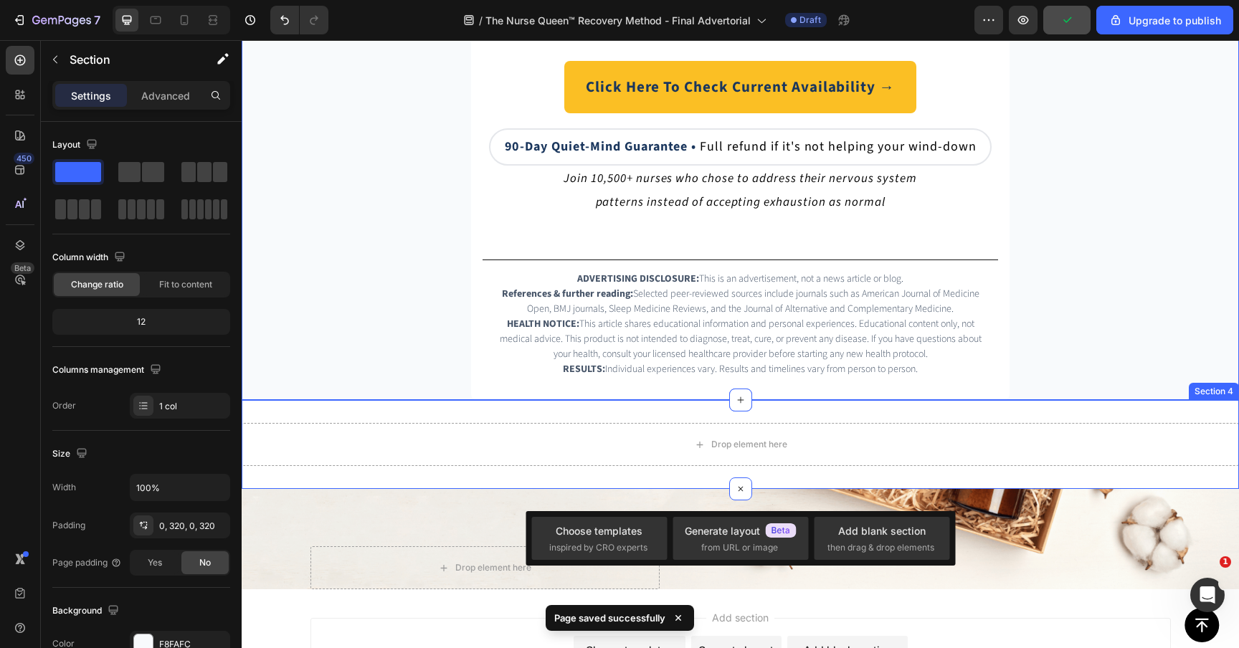
click at [930, 490] on div "Drop element here Image Row Section 5" at bounding box center [740, 539] width 997 height 100
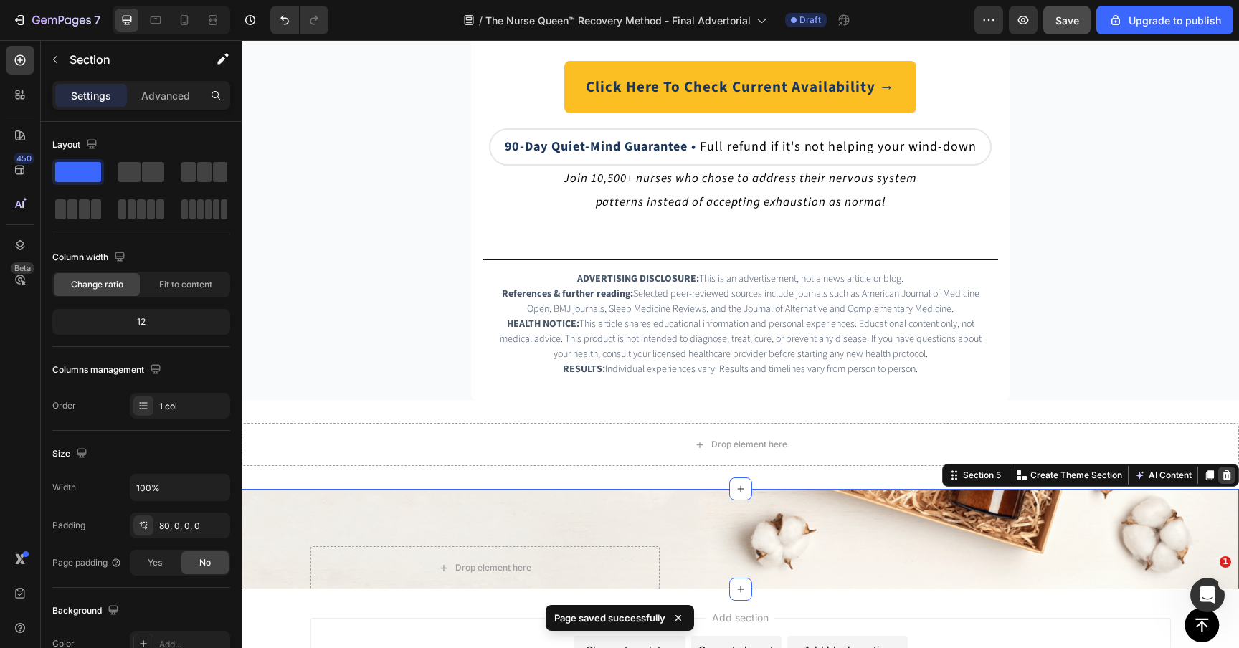
click at [1231, 472] on icon at bounding box center [1226, 474] width 11 height 11
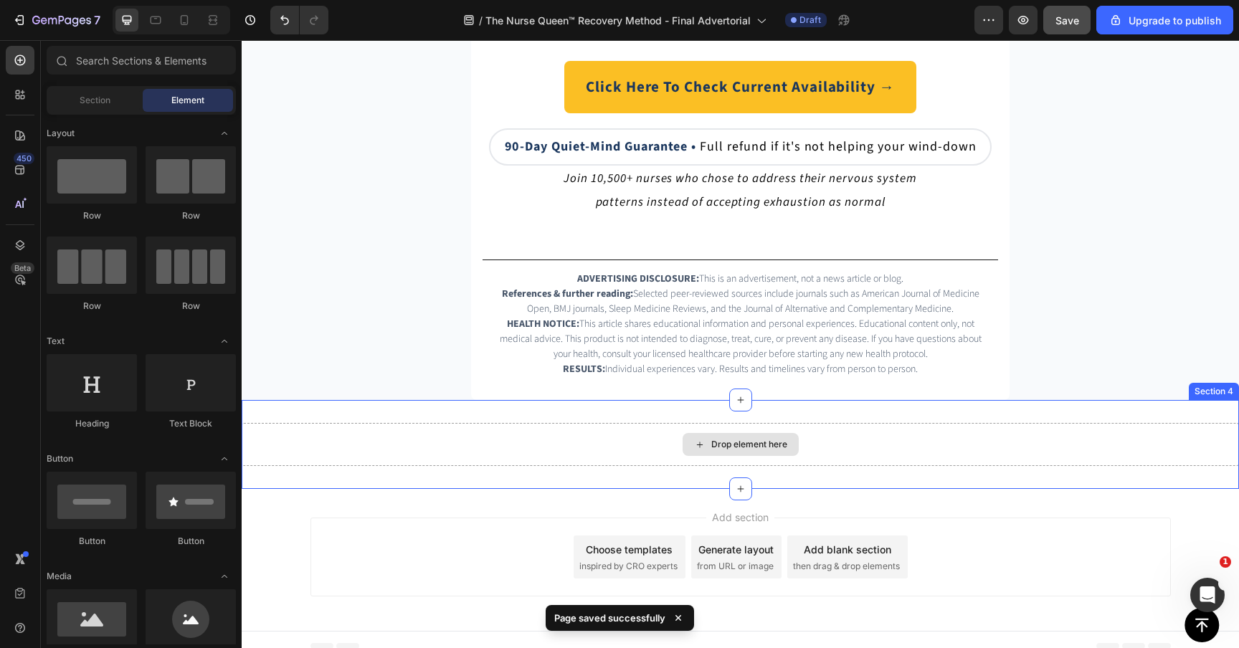
click at [1191, 452] on div "Drop element here" at bounding box center [740, 444] width 997 height 43
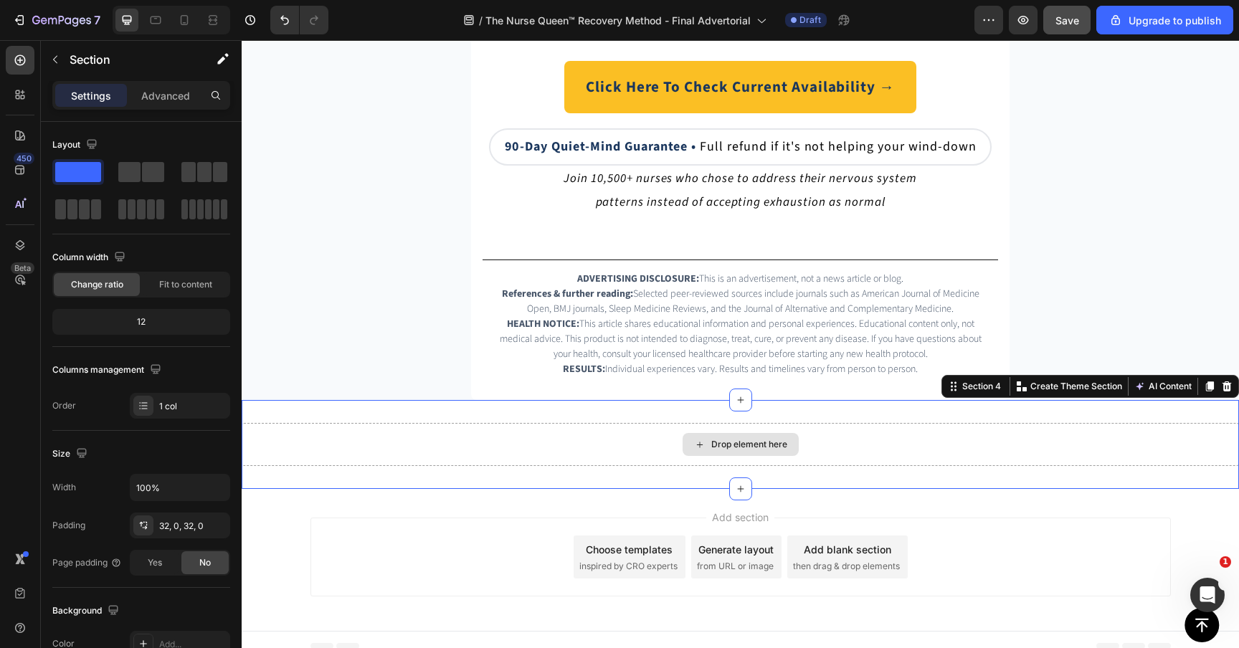
click at [1168, 435] on div "Drop element here" at bounding box center [740, 444] width 997 height 43
click at [1145, 474] on div "Drop element here Section 4 You can create reusable sections Create Theme Secti…" at bounding box center [740, 444] width 997 height 89
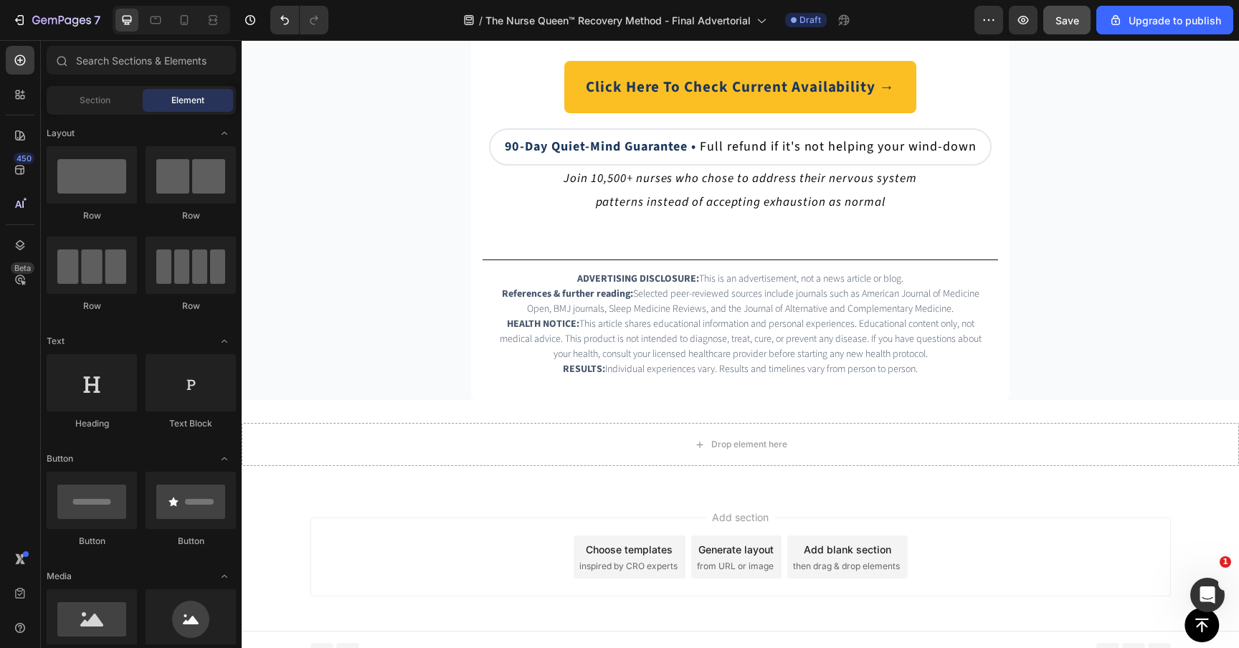
click at [1092, 490] on div "Add section Choose templates inspired by CRO experts Generate layout from URL o…" at bounding box center [740, 560] width 997 height 142
click at [1094, 454] on div "Drop element here" at bounding box center [740, 444] width 997 height 43
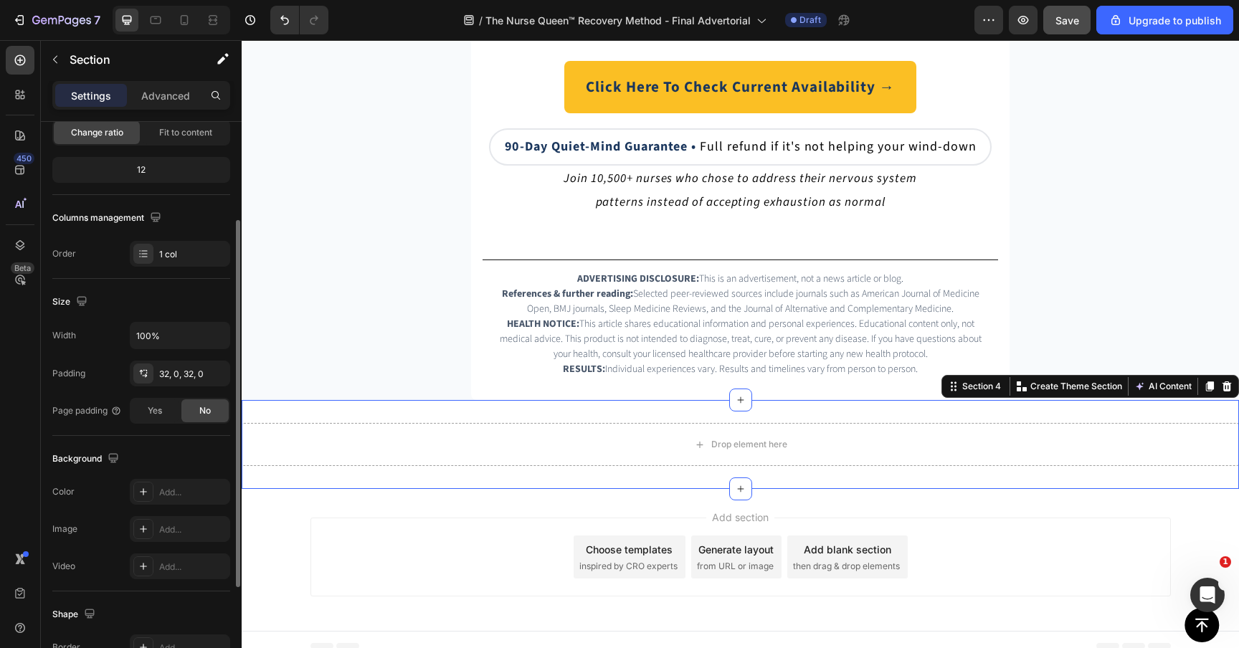
scroll to position [307, 0]
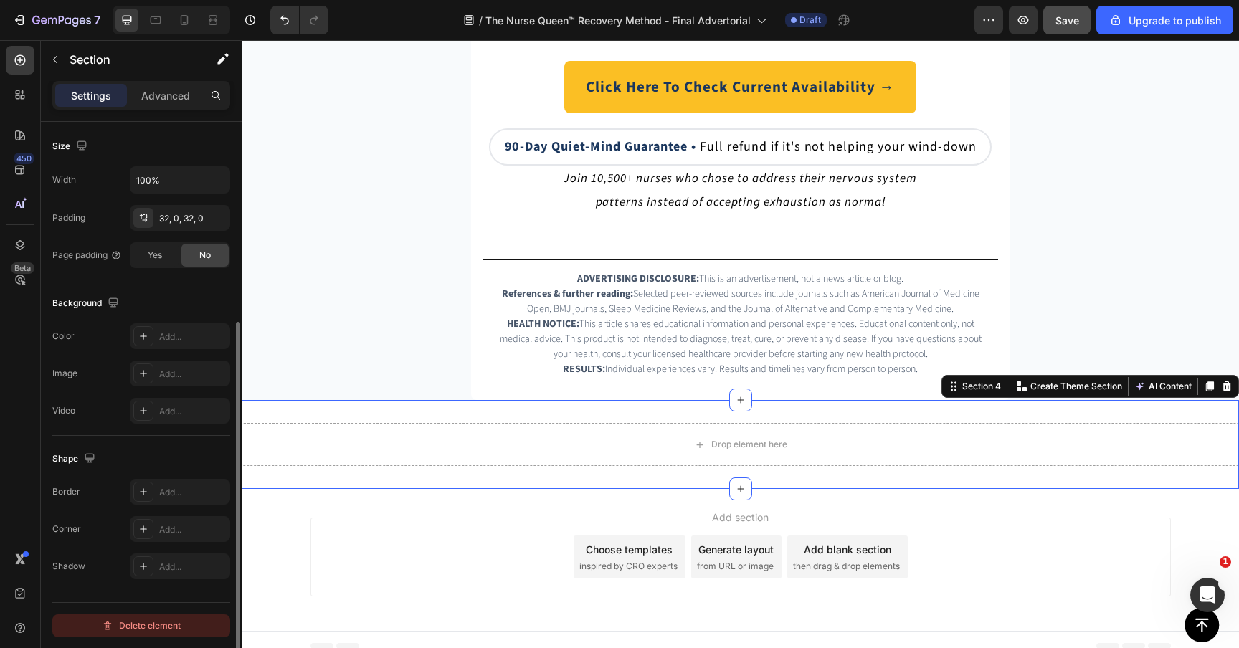
click at [156, 629] on div "Delete element" at bounding box center [141, 625] width 79 height 17
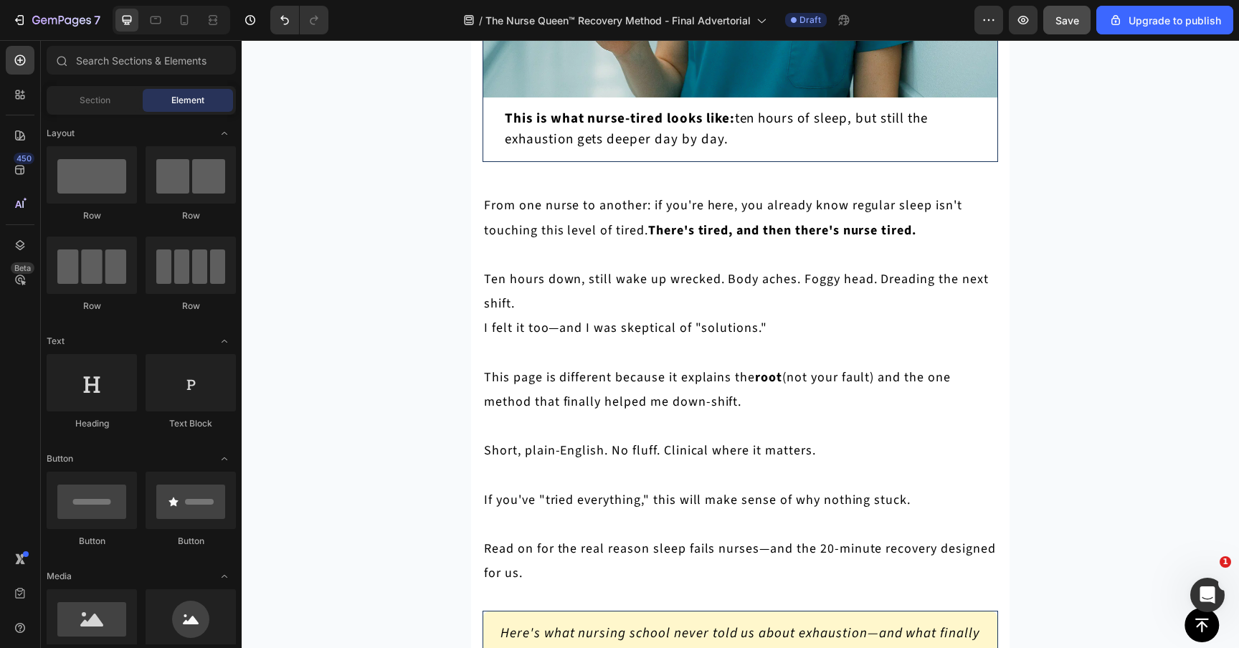
scroll to position [0, 0]
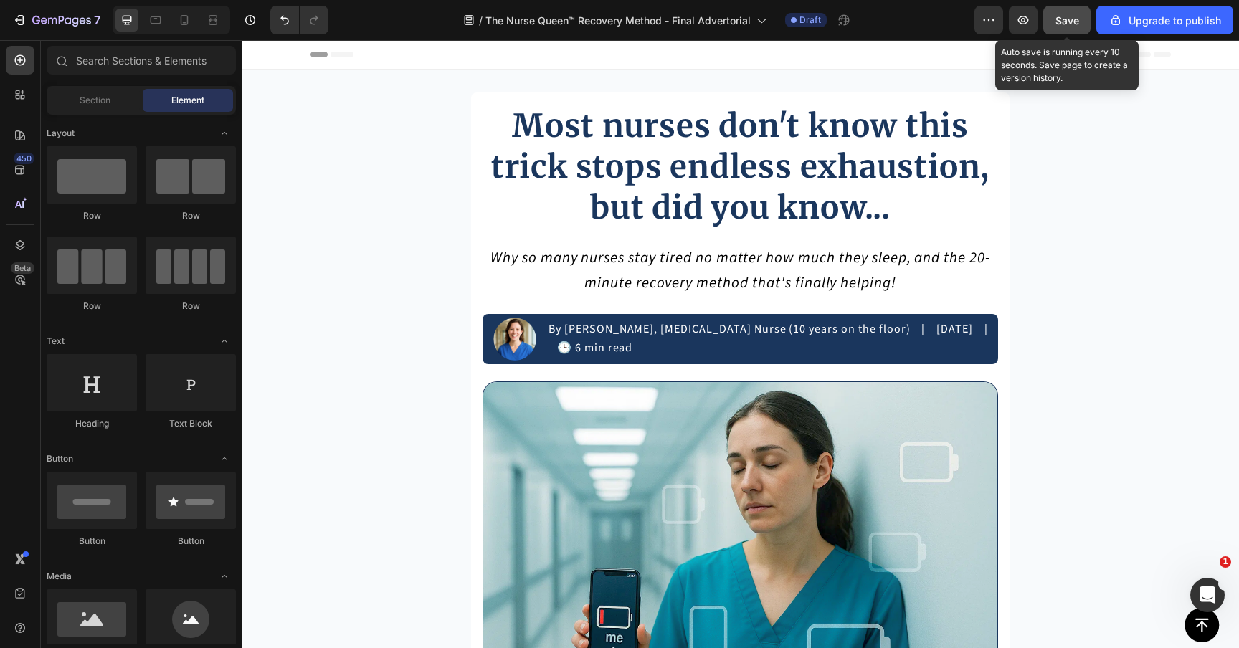
click at [1055, 27] on button "Save" at bounding box center [1066, 20] width 47 height 29
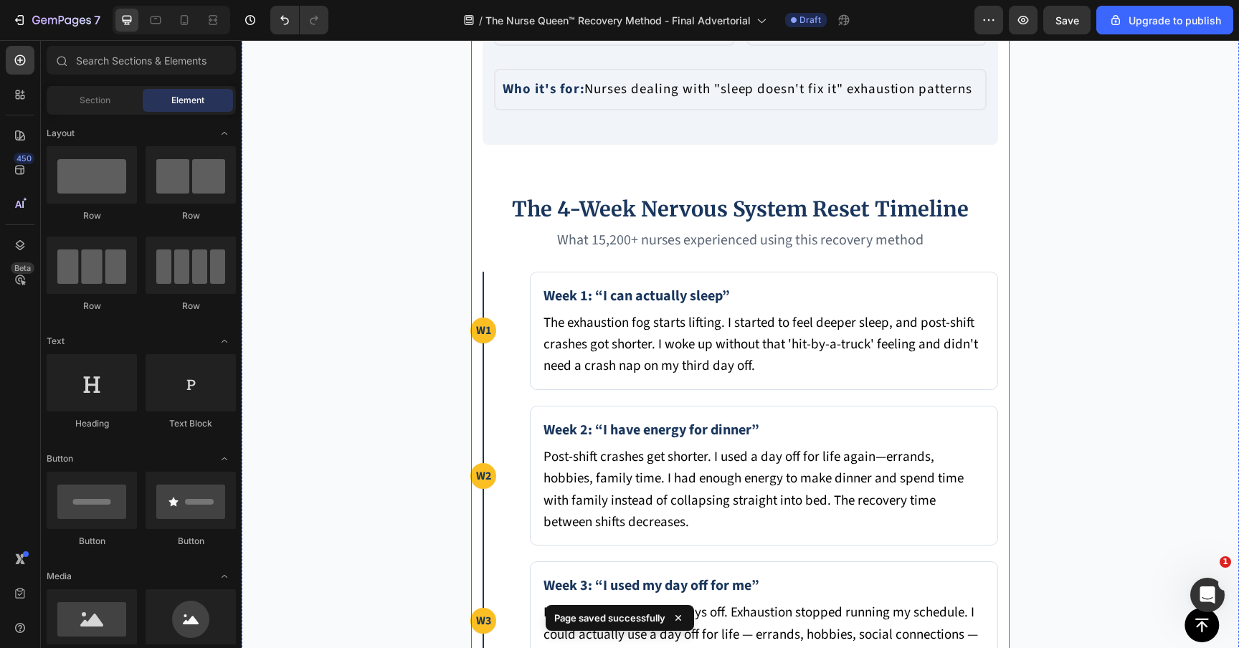
scroll to position [6311, 0]
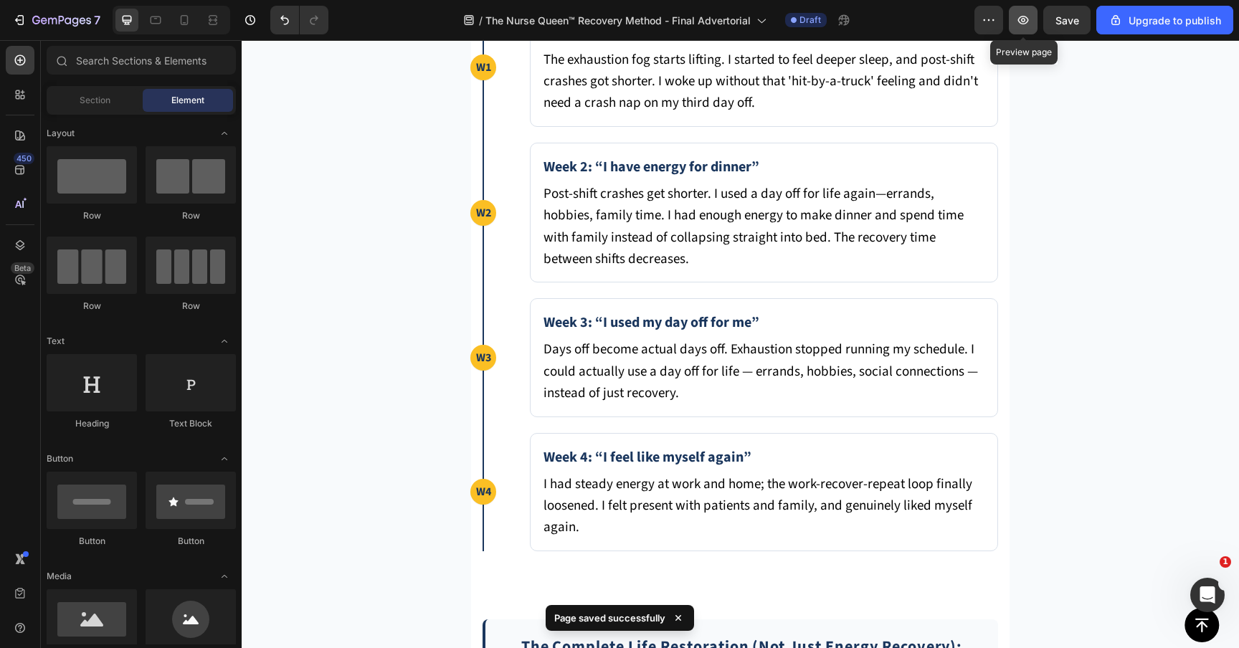
click at [1024, 24] on icon "button" at bounding box center [1023, 20] width 11 height 9
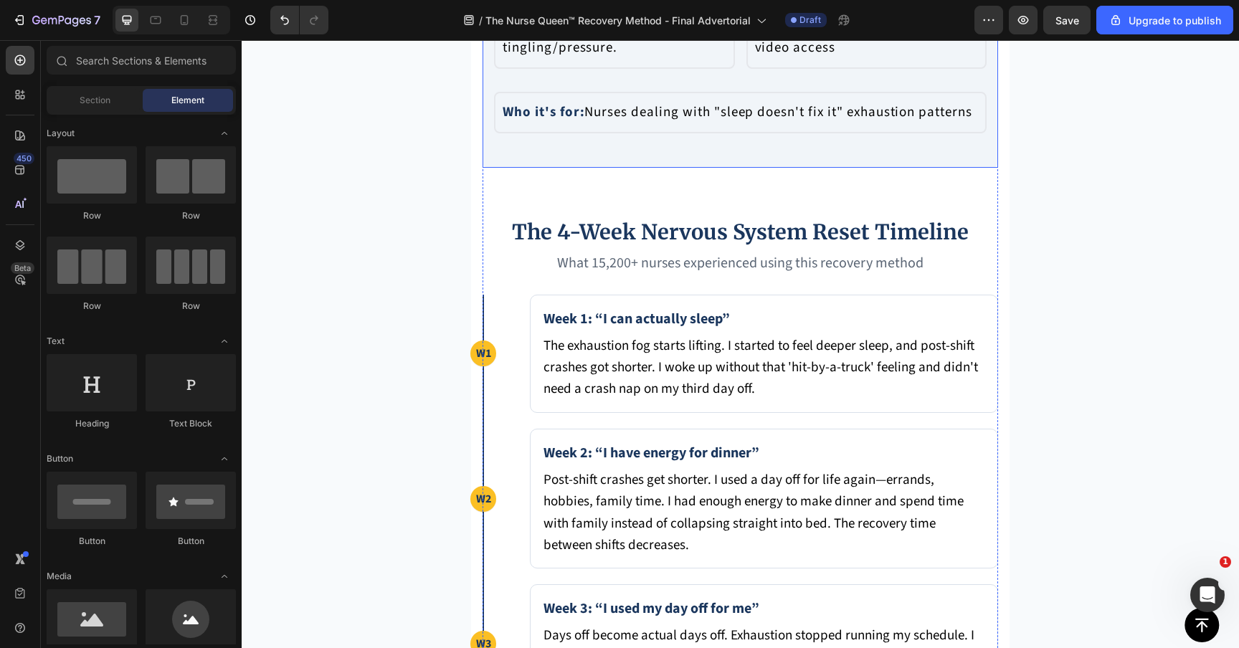
scroll to position [5837, 0]
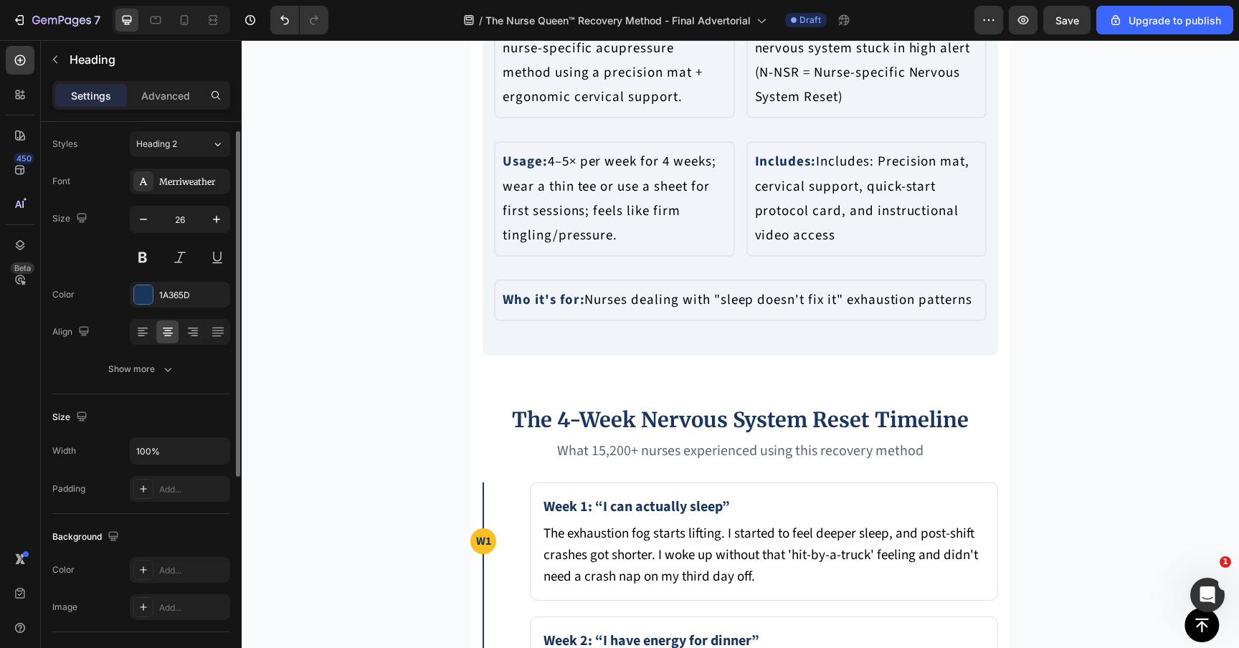
scroll to position [67, 0]
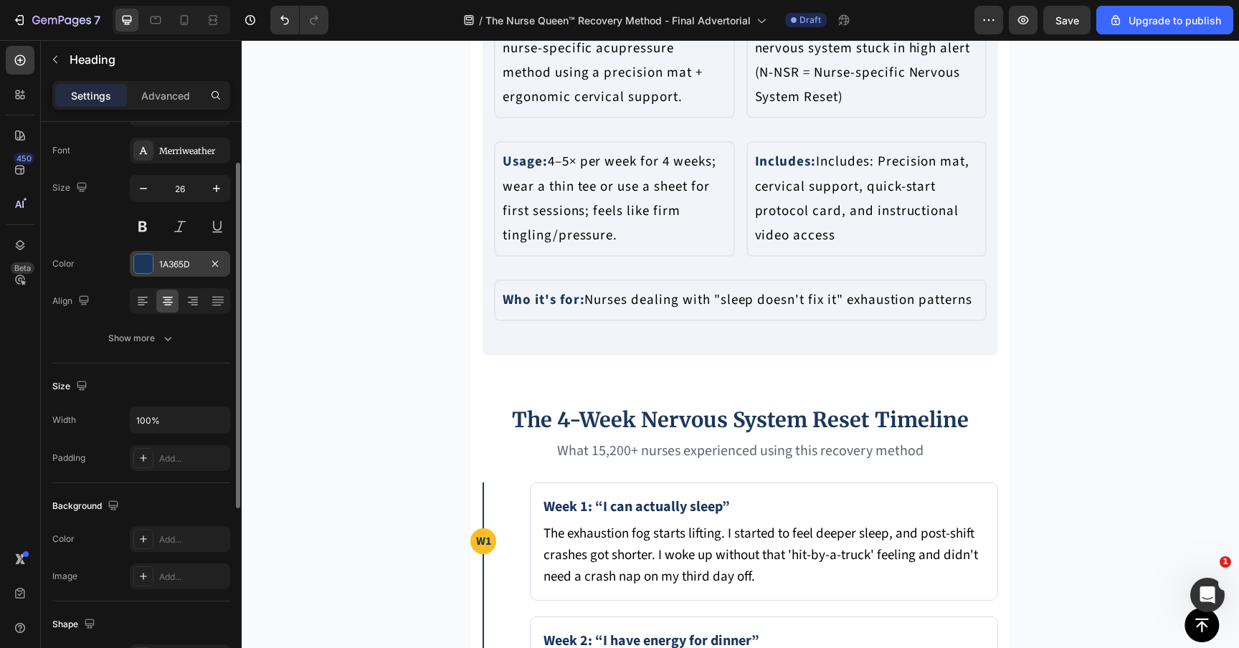
click at [171, 265] on div "1A365D" at bounding box center [180, 264] width 42 height 13
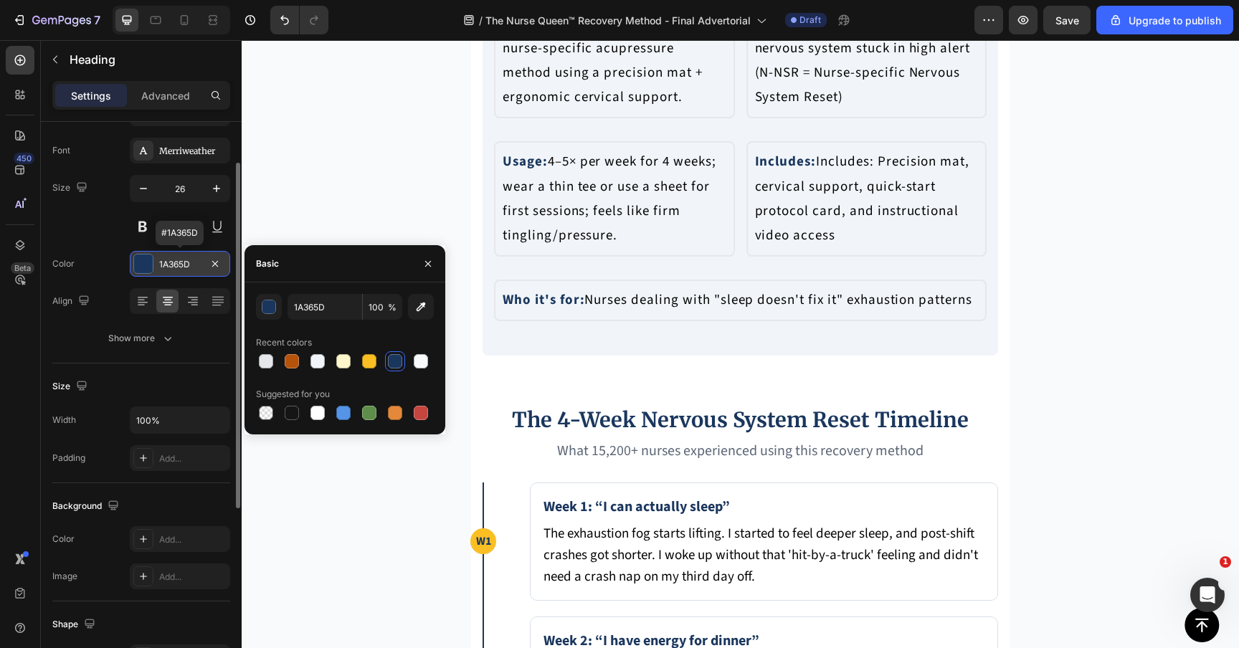
click at [171, 265] on div "1A365D" at bounding box center [180, 264] width 42 height 13
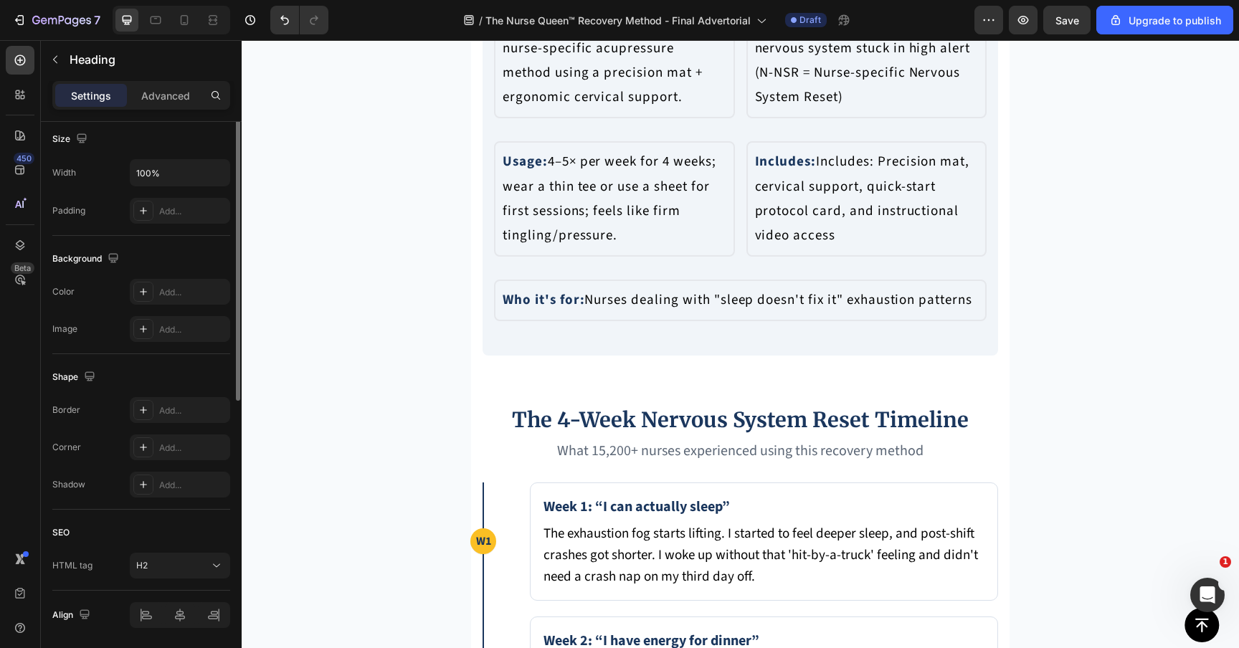
scroll to position [363, 0]
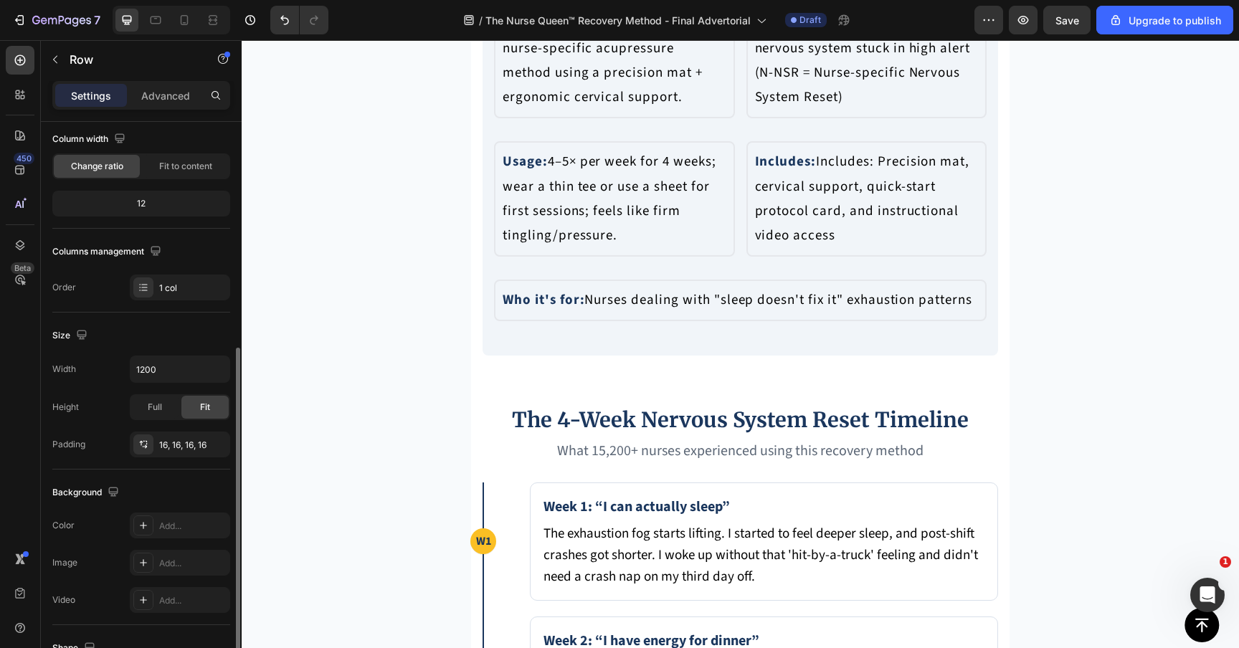
scroll to position [307, 0]
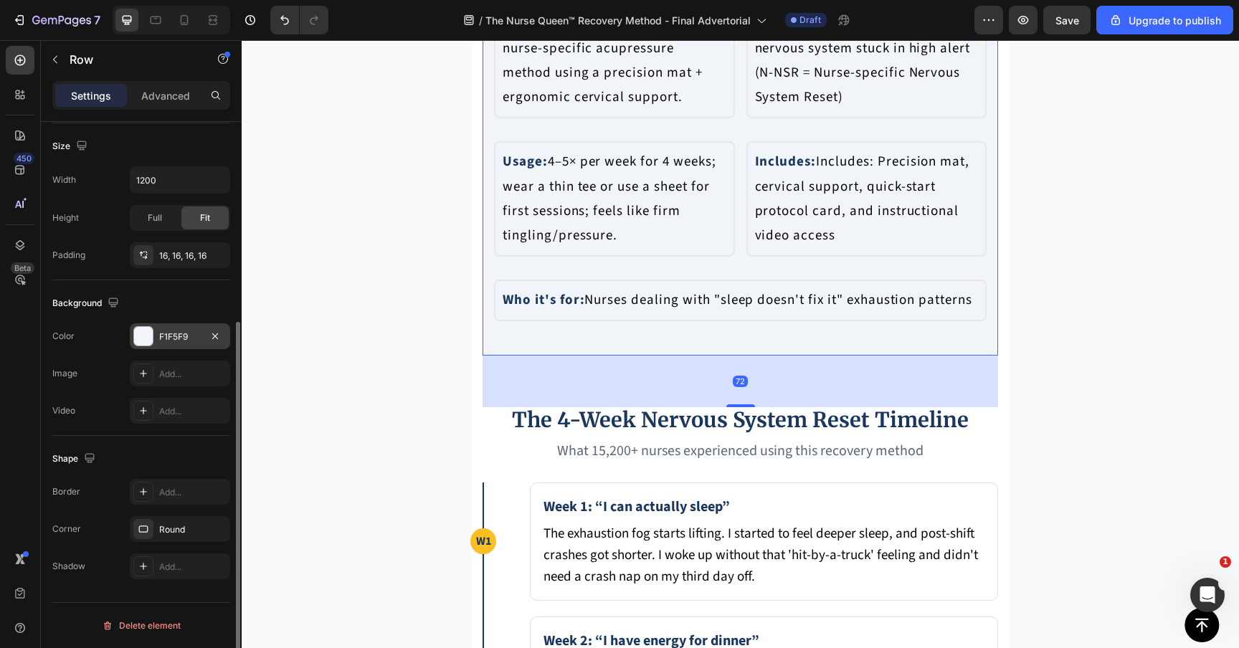
click at [152, 336] on div at bounding box center [143, 336] width 19 height 19
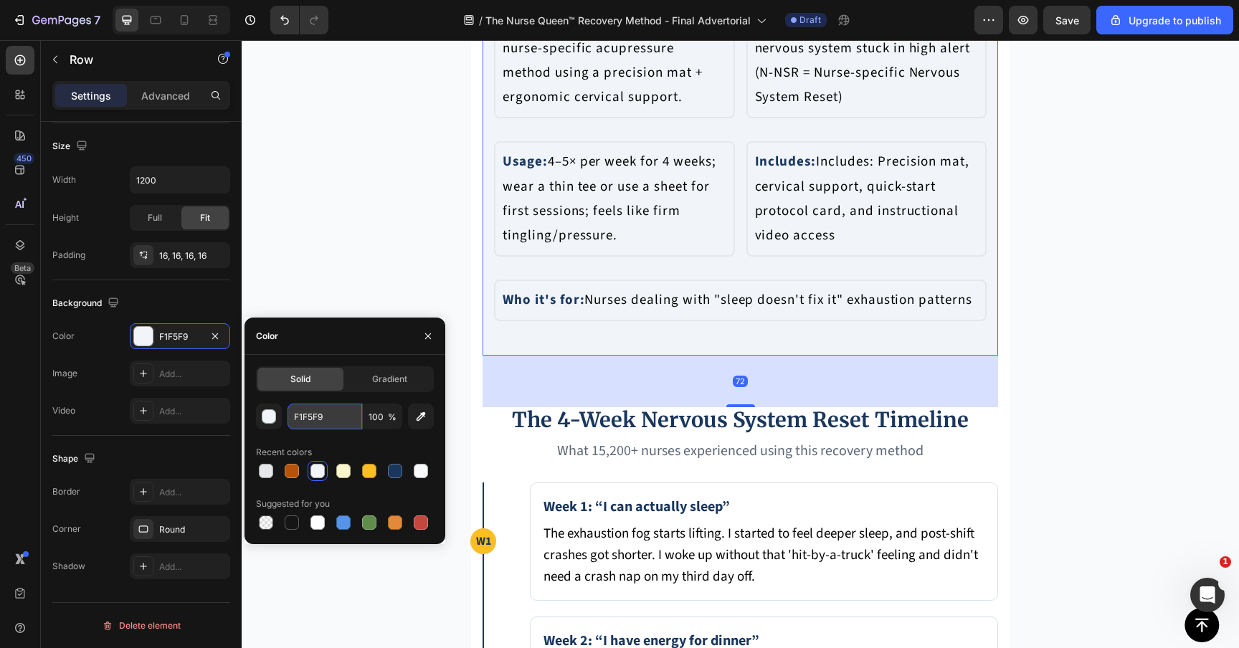
click at [309, 409] on input "F1F5F9" at bounding box center [324, 417] width 75 height 26
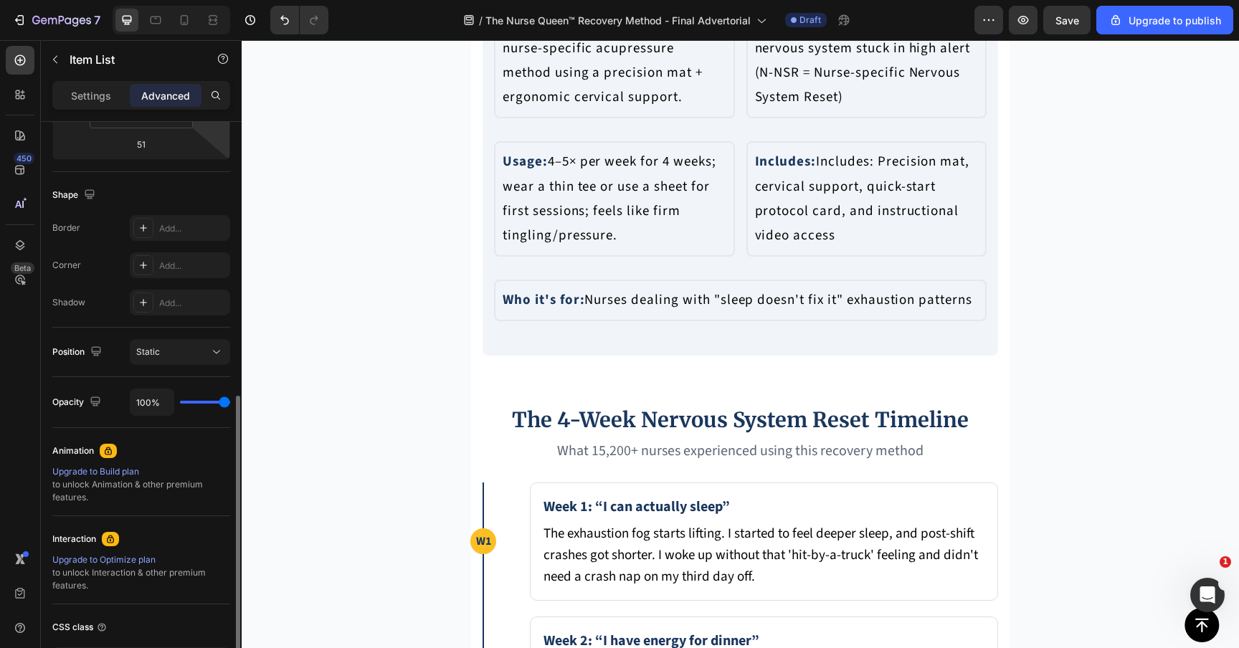
scroll to position [428, 0]
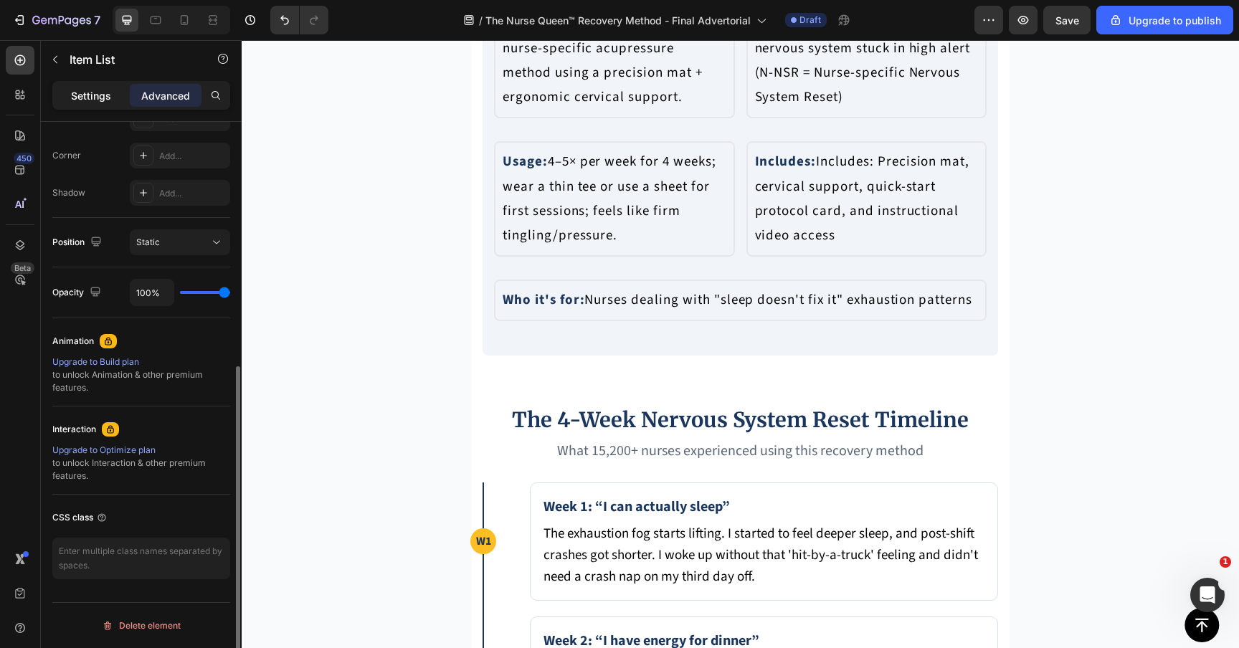
click at [107, 96] on p "Settings" at bounding box center [91, 95] width 40 height 15
type input "8"
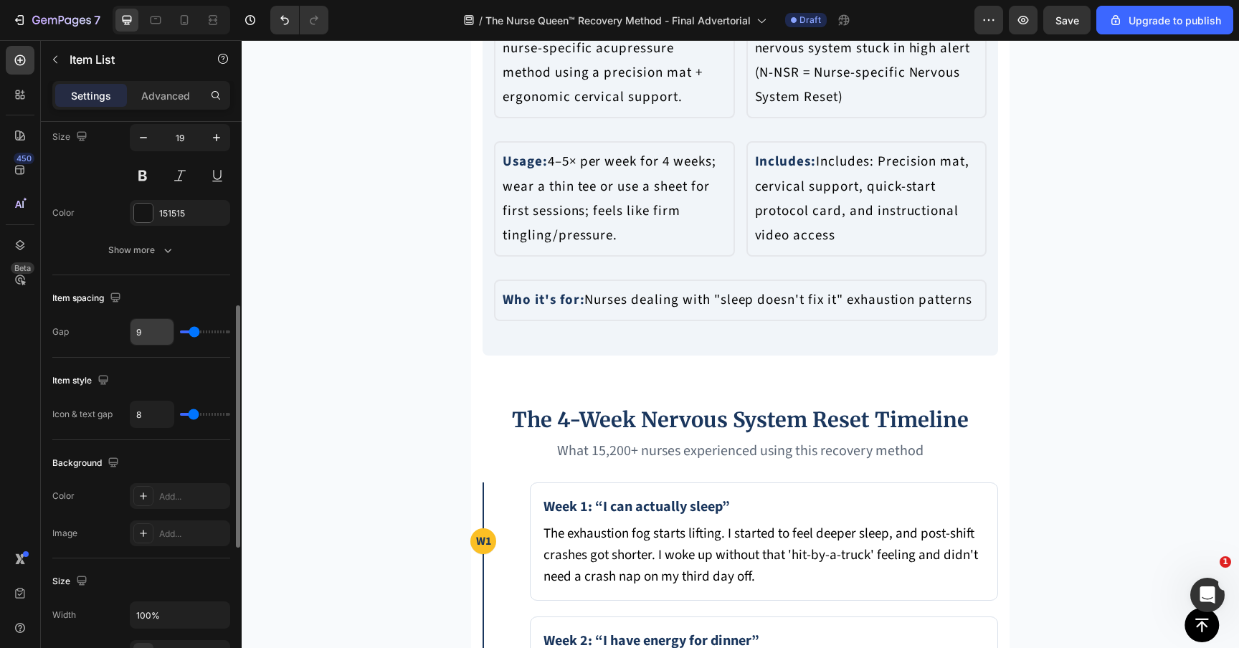
scroll to position [757, 0]
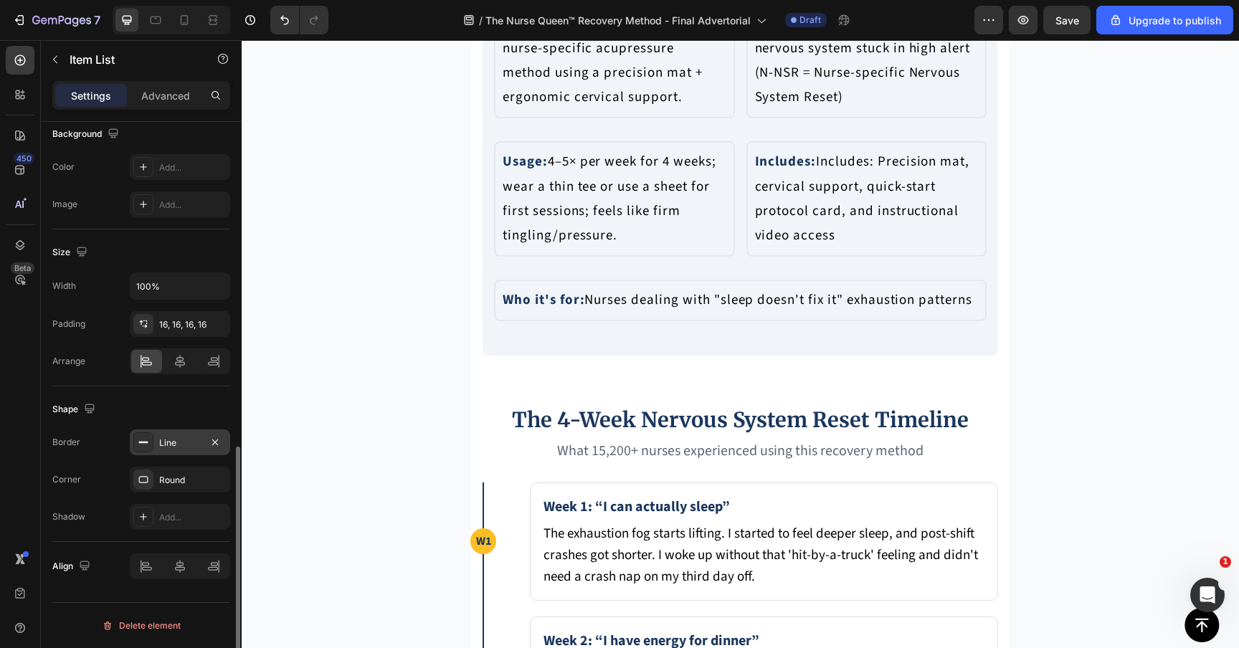
click at [181, 438] on div "Line" at bounding box center [180, 443] width 42 height 13
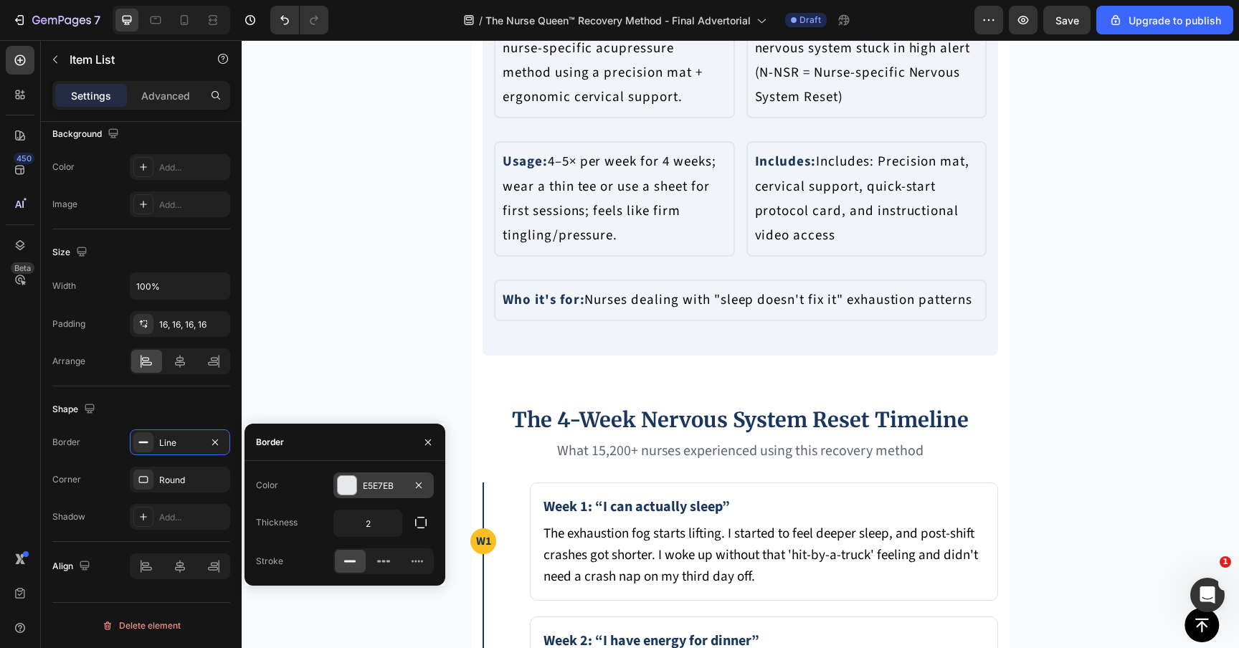
click at [361, 481] on div "E5E7EB" at bounding box center [383, 485] width 100 height 26
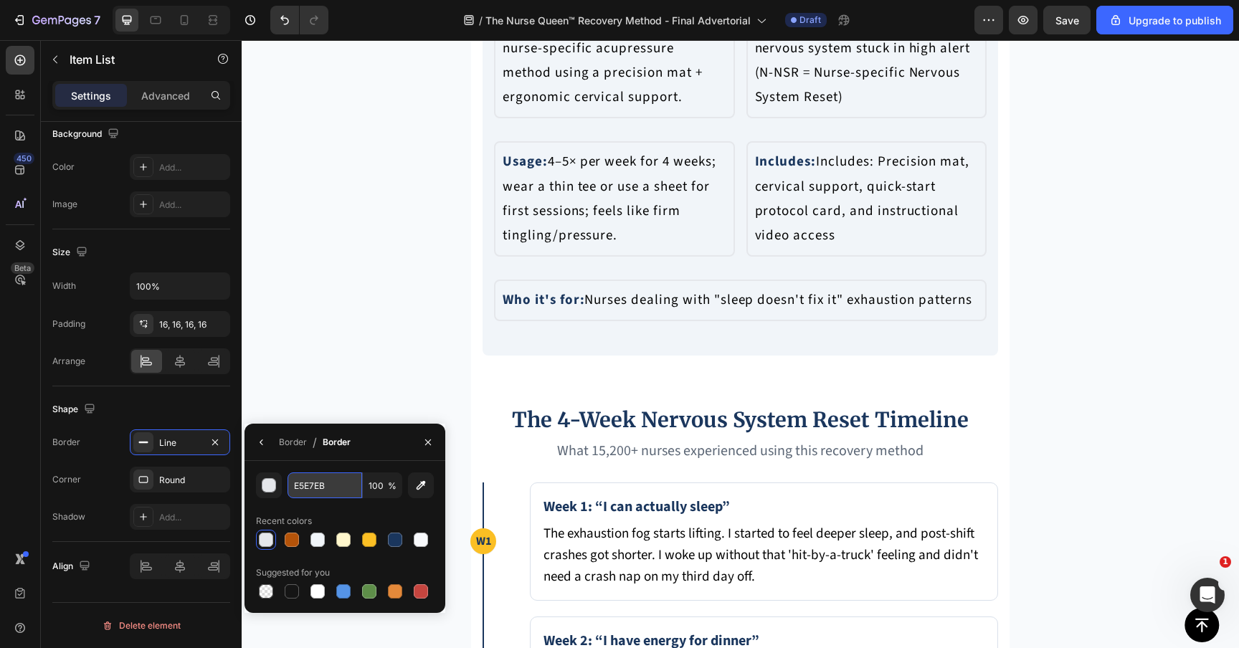
click at [335, 487] on input "E5E7EB" at bounding box center [324, 485] width 75 height 26
paste input "CBD5E1"
type input "CBD5E1"
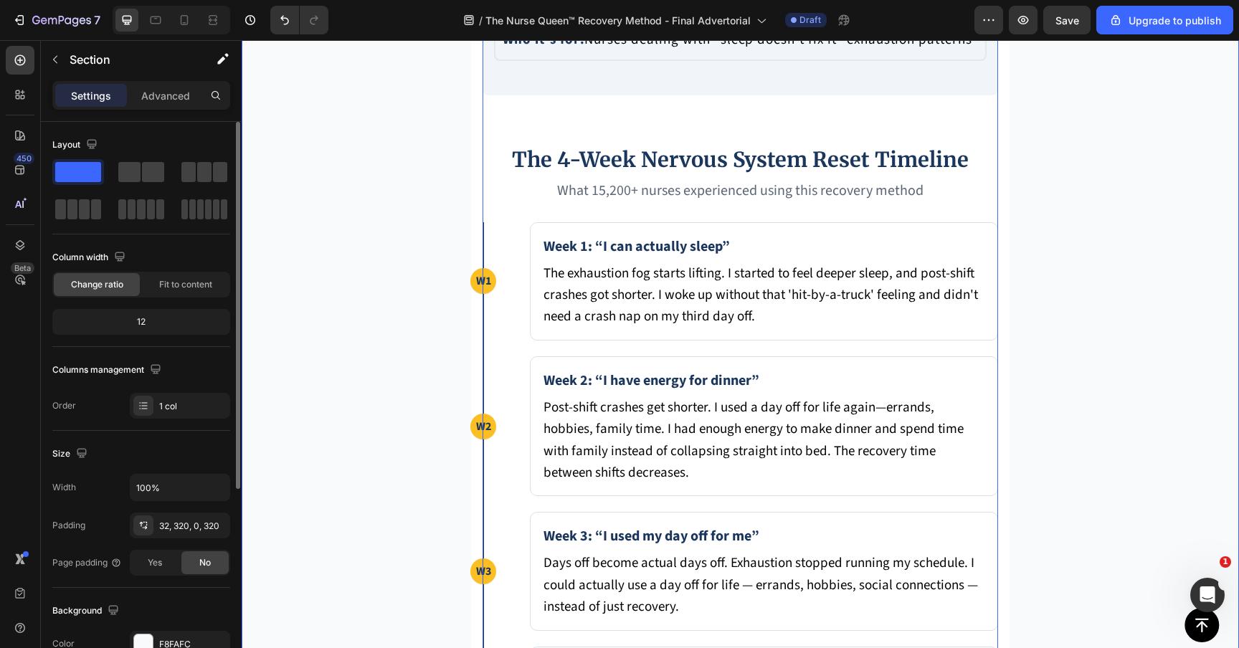
scroll to position [6290, 0]
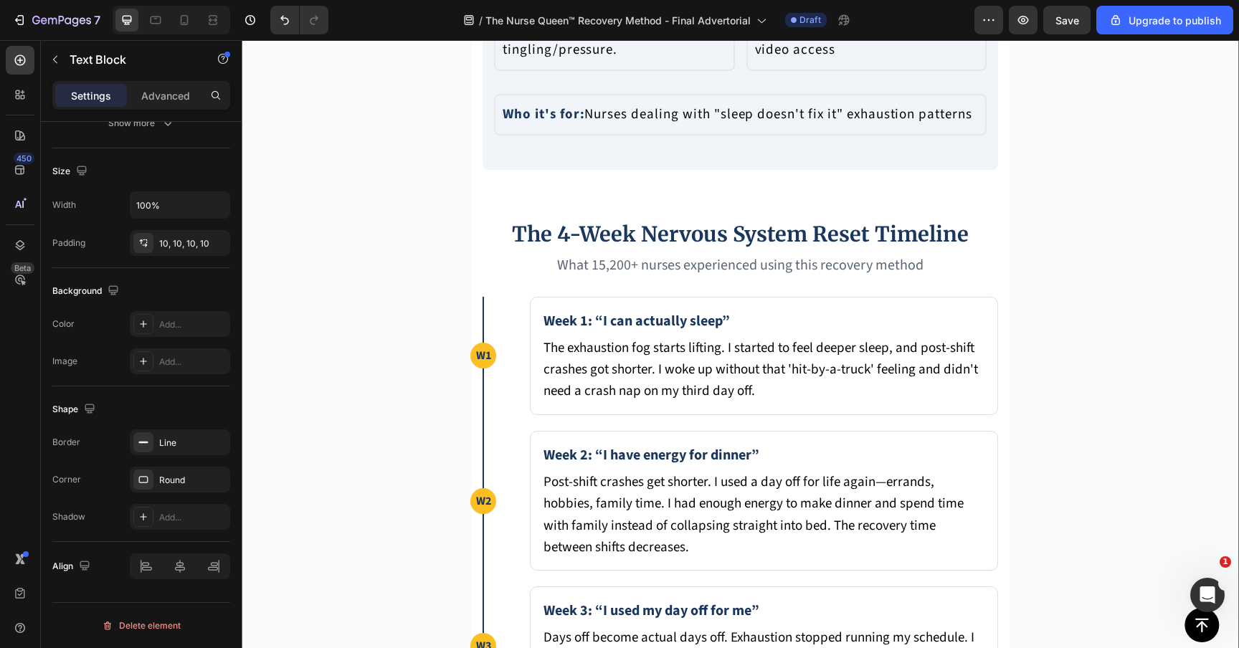
scroll to position [6131, 0]
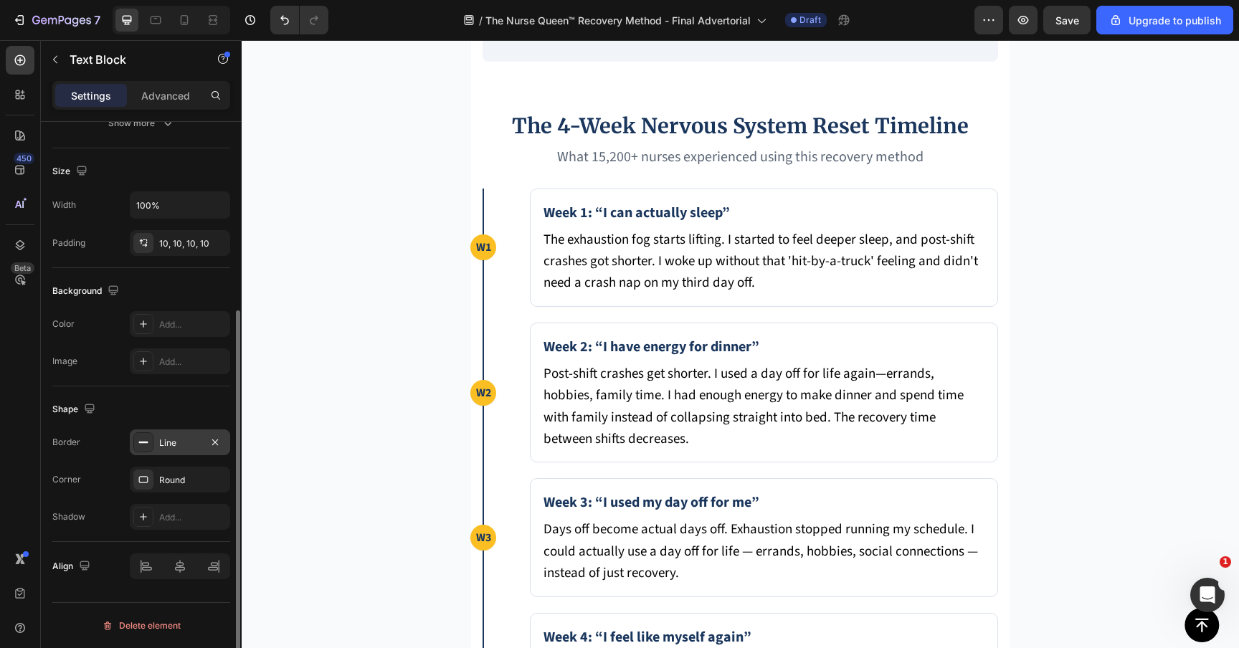
click at [190, 434] on div "Line" at bounding box center [180, 442] width 100 height 26
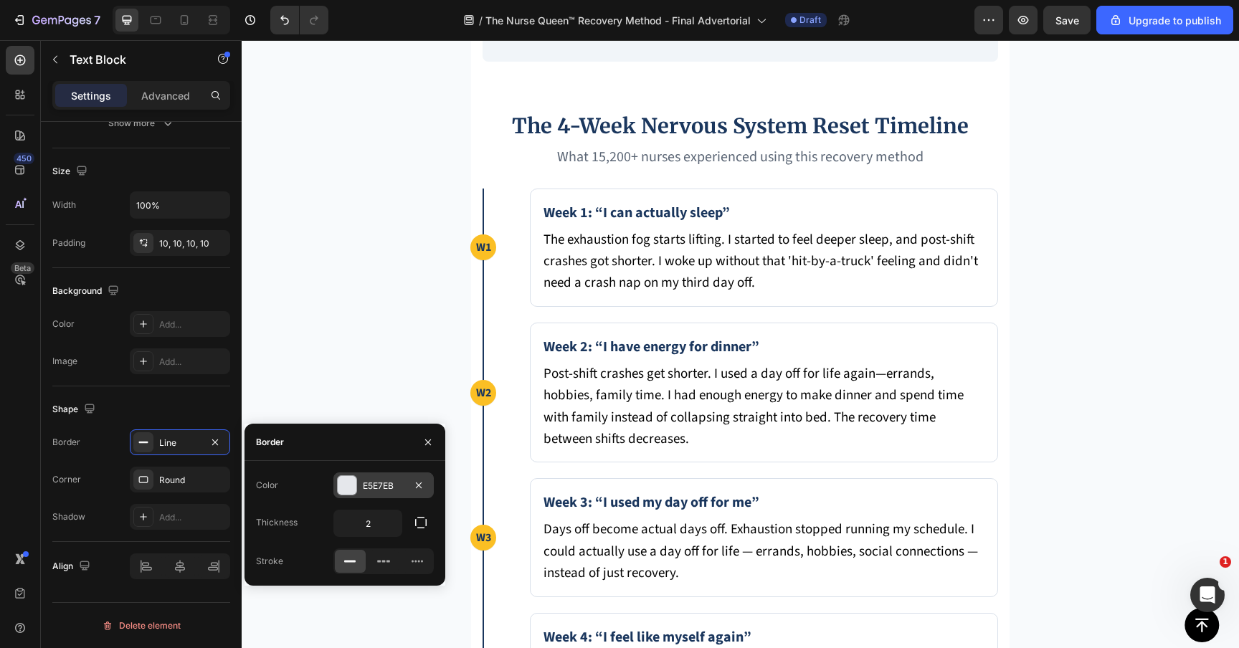
click at [368, 475] on div "E5E7EB" at bounding box center [383, 485] width 100 height 26
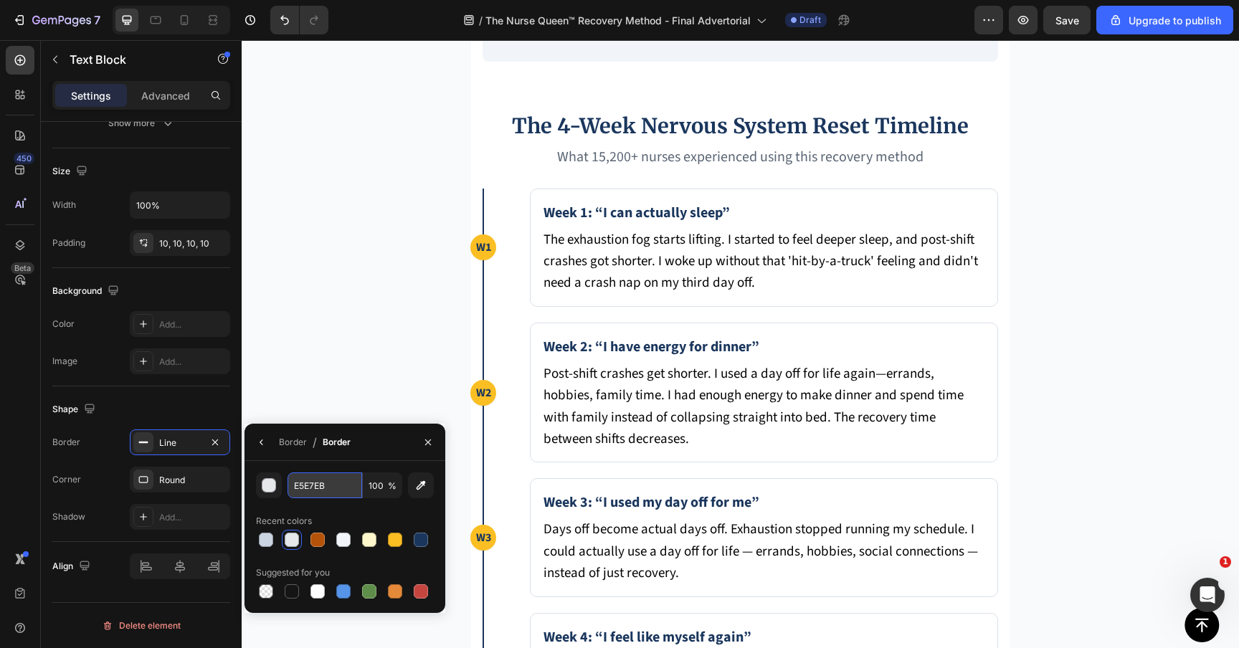
click at [337, 482] on input "E5E7EB" at bounding box center [324, 485] width 75 height 26
paste input "CBD5E1"
type input "CBD5E1"
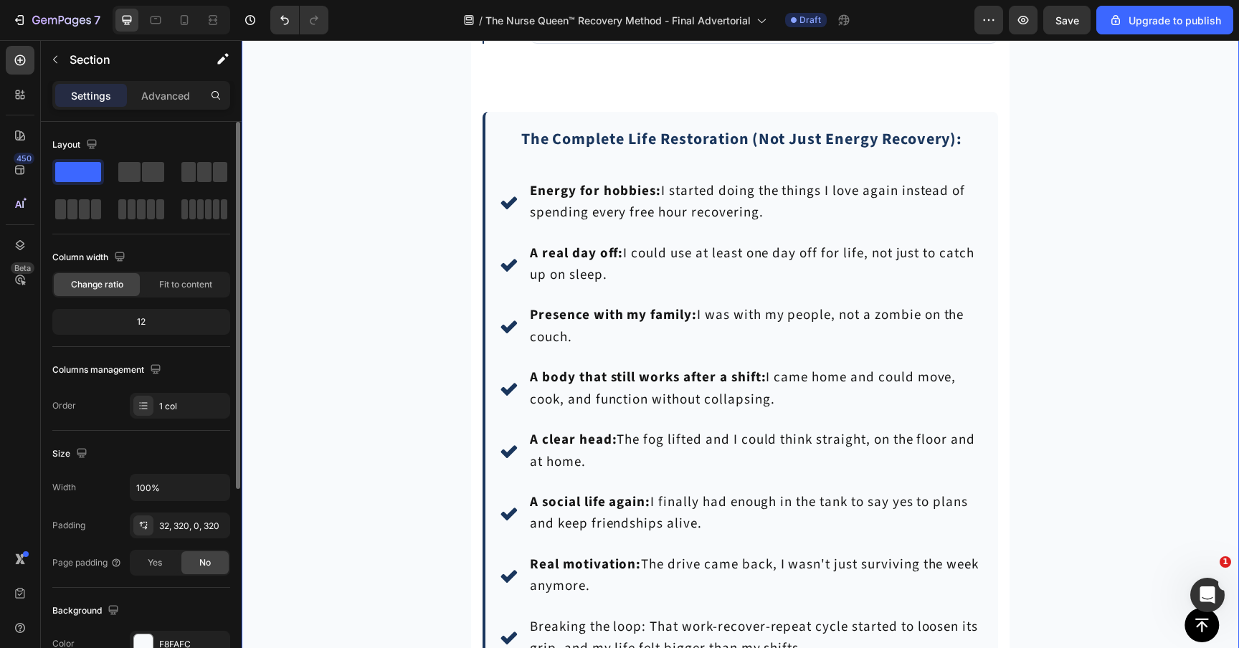
scroll to position [6930, 0]
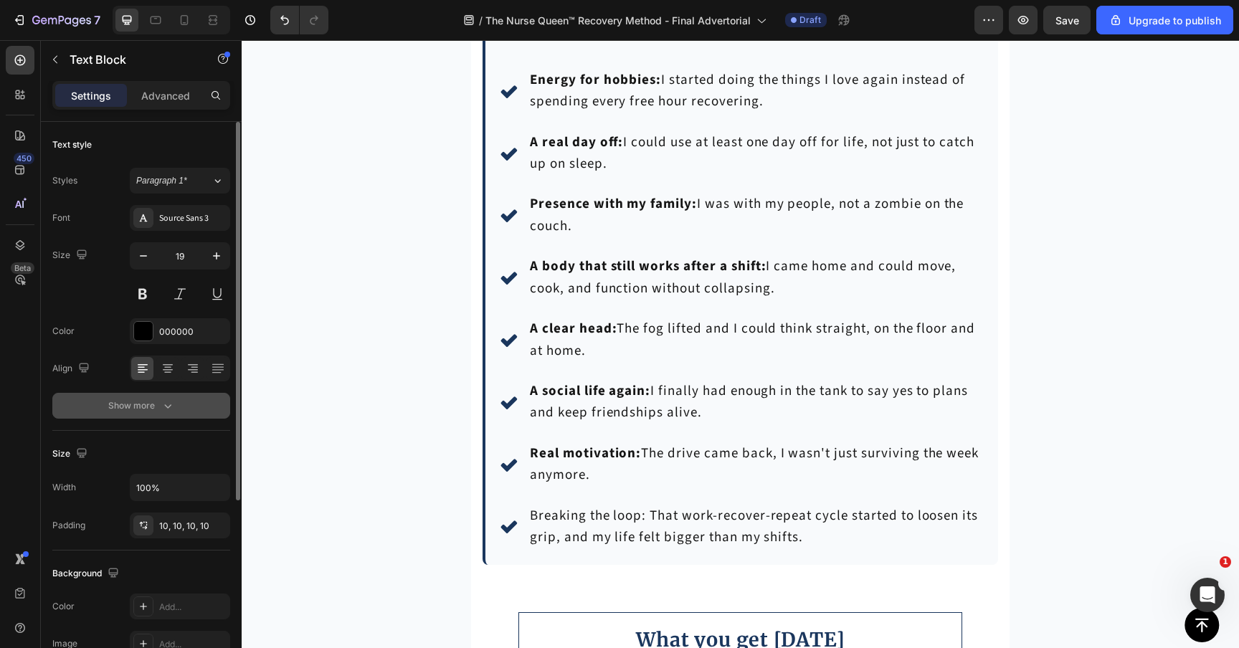
click at [170, 398] on button "Show more" at bounding box center [141, 406] width 178 height 26
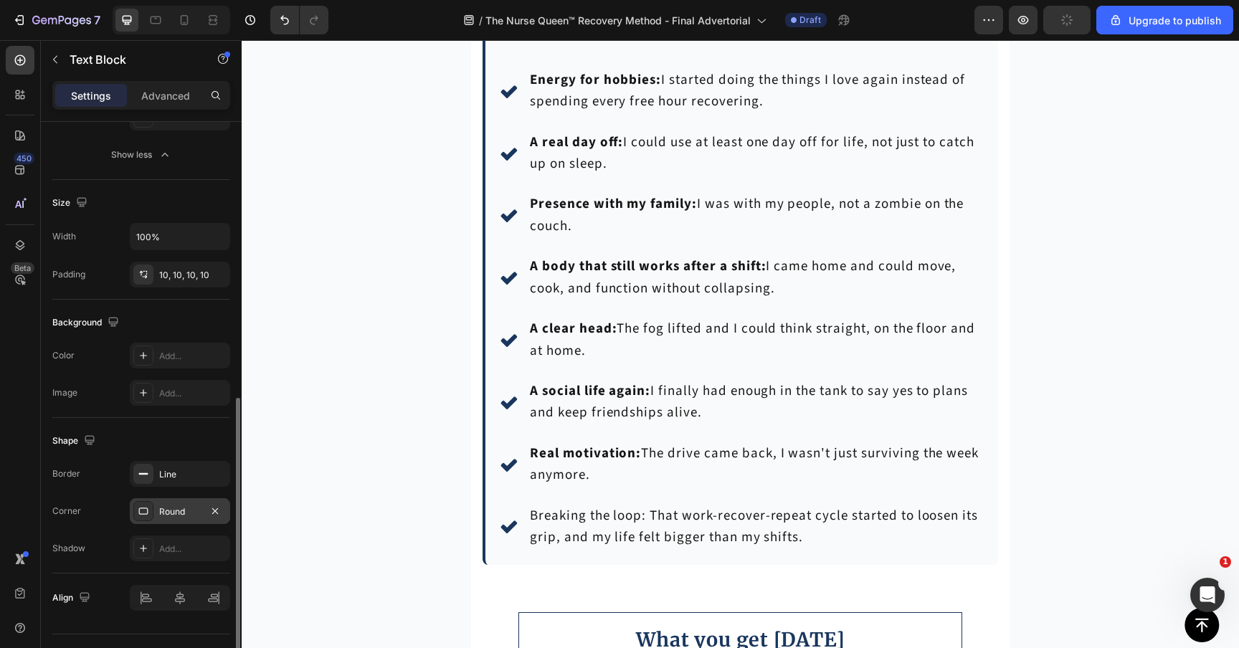
scroll to position [463, 0]
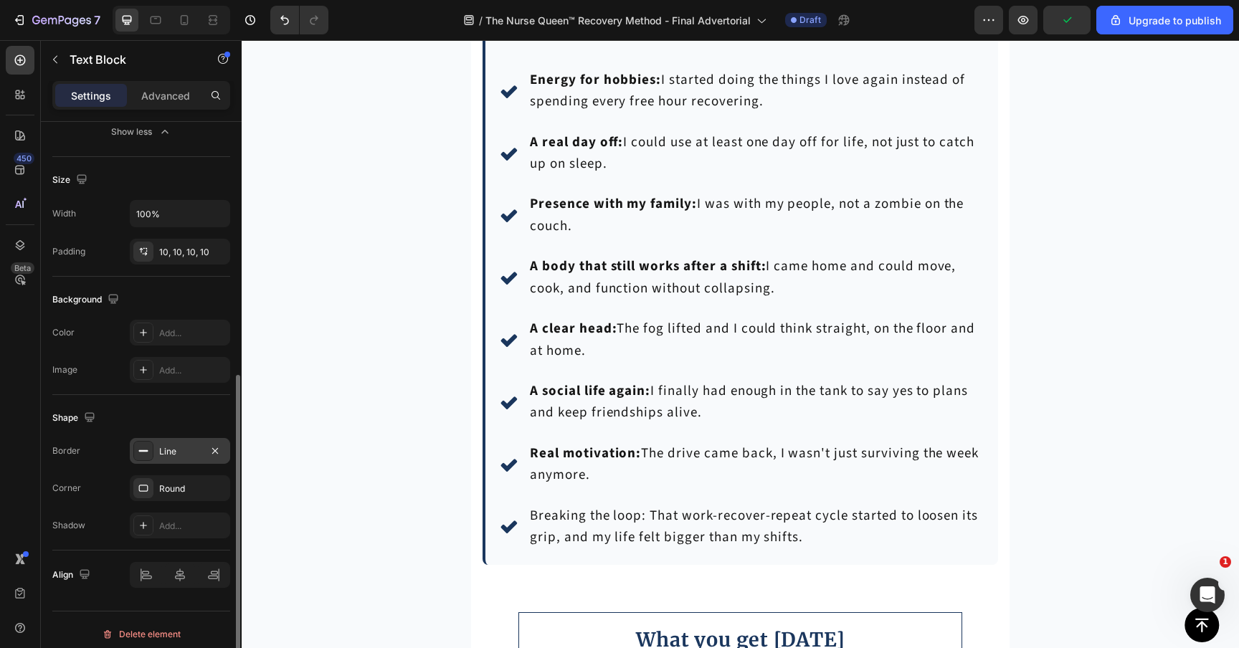
click at [146, 444] on div at bounding box center [143, 451] width 20 height 20
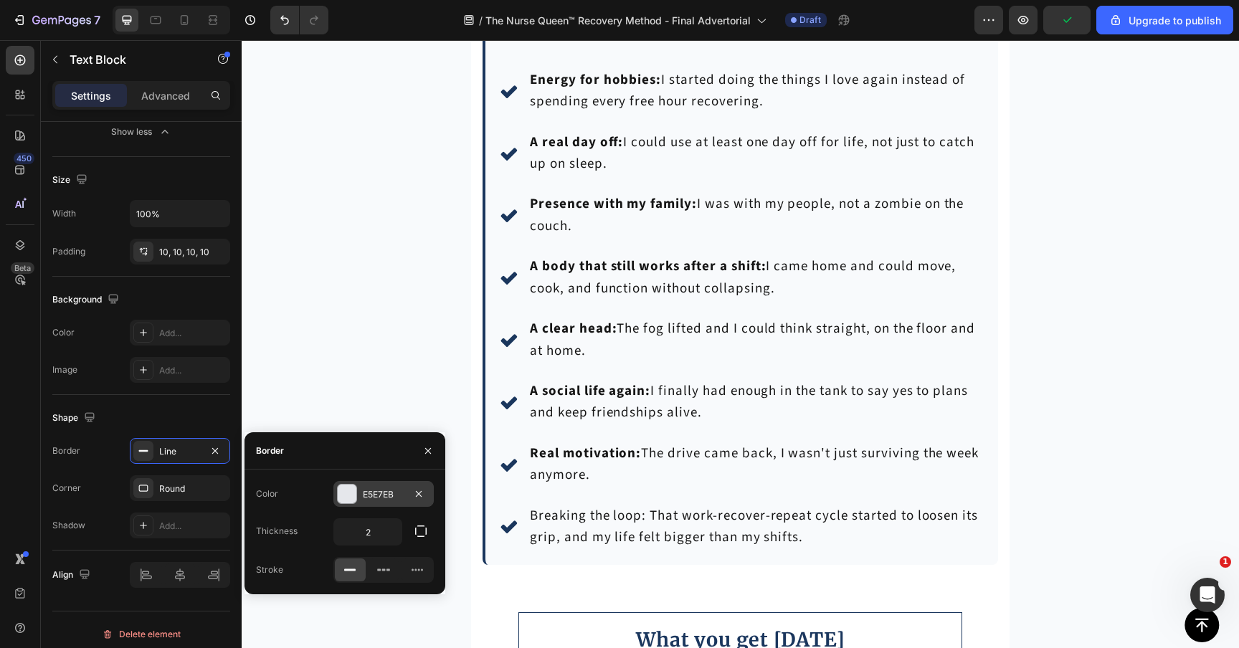
click at [363, 496] on div "E5E7EB" at bounding box center [384, 494] width 42 height 13
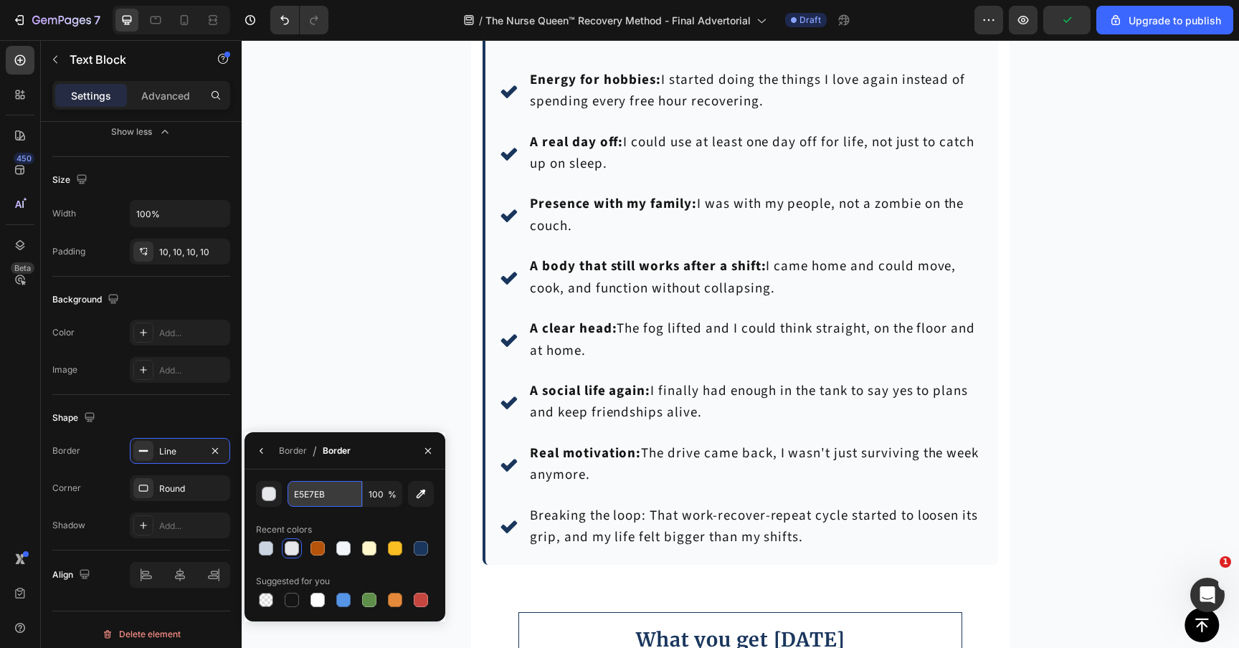
click at [338, 500] on input "E5E7EB" at bounding box center [324, 494] width 75 height 26
paste input "CBD5E1"
type input "CBD5E1"
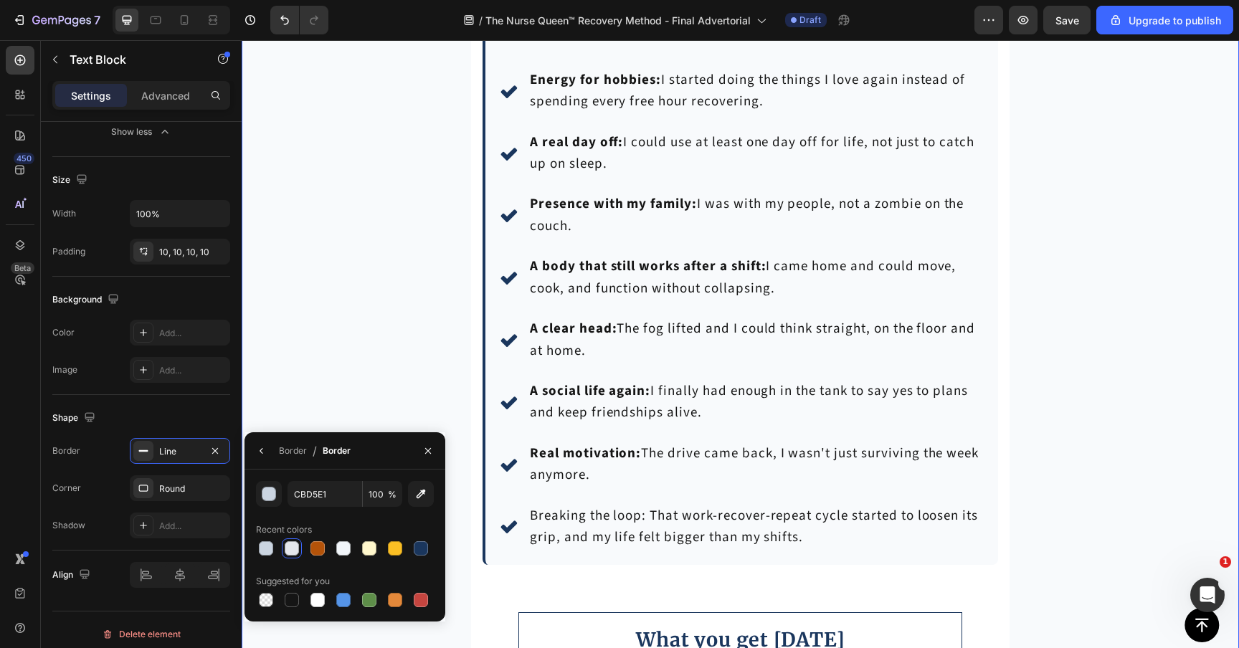
scroll to position [0, 0]
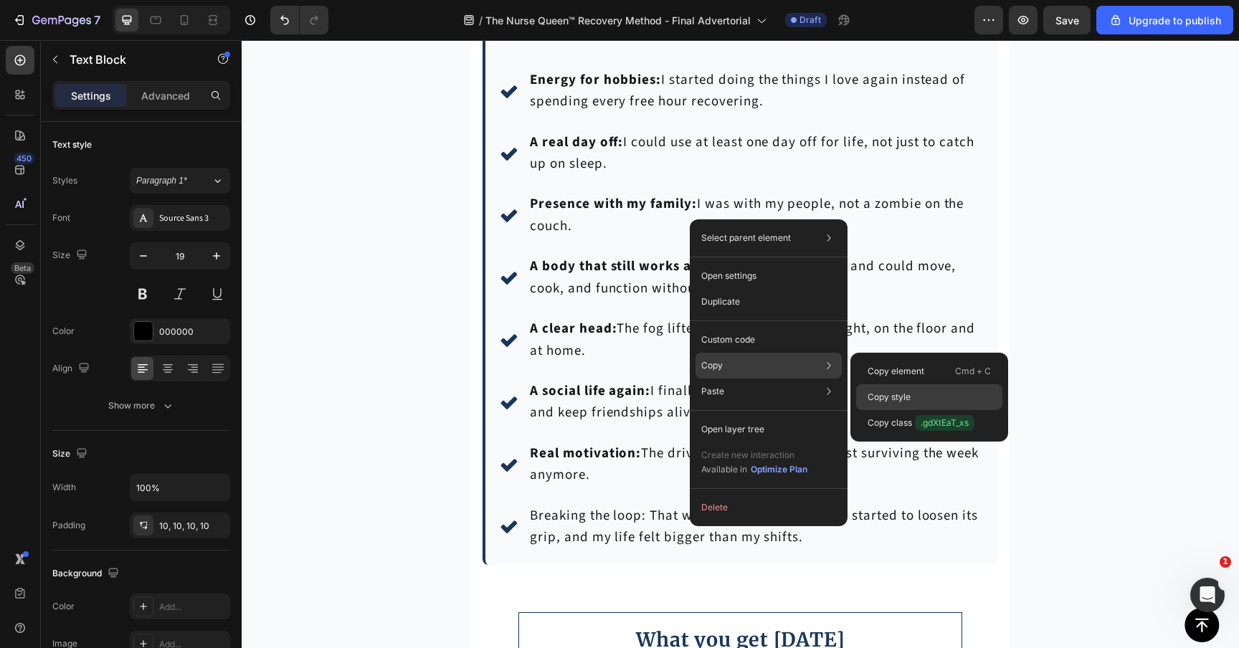
click at [874, 410] on div "Copy style" at bounding box center [929, 423] width 146 height 26
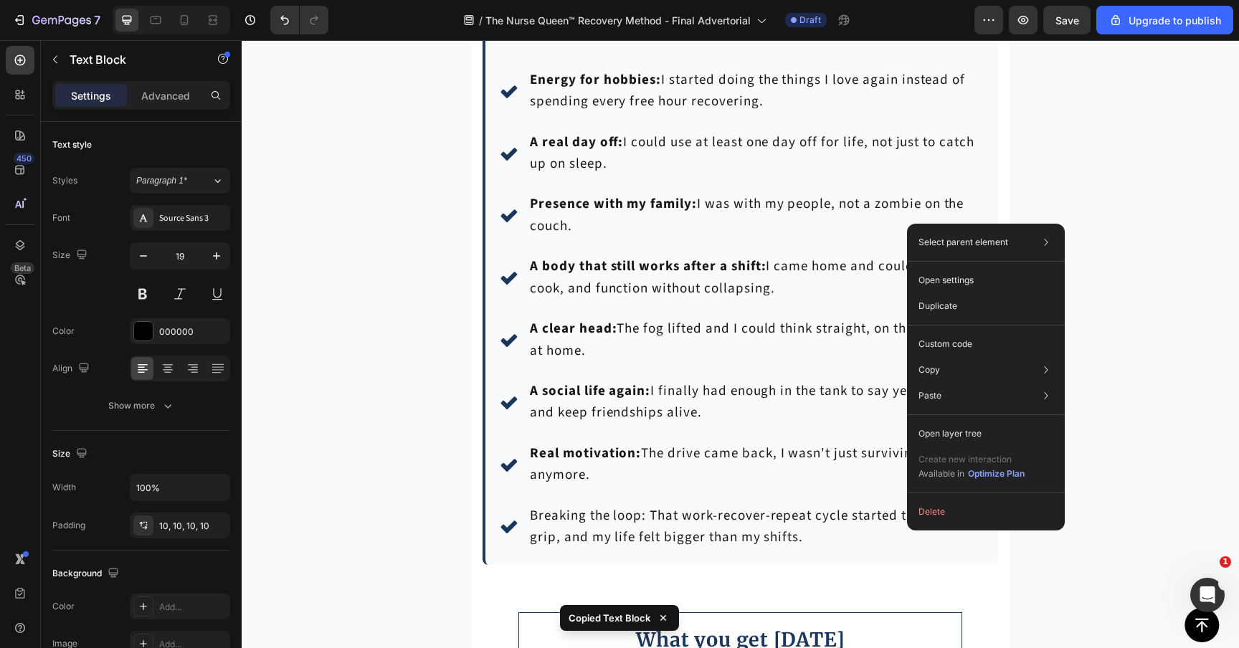
drag, startPoint x: 907, startPoint y: 224, endPoint x: 1149, endPoint y: 267, distance: 246.1
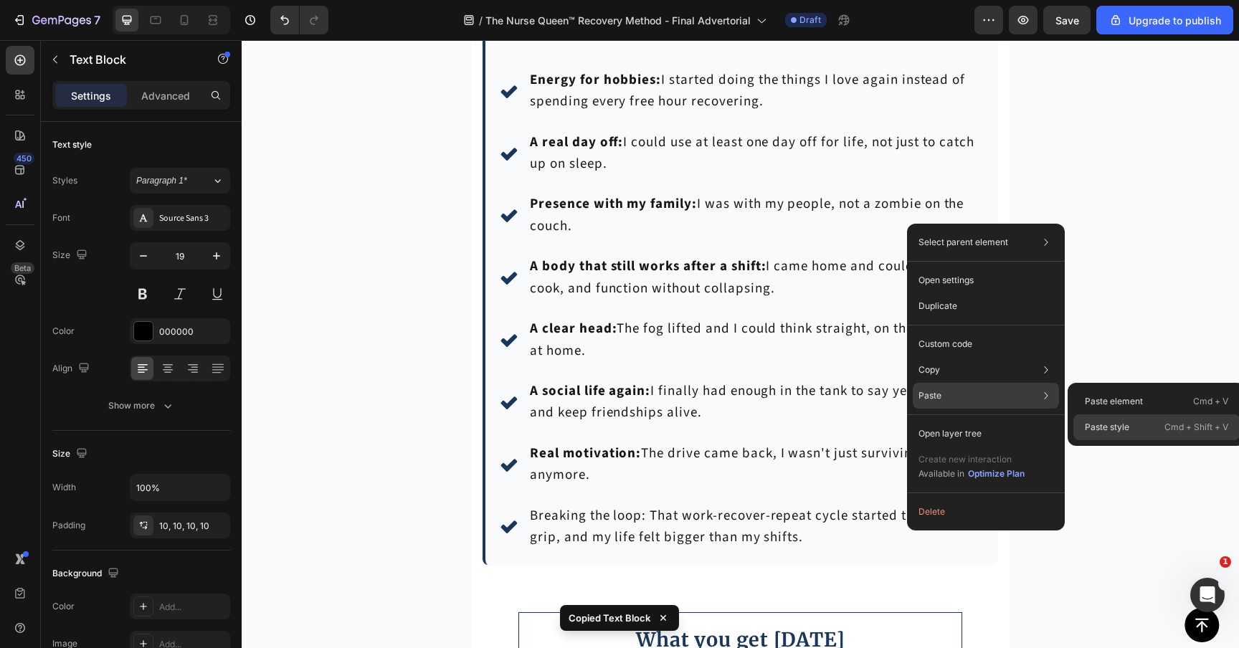
click at [1102, 424] on p "Paste style" at bounding box center [1106, 427] width 44 height 13
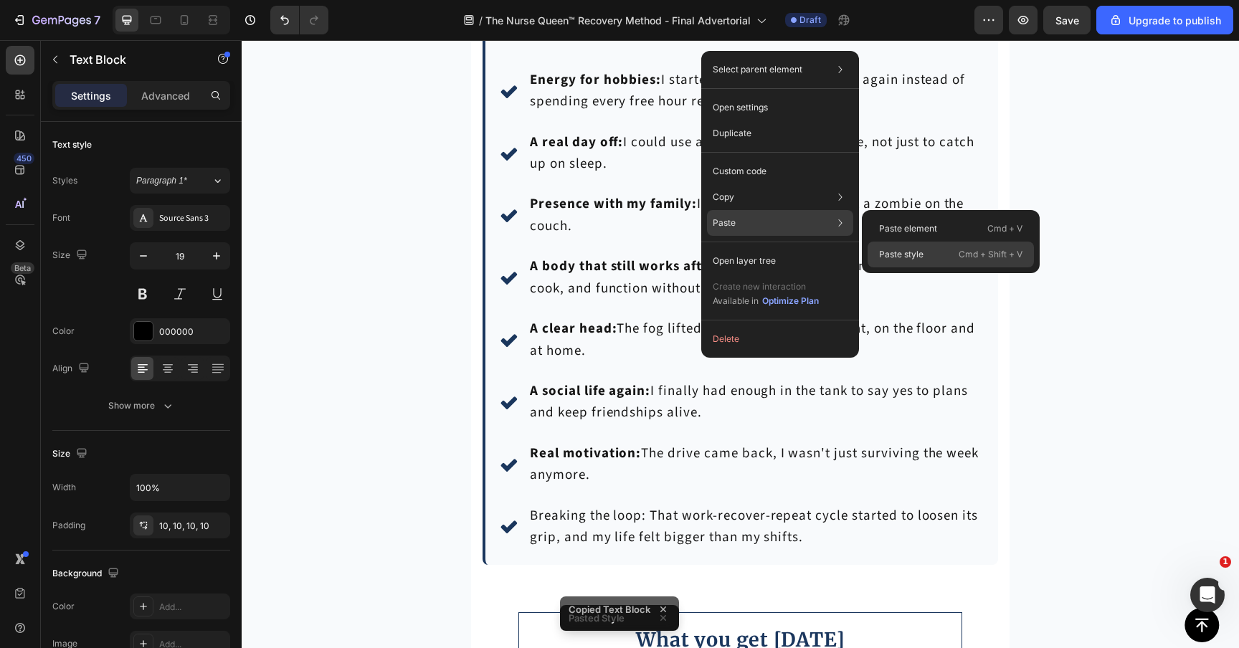
click at [892, 254] on p "Paste style" at bounding box center [901, 254] width 44 height 13
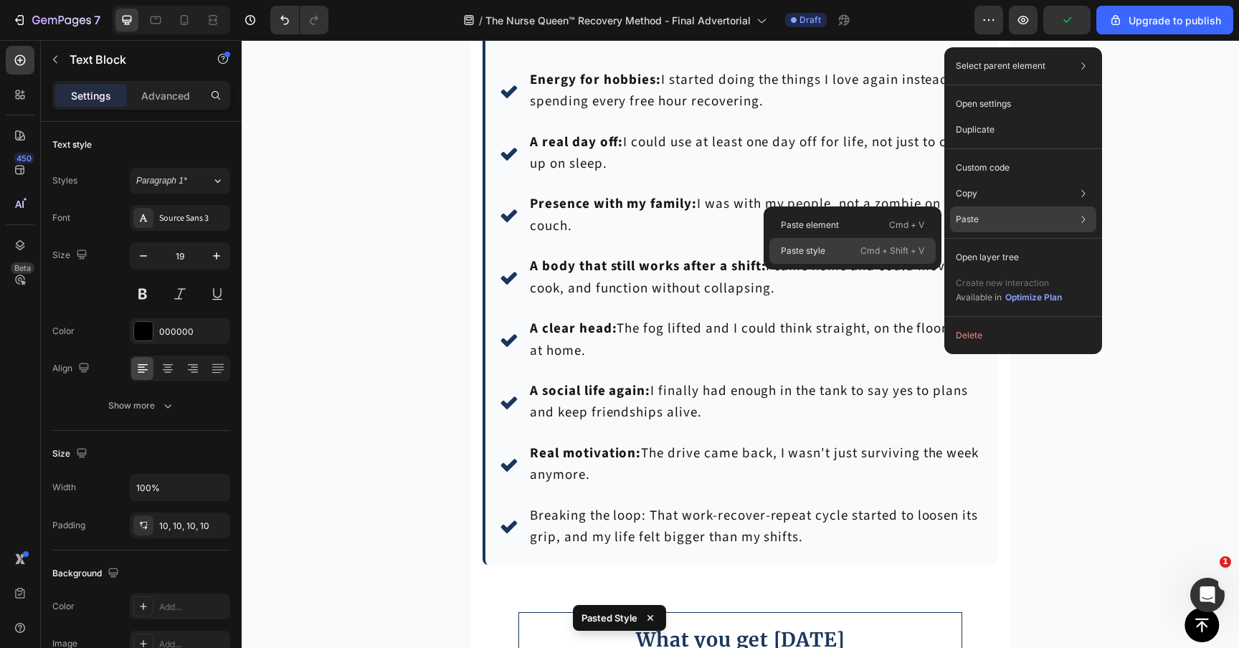
click at [878, 259] on div "Paste style Cmd + Shift + V" at bounding box center [852, 251] width 166 height 26
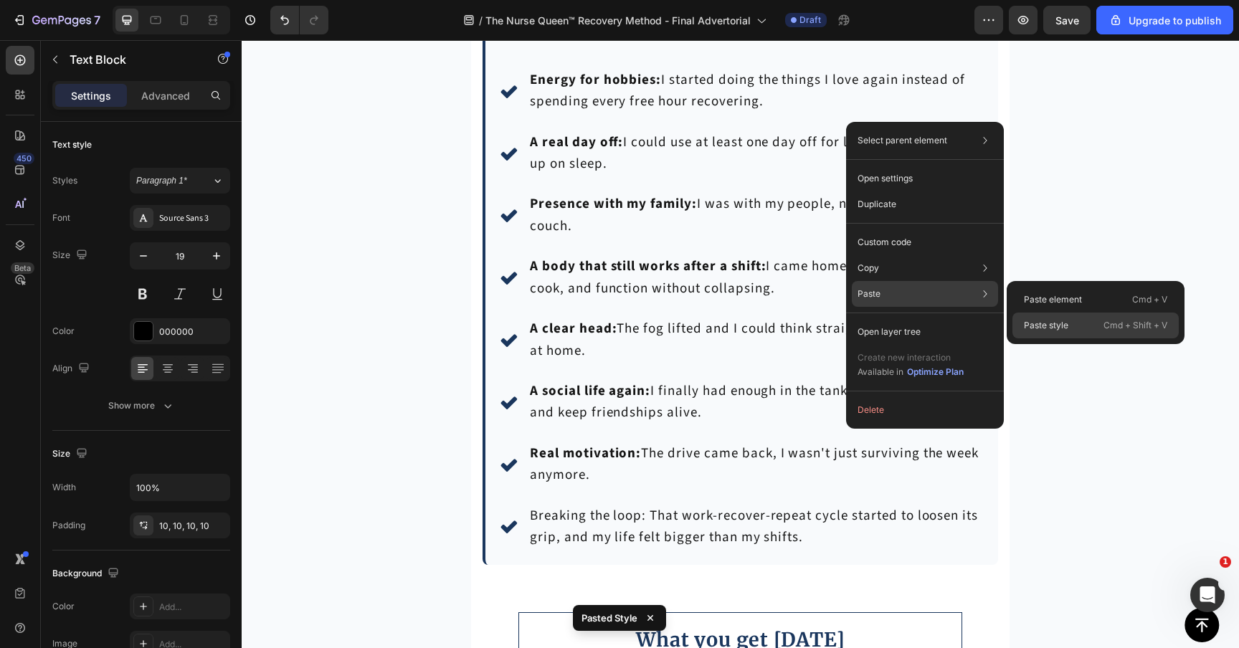
click at [1067, 329] on p "Paste style" at bounding box center [1046, 325] width 44 height 13
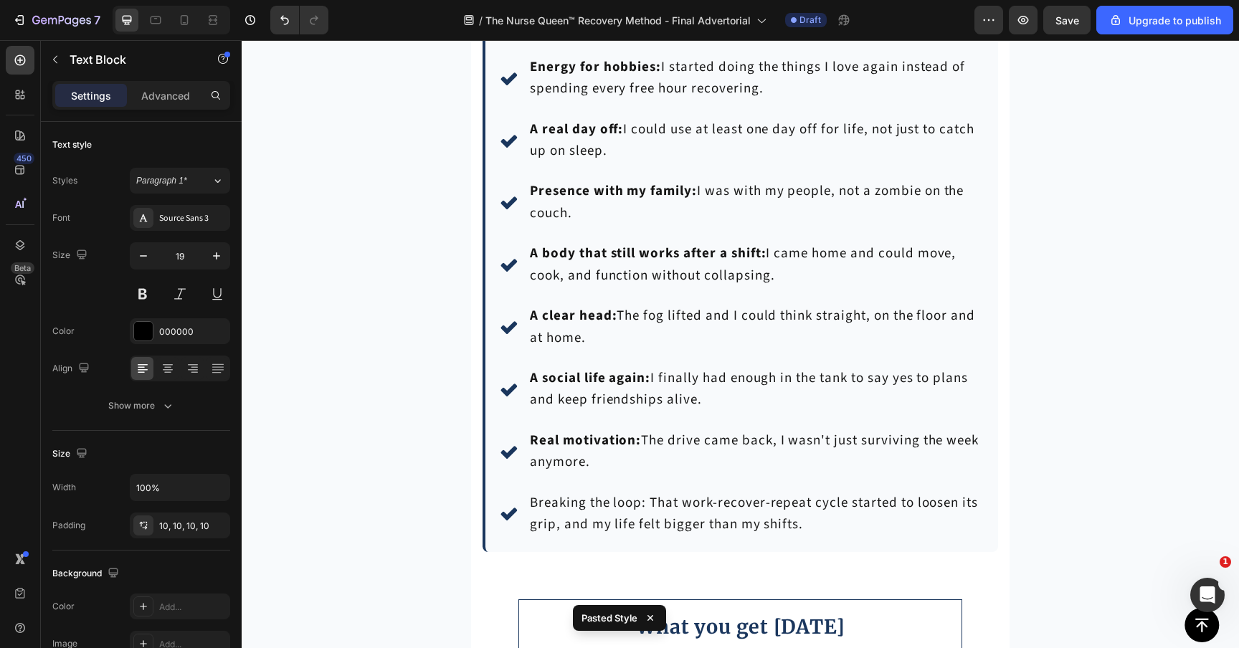
drag, startPoint x: 742, startPoint y: 460, endPoint x: 748, endPoint y: 447, distance: 14.4
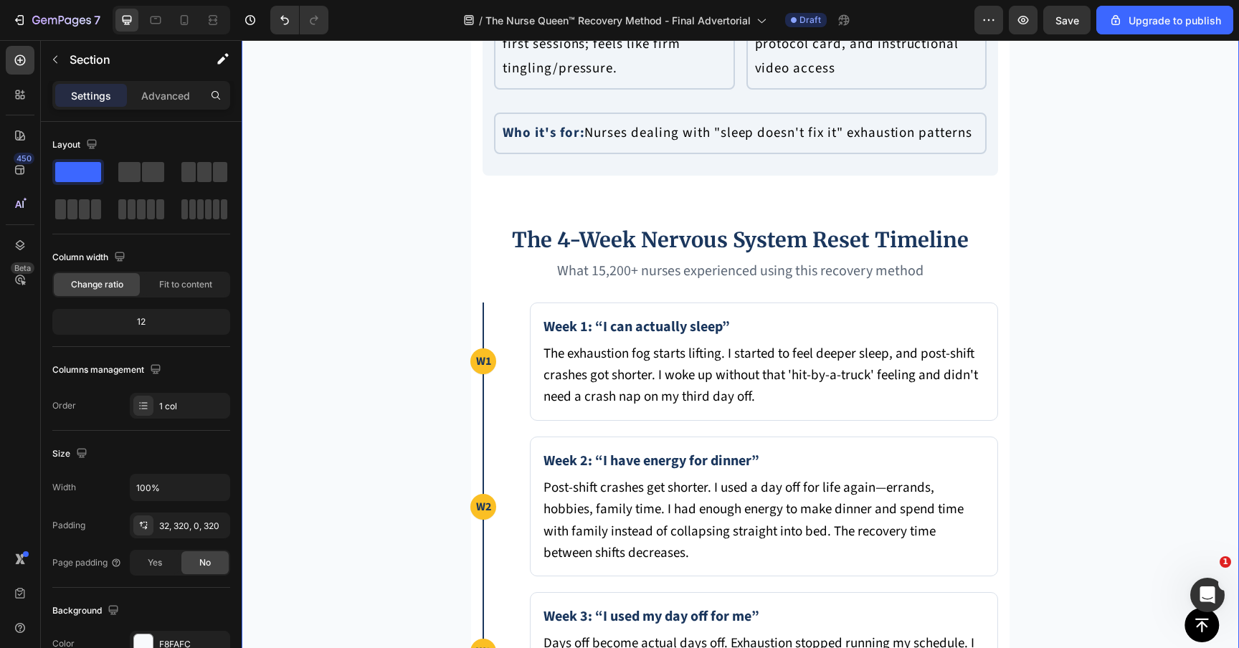
scroll to position [5806, 0]
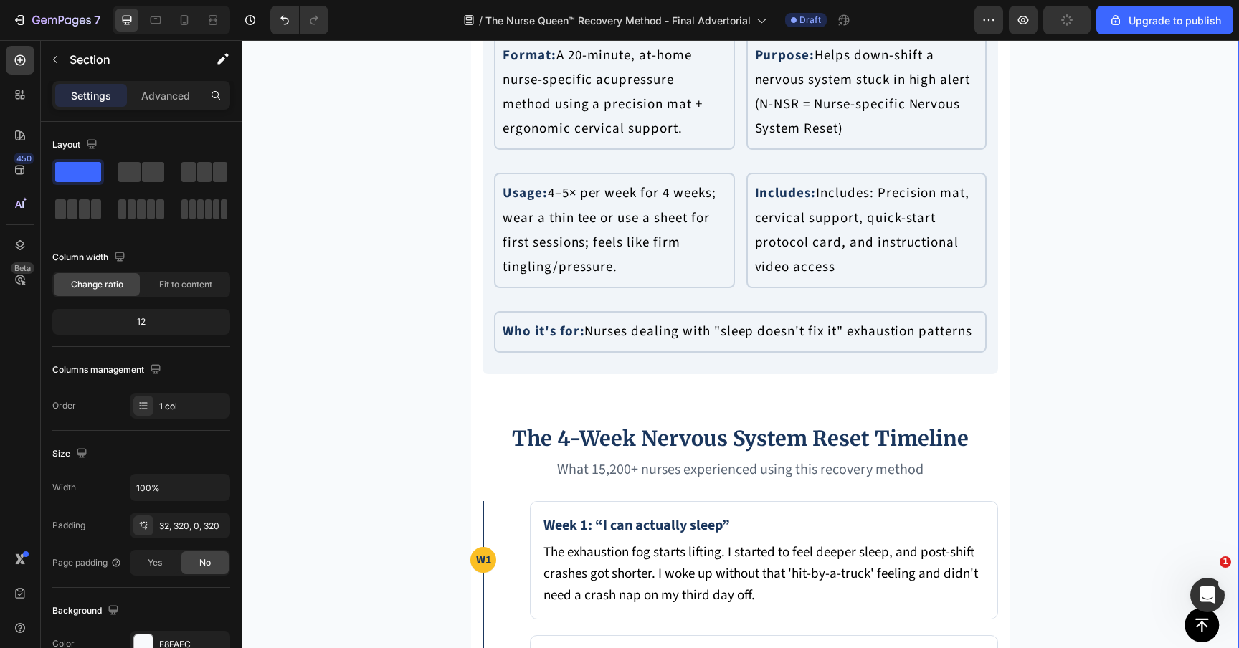
click at [1063, 40] on div "7 / The Nurse Queen™ Recovery Method - Final Advertorial Draft Preview Upgrade …" at bounding box center [619, 20] width 1239 height 41
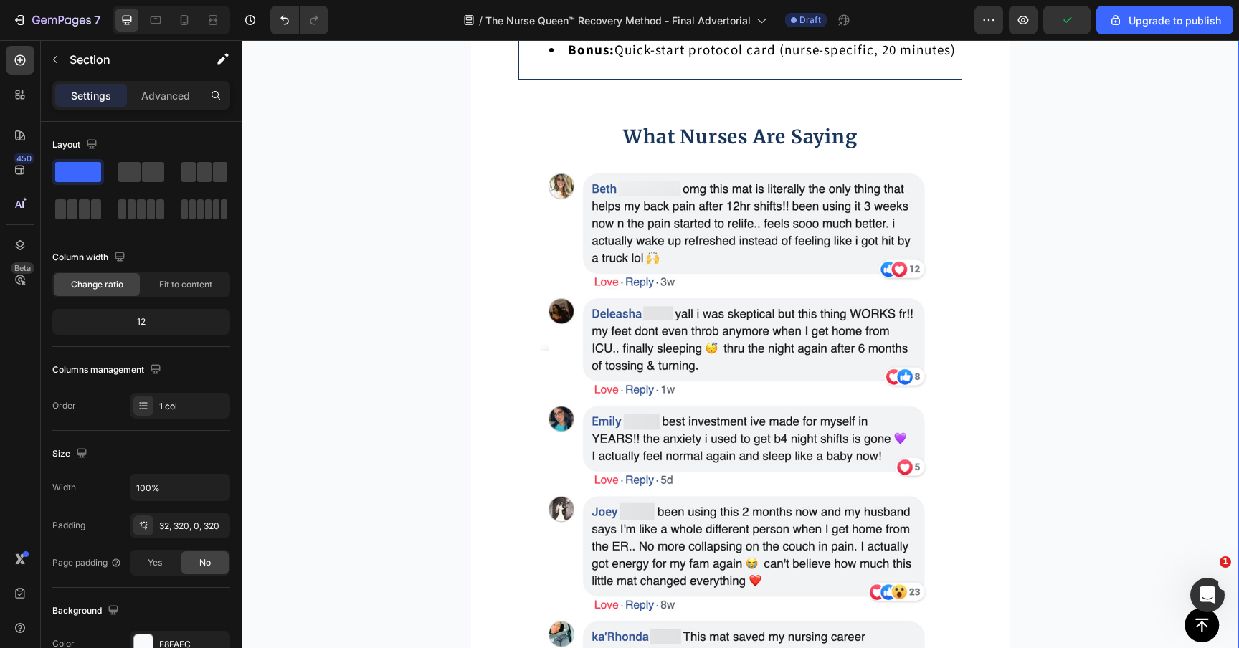
scroll to position [7772, 0]
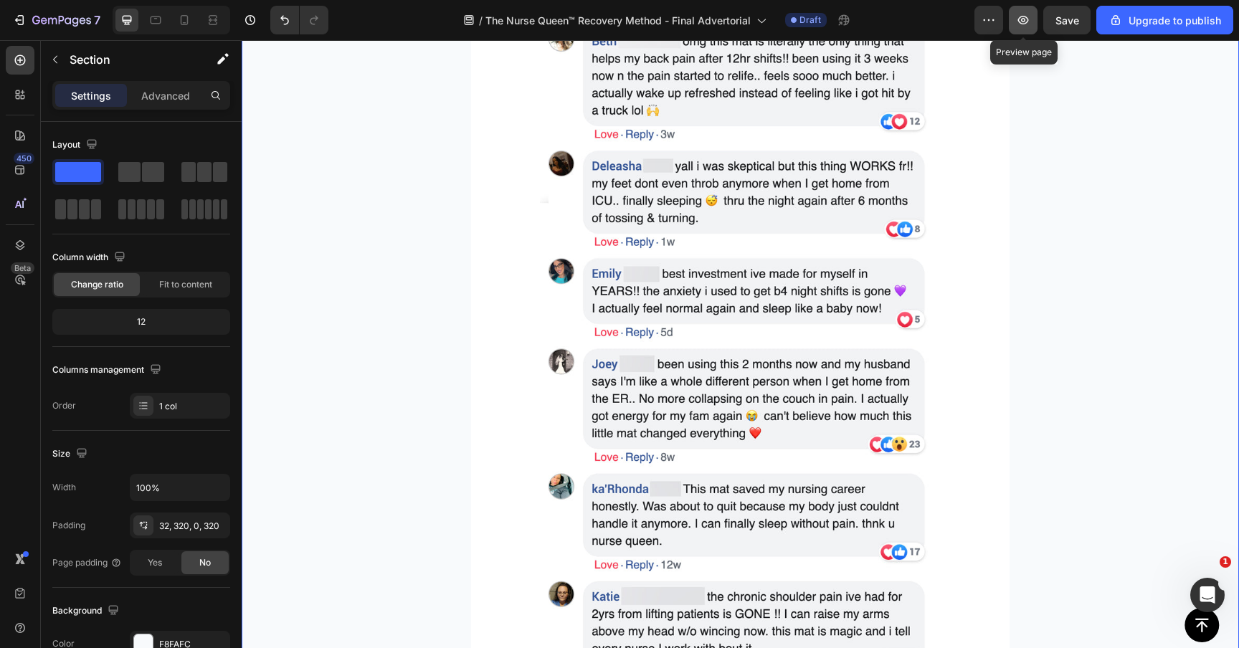
click at [1025, 21] on icon "button" at bounding box center [1023, 20] width 11 height 9
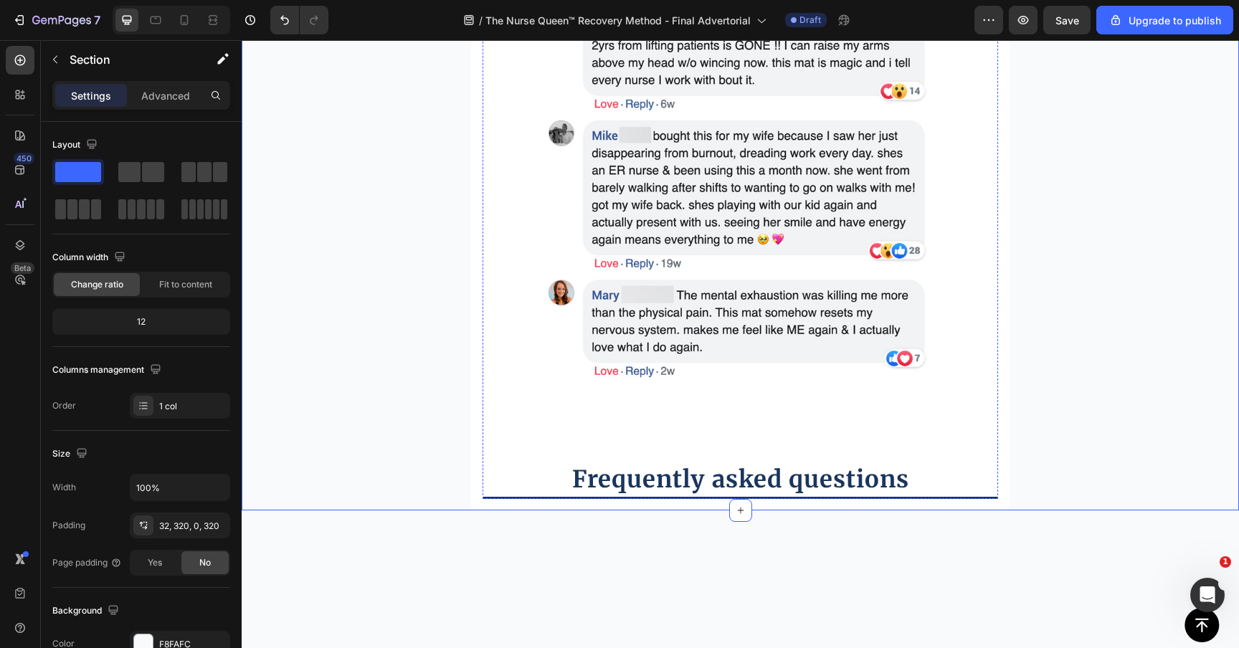
scroll to position [8324, 0]
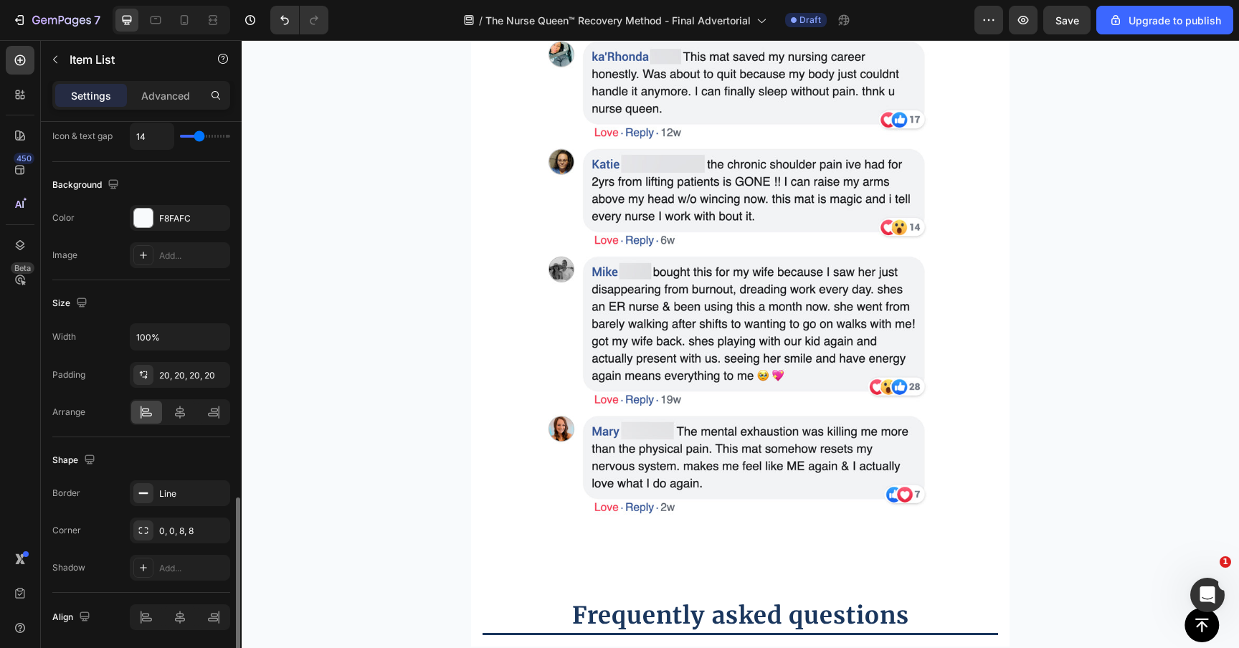
scroll to position [757, 0]
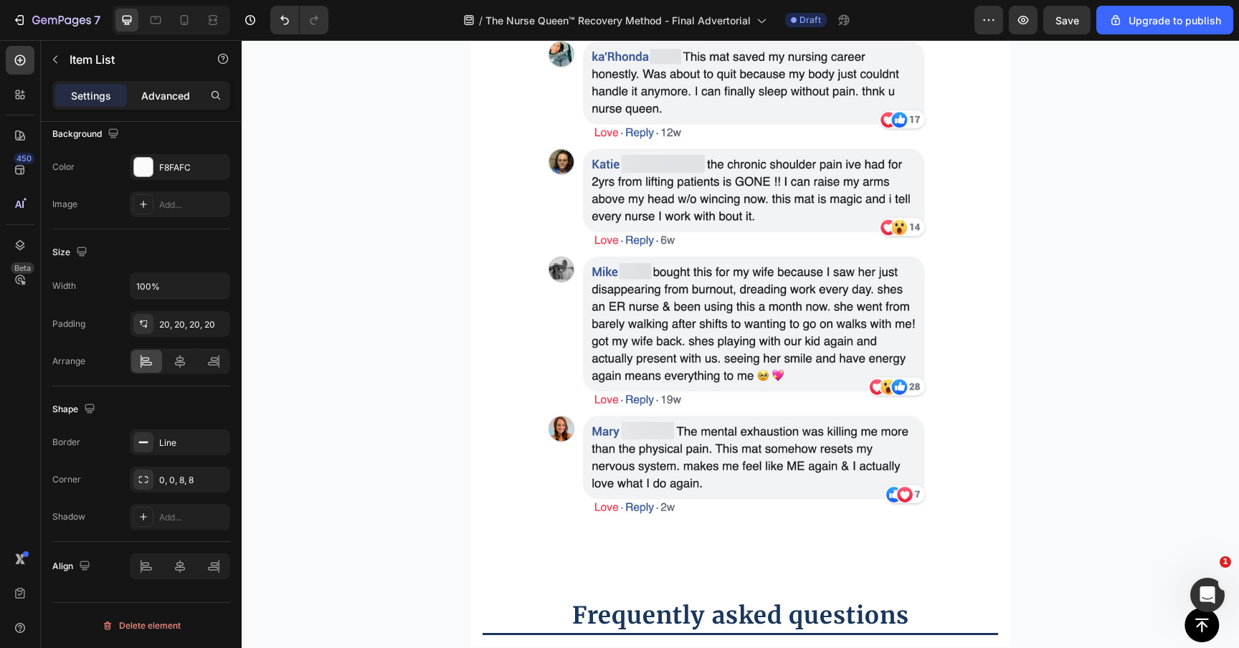
click at [173, 85] on div "Advanced" at bounding box center [166, 95] width 72 height 23
type input "100%"
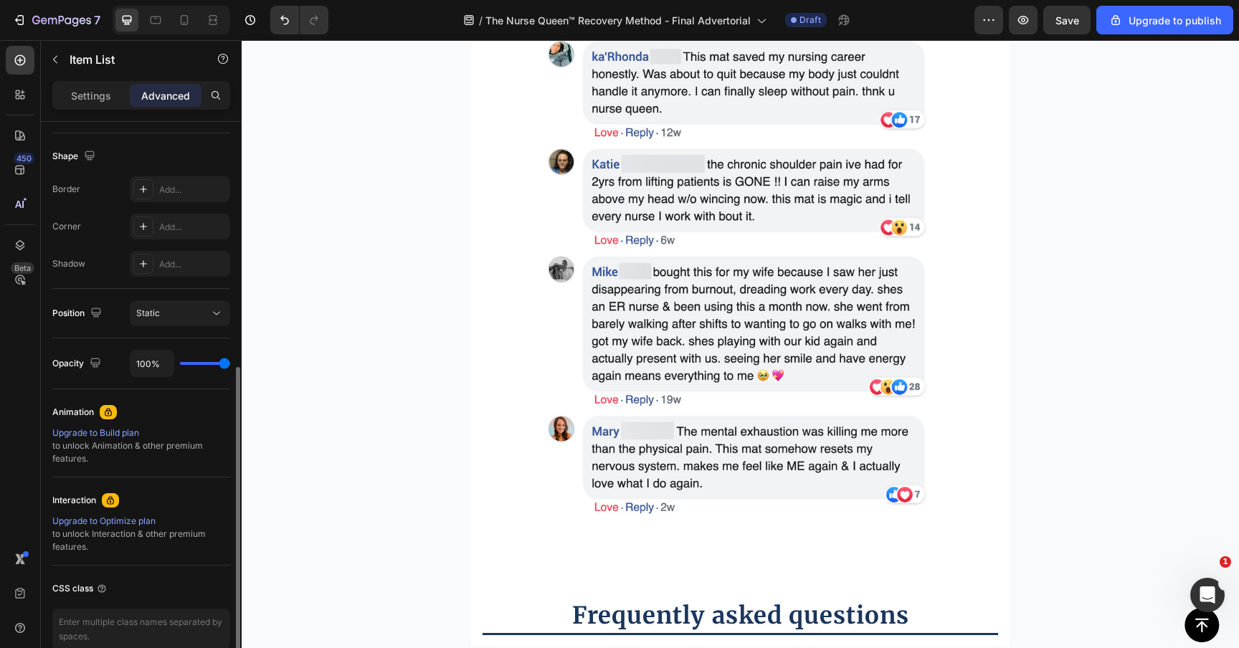
scroll to position [348, 0]
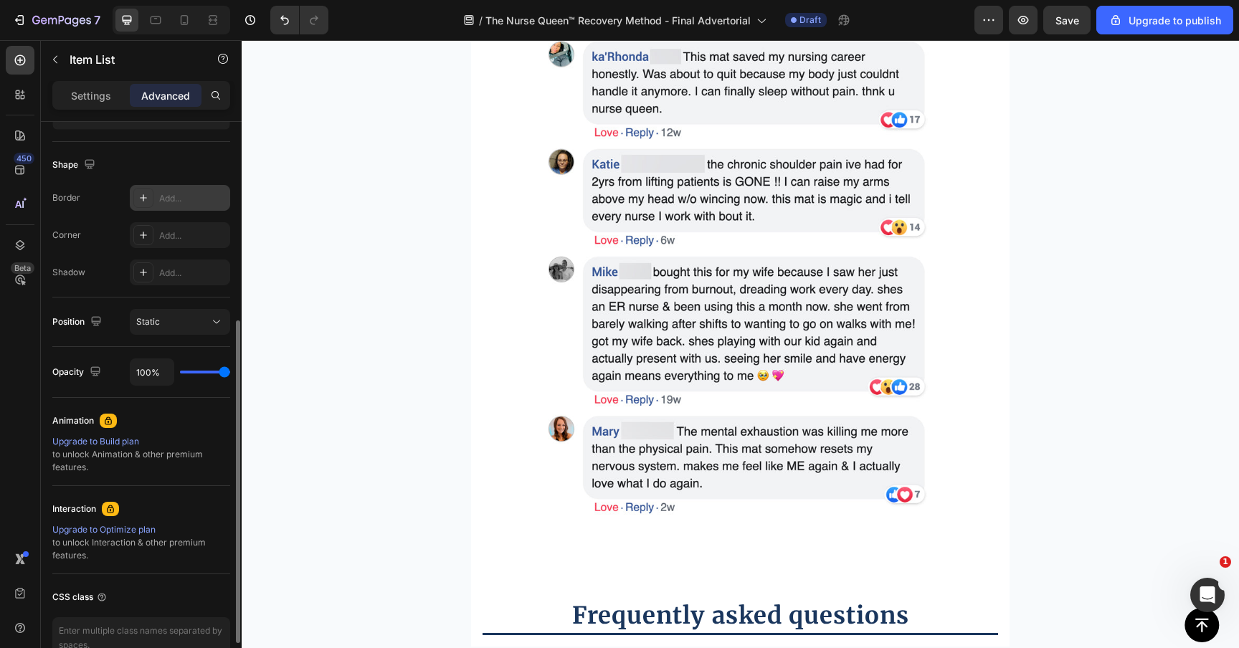
click at [161, 186] on div "Add..." at bounding box center [180, 198] width 100 height 26
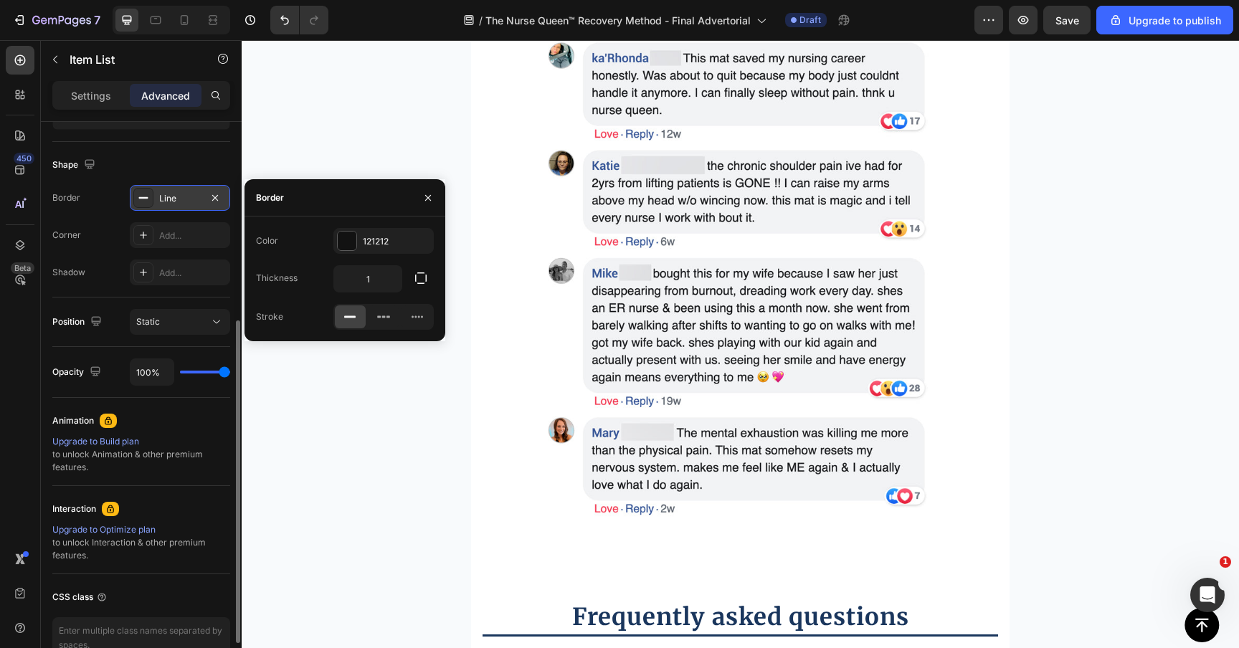
scroll to position [8205, 0]
click at [366, 240] on div "121212" at bounding box center [384, 241] width 42 height 13
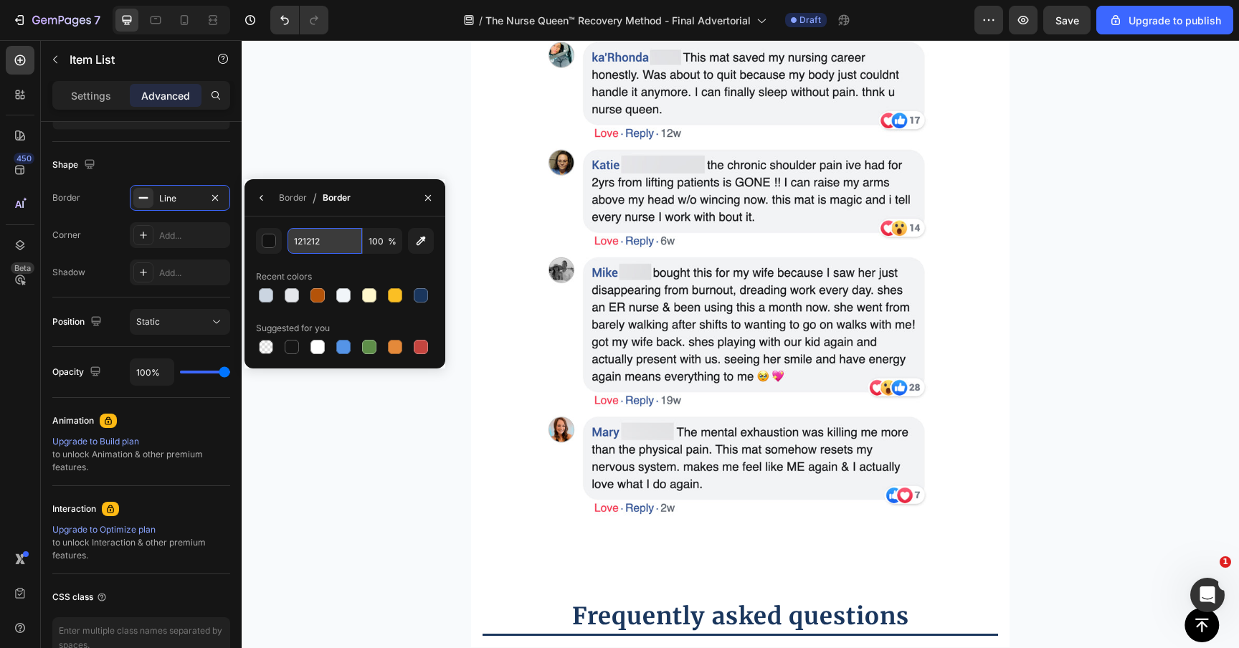
click at [325, 244] on input "121212" at bounding box center [324, 241] width 75 height 26
paste input "Copy element from Gempages!"
click at [262, 300] on div at bounding box center [345, 295] width 178 height 20
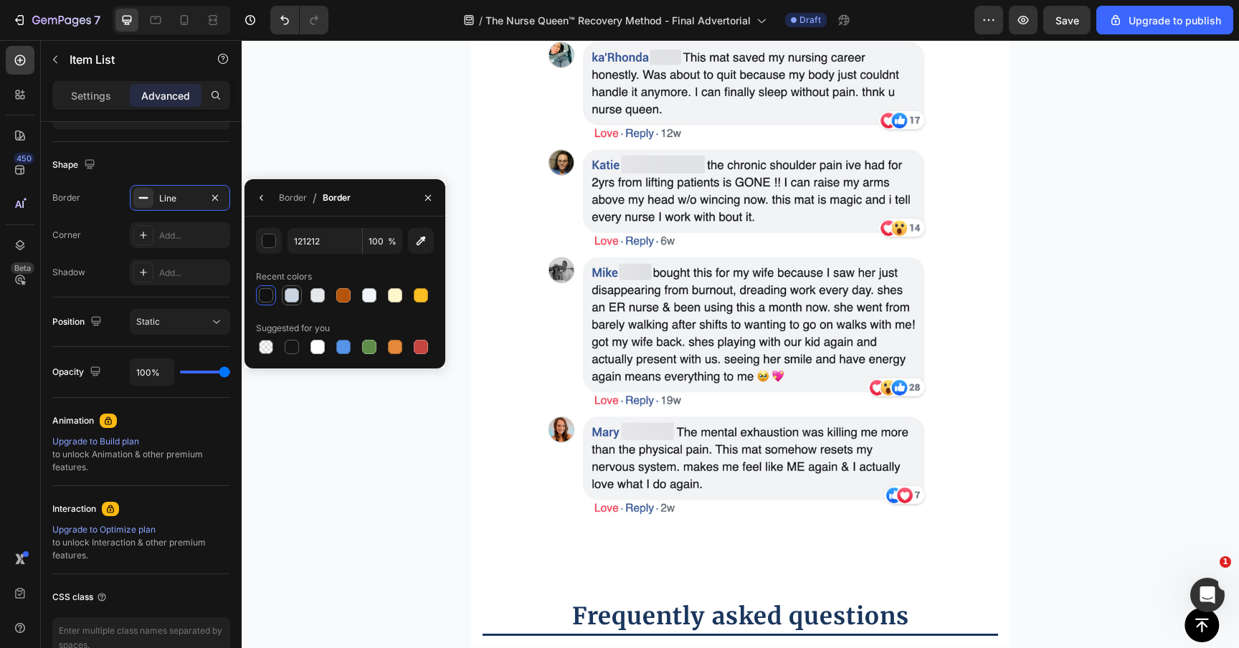
scroll to position [0, 0]
click at [288, 298] on div at bounding box center [292, 295] width 14 height 14
type input "CBD5E1"
click at [290, 198] on div "Border" at bounding box center [293, 197] width 28 height 13
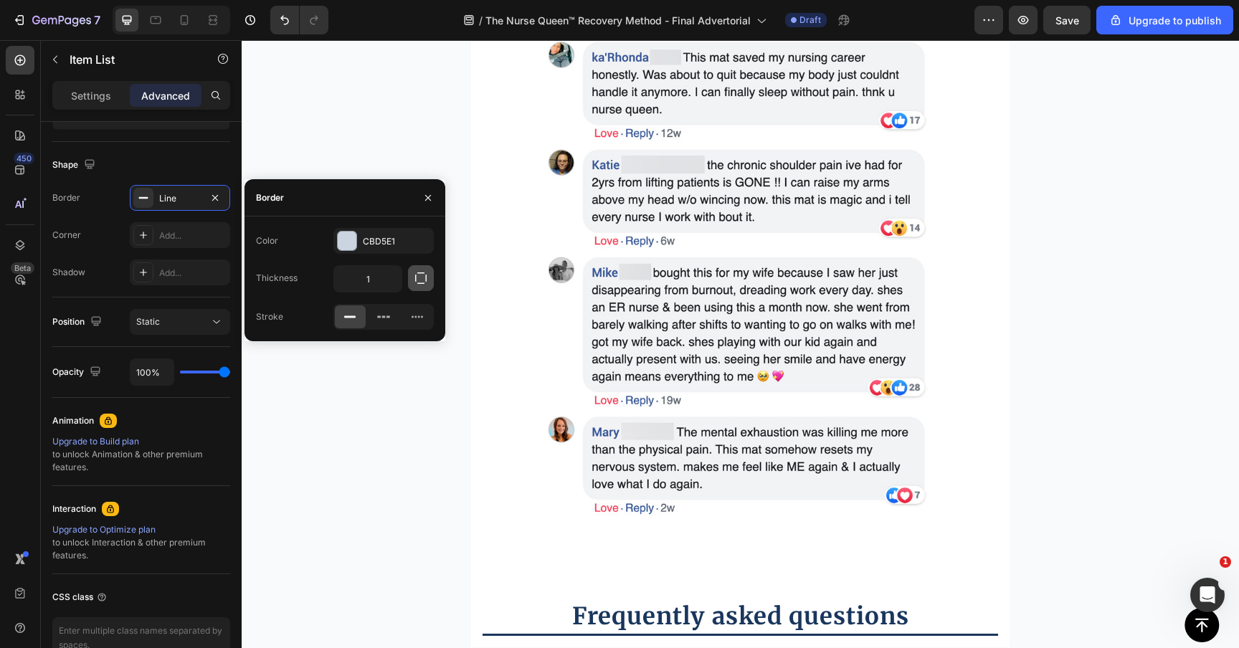
click at [423, 272] on icon "button" at bounding box center [420, 277] width 11 height 11
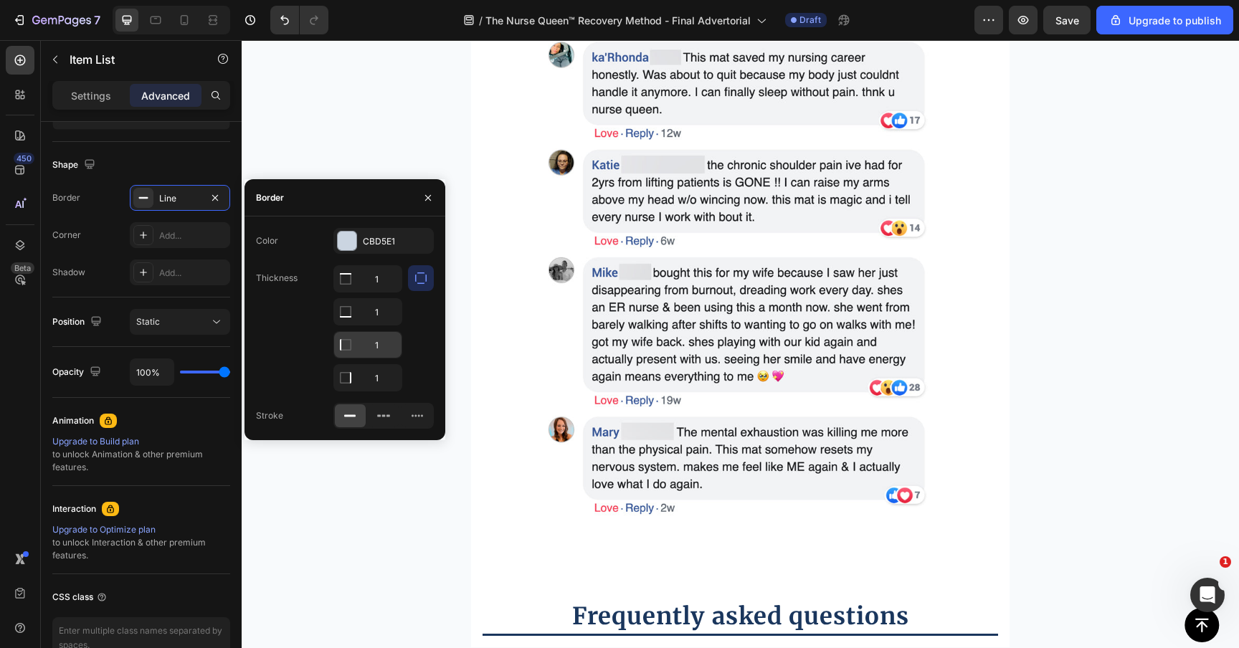
click at [371, 292] on input "1" at bounding box center [367, 279] width 67 height 26
click at [371, 338] on input "1" at bounding box center [367, 345] width 67 height 26
type input "0"
click at [377, 292] on input "1" at bounding box center [367, 279] width 67 height 26
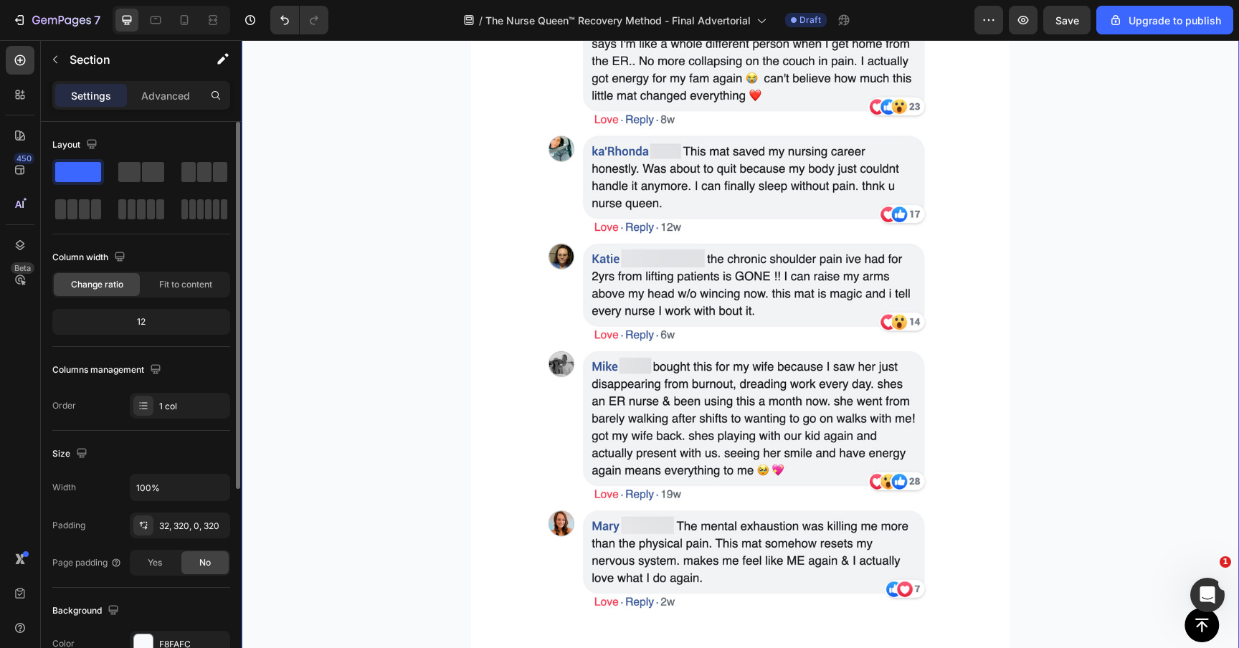
scroll to position [7988, 0]
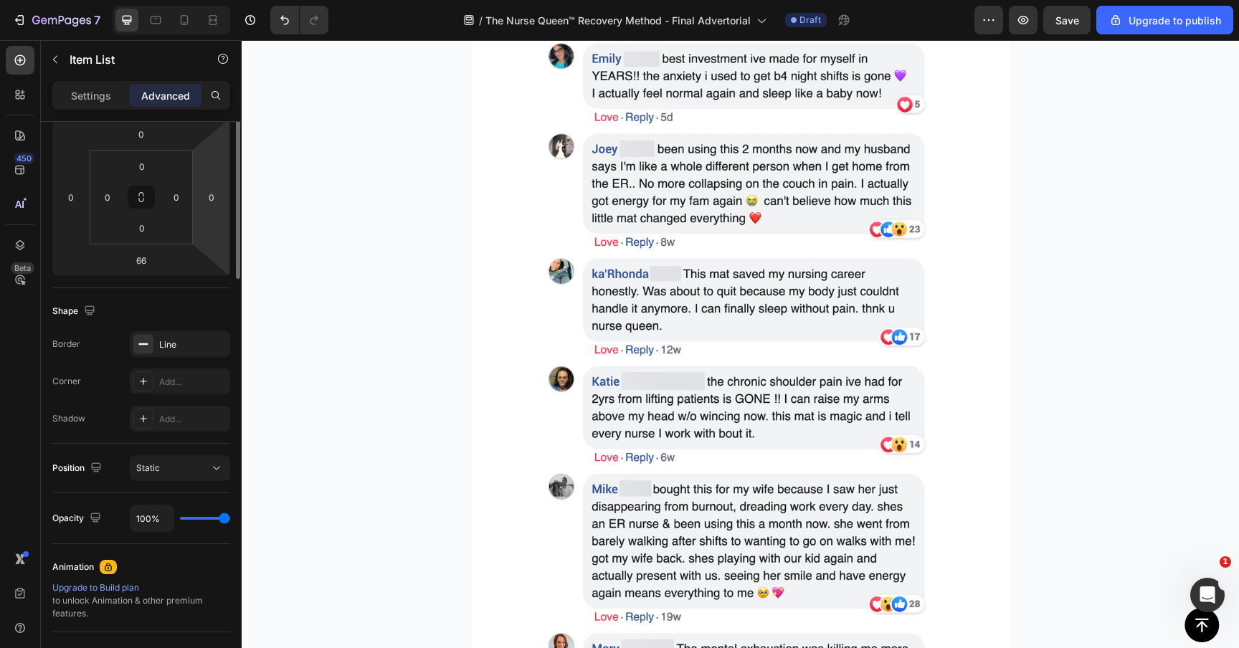
scroll to position [292, 0]
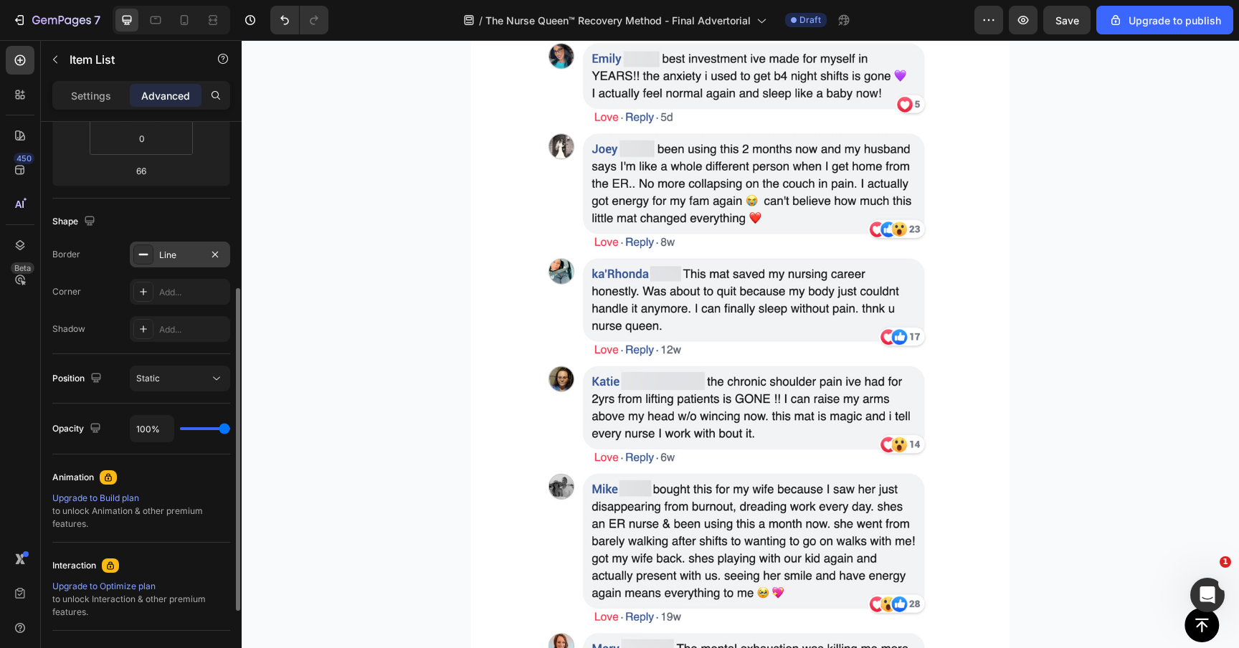
click at [166, 265] on div "Line" at bounding box center [180, 255] width 100 height 26
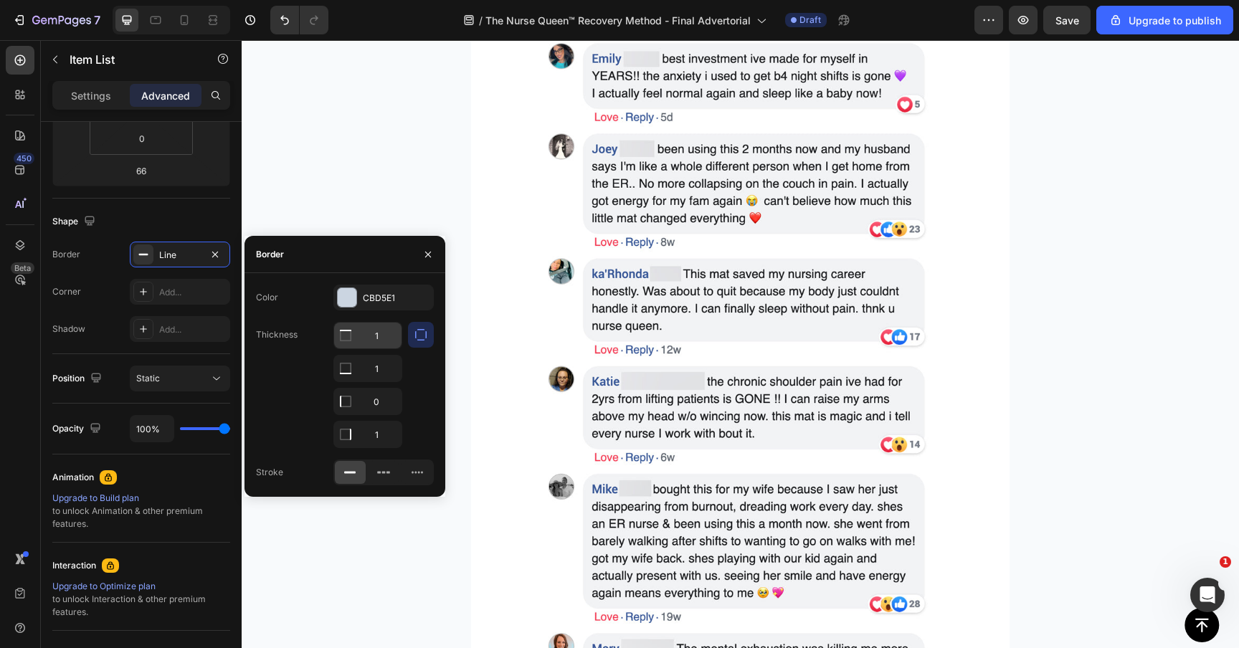
click at [377, 338] on input "1" at bounding box center [367, 336] width 67 height 26
type input "0"
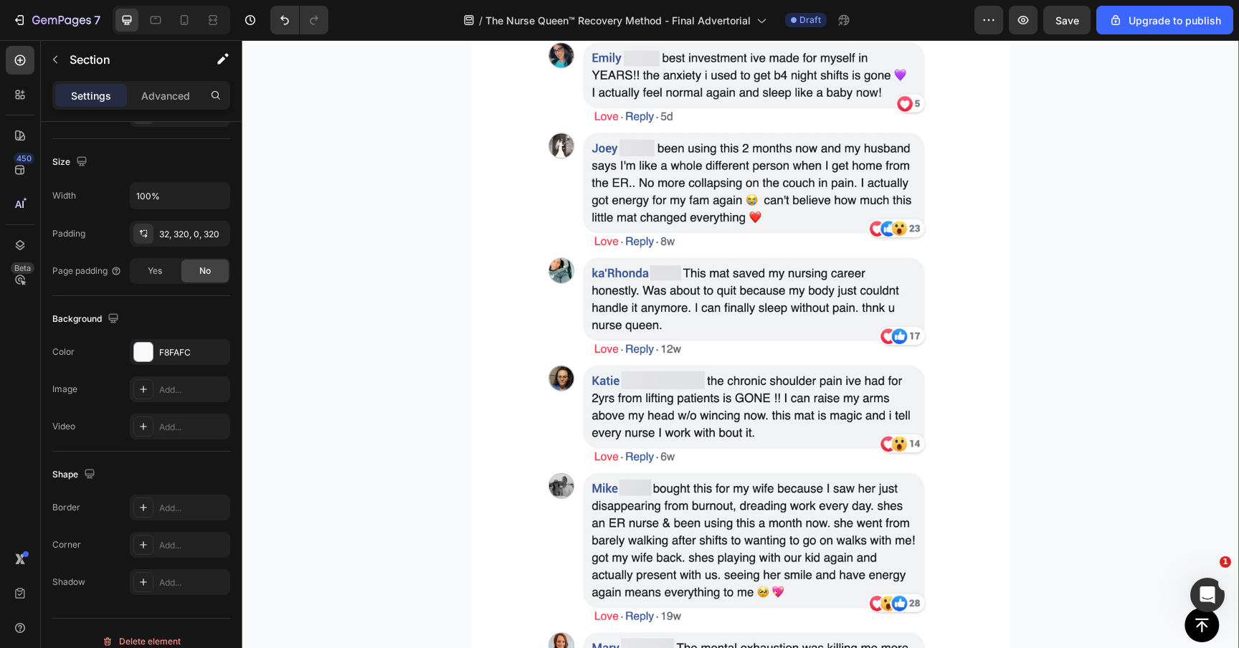
scroll to position [0, 0]
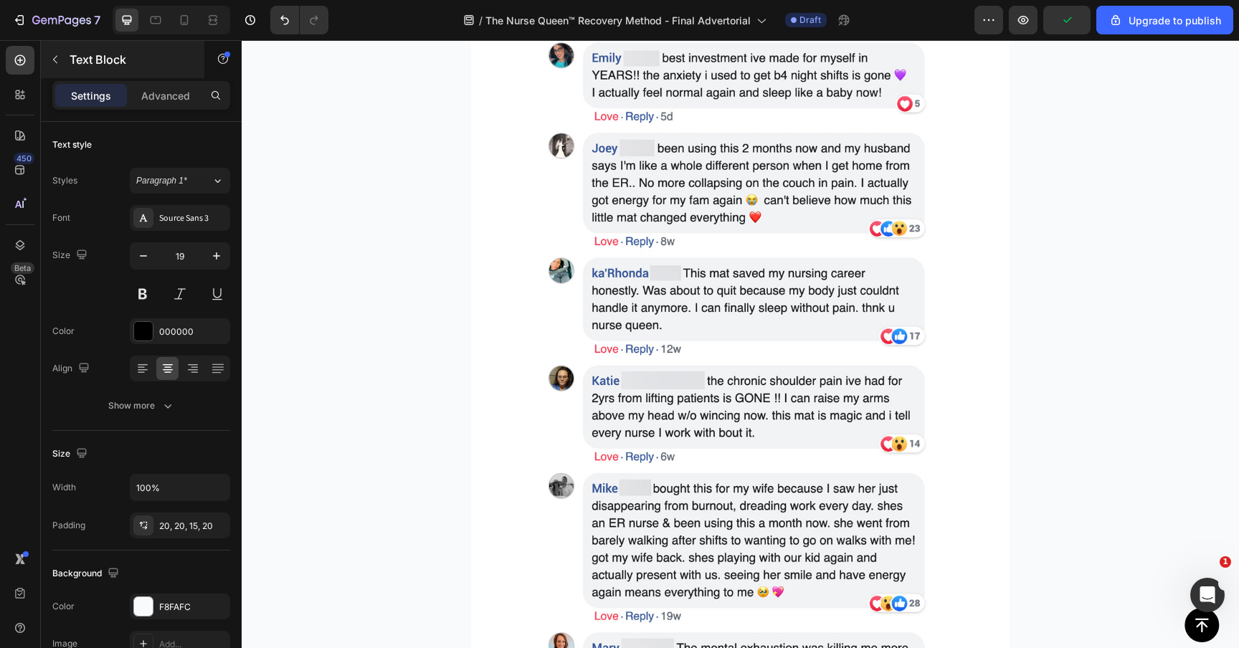
click at [168, 75] on div "Text Block" at bounding box center [122, 59] width 163 height 37
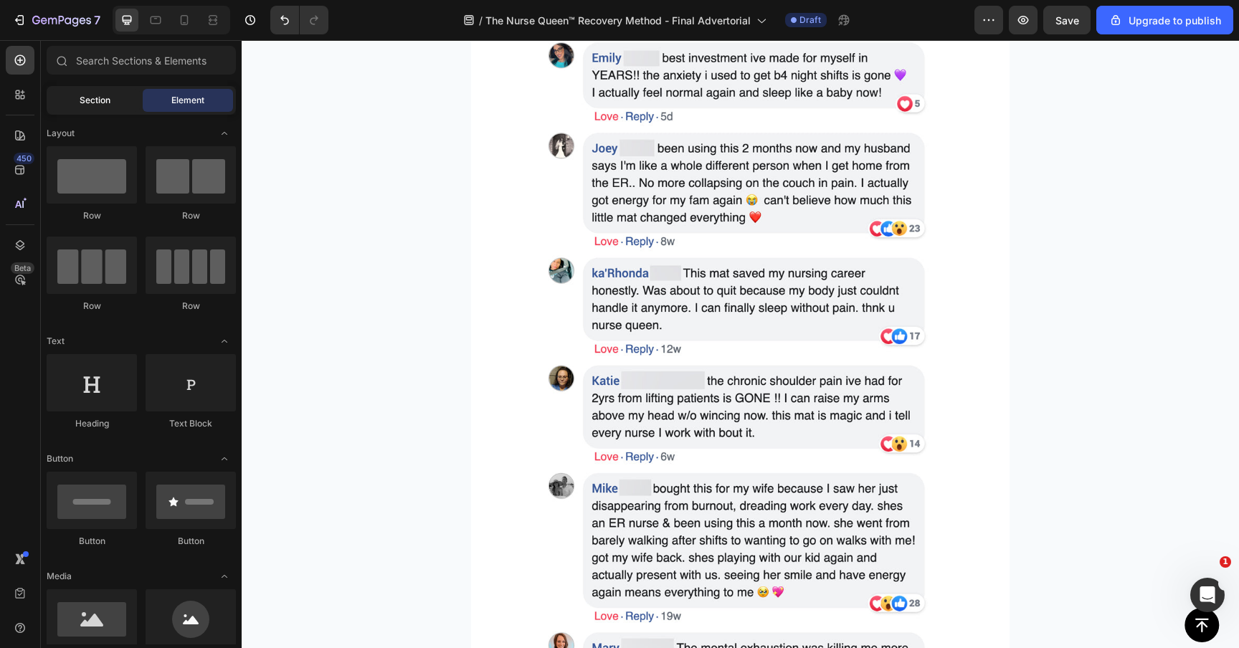
click at [112, 98] on div "Section" at bounding box center [94, 100] width 90 height 23
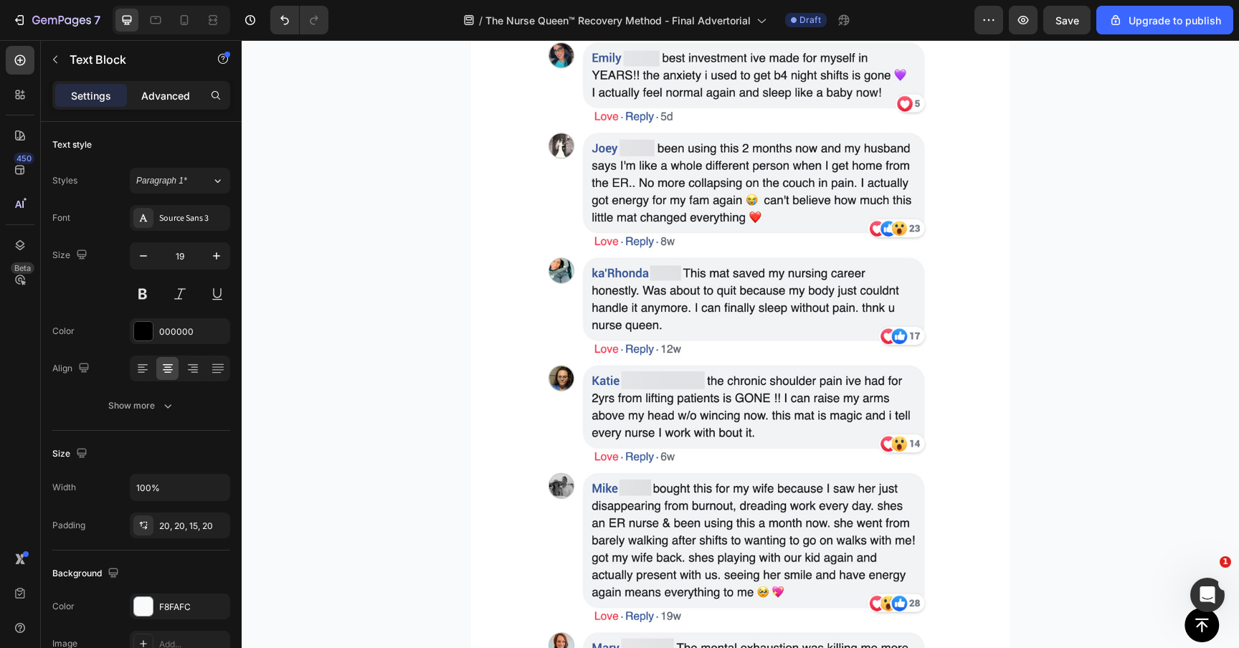
click at [166, 102] on div "Advanced" at bounding box center [166, 95] width 72 height 23
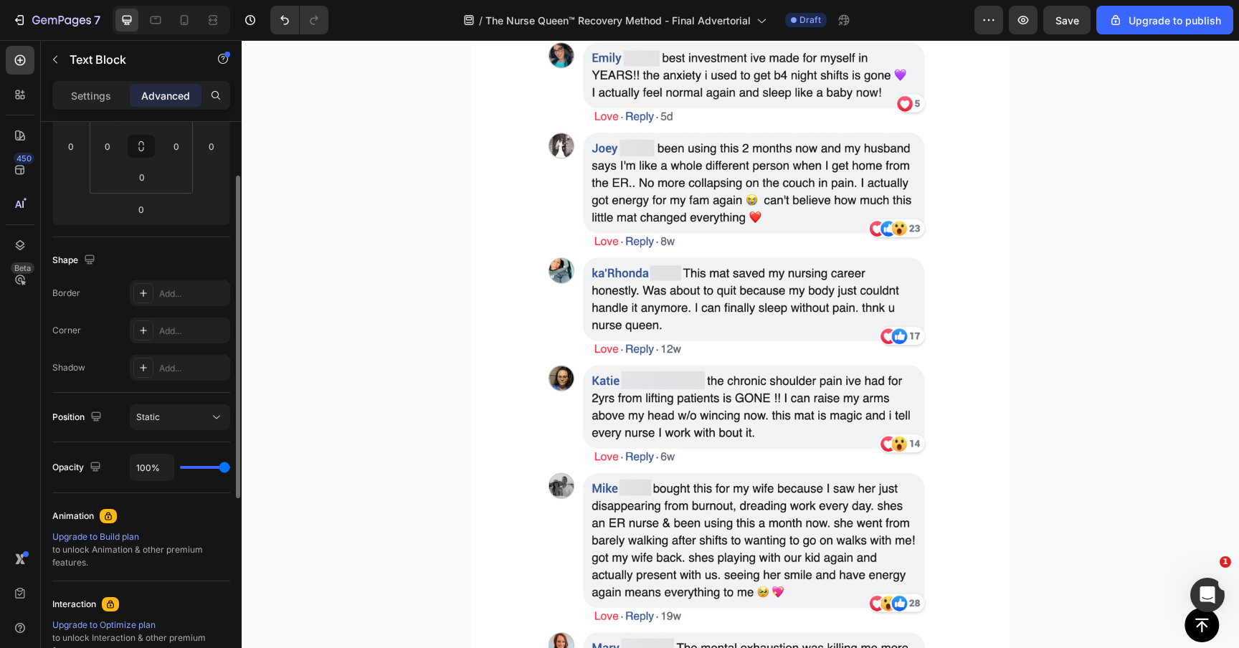
scroll to position [393, 0]
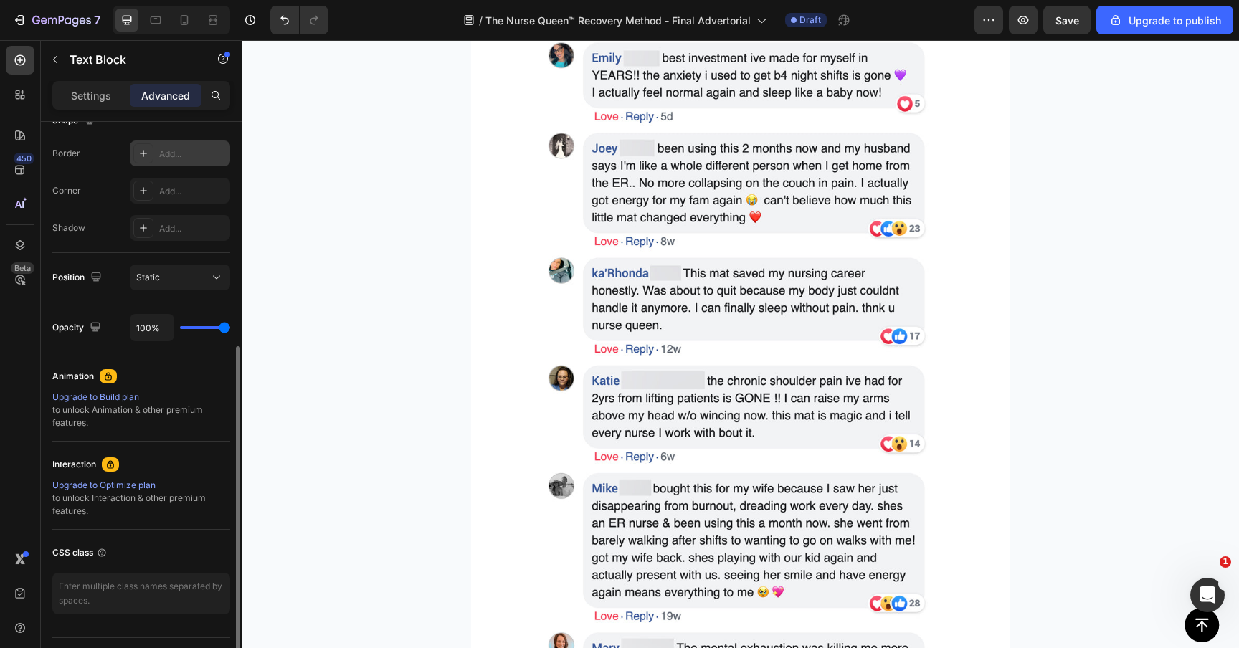
click at [175, 143] on div "Add..." at bounding box center [180, 153] width 100 height 26
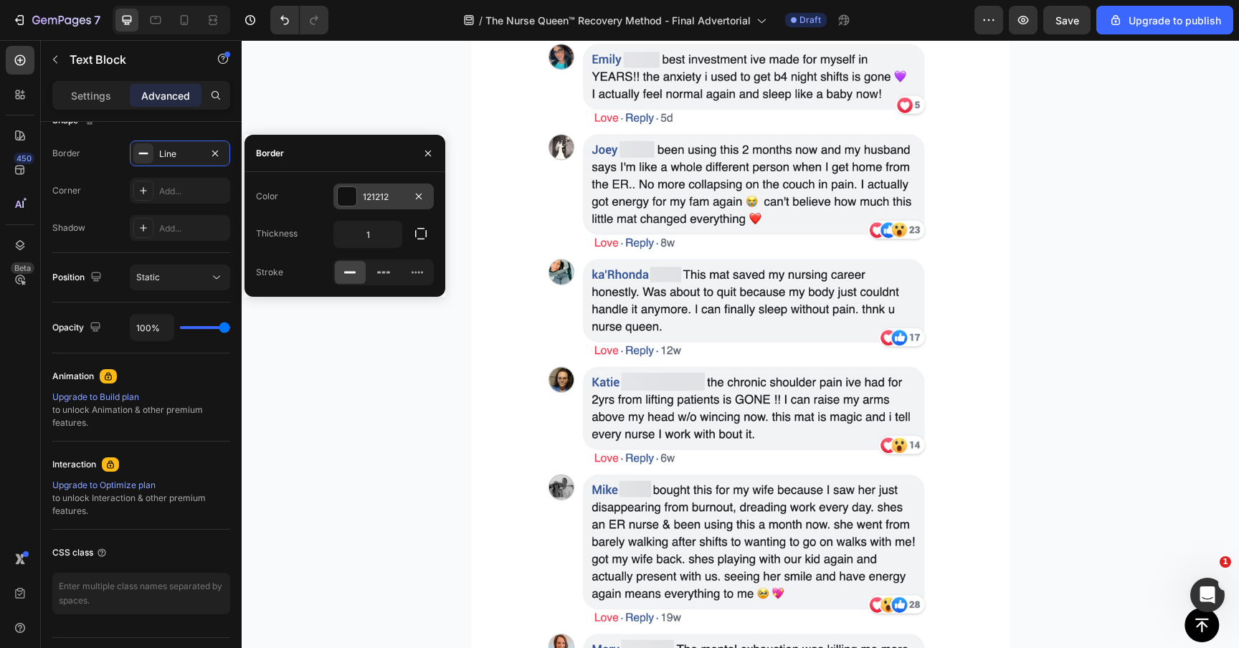
click at [379, 195] on div "121212" at bounding box center [384, 197] width 42 height 13
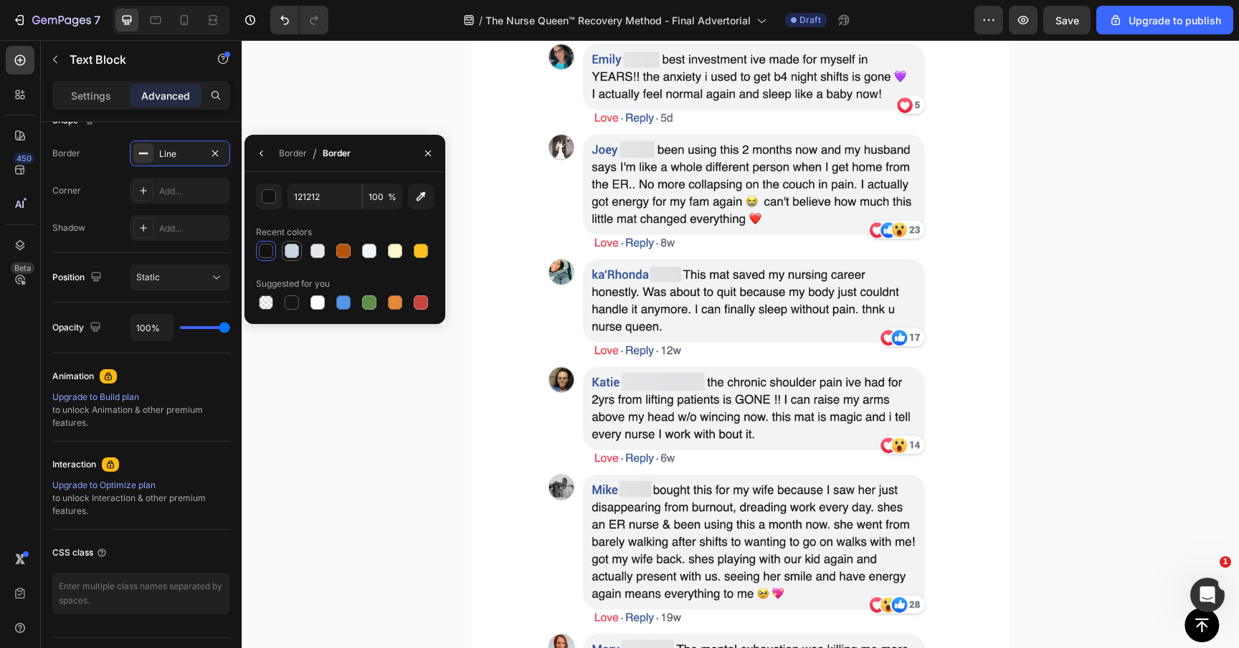
click at [284, 243] on div at bounding box center [291, 250] width 17 height 17
type input "CBD5E1"
click at [304, 148] on div "Border" at bounding box center [293, 153] width 28 height 13
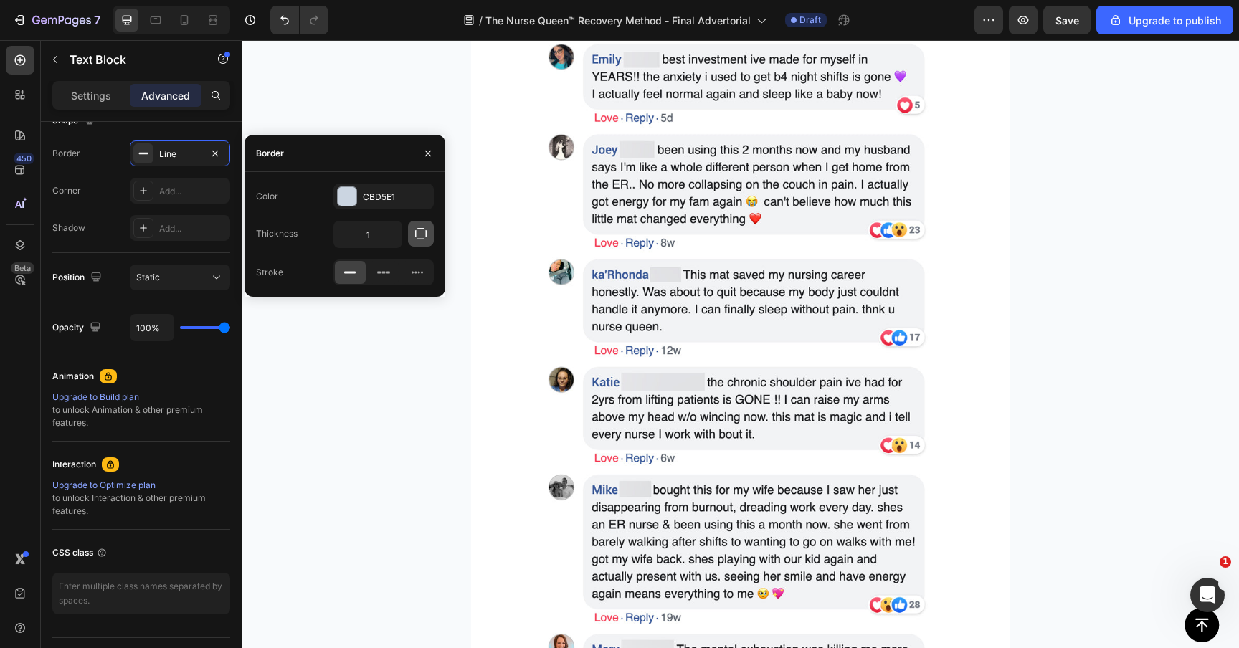
click at [429, 238] on button "button" at bounding box center [421, 234] width 26 height 26
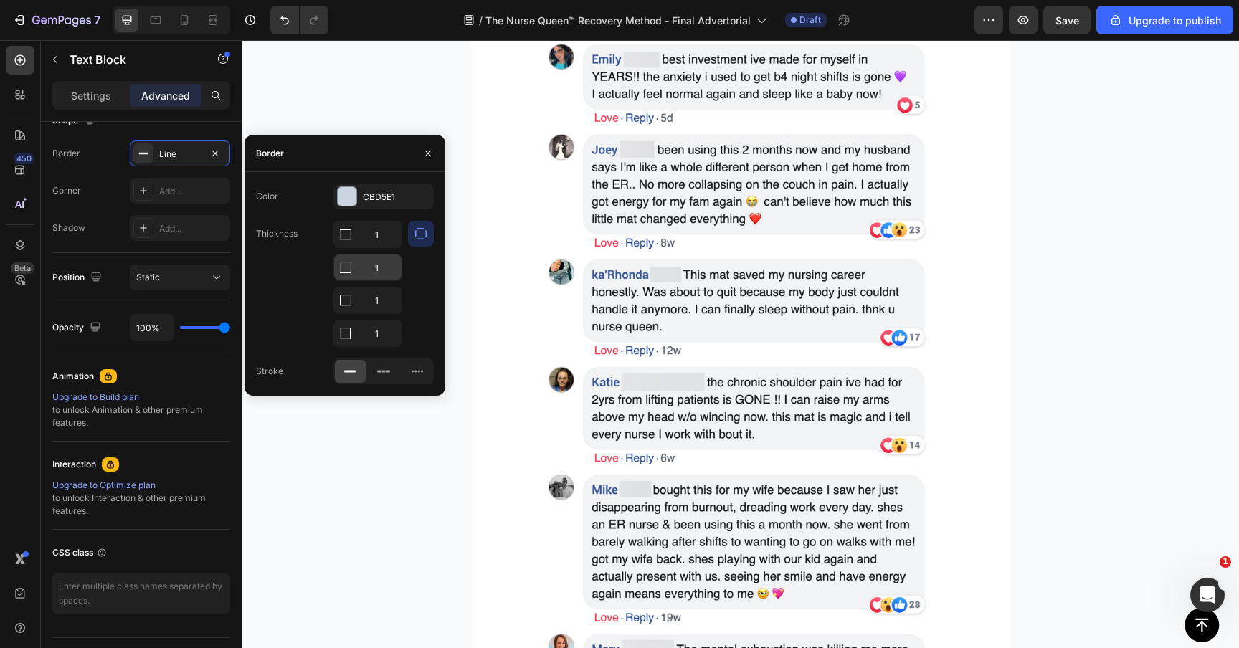
click at [374, 247] on input "1" at bounding box center [367, 234] width 67 height 26
click at [374, 275] on input "1" at bounding box center [367, 267] width 67 height 26
type input "0"
click at [358, 247] on input "1" at bounding box center [367, 234] width 67 height 26
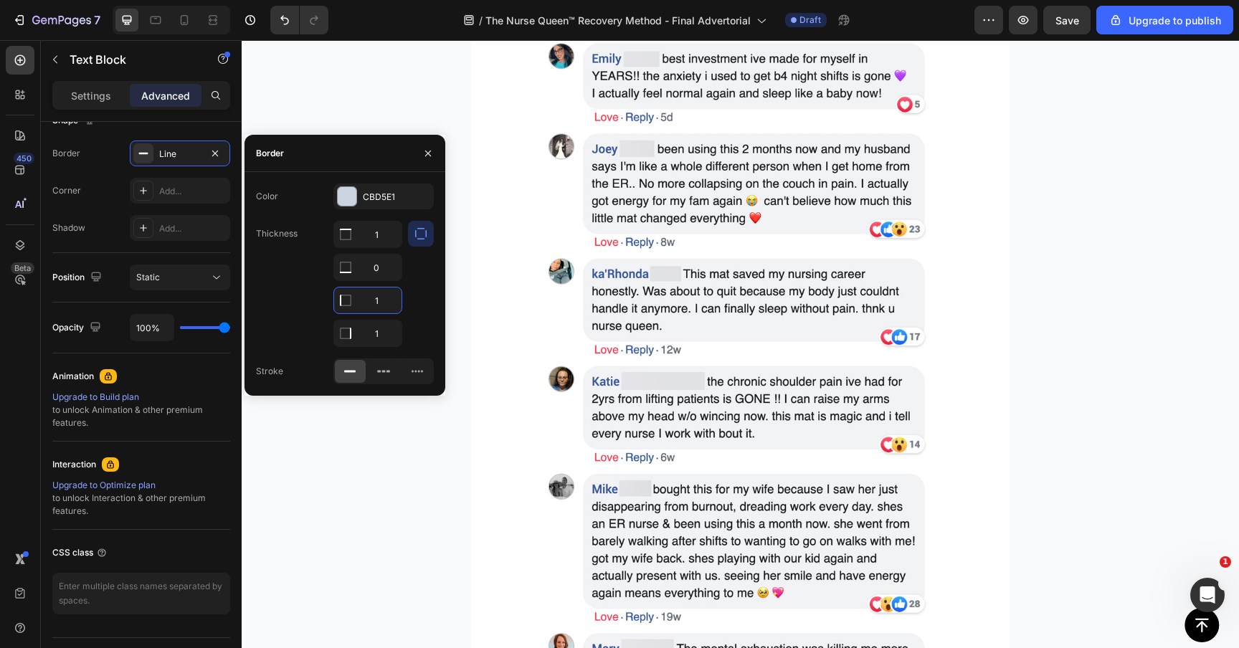
type input "0"
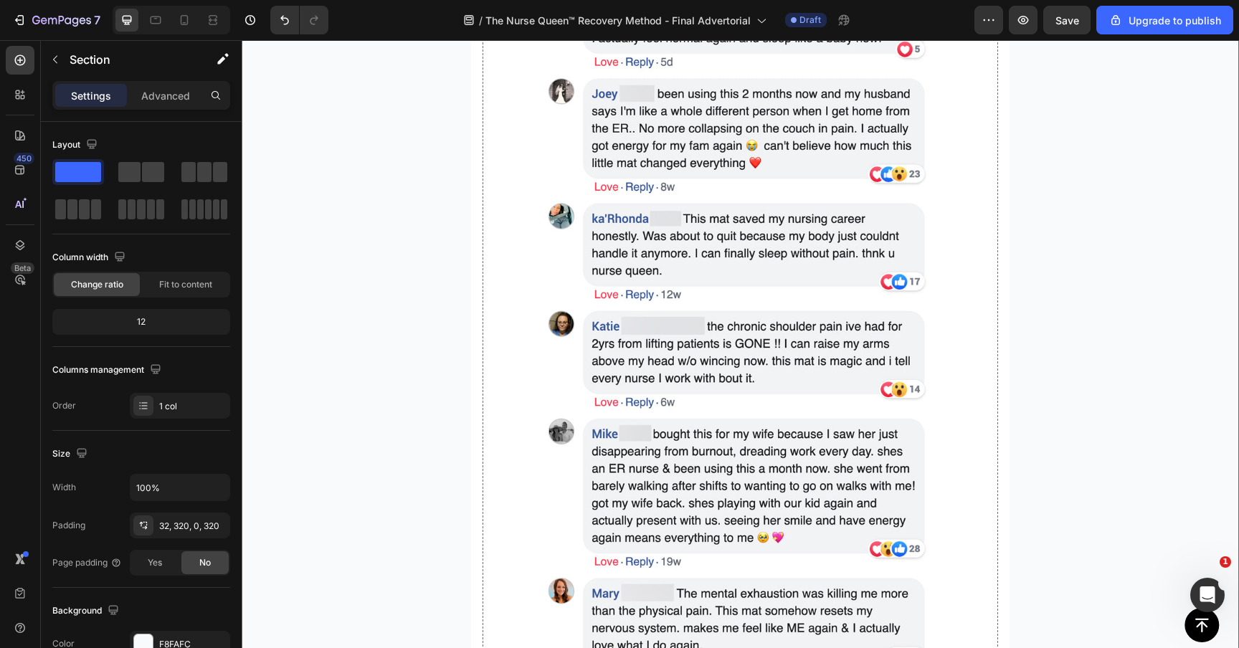
scroll to position [7917, 0]
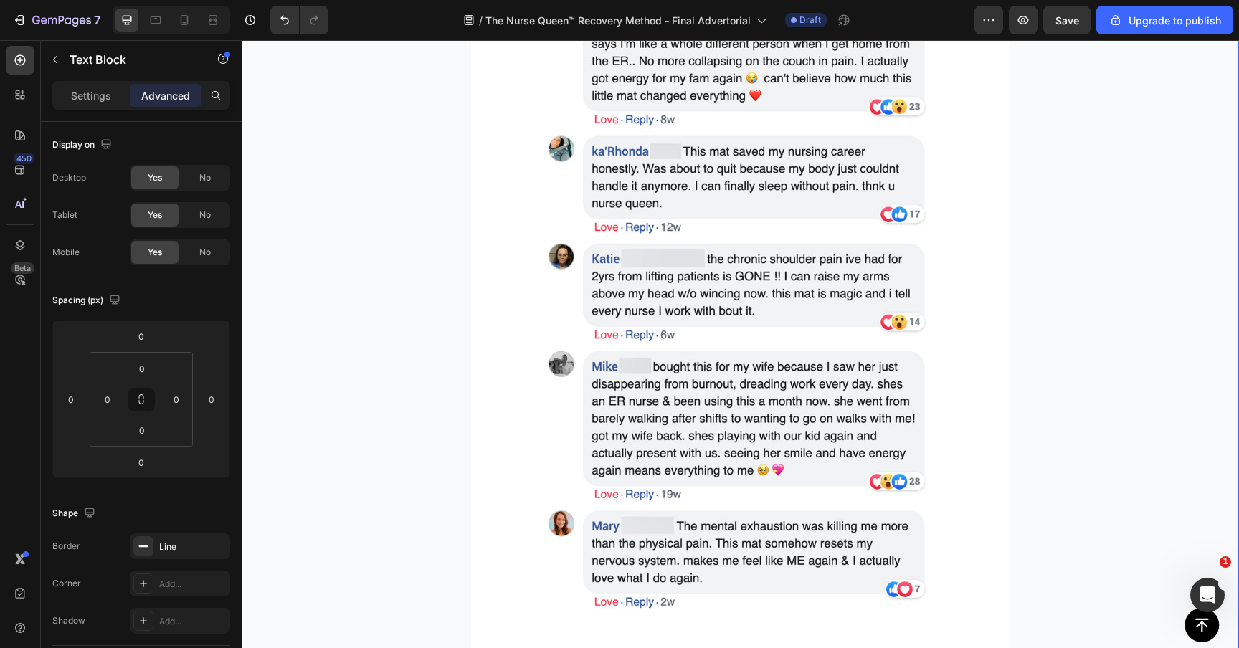
scroll to position [8185, 0]
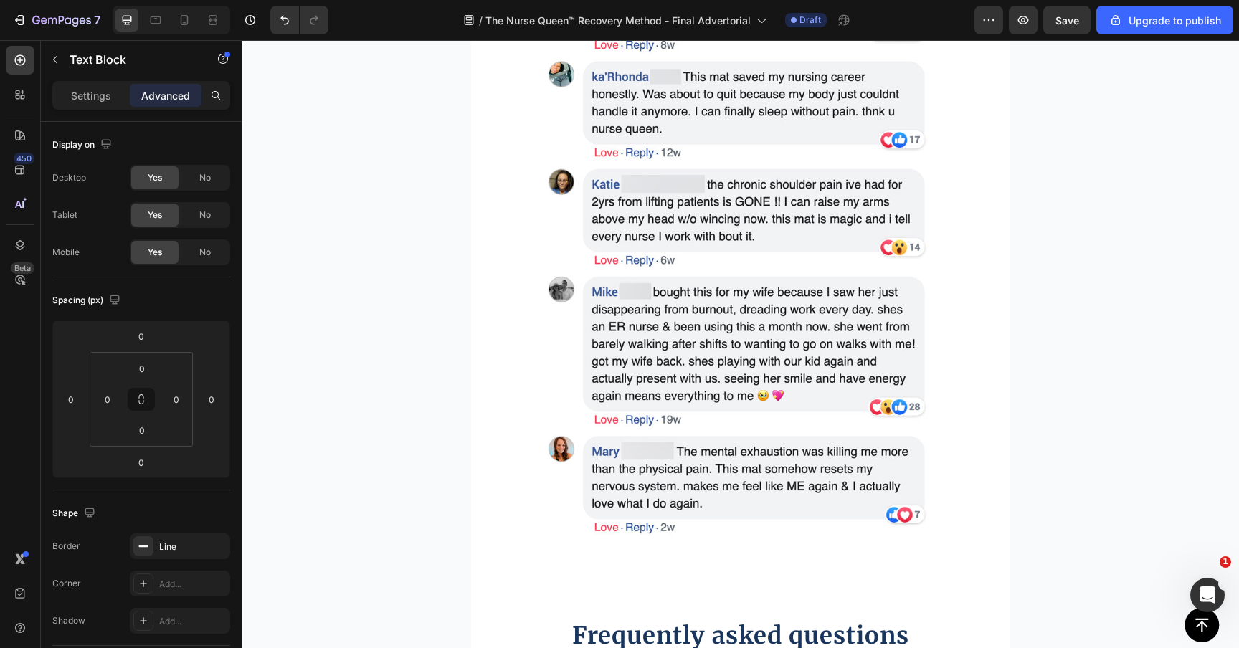
click at [107, 79] on div "Text Block" at bounding box center [122, 60] width 163 height 41
click at [92, 96] on p "Settings" at bounding box center [91, 95] width 40 height 15
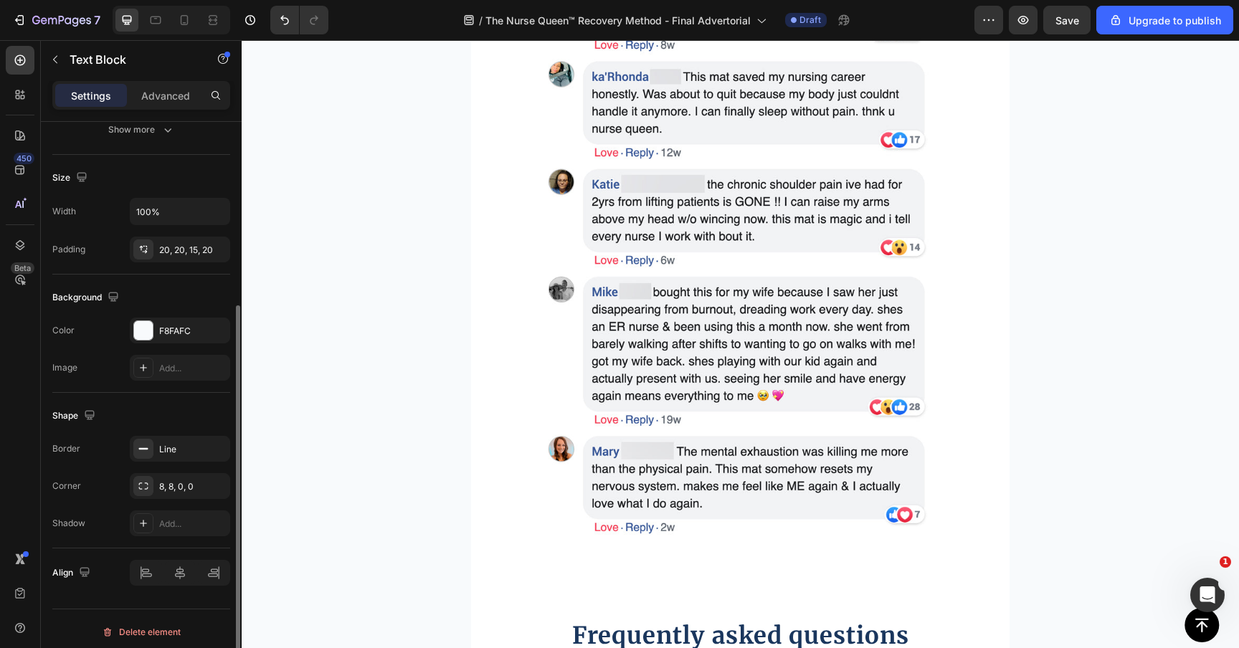
scroll to position [282, 0]
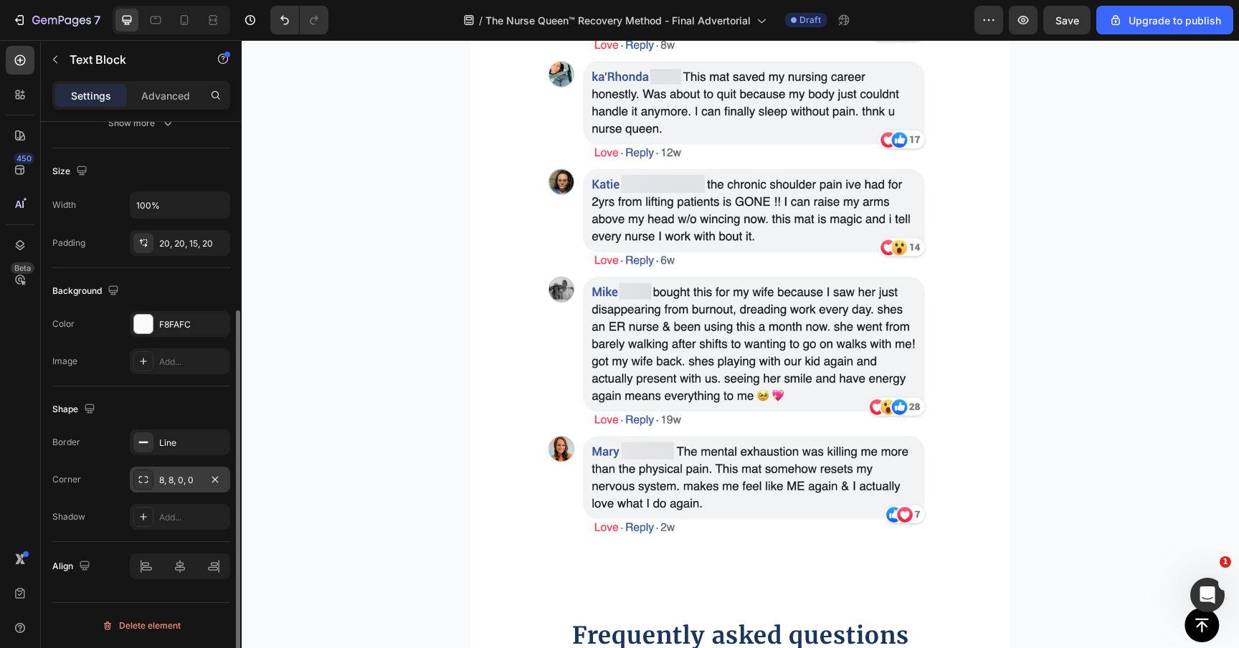
click at [171, 478] on div "8, 8, 0, 0" at bounding box center [180, 480] width 42 height 13
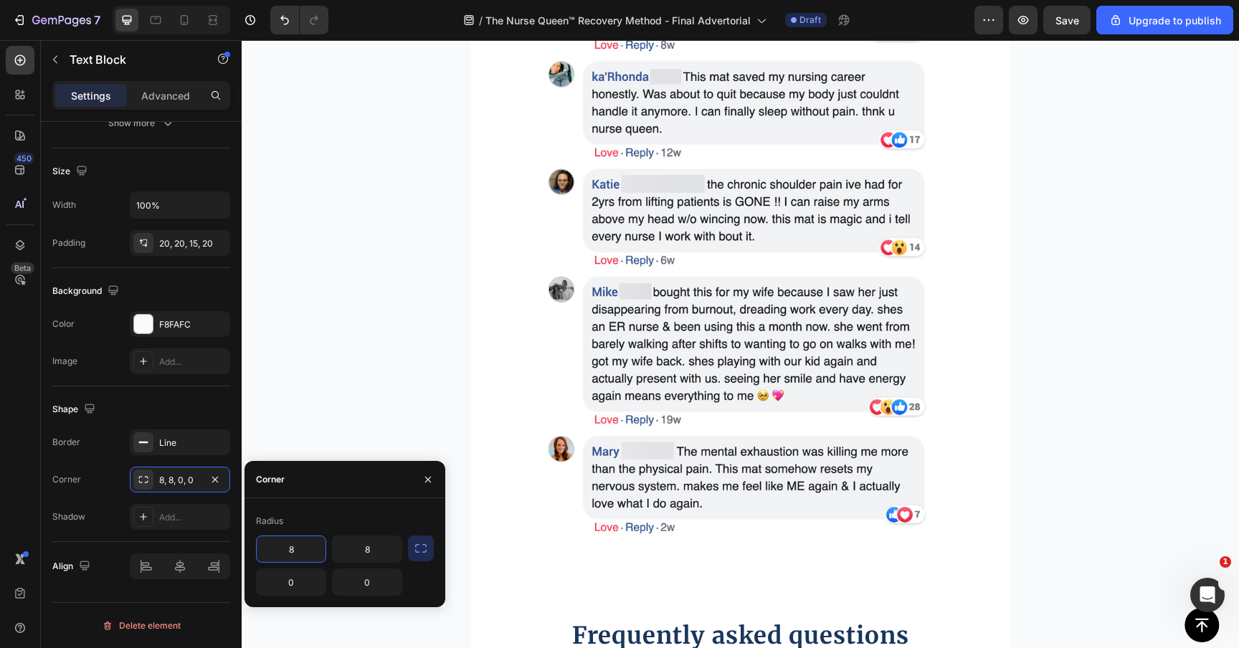
click at [285, 539] on input "8" at bounding box center [291, 549] width 69 height 26
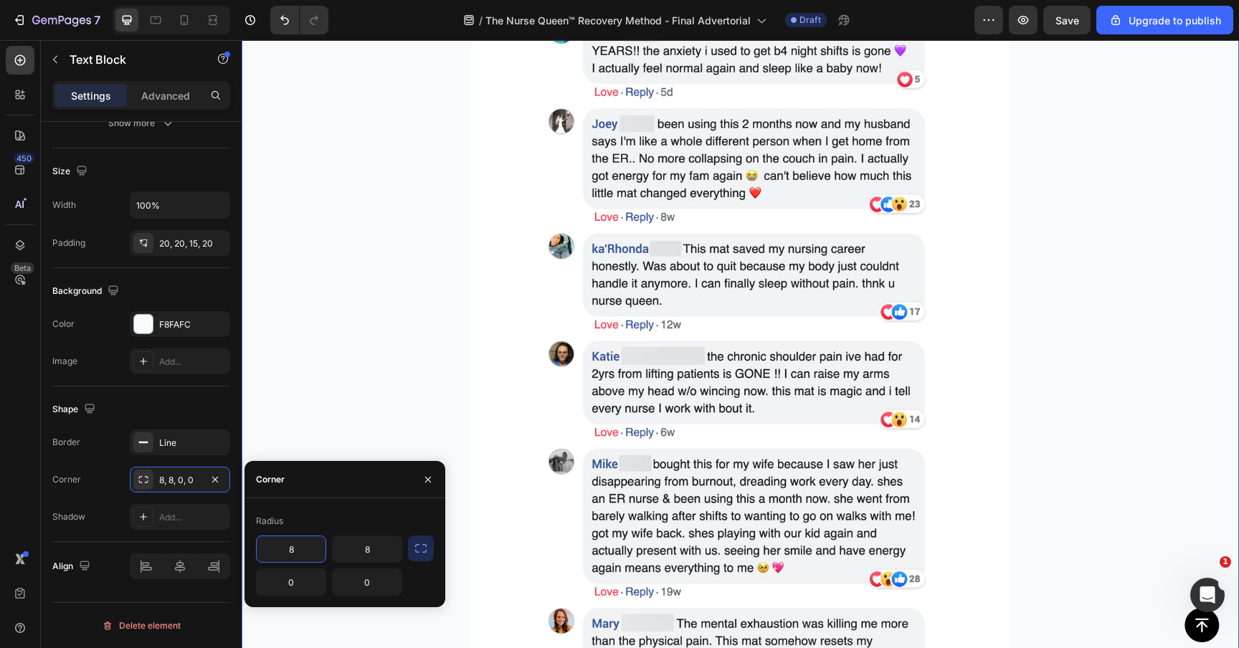
type input "0"
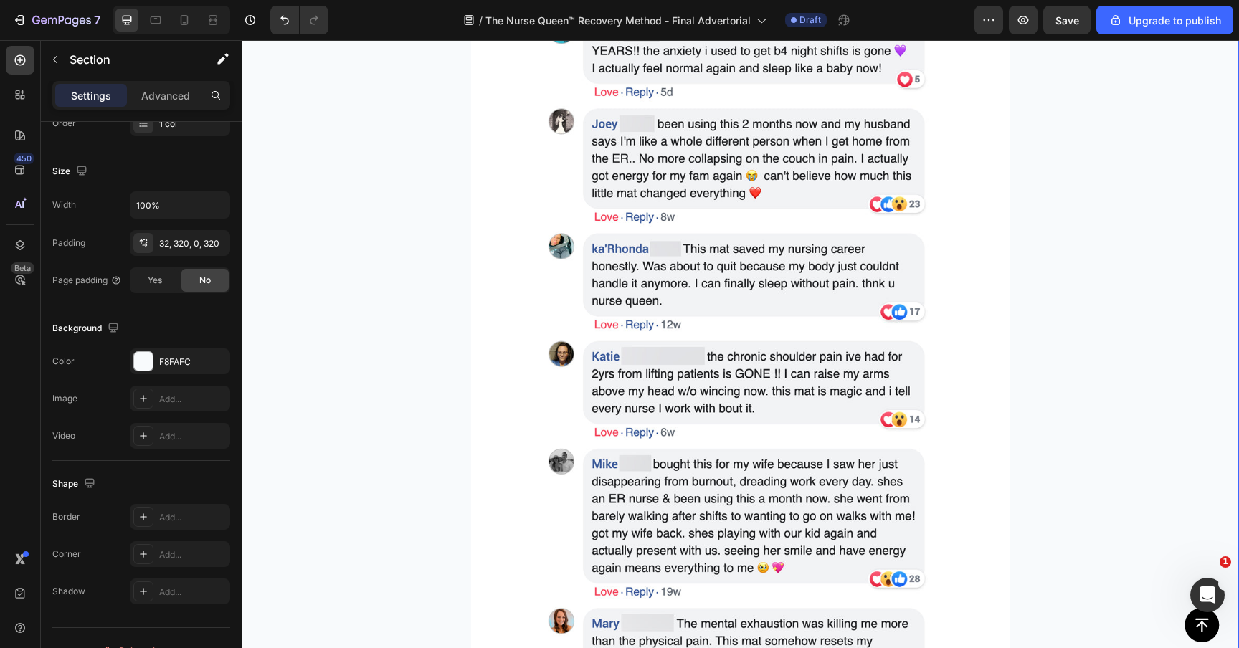
scroll to position [0, 0]
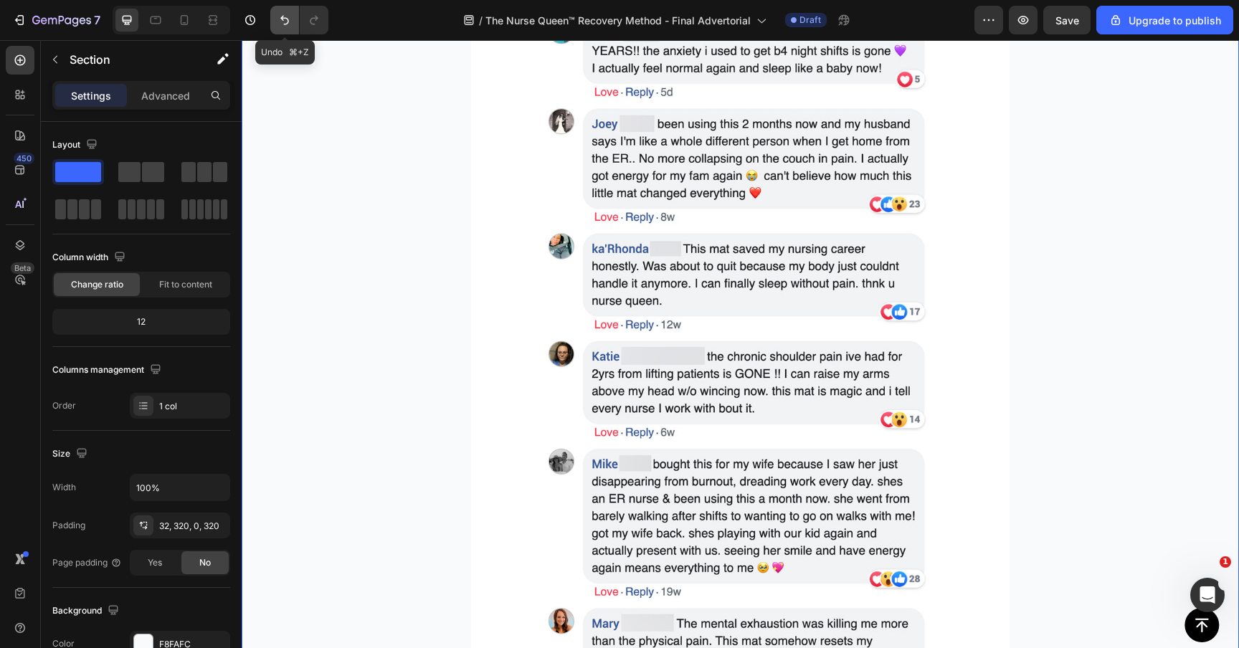
click at [279, 24] on icon "Undo/Redo" at bounding box center [284, 20] width 14 height 14
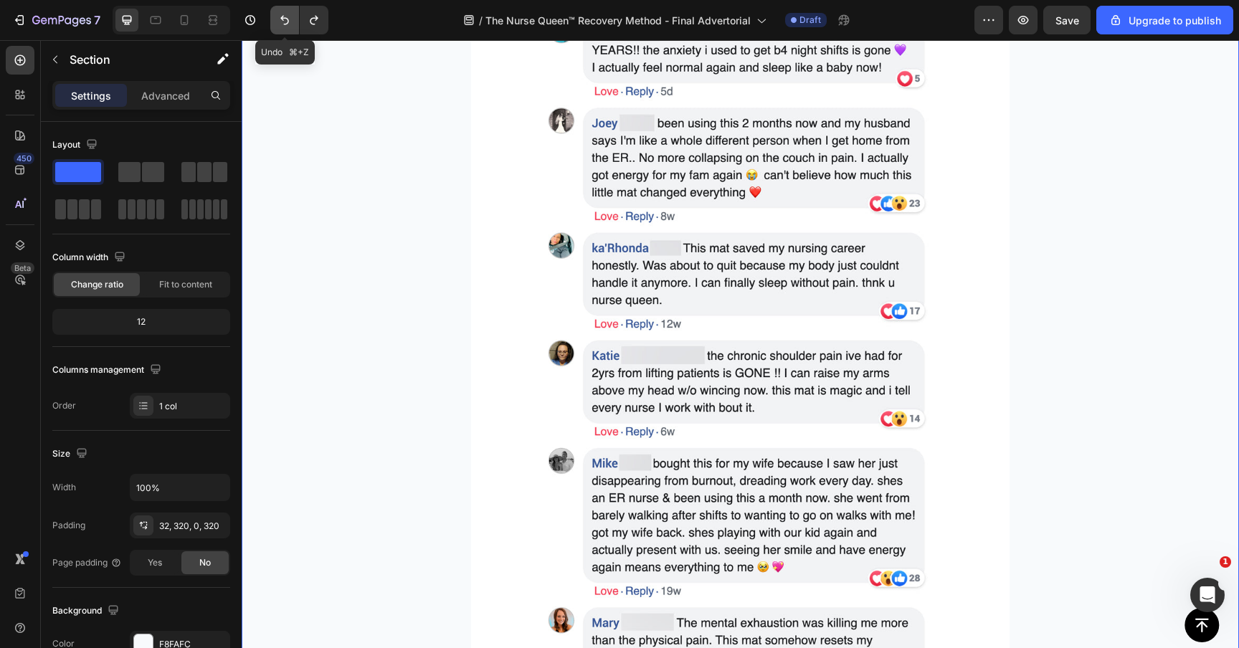
click at [279, 24] on icon "Undo/Redo" at bounding box center [284, 20] width 14 height 14
click at [277, 32] on button "Undo/Redo" at bounding box center [284, 20] width 29 height 29
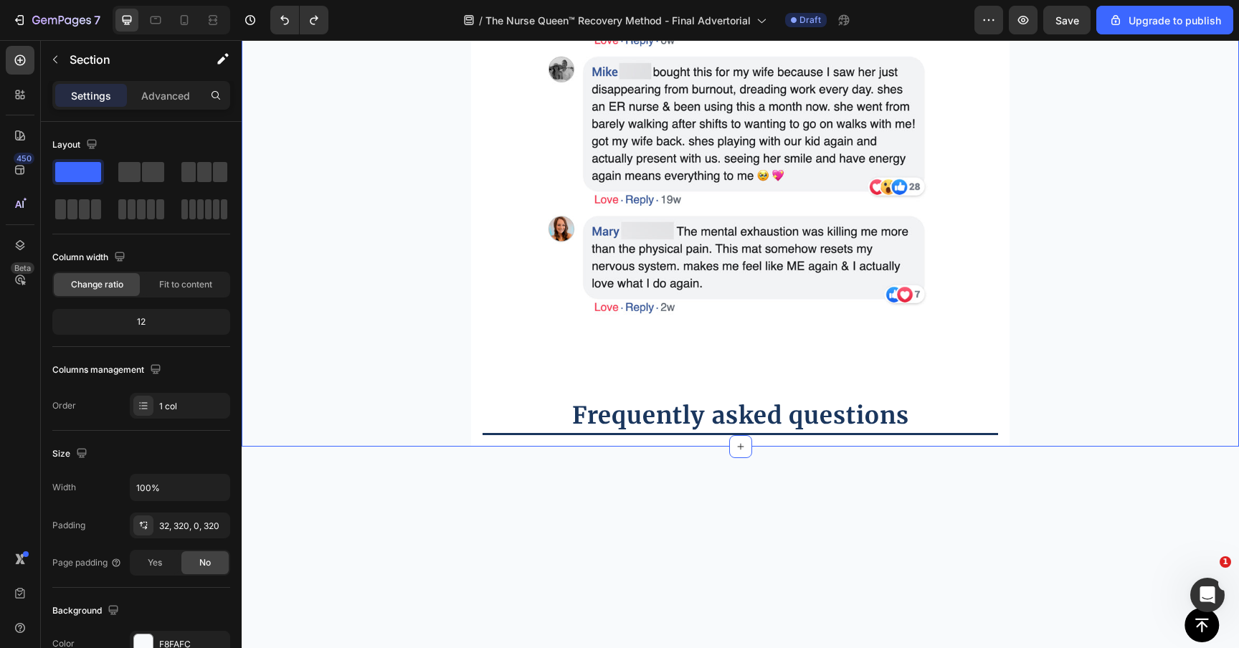
scroll to position [8389, 0]
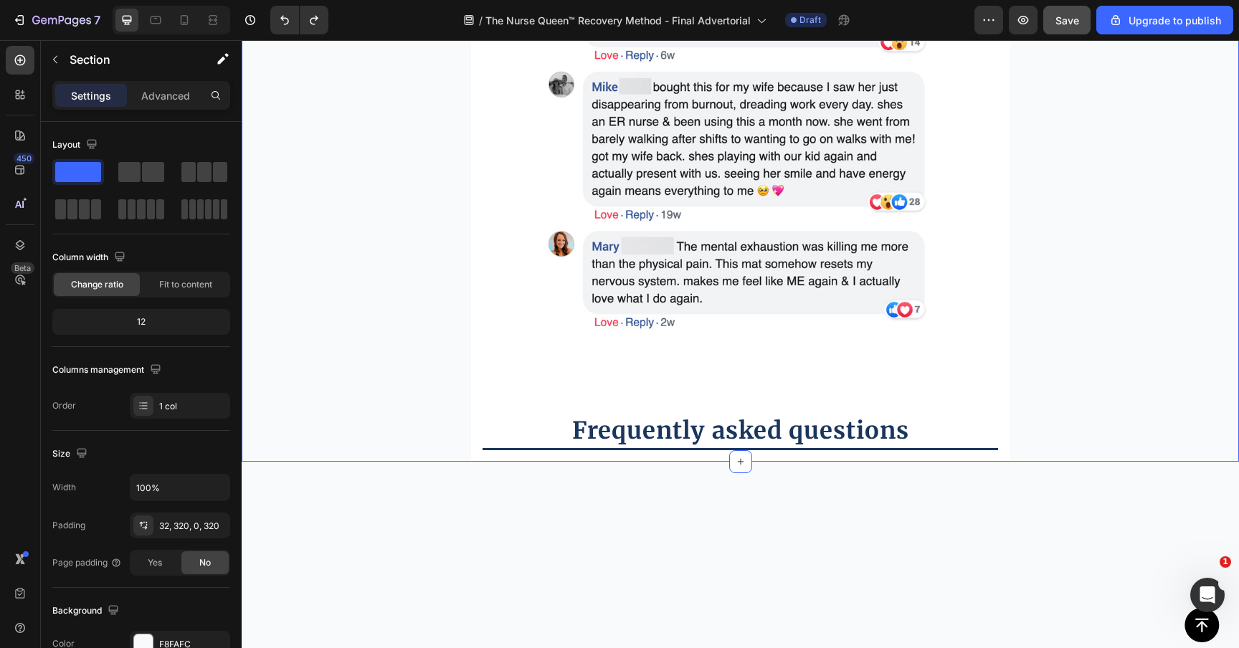
click at [1050, 12] on button "Save" at bounding box center [1066, 20] width 47 height 29
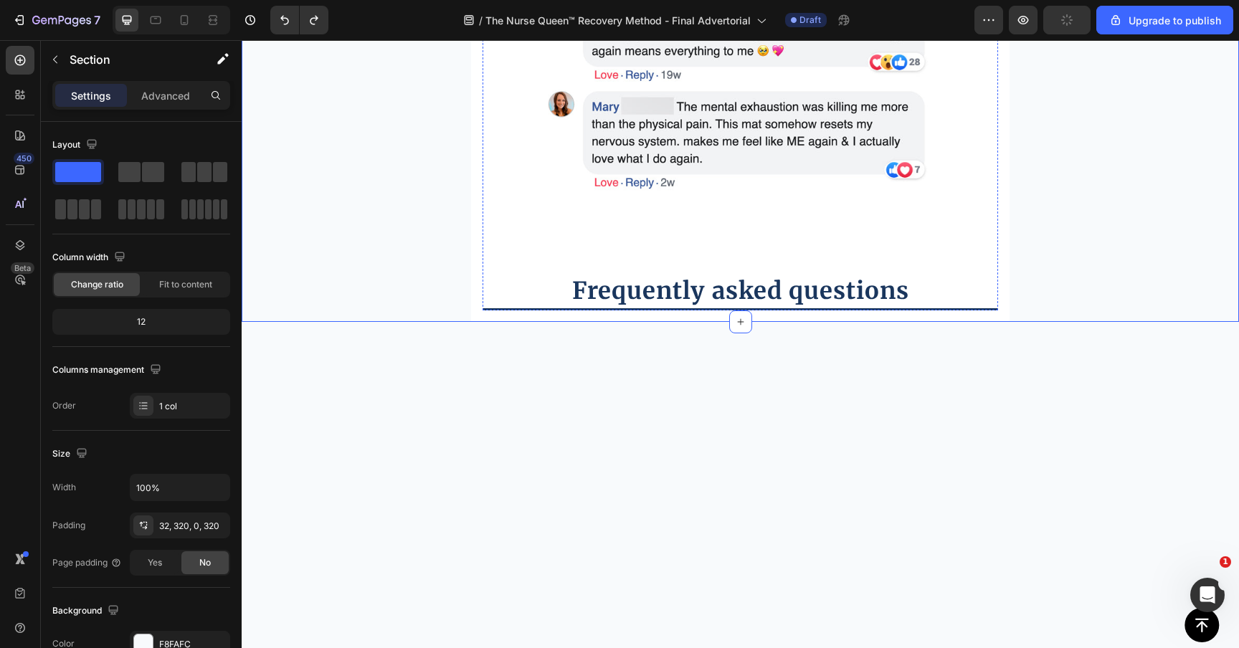
scroll to position [8547, 0]
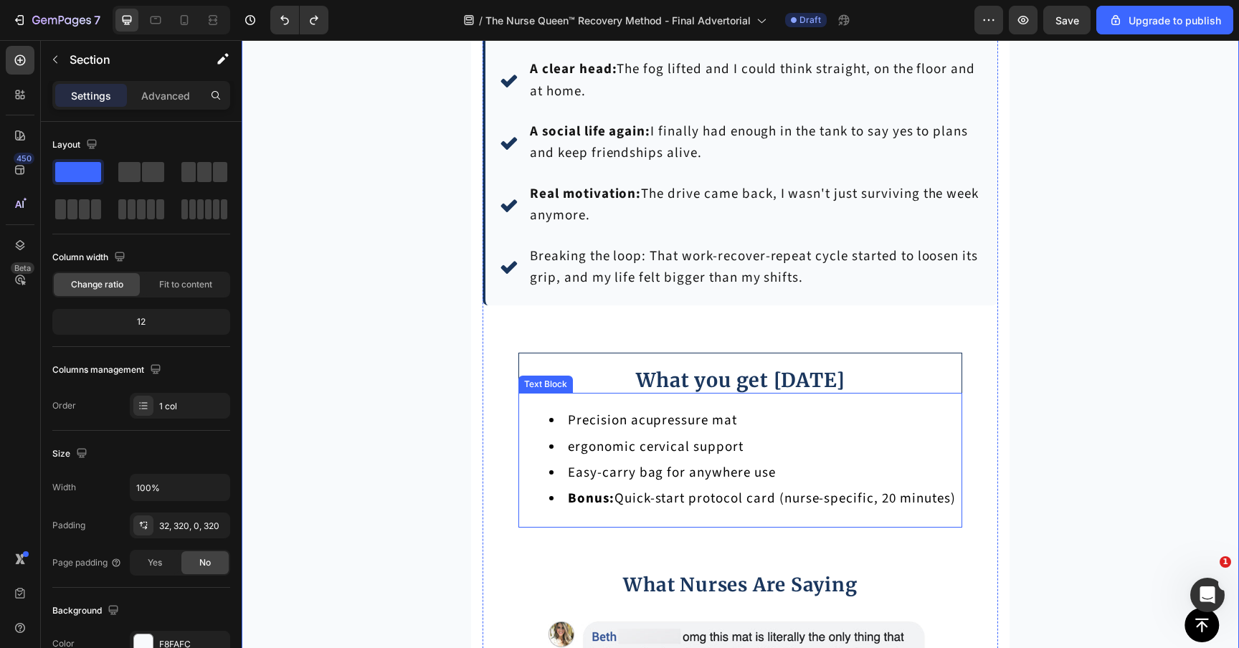
scroll to position [7306, 0]
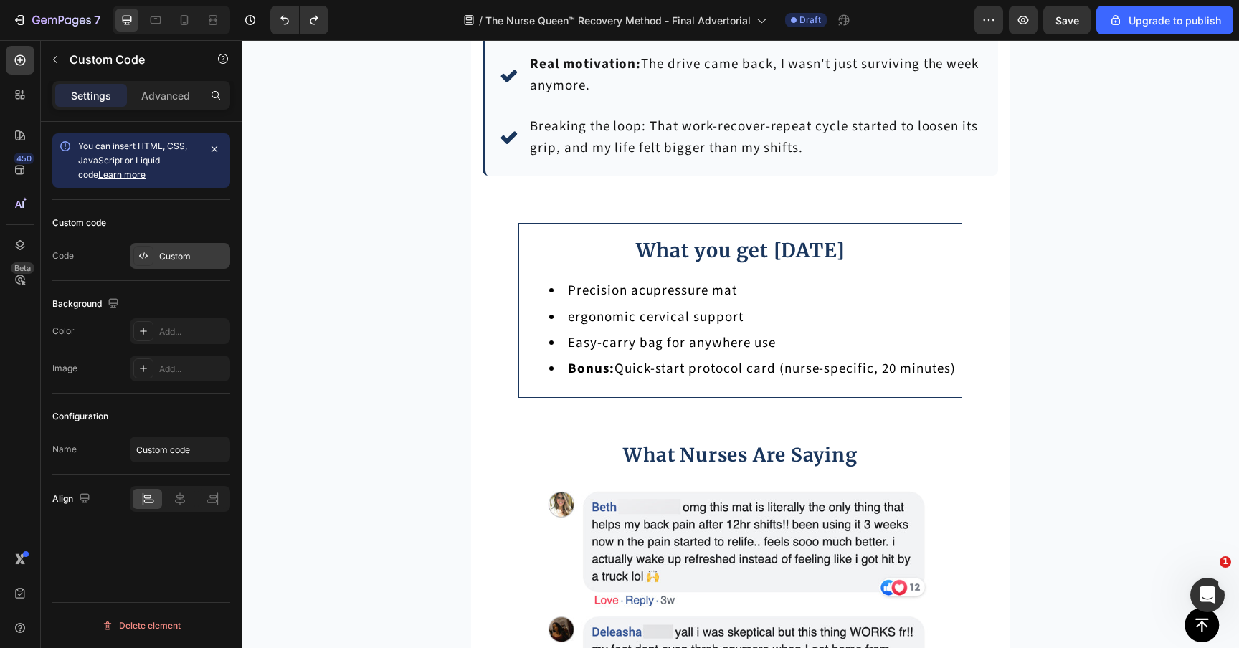
click at [152, 253] on div at bounding box center [143, 256] width 20 height 20
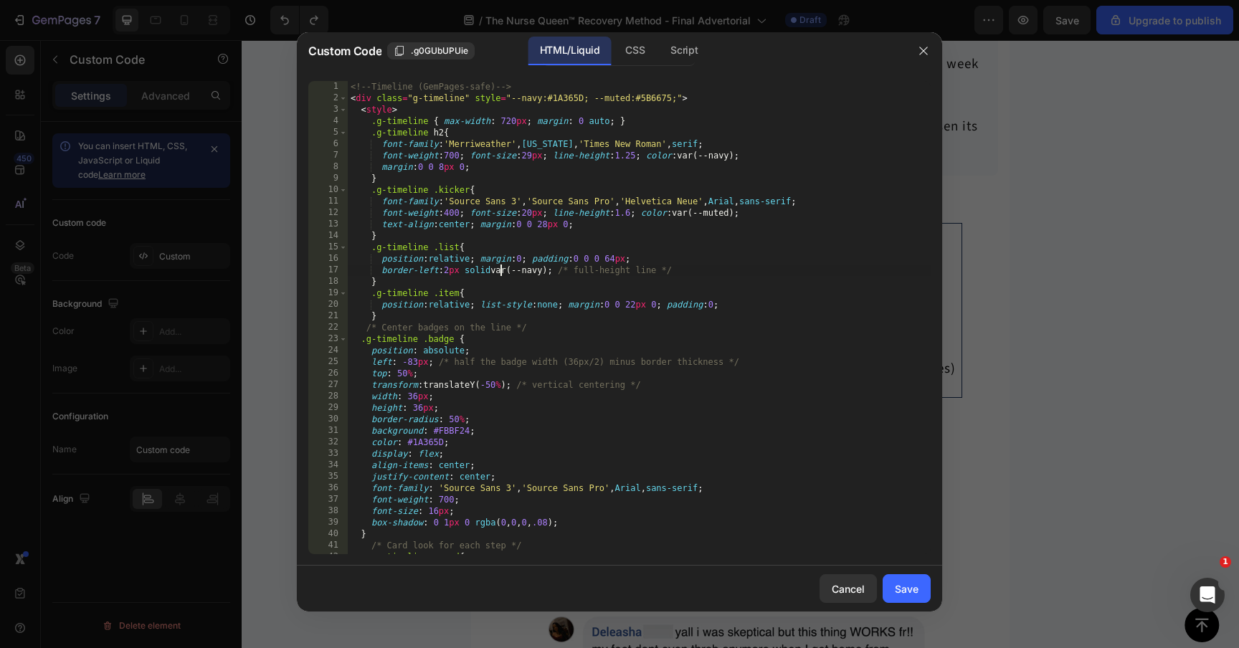
click at [500, 276] on div "<!-- Timeline (GemPages-safe) --> < div class = "g-timeline" style = "--navy:#1…" at bounding box center [639, 329] width 583 height 496
type textarea "</ul> </div>"
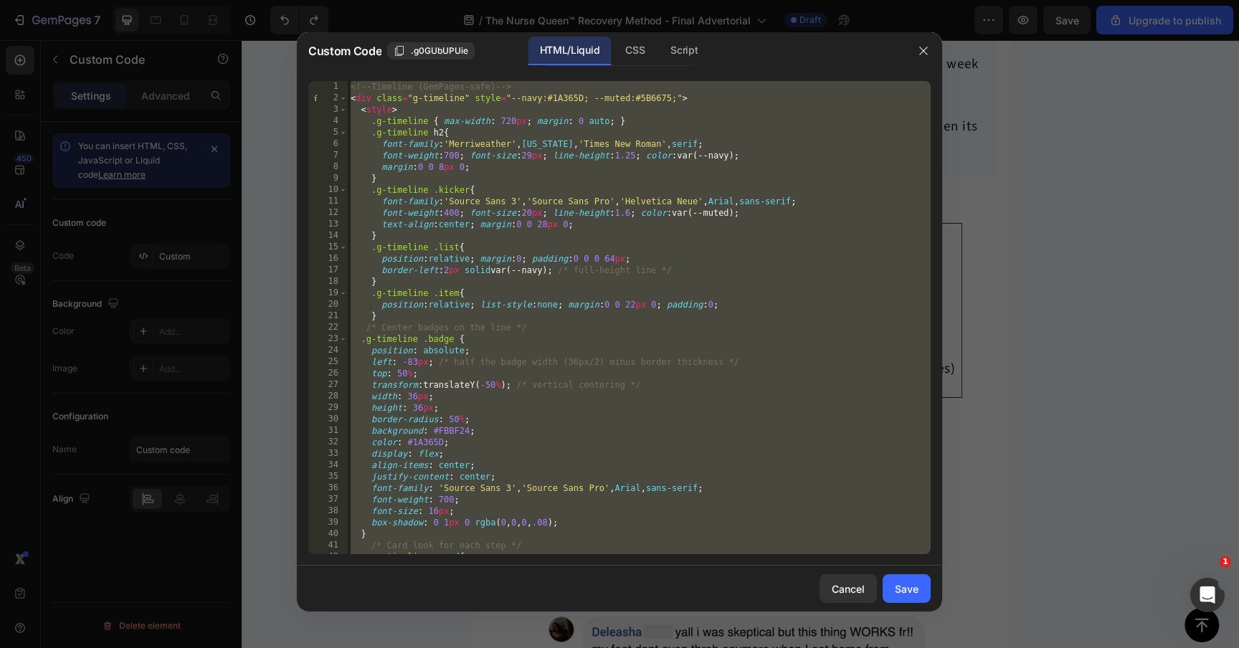
click at [1029, 356] on div at bounding box center [619, 324] width 1239 height 648
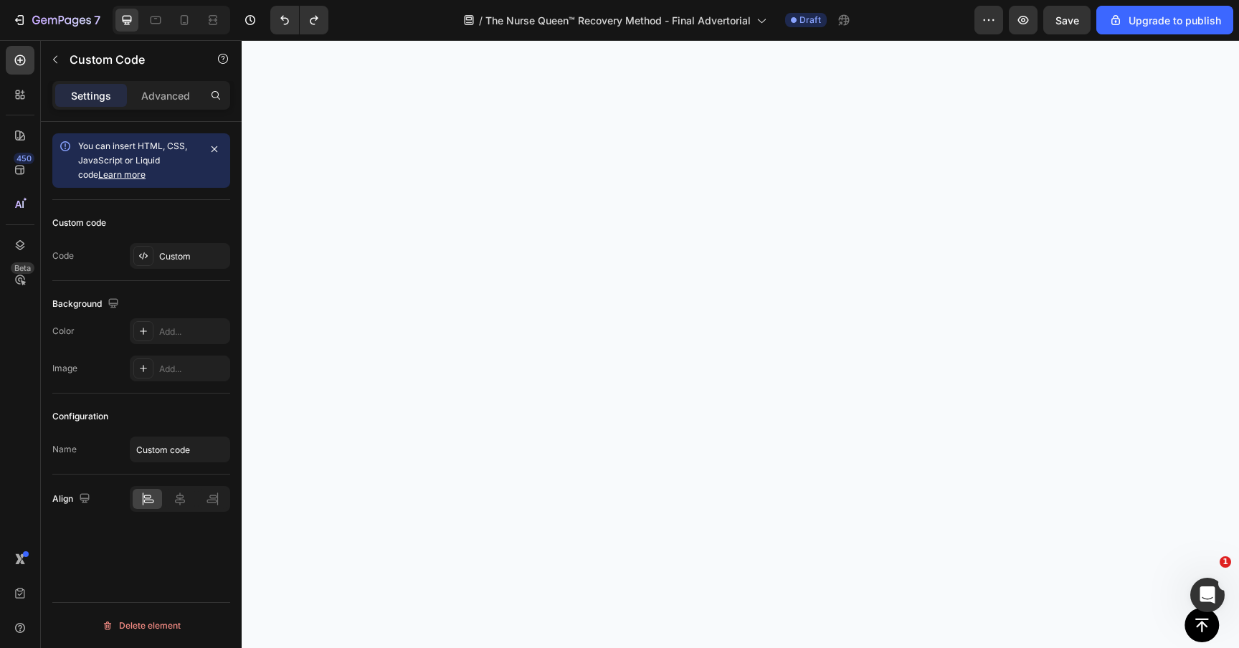
scroll to position [8524, 0]
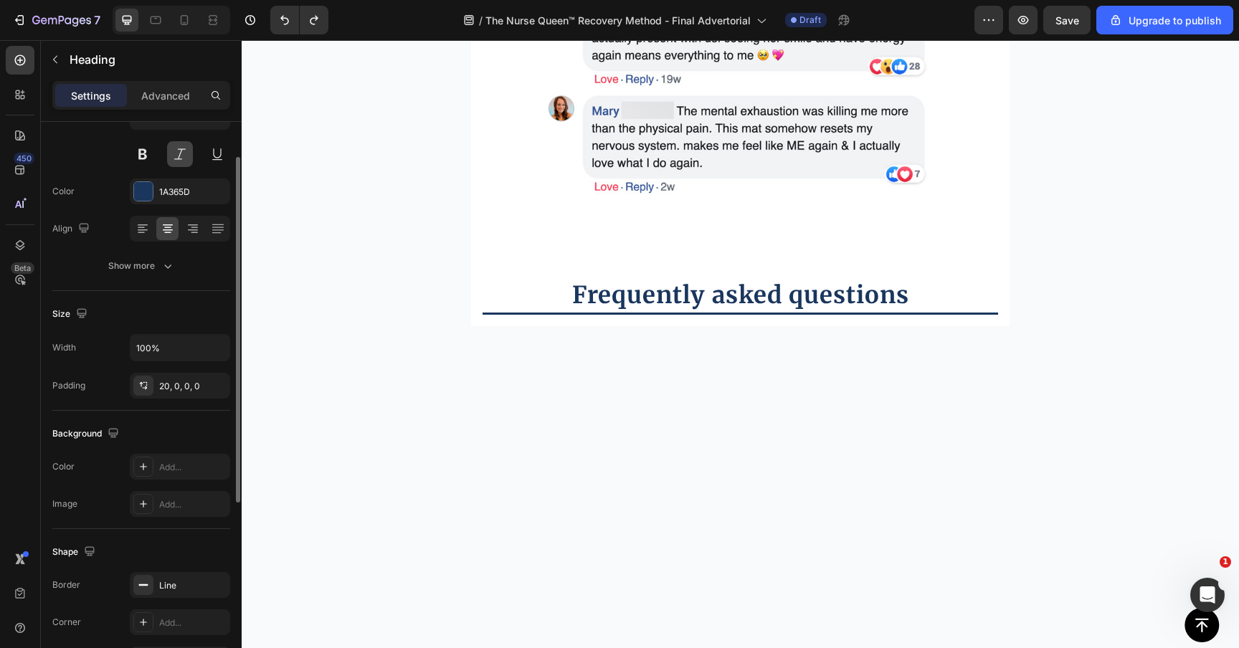
scroll to position [176, 0]
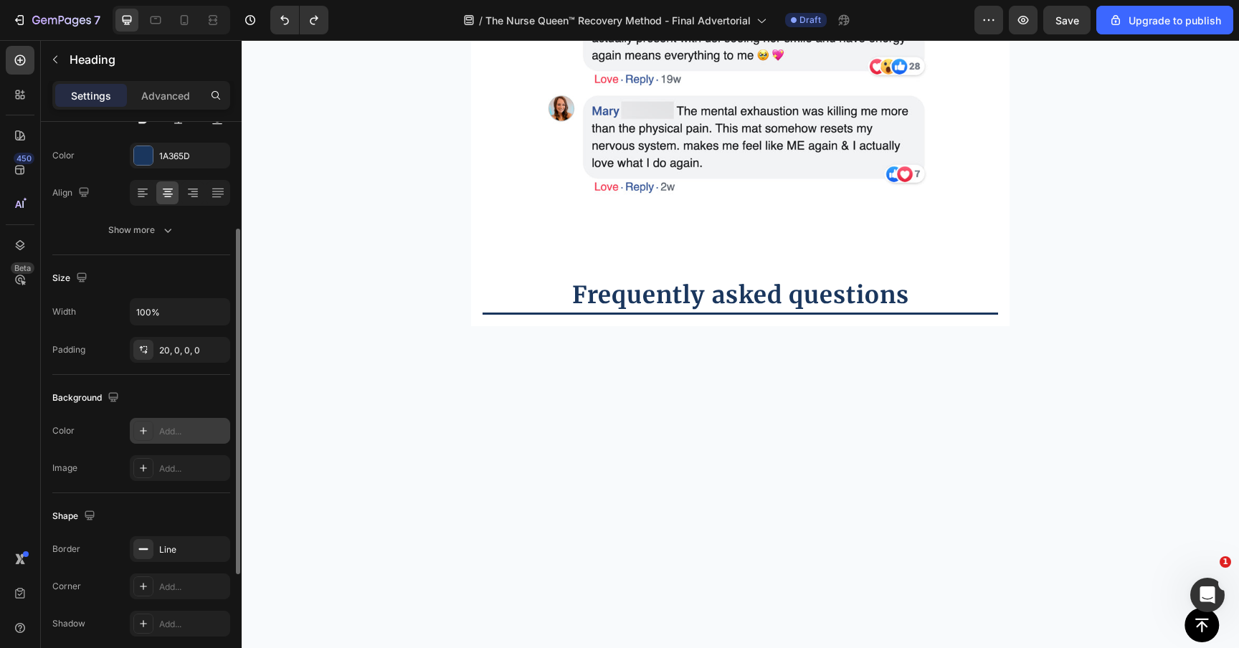
click at [166, 432] on div "Add..." at bounding box center [192, 431] width 67 height 13
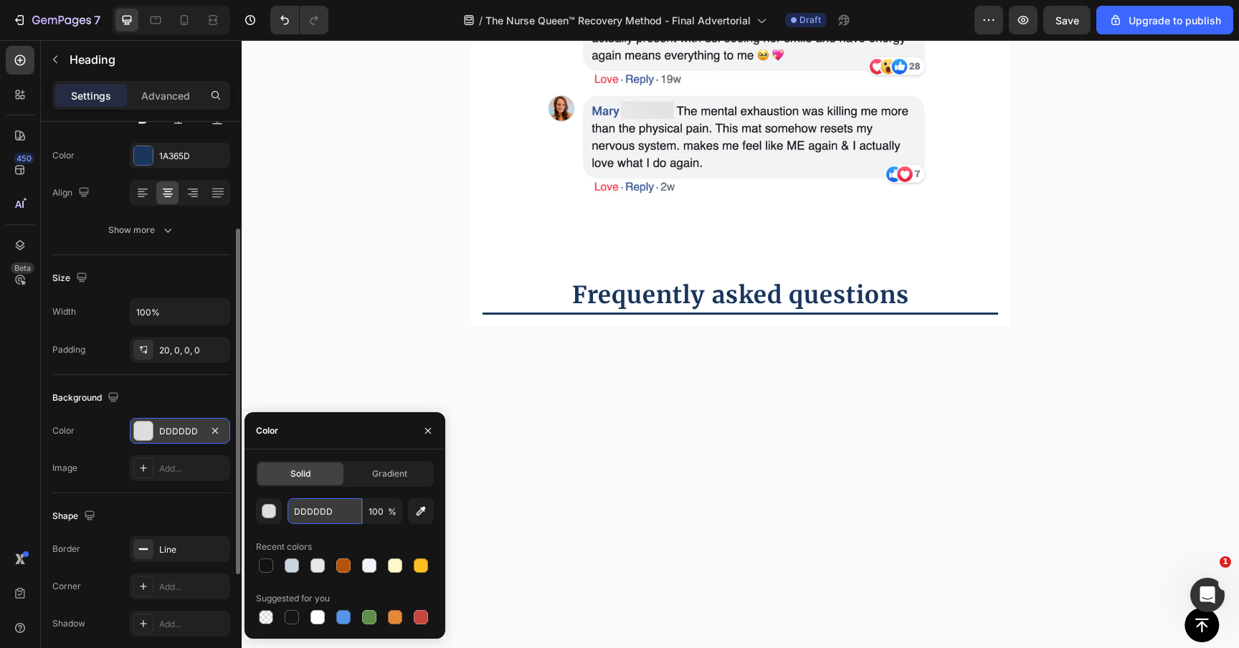
click at [323, 512] on input "DDDDDD" at bounding box center [324, 511] width 75 height 26
paste input "F1F5F9"
type input "F1F5F9D"
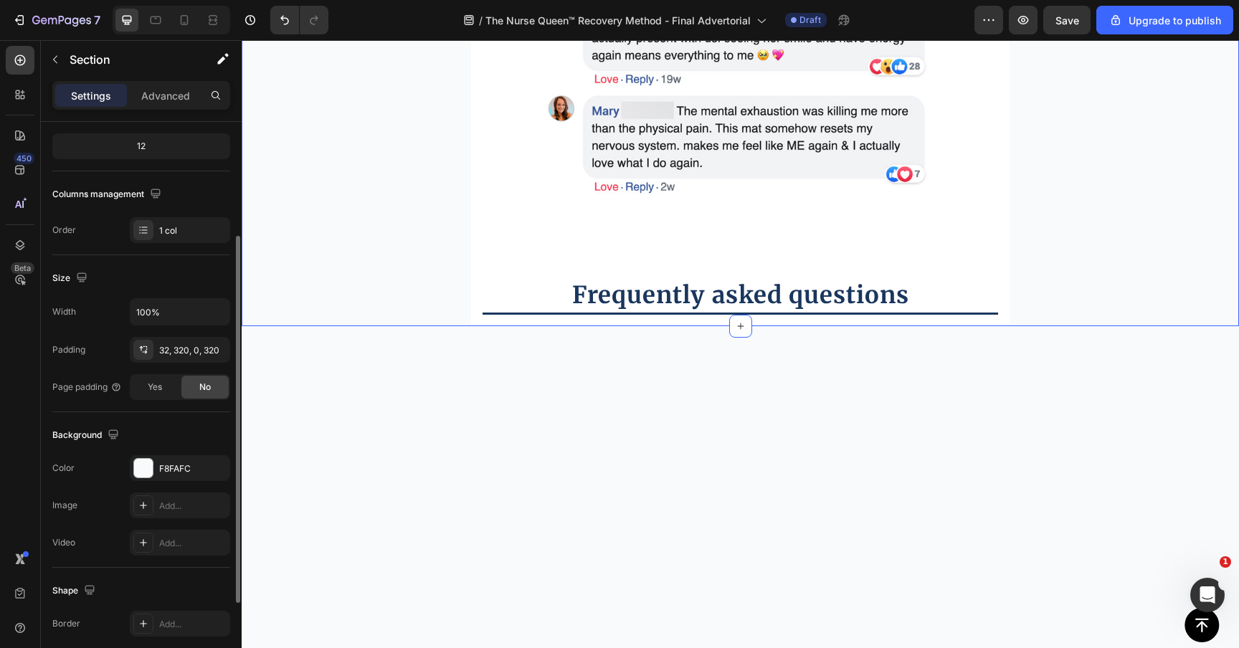
scroll to position [0, 0]
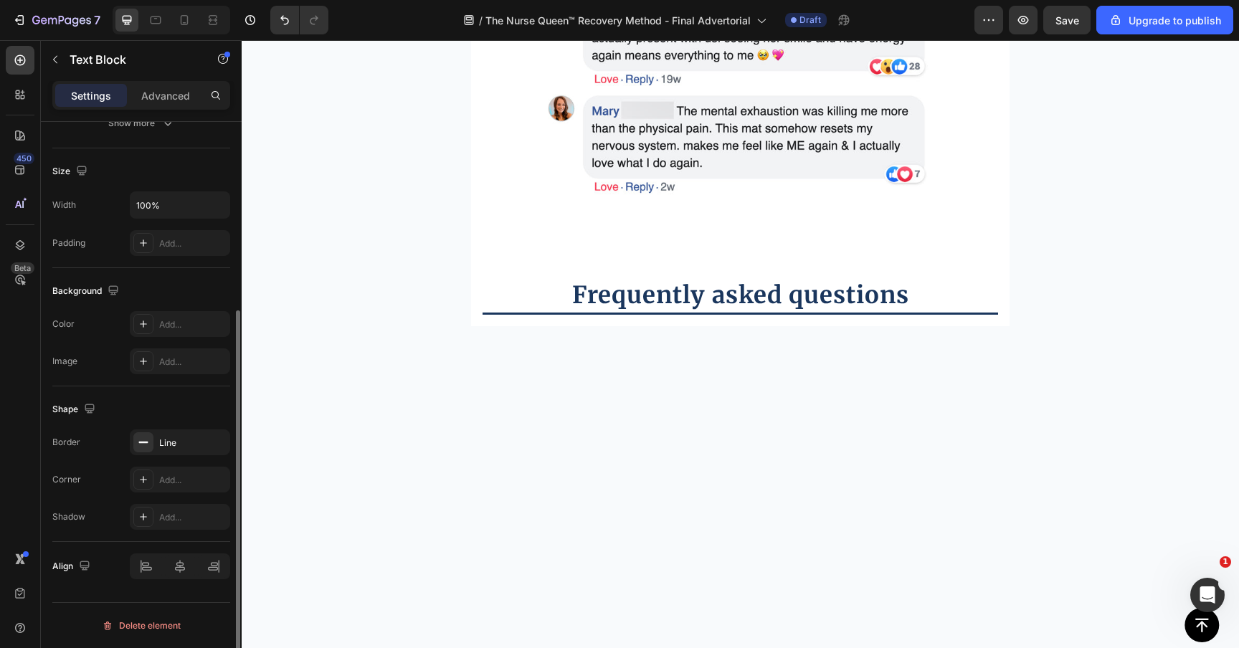
scroll to position [59, 0]
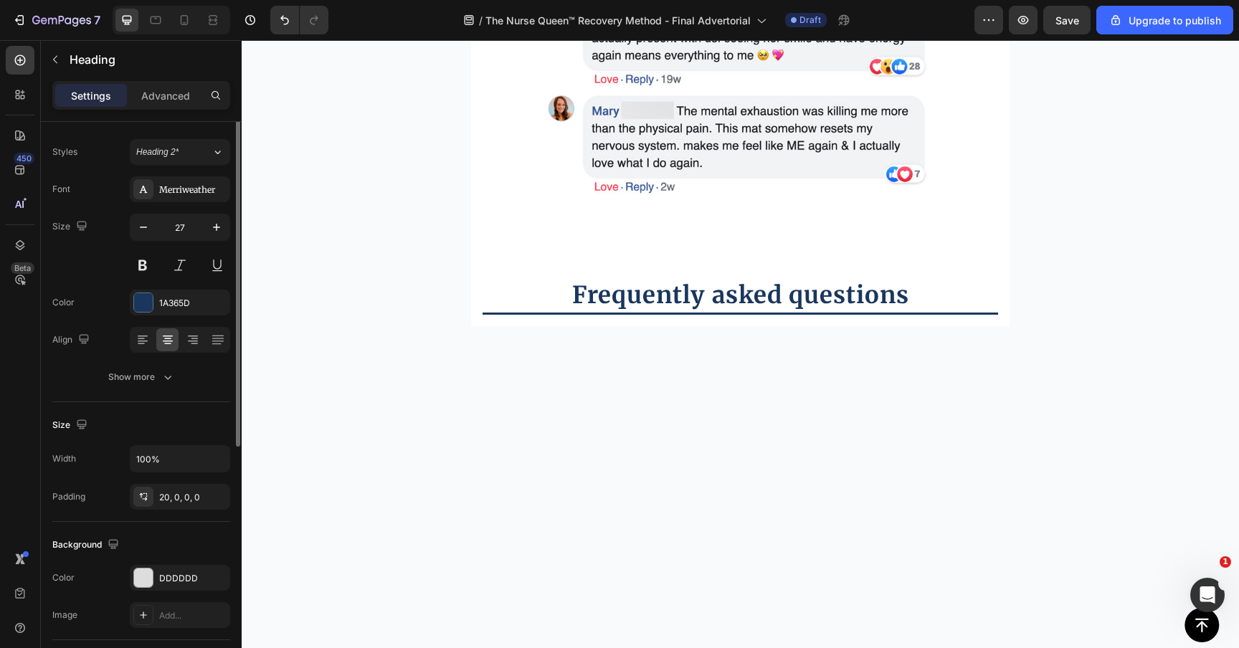
scroll to position [161, 0]
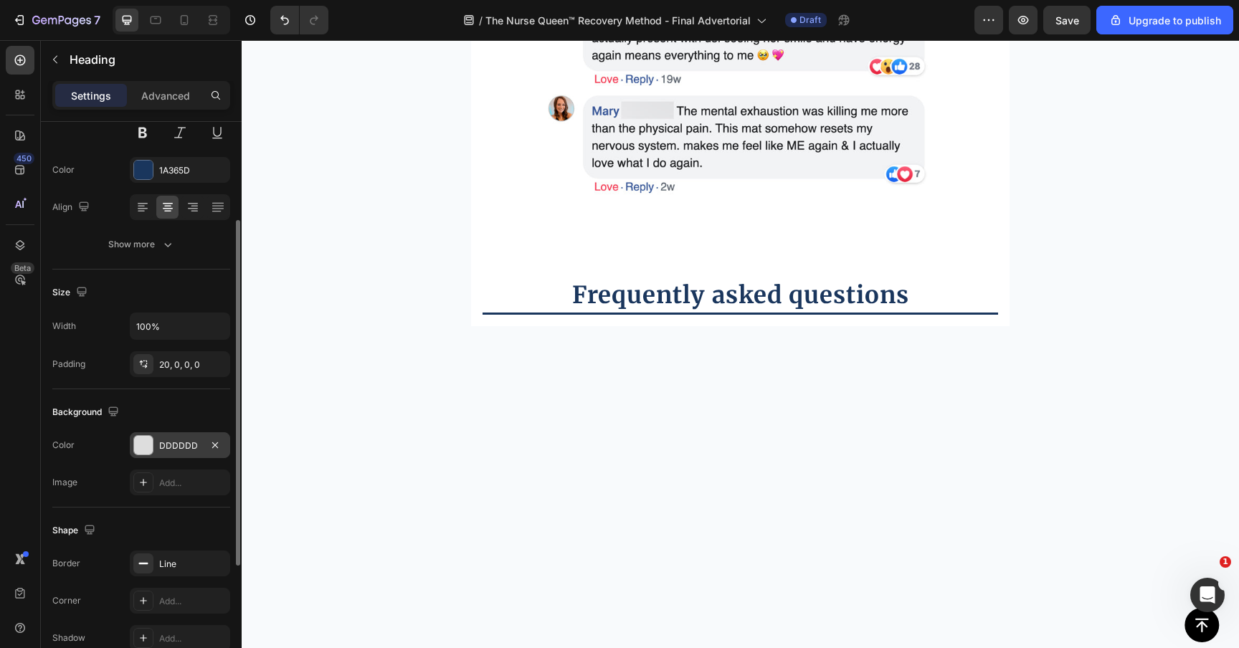
click at [163, 444] on div "DDDDDD" at bounding box center [180, 445] width 42 height 13
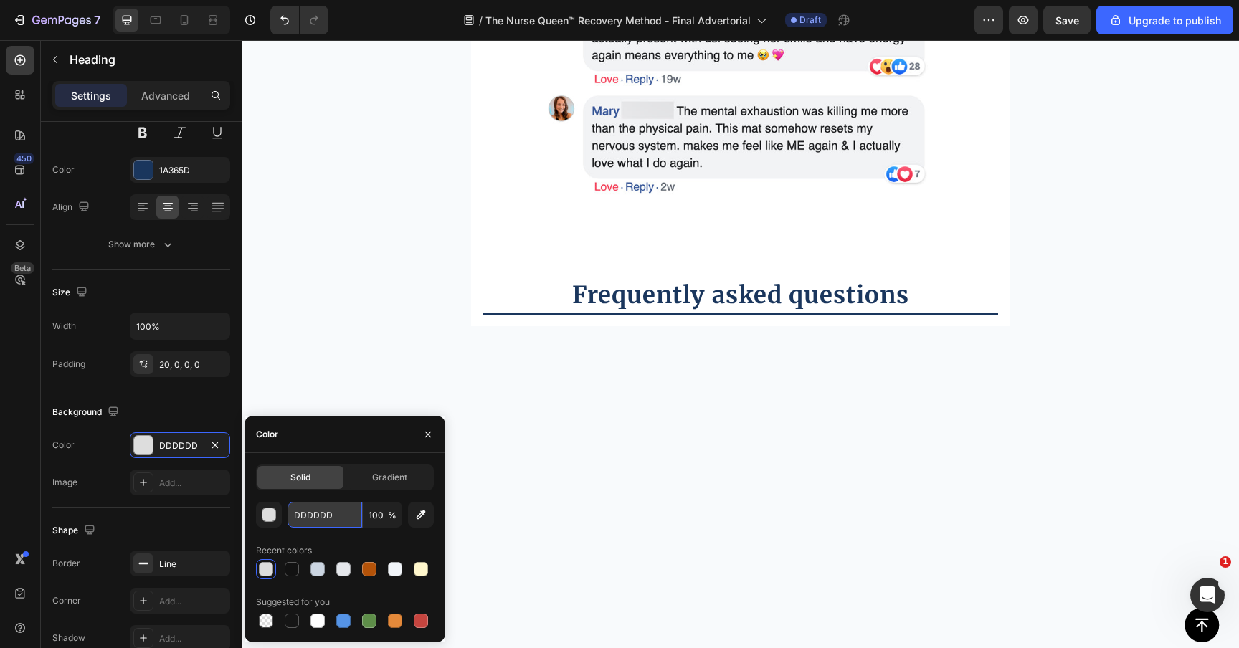
click at [318, 505] on input "DDDDDD" at bounding box center [324, 515] width 75 height 26
paste input "F1F5F9"
type input "F1F5F9"
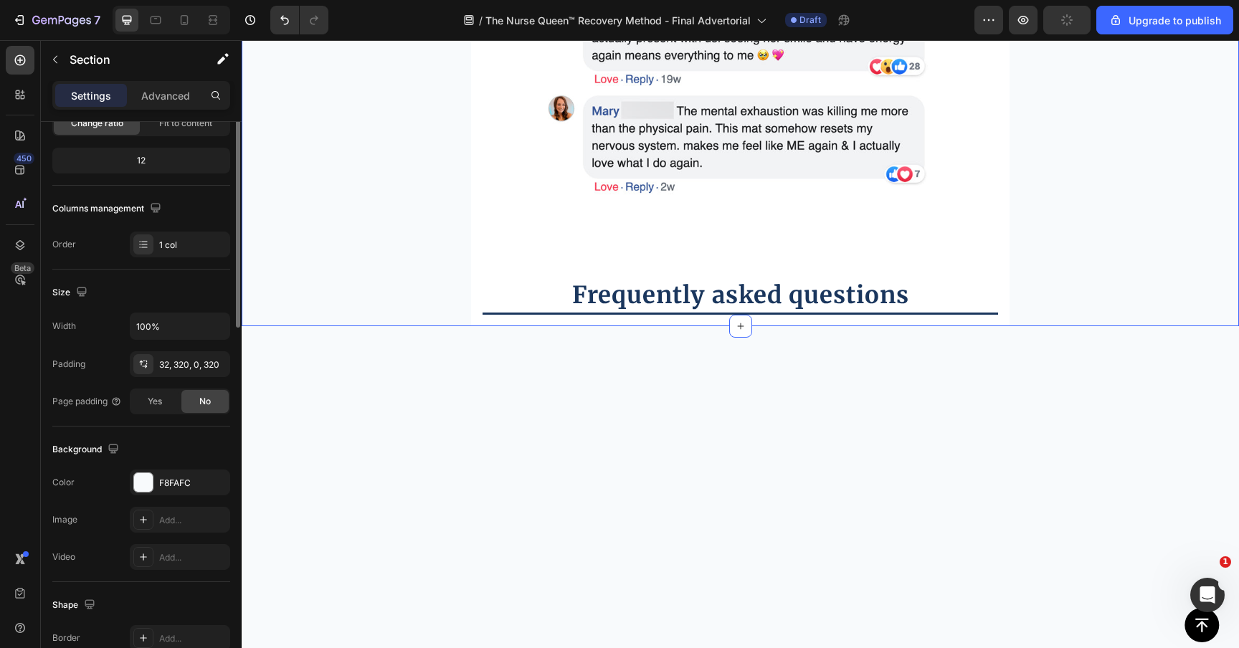
scroll to position [0, 0]
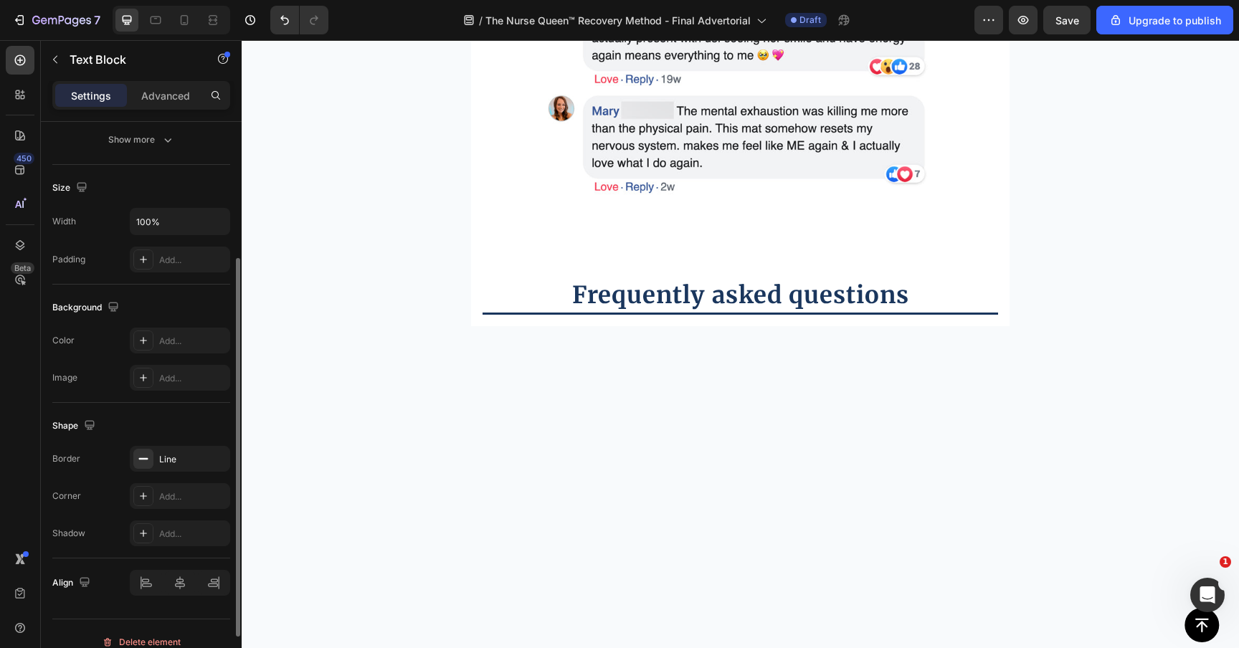
scroll to position [282, 0]
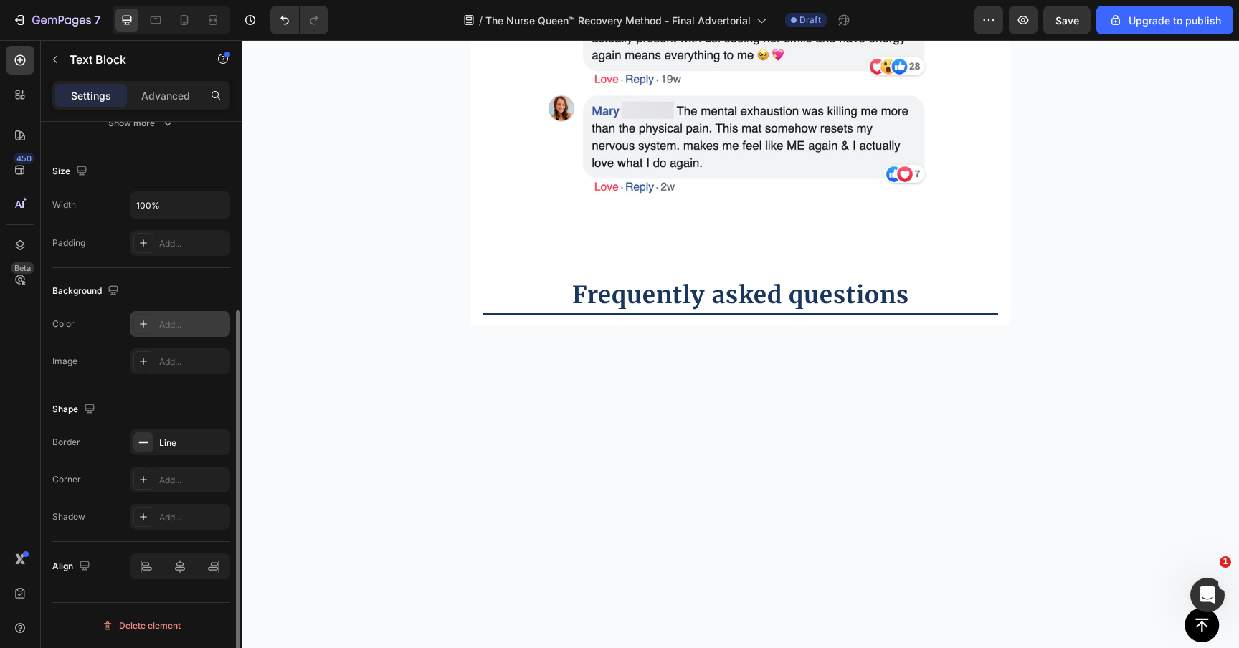
click at [164, 328] on div "Add..." at bounding box center [192, 324] width 67 height 13
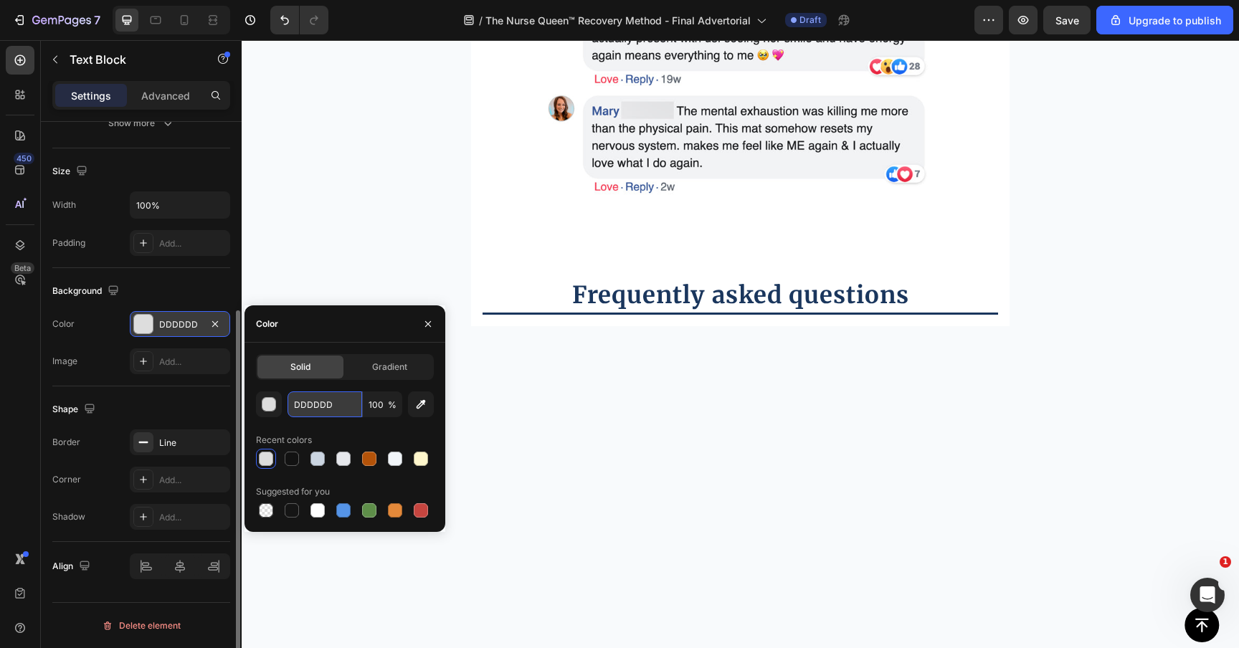
click at [297, 409] on input "DDDDDD" at bounding box center [324, 404] width 75 height 26
paste input "F1F5F9"
type input "F1F5F9"
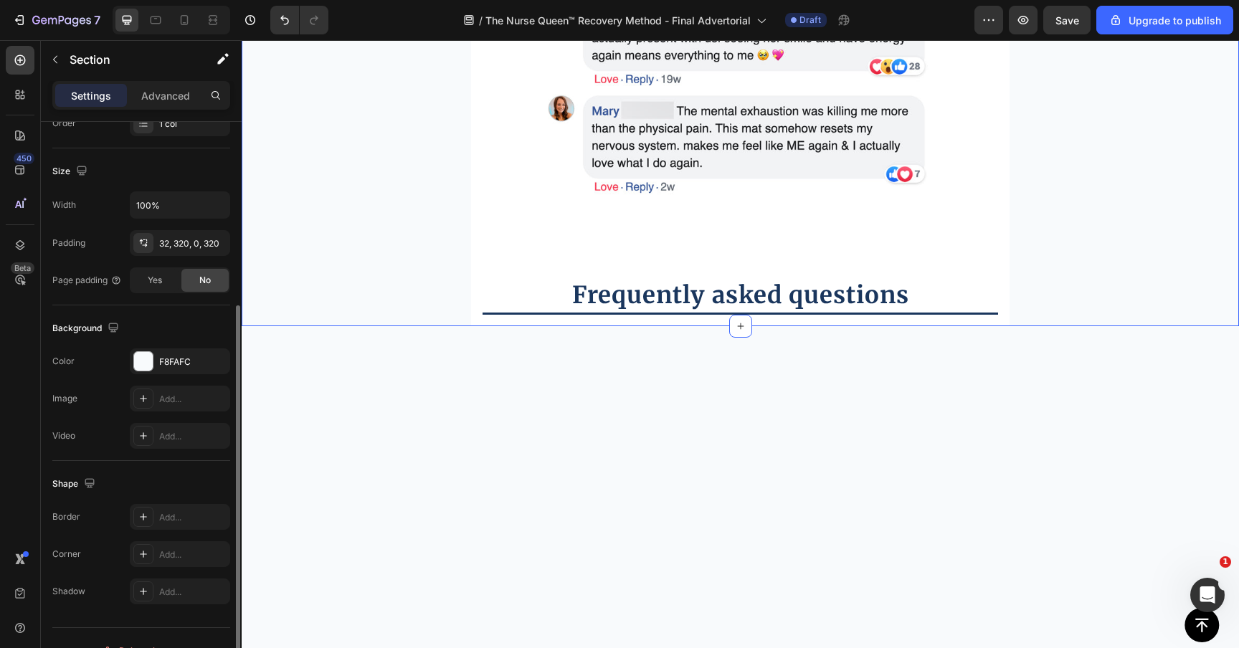
scroll to position [0, 0]
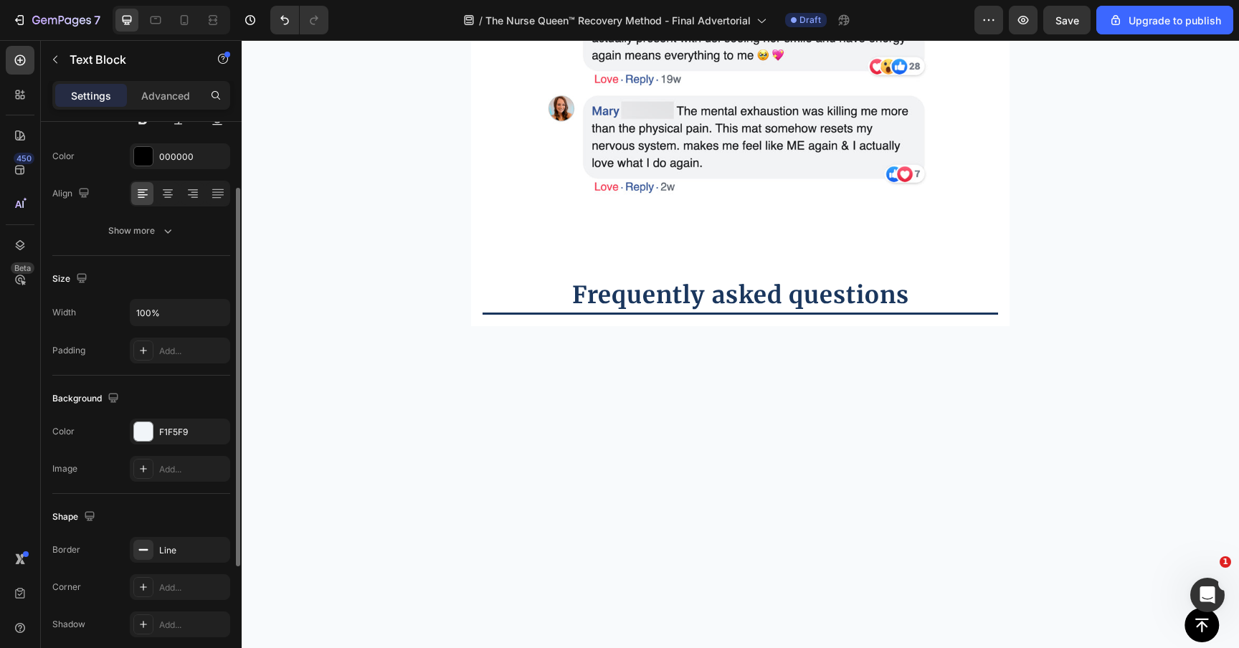
scroll to position [229, 0]
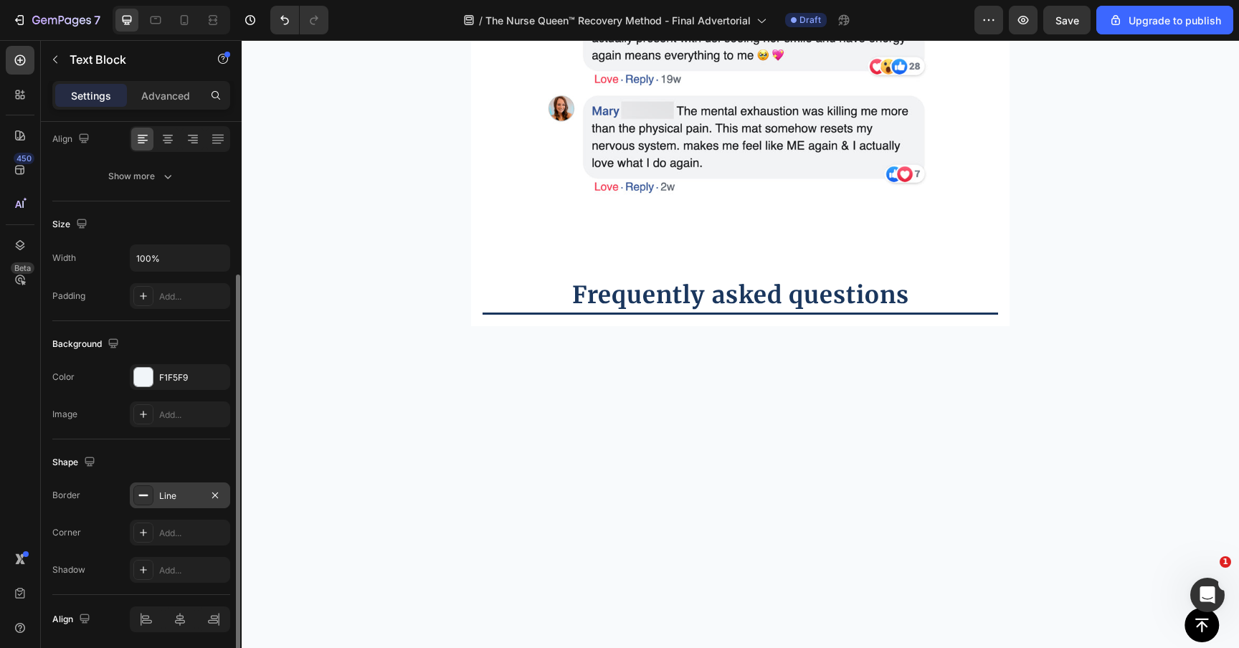
click at [168, 493] on div "Line" at bounding box center [180, 496] width 42 height 13
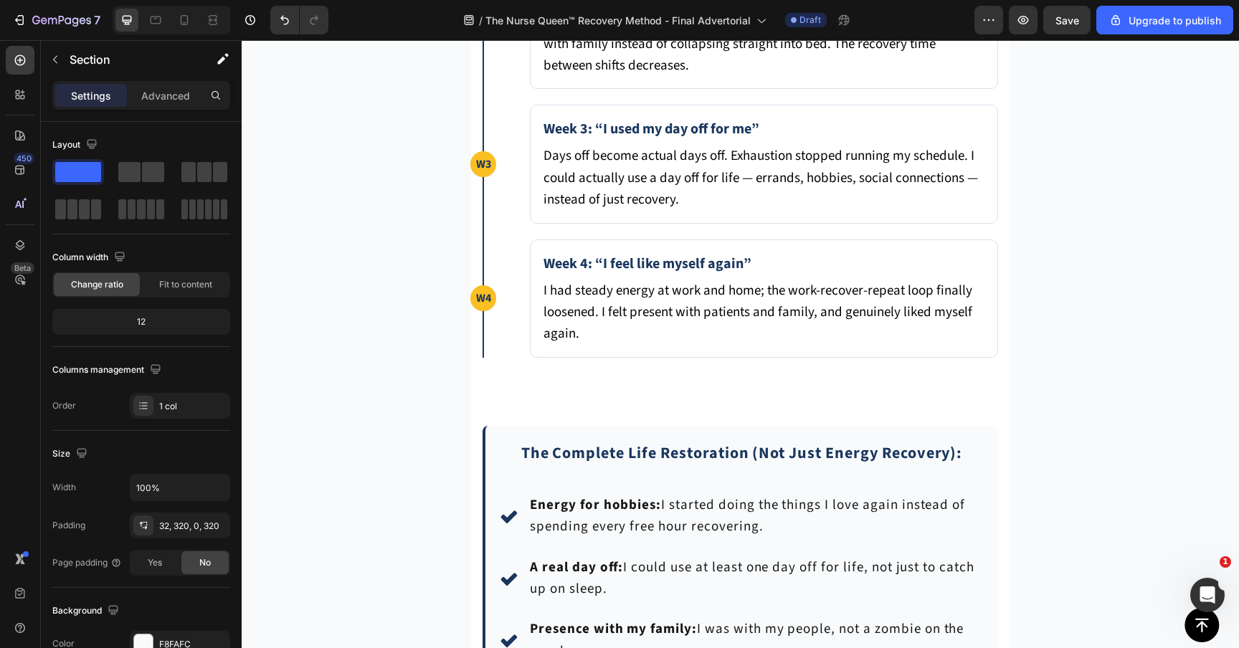
scroll to position [6484, 0]
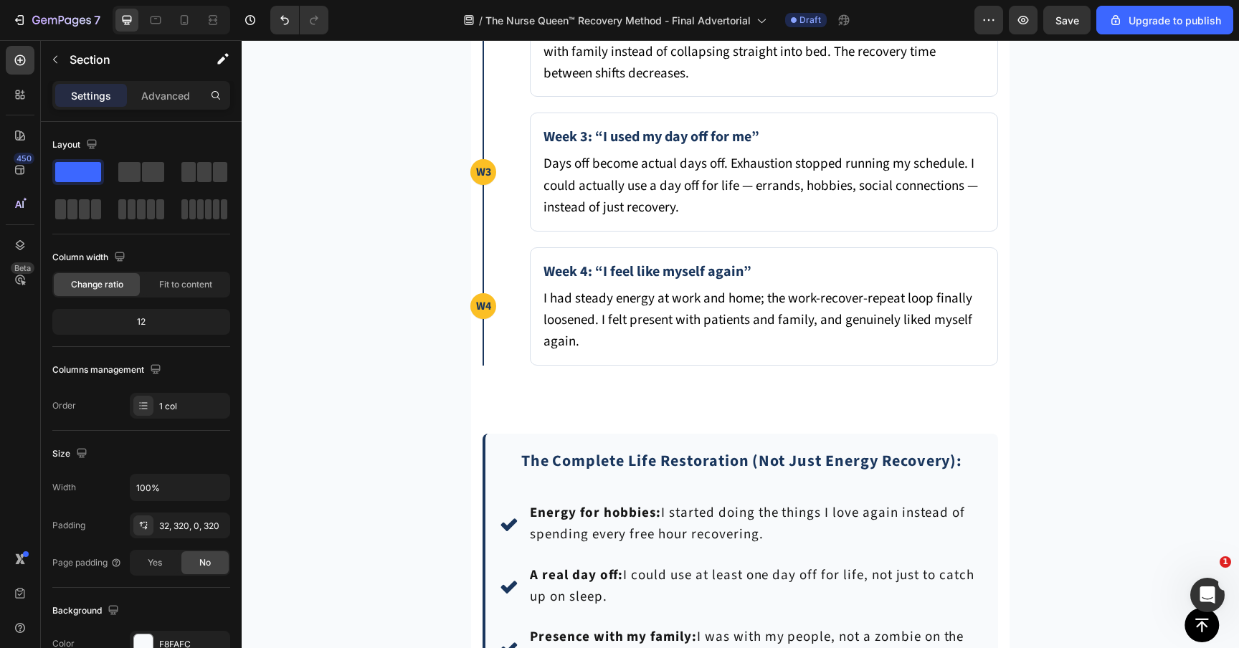
click at [544, 231] on div "Week 3: “I used my day off for me” Days off become actual days off. Exhaustion …" at bounding box center [764, 172] width 468 height 118
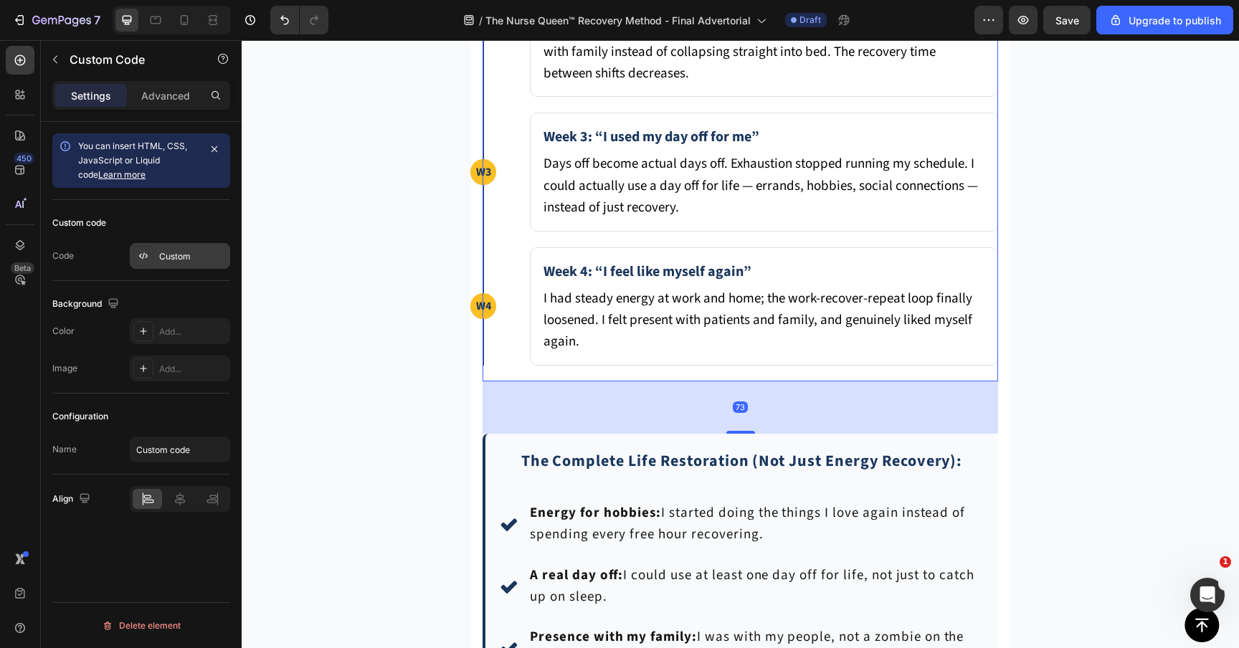
click at [199, 254] on div "Custom" at bounding box center [192, 256] width 67 height 13
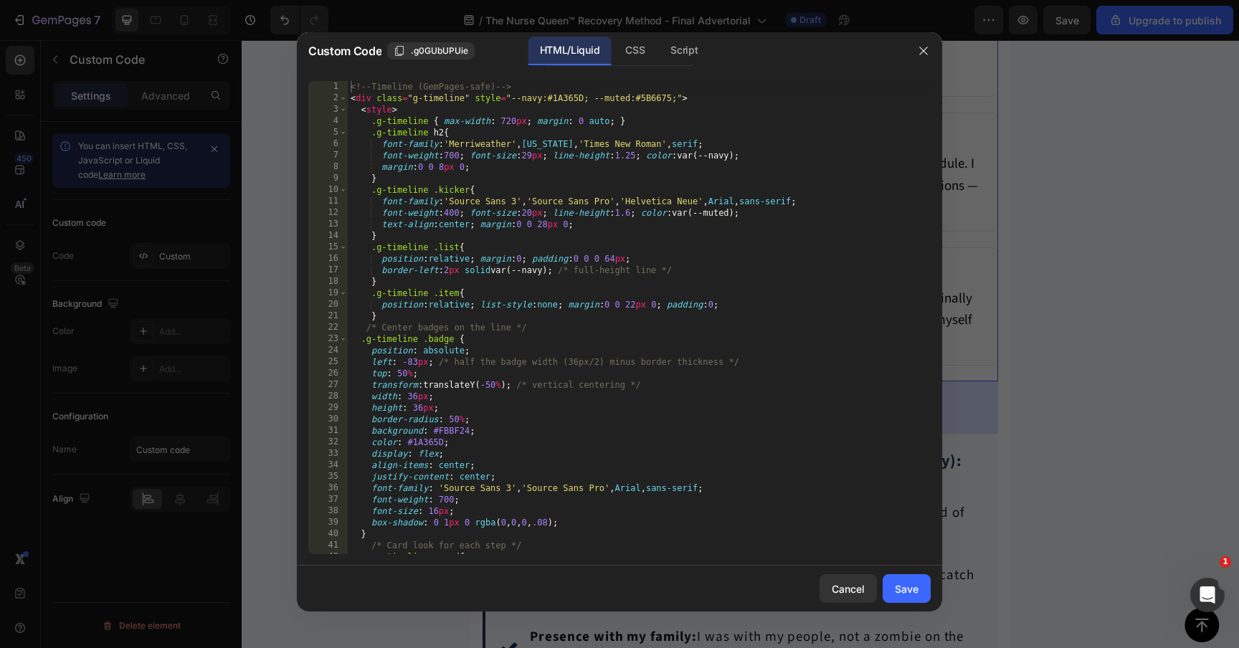
click at [514, 252] on div "<!-- Timeline (GemPages-safe) --> < div class = "g-timeline" style = "--navy:#1…" at bounding box center [639, 329] width 583 height 496
type textarea "</ul> </div>"
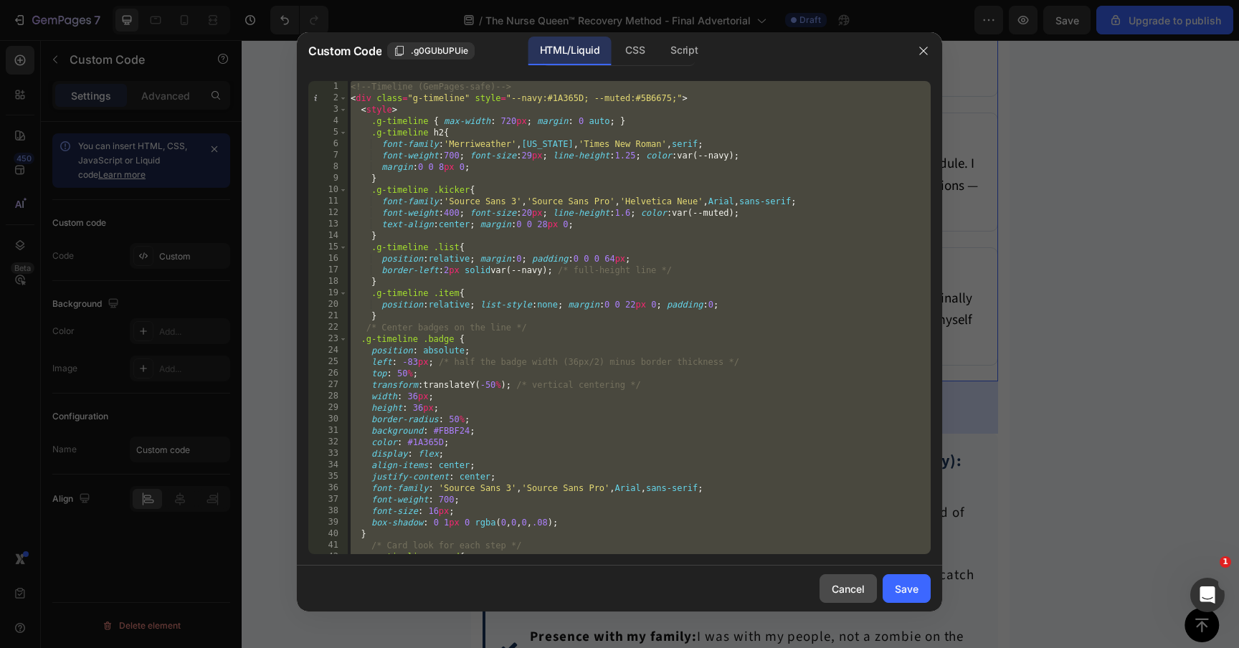
click at [857, 593] on div "Cancel" at bounding box center [847, 588] width 33 height 15
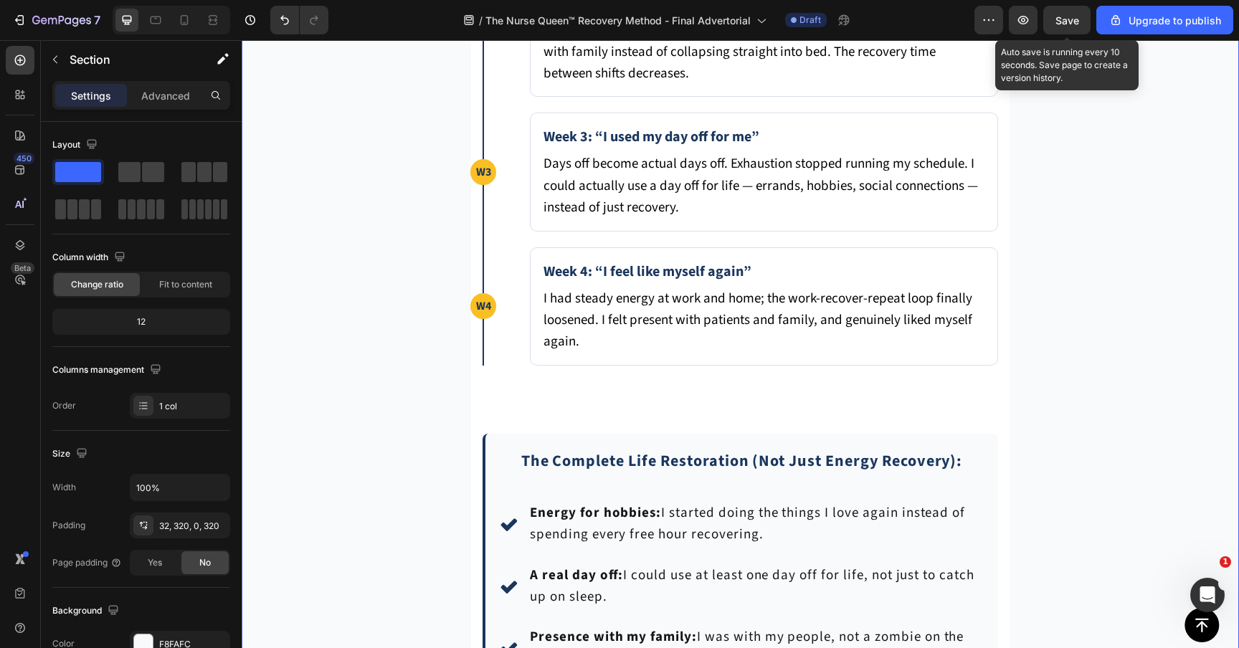
click at [1059, 19] on span "Save" at bounding box center [1067, 20] width 24 height 12
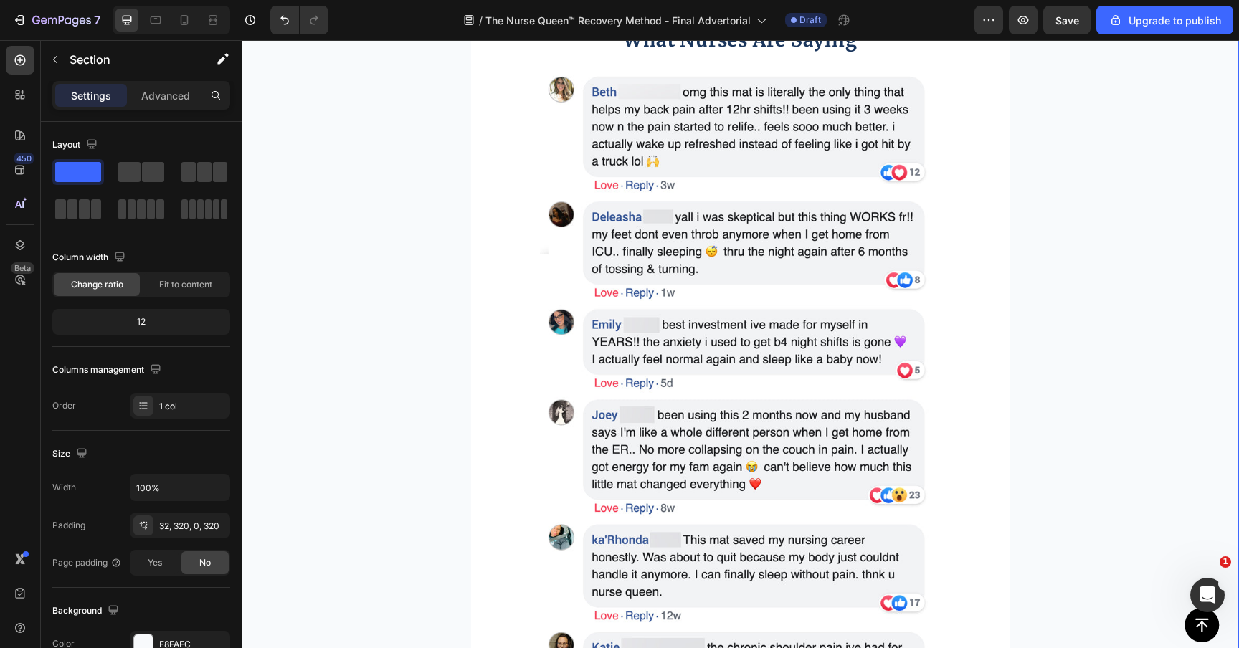
scroll to position [7603, 0]
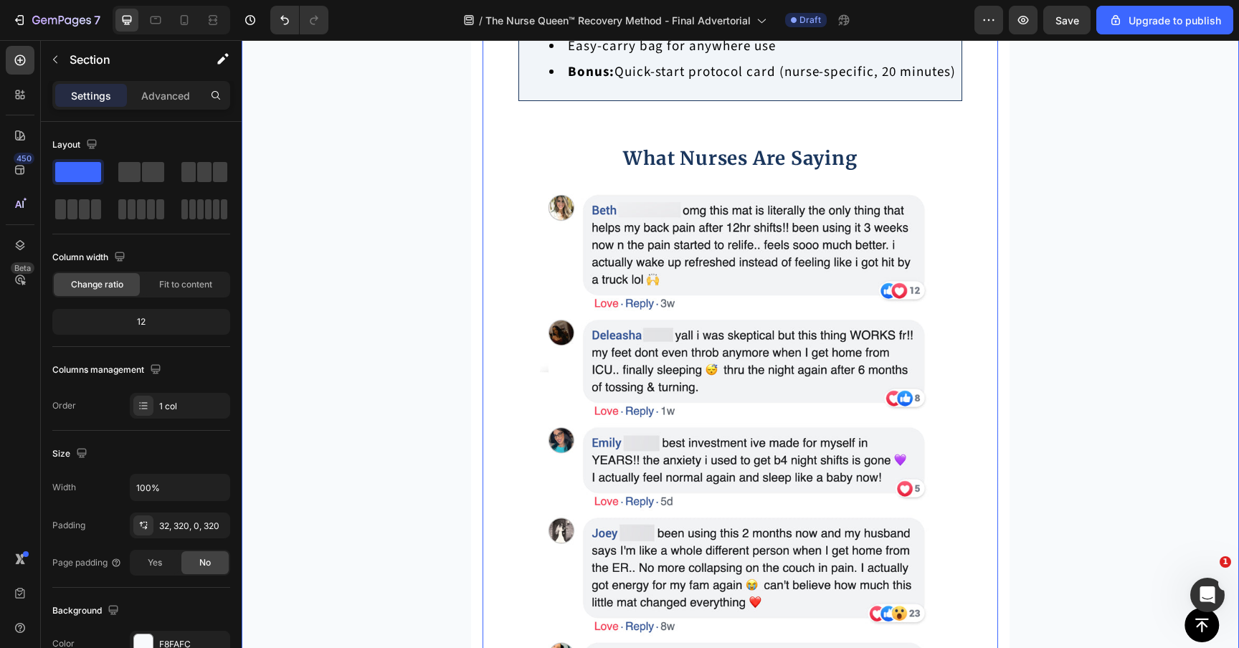
click at [761, 170] on strong "What Nurses Are Saying" at bounding box center [740, 158] width 234 height 24
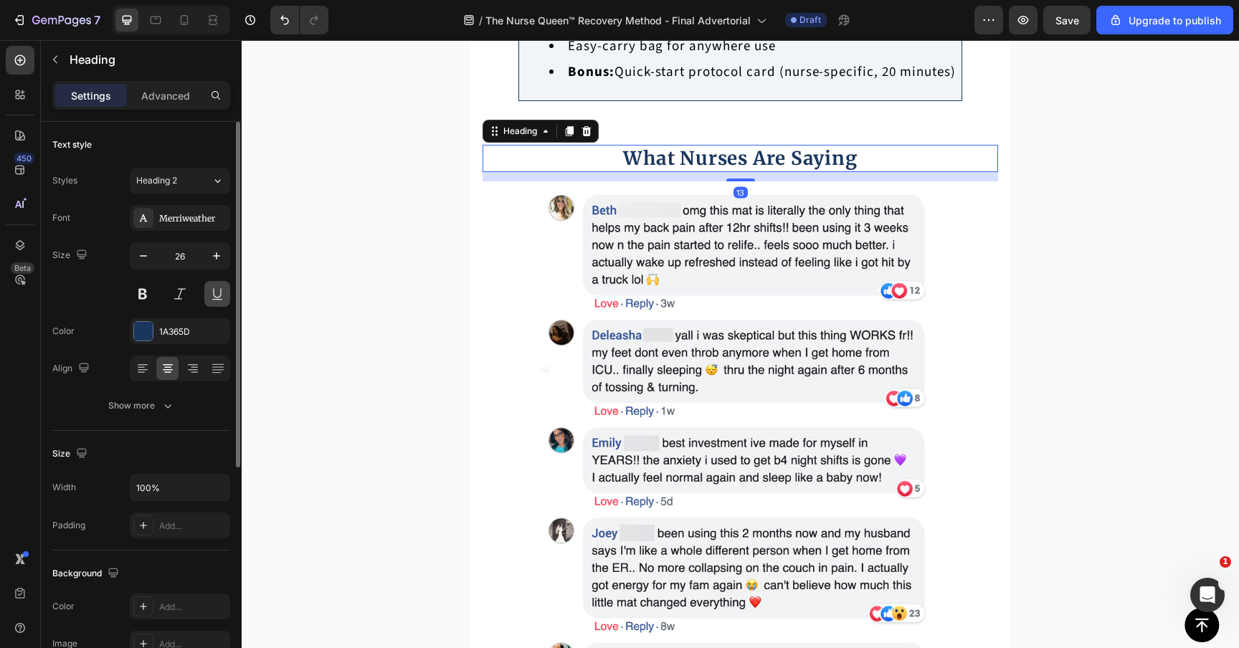
click at [224, 300] on button at bounding box center [217, 294] width 26 height 26
click at [214, 259] on icon "button" at bounding box center [216, 256] width 14 height 14
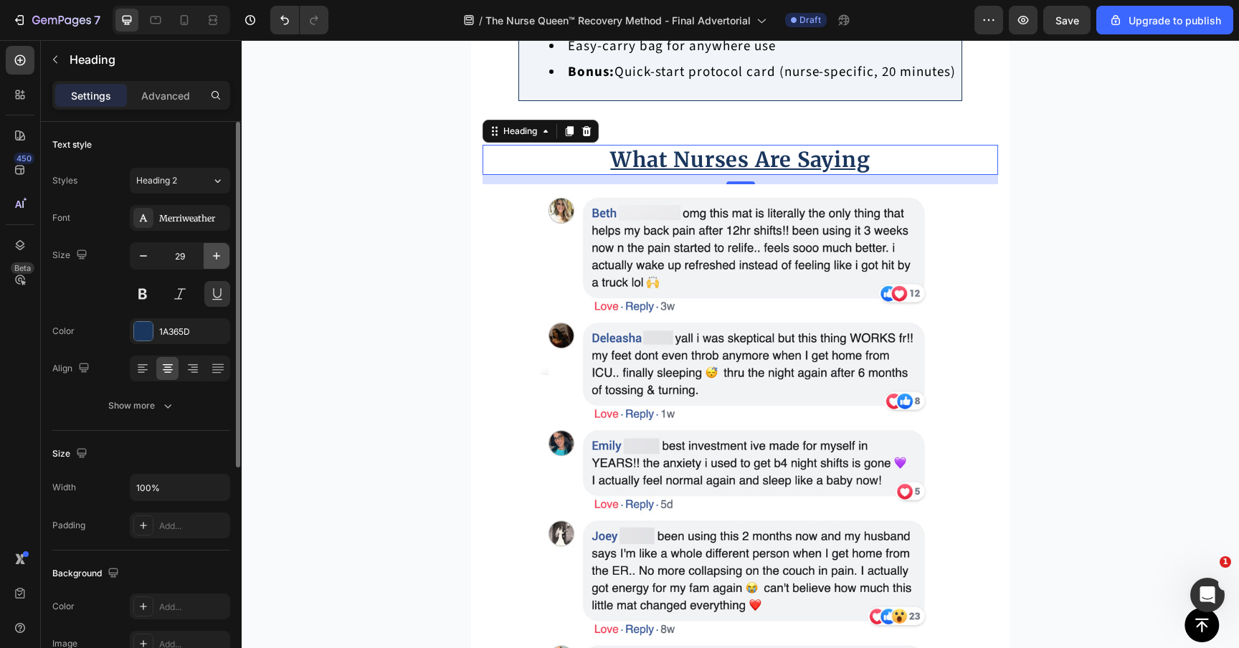
click at [214, 259] on icon "button" at bounding box center [216, 256] width 14 height 14
type input "32"
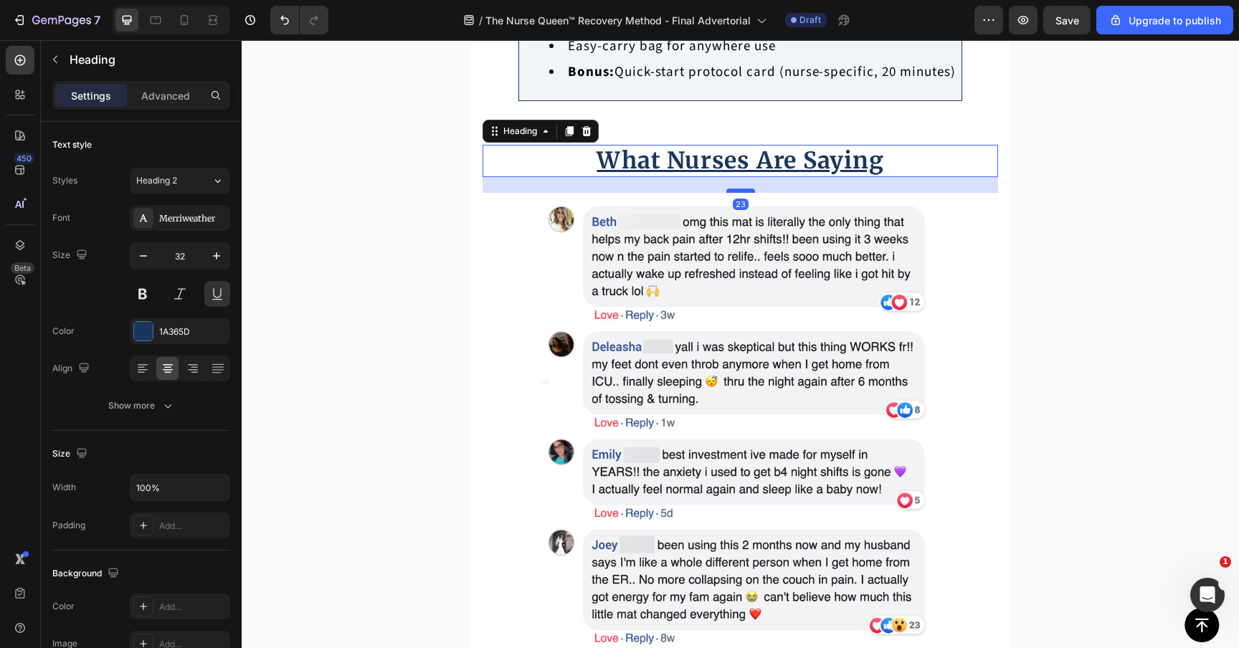
click at [741, 193] on div at bounding box center [740, 191] width 29 height 4
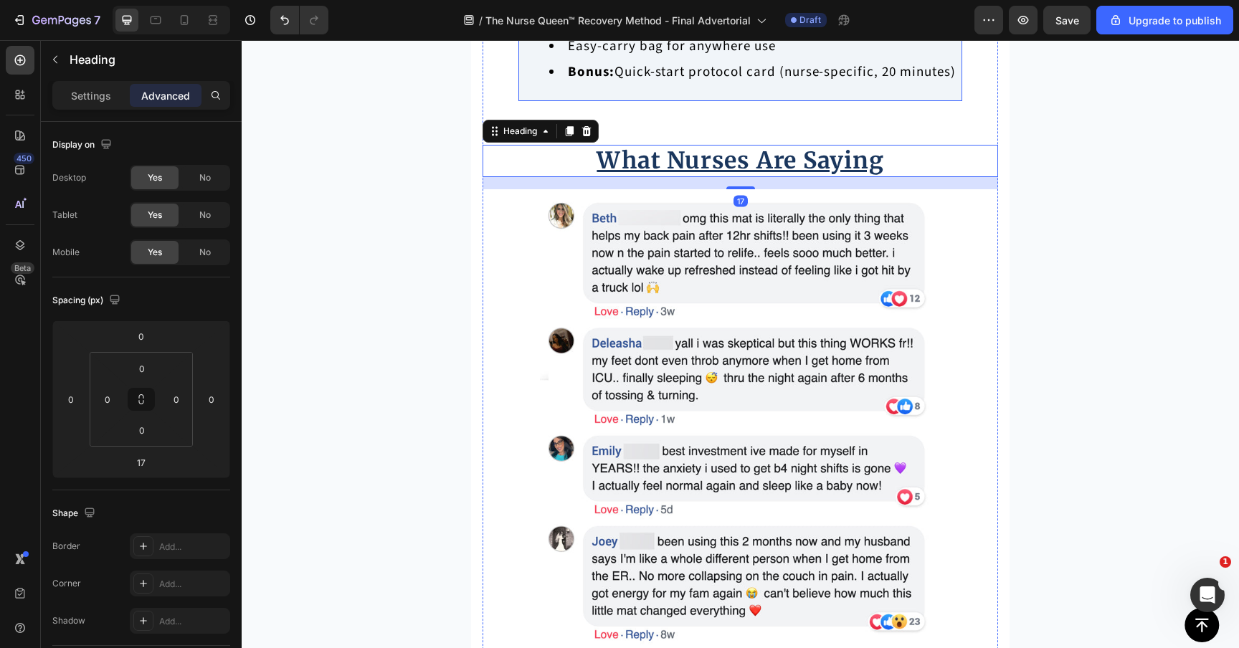
click at [751, 85] on li "Bonus: Quick-start protocol card (nurse-specific, 20 minutes)" at bounding box center [754, 72] width 411 height 26
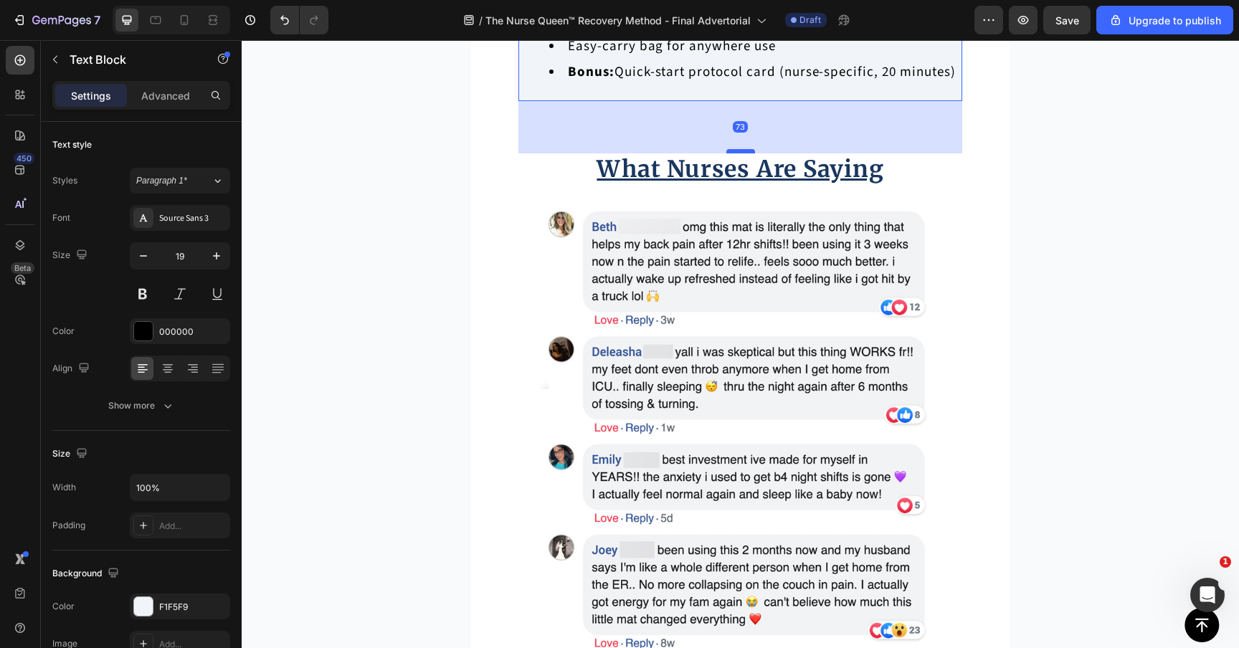
drag, startPoint x: 740, startPoint y: 297, endPoint x: 739, endPoint y: 305, distance: 8.7
click at [739, 153] on div at bounding box center [740, 151] width 29 height 4
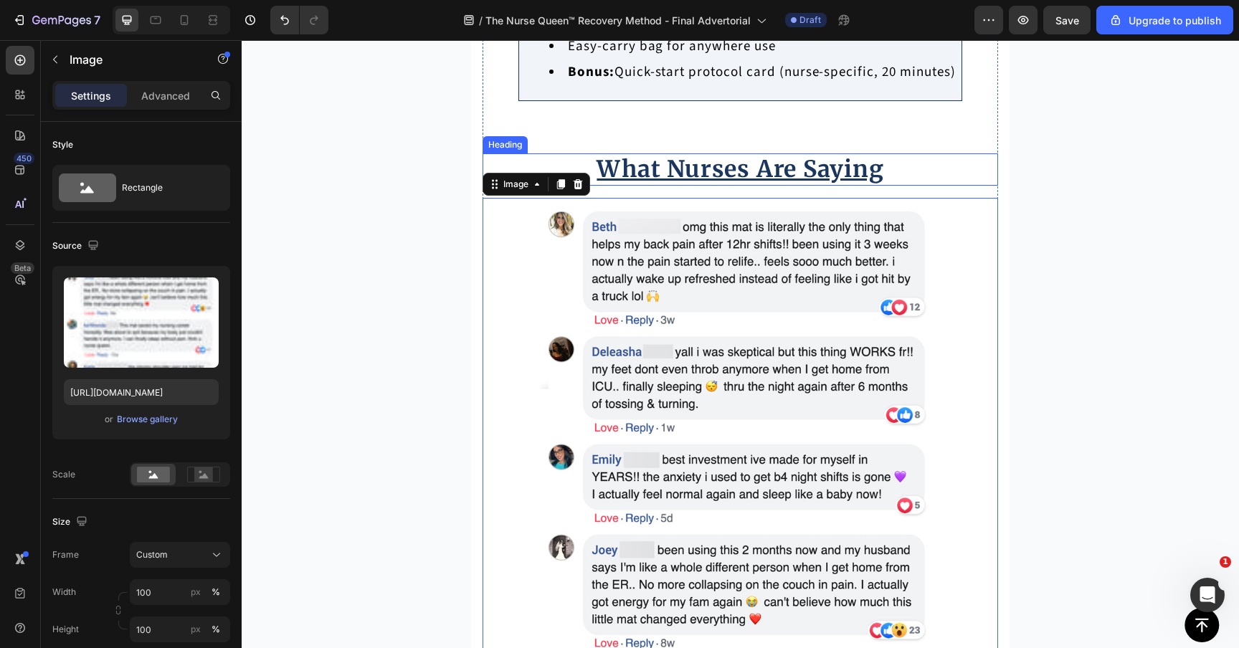
click at [872, 183] on strong "What Nurses Are Saying" at bounding box center [739, 169] width 287 height 29
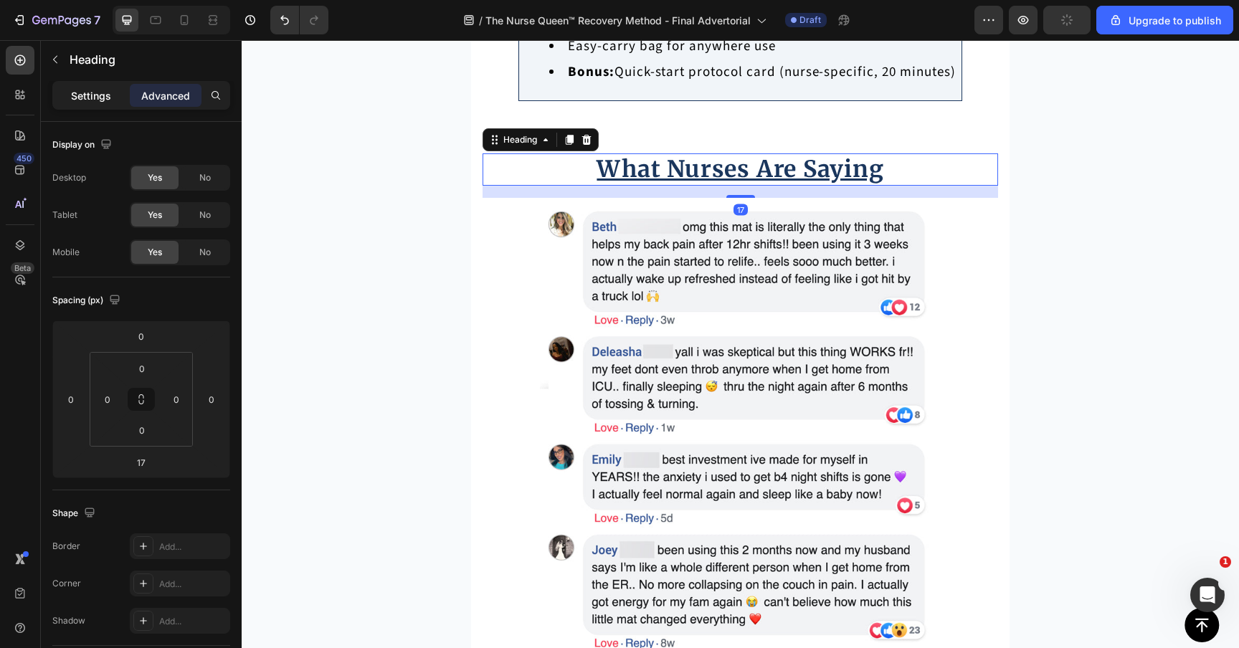
click at [93, 97] on p "Settings" at bounding box center [91, 95] width 40 height 15
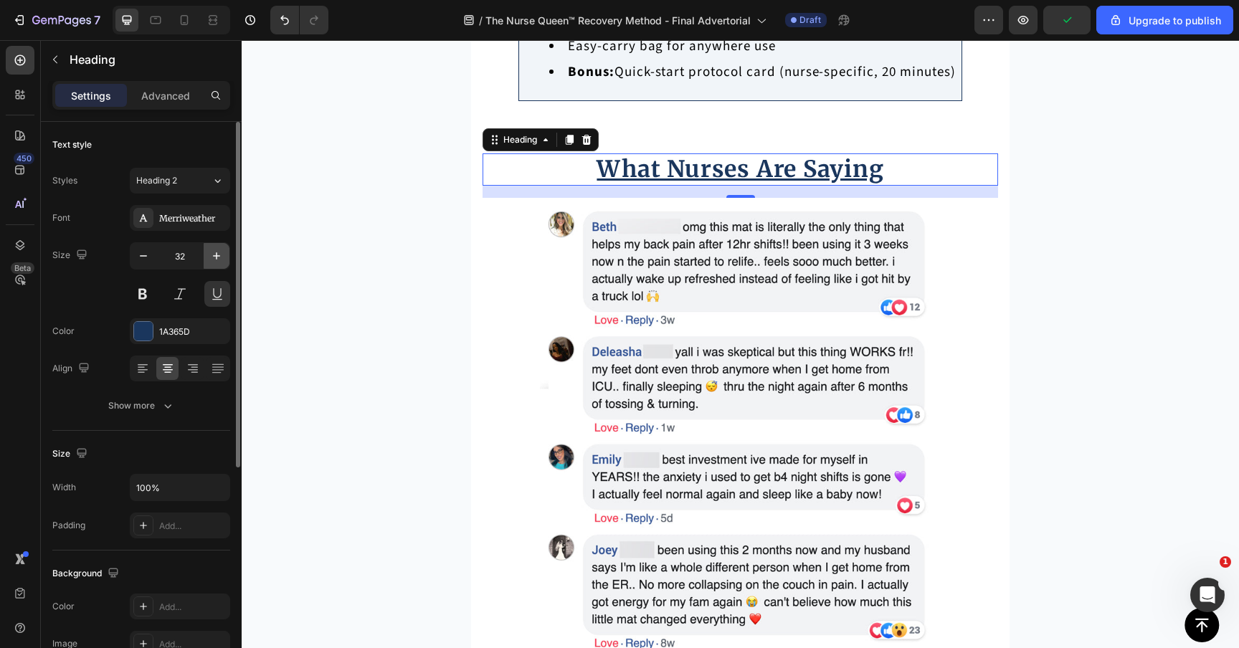
click at [211, 250] on icon "button" at bounding box center [216, 256] width 14 height 14
type input "33"
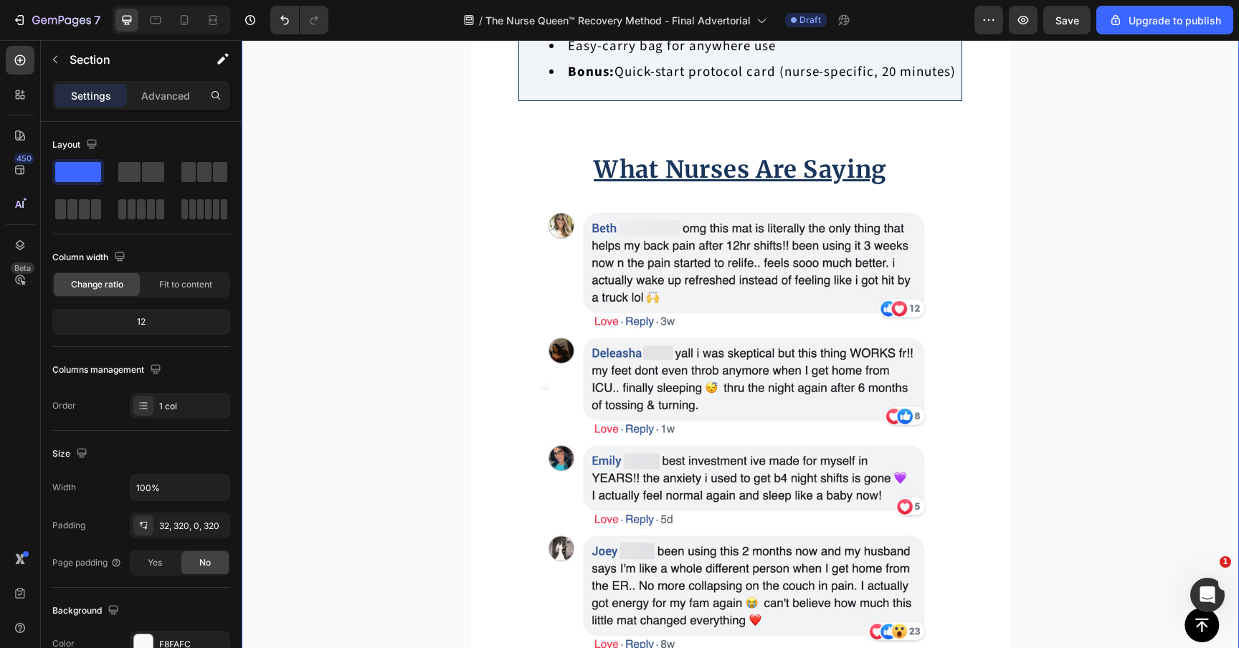
click at [1062, 14] on span "Save" at bounding box center [1067, 20] width 24 height 12
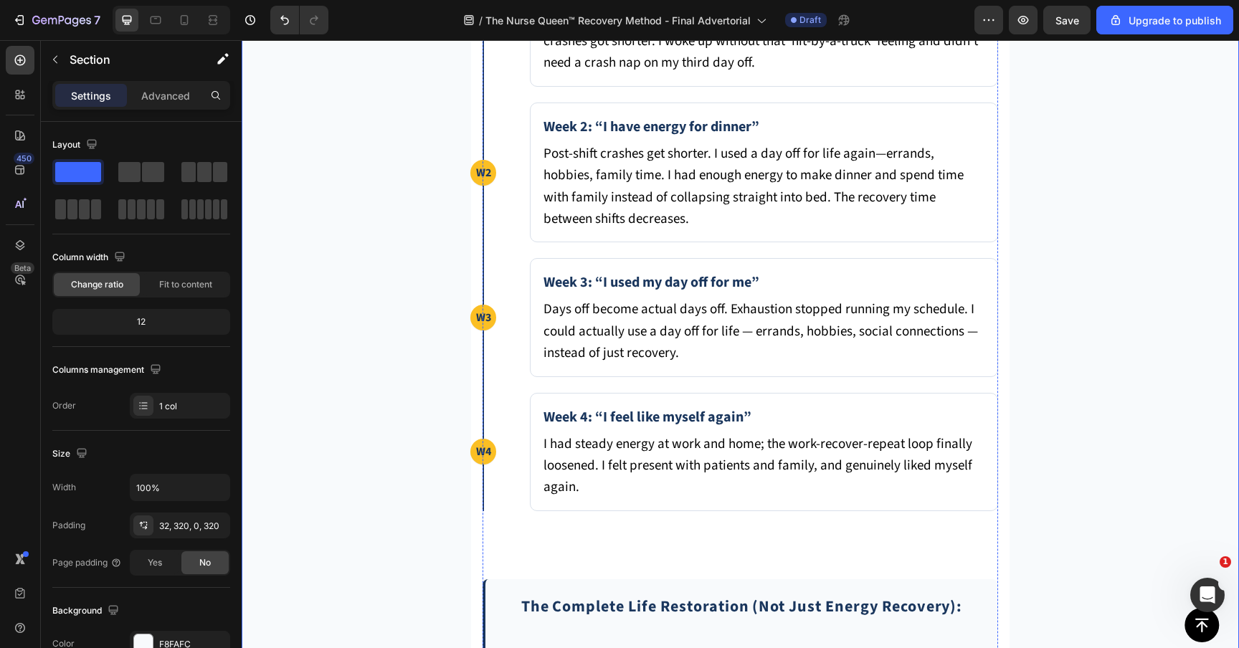
scroll to position [6211, 0]
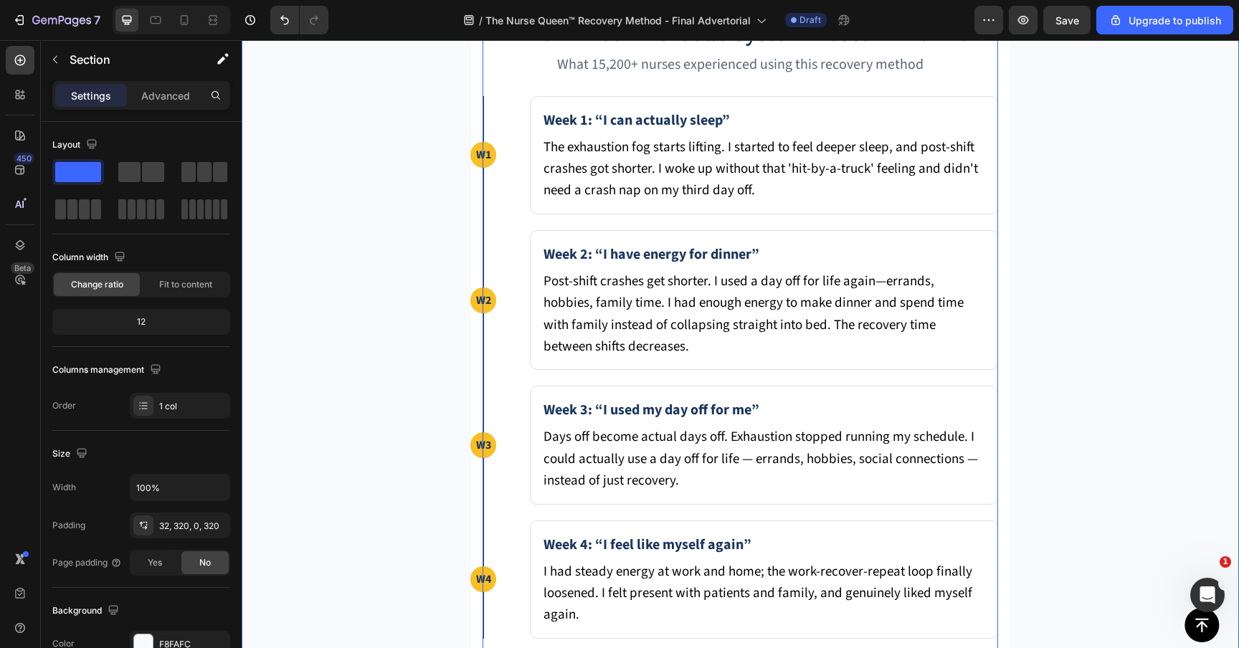
click at [541, 214] on div "Week 1: “I can actually sleep” The exhaustion fog starts lifting. I started to …" at bounding box center [764, 155] width 468 height 118
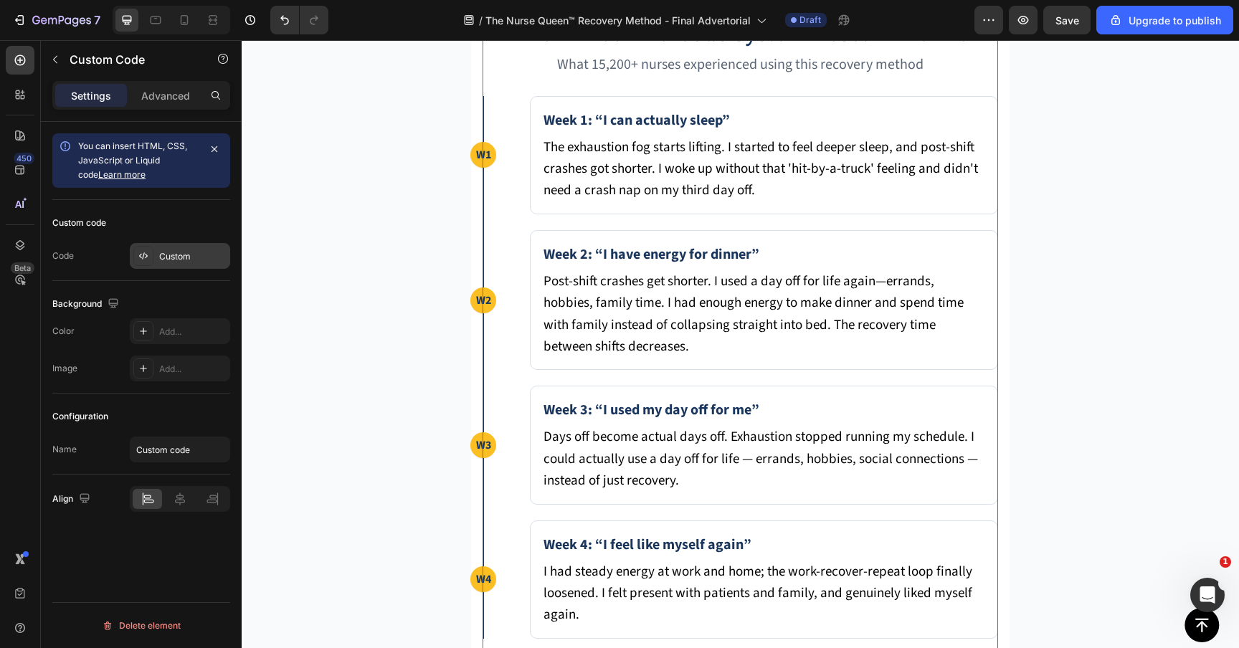
click at [185, 267] on div "Custom" at bounding box center [180, 256] width 100 height 26
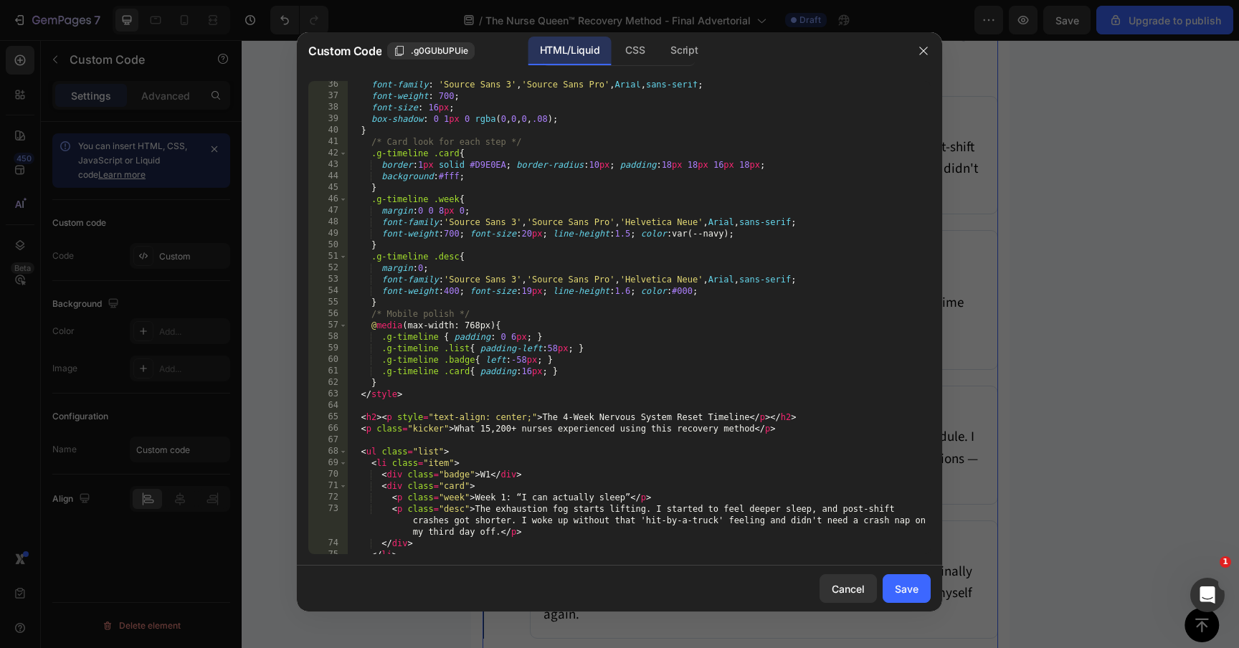
scroll to position [765, 0]
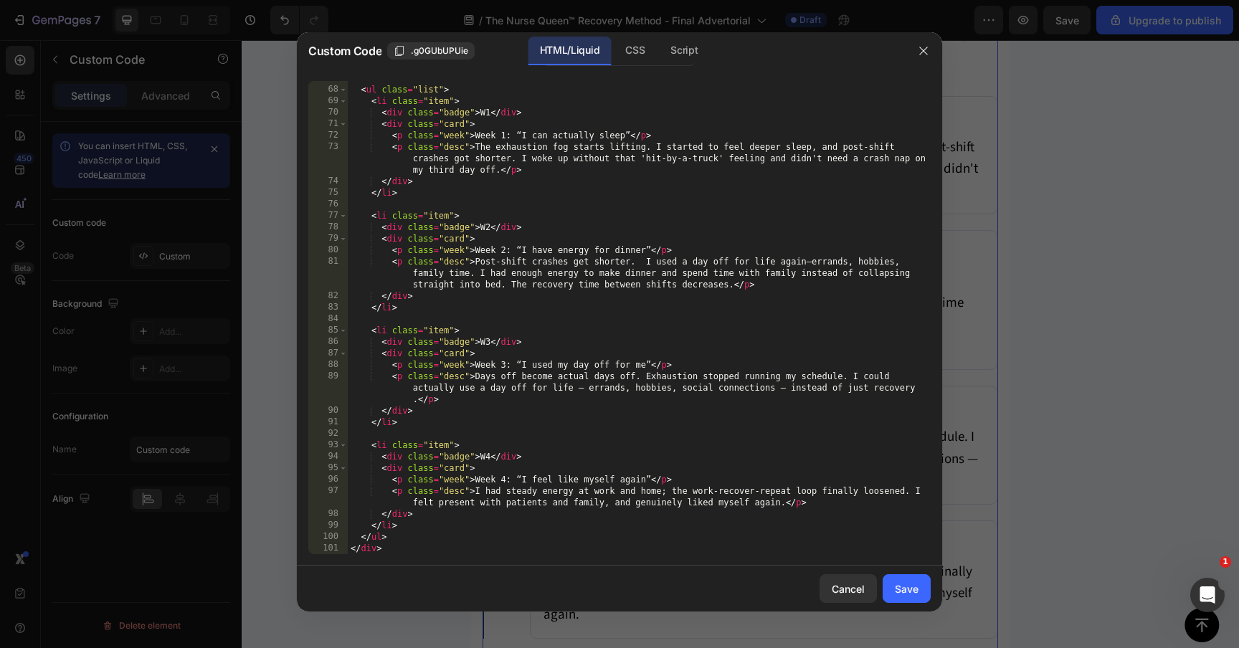
type textarea "</div>"
click at [431, 545] on div "< ul class = "list" > < li class = "item" > < div class = "badge" > W1 </ div >…" at bounding box center [639, 320] width 583 height 496
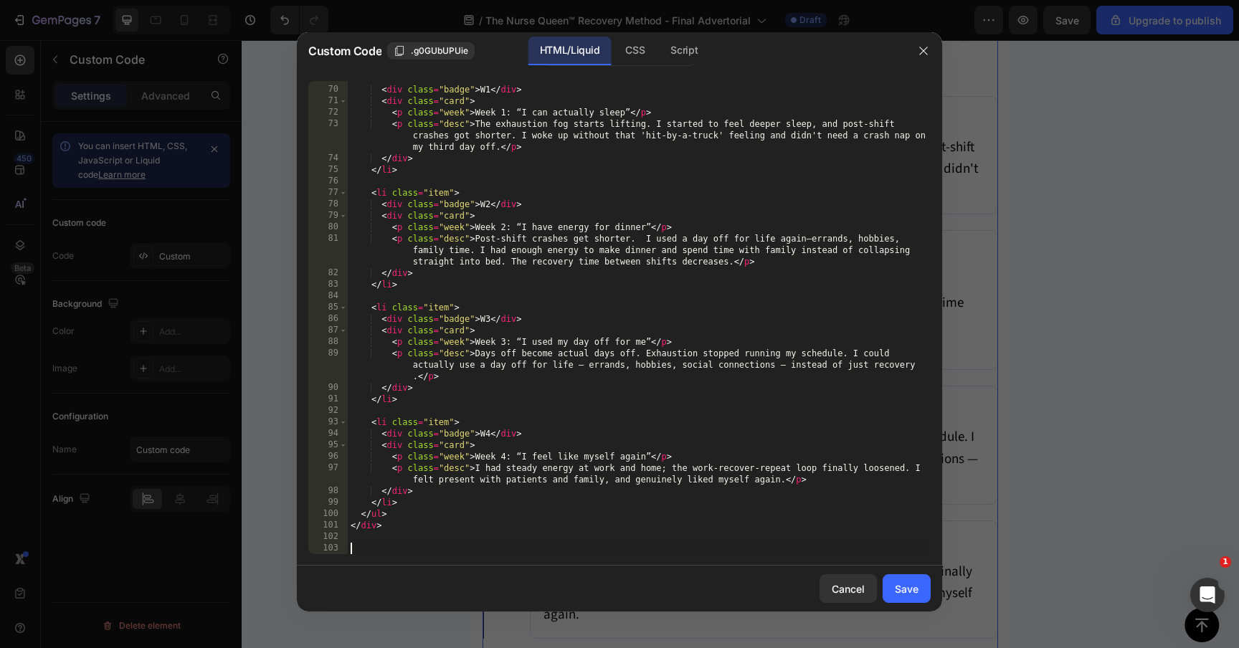
scroll to position [788, 0]
paste textarea "</style>"
type textarea "</style>"
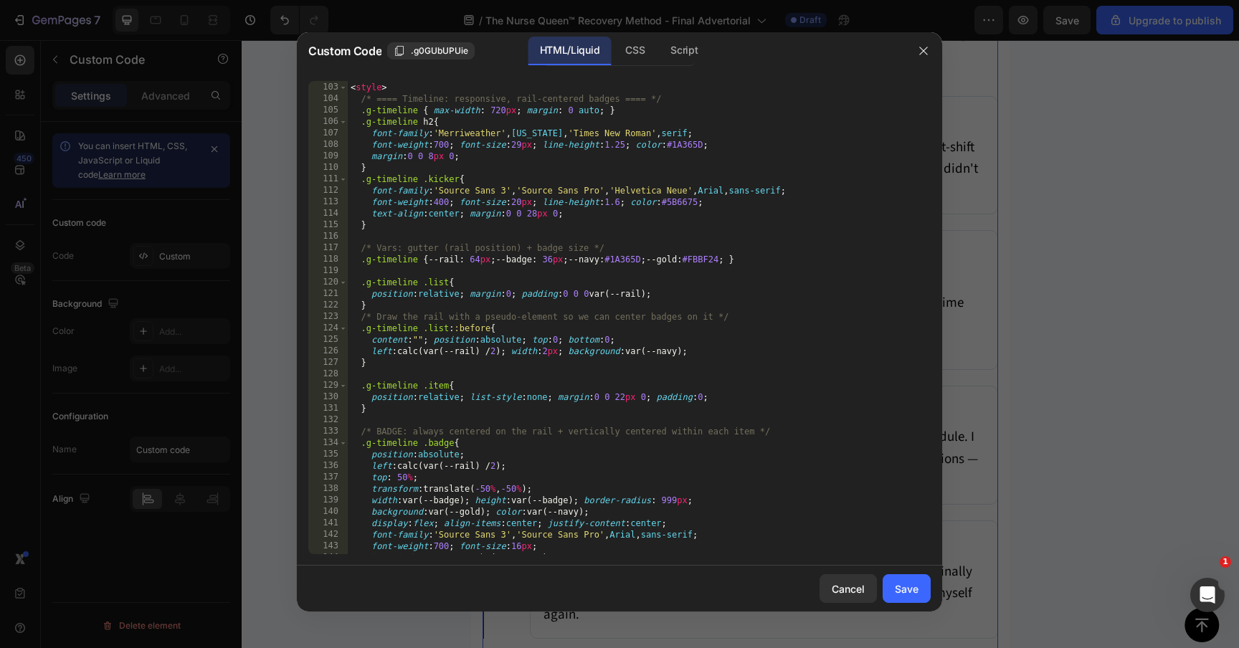
scroll to position [1249, 0]
click at [910, 588] on div "Save" at bounding box center [907, 588] width 24 height 15
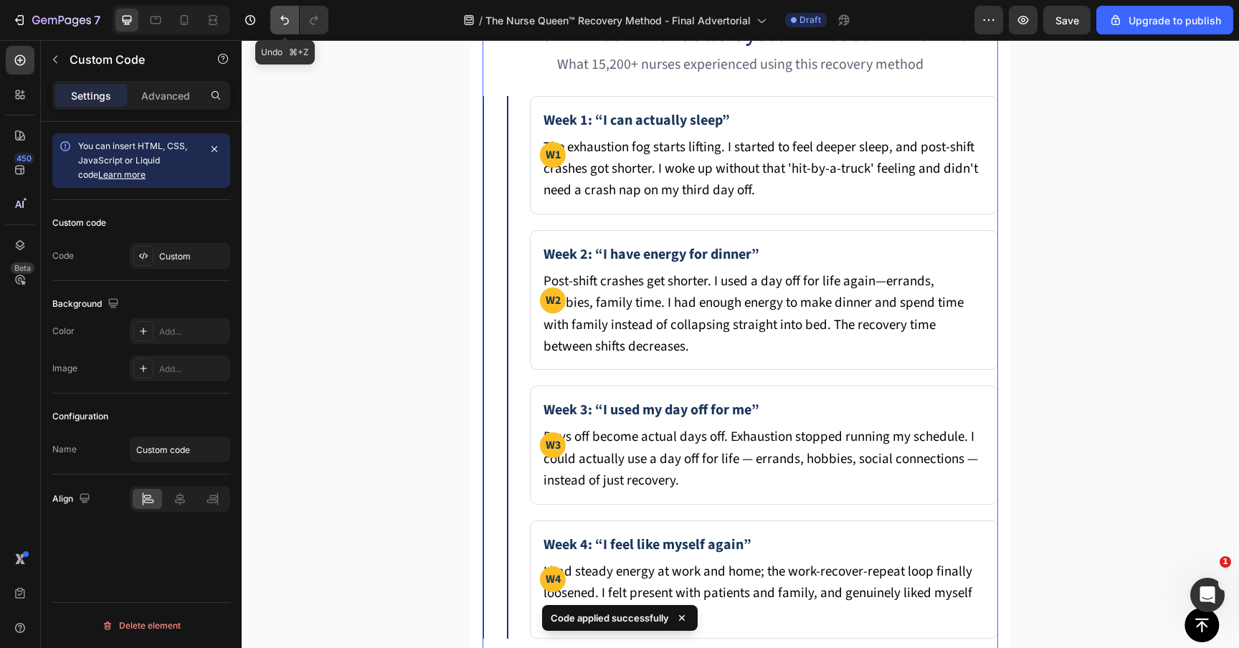
click at [282, 20] on icon "Undo/Redo" at bounding box center [284, 20] width 14 height 14
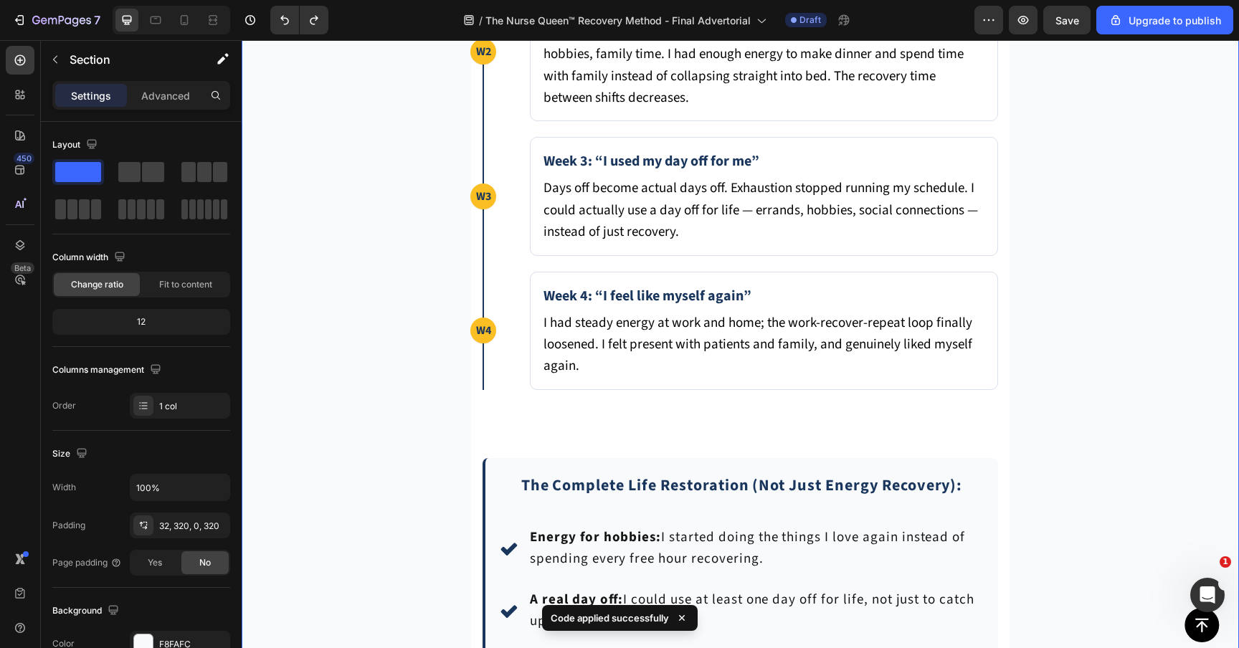
scroll to position [6568, 0]
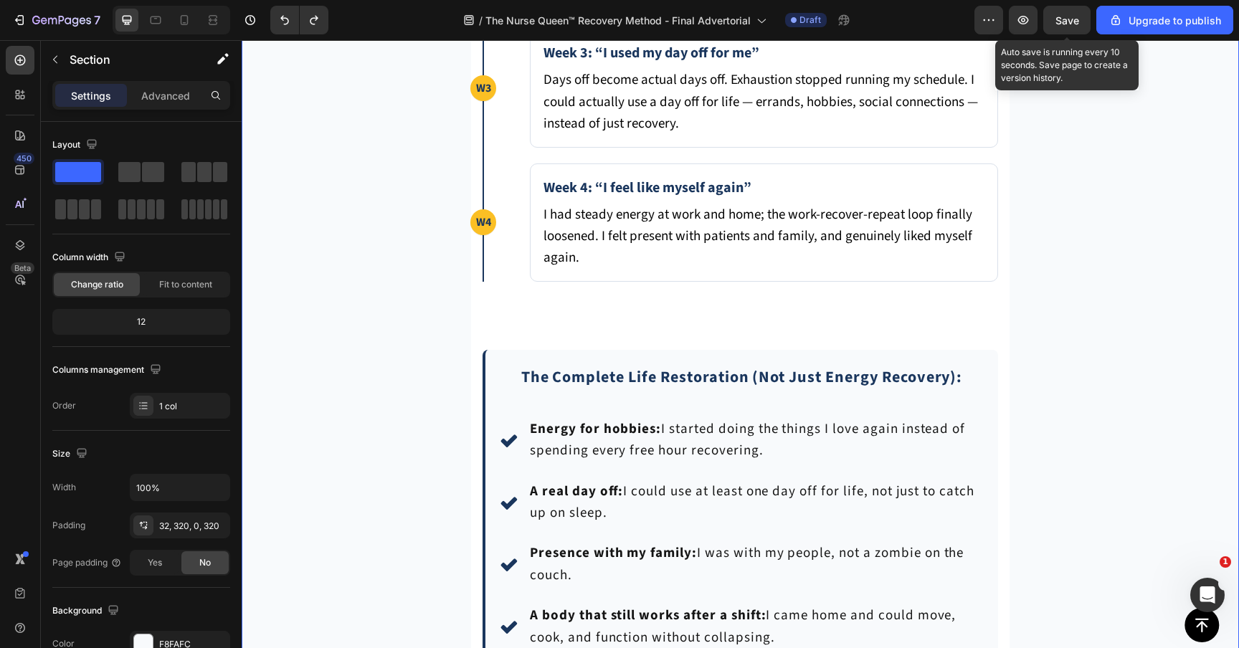
click at [1072, 14] on span "Save" at bounding box center [1067, 20] width 24 height 12
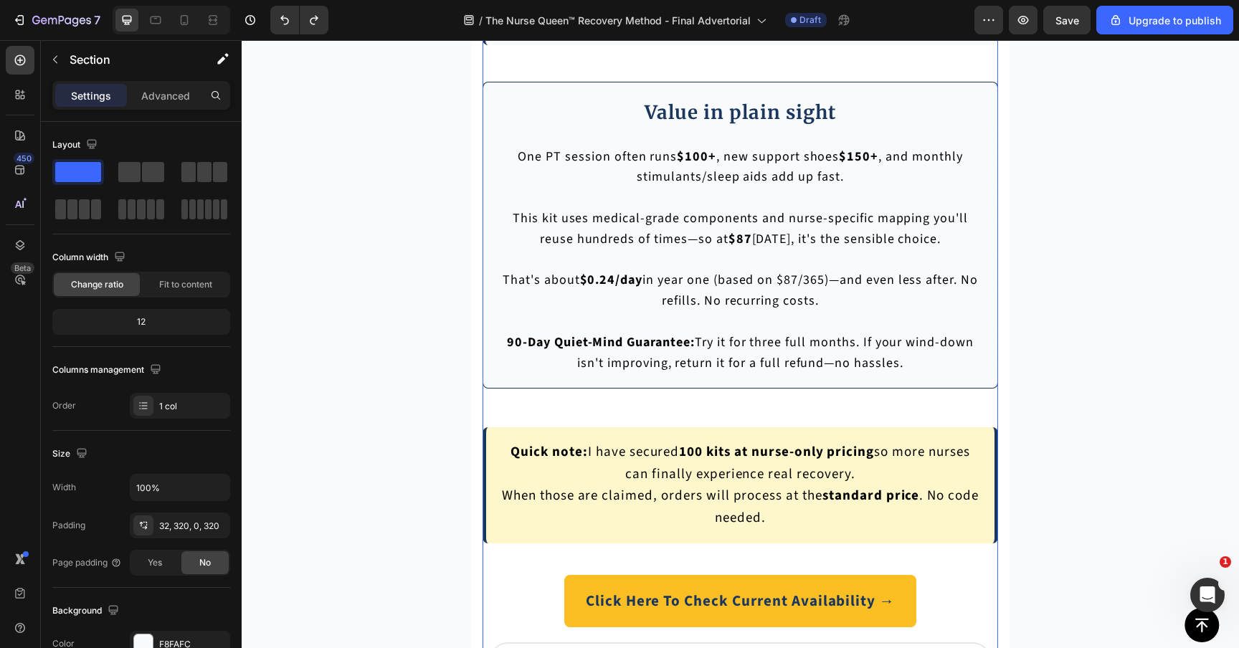
scroll to position [10026, 0]
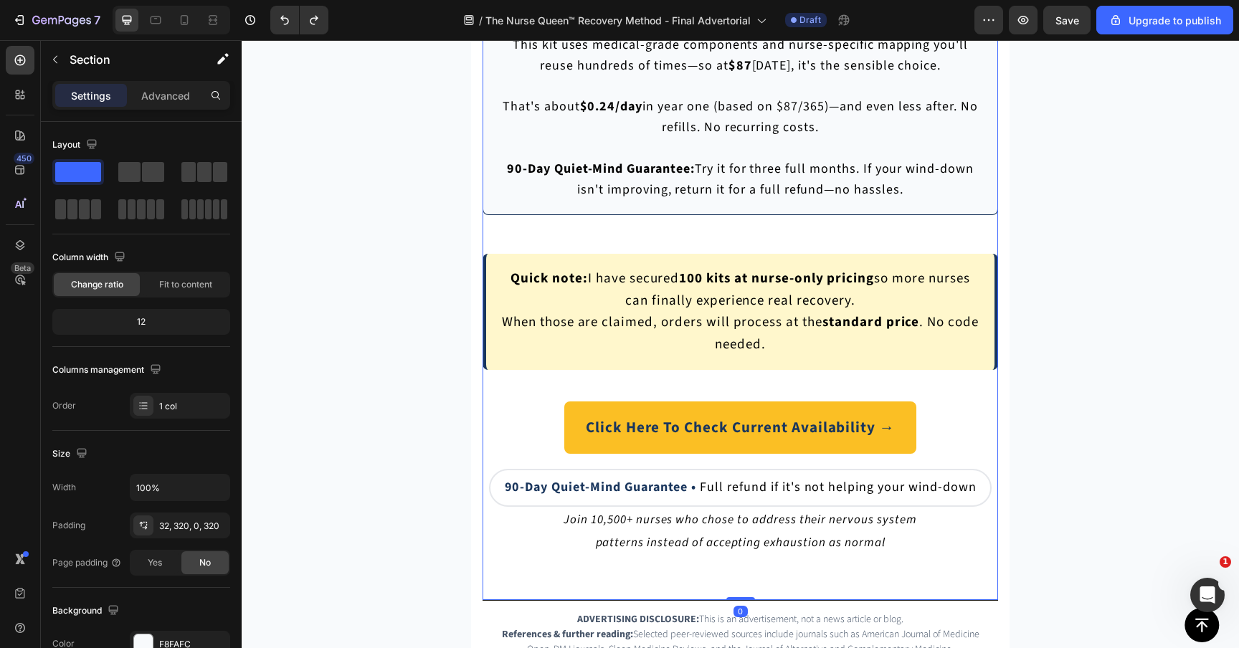
click at [591, 414] on button "Click Here To Check Current Availability →" at bounding box center [740, 427] width 352 height 52
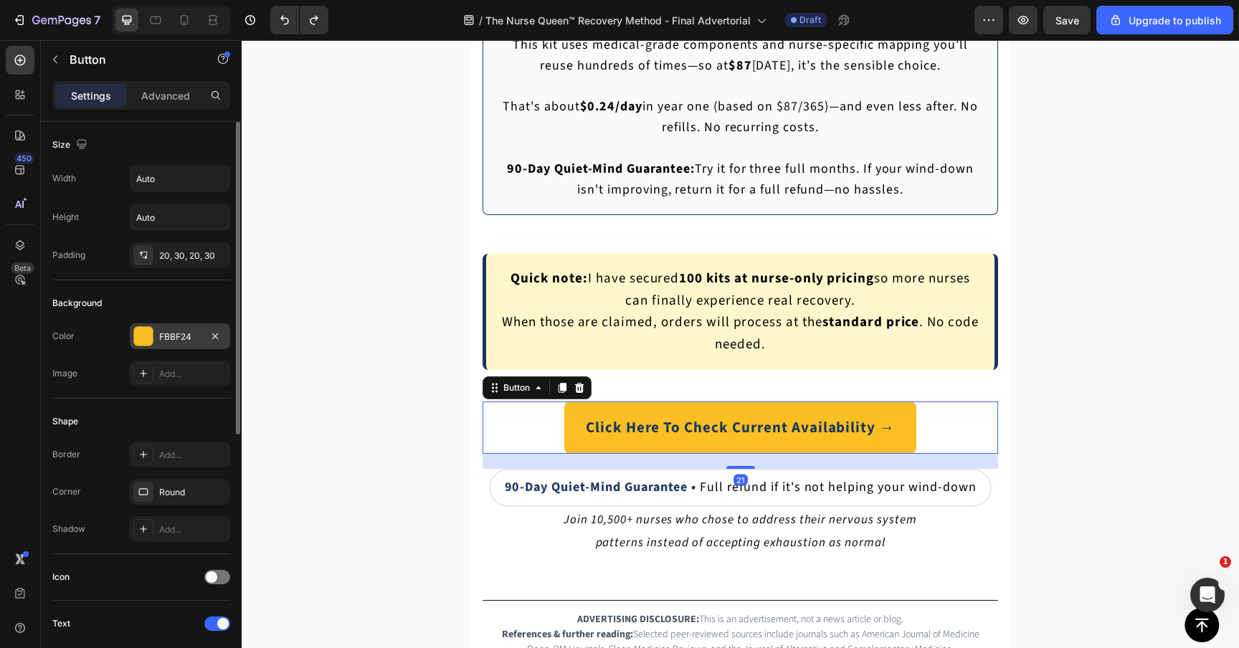
click at [154, 340] on div "FBBF24" at bounding box center [180, 336] width 100 height 26
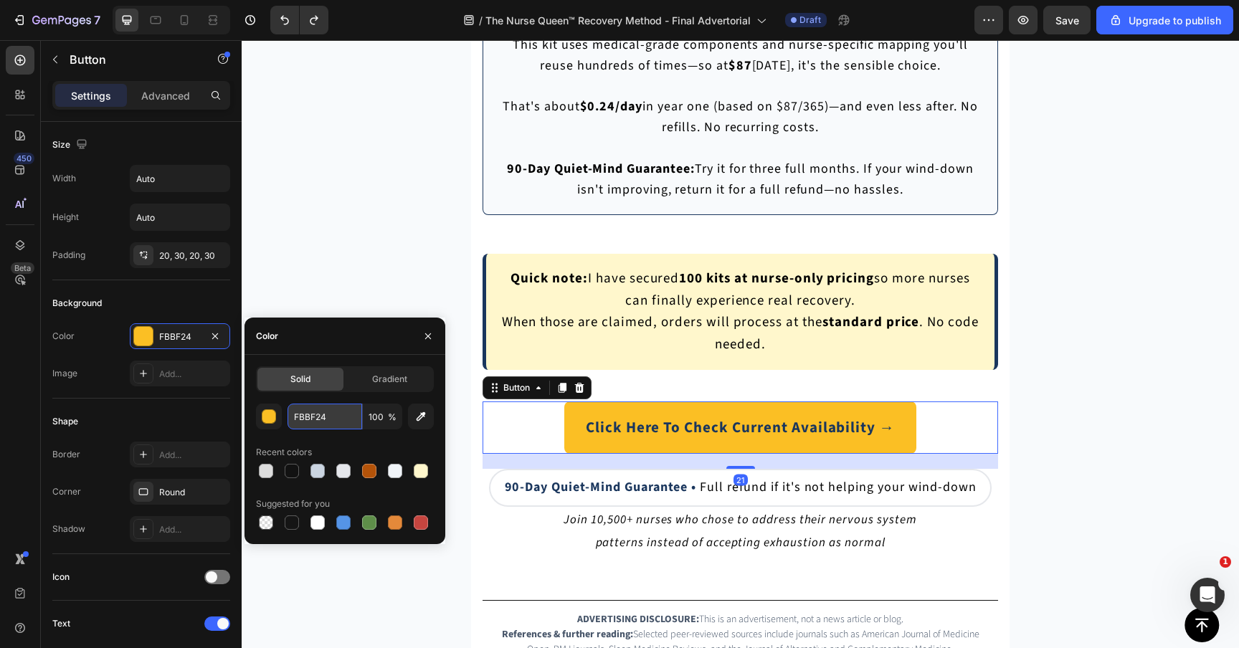
click at [328, 419] on input "FBBF24" at bounding box center [324, 417] width 75 height 26
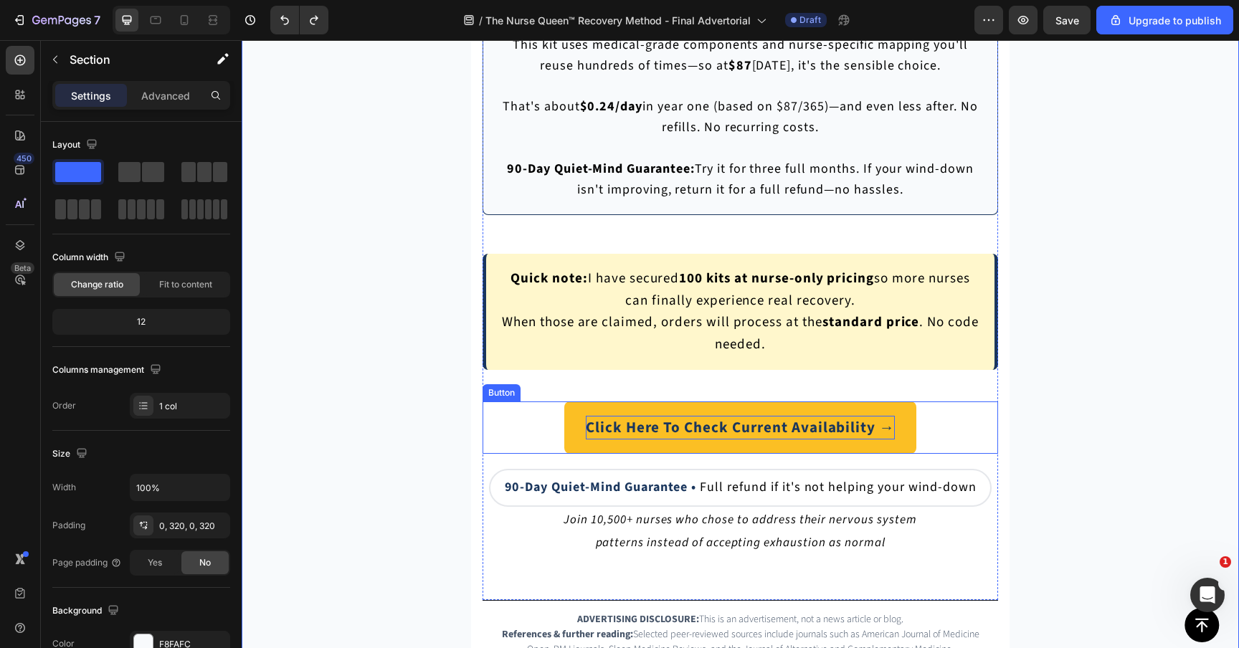
click at [614, 431] on span "Click Here To Check Current Availability →" at bounding box center [740, 427] width 309 height 22
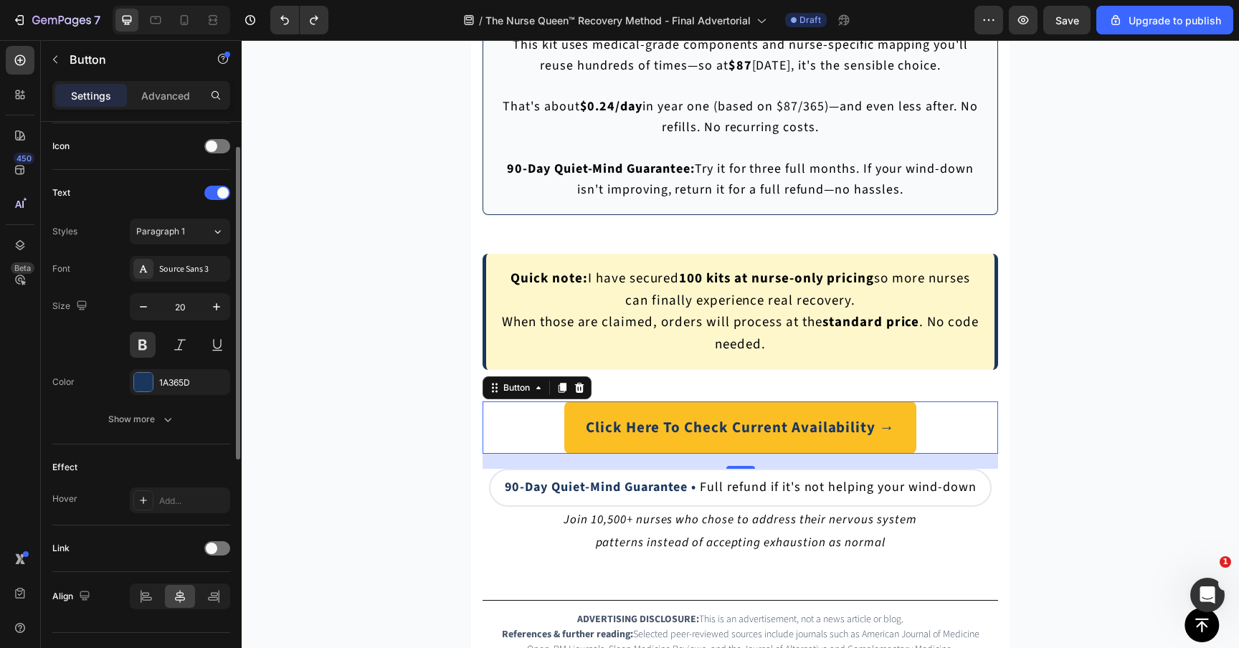
scroll to position [461, 0]
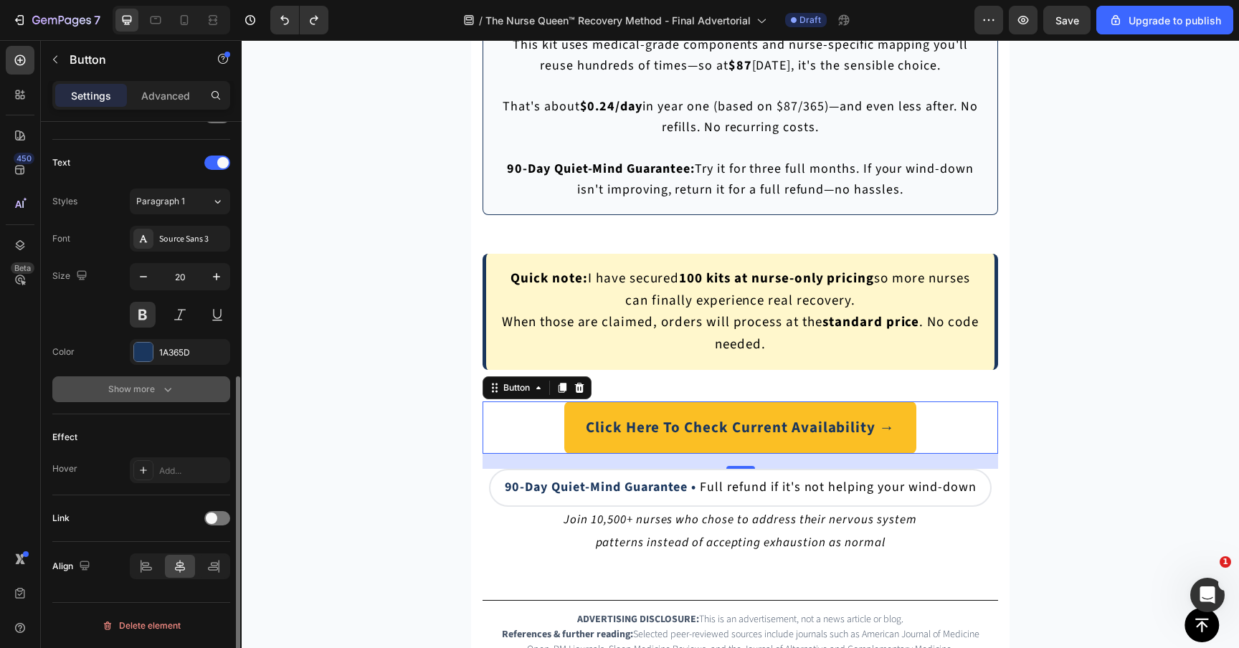
click at [165, 385] on icon "button" at bounding box center [168, 389] width 14 height 14
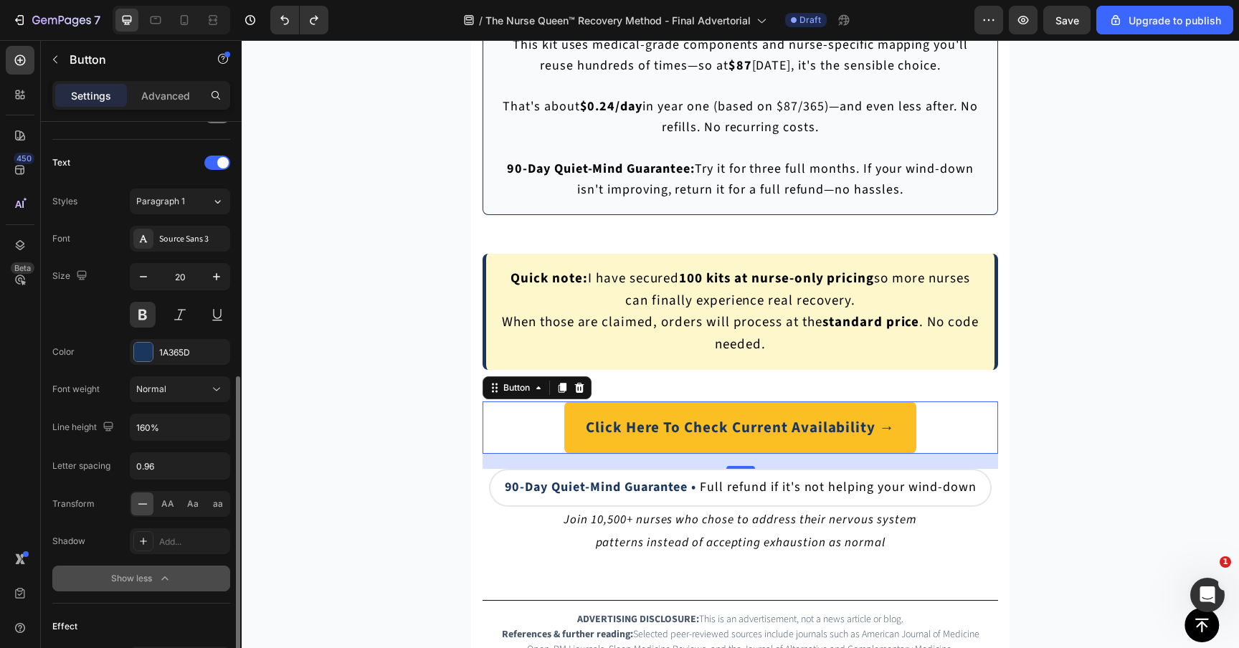
click at [186, 406] on div "Font Source Sans 3 Size 20 Color 1A365D Font weight Normal Line height 160% Let…" at bounding box center [141, 409] width 178 height 366
click at [189, 399] on button "Normal" at bounding box center [180, 389] width 100 height 26
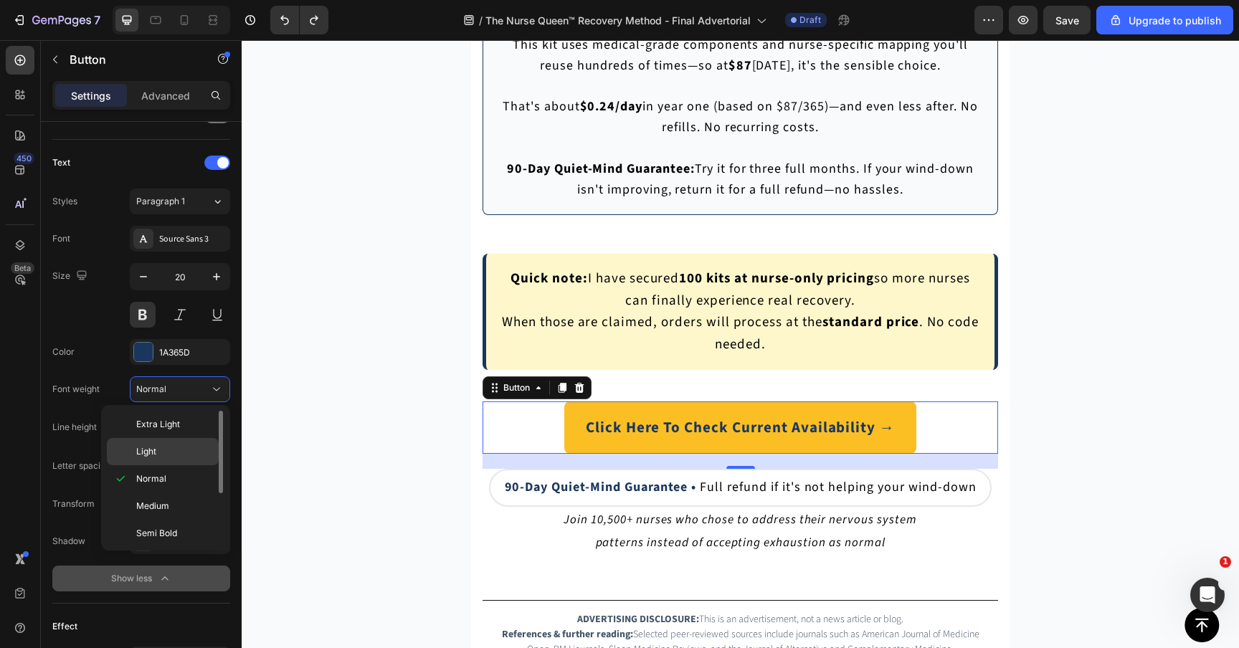
scroll to position [84, 0]
click at [187, 490] on div "Bold" at bounding box center [163, 503] width 112 height 27
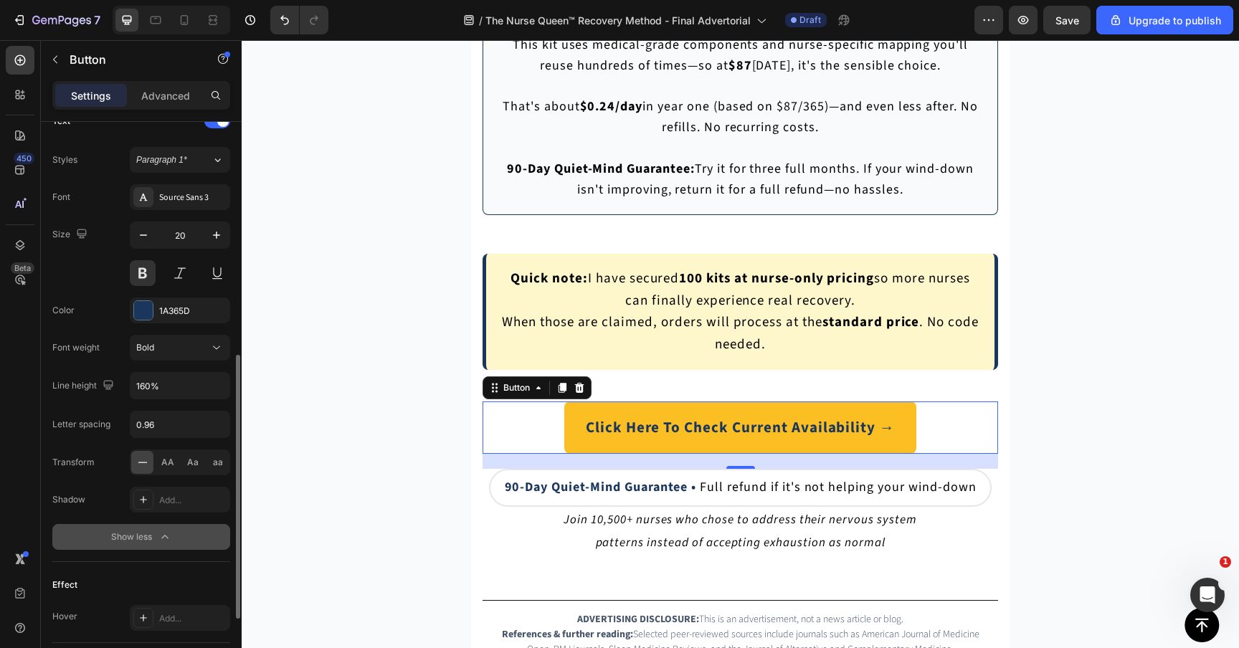
scroll to position [523, 0]
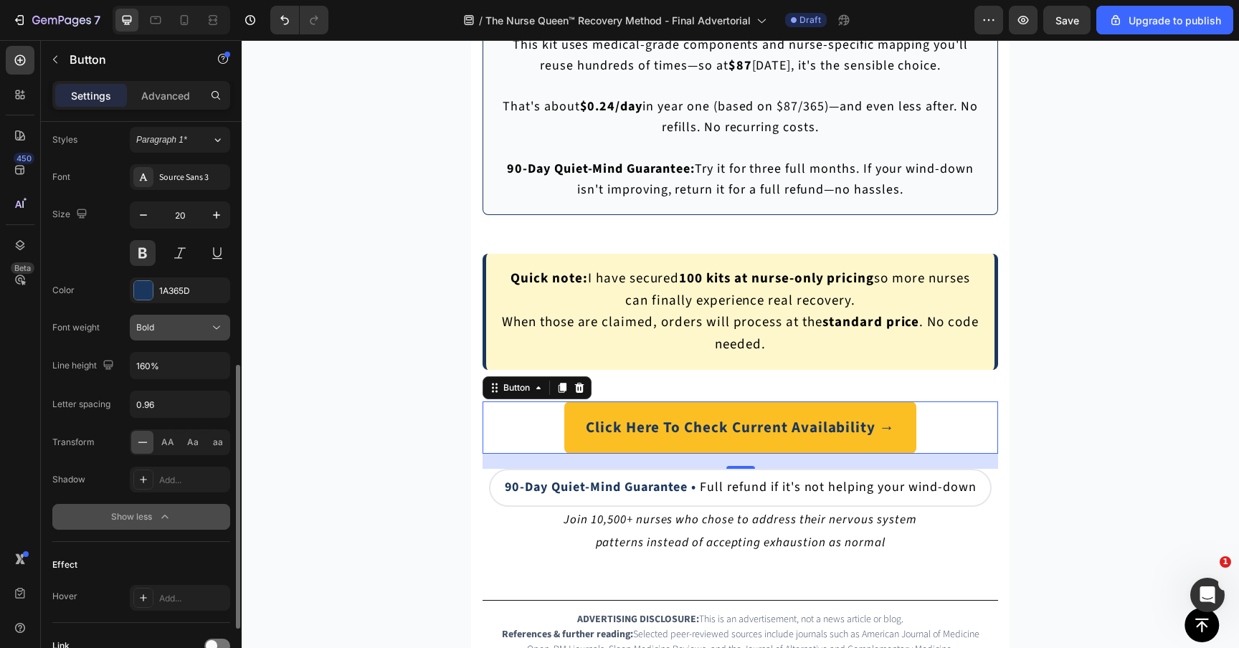
click at [184, 315] on button "Bold" at bounding box center [180, 328] width 100 height 26
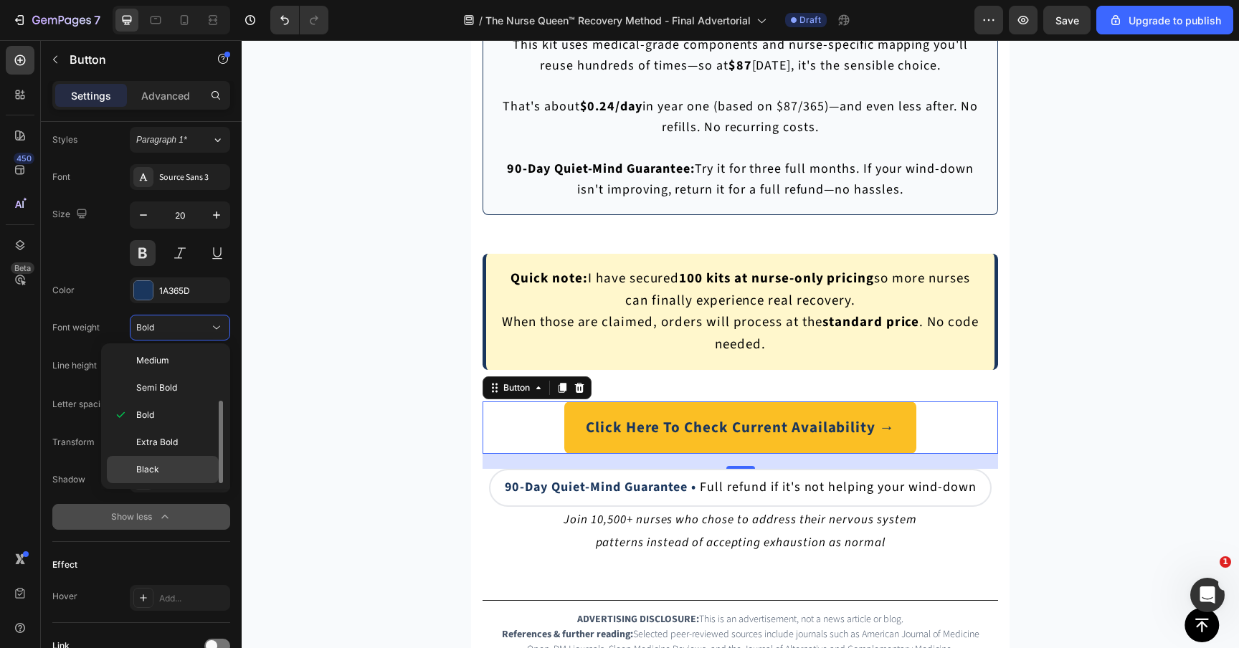
click at [166, 461] on div "Black" at bounding box center [163, 469] width 112 height 27
click at [542, 438] on div "Click Here To Check Current Availability → Button 21" at bounding box center [739, 427] width 515 height 52
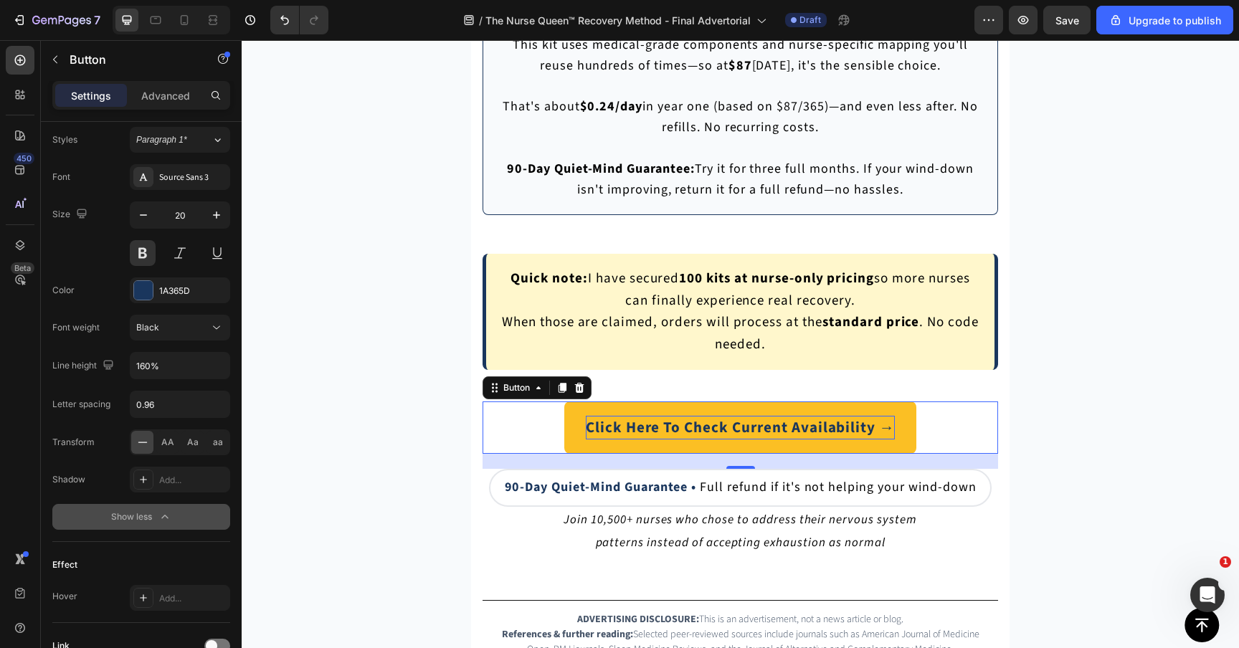
click at [601, 438] on p "Click Here To Check Current Availability →" at bounding box center [740, 428] width 309 height 24
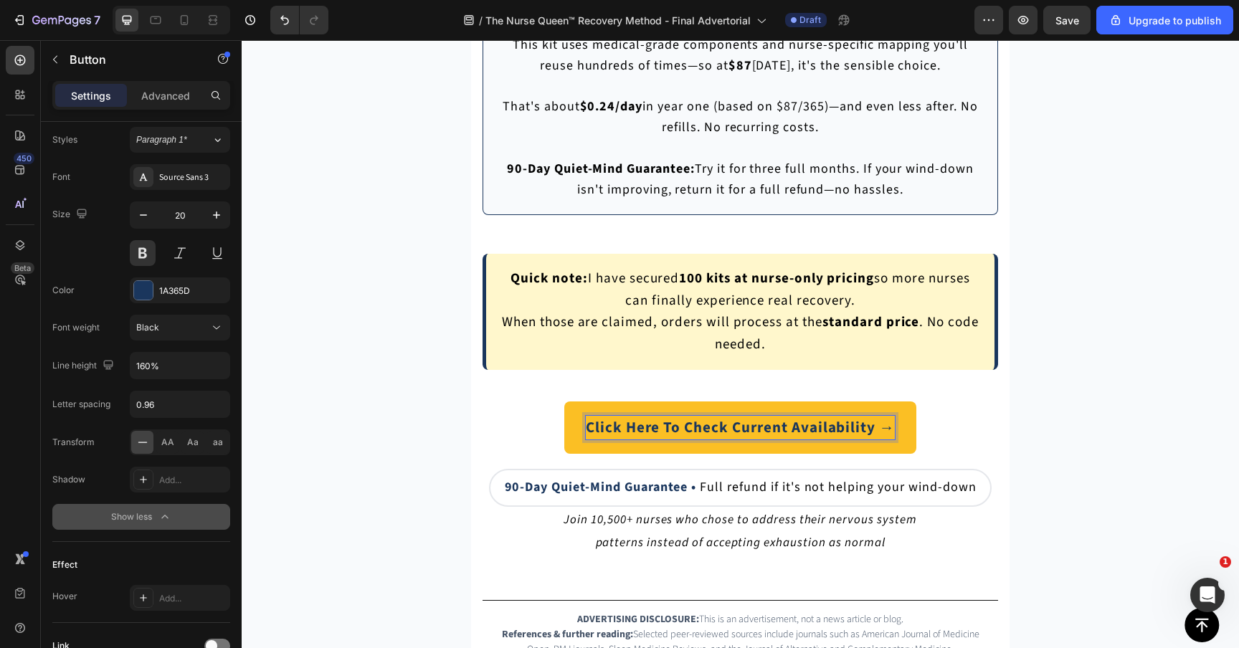
click at [607, 430] on span "Click Here To Check Current Availability →" at bounding box center [740, 427] width 309 height 22
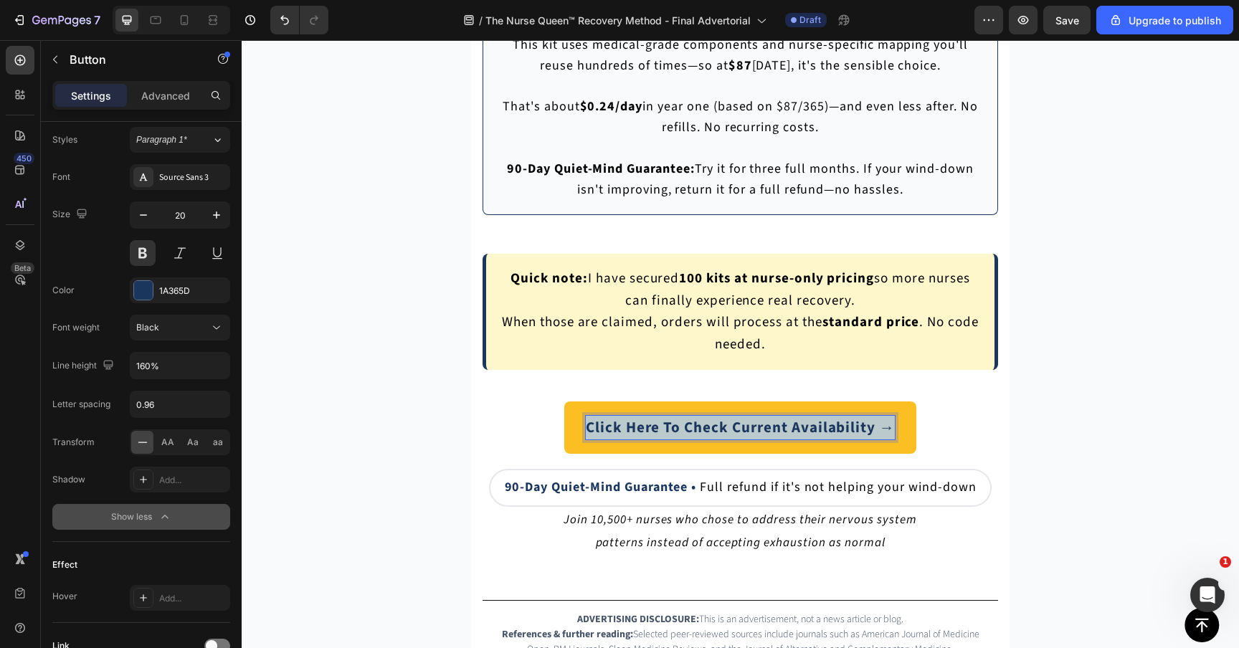
click at [607, 430] on span "Click Here To Check Current Availability →" at bounding box center [740, 427] width 309 height 22
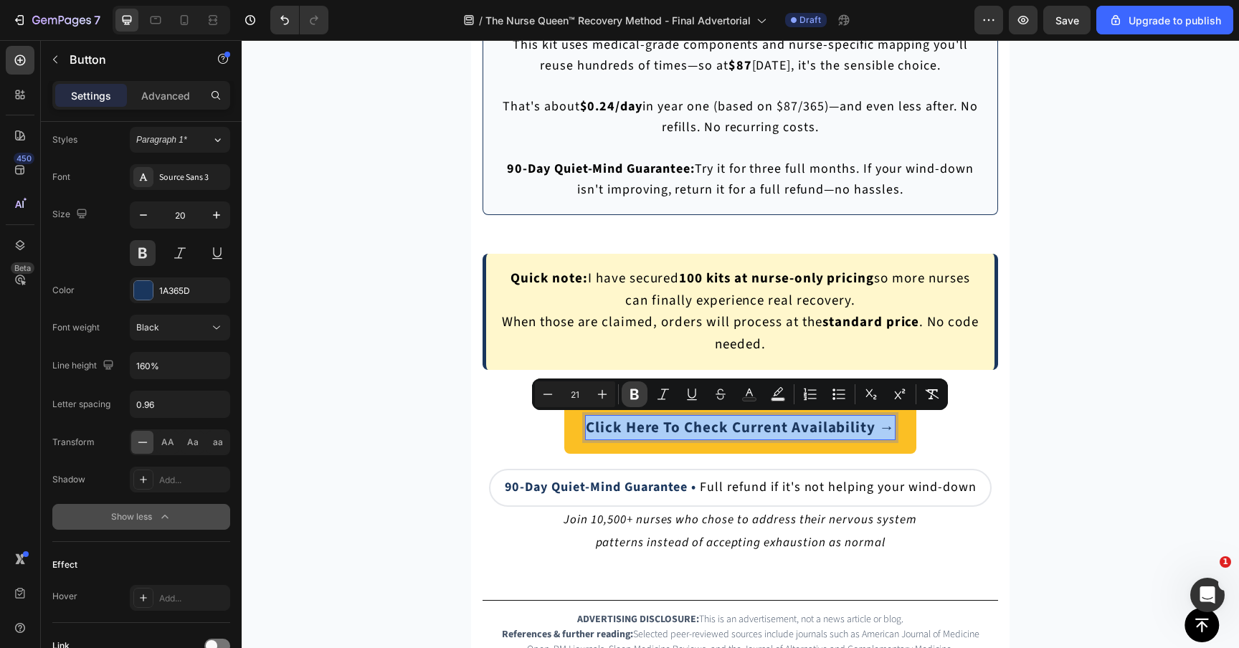
click at [632, 395] on icon "Editor contextual toolbar" at bounding box center [634, 394] width 14 height 14
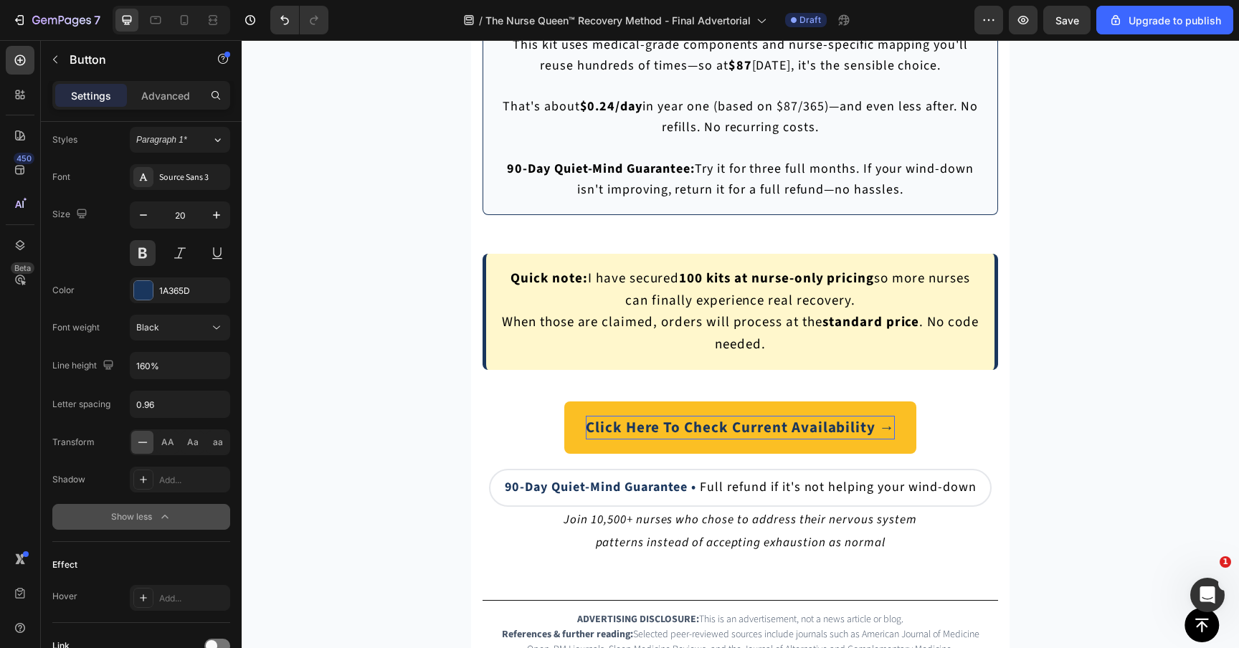
click at [625, 426] on strong "Click Here To Check Current Availability →" at bounding box center [740, 427] width 309 height 22
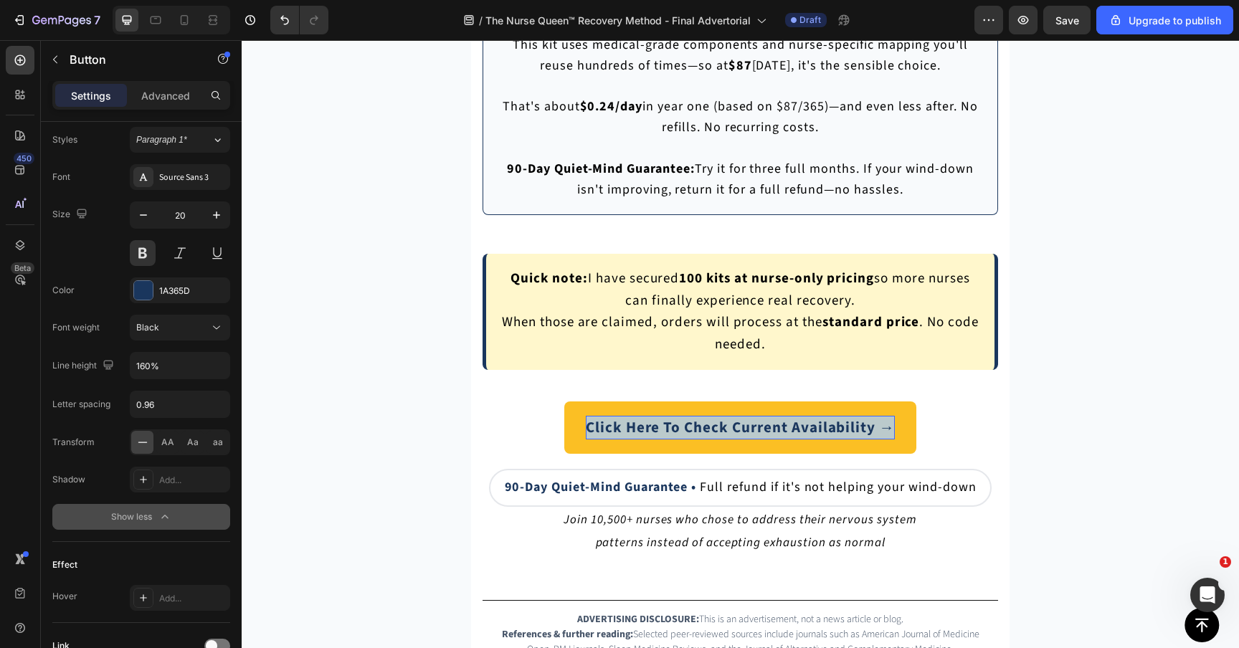
click at [625, 426] on strong "Click Here To Check Current Availability →" at bounding box center [740, 427] width 309 height 22
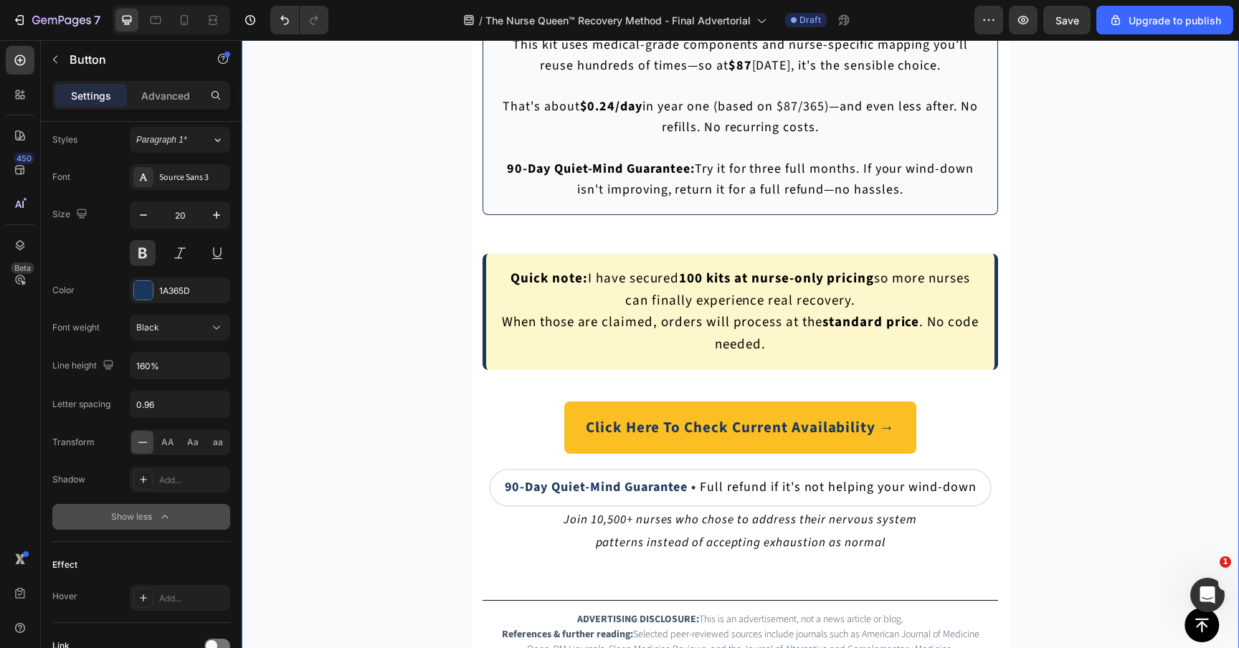
scroll to position [0, 0]
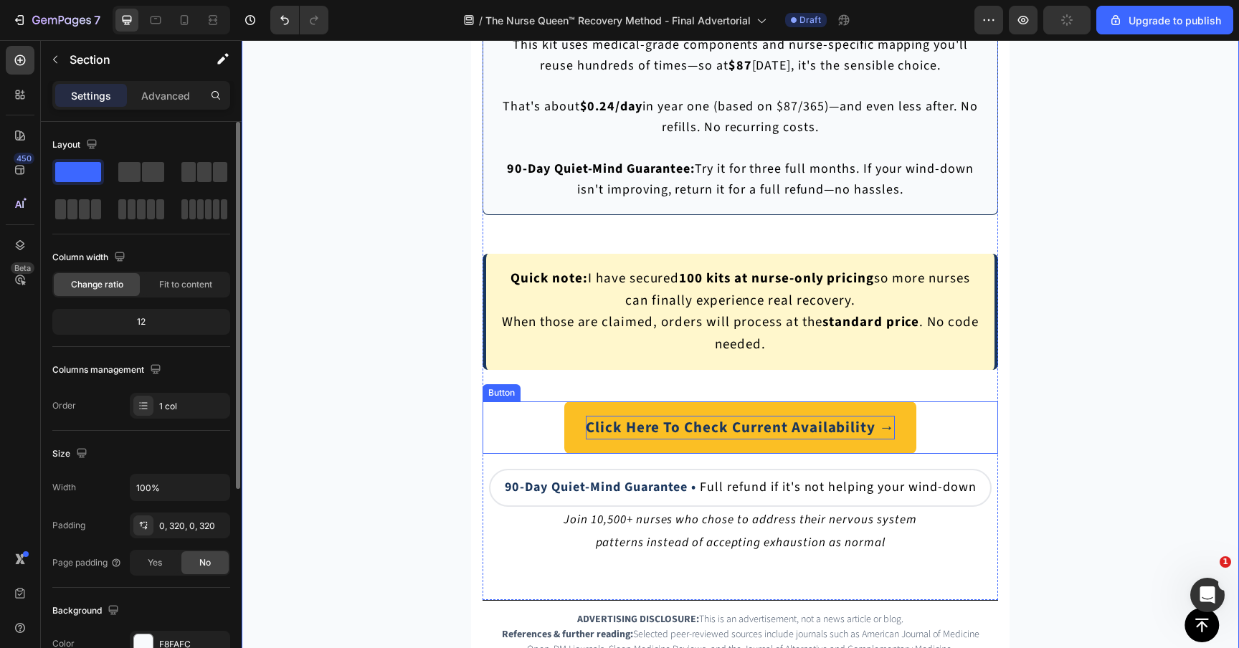
click at [615, 432] on strong "Click Here To Check Current Availability →" at bounding box center [740, 427] width 309 height 22
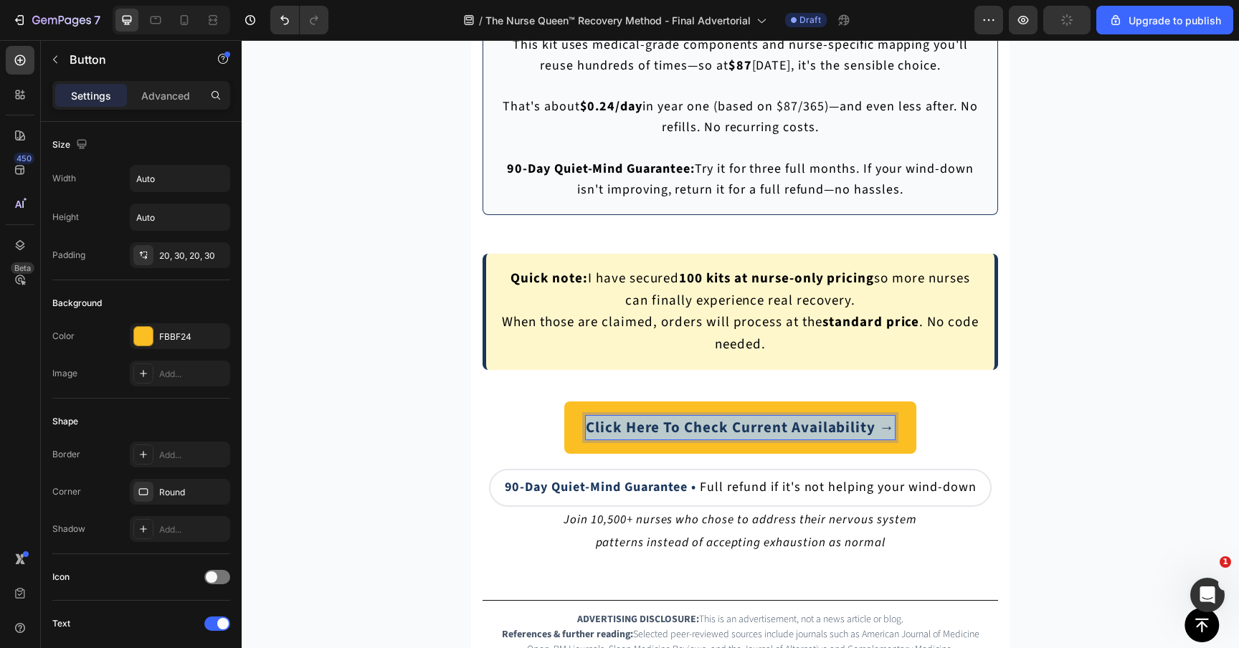
click at [615, 432] on strong "Click Here To Check Current Availability →" at bounding box center [740, 427] width 309 height 22
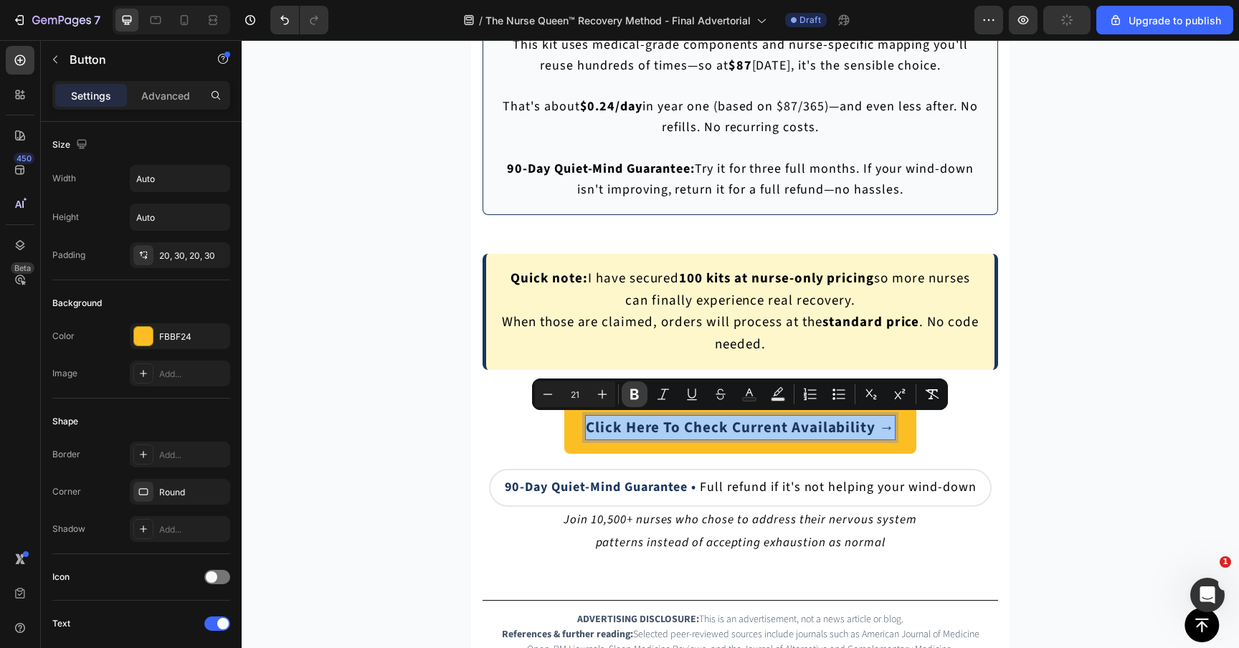
click at [629, 386] on button "Bold" at bounding box center [634, 394] width 26 height 26
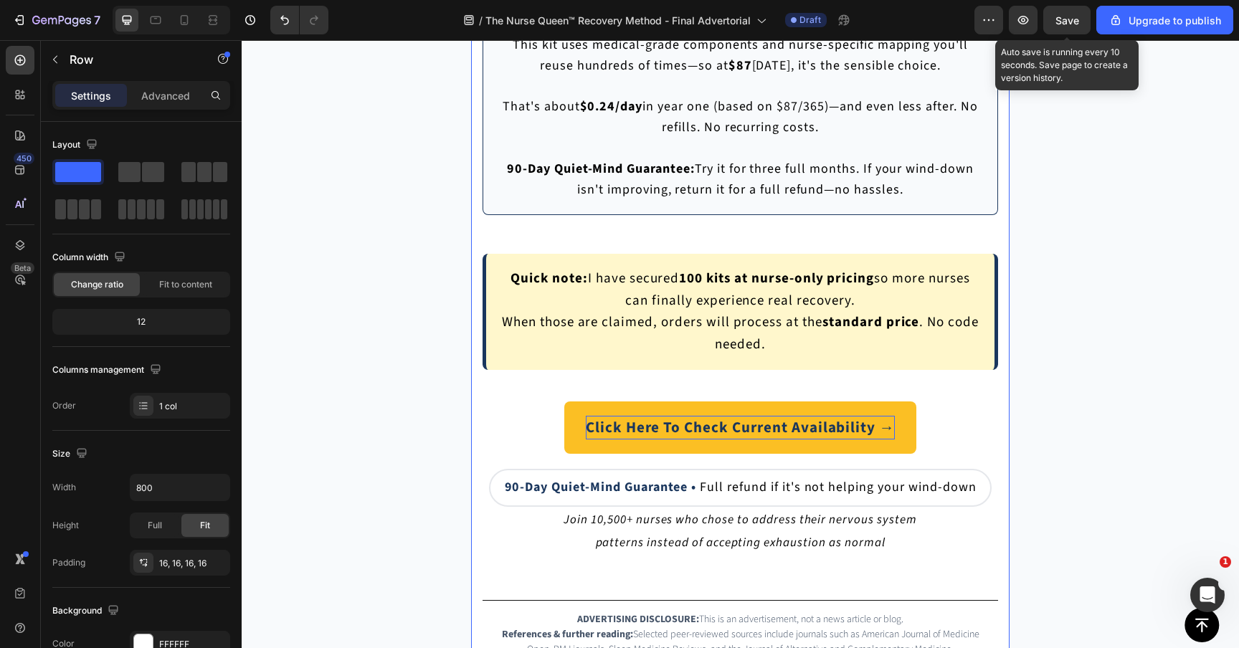
click at [1074, 15] on span "Save" at bounding box center [1067, 20] width 24 height 12
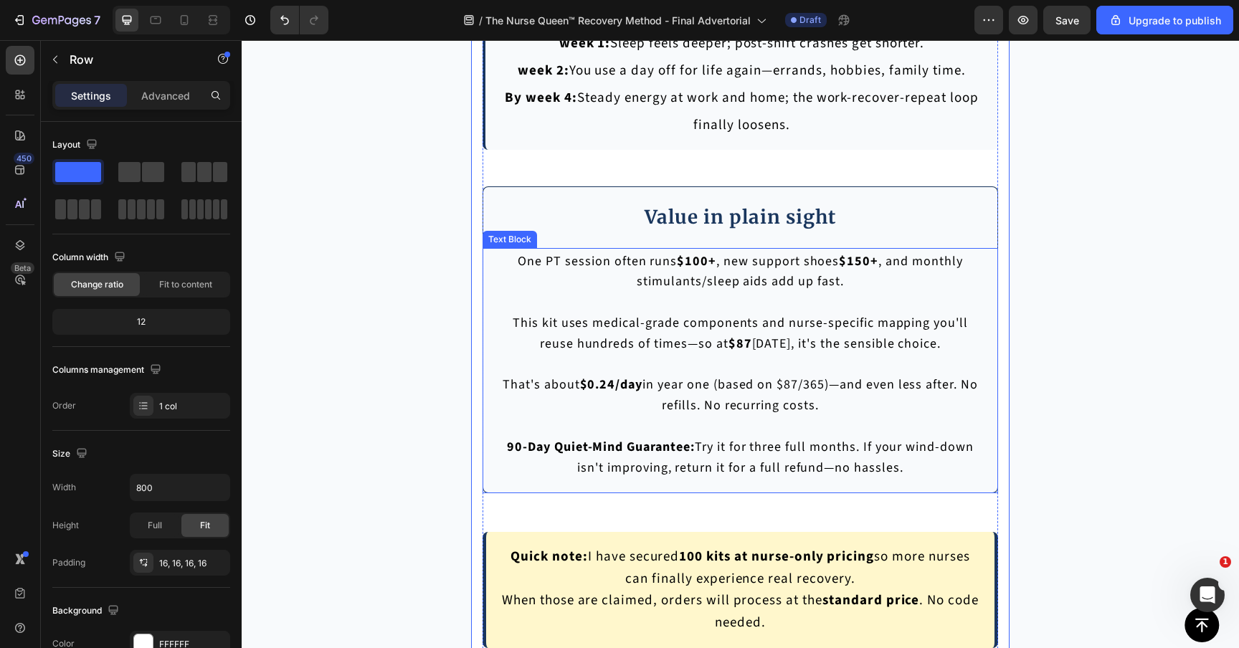
scroll to position [9751, 0]
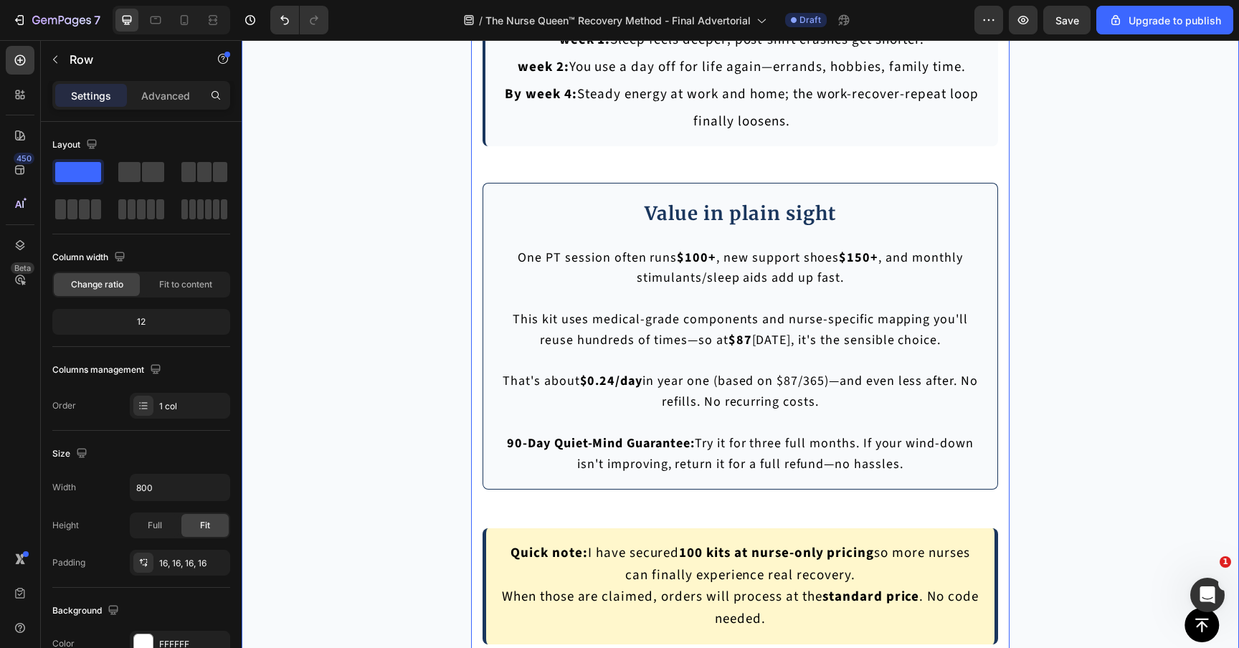
click at [1117, 411] on div "I’ve tried everything. How do I know this will work for me? Everything you’ve t…" at bounding box center [740, 143] width 997 height 1743
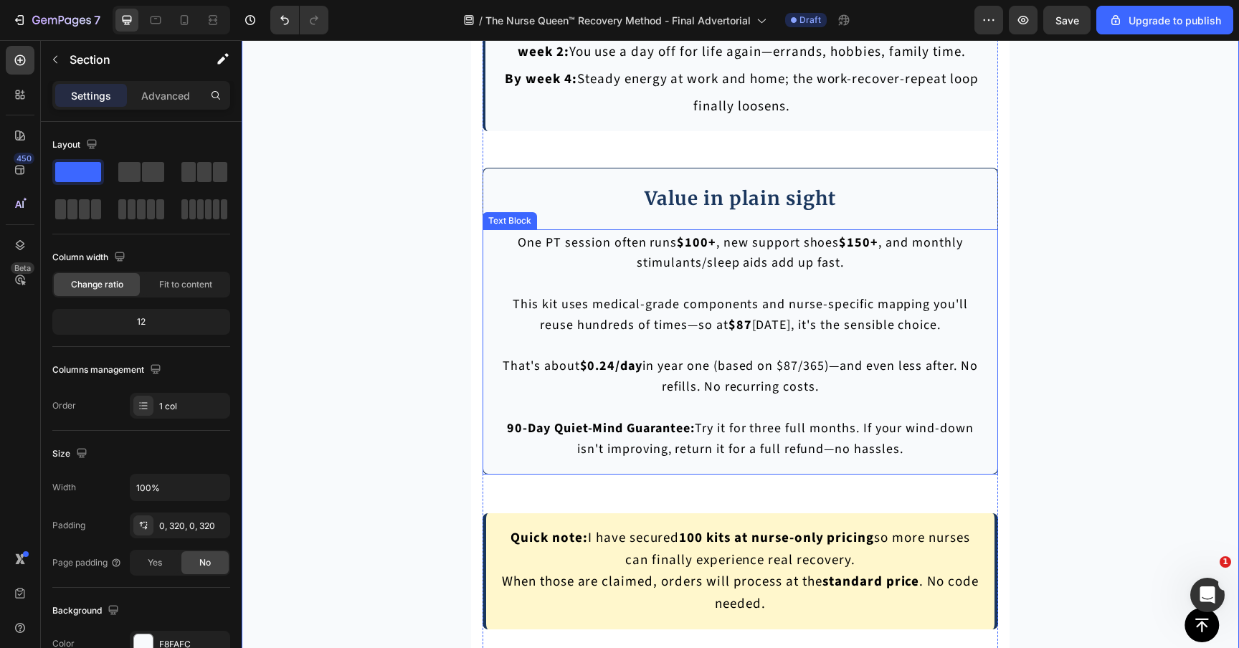
click at [811, 367] on p "That's about $0.24/day in year one (based on $87/365)—and even less after. No r…" at bounding box center [739, 377] width 485 height 42
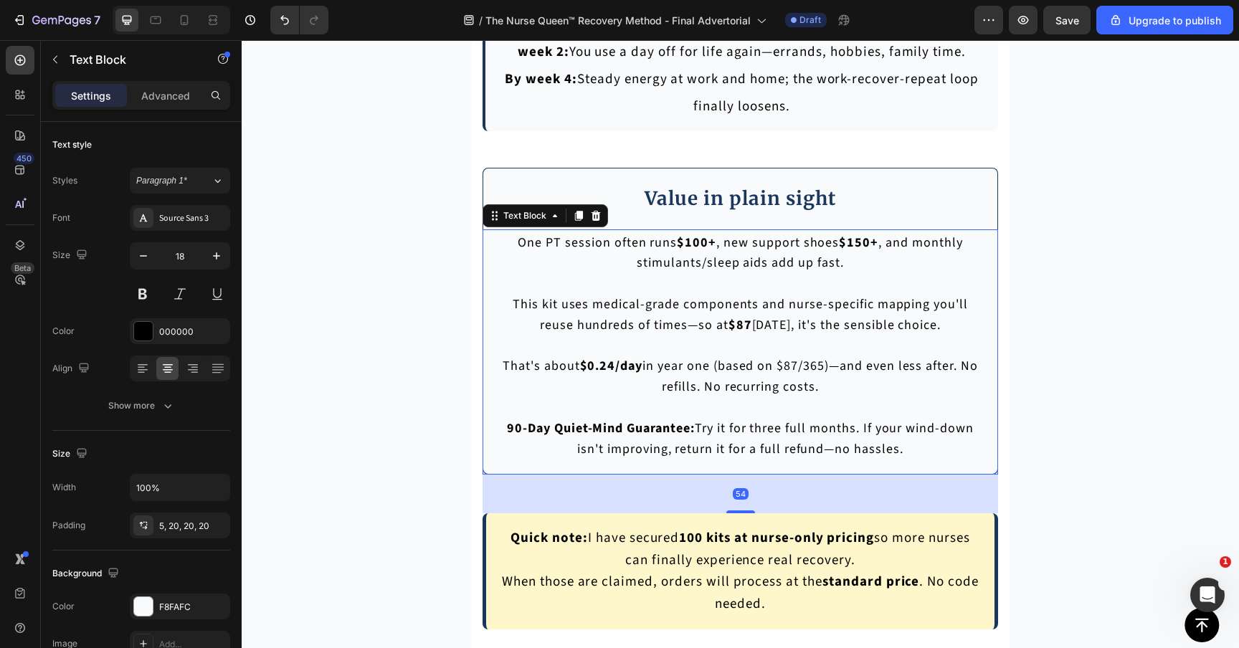
click at [811, 367] on p "That's about $0.24/day in year one (based on $87/365)—and even less after. No r…" at bounding box center [739, 377] width 485 height 42
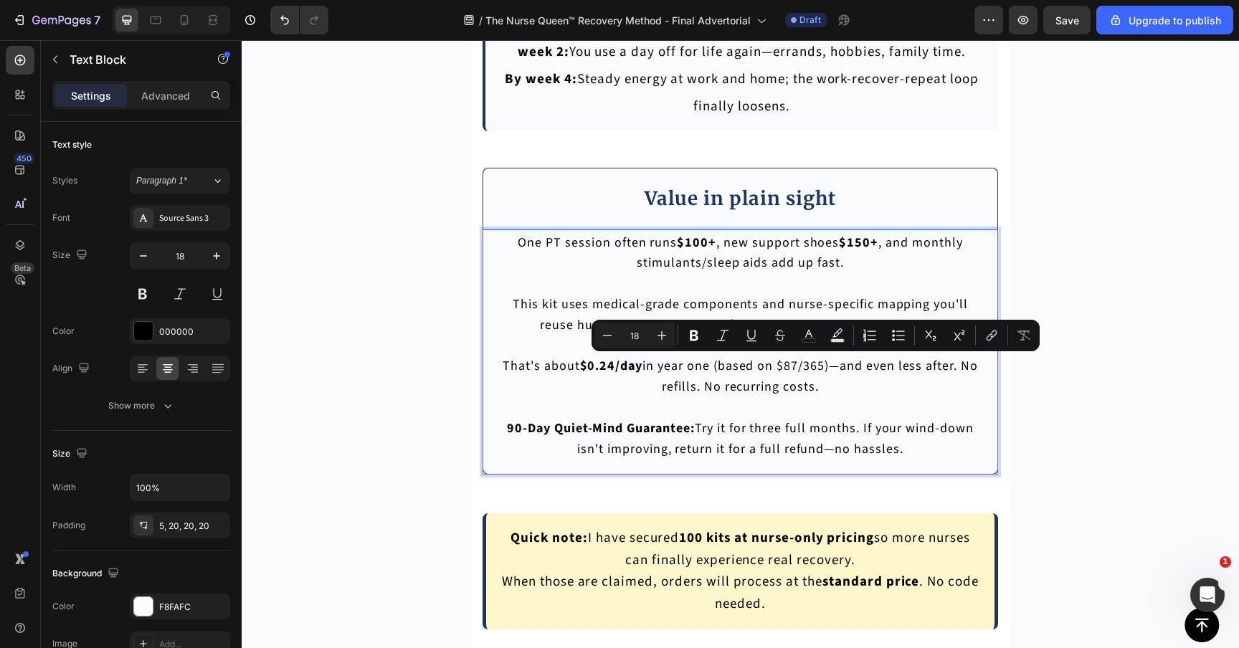
click at [806, 386] on p "That's about $0.24/day in year one (based on $87/365)—and even less after. No r…" at bounding box center [739, 377] width 485 height 42
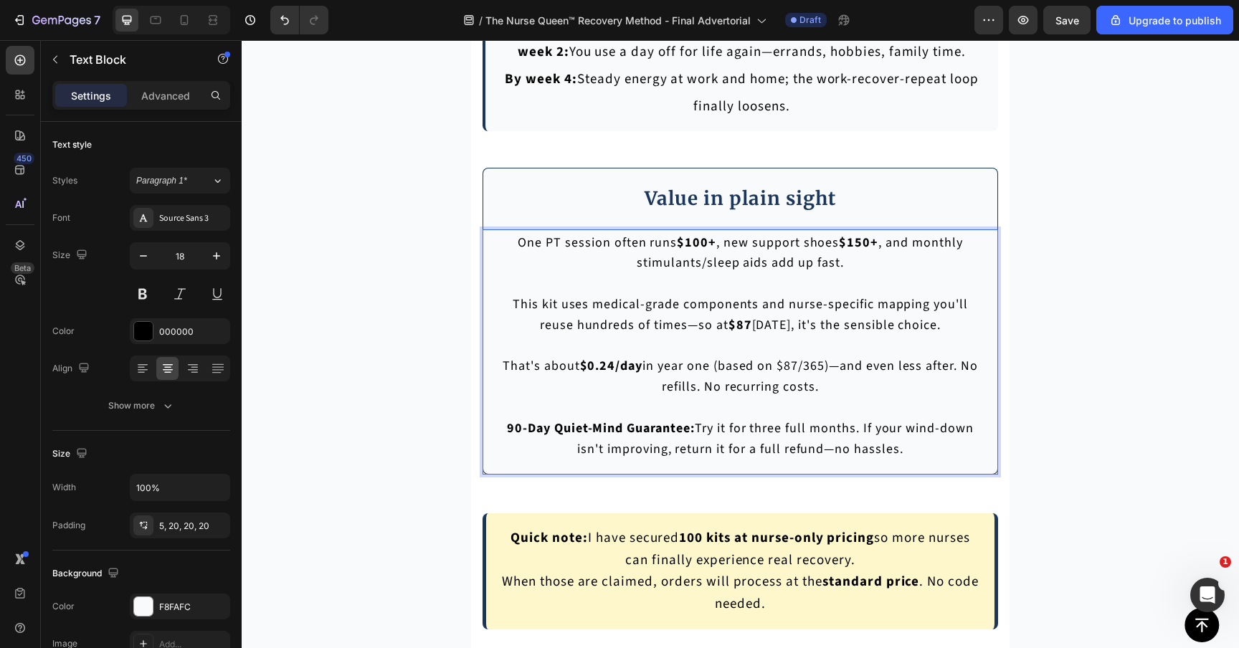
click at [813, 365] on p "That's about $0.24/day in year one (based on $87/365)—and even less after. No r…" at bounding box center [739, 377] width 485 height 42
drag, startPoint x: 831, startPoint y: 361, endPoint x: 800, endPoint y: 382, distance: 37.2
click at [800, 382] on p "That's about $0.24/day in year one (based on $87/365)—and even less after. No r…" at bounding box center [739, 377] width 485 height 42
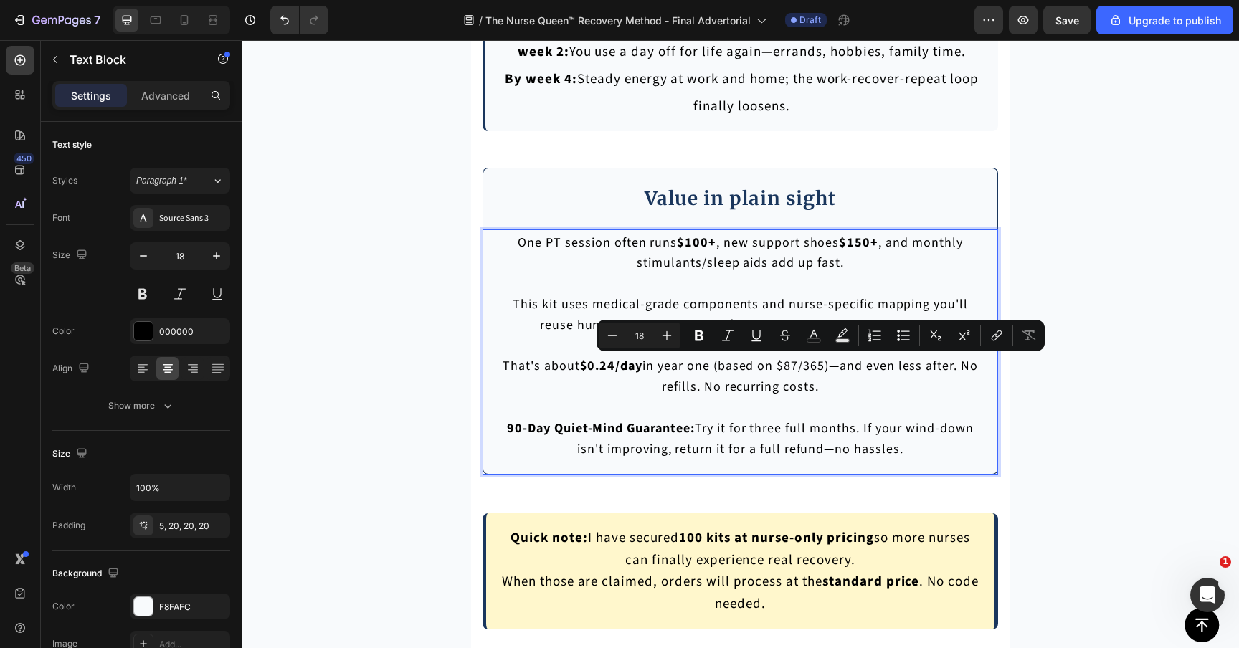
click at [841, 379] on p "That's about $0.24/day in year one (based on $87/365)—and even less after. No r…" at bounding box center [739, 377] width 485 height 42
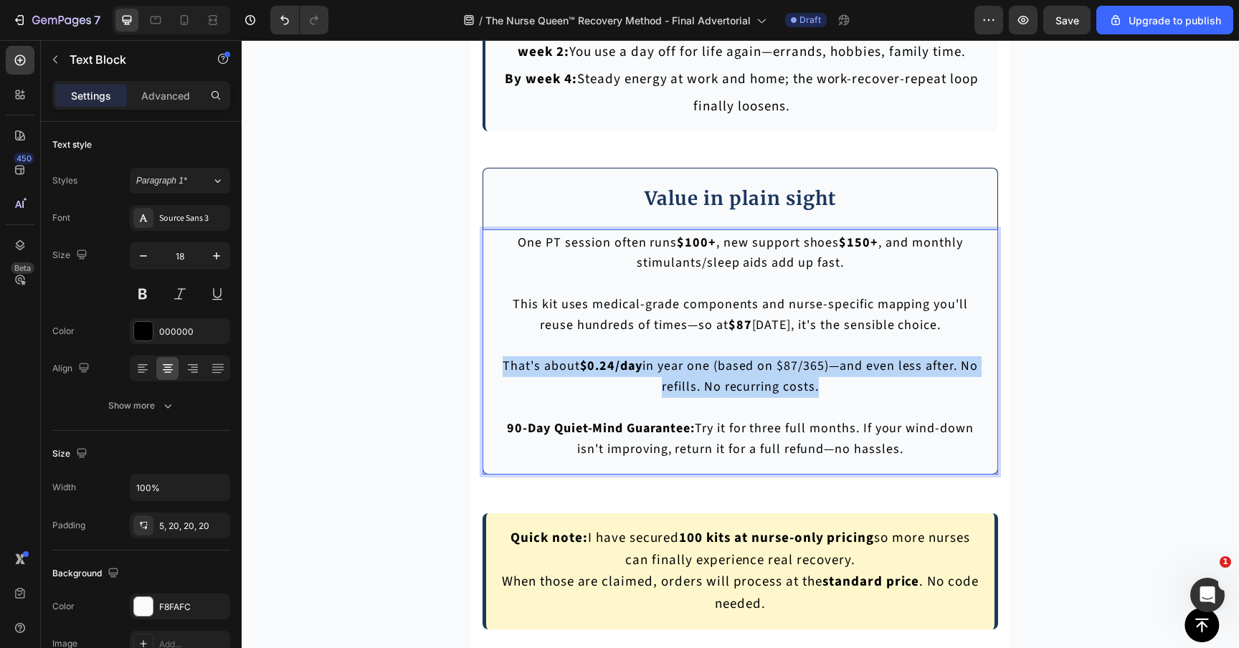
drag, startPoint x: 874, startPoint y: 383, endPoint x: 500, endPoint y: 371, distance: 374.3
click at [500, 371] on p "That's about $0.24/day in year one (based on $87/365)—and even less after. No r…" at bounding box center [739, 377] width 485 height 42
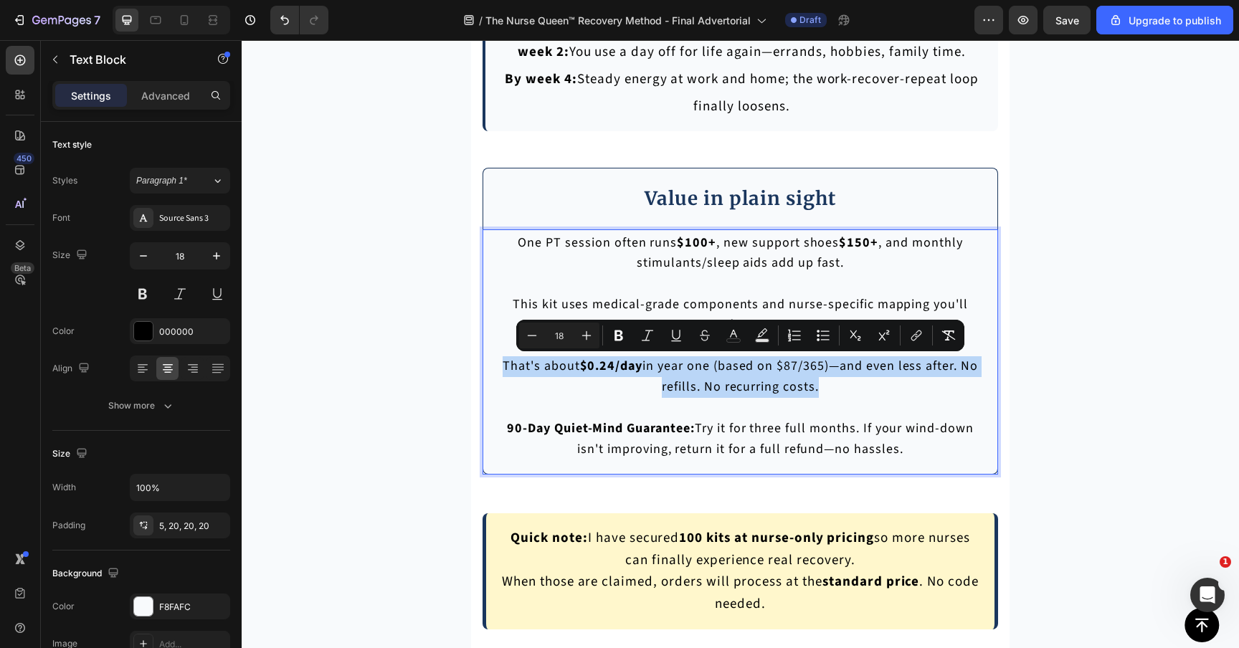
copy p "That's about $0.24/day in year one (based on $87/365)—and even less after. No r…"
